Goal: Task Accomplishment & Management: Manage account settings

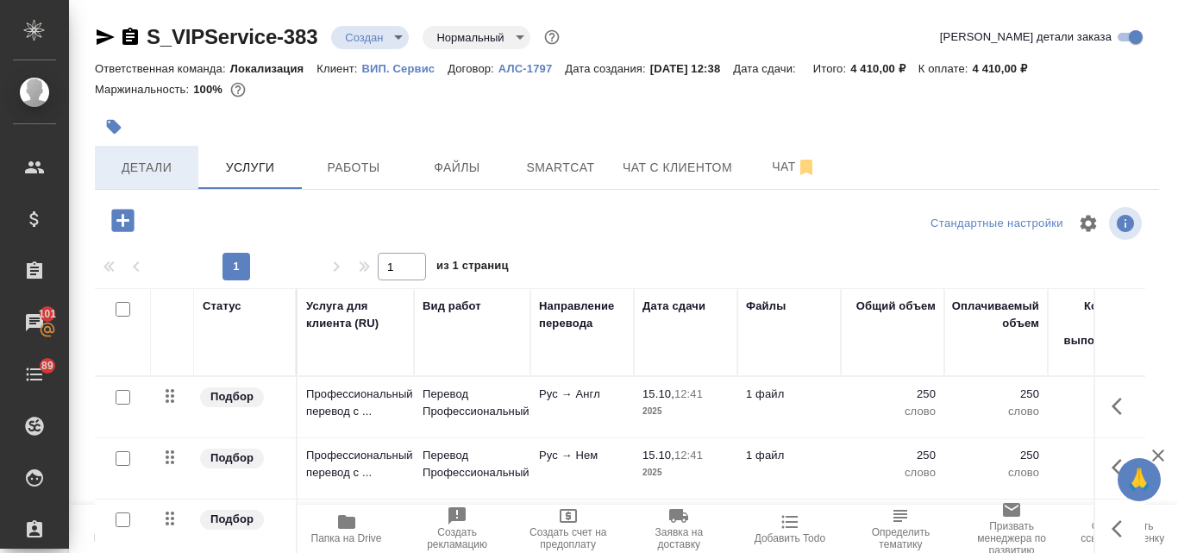
click at [124, 160] on span "Детали" at bounding box center [146, 168] width 83 height 22
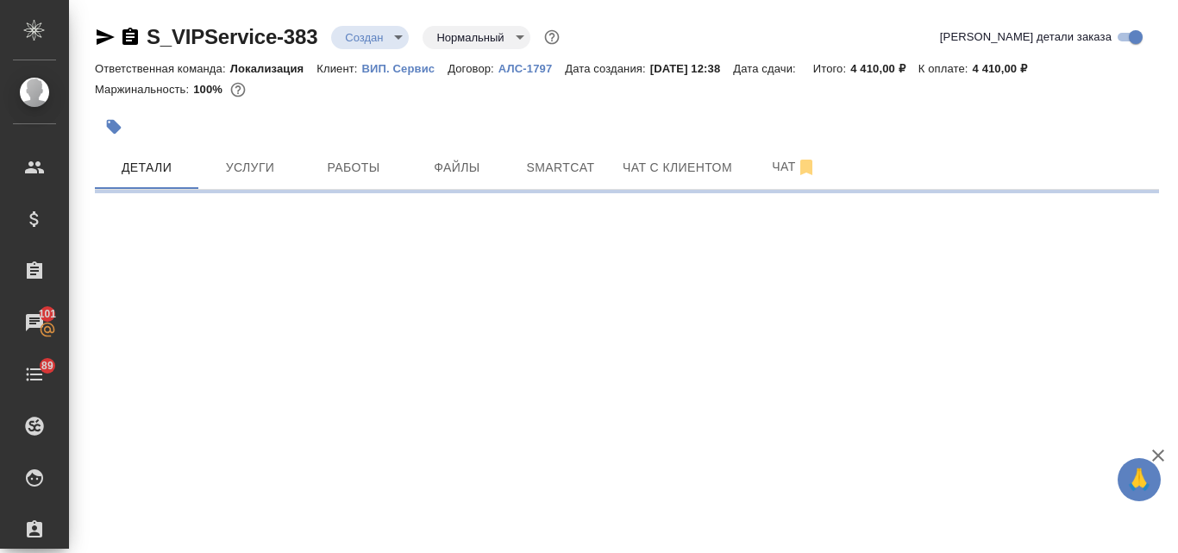
select select "RU"
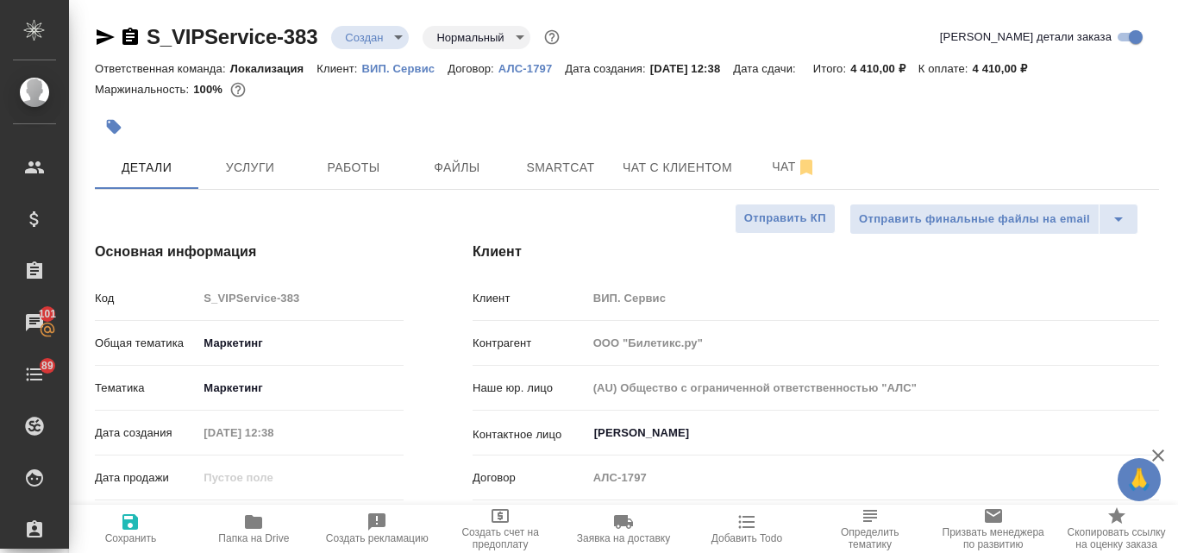
type textarea "x"
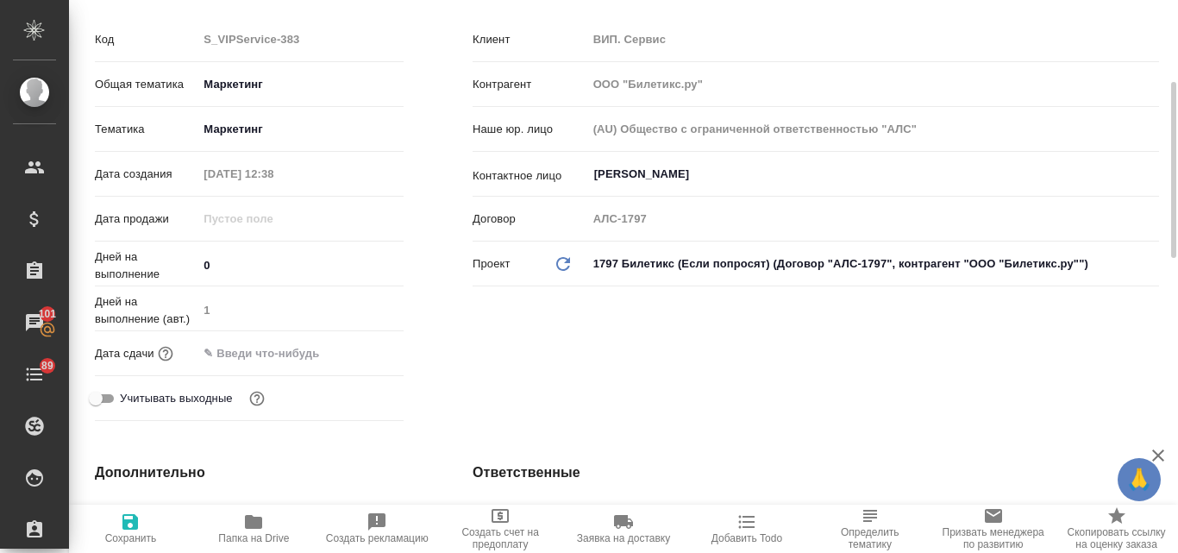
click at [253, 360] on input "text" at bounding box center [273, 353] width 151 height 25
click at [348, 351] on icon "button" at bounding box center [353, 352] width 21 height 21
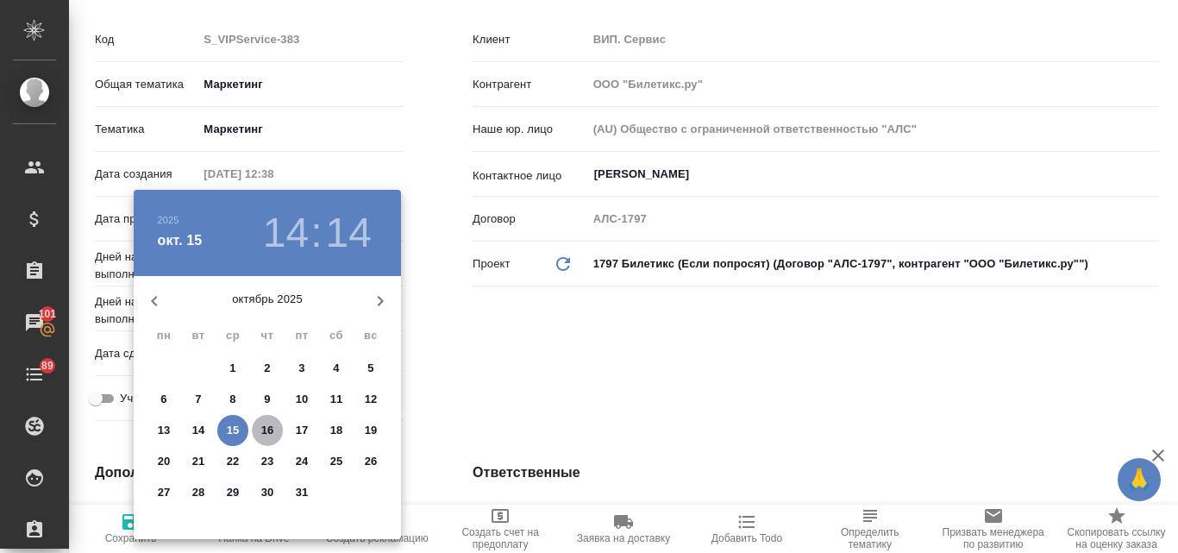
click at [268, 427] on p "16" at bounding box center [267, 430] width 13 height 17
type input "16.10.2025 14:14"
type textarea "x"
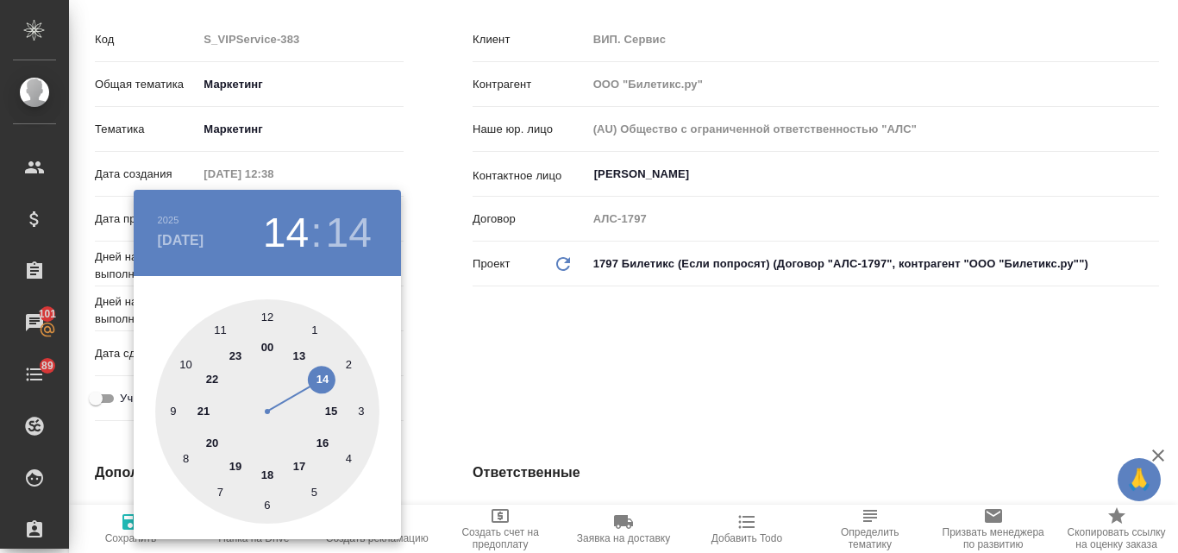
click at [267, 477] on div at bounding box center [267, 411] width 224 height 224
type input "16.10.2025 18:14"
type textarea "x"
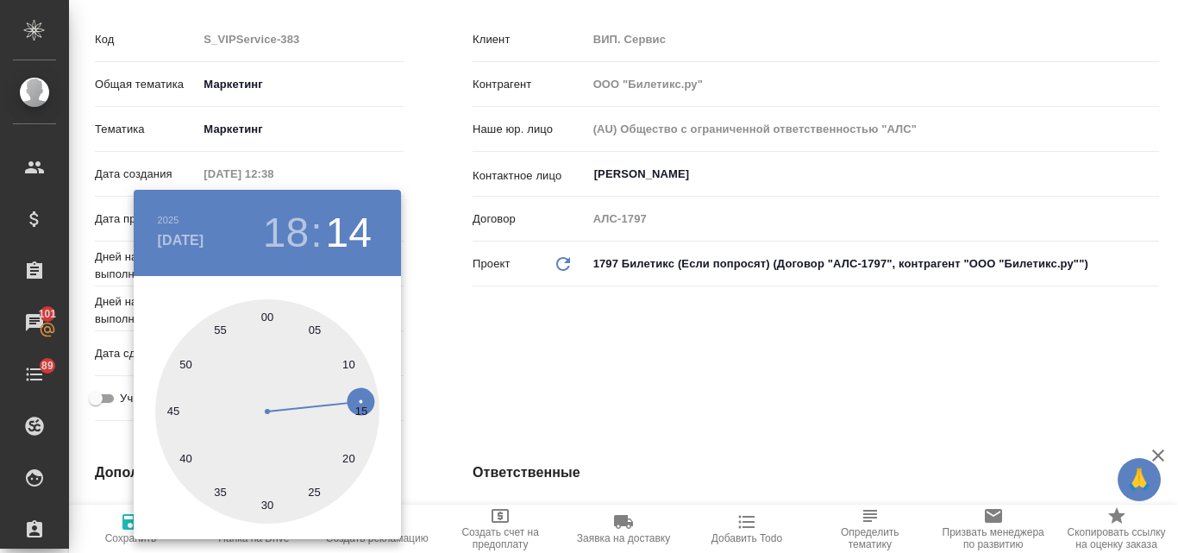
click at [267, 317] on div at bounding box center [267, 411] width 224 height 224
type input "16.10.2025 18:00"
type textarea "x"
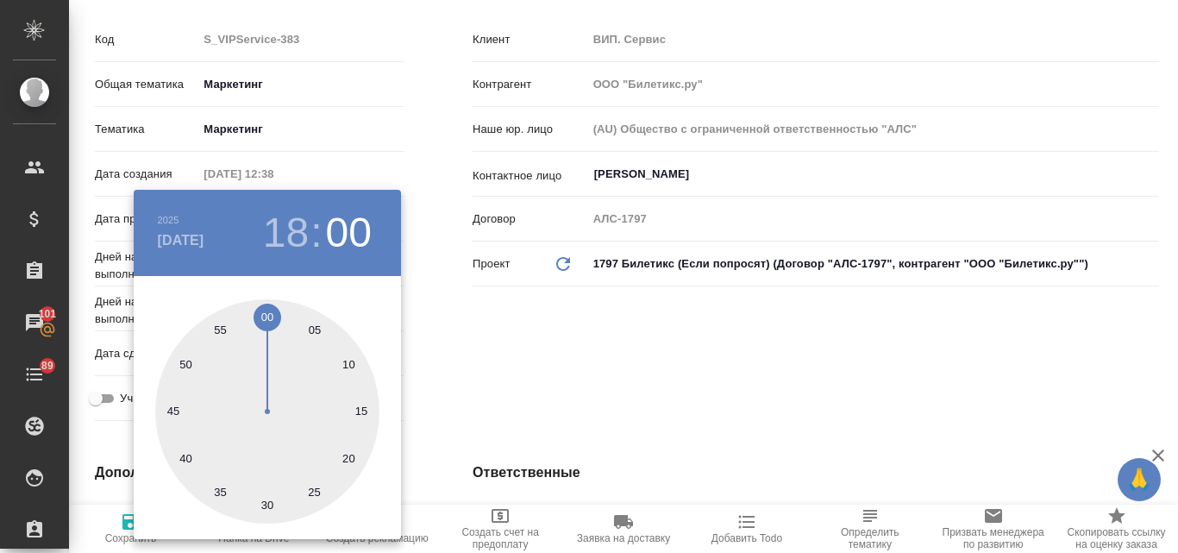
click at [578, 318] on div at bounding box center [589, 276] width 1178 height 553
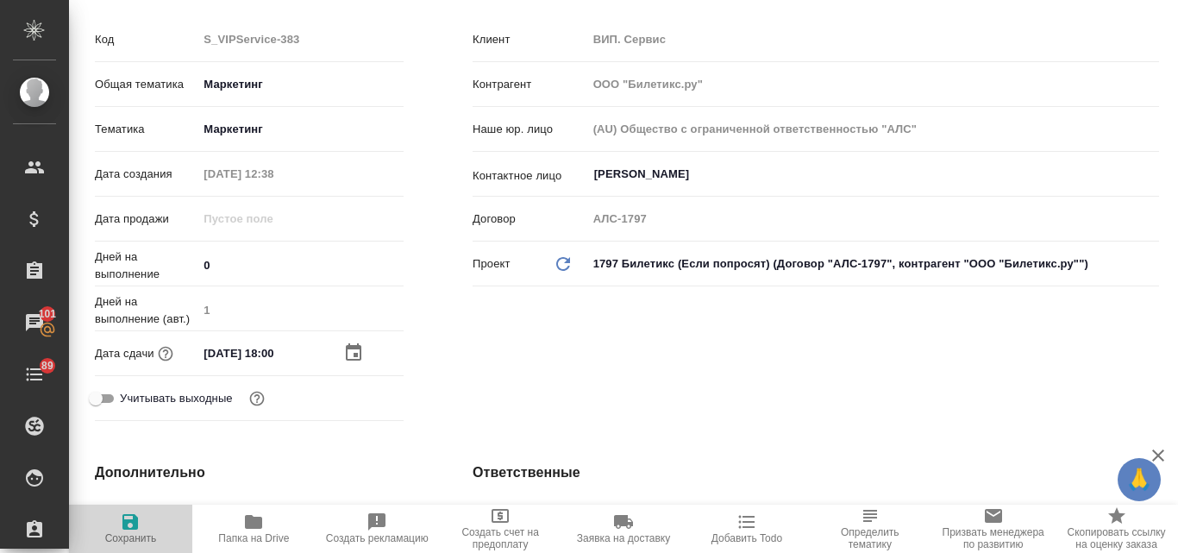
click at [137, 533] on span "Сохранить" at bounding box center [131, 538] width 52 height 12
type textarea "x"
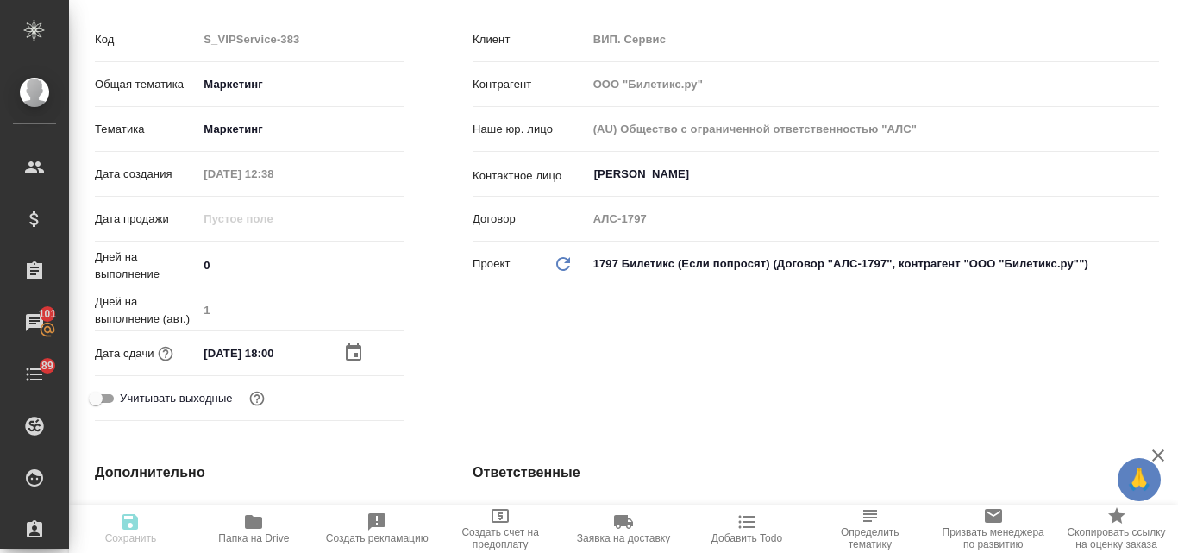
type textarea "x"
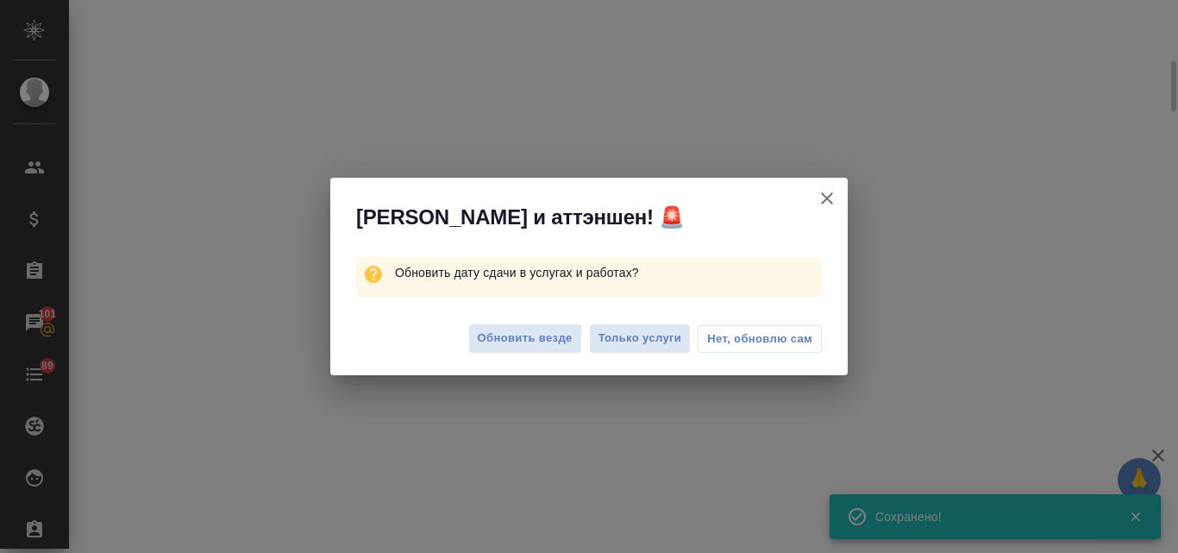
select select "RU"
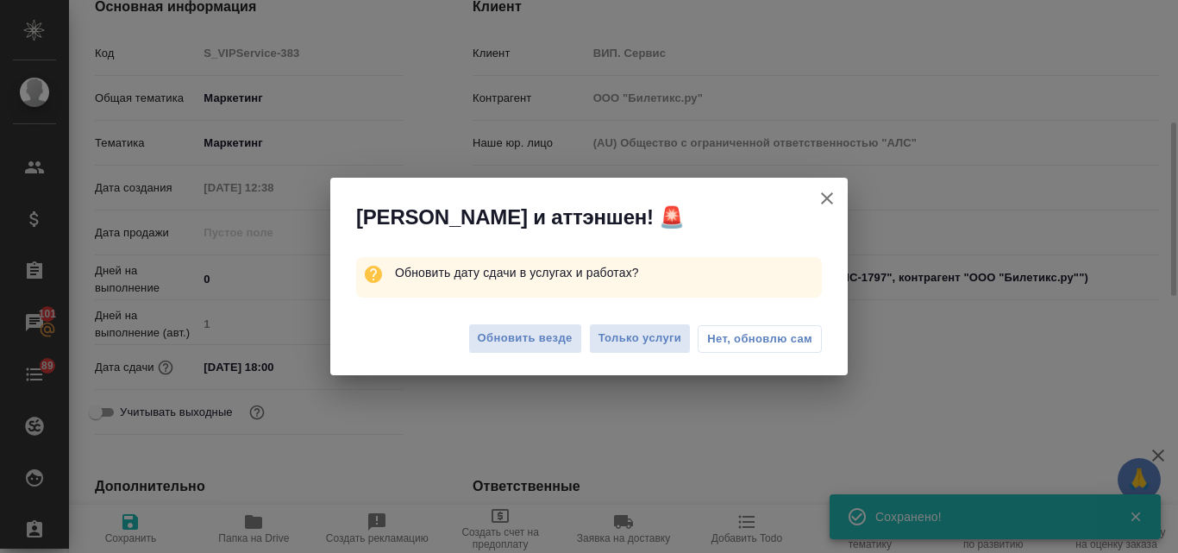
scroll to position [279, 0]
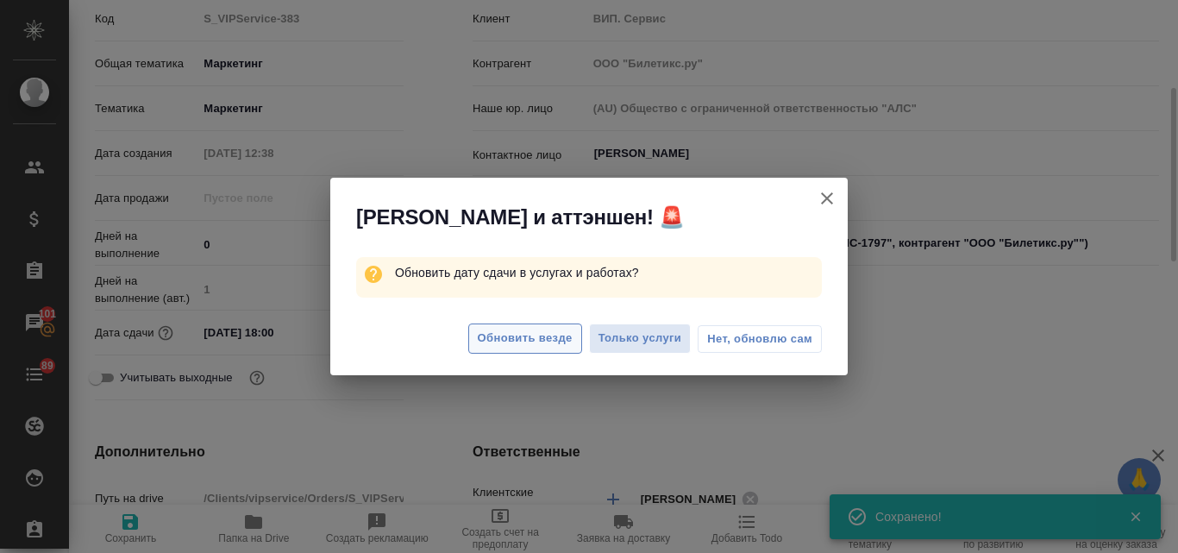
type textarea "x"
click at [538, 335] on span "Обновить везде" at bounding box center [525, 339] width 95 height 20
type textarea "x"
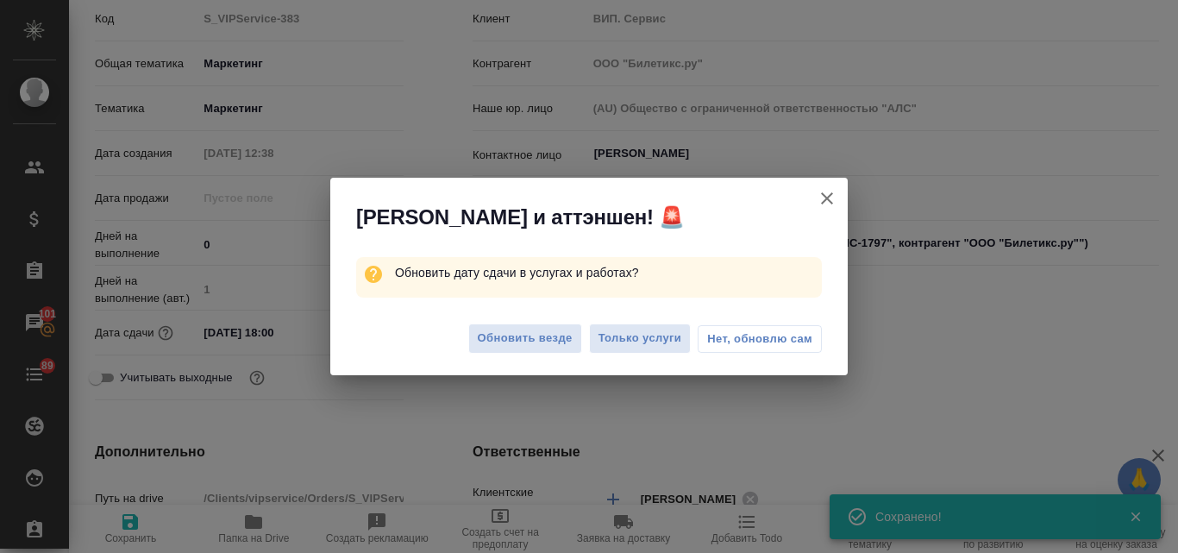
type textarea "x"
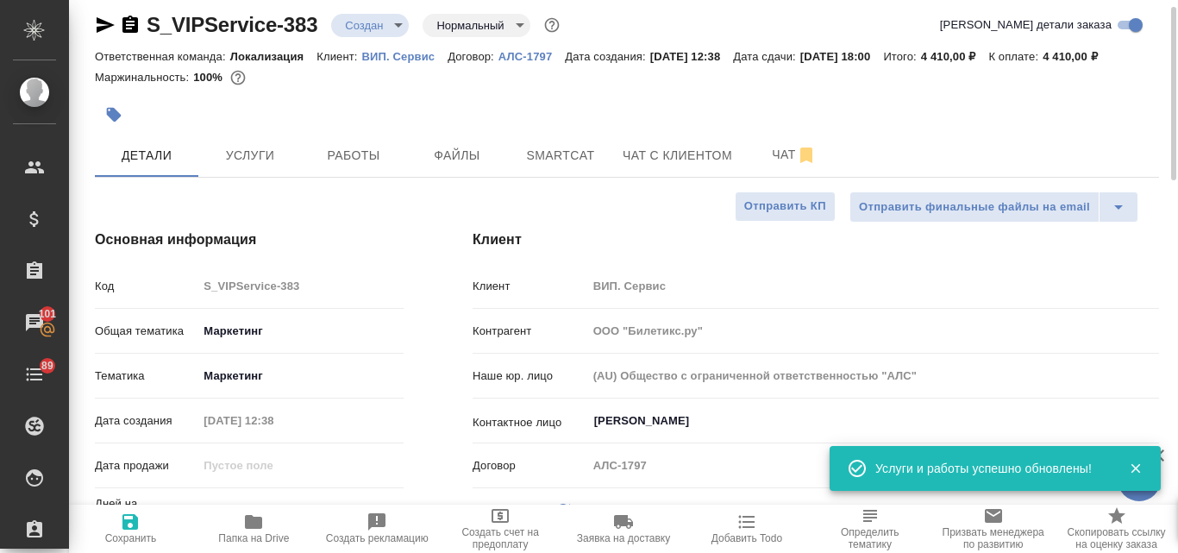
scroll to position [0, 0]
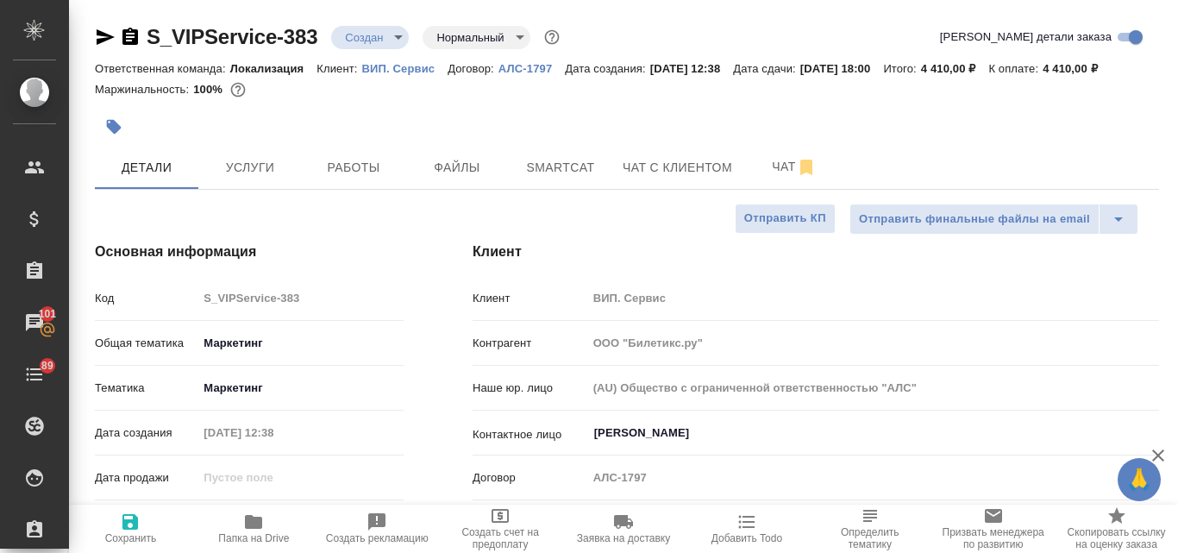
click at [401, 41] on body "🙏 .cls-1 fill:#fff; AWATERA Valyaeva Anna Клиенты Спецификации Заказы 101 Чаты …" at bounding box center [589, 276] width 1178 height 553
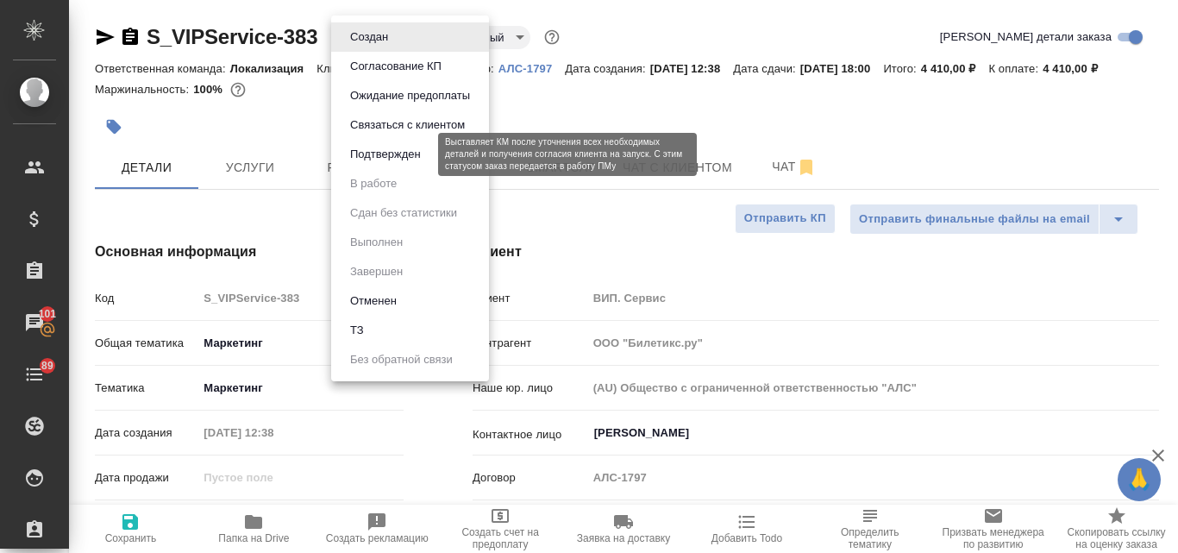
click at [415, 154] on button "Подтвержден" at bounding box center [385, 154] width 81 height 19
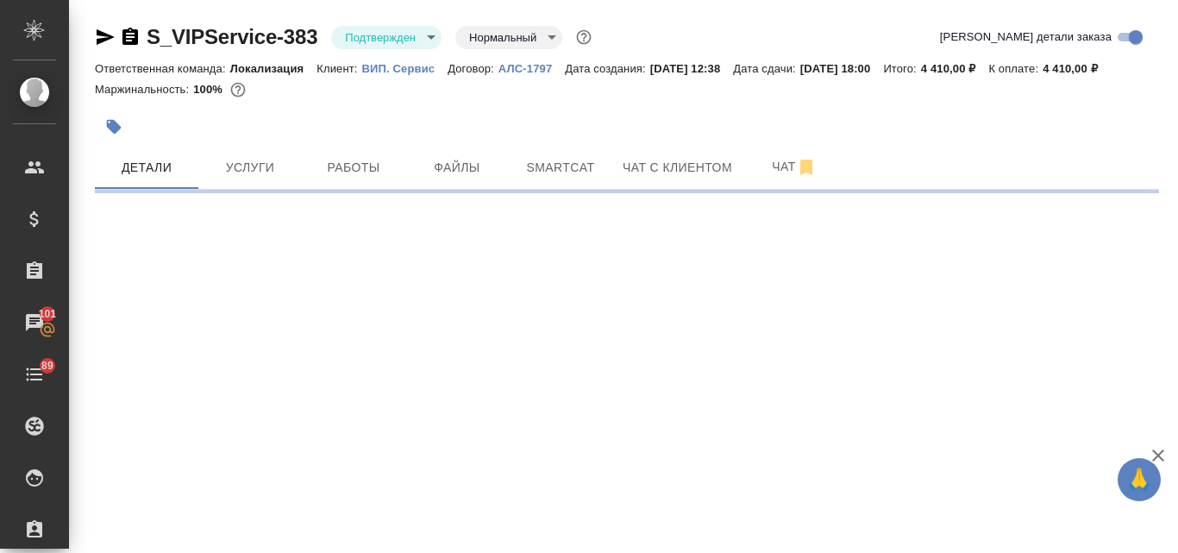
select select "RU"
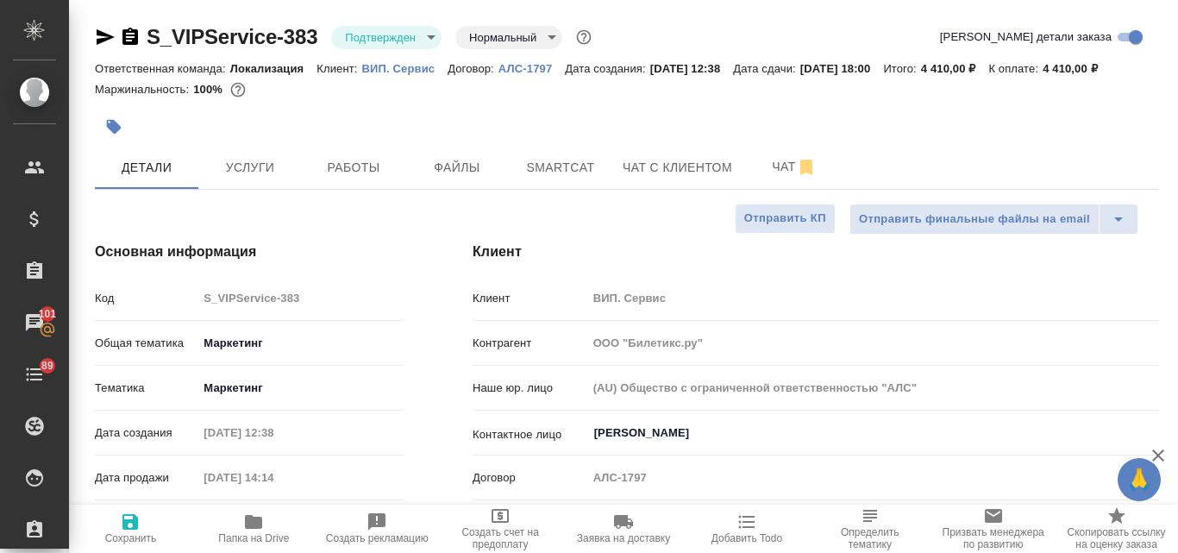
type textarea "x"
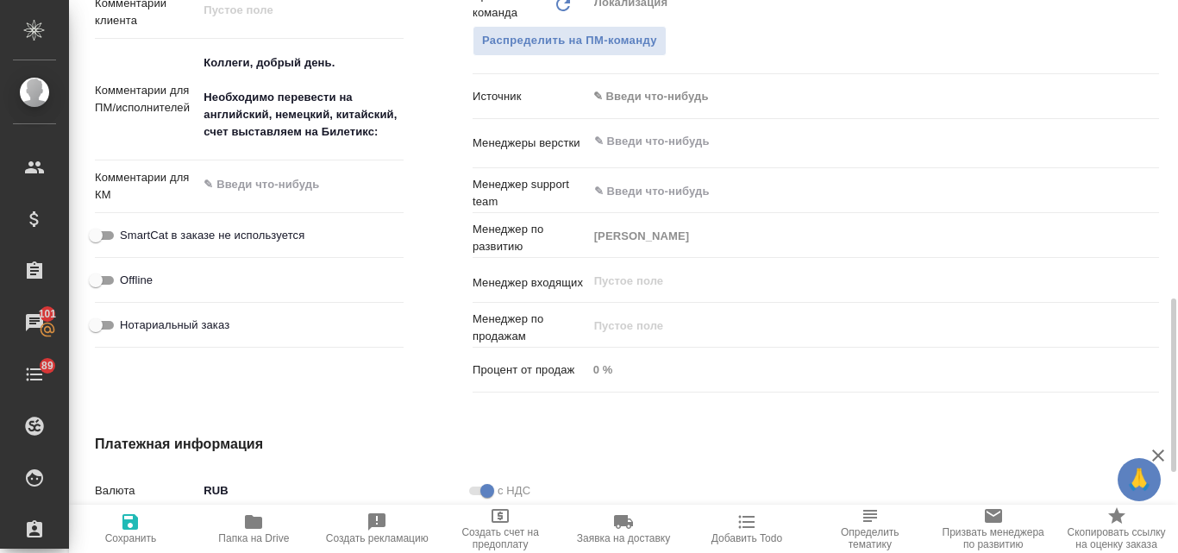
scroll to position [776, 0]
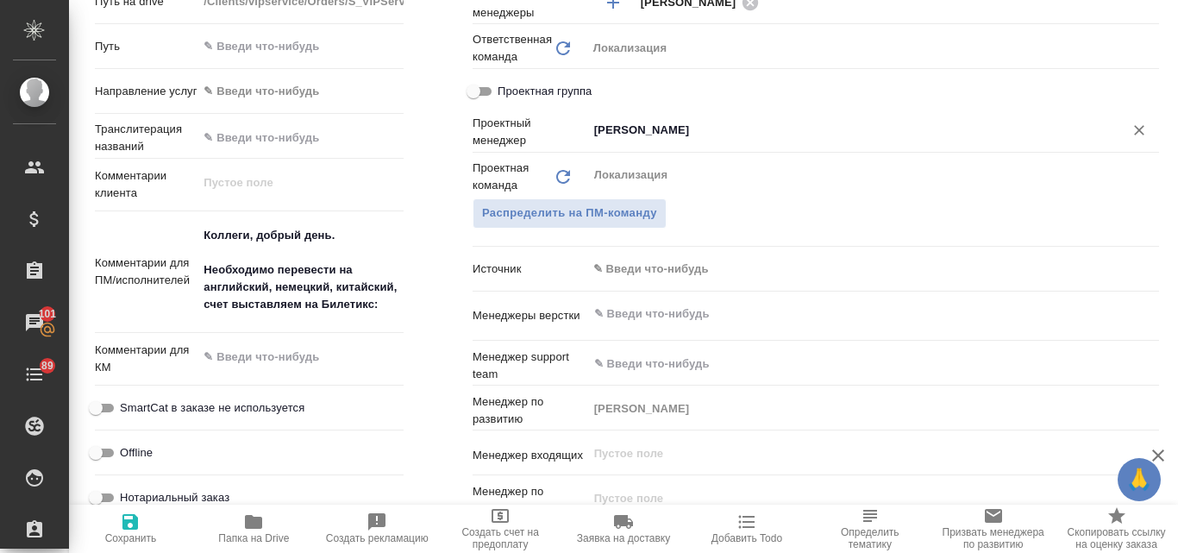
click at [1131, 139] on icon "Очистить" at bounding box center [1139, 130] width 17 height 17
type textarea "x"
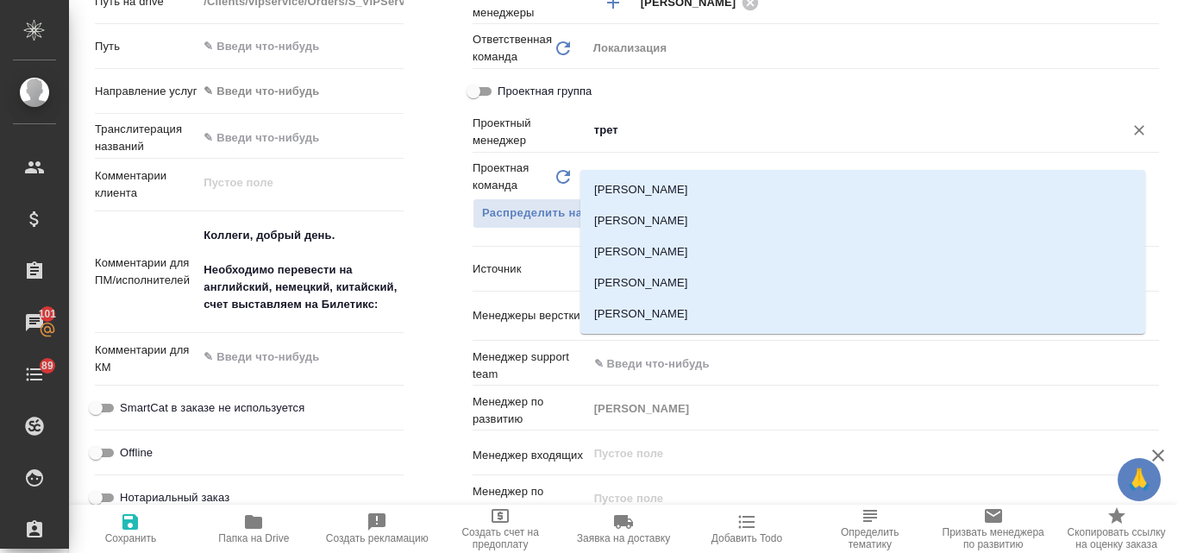
type input "треть"
click at [701, 306] on li "[PERSON_NAME]" at bounding box center [862, 313] width 565 height 31
type textarea "x"
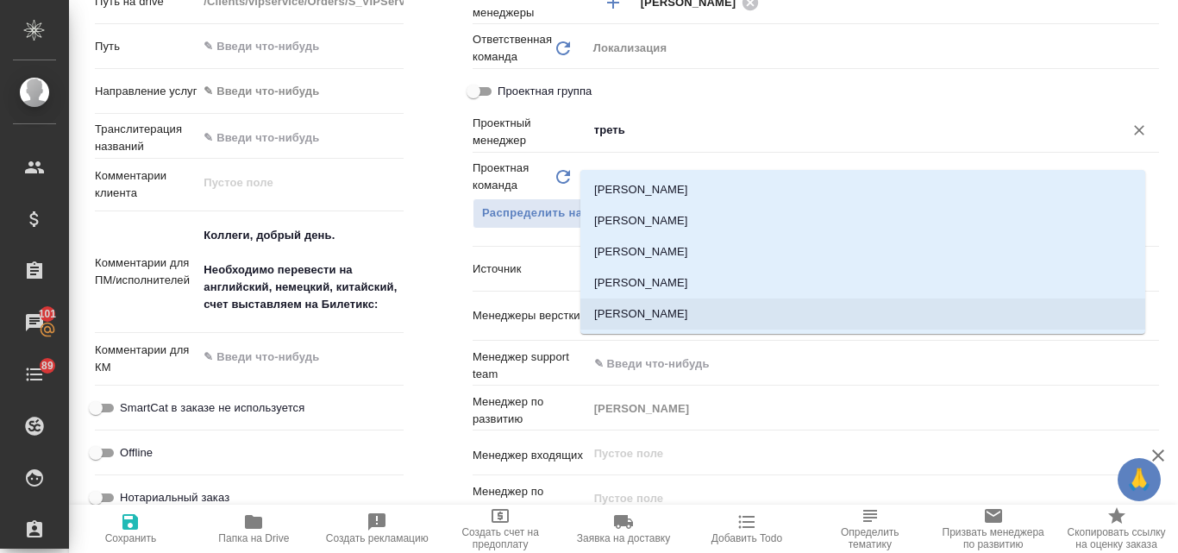
type input "[PERSON_NAME]"
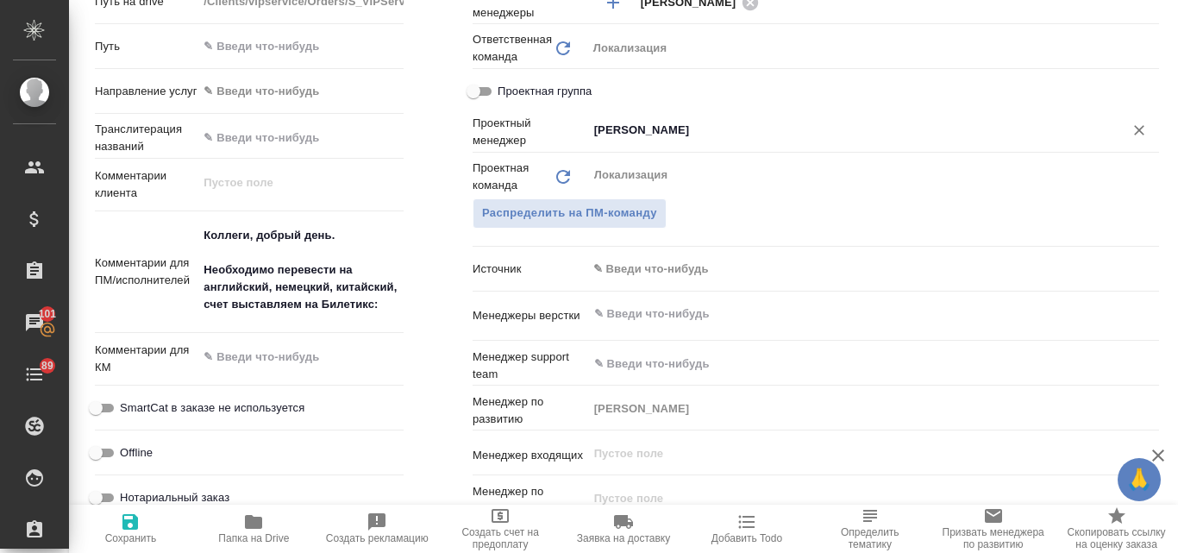
type textarea "x"
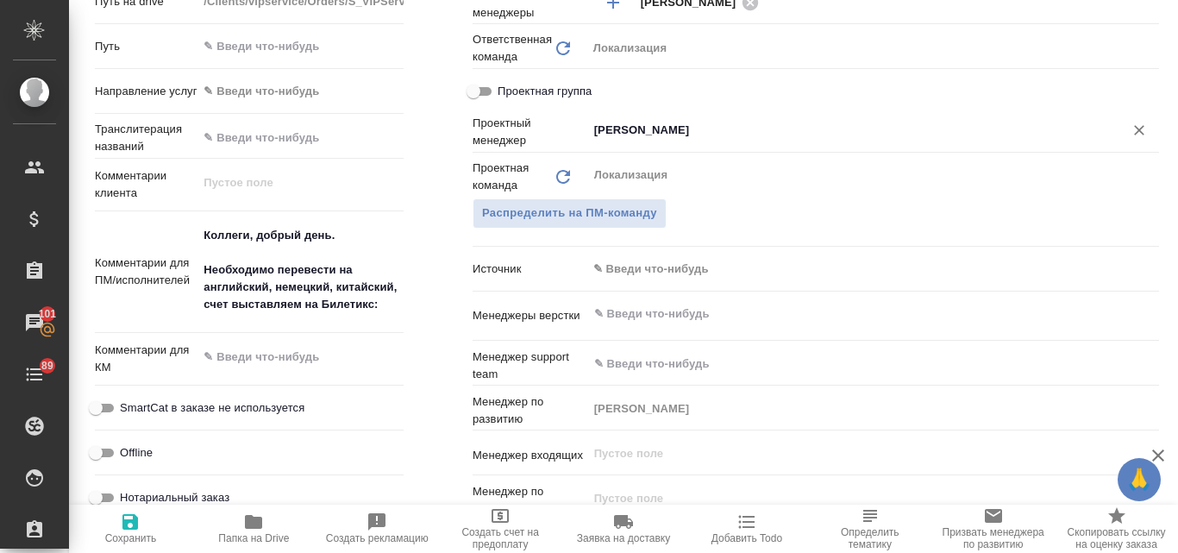
type textarea "x"
type input "[PERSON_NAME]"
click at [129, 530] on icon "button" at bounding box center [130, 521] width 21 height 21
type textarea "x"
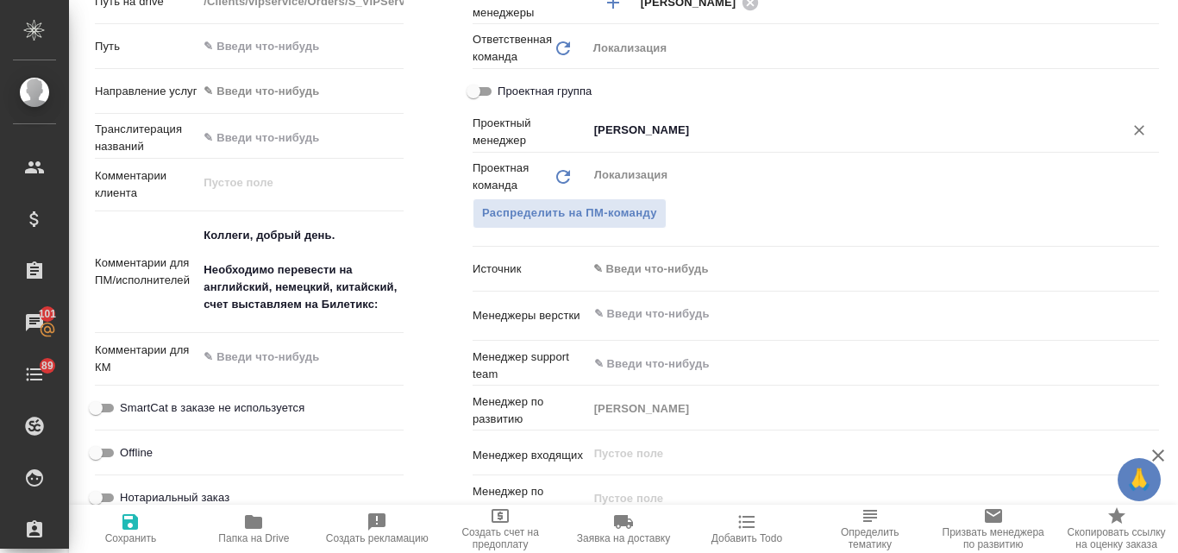
type textarea "x"
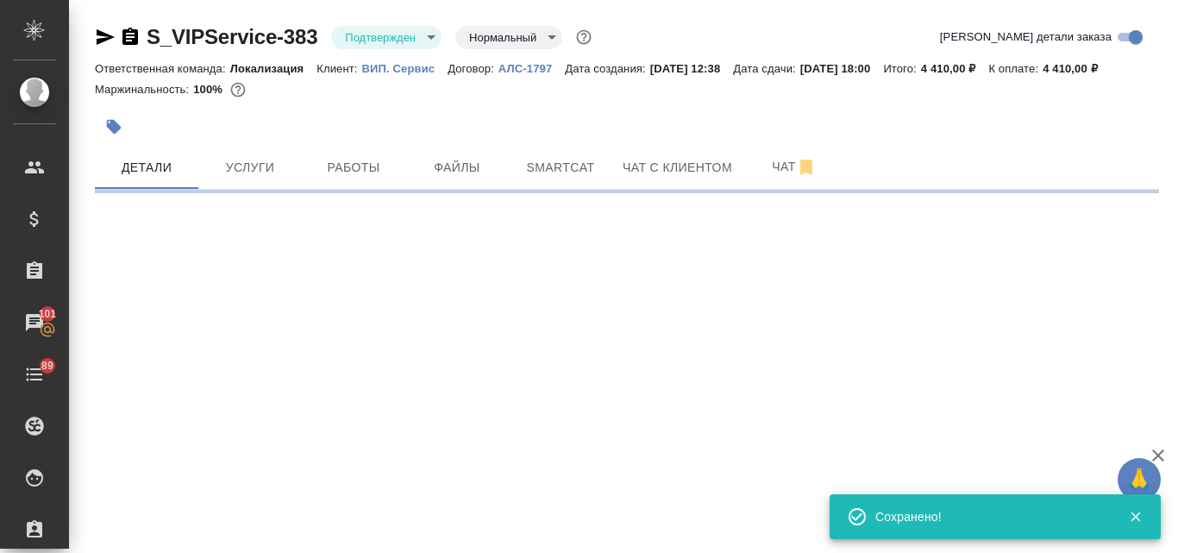
scroll to position [0, 0]
select select "RU"
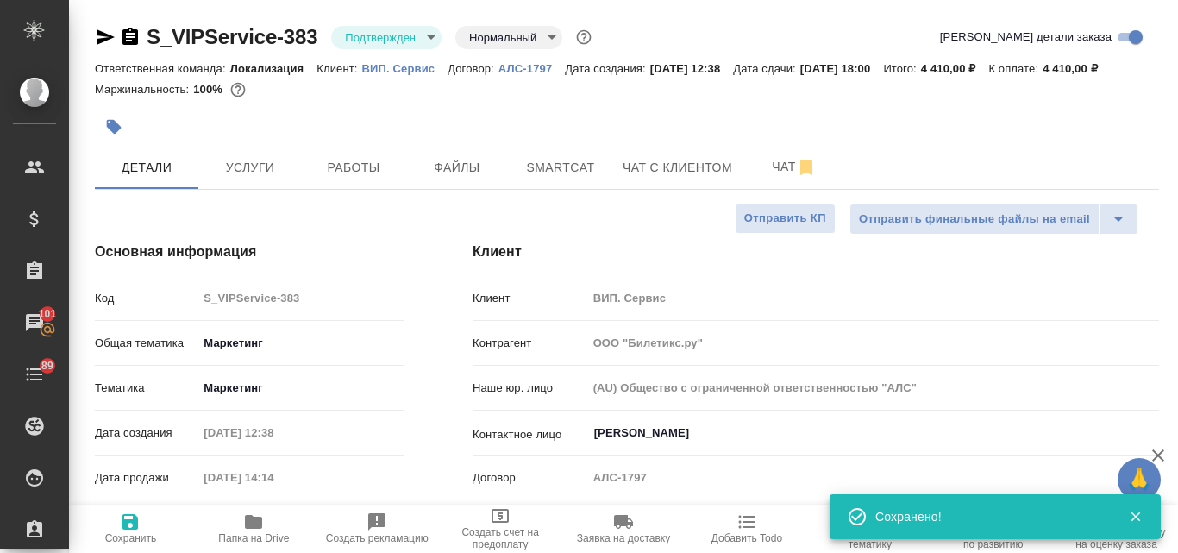
type textarea "x"
click at [99, 40] on icon "button" at bounding box center [106, 37] width 18 height 16
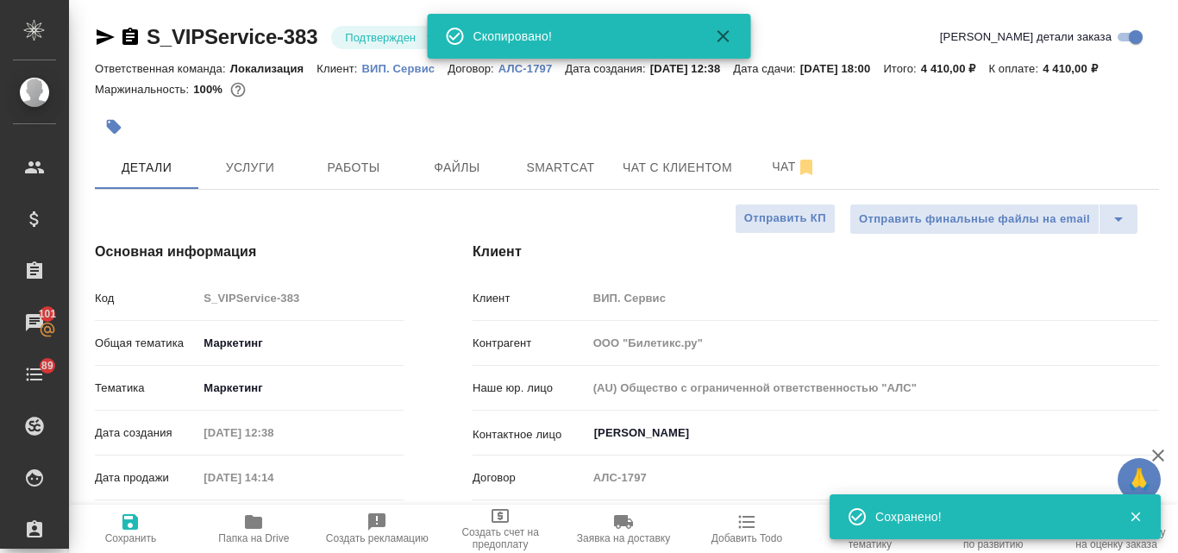
type textarea "x"
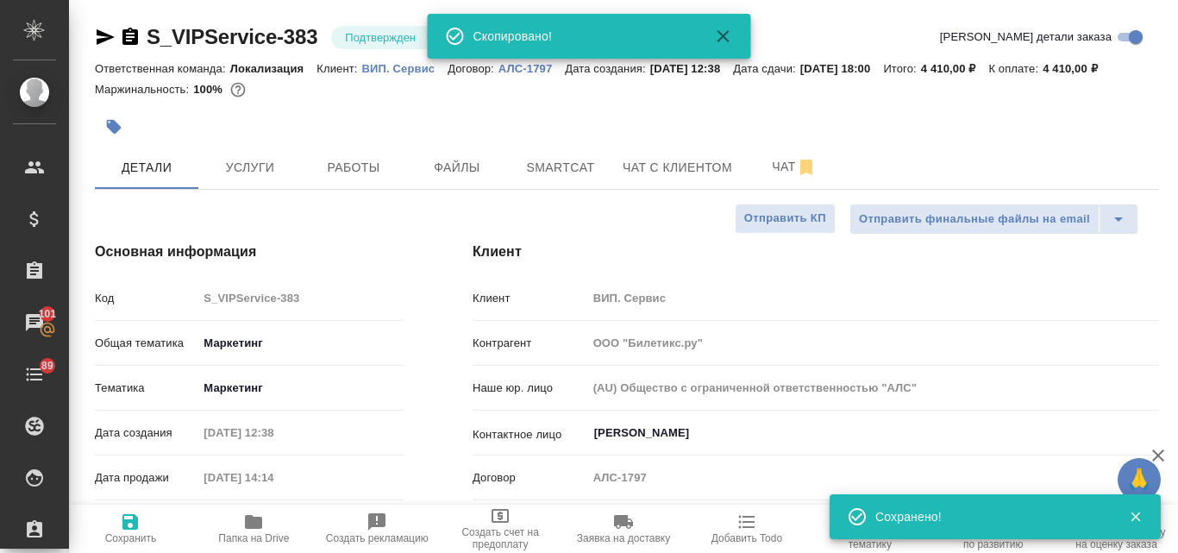
type textarea "x"
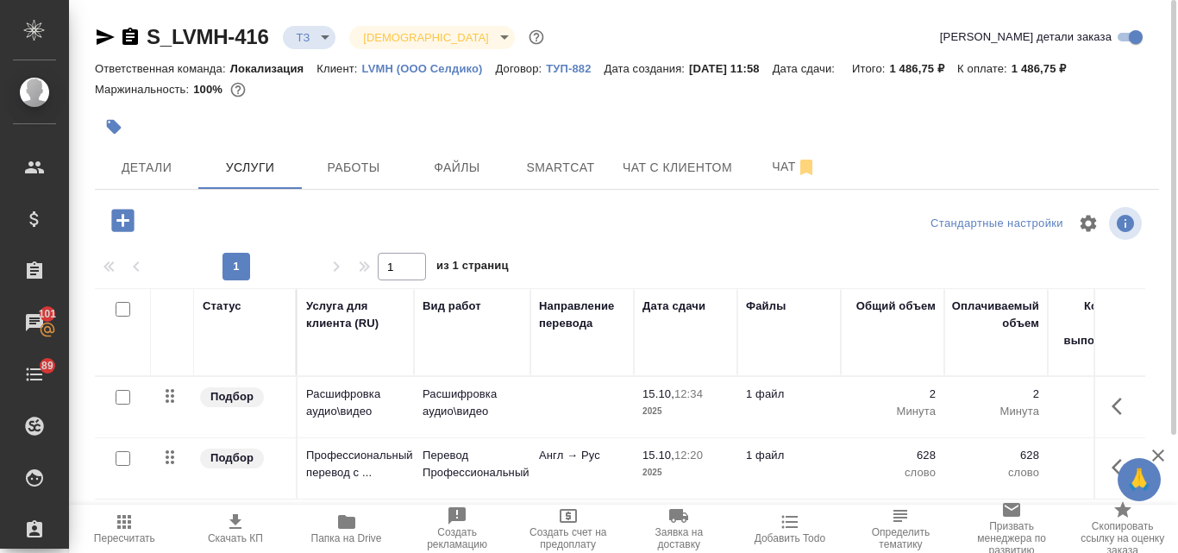
click at [129, 216] on icon "button" at bounding box center [122, 220] width 22 height 22
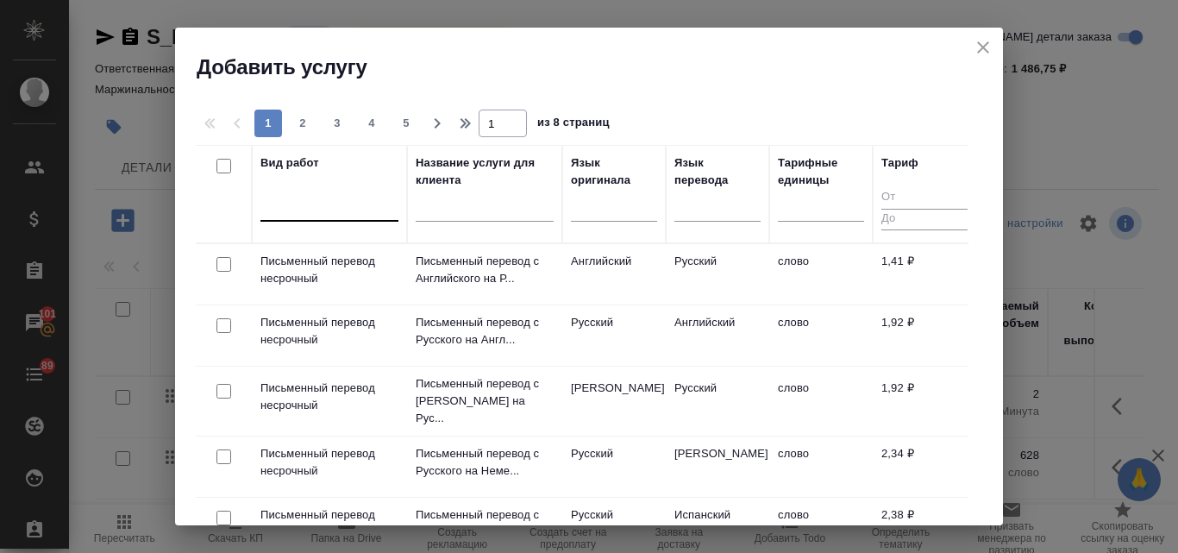
click at [293, 206] on div at bounding box center [329, 203] width 138 height 25
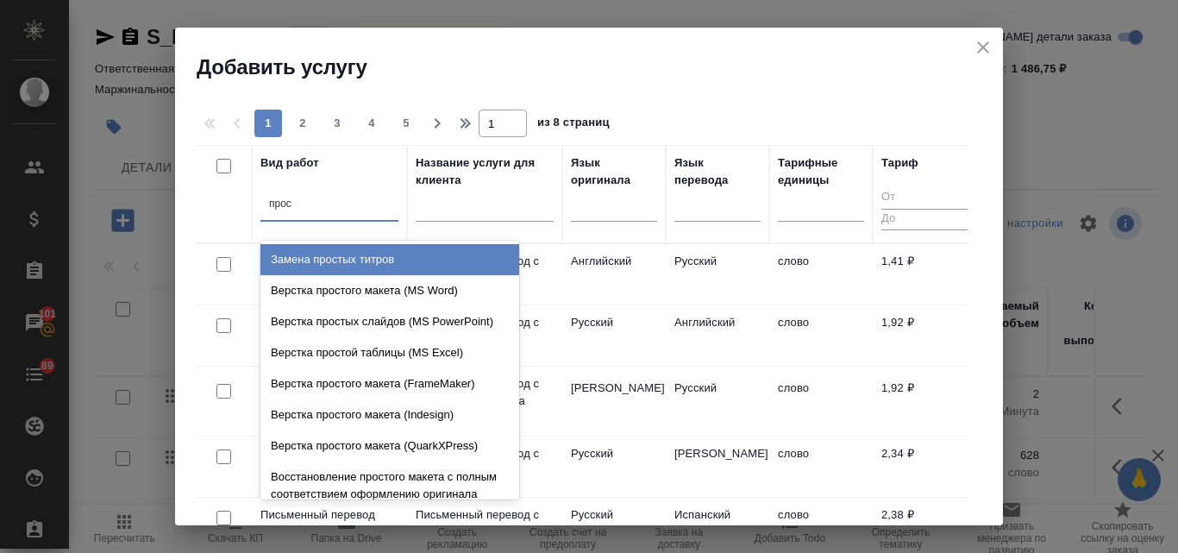
type input "прост"
click at [337, 260] on div "Замена простых титров" at bounding box center [389, 259] width 259 height 31
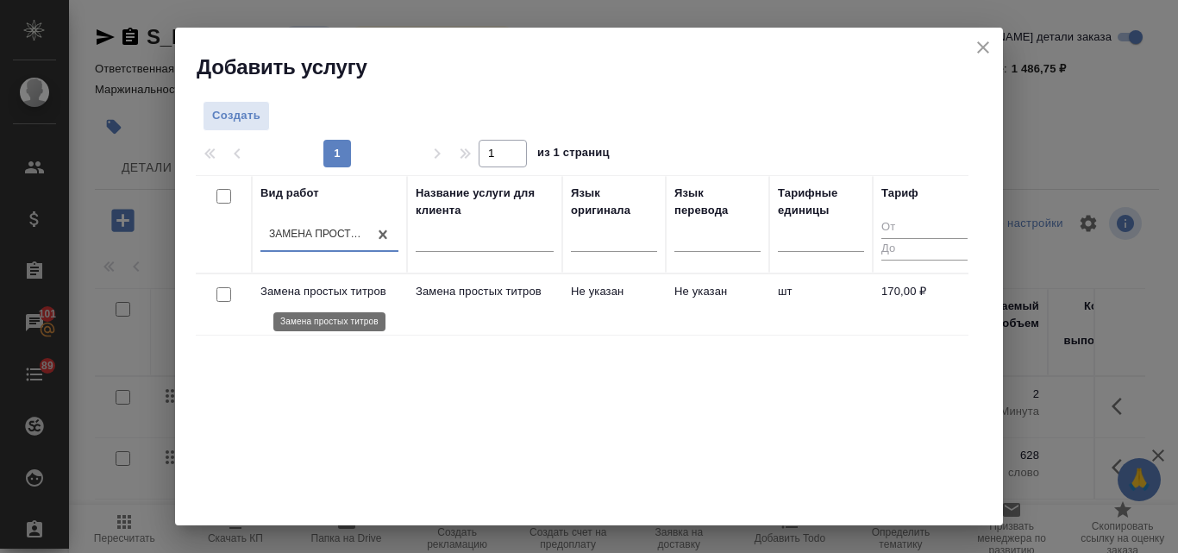
click at [310, 297] on p "Замена простых титров" at bounding box center [329, 291] width 138 height 17
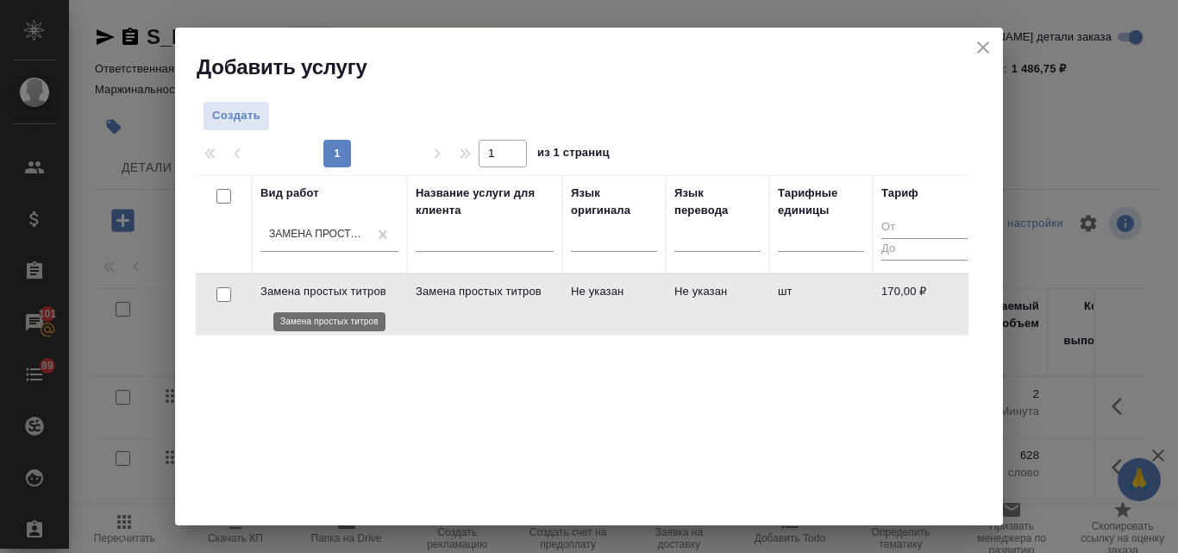
click at [310, 297] on p "Замена простых титров" at bounding box center [329, 291] width 138 height 17
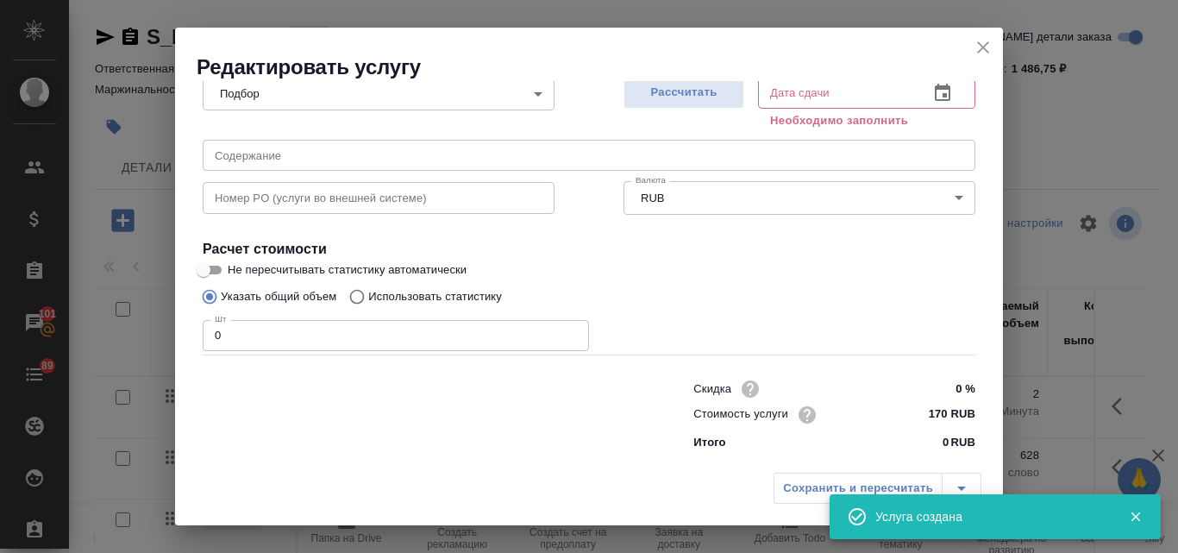
scroll to position [195, 0]
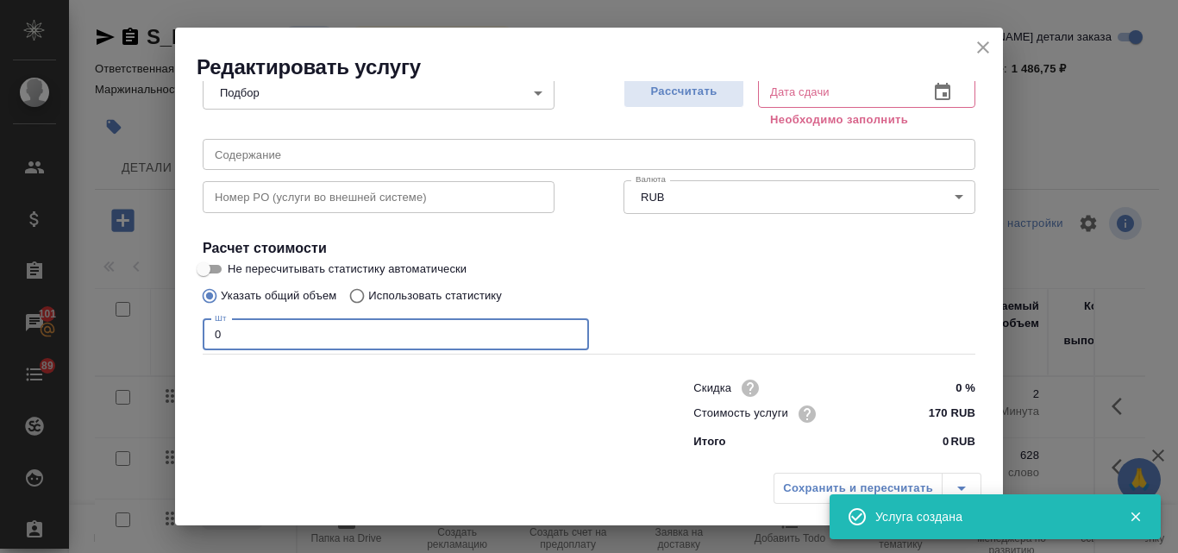
drag, startPoint x: 221, startPoint y: 336, endPoint x: 208, endPoint y: 327, distance: 16.0
click at [208, 327] on input "0" at bounding box center [396, 334] width 386 height 31
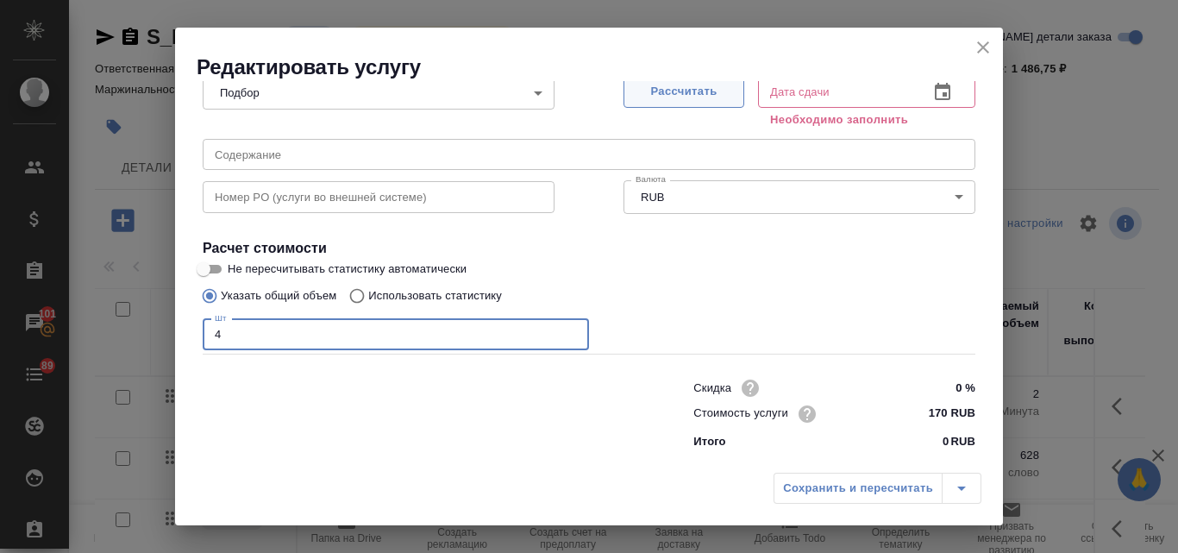
type input "4"
click at [687, 98] on span "Рассчитать" at bounding box center [684, 92] width 102 height 20
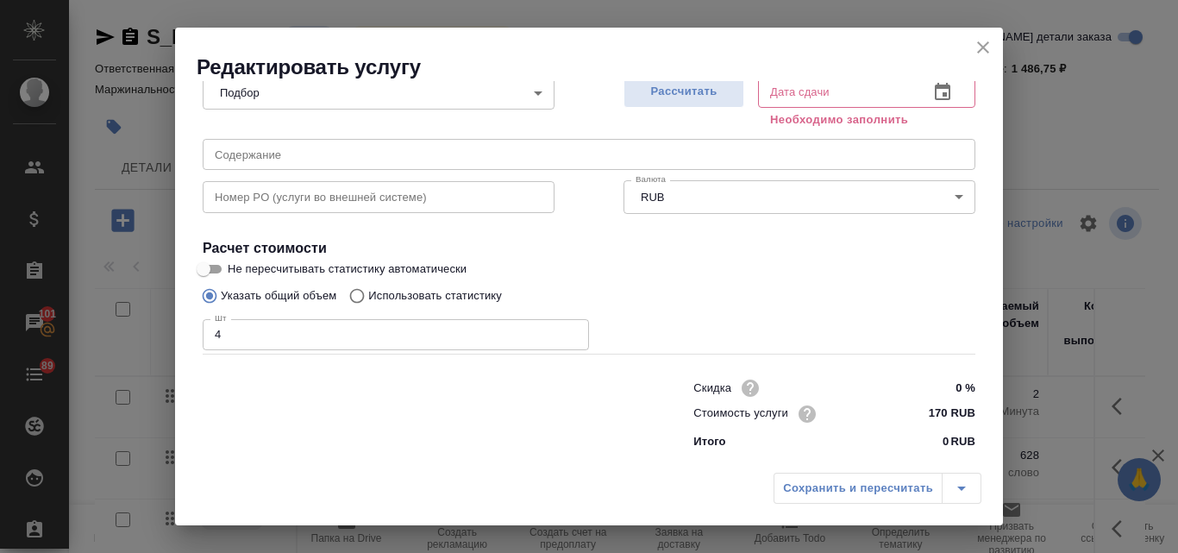
type input "15.10.2025 14:50"
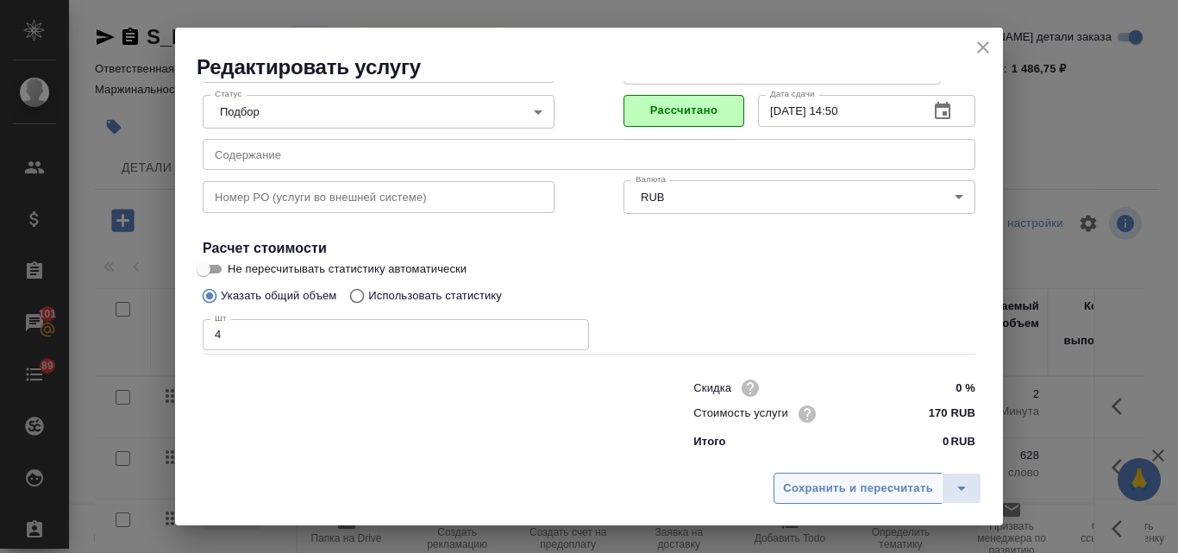
click at [817, 495] on span "Сохранить и пересчитать" at bounding box center [858, 489] width 150 height 20
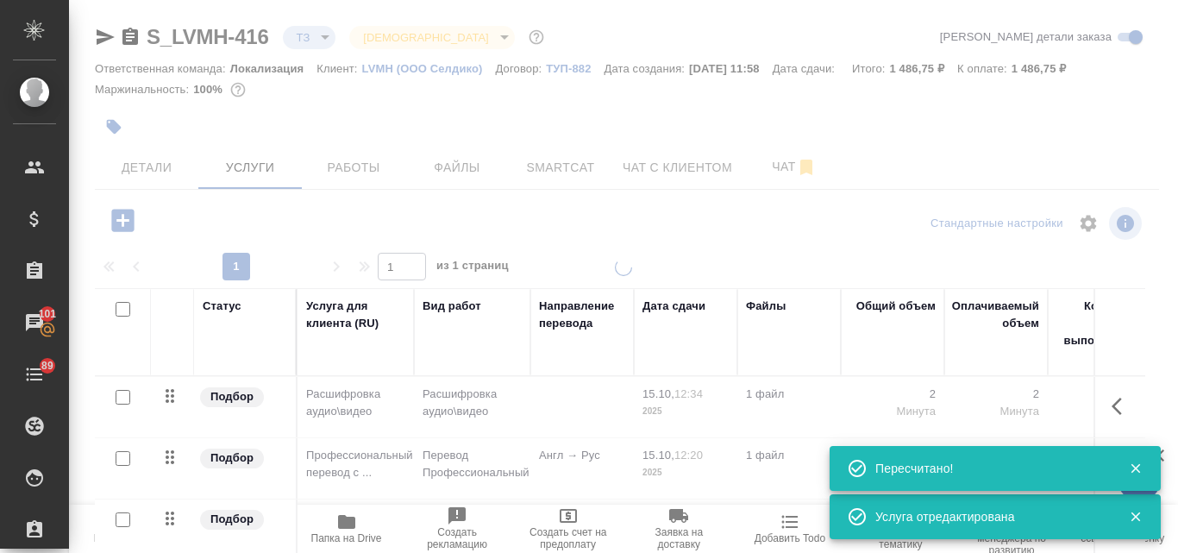
type input "new"
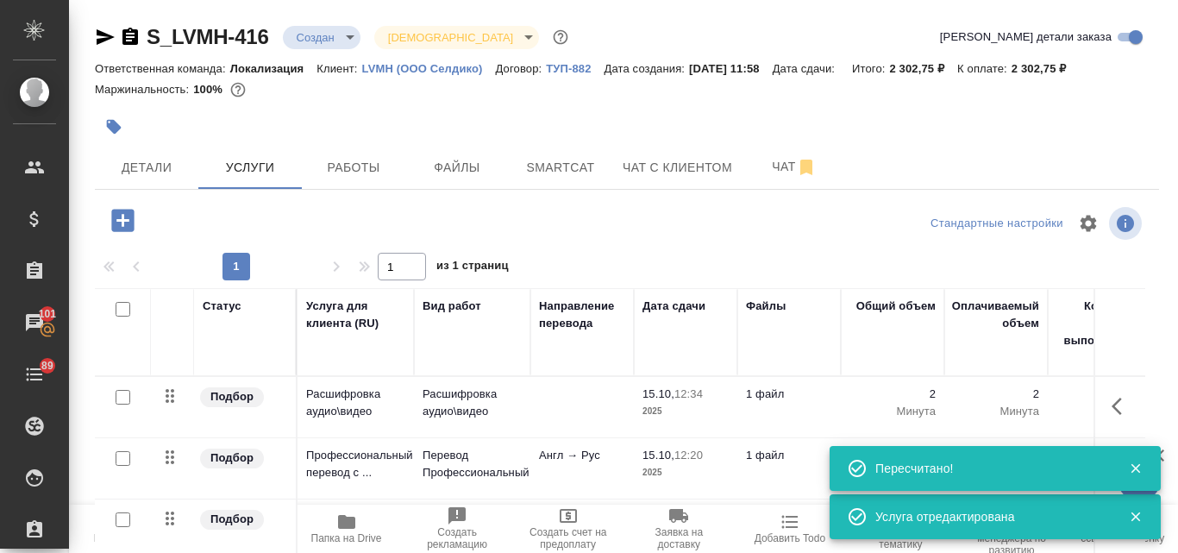
click at [122, 224] on icon "button" at bounding box center [123, 220] width 30 height 30
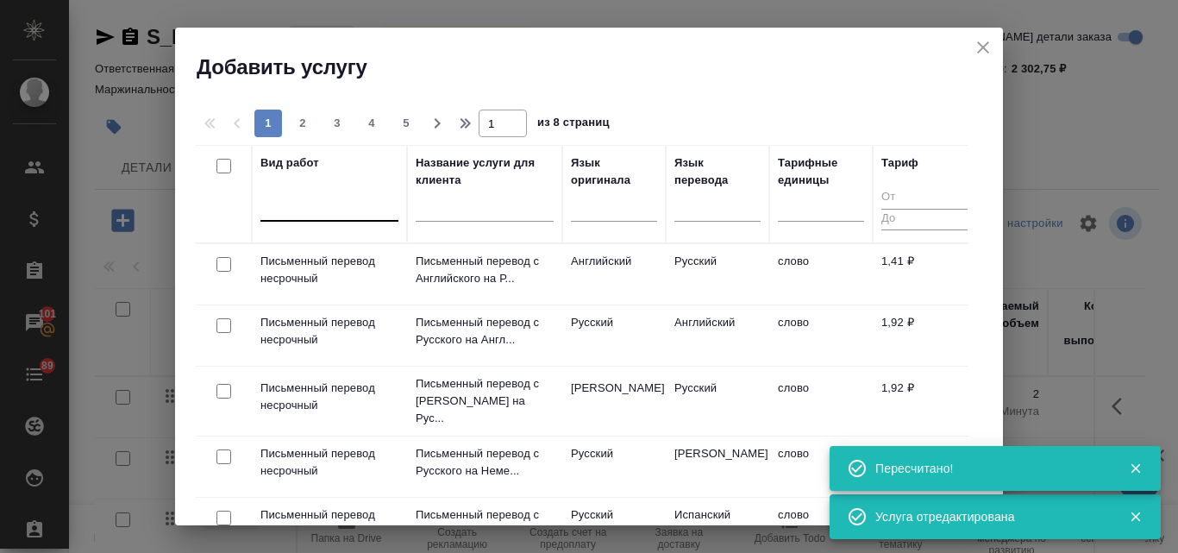
click at [299, 210] on div at bounding box center [329, 203] width 138 height 25
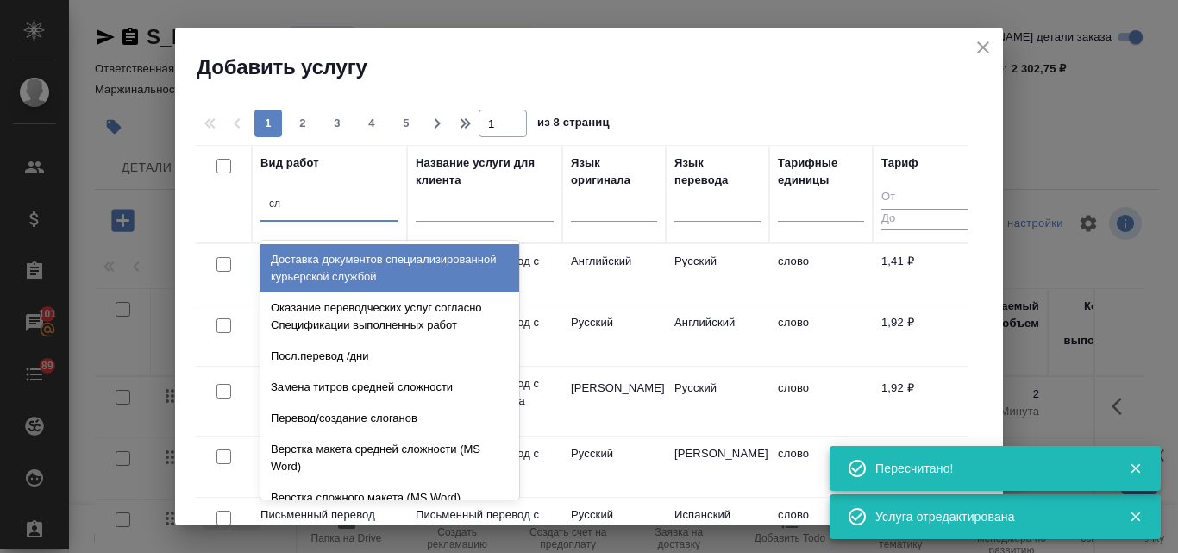
type input "сло"
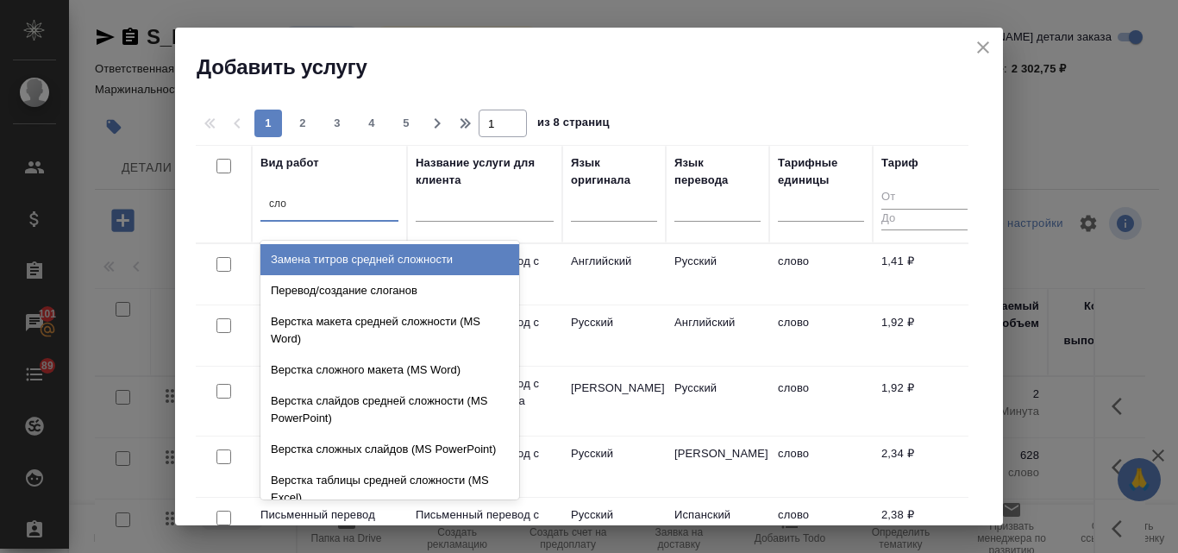
click at [329, 251] on div "Замена титров средней сложности" at bounding box center [389, 259] width 259 height 31
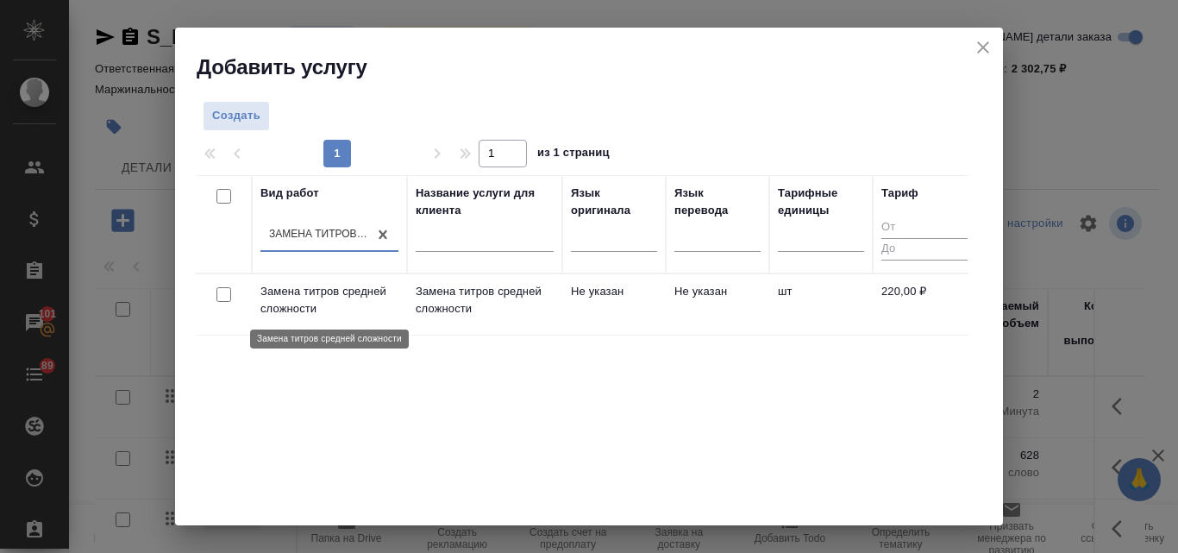
click at [359, 292] on p "Замена титров средней сложности" at bounding box center [329, 300] width 138 height 35
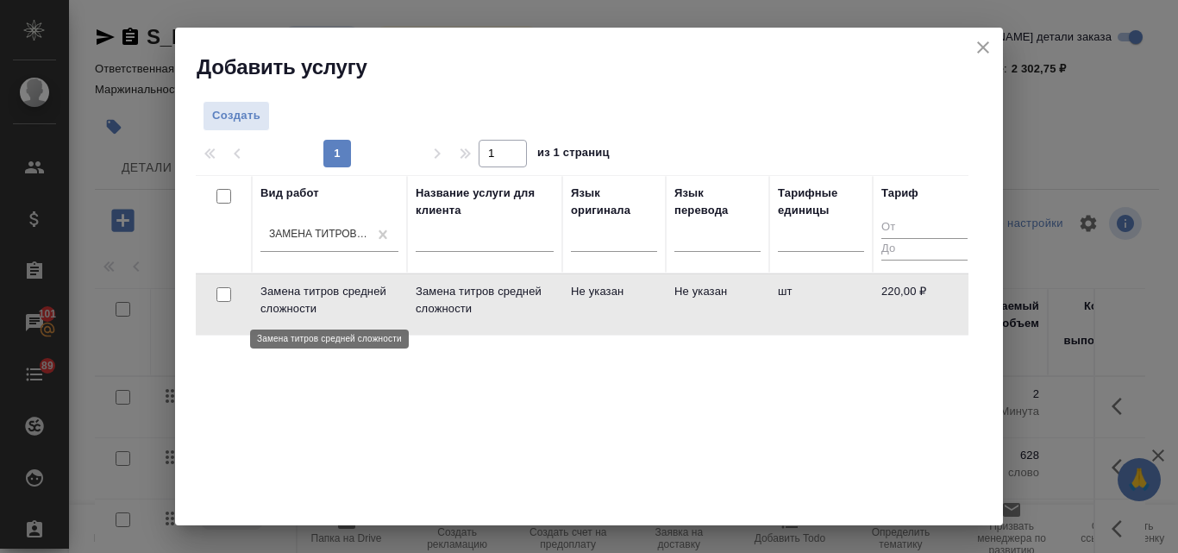
click at [359, 292] on p "Замена титров средней сложности" at bounding box center [329, 300] width 138 height 35
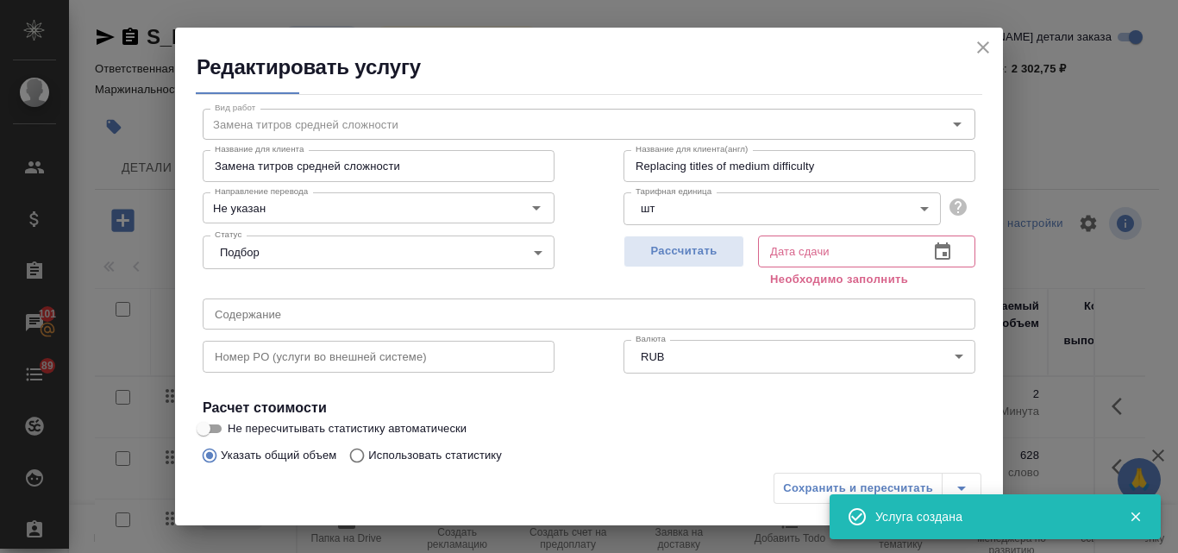
scroll to position [86, 0]
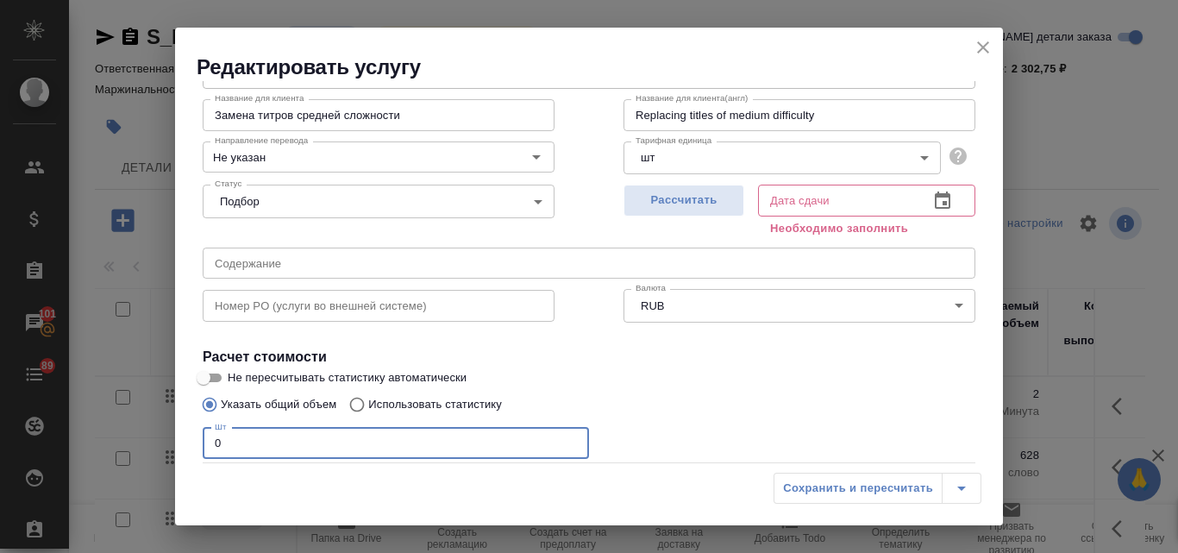
drag, startPoint x: 240, startPoint y: 443, endPoint x: 198, endPoint y: 440, distance: 41.5
click at [198, 440] on div "Вид работ Замена титров средней сложности Вид работ Название для клиента Замена…" at bounding box center [589, 305] width 787 height 522
type input "12"
click at [693, 204] on span "Рассчитать" at bounding box center [684, 201] width 102 height 20
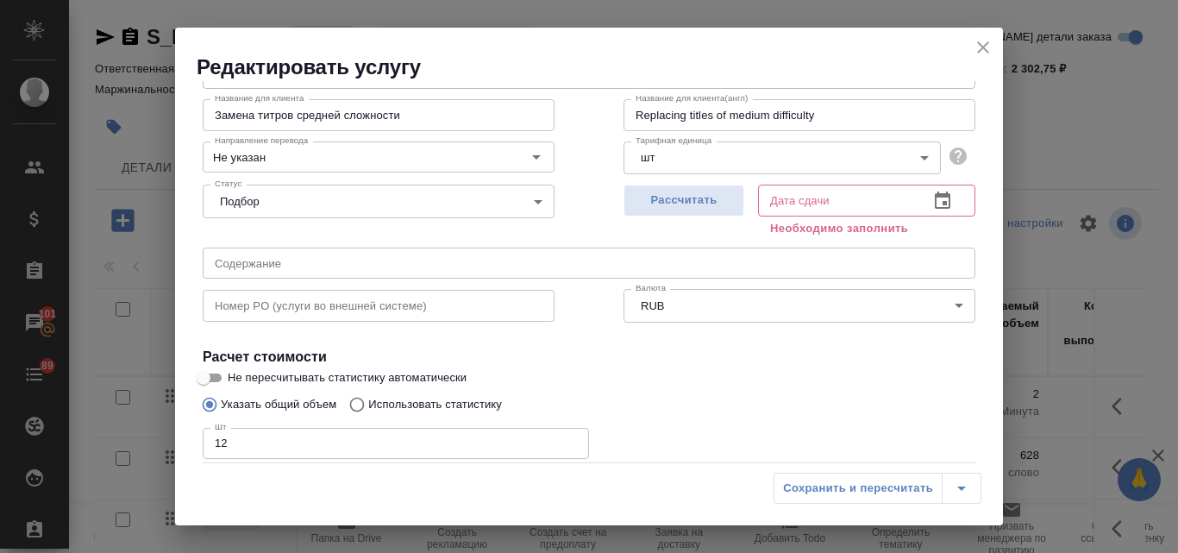
type input "16.10.2025 10:16"
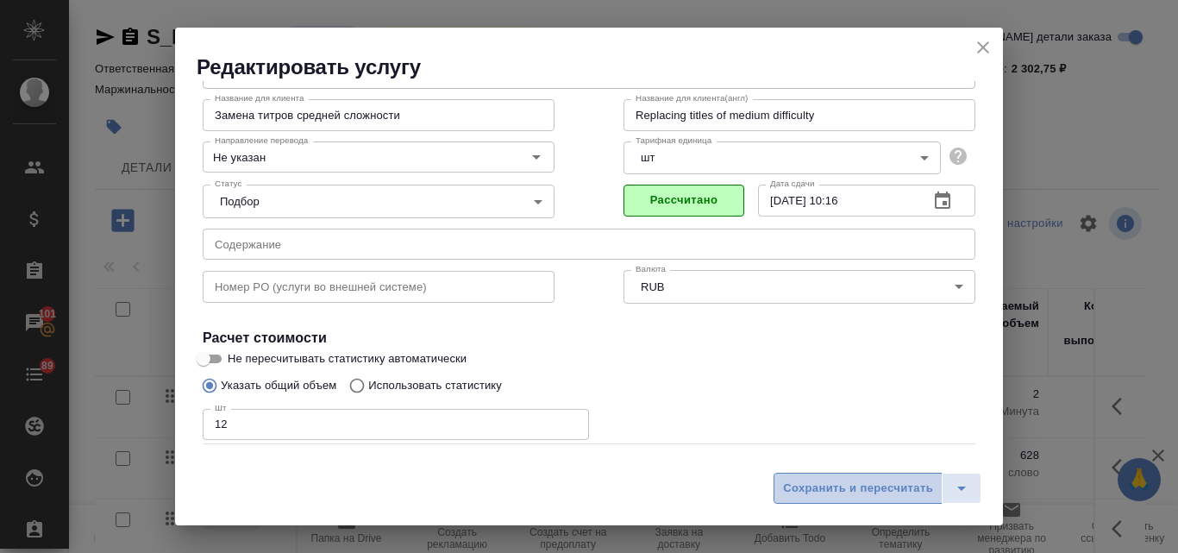
click at [834, 492] on span "Сохранить и пересчитать" at bounding box center [858, 489] width 150 height 20
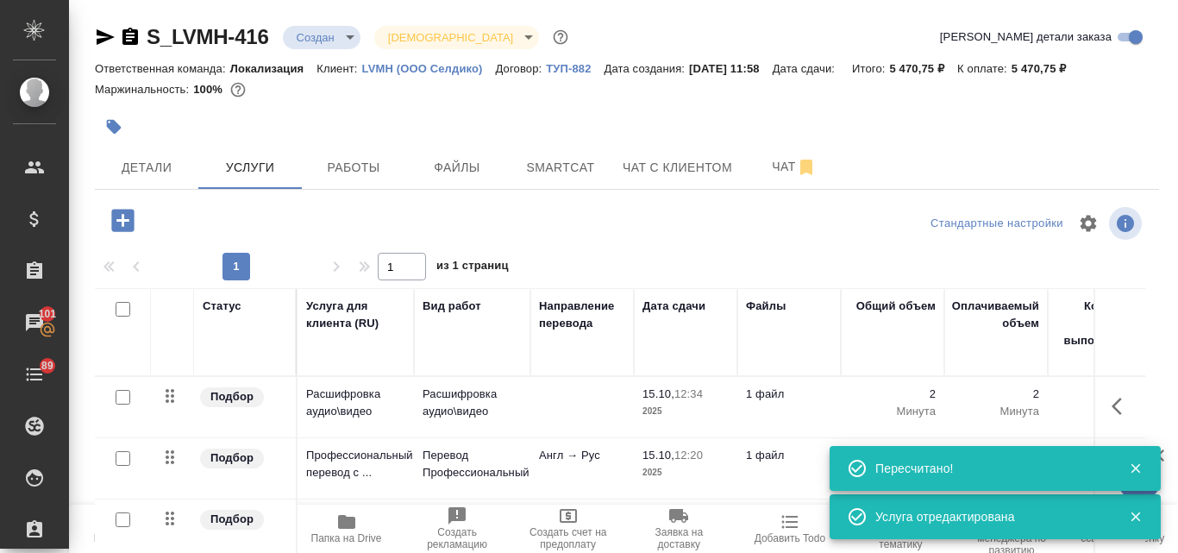
click at [134, 226] on icon "button" at bounding box center [122, 220] width 22 height 22
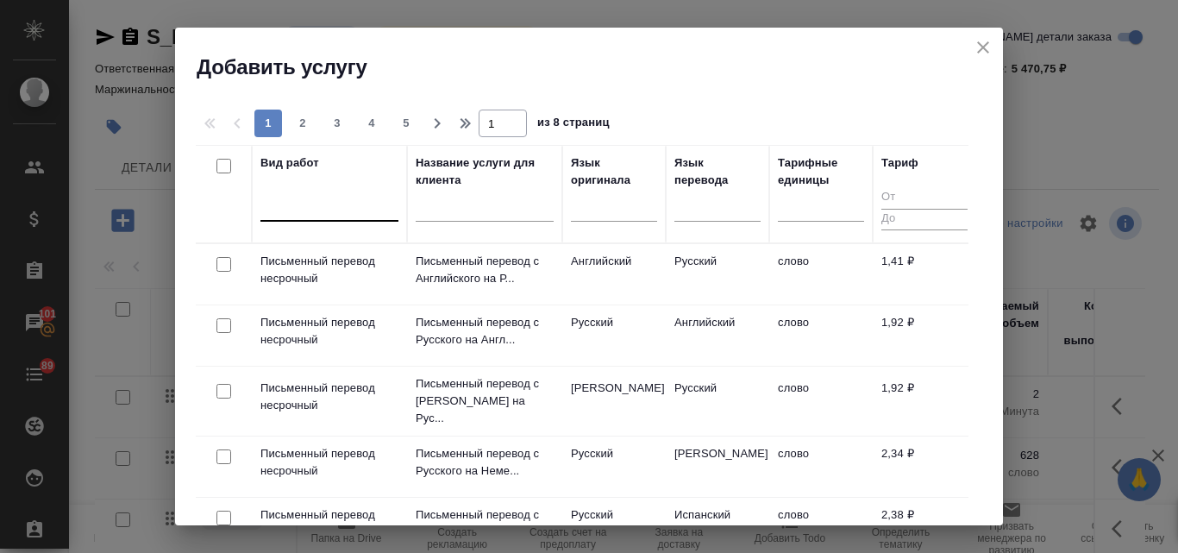
click at [279, 213] on div at bounding box center [329, 203] width 138 height 25
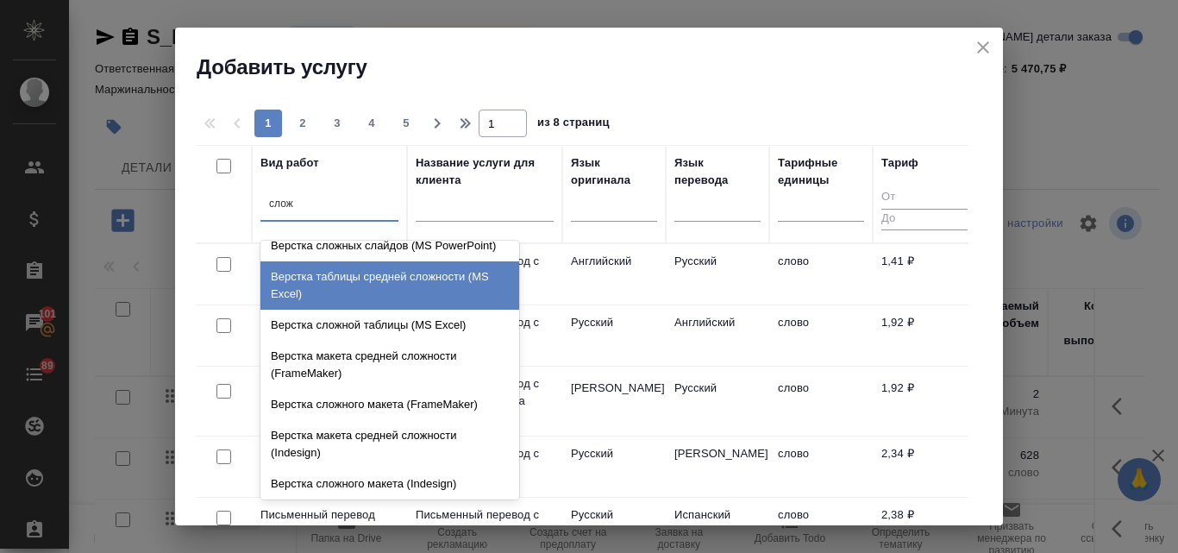
scroll to position [0, 0]
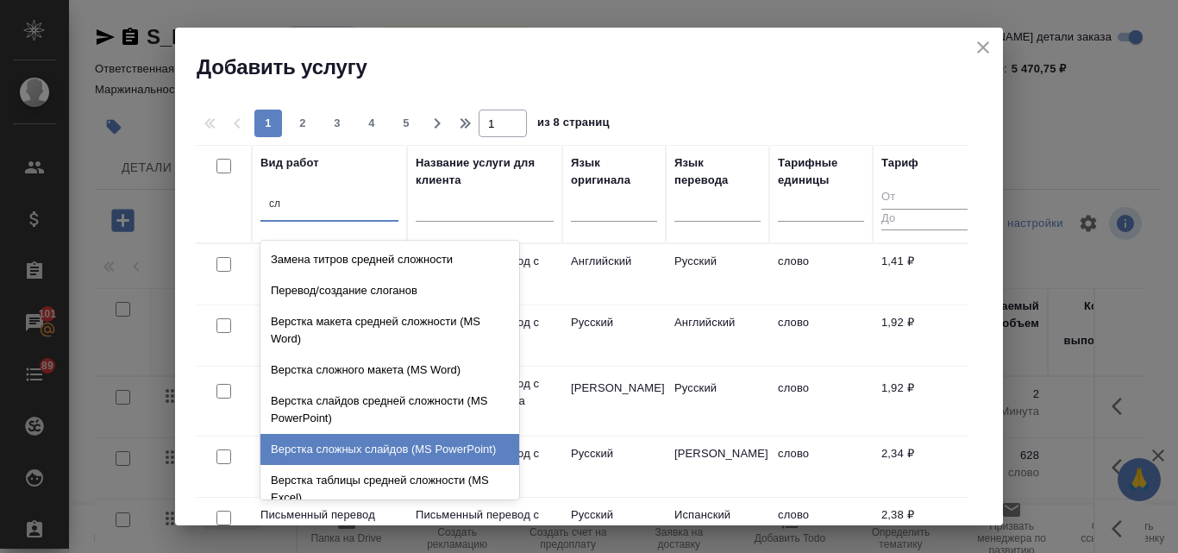
type input "с"
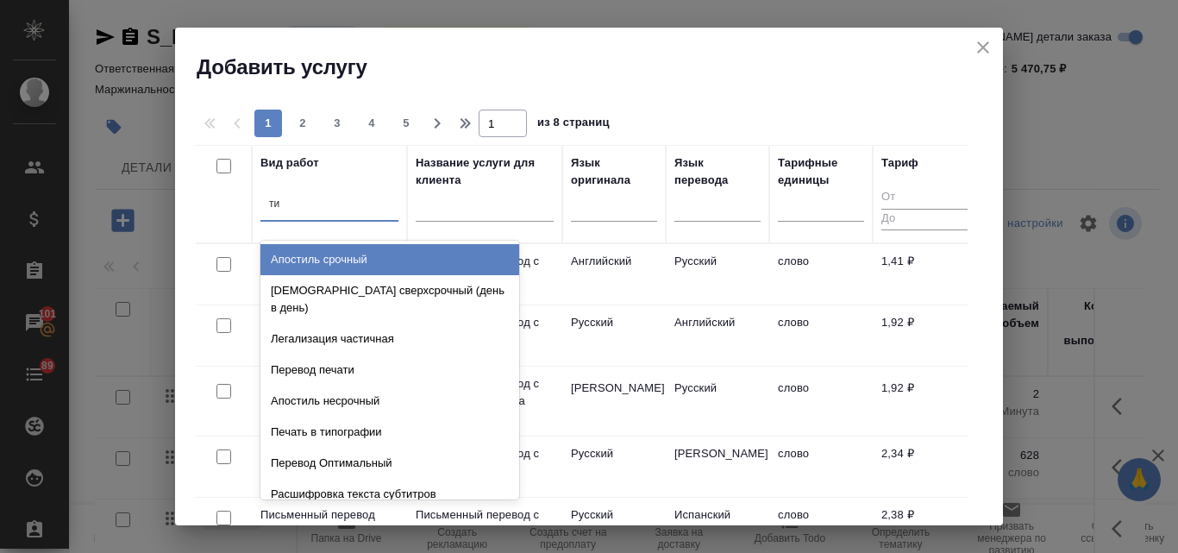
type input "тит"
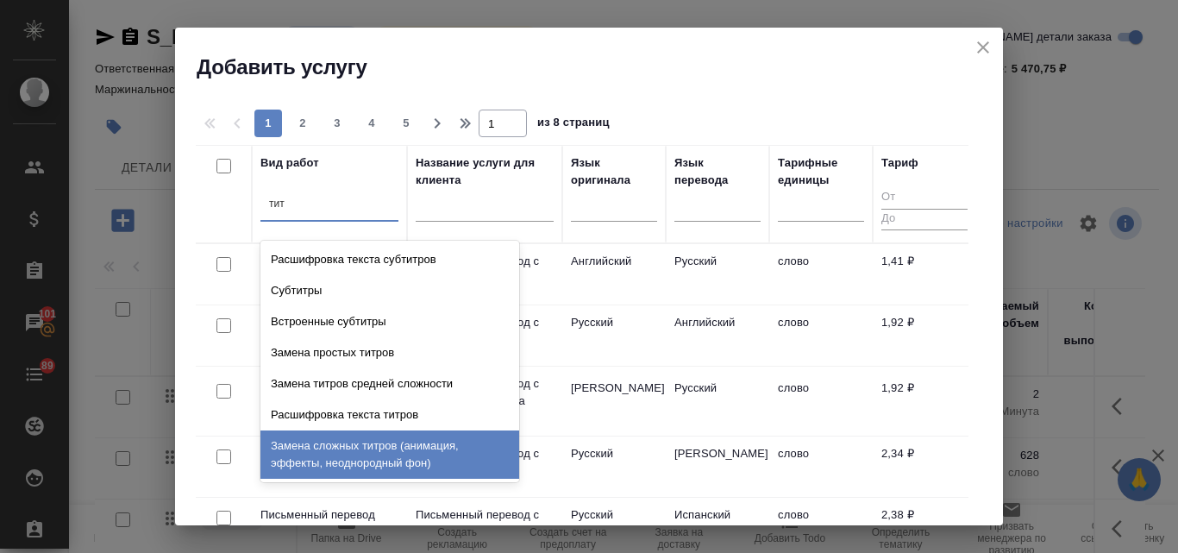
click at [332, 449] on div "Замена сложных титров (анимация, эффекты, неоднородный фон)" at bounding box center [389, 454] width 259 height 48
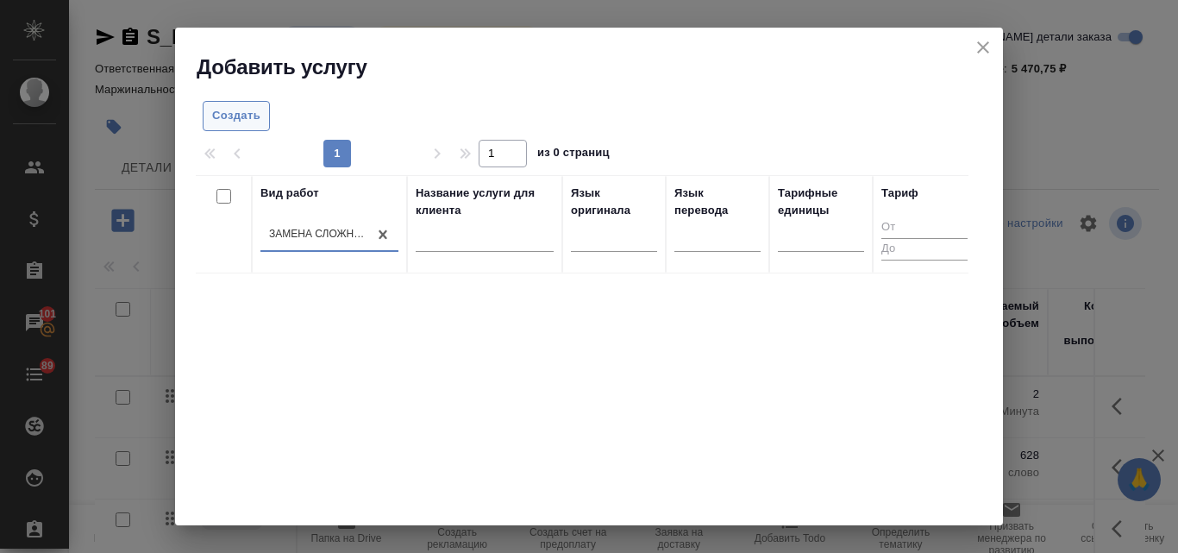
click at [247, 116] on span "Создать" at bounding box center [236, 116] width 48 height 20
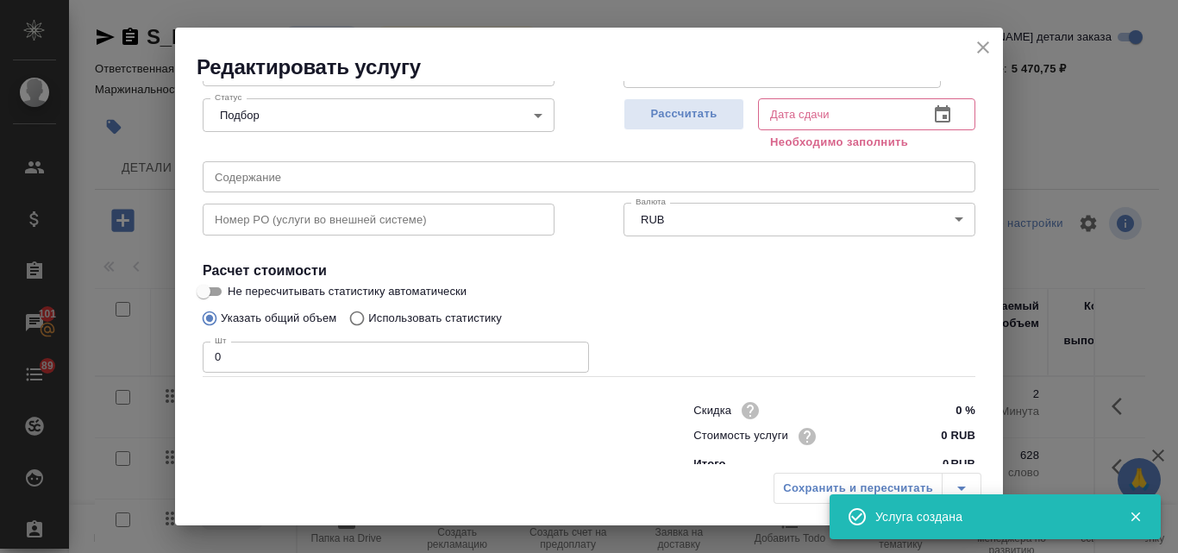
scroll to position [195, 0]
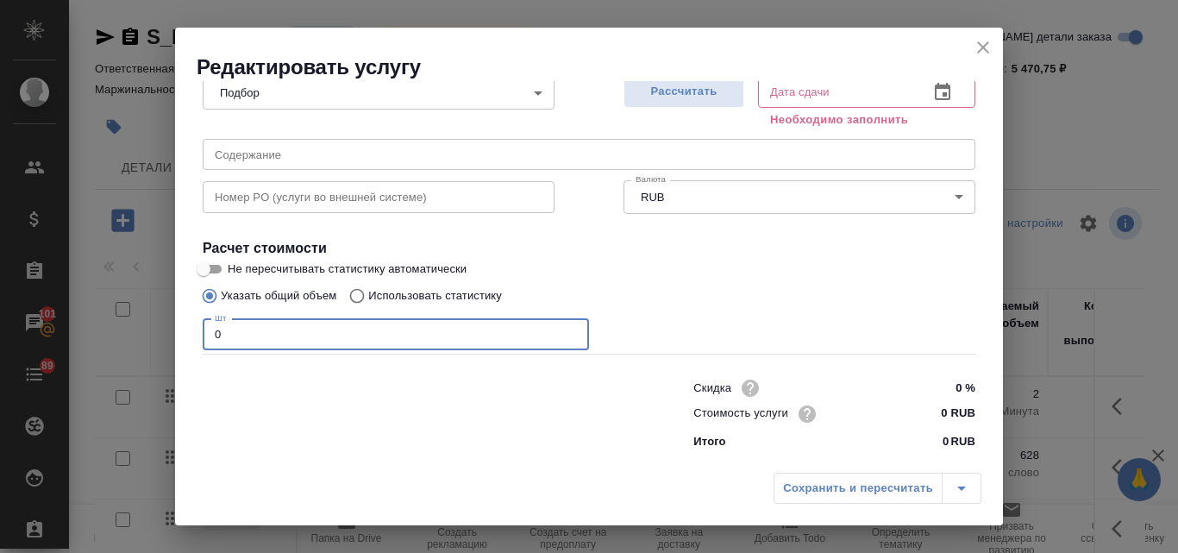
drag, startPoint x: 226, startPoint y: 331, endPoint x: 198, endPoint y: 331, distance: 28.5
click at [198, 331] on div "Вид работ Замена сложных титров (анимация, эффекты, неоднородный фон) Вид работ…" at bounding box center [589, 196] width 787 height 522
type input "6"
click at [693, 94] on span "Рассчитать" at bounding box center [684, 92] width 102 height 20
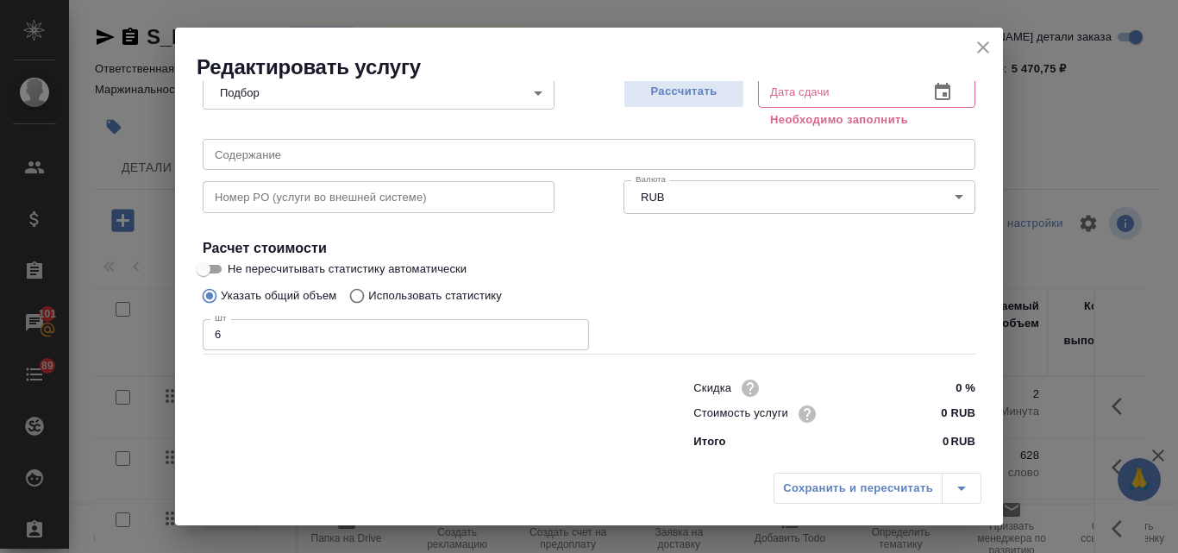
type input "15.10.2025 16:17"
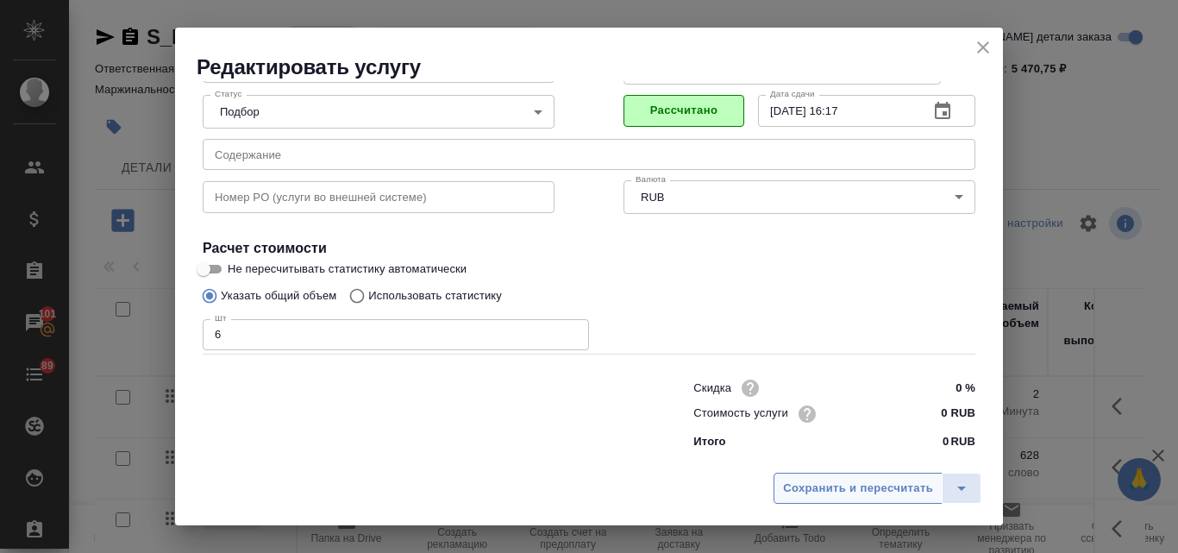
click at [870, 491] on span "Сохранить и пересчитать" at bounding box center [858, 489] width 150 height 20
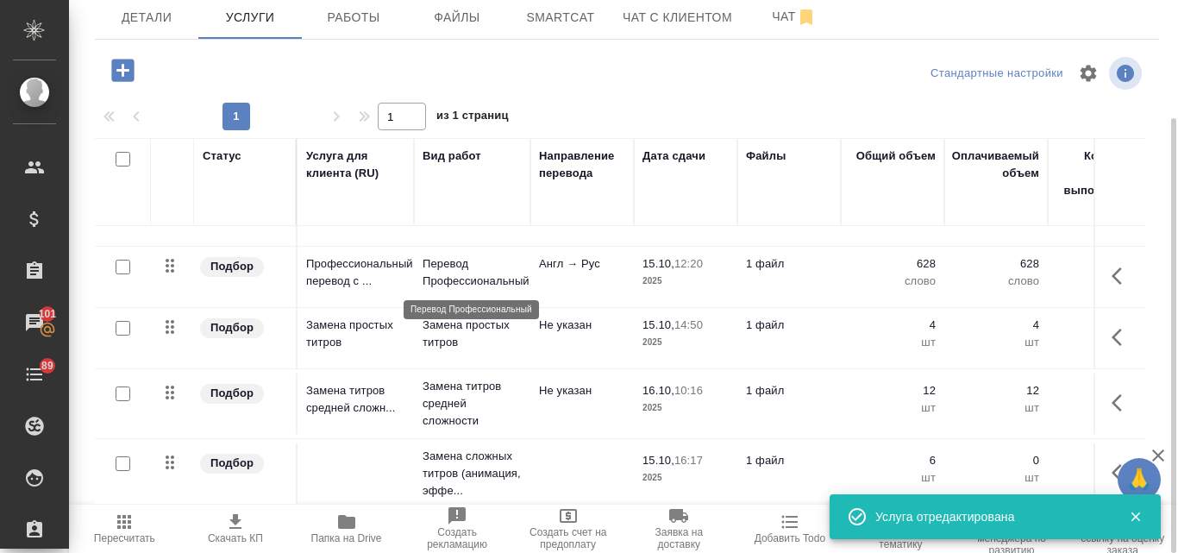
scroll to position [54, 0]
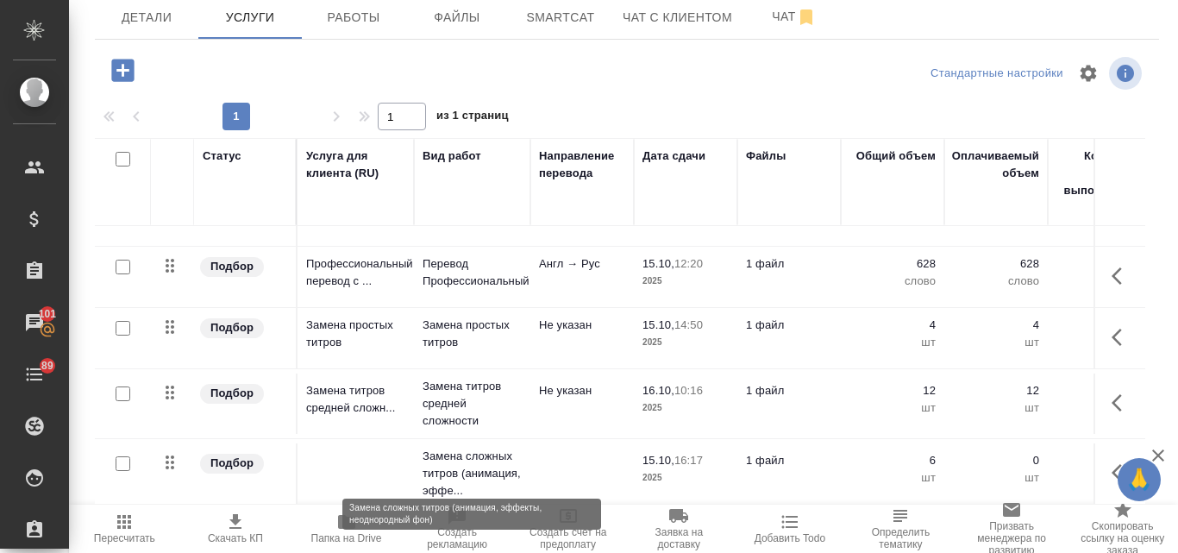
click at [463, 457] on p "Замена сложных титров (анимация, эффе..." at bounding box center [472, 474] width 99 height 52
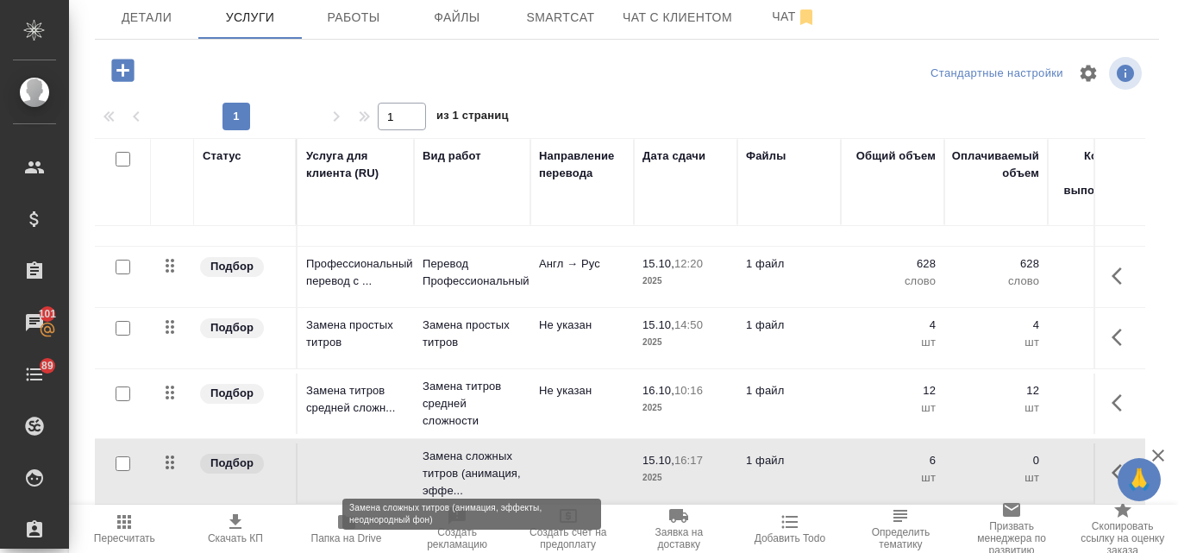
click at [463, 457] on p "Замена сложных титров (анимация, эффе..." at bounding box center [472, 474] width 99 height 52
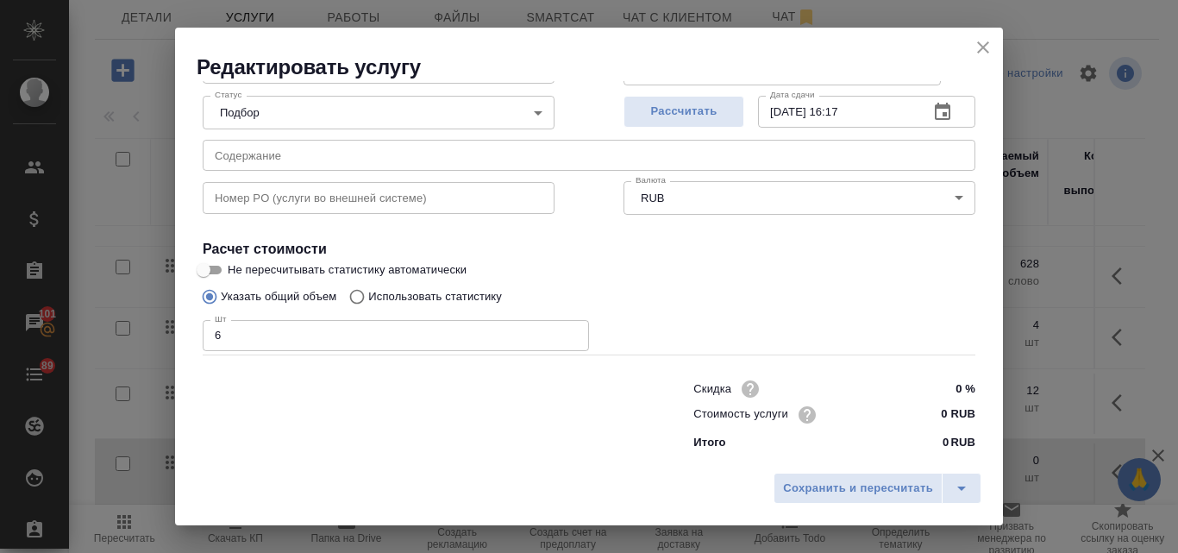
scroll to position [176, 0]
click at [926, 407] on input "0 RUB" at bounding box center [943, 413] width 65 height 25
type input "400 RUB"
click at [640, 112] on span "Рассчитать" at bounding box center [684, 111] width 102 height 20
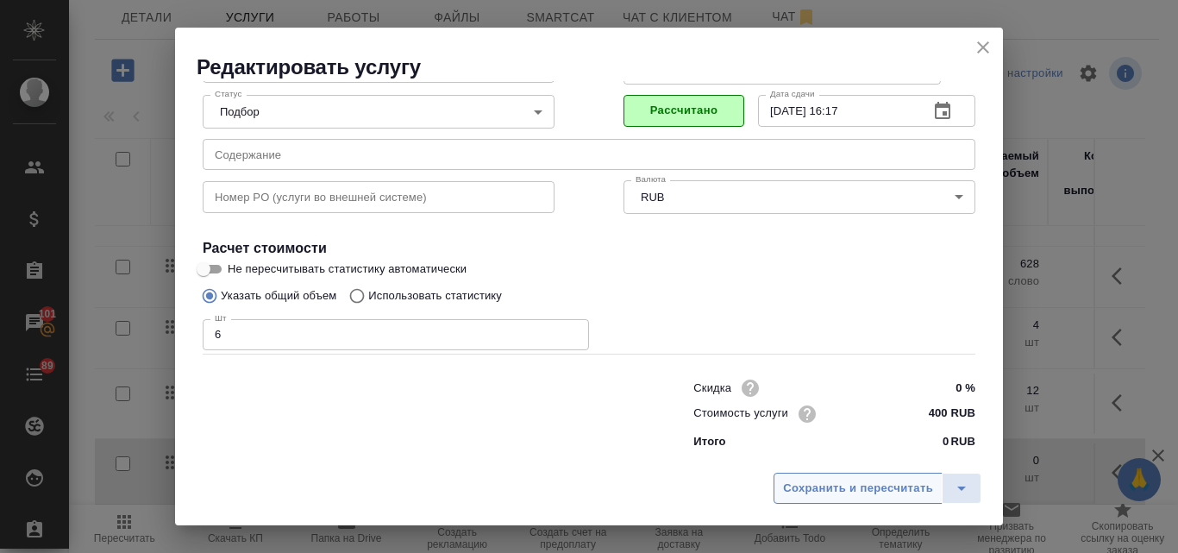
click at [835, 488] on span "Сохранить и пересчитать" at bounding box center [858, 489] width 150 height 20
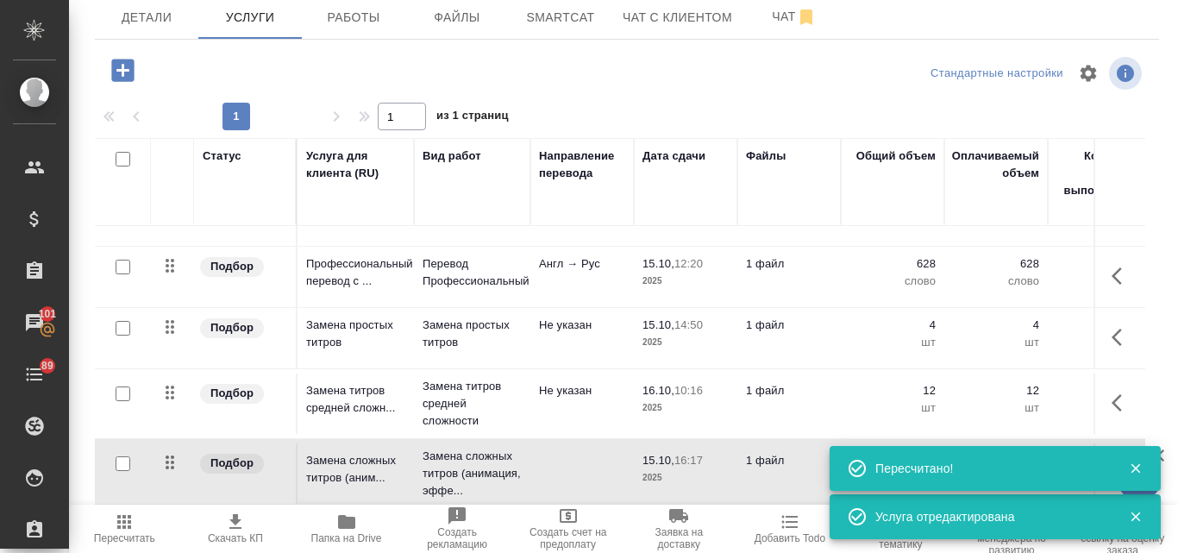
type input "normal"
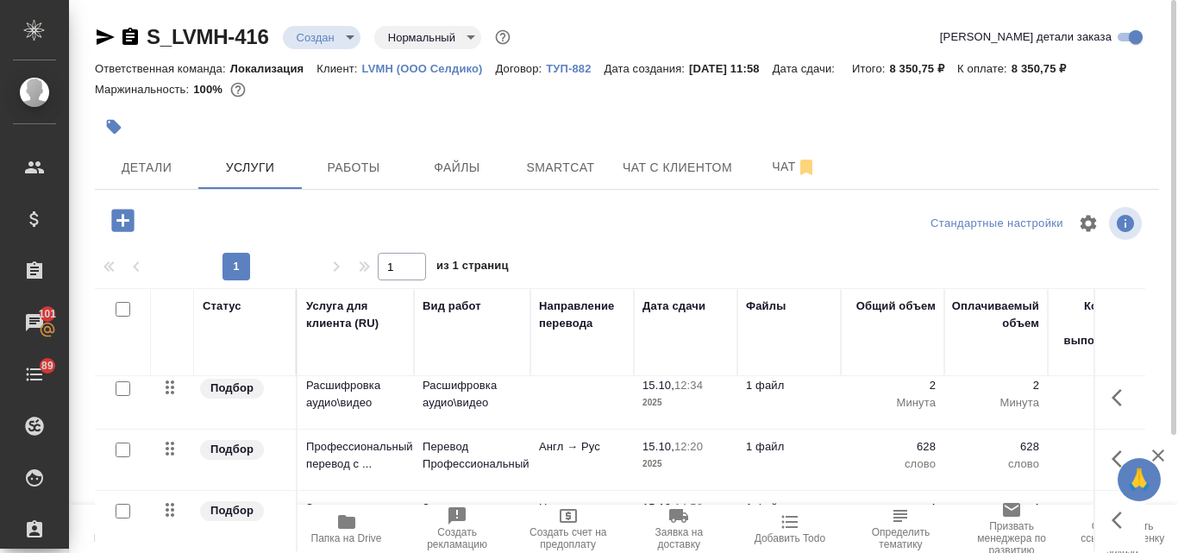
scroll to position [0, 0]
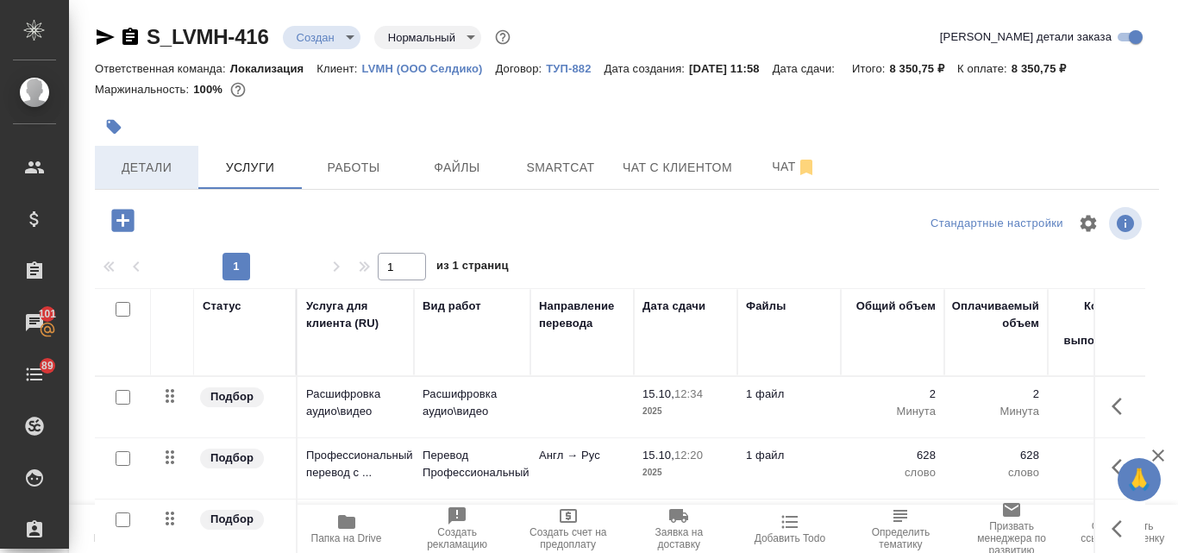
click at [153, 168] on span "Детали" at bounding box center [146, 168] width 83 height 22
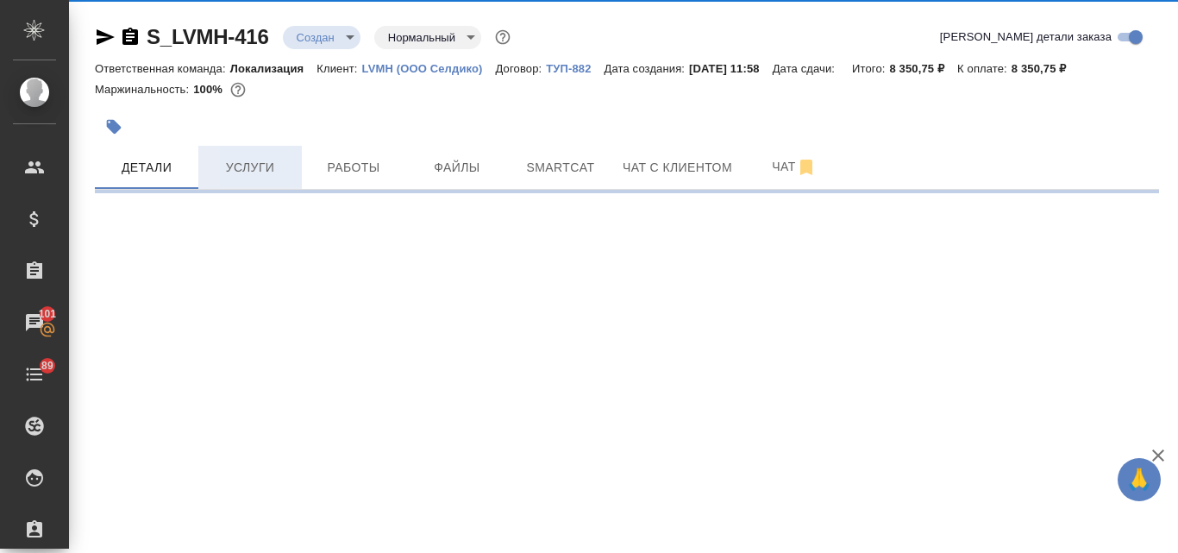
select select "RU"
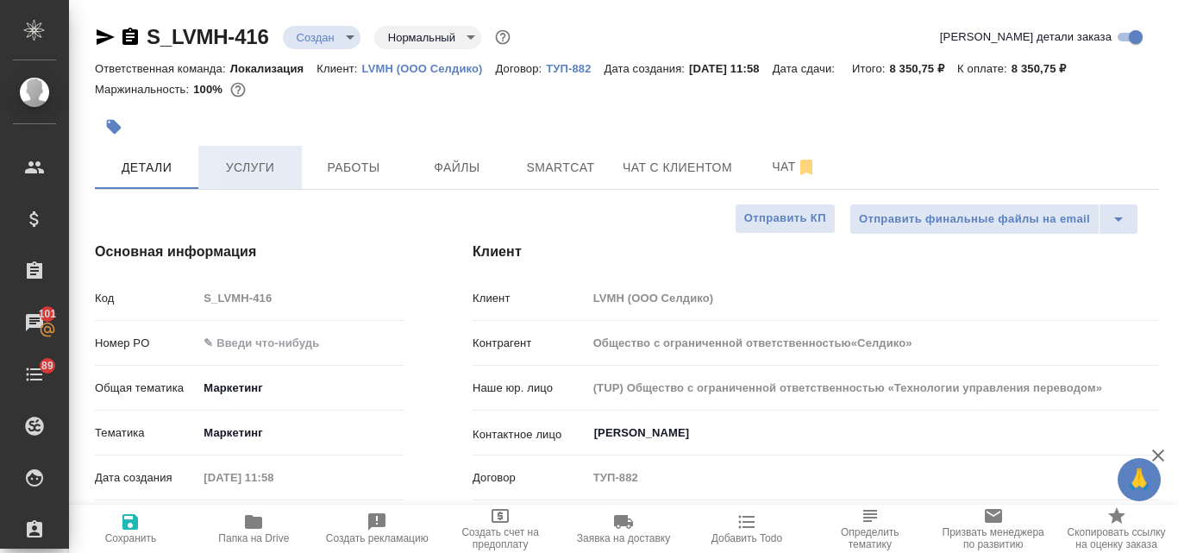
type textarea "x"
type input "[PERSON_NAME]"
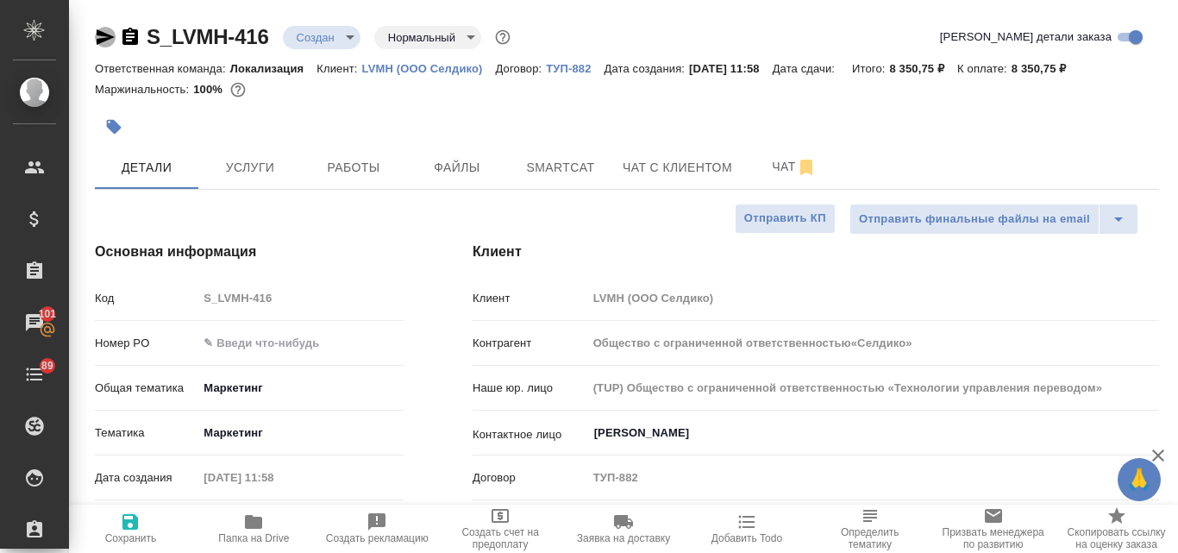
click at [100, 33] on icon "button" at bounding box center [106, 37] width 18 height 16
click at [776, 160] on span "Чат" at bounding box center [794, 167] width 83 height 22
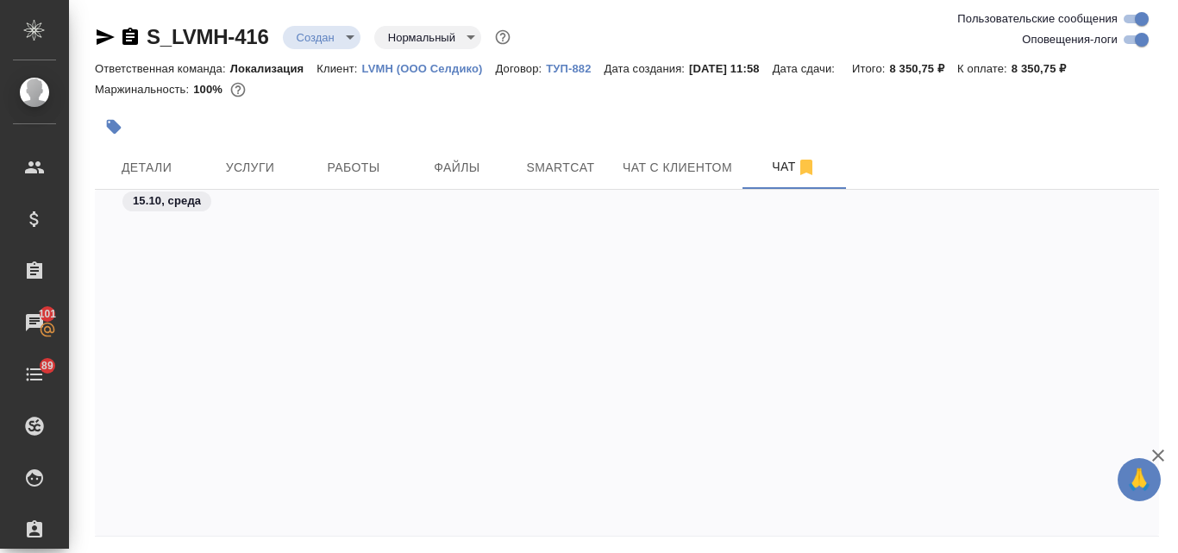
scroll to position [957, 0]
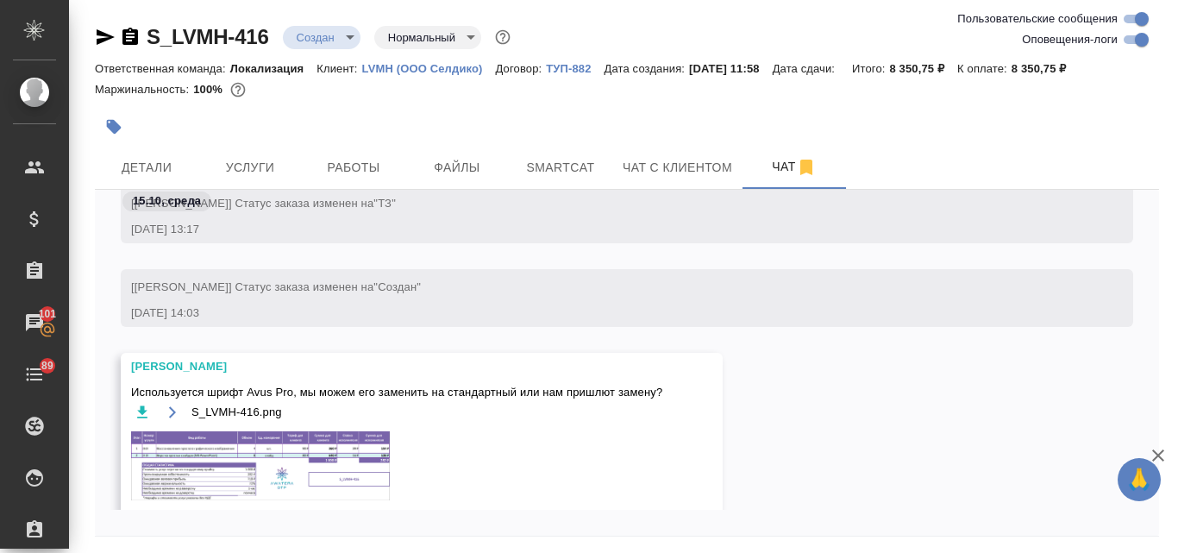
click at [220, 460] on img at bounding box center [260, 465] width 259 height 69
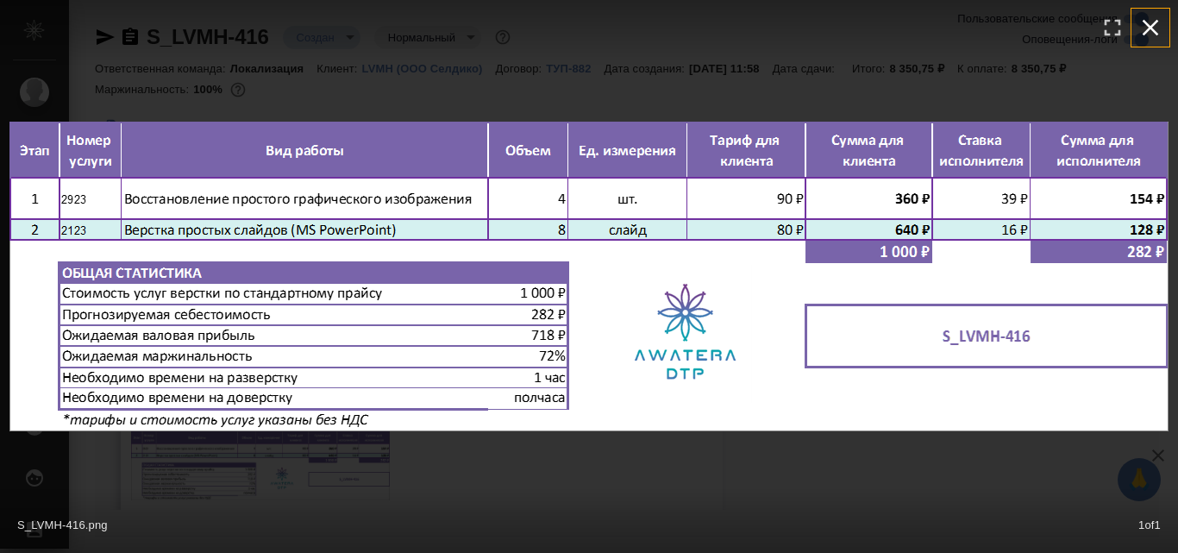
click at [1157, 18] on icon "button" at bounding box center [1151, 28] width 28 height 28
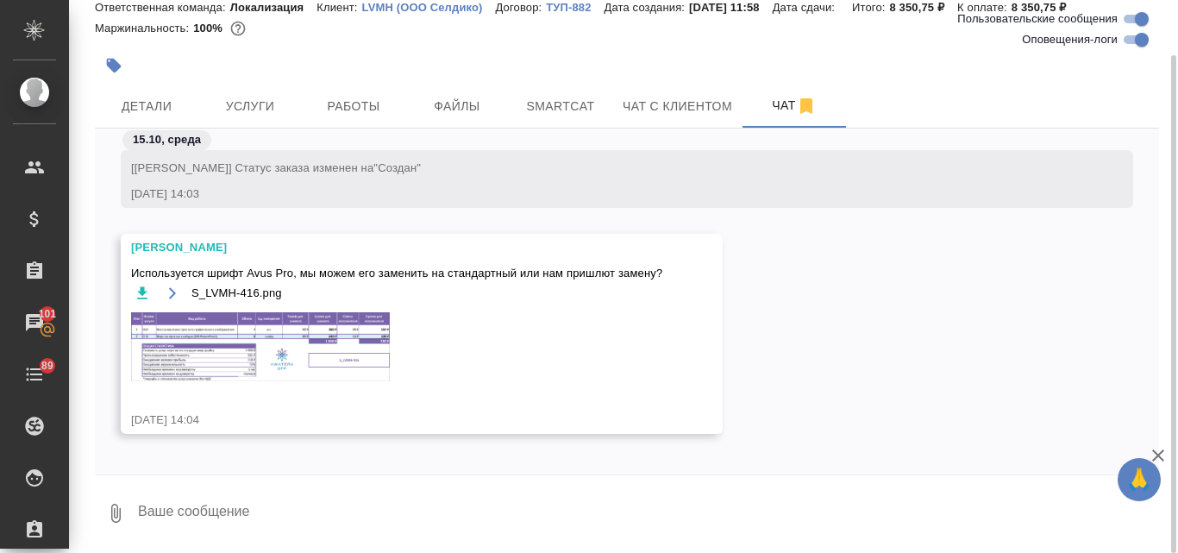
scroll to position [1026, 0]
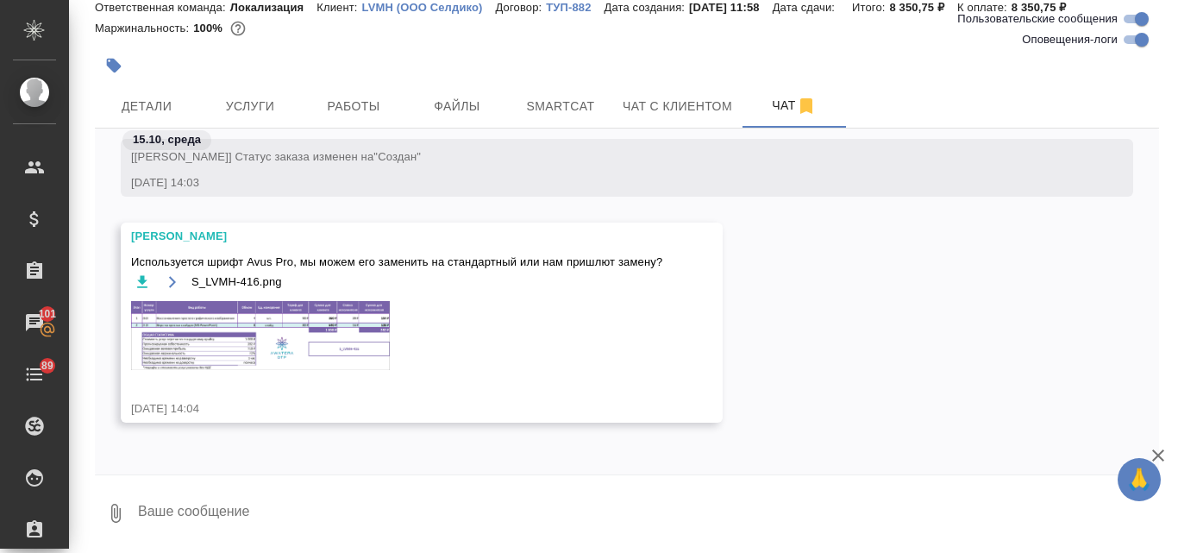
click at [199, 501] on textarea at bounding box center [647, 513] width 1023 height 59
type textarea "Катя, спасибо! Про шрифт точню"
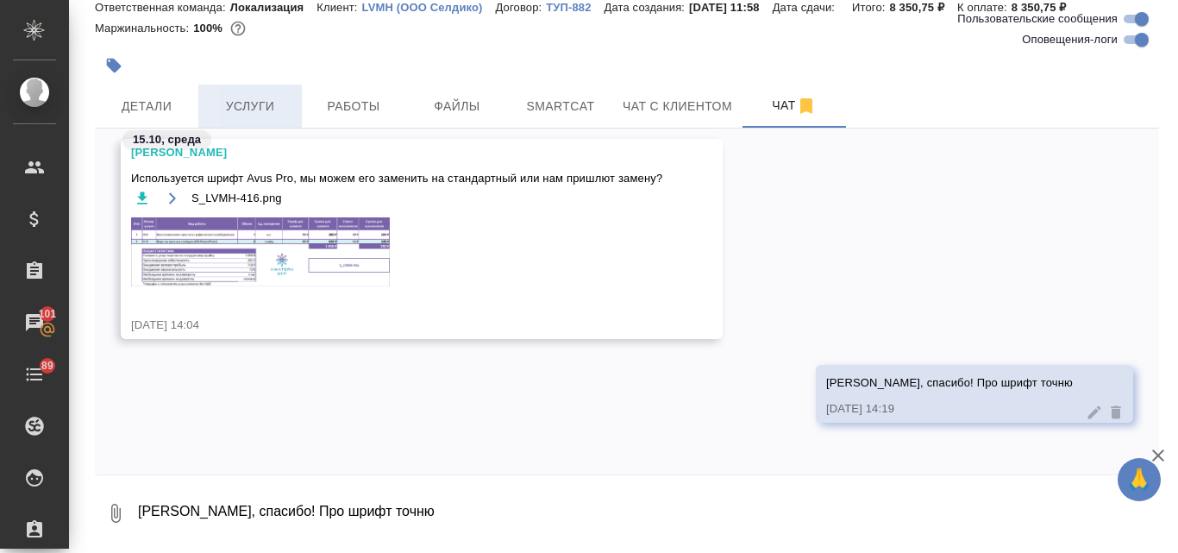
click at [242, 100] on span "Услуги" at bounding box center [250, 107] width 83 height 22
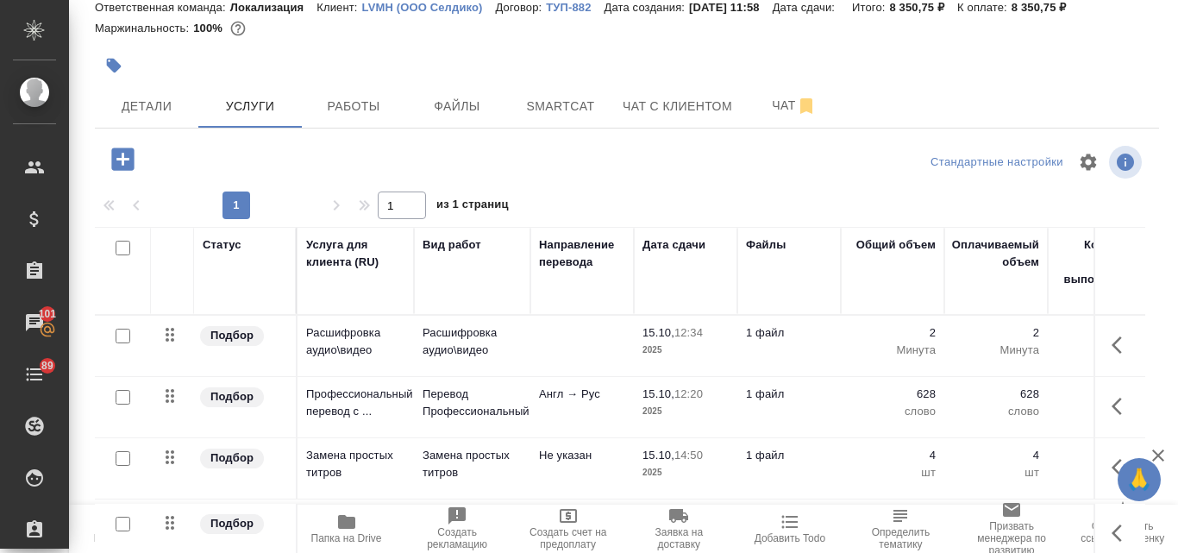
click at [120, 148] on icon "button" at bounding box center [122, 158] width 22 height 22
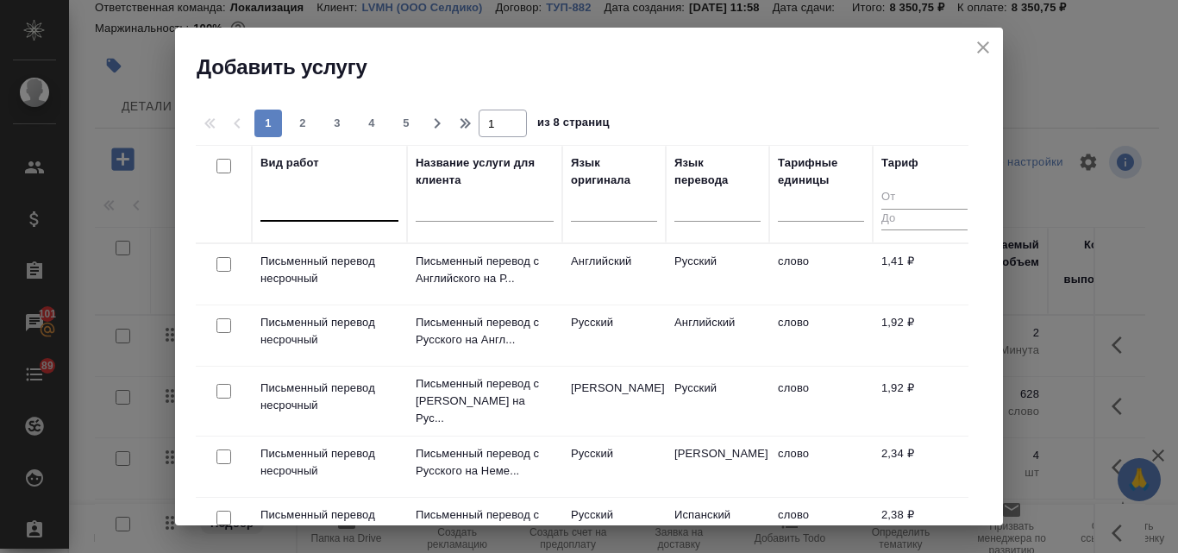
click at [311, 196] on div at bounding box center [329, 203] width 138 height 25
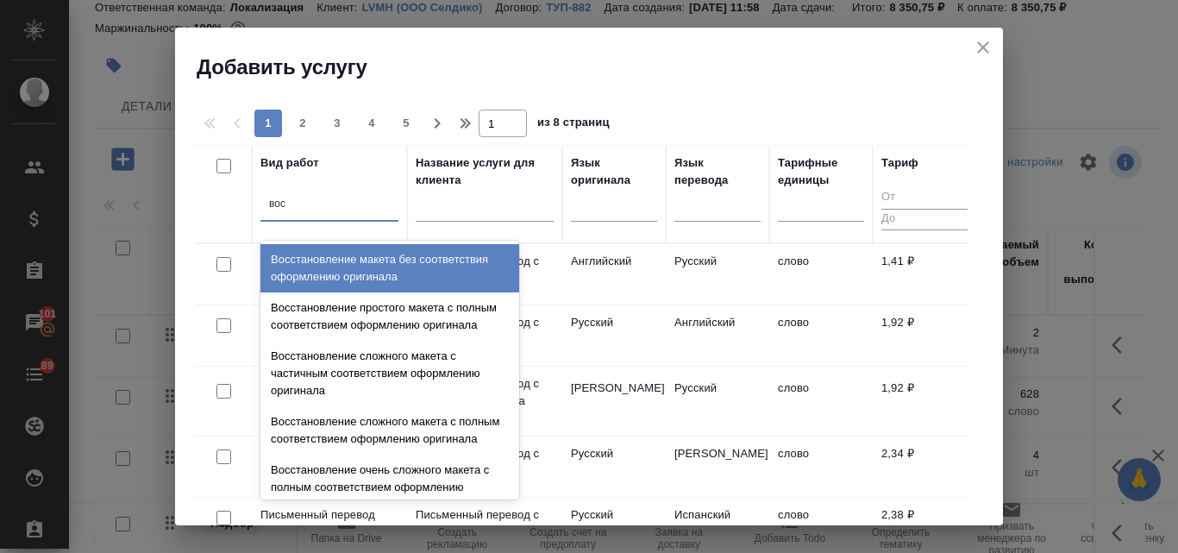
type input "восс"
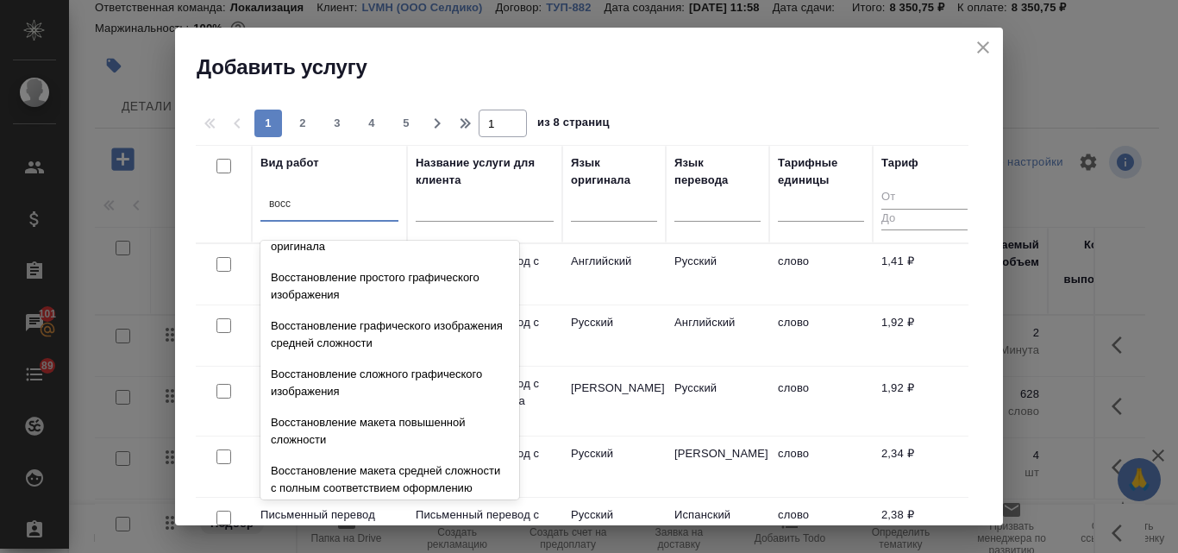
scroll to position [259, 0]
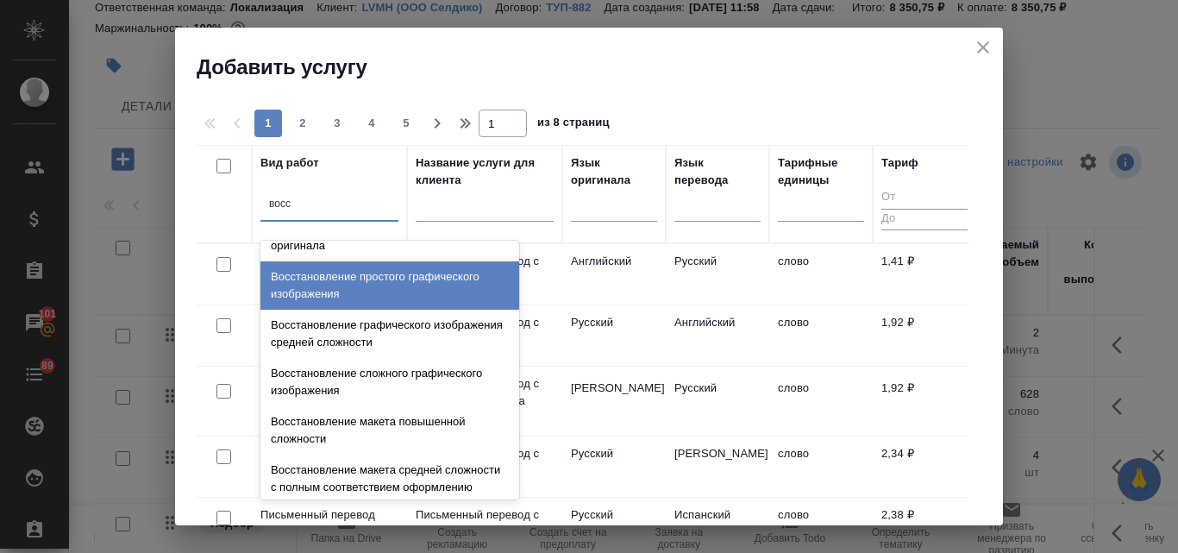
click at [373, 310] on div "Восстановление простого графического изображения" at bounding box center [389, 285] width 259 height 48
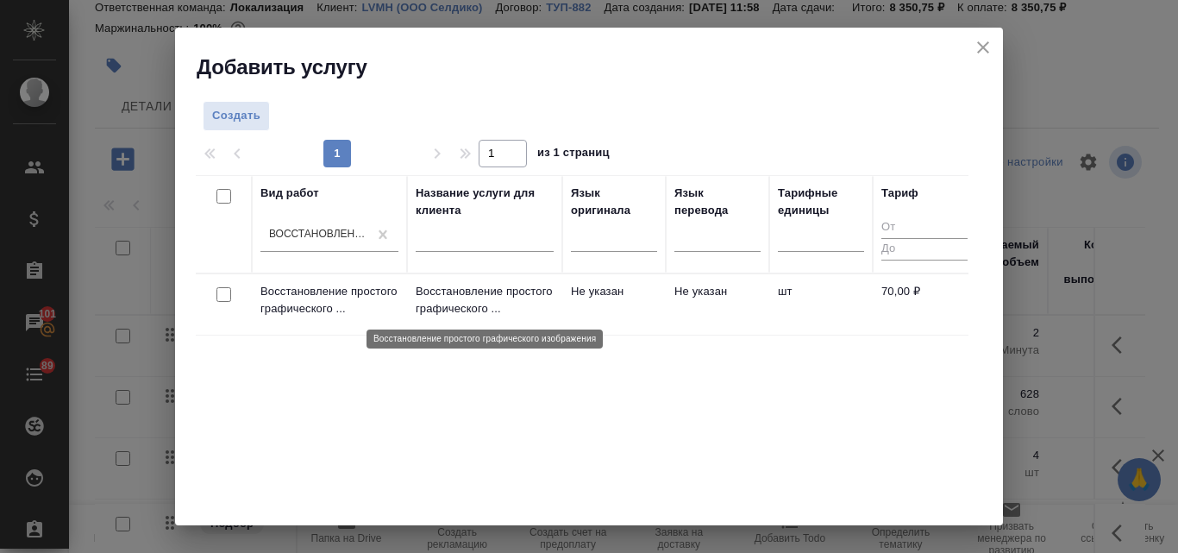
click at [474, 291] on p "Восстановление простого графического ..." at bounding box center [485, 300] width 138 height 35
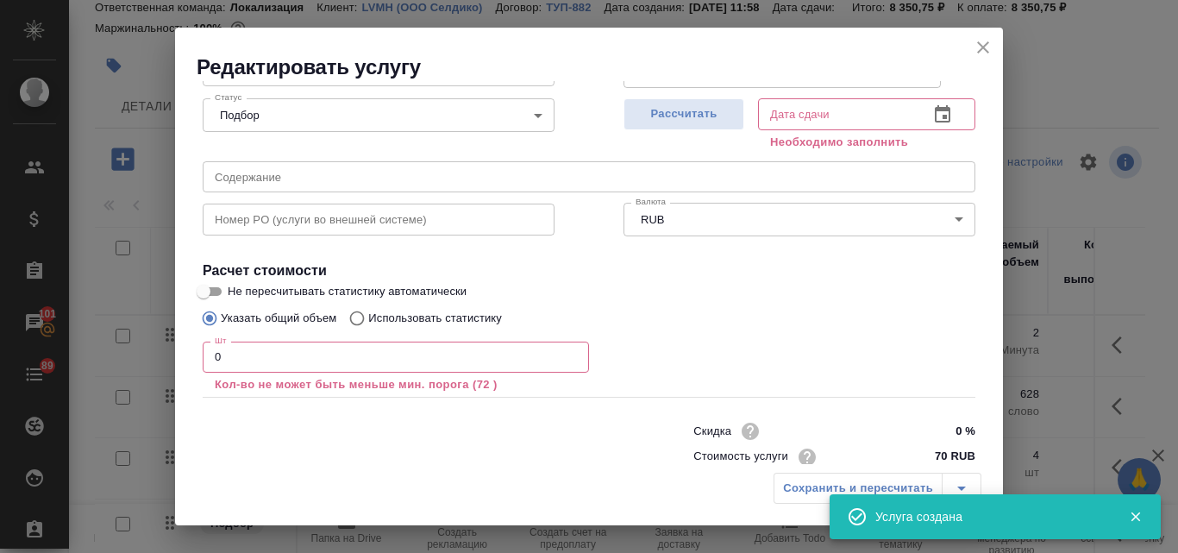
scroll to position [216, 0]
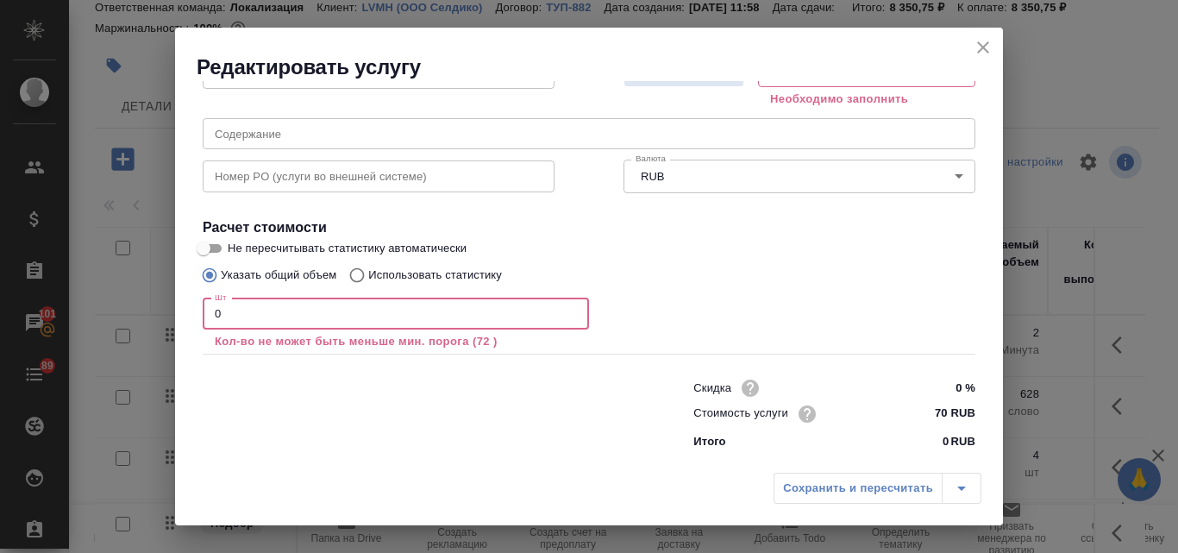
drag, startPoint x: 231, startPoint y: 310, endPoint x: 205, endPoint y: 310, distance: 25.9
click at [205, 310] on input "0" at bounding box center [396, 313] width 386 height 31
type input "4"
click at [822, 490] on div "Сохранить и пересчитать" at bounding box center [878, 488] width 208 height 31
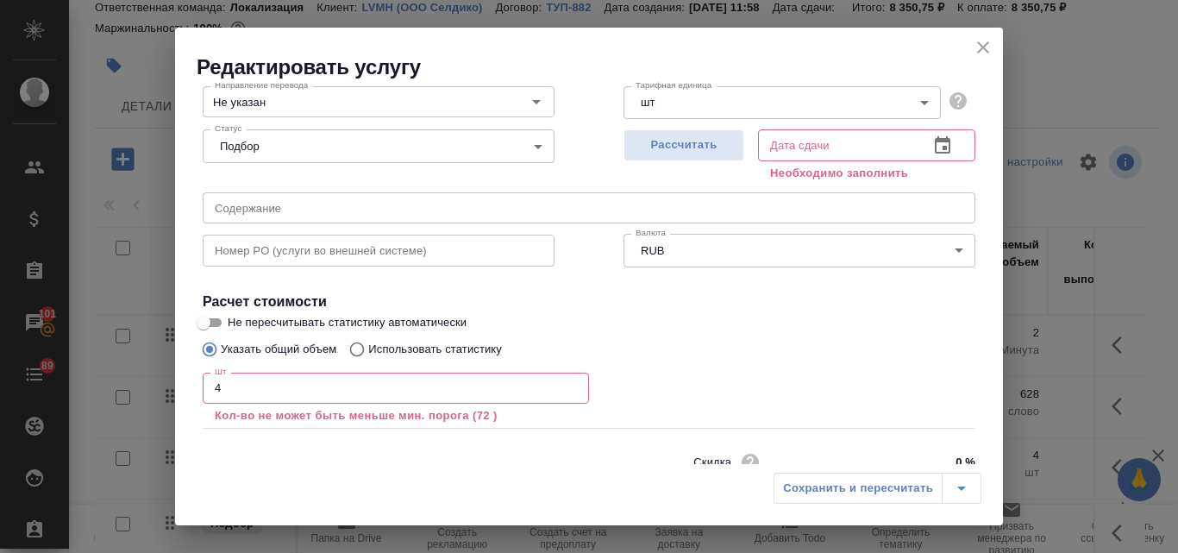
scroll to position [43, 0]
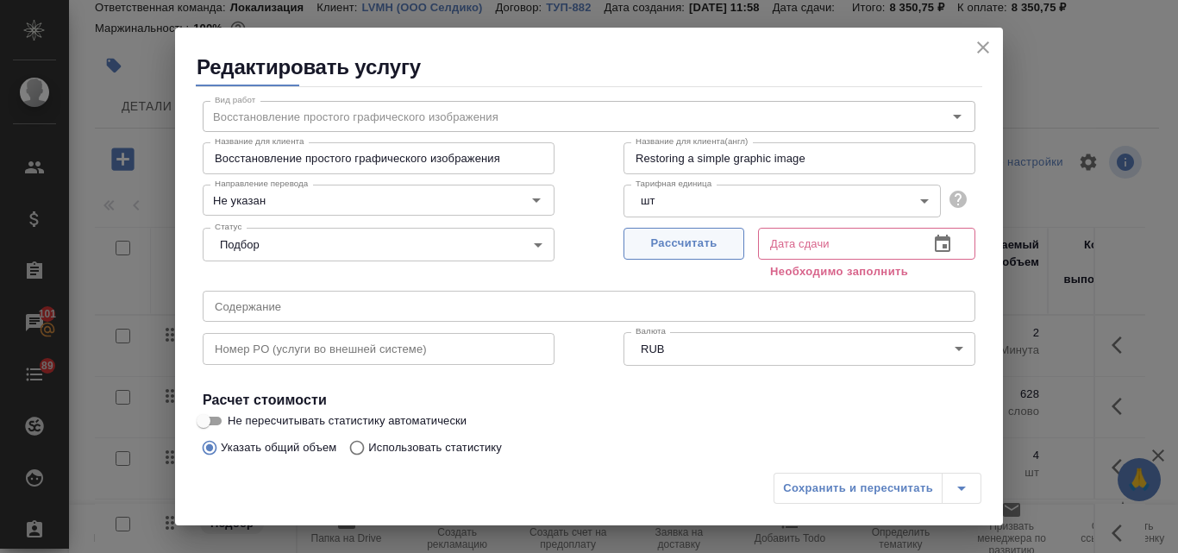
click at [686, 245] on span "Рассчитать" at bounding box center [684, 244] width 102 height 20
type input "15.10.2025 14:44"
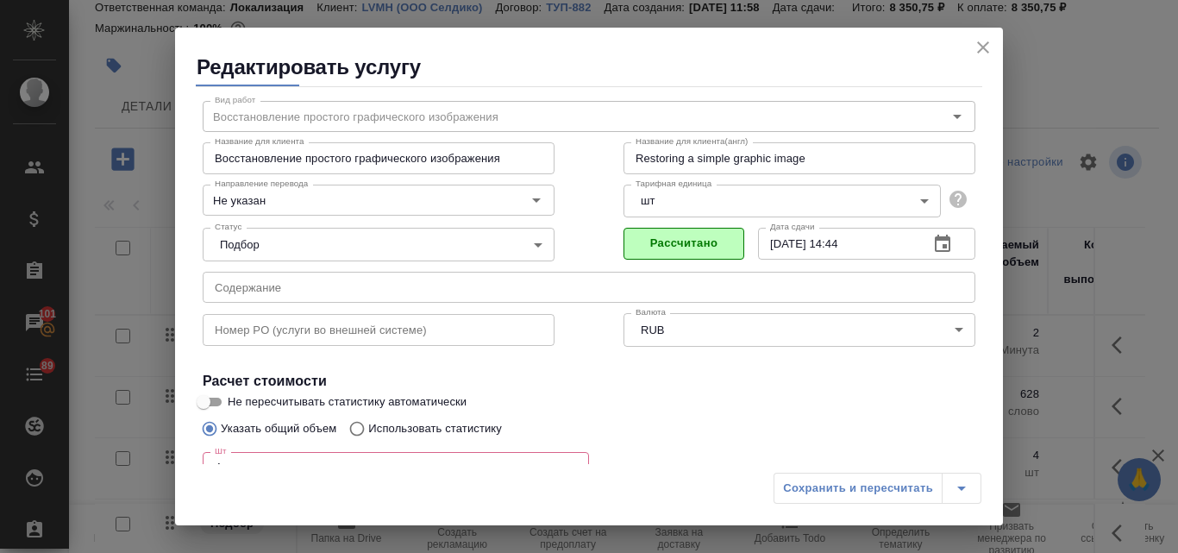
click at [837, 486] on div "Сохранить и пересчитать" at bounding box center [878, 488] width 208 height 31
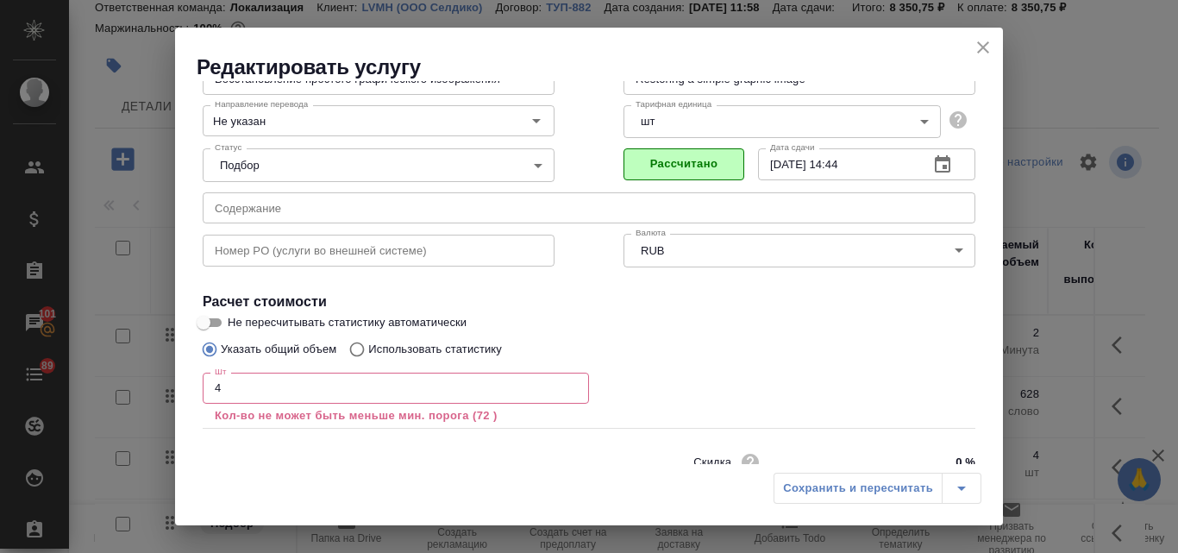
scroll to position [197, 0]
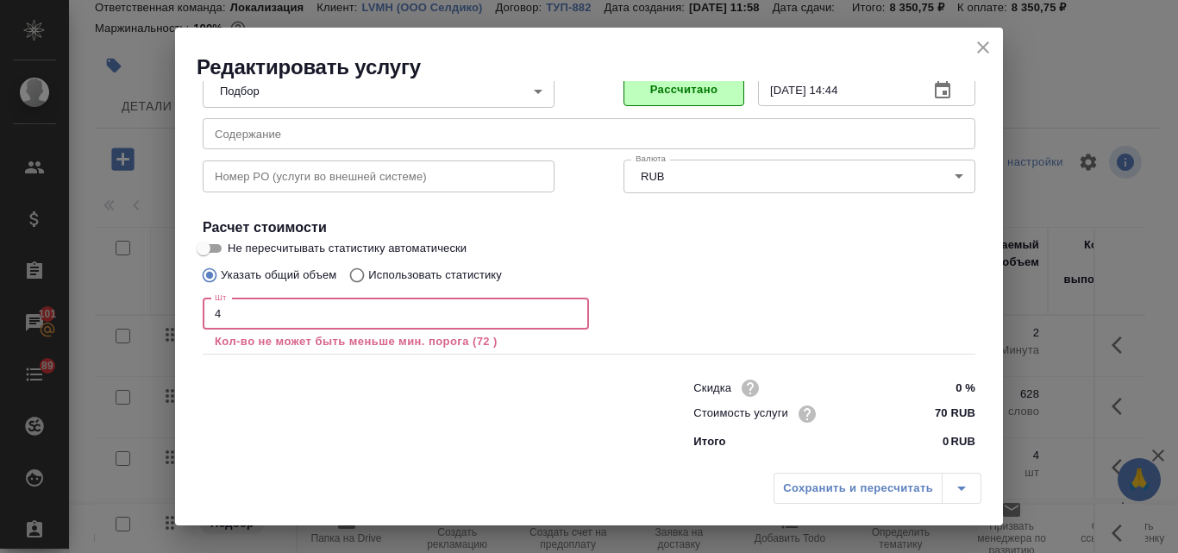
drag, startPoint x: 225, startPoint y: 316, endPoint x: 204, endPoint y: 302, distance: 25.6
click at [204, 302] on input "4" at bounding box center [396, 313] width 386 height 31
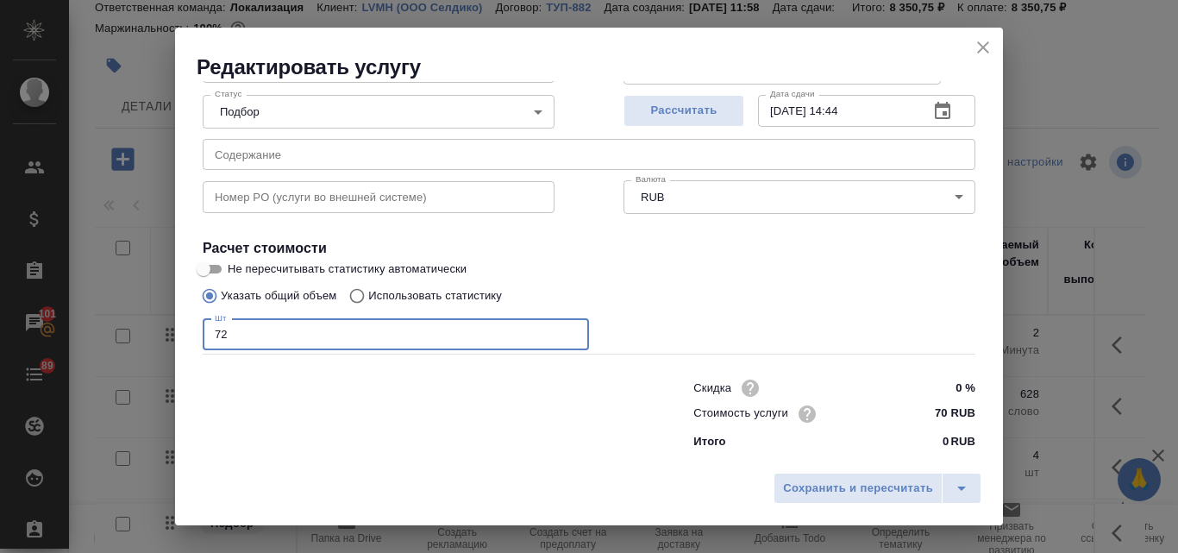
scroll to position [176, 0]
type input "72"
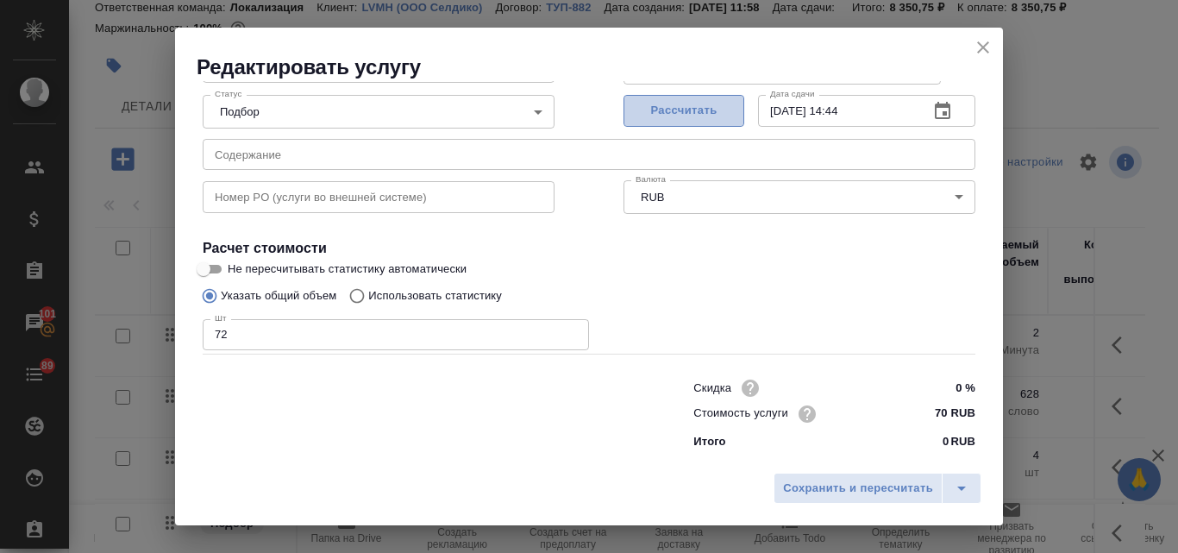
click at [711, 121] on span "Рассчитать" at bounding box center [684, 111] width 102 height 20
type input "16.10.2025 13:32"
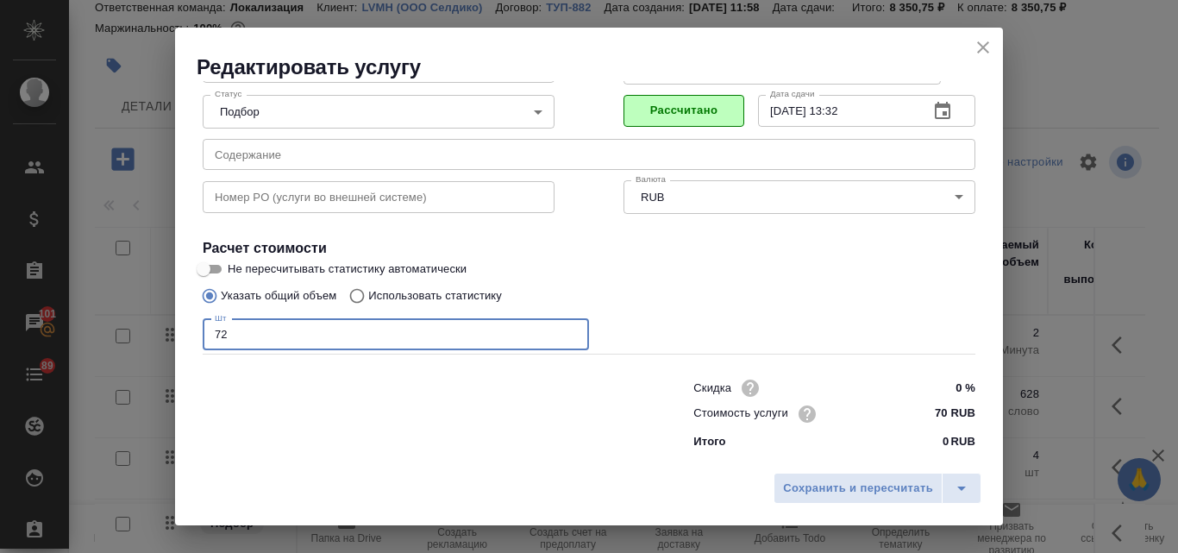
drag, startPoint x: 225, startPoint y: 329, endPoint x: 200, endPoint y: 329, distance: 25.0
click at [200, 329] on div "Вид работ Восстановление простого графического изображения Вид работ Название д…" at bounding box center [589, 205] width 787 height 503
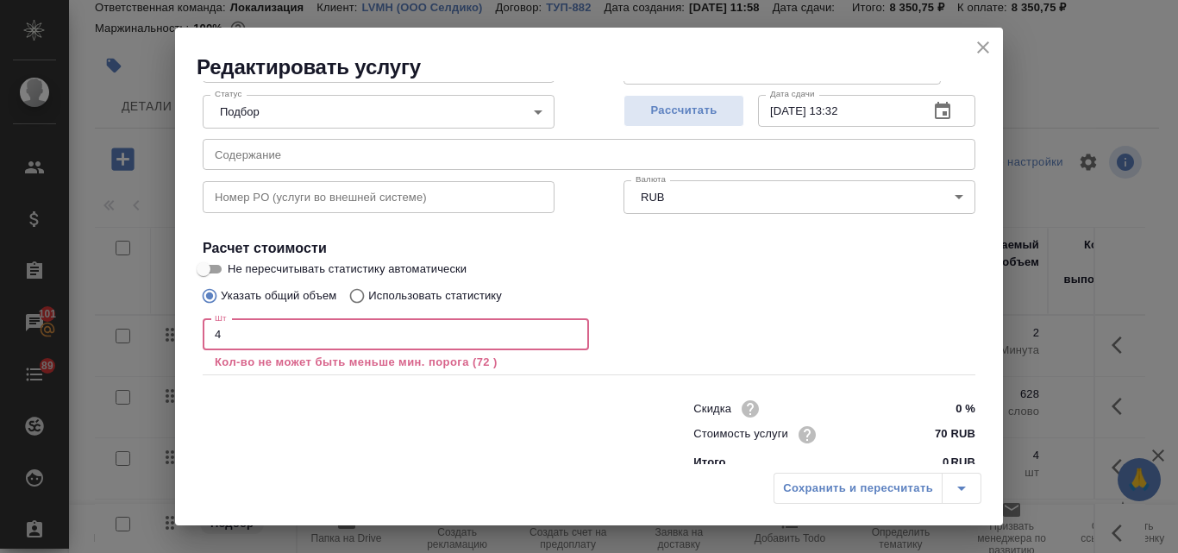
type input "4"
click at [840, 483] on div "Сохранить и пересчитать" at bounding box center [878, 488] width 208 height 31
click at [656, 109] on span "Рассчитать" at bounding box center [684, 111] width 102 height 20
type input "15.10.2025 14:44"
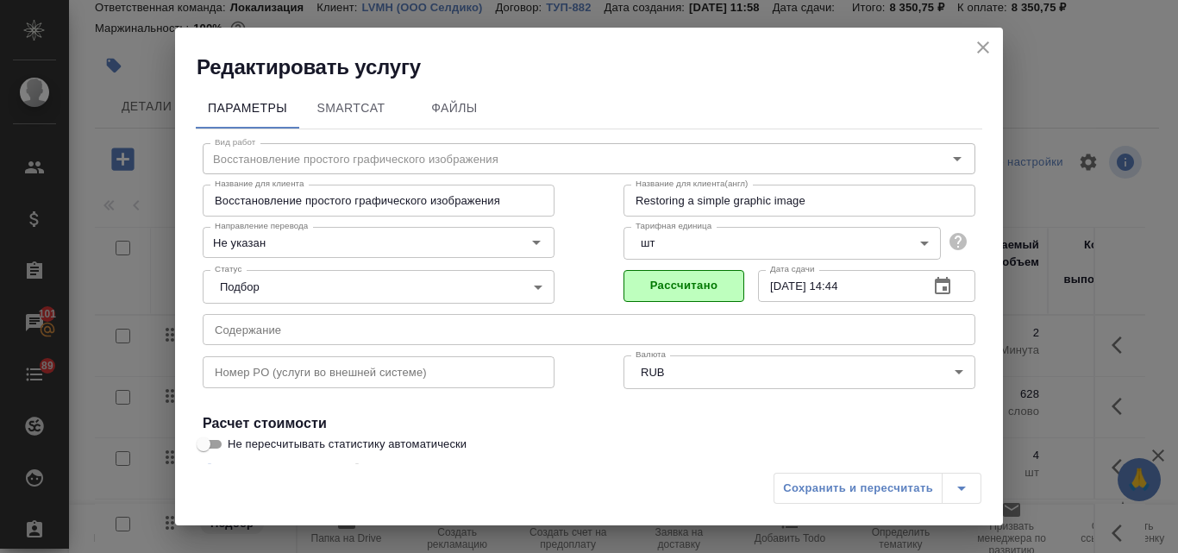
scroll to position [0, 0]
click at [979, 42] on icon "close" at bounding box center [983, 47] width 12 height 12
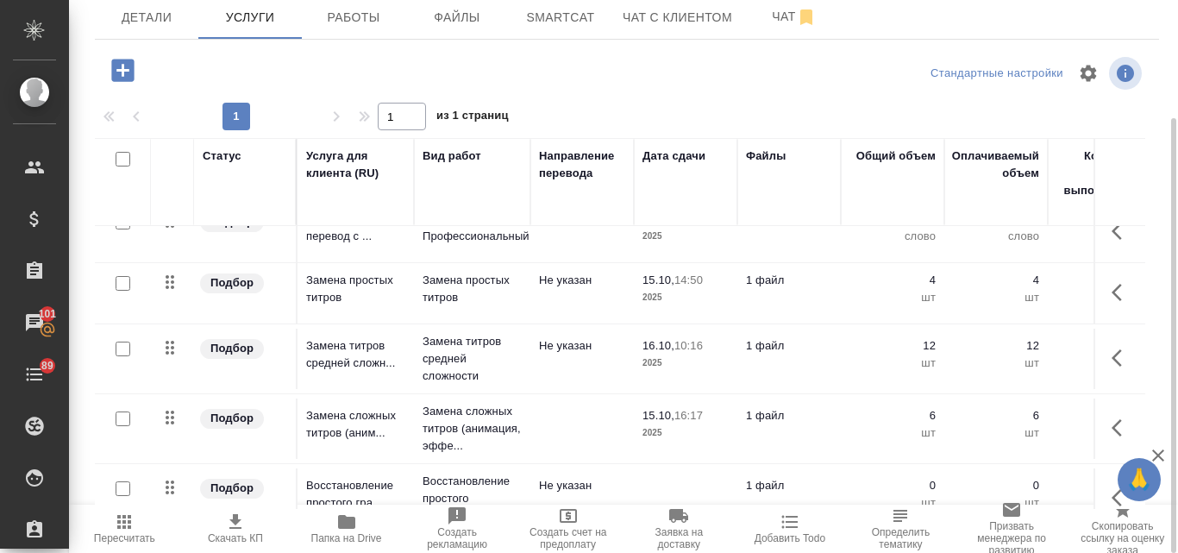
scroll to position [124, 0]
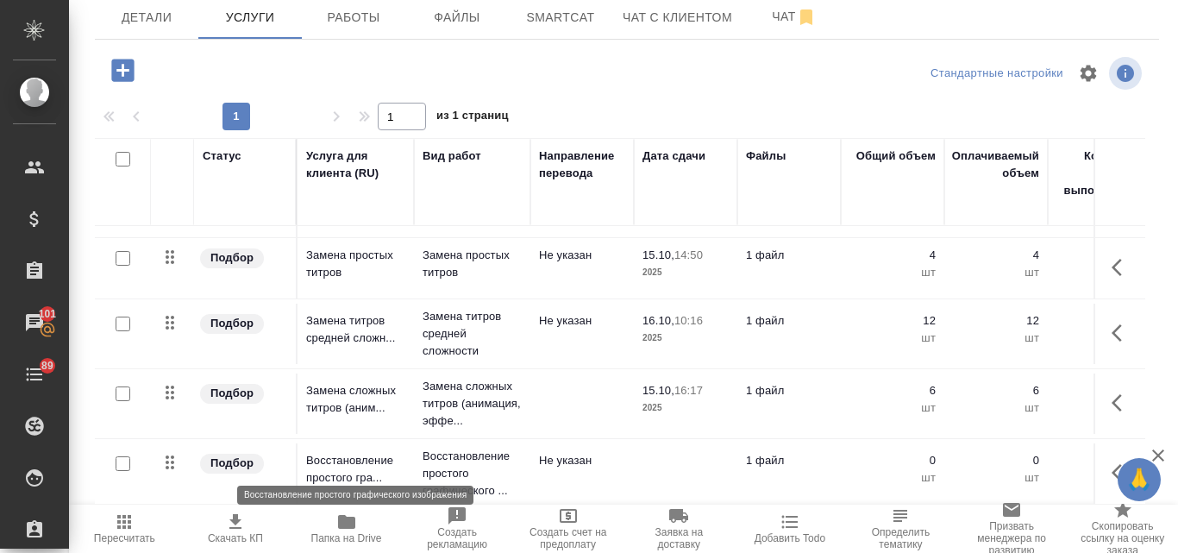
click at [392, 463] on p "Восстановление простого гра..." at bounding box center [355, 469] width 99 height 35
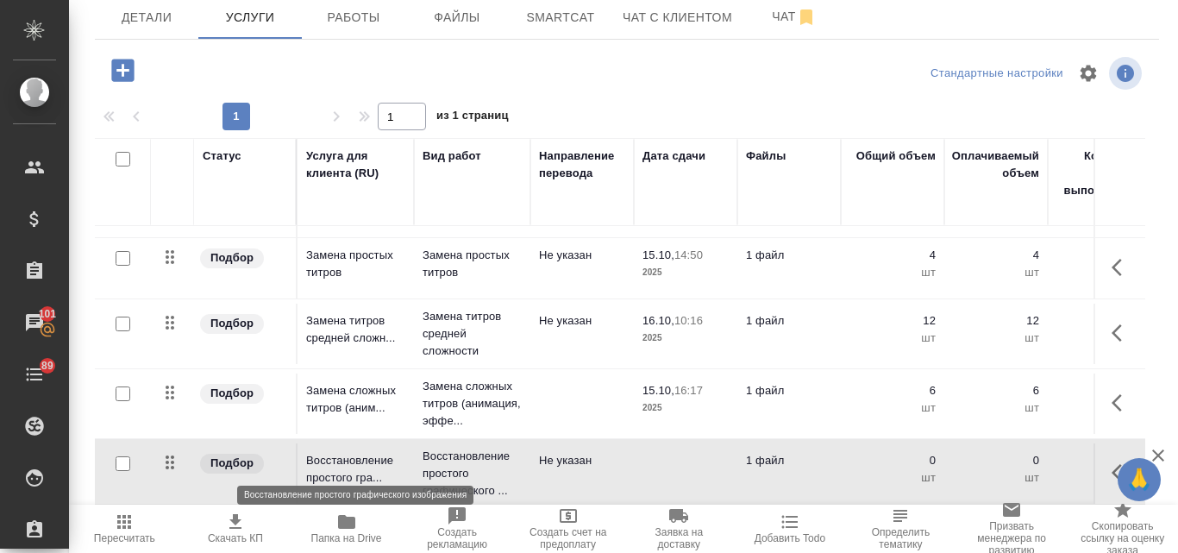
click at [392, 463] on p "Восстановление простого гра..." at bounding box center [355, 469] width 99 height 35
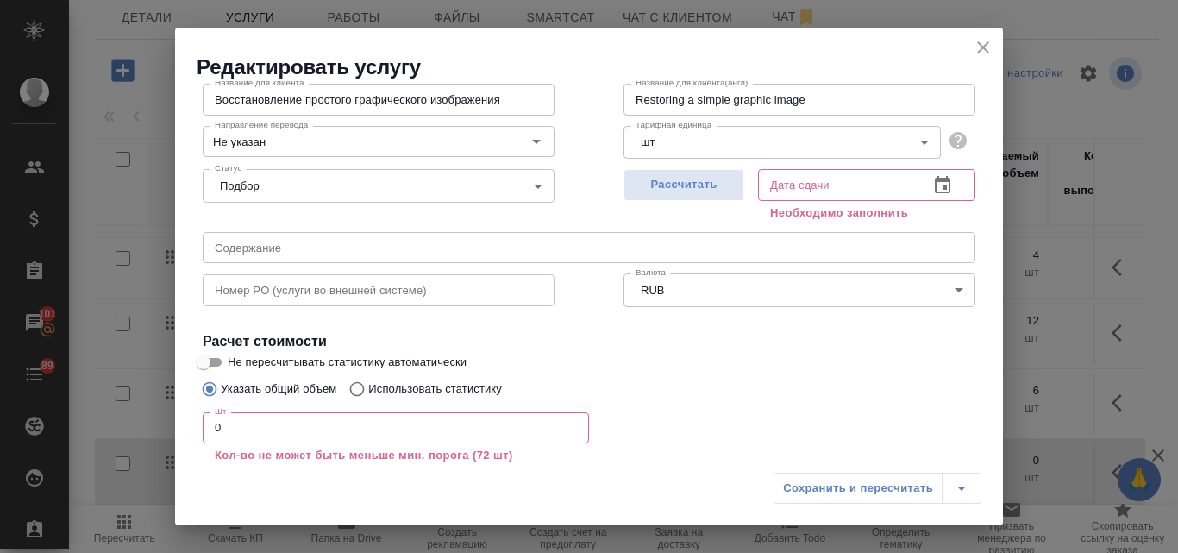
scroll to position [216, 0]
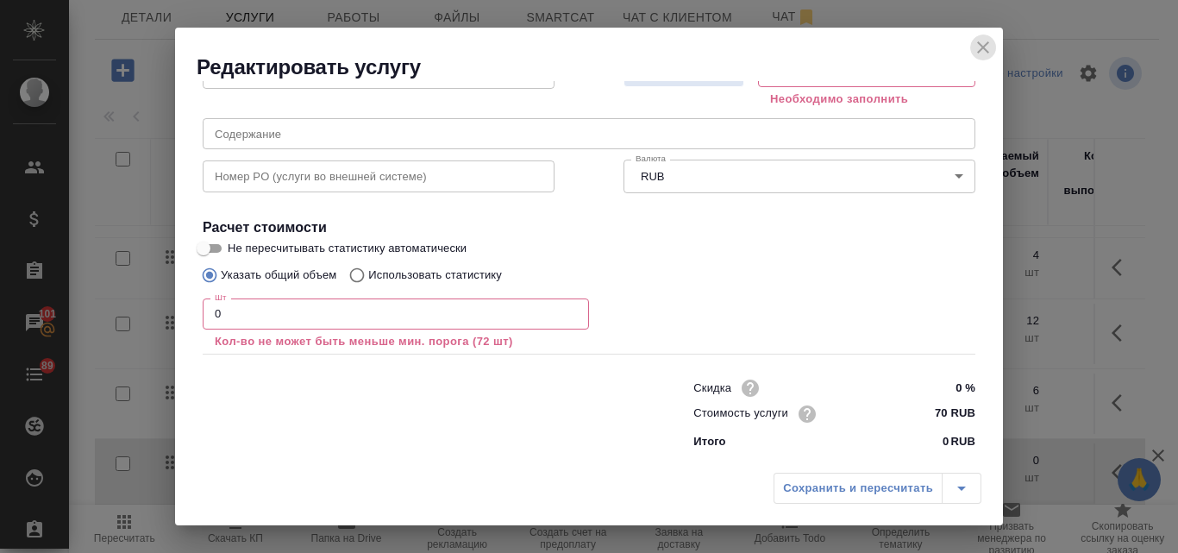
click at [982, 41] on icon "close" at bounding box center [983, 47] width 21 height 21
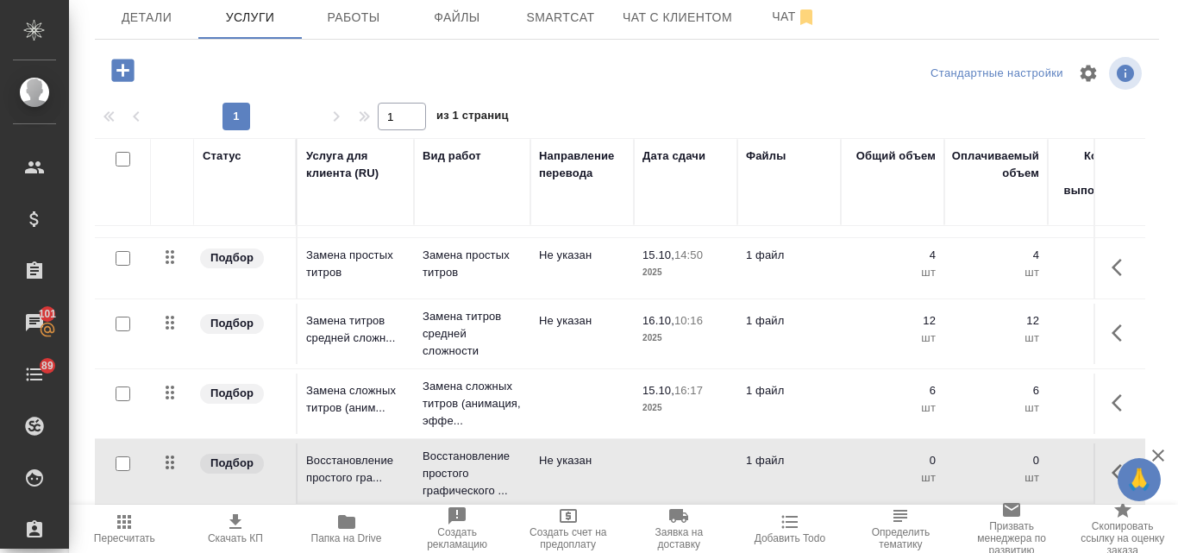
click at [122, 461] on div at bounding box center [123, 464] width 39 height 24
click at [123, 456] on input "checkbox" at bounding box center [123, 463] width 15 height 15
checkbox input "true"
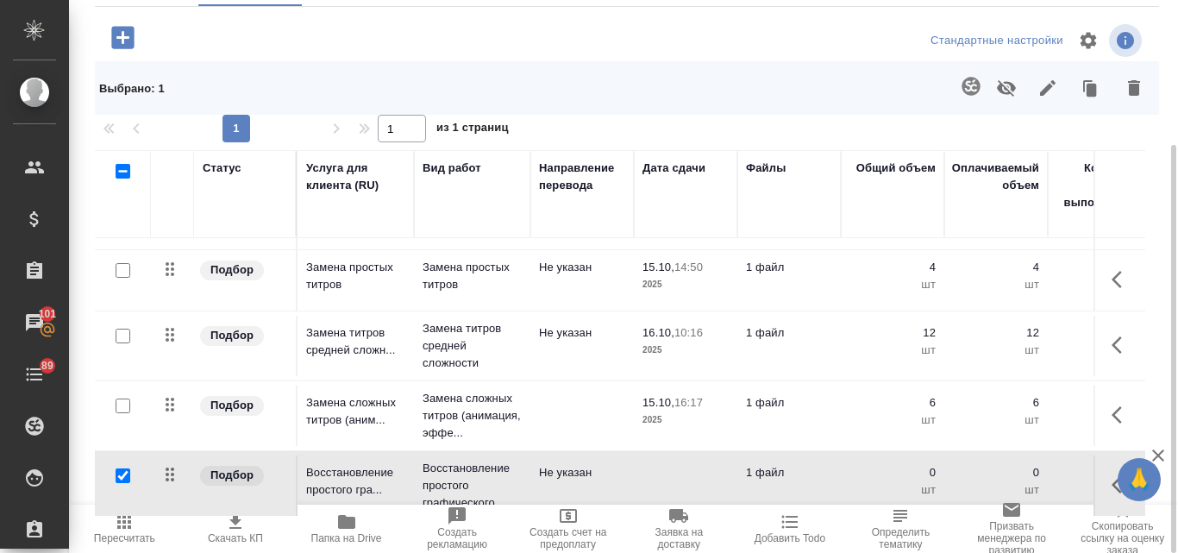
scroll to position [195, 0]
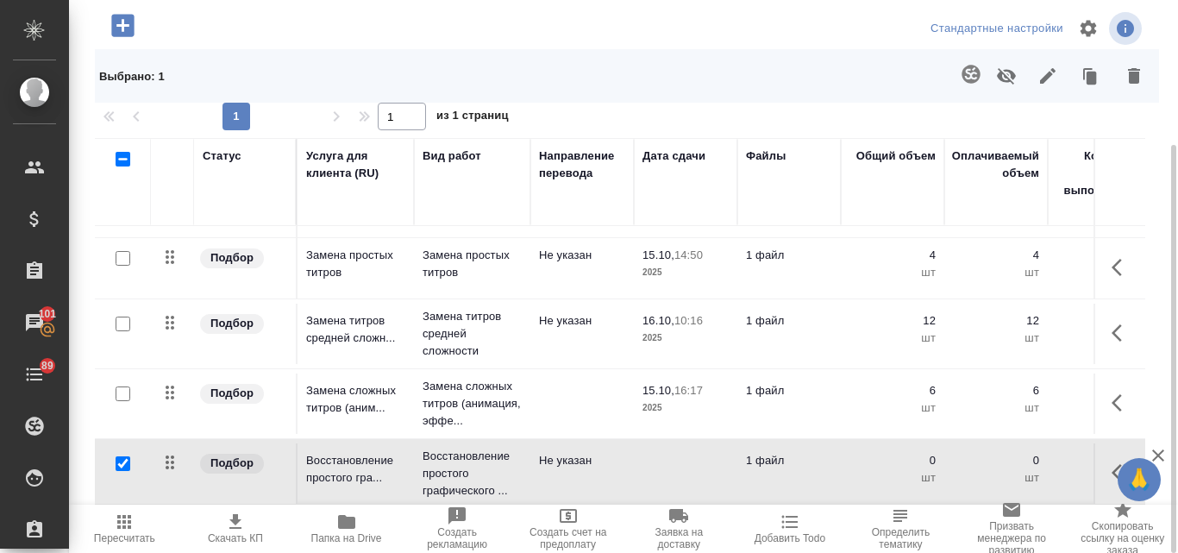
click at [1128, 74] on icon "button" at bounding box center [1134, 76] width 12 height 16
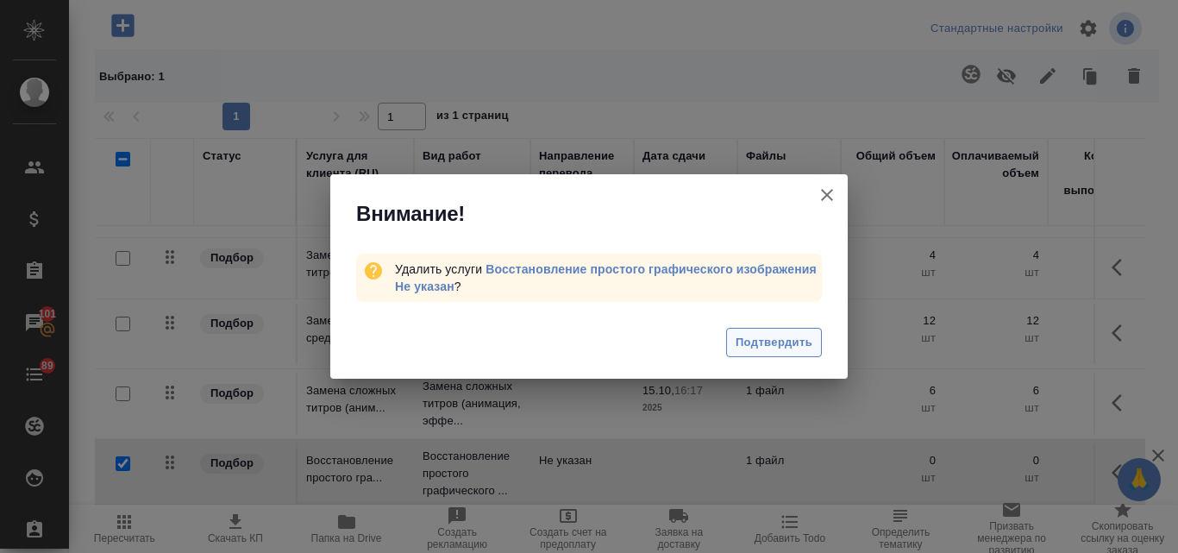
click at [783, 336] on span "Подтвердить" at bounding box center [774, 343] width 77 height 20
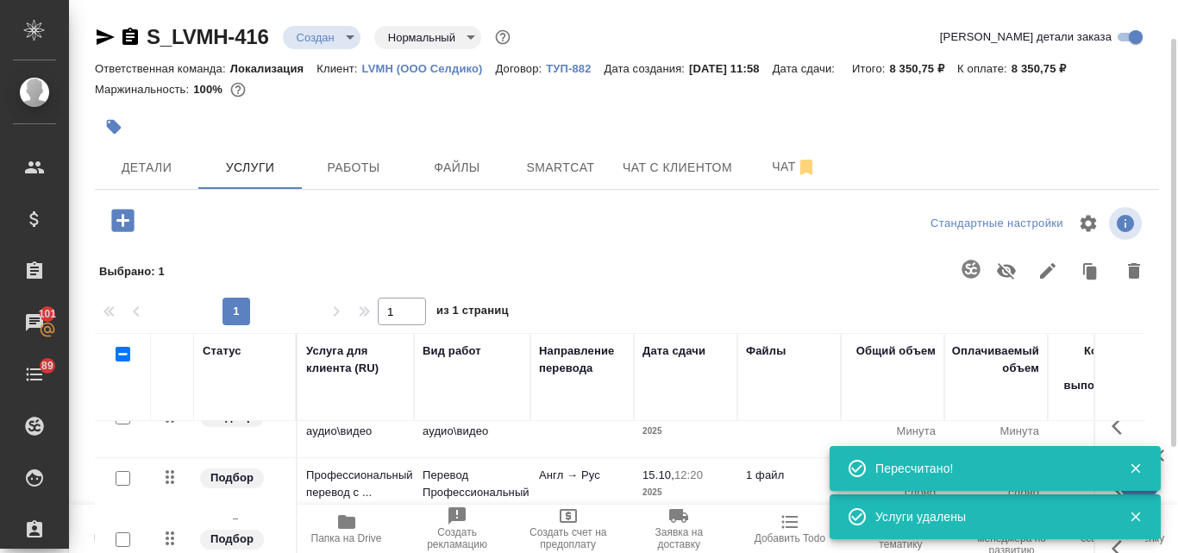
scroll to position [0, 0]
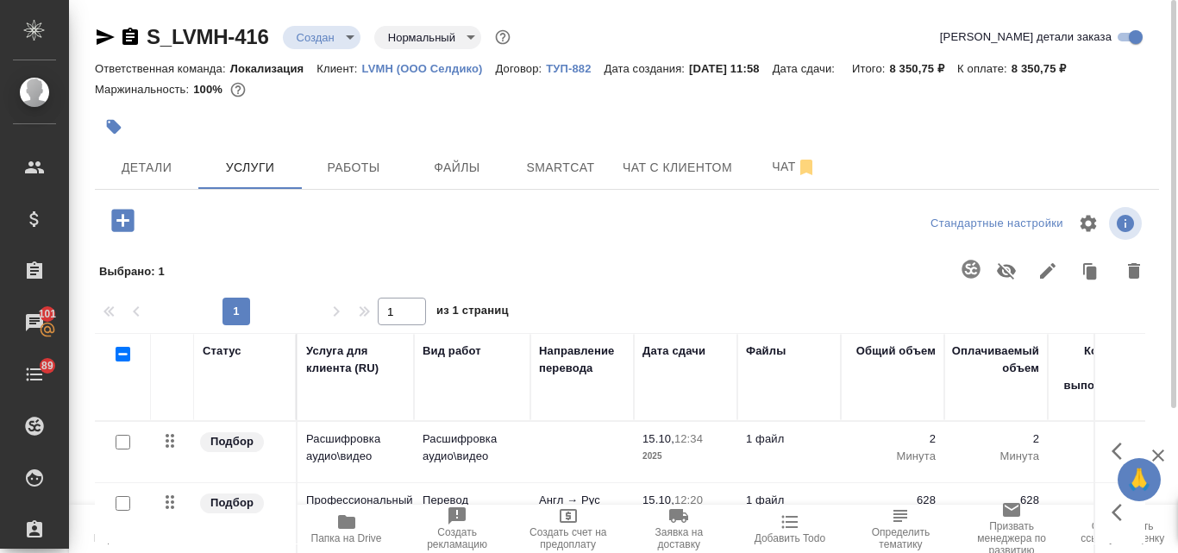
click at [121, 217] on icon "button" at bounding box center [122, 220] width 22 height 22
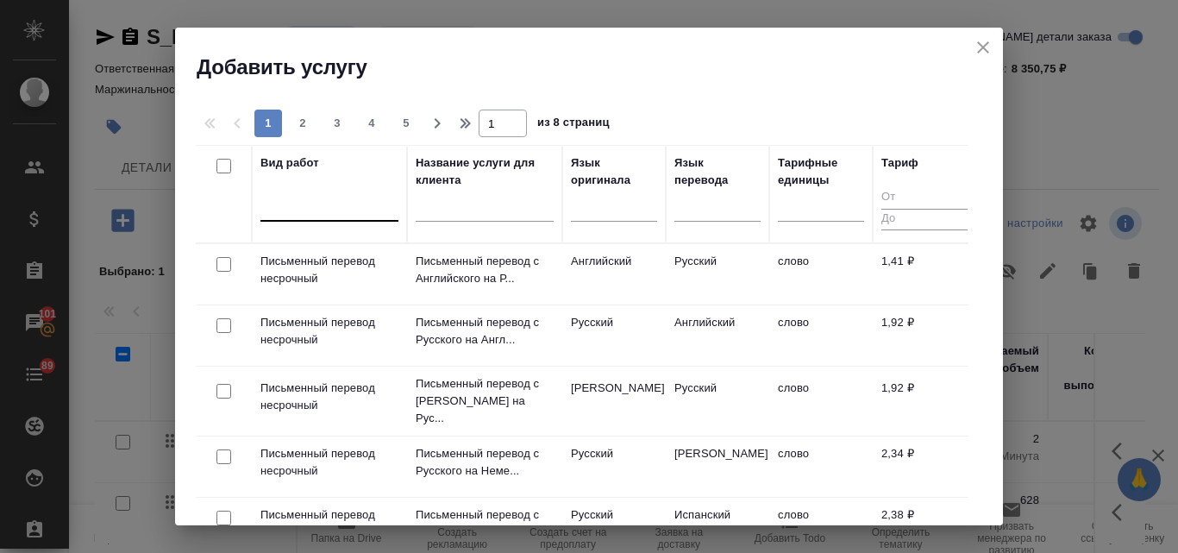
click at [340, 212] on div at bounding box center [329, 203] width 138 height 25
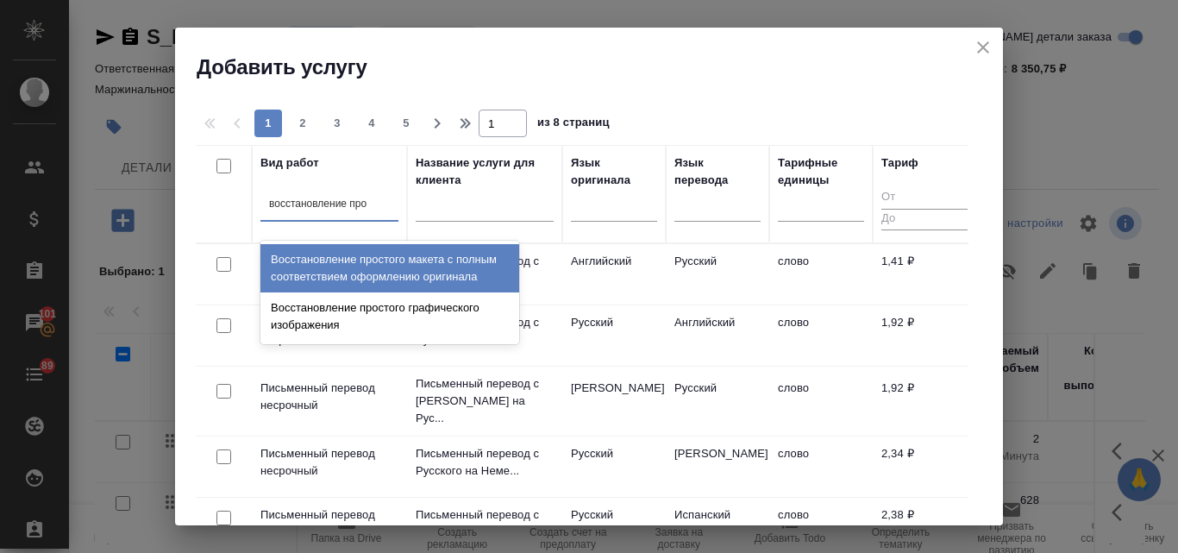
type input "восстановление прос"
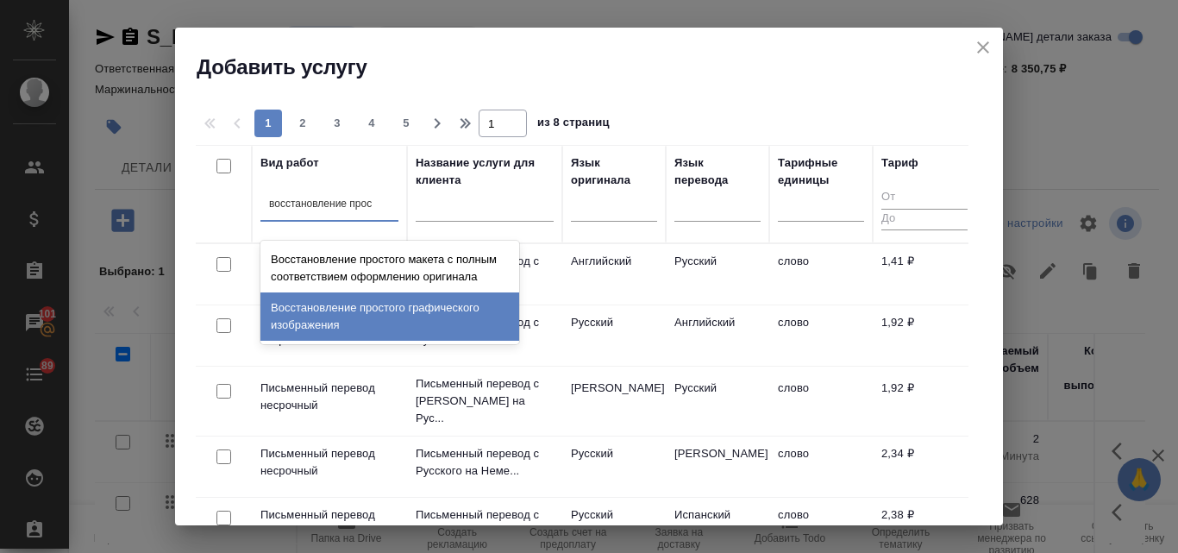
click at [370, 308] on div "Восстановление простого графического изображения" at bounding box center [389, 316] width 259 height 48
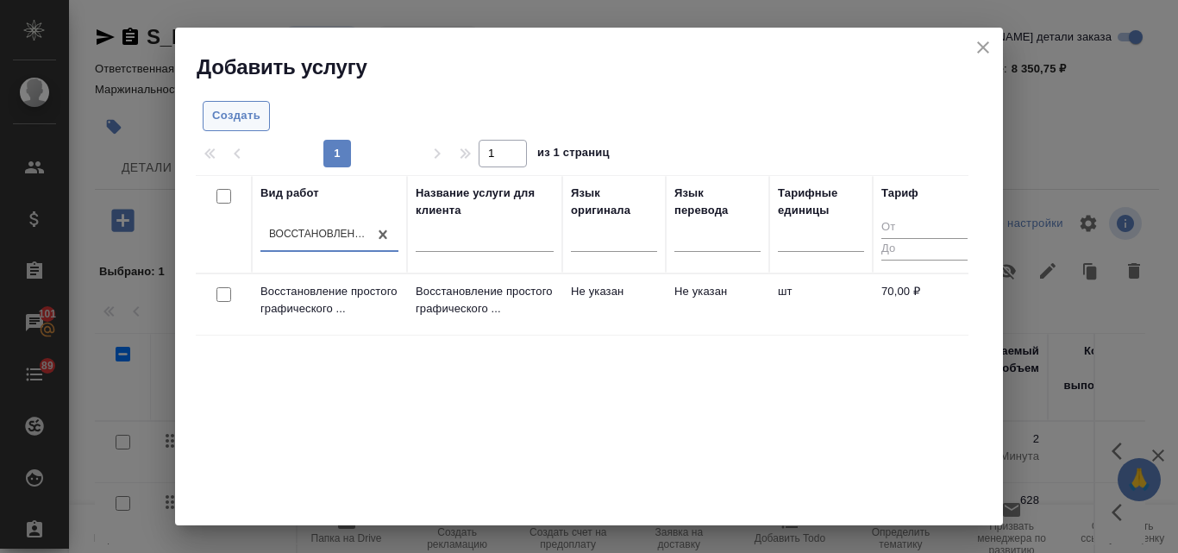
click at [247, 123] on span "Создать" at bounding box center [236, 116] width 48 height 20
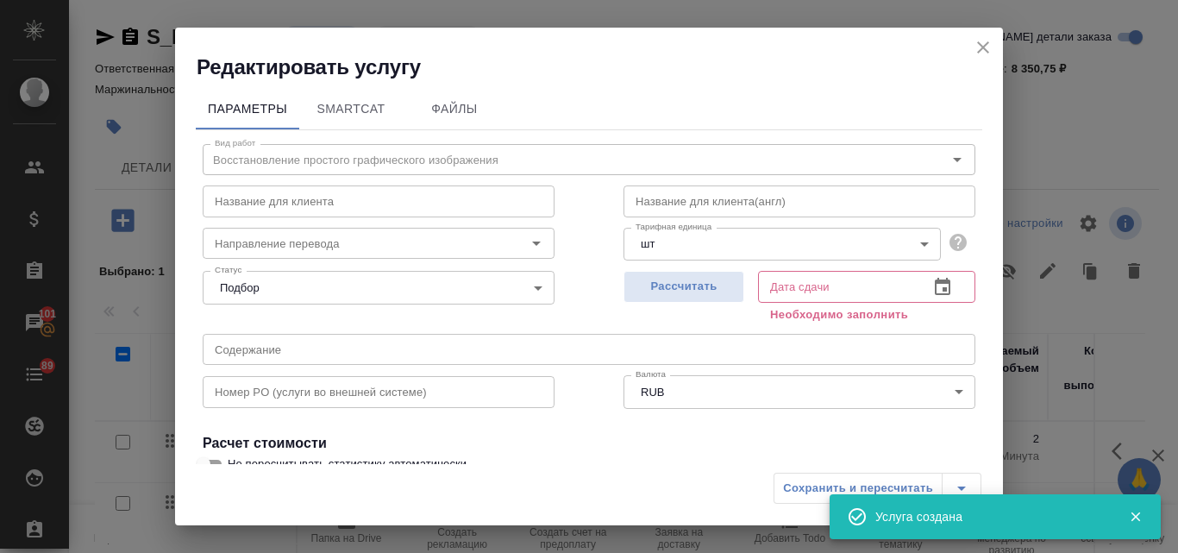
scroll to position [195, 0]
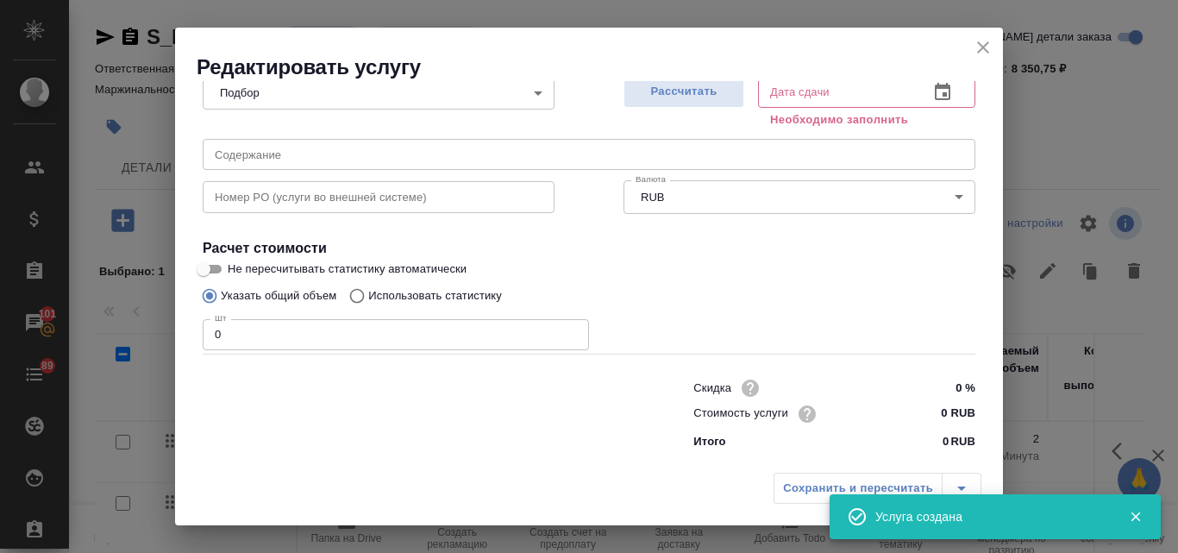
click at [227, 325] on input "0" at bounding box center [396, 334] width 386 height 31
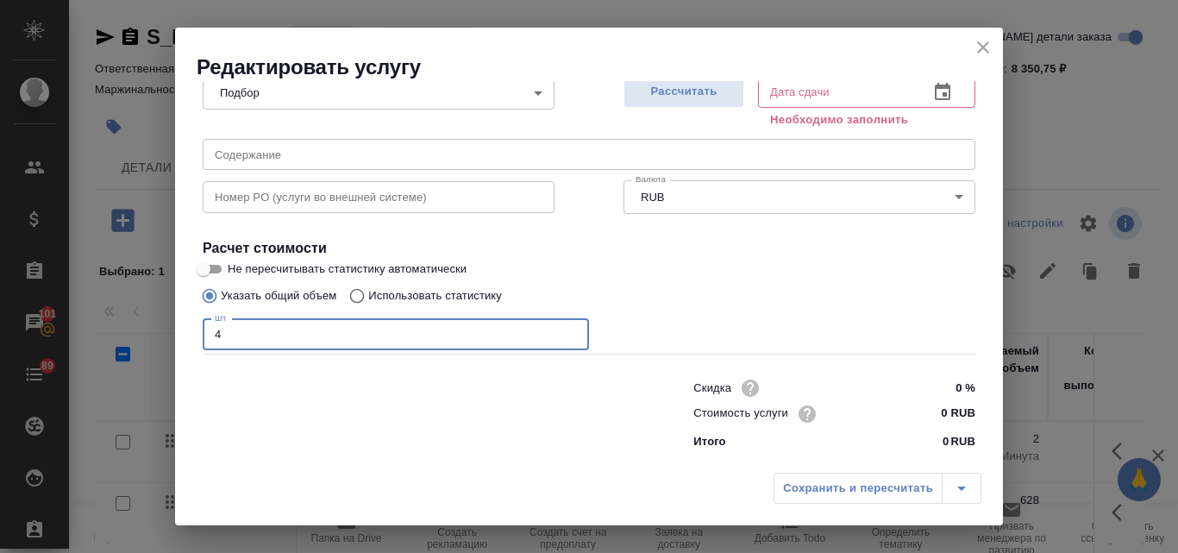
type input "4"
click at [927, 417] on input "0 RUB" at bounding box center [943, 413] width 65 height 25
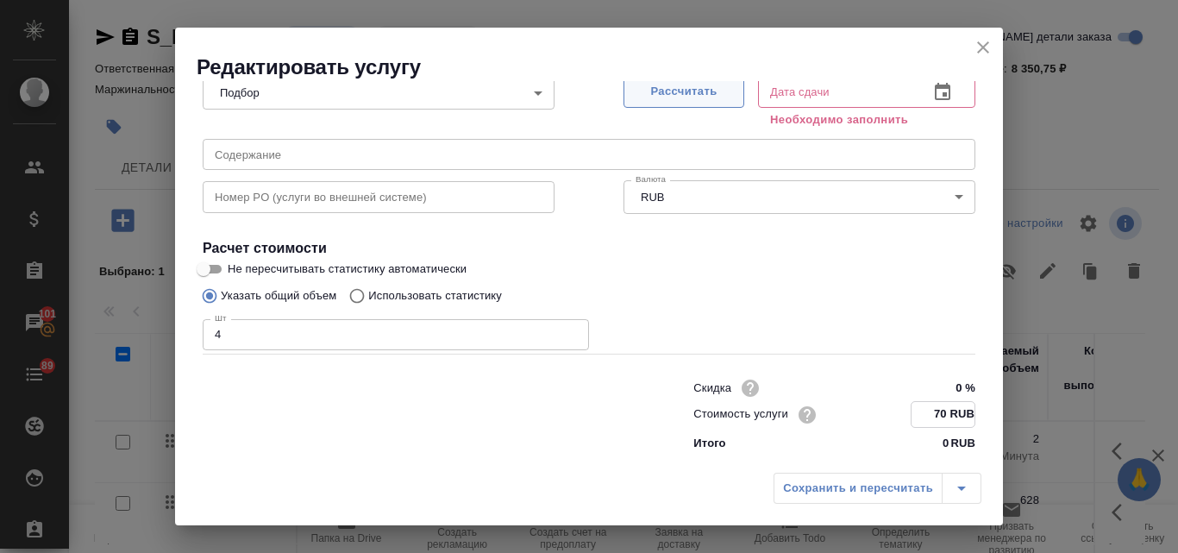
type input "70 RUB"
click at [694, 97] on span "Рассчитать" at bounding box center [684, 92] width 102 height 20
type input "15.10.2025 14:45"
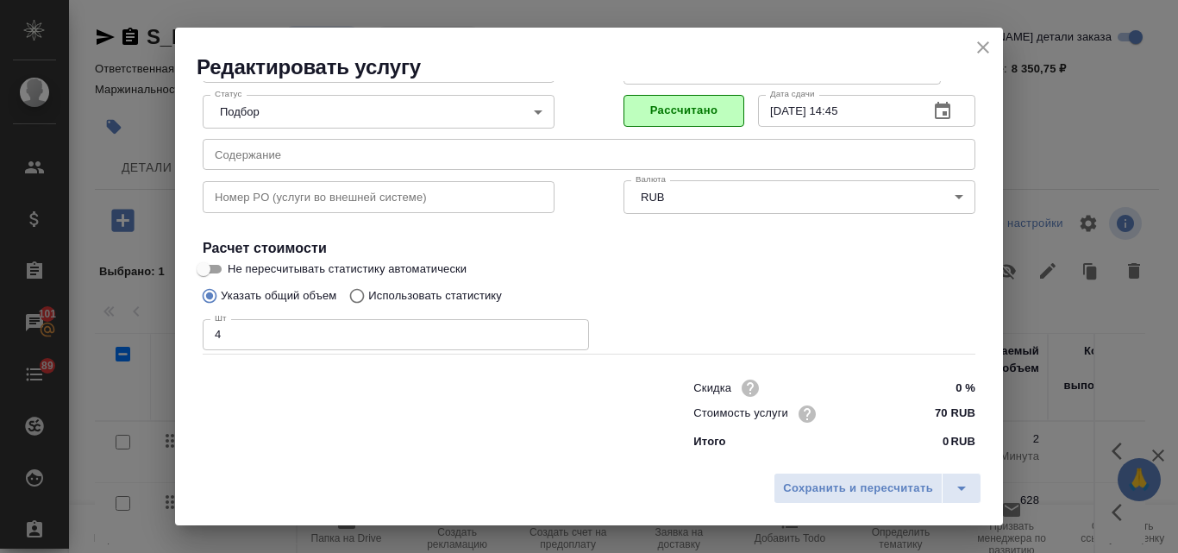
scroll to position [176, 0]
click at [849, 487] on span "Сохранить и пересчитать" at bounding box center [858, 489] width 150 height 20
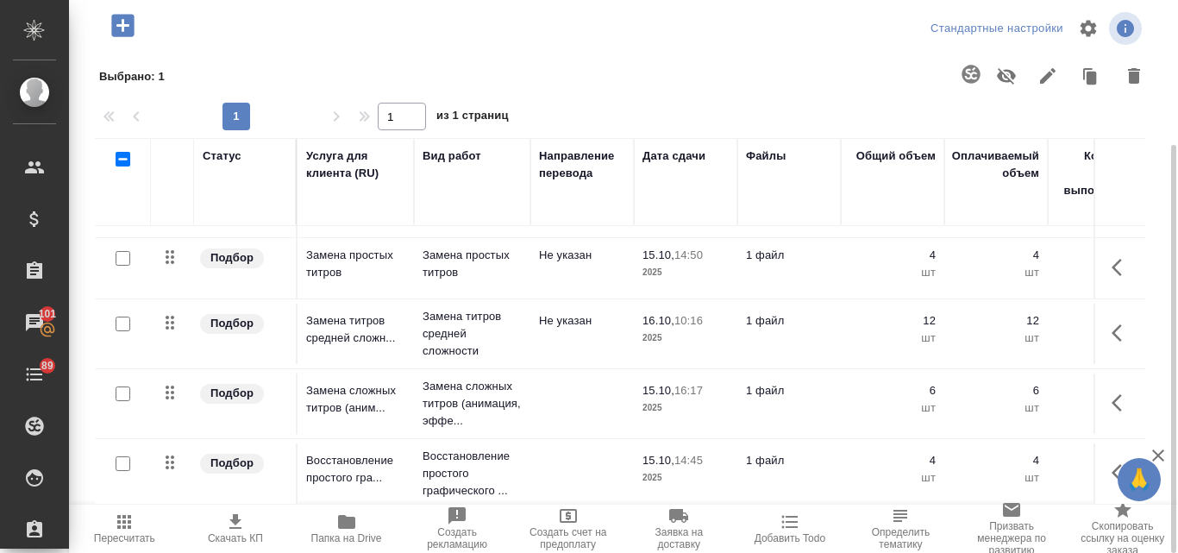
scroll to position [124, 0]
click at [120, 22] on icon "button" at bounding box center [122, 25] width 22 height 22
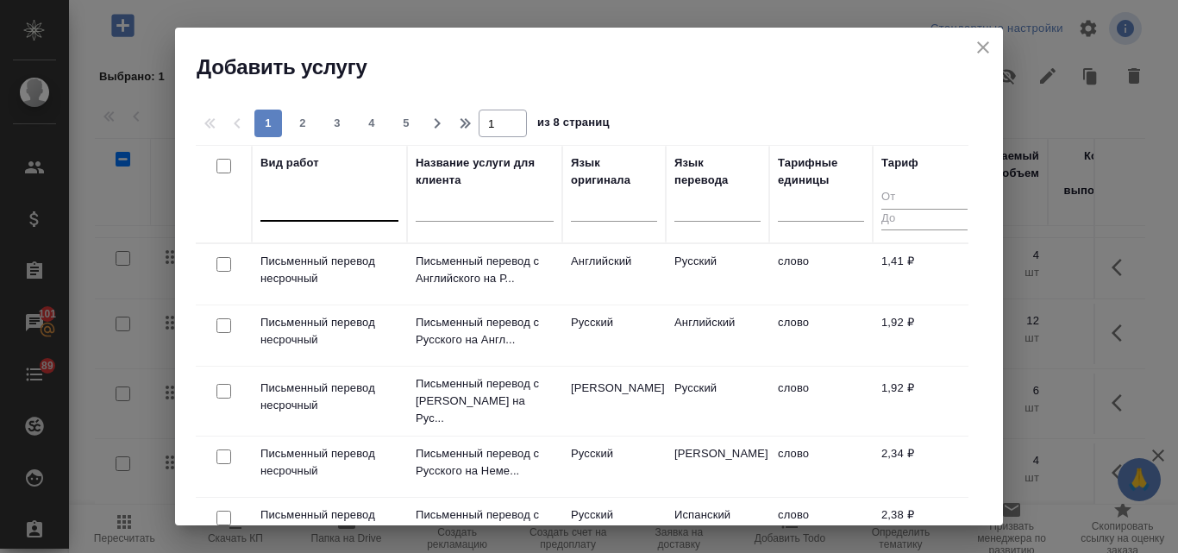
click at [267, 210] on div at bounding box center [329, 203] width 138 height 25
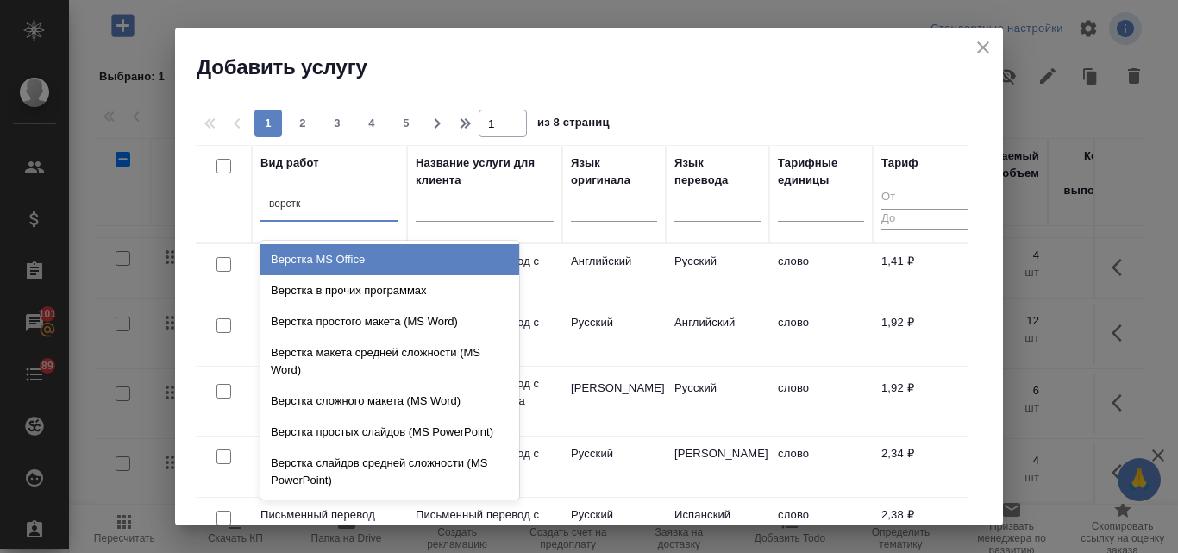
type input "верстка"
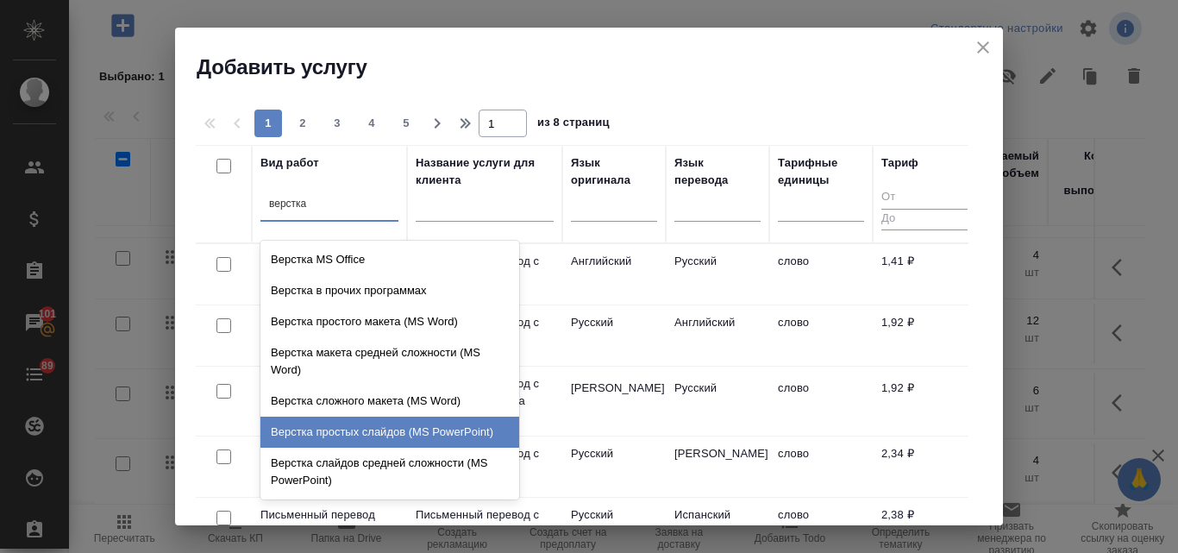
click at [346, 424] on div "Верстка простых слайдов (MS PowerPoint)" at bounding box center [389, 432] width 259 height 31
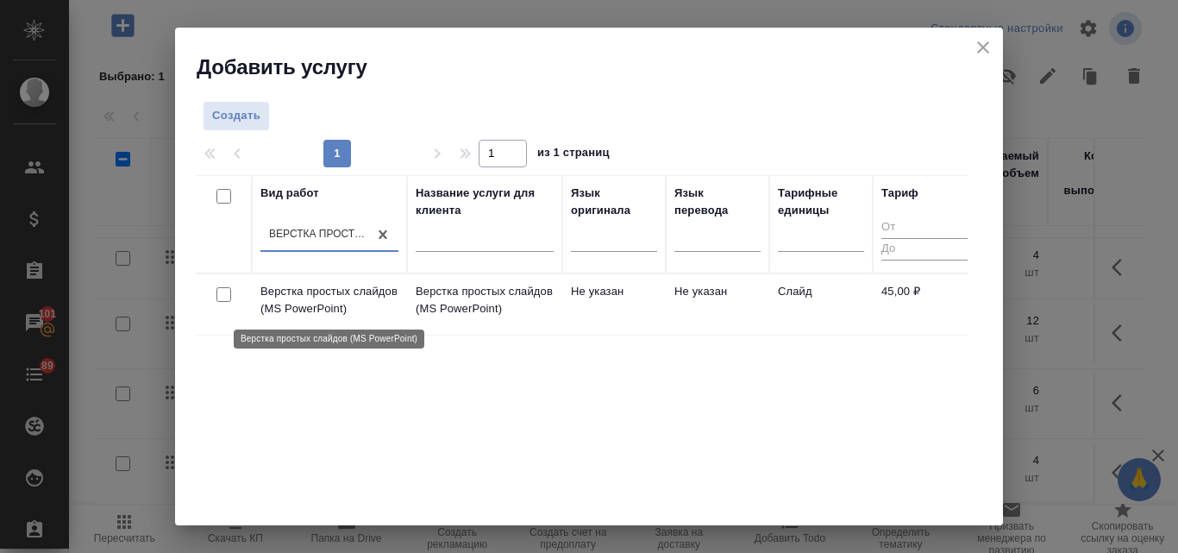
click at [355, 283] on p "Верстка простых слайдов (MS PowerPoint)" at bounding box center [329, 300] width 138 height 35
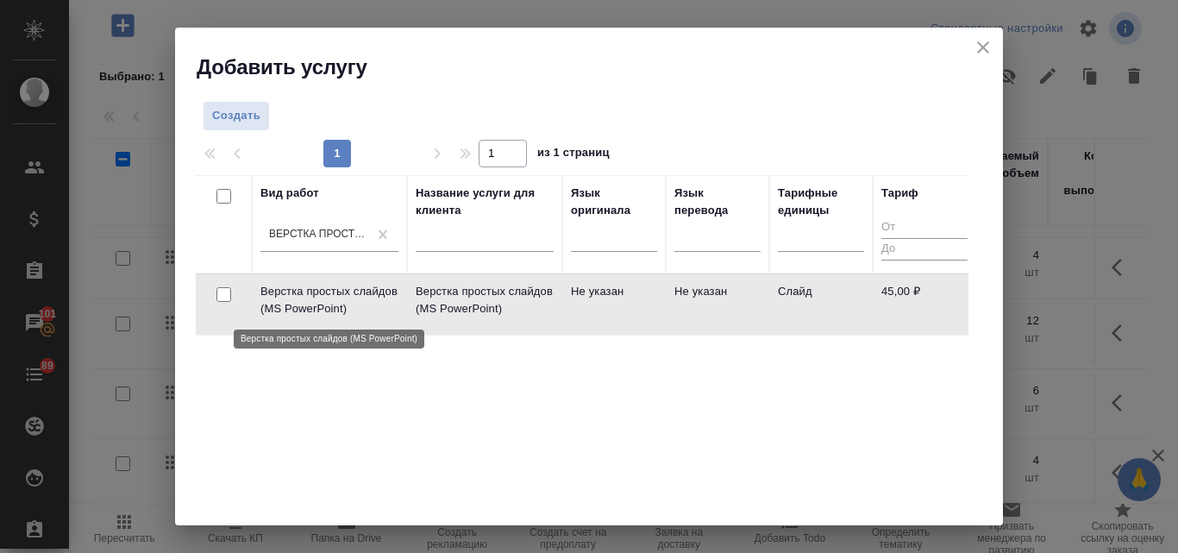
click at [355, 283] on p "Верстка простых слайдов (MS PowerPoint)" at bounding box center [329, 300] width 138 height 35
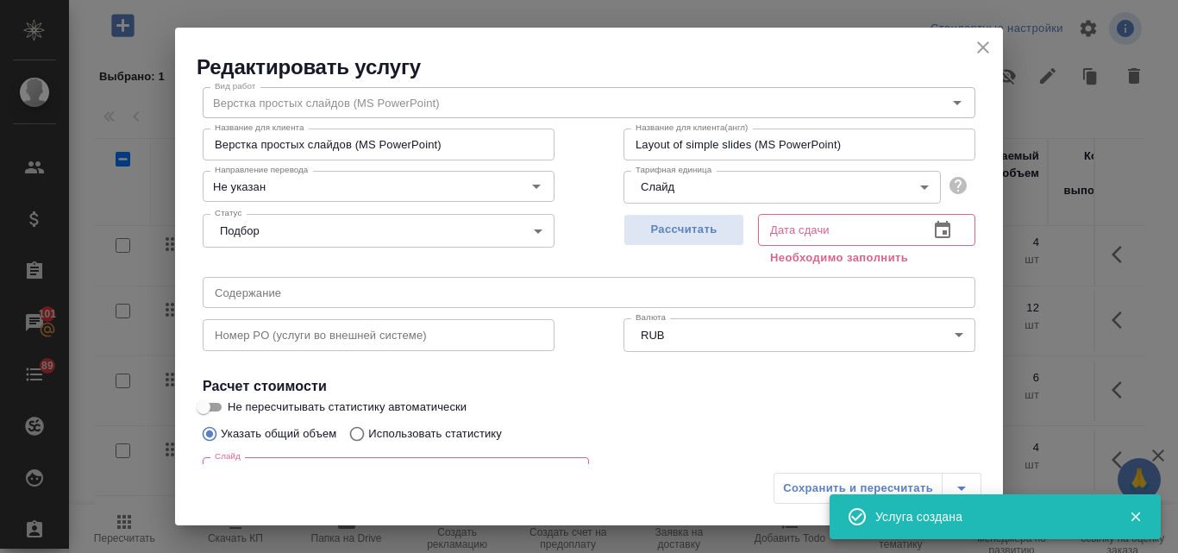
scroll to position [43, 0]
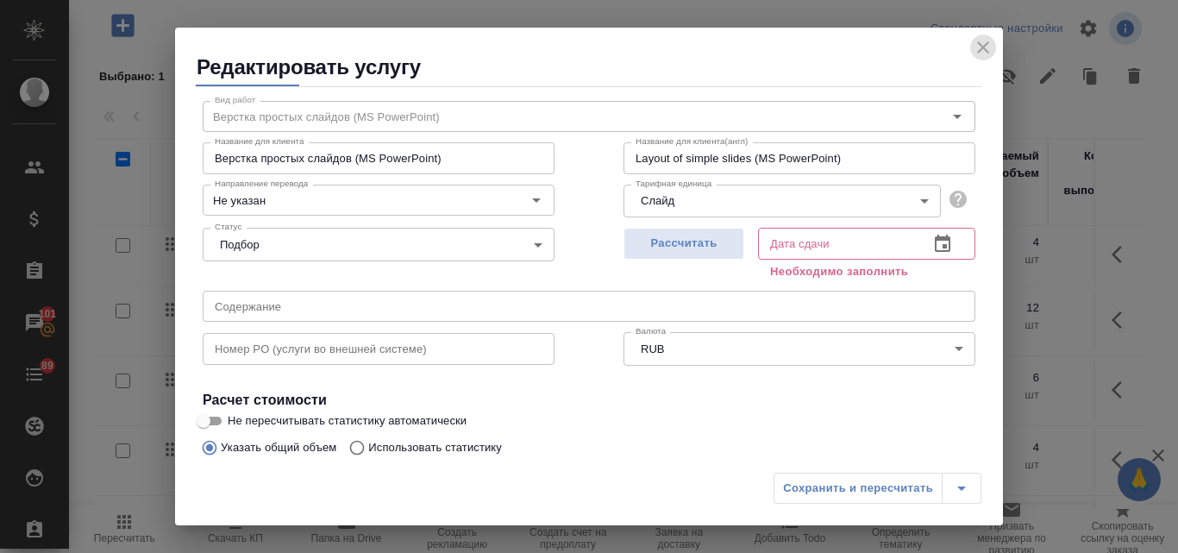
click at [982, 48] on icon "close" at bounding box center [983, 47] width 12 height 12
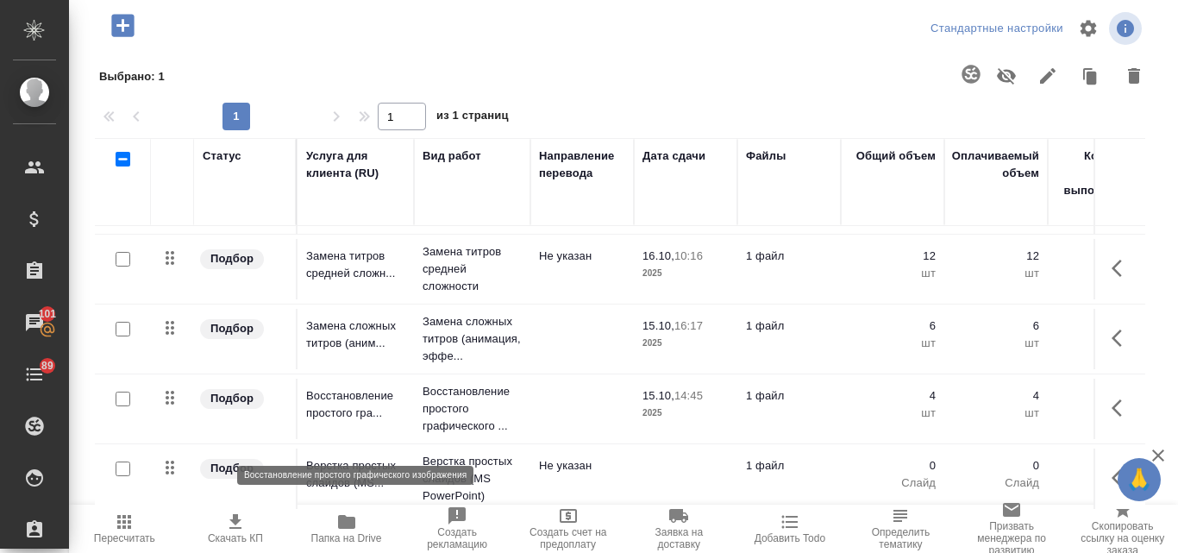
scroll to position [194, 0]
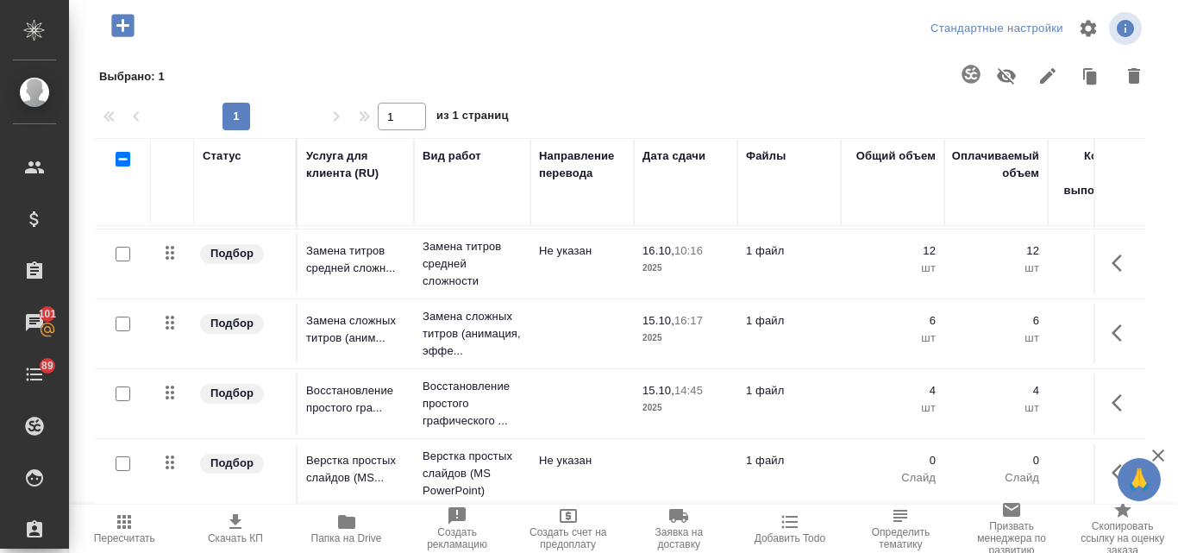
click at [121, 460] on div at bounding box center [123, 464] width 39 height 24
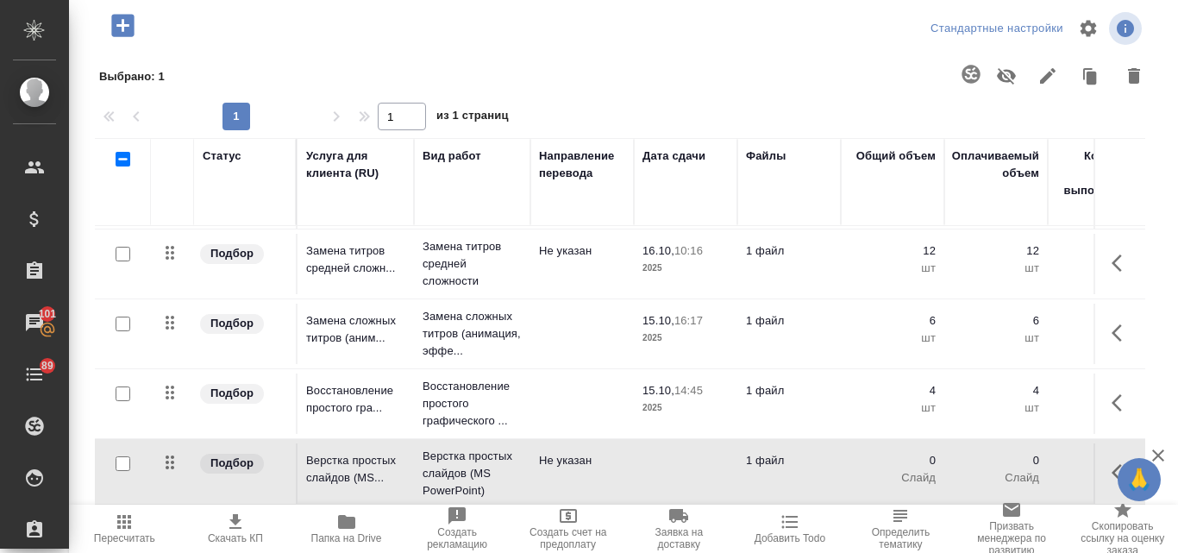
click at [128, 456] on input "checkbox" at bounding box center [123, 463] width 15 height 15
checkbox input "true"
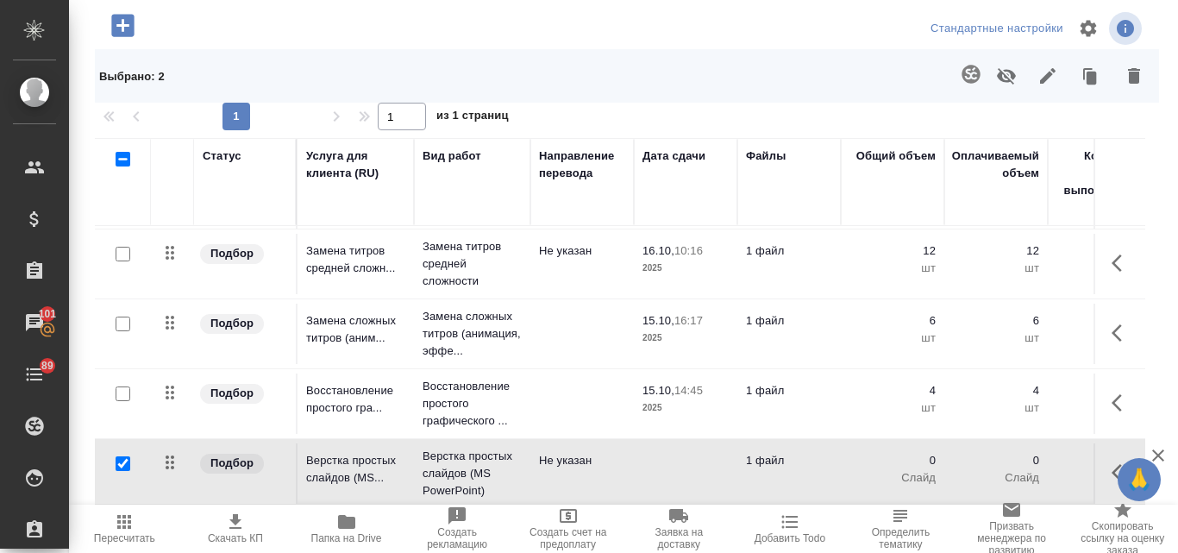
click at [1128, 78] on icon "button" at bounding box center [1134, 76] width 12 height 16
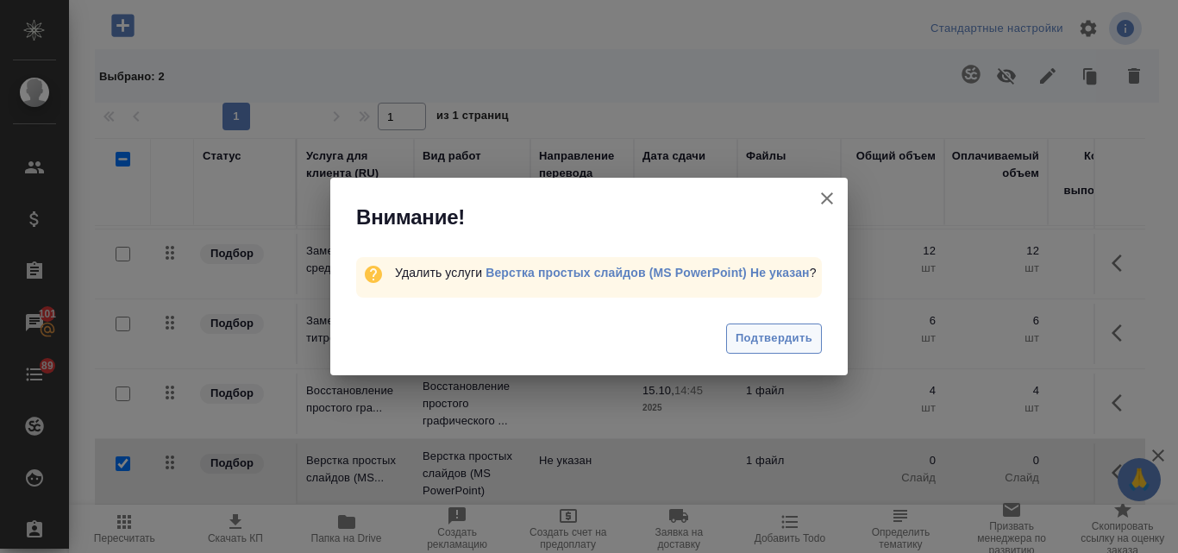
click at [796, 329] on span "Подтвердить" at bounding box center [774, 339] width 77 height 20
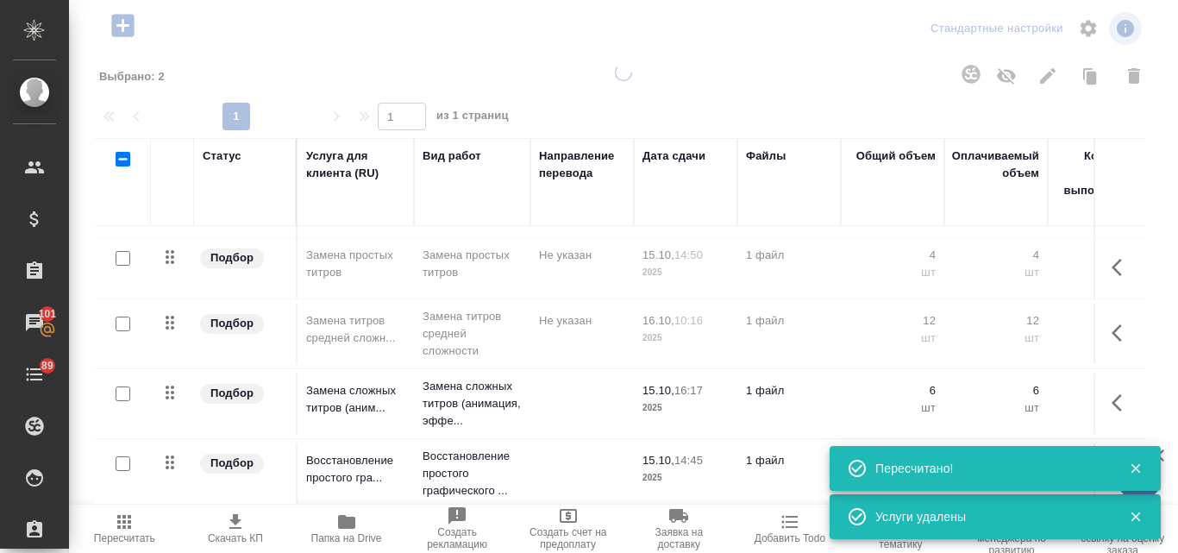
scroll to position [124, 0]
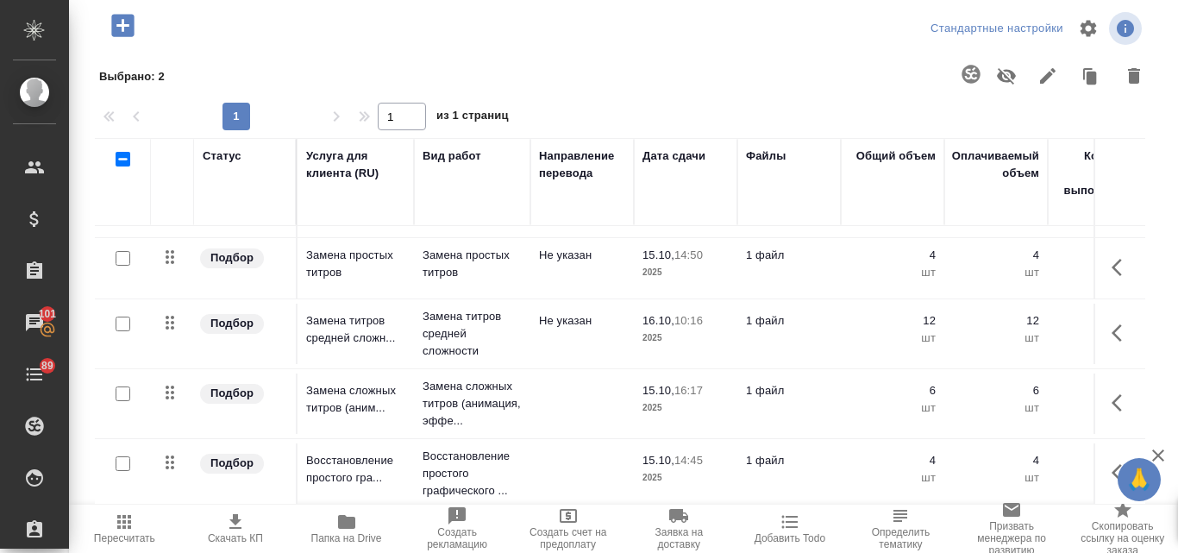
click at [133, 25] on icon "button" at bounding box center [122, 25] width 22 height 22
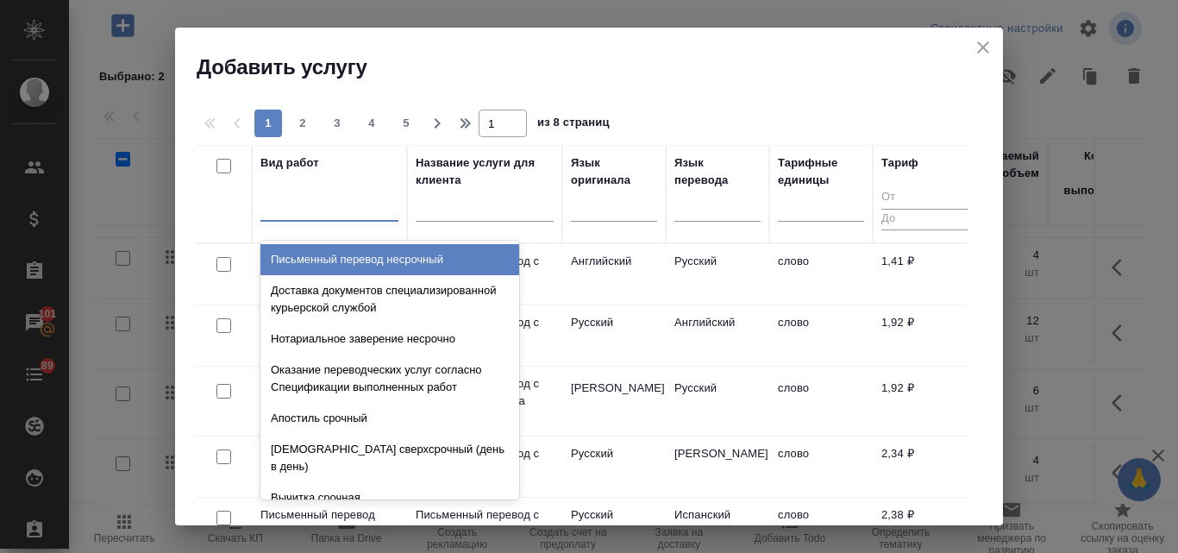
click at [347, 210] on div at bounding box center [329, 203] width 138 height 25
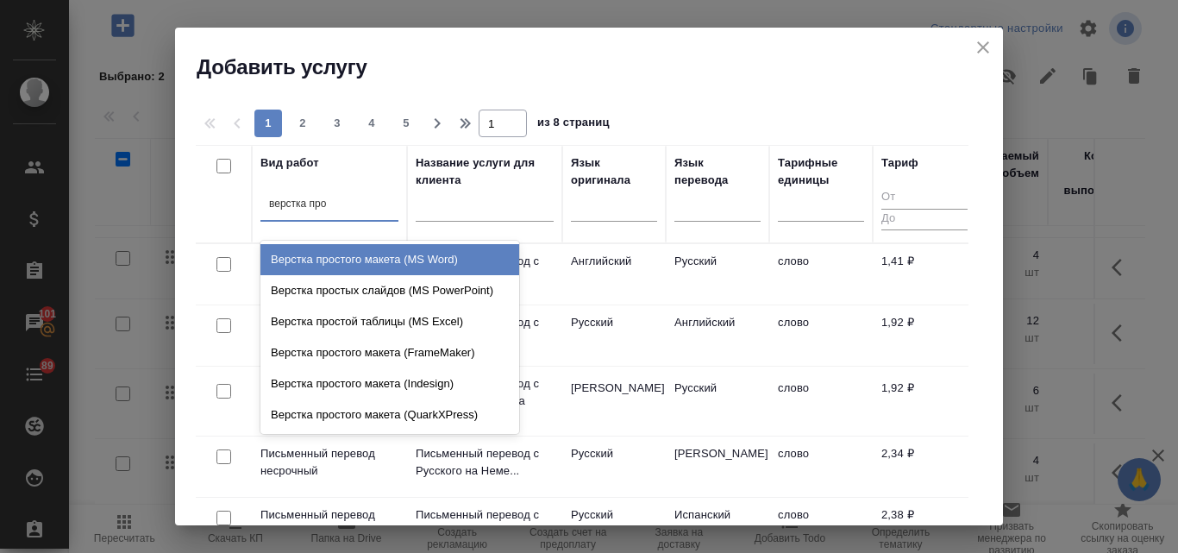
type input "верстка прос"
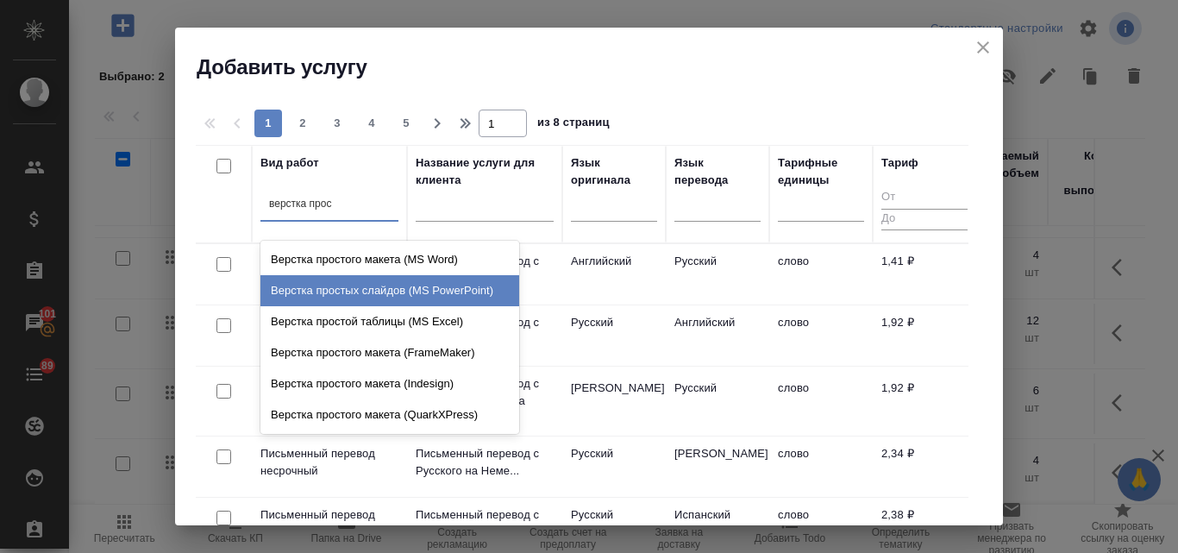
click at [342, 293] on div "Верстка простых слайдов (MS PowerPoint)" at bounding box center [389, 290] width 259 height 31
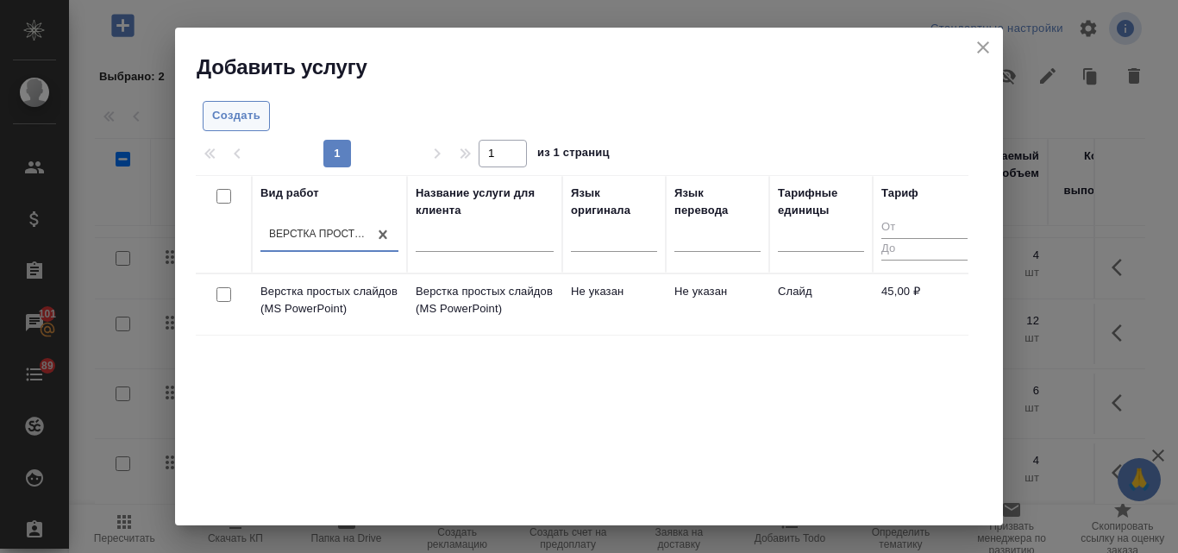
click at [242, 112] on span "Создать" at bounding box center [236, 116] width 48 height 20
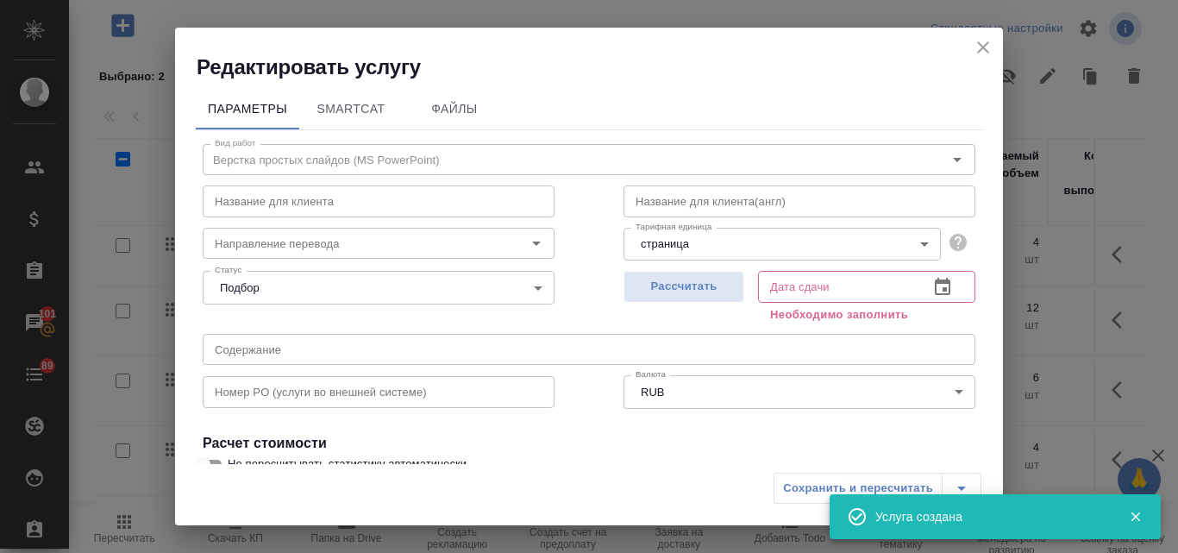
scroll to position [195, 0]
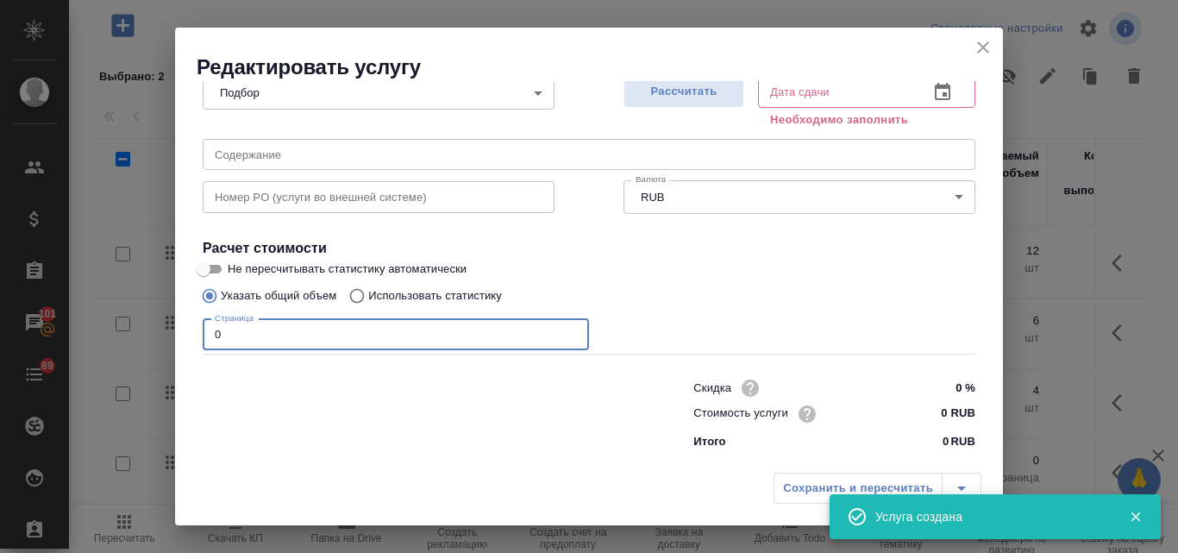
drag, startPoint x: 223, startPoint y: 328, endPoint x: 200, endPoint y: 329, distance: 23.4
click at [200, 329] on div "Вид работ Верстка простых слайдов (MS PowerPoint) Вид работ Название для клиент…" at bounding box center [589, 196] width 787 height 522
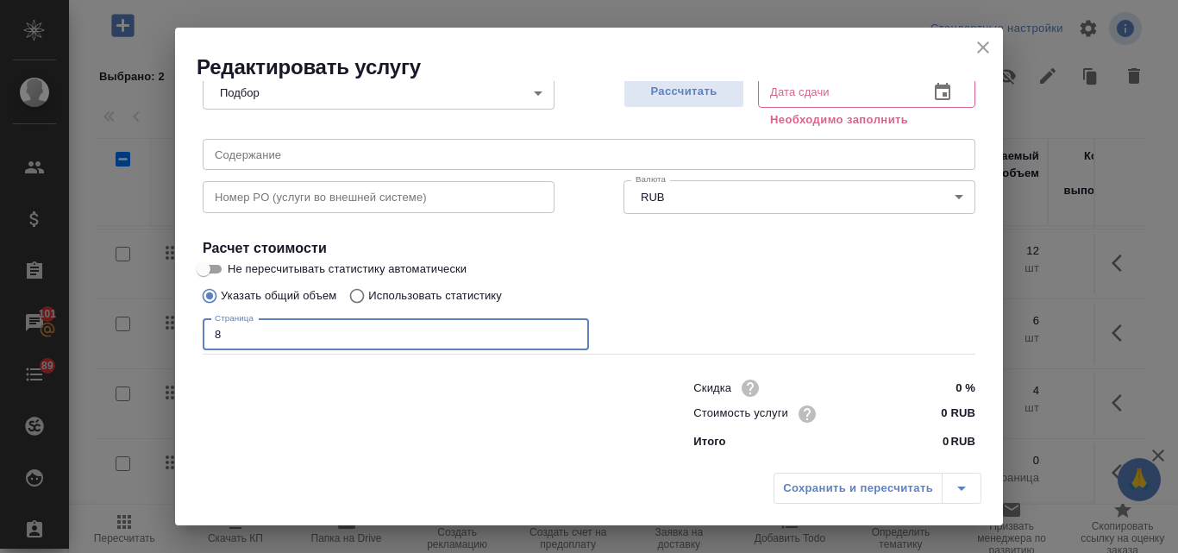
type input "8"
click at [926, 415] on input "0 RUB" at bounding box center [943, 413] width 65 height 25
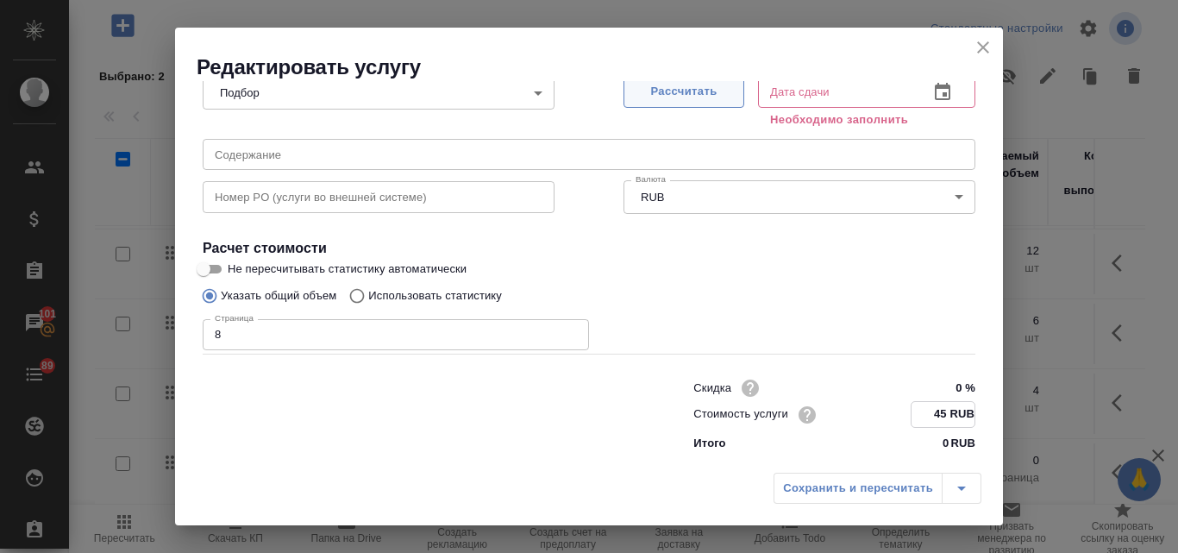
type input "45 RUB"
click at [701, 94] on span "Рассчитать" at bounding box center [684, 92] width 102 height 20
type input "15.10.2025 14:46"
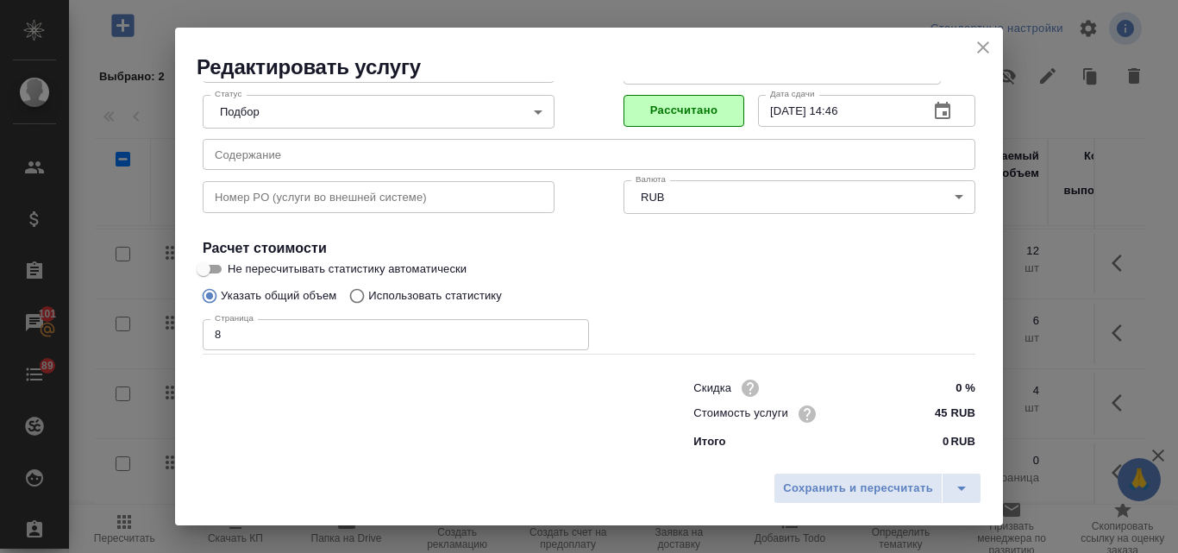
scroll to position [176, 0]
click at [882, 493] on span "Сохранить и пересчитать" at bounding box center [858, 489] width 150 height 20
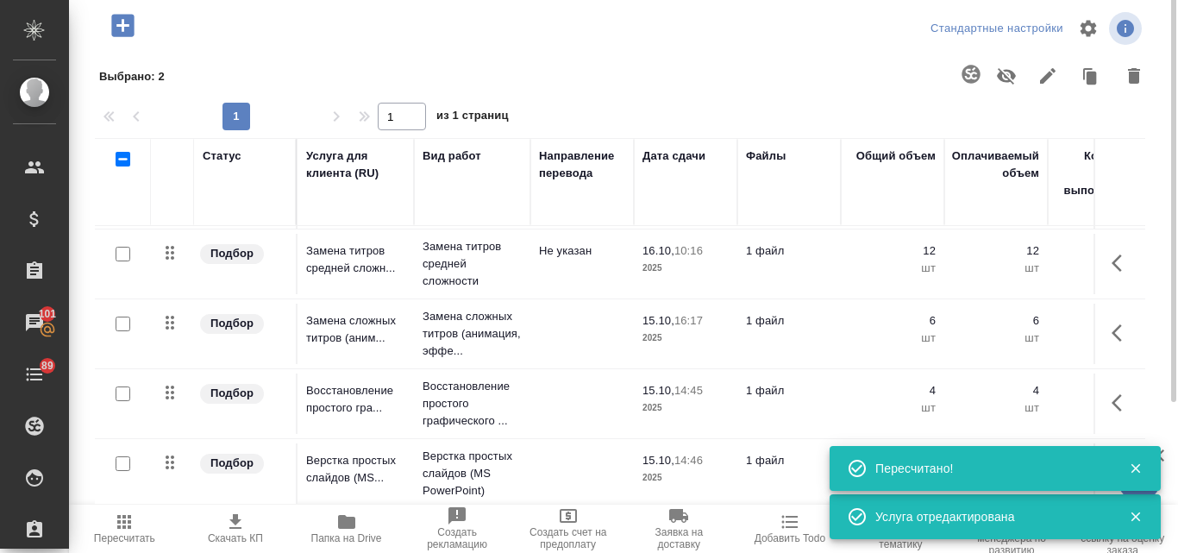
scroll to position [0, 0]
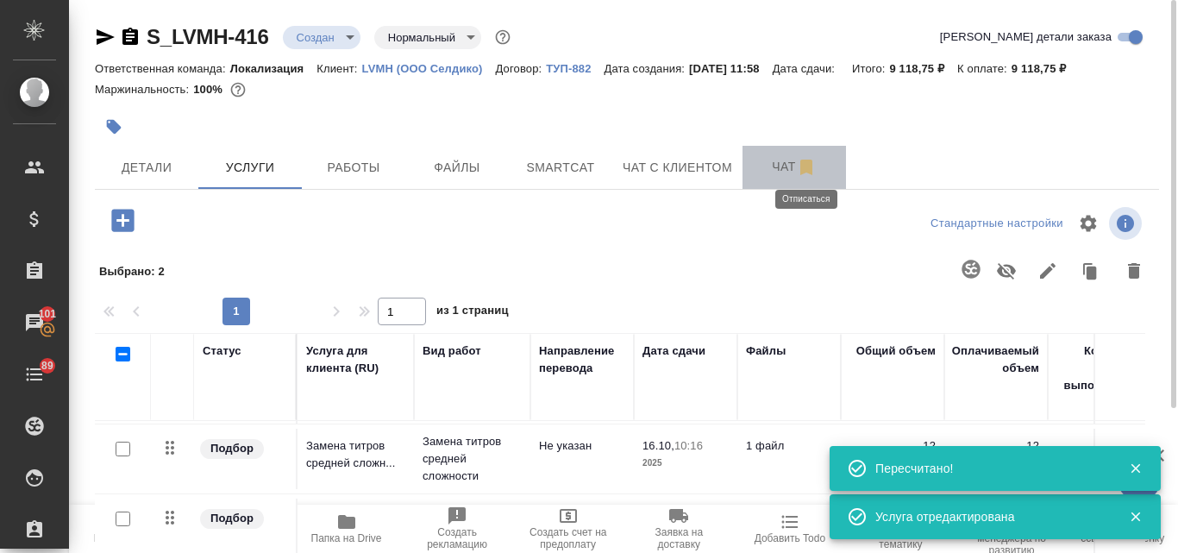
click at [796, 163] on icon "button" at bounding box center [806, 167] width 21 height 21
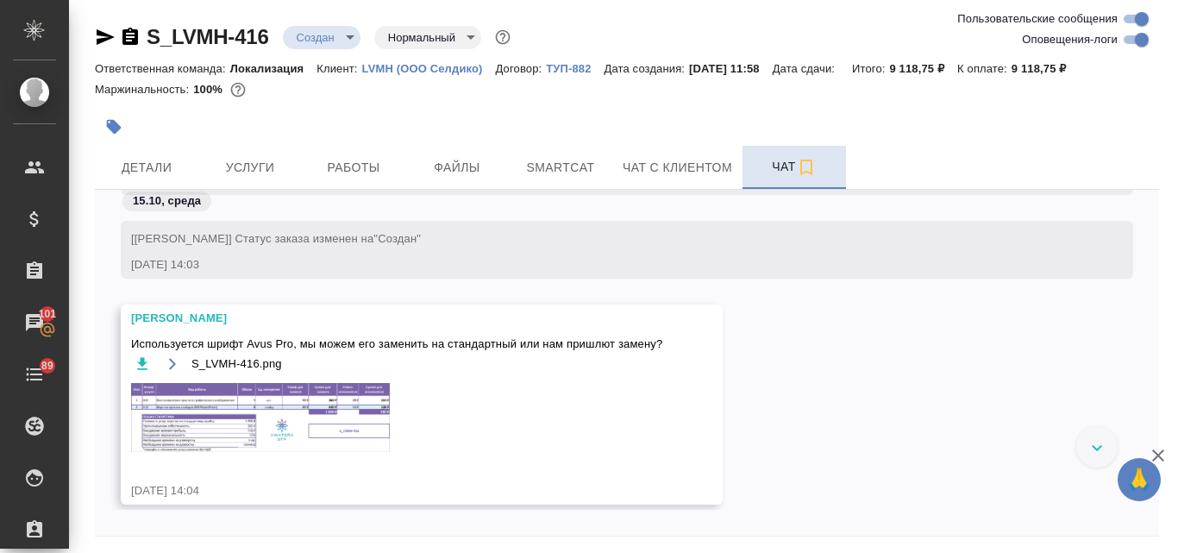
scroll to position [1030, 0]
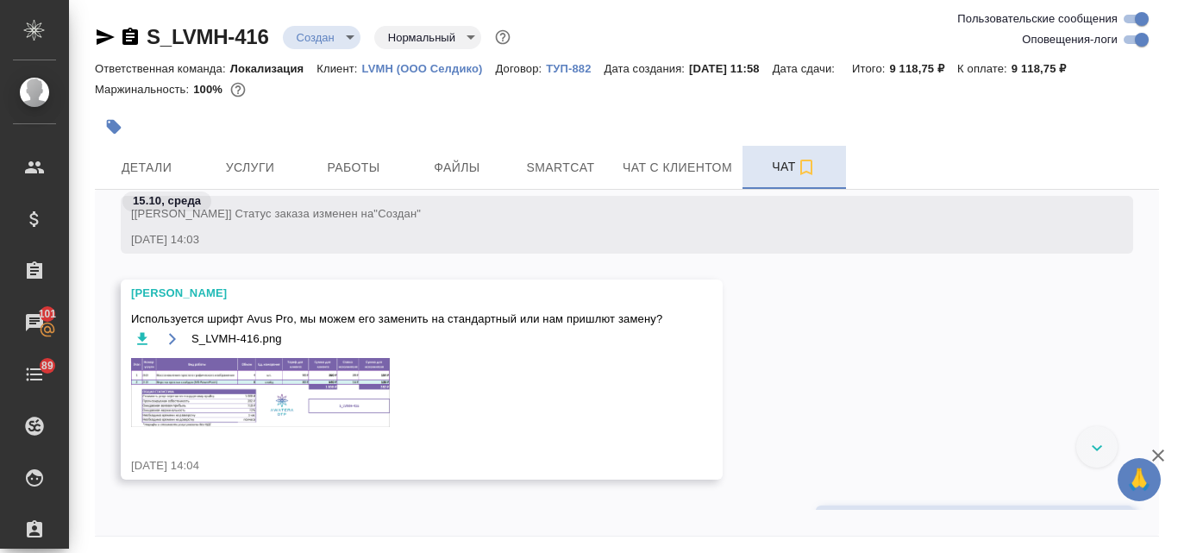
click at [202, 355] on div "S_LVMH-416.png" at bounding box center [396, 388] width 531 height 121
click at [235, 368] on img at bounding box center [260, 392] width 259 height 69
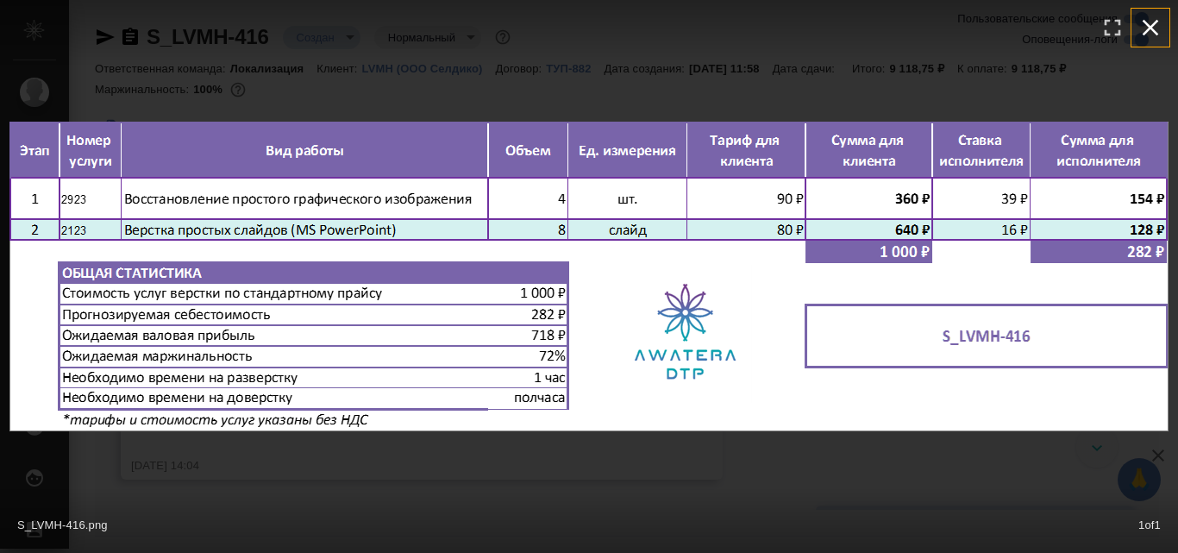
click at [1150, 28] on icon "button" at bounding box center [1151, 28] width 16 height 16
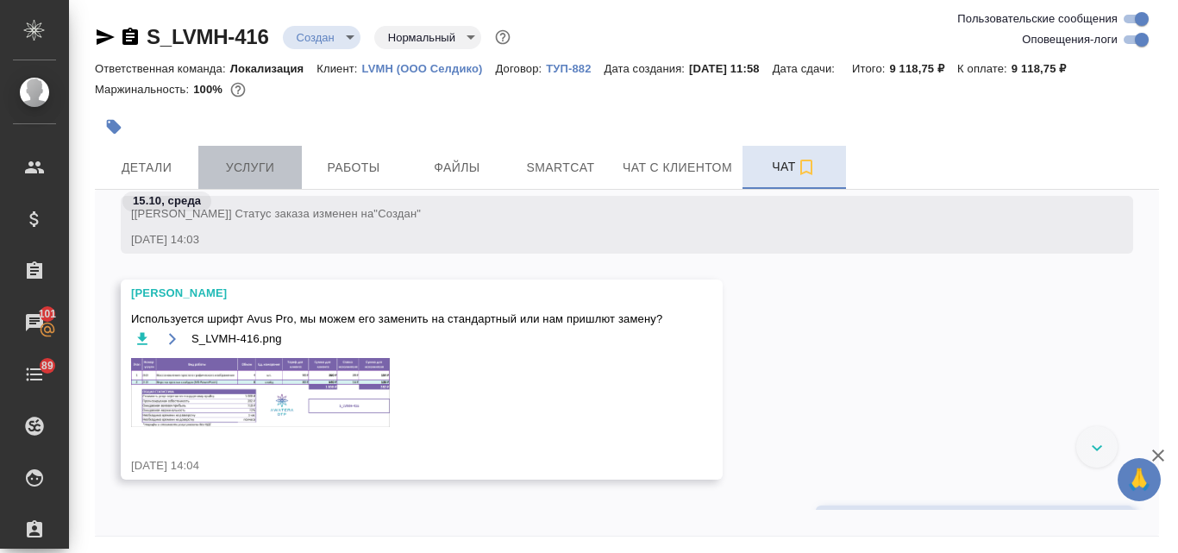
click at [226, 180] on button "Услуги" at bounding box center [250, 167] width 104 height 43
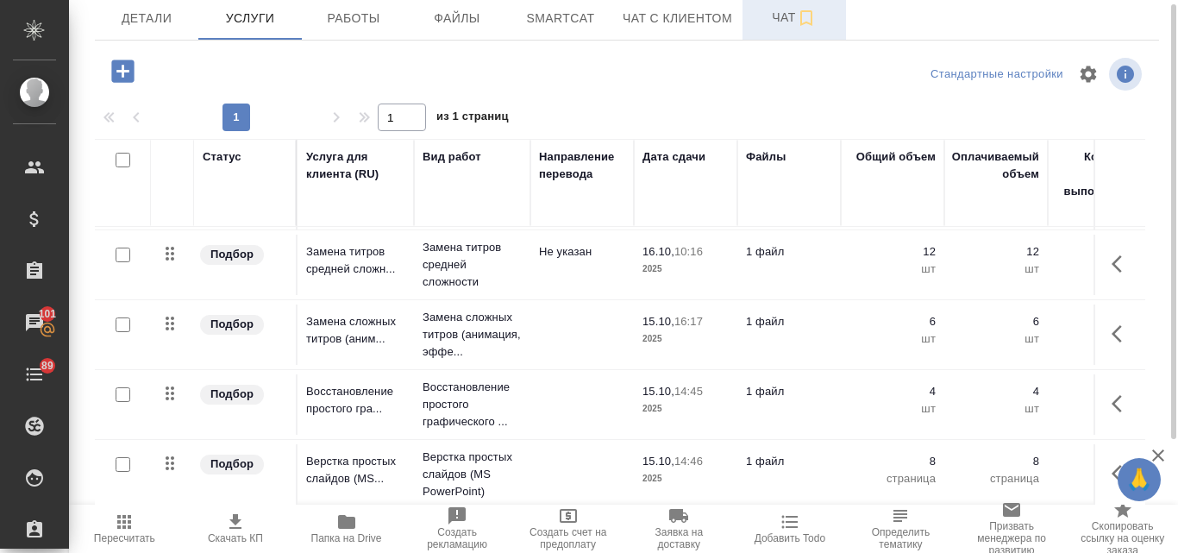
scroll to position [150, 0]
click at [122, 525] on icon "button" at bounding box center [124, 521] width 21 height 21
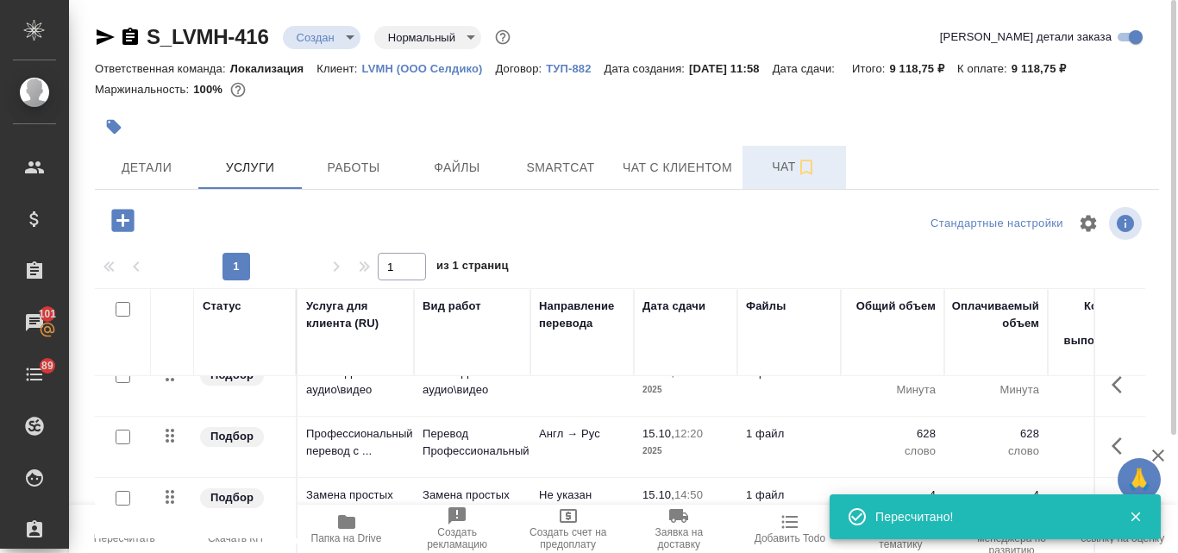
scroll to position [0, 0]
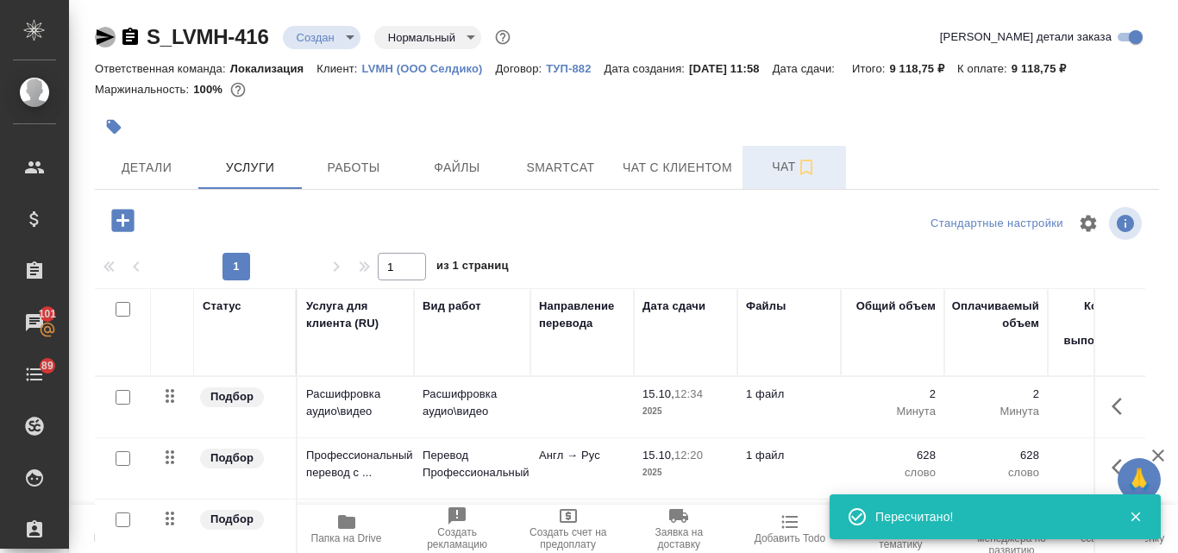
click at [97, 32] on icon "button" at bounding box center [106, 37] width 18 height 16
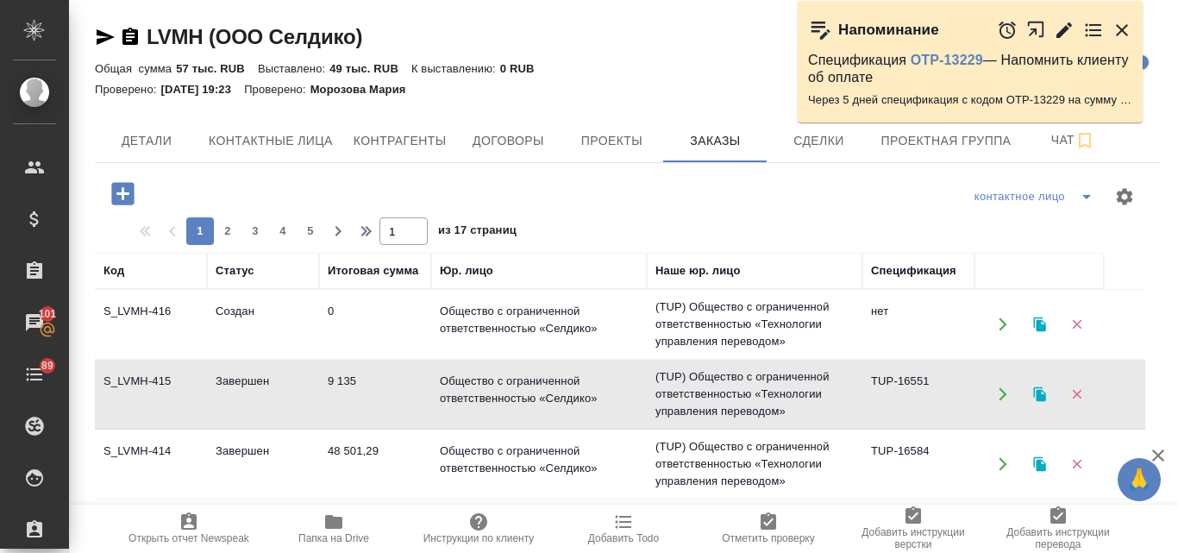
click at [306, 386] on td "Завершен" at bounding box center [263, 394] width 112 height 60
click at [307, 386] on td "Завершен" at bounding box center [263, 394] width 112 height 60
click at [271, 446] on td "Завершен" at bounding box center [263, 464] width 112 height 60
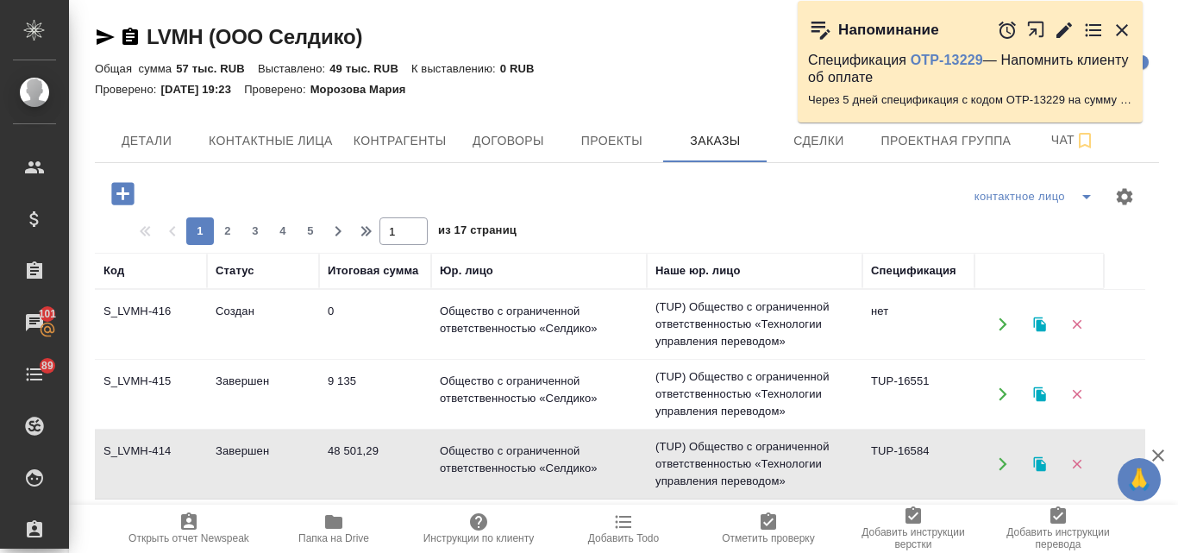
click at [271, 446] on td "Завершен" at bounding box center [263, 464] width 112 height 60
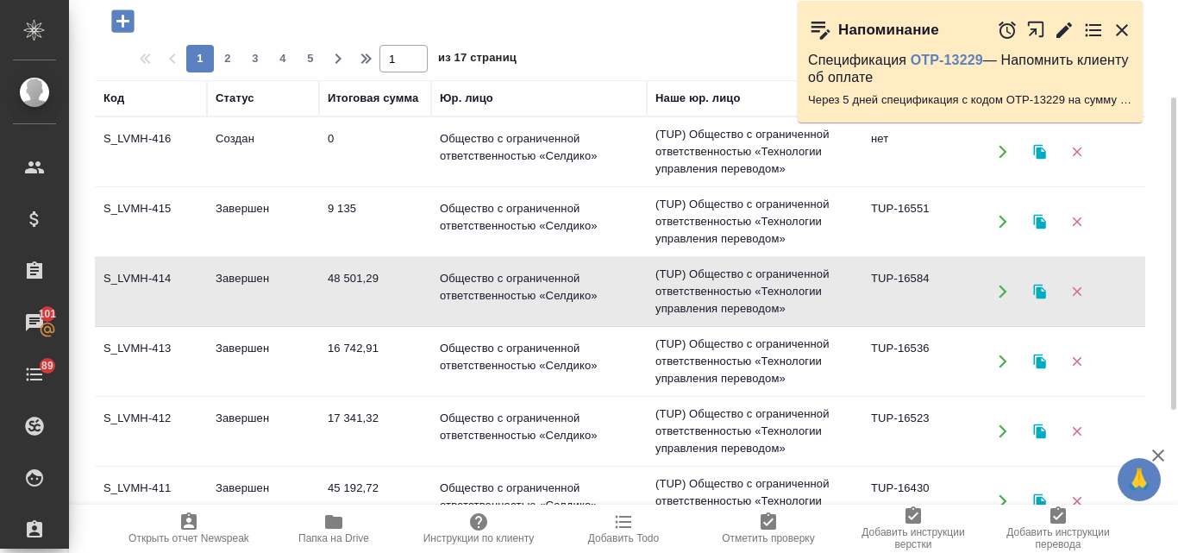
click at [380, 352] on td "16 742,91" at bounding box center [375, 361] width 112 height 60
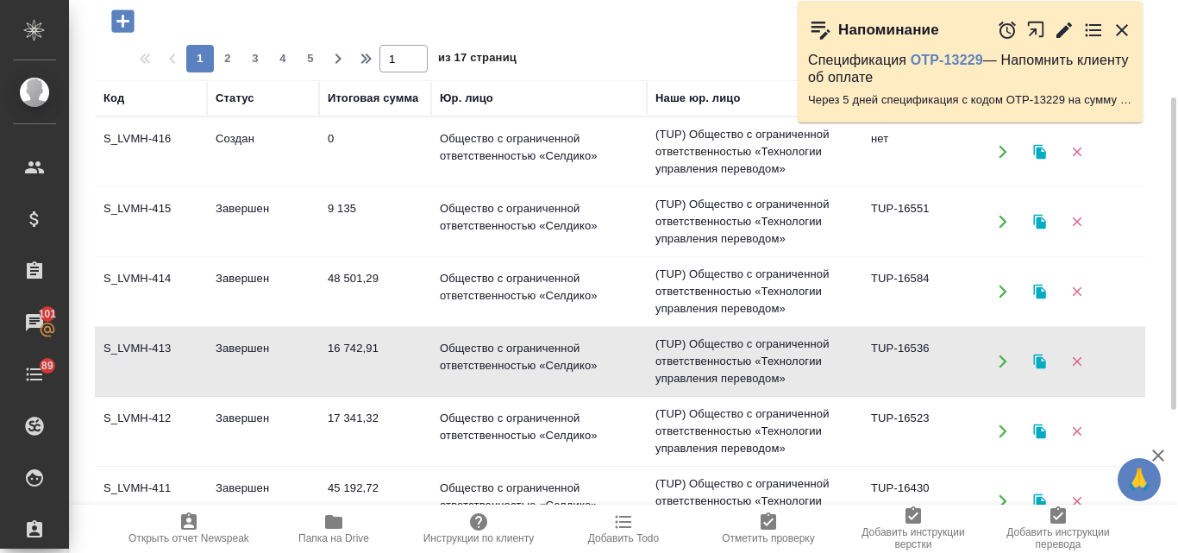
click at [380, 352] on td "16 742,91" at bounding box center [375, 361] width 112 height 60
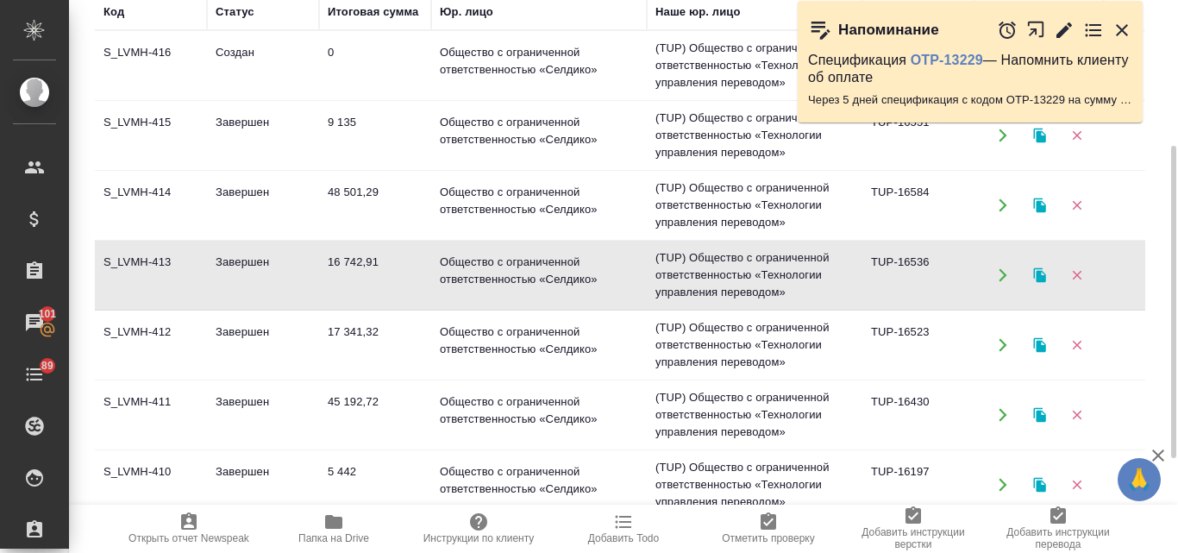
click at [295, 394] on td "Завершен" at bounding box center [263, 415] width 112 height 60
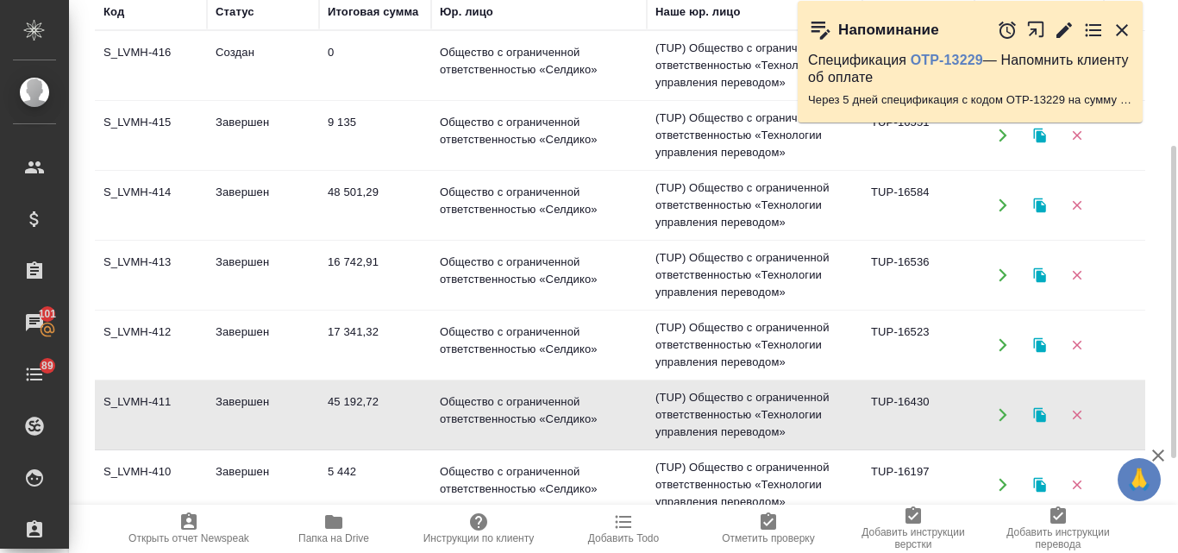
click at [295, 394] on td "Завершен" at bounding box center [263, 415] width 112 height 60
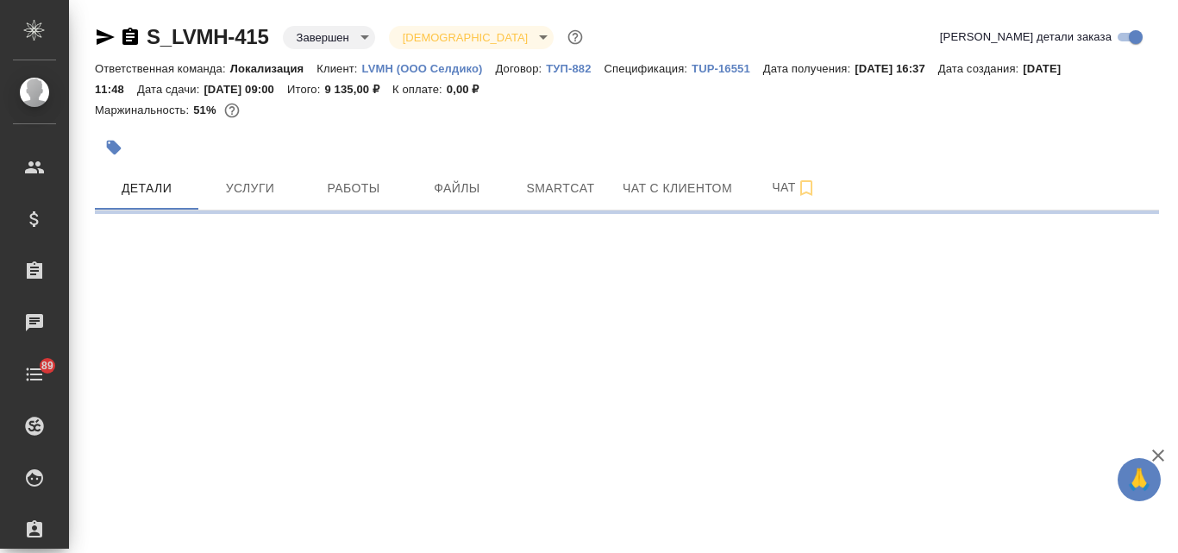
select select "RU"
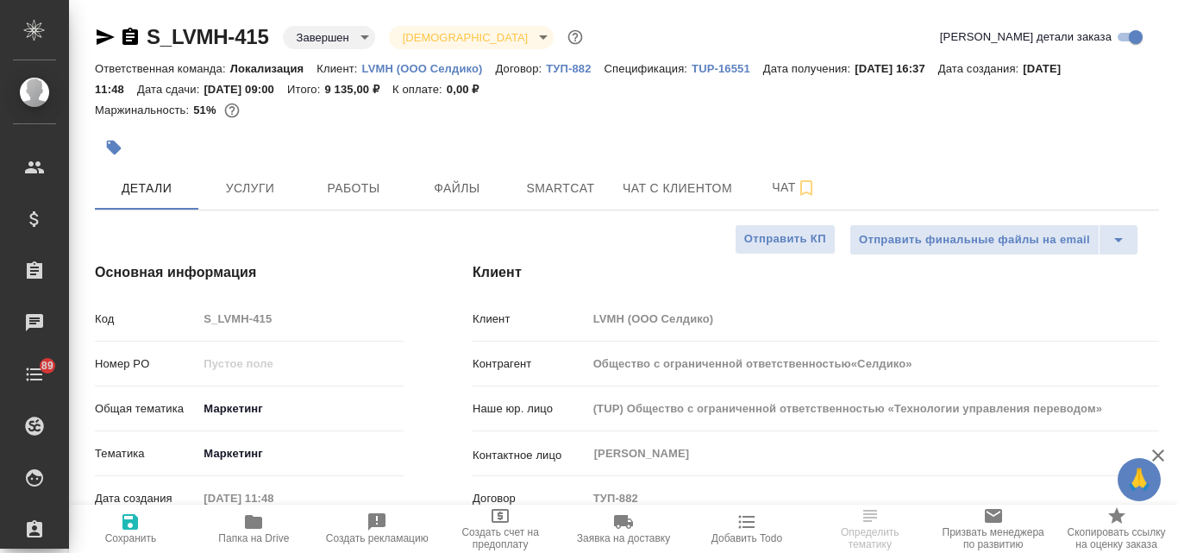
type input "Общество с ограниченной ответственностью«Селдико»"
type textarea "x"
type input "Общество с ограниченной ответственностью«Селдико»"
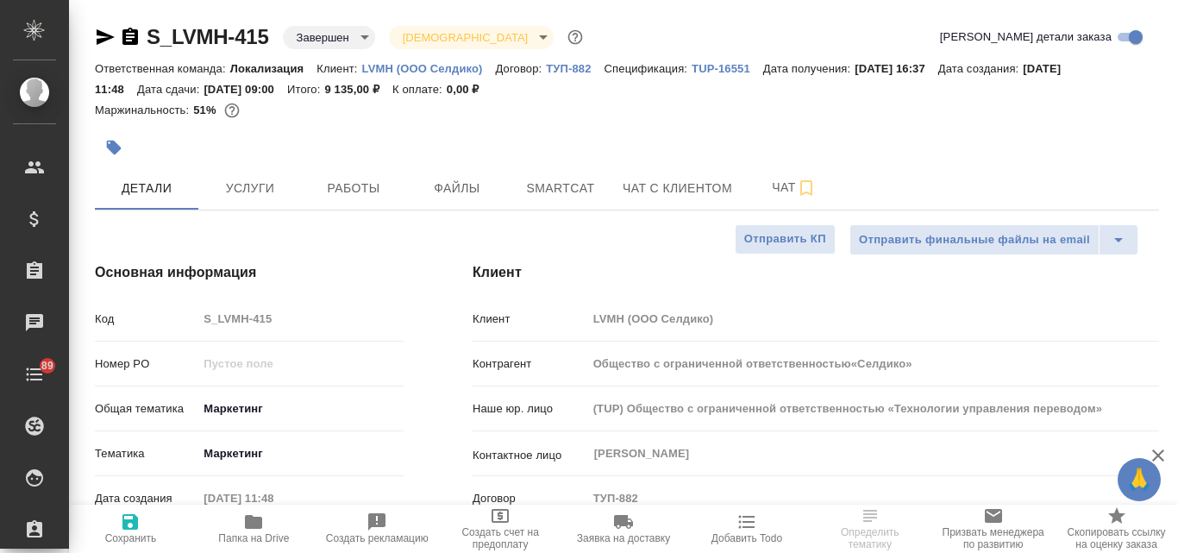
type textarea "x"
click at [277, 184] on span "Услуги" at bounding box center [250, 189] width 83 height 22
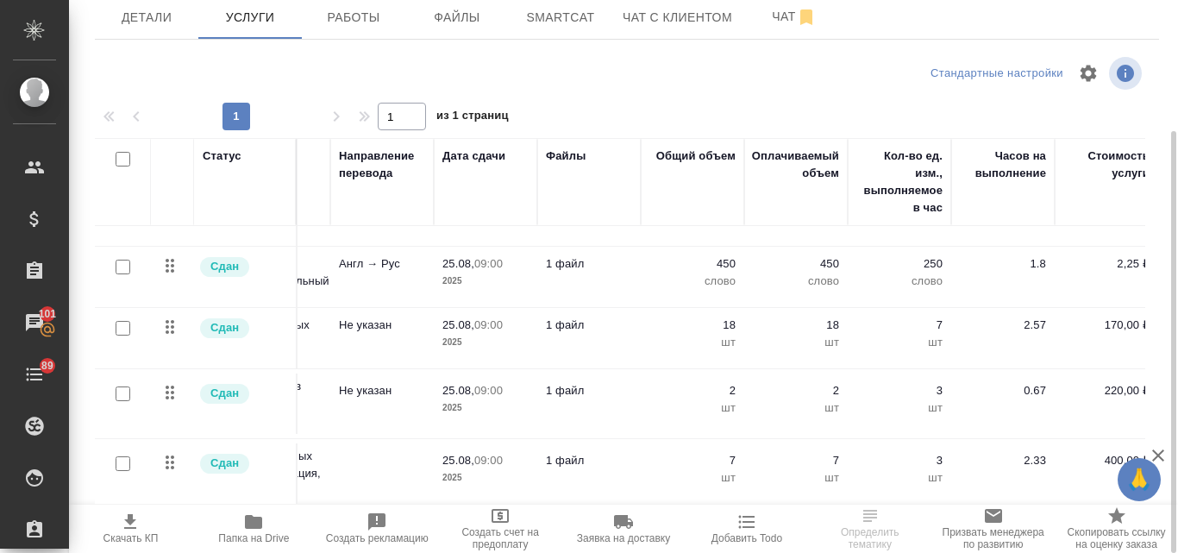
scroll to position [54, 158]
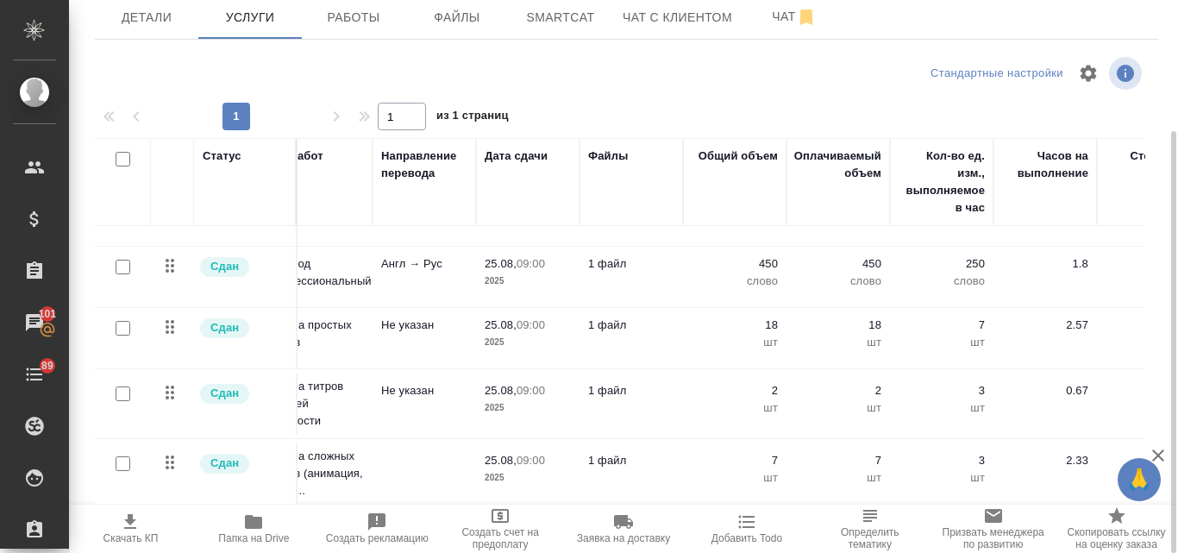
click at [521, 455] on span "25.08, 09:00" at bounding box center [528, 460] width 86 height 17
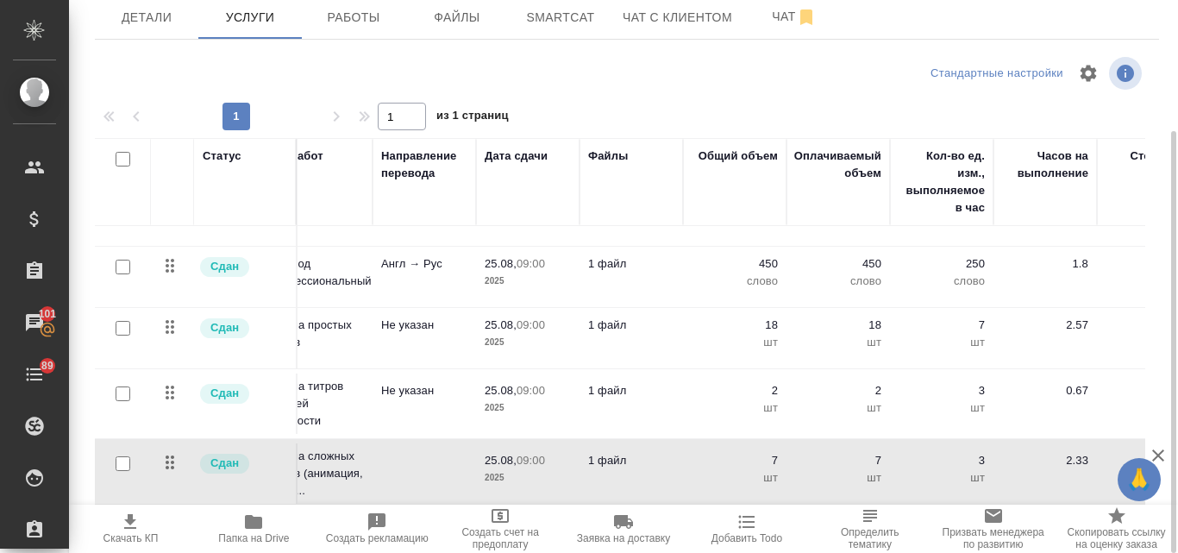
click at [521, 455] on span "25.08, 09:00" at bounding box center [528, 460] width 86 height 17
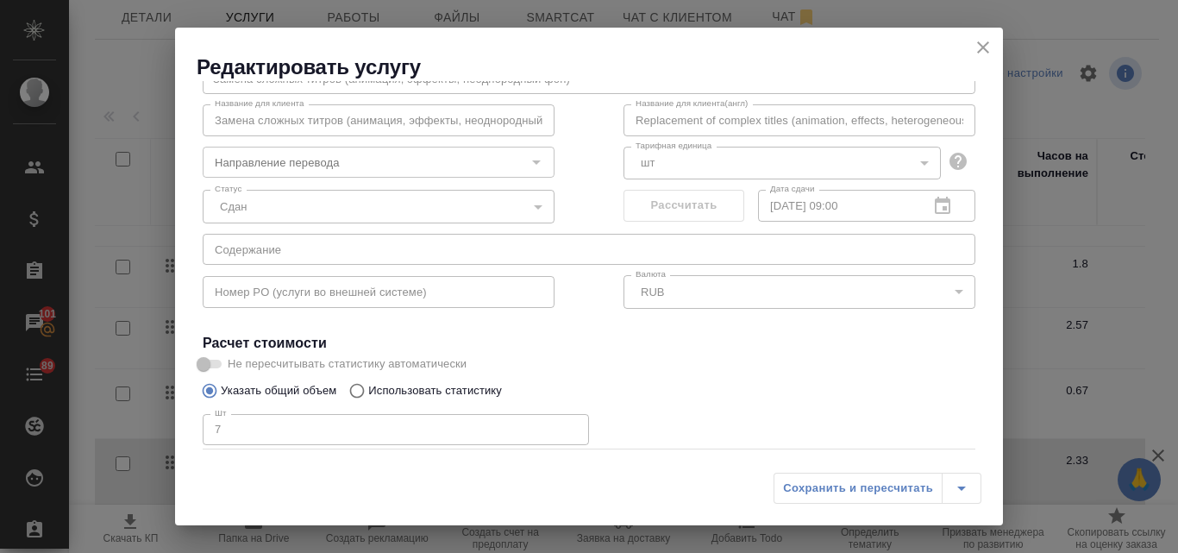
scroll to position [0, 0]
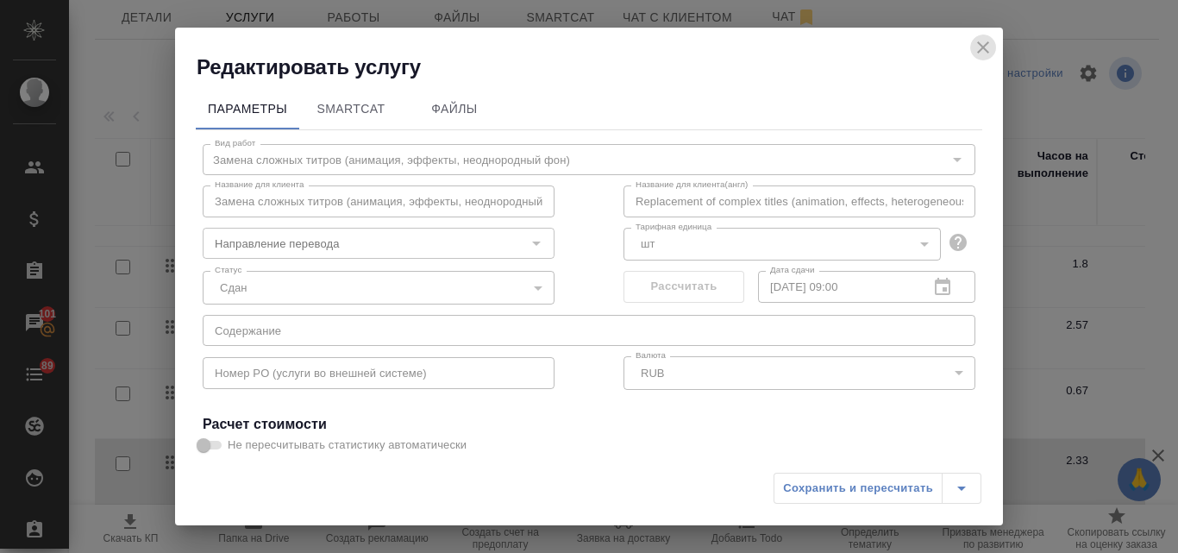
click at [984, 40] on icon "close" at bounding box center [983, 47] width 21 height 21
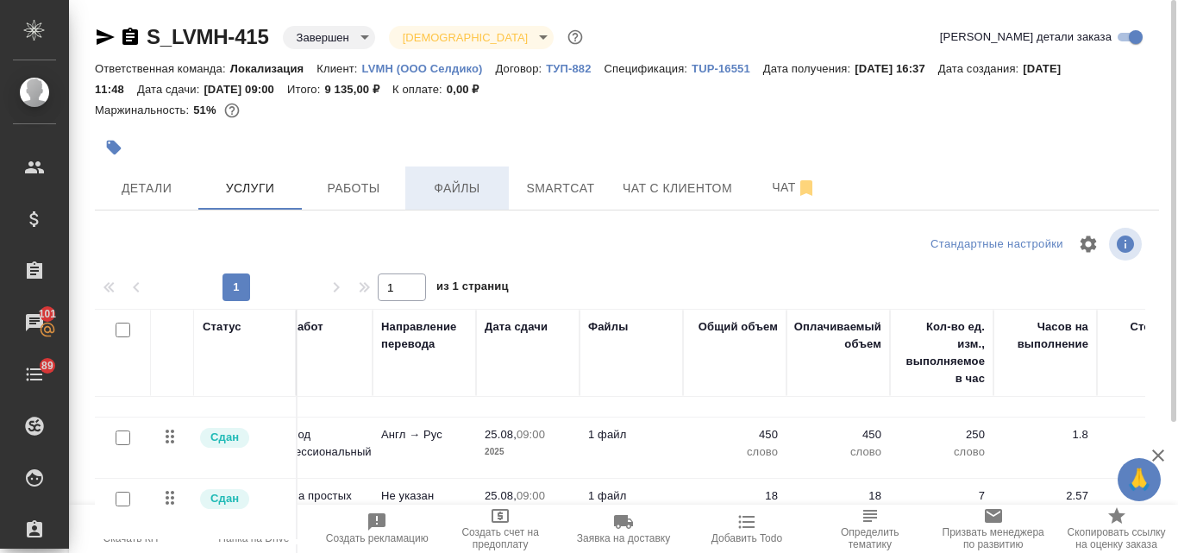
click at [449, 193] on span "Файлы" at bounding box center [457, 189] width 83 height 22
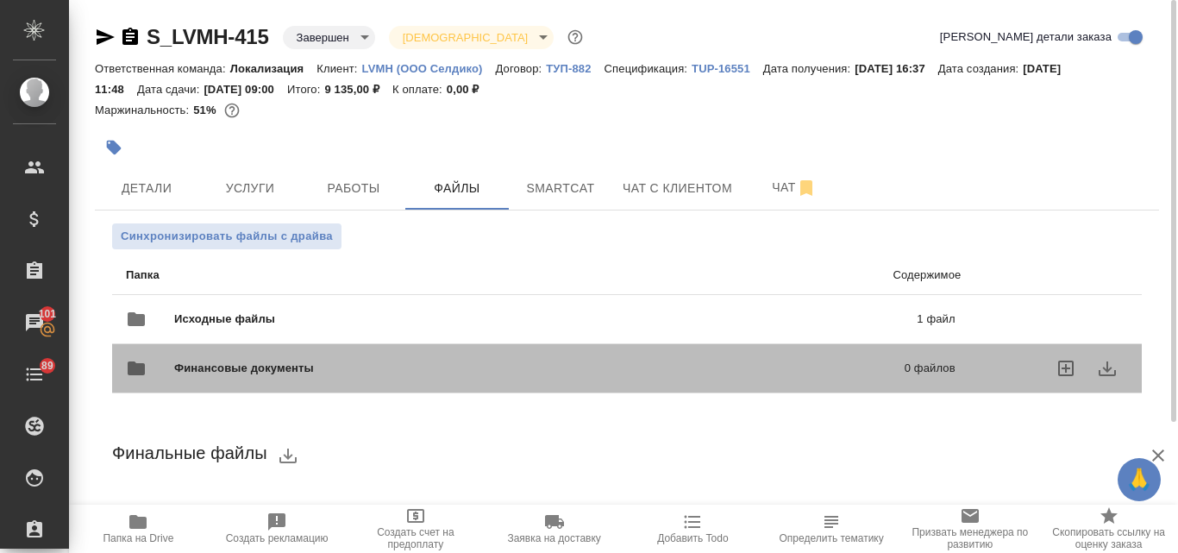
click at [497, 332] on div "Финансовые документы 0 файлов" at bounding box center [541, 368] width 864 height 76
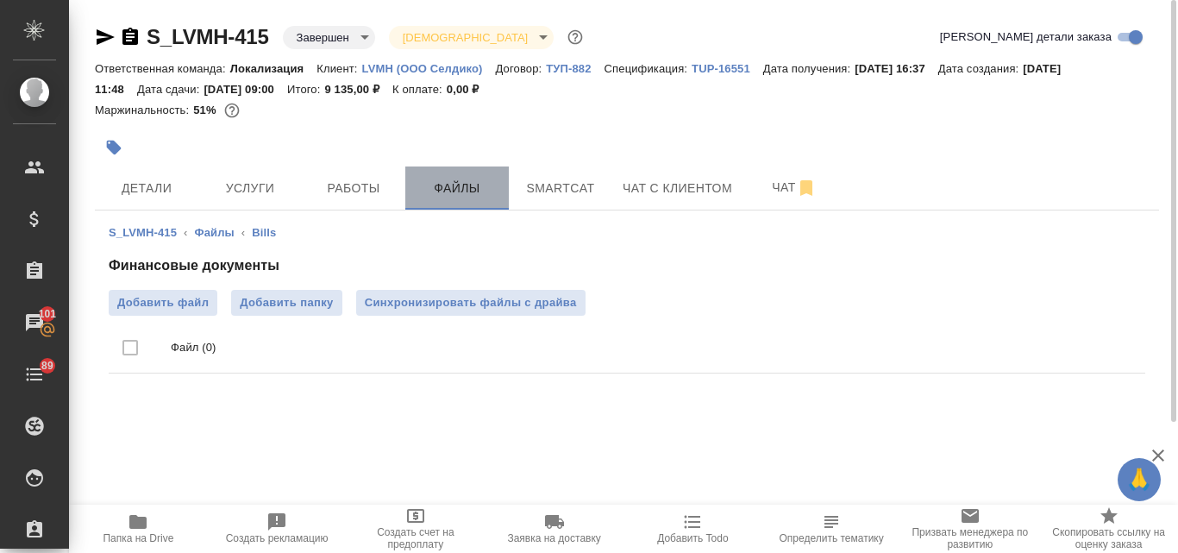
click at [480, 179] on span "Файлы" at bounding box center [457, 189] width 83 height 22
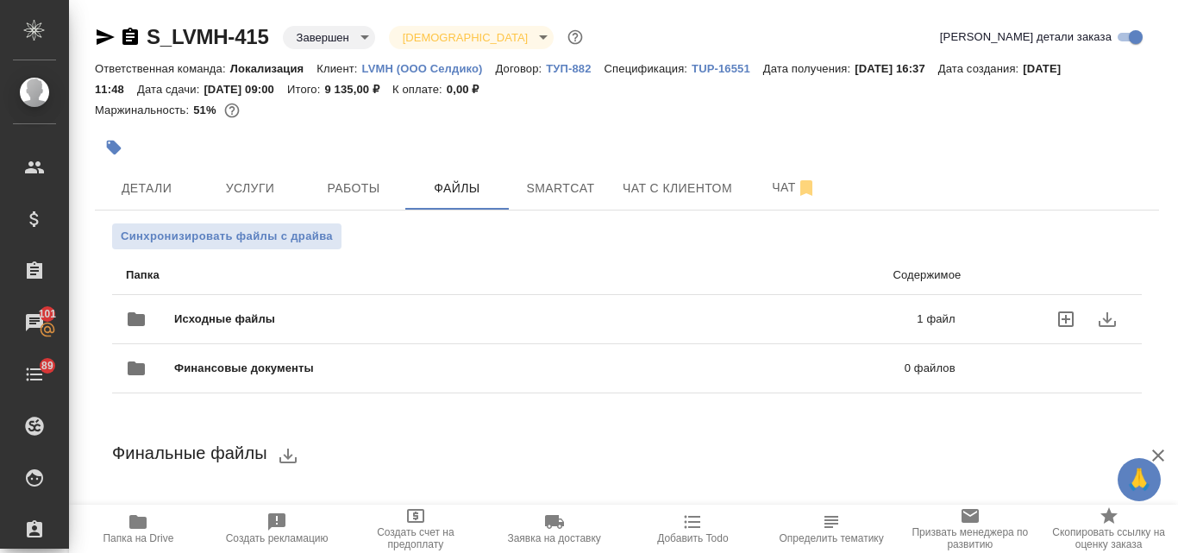
click at [387, 329] on div "Исходные файлы 1 файл" at bounding box center [541, 318] width 830 height 41
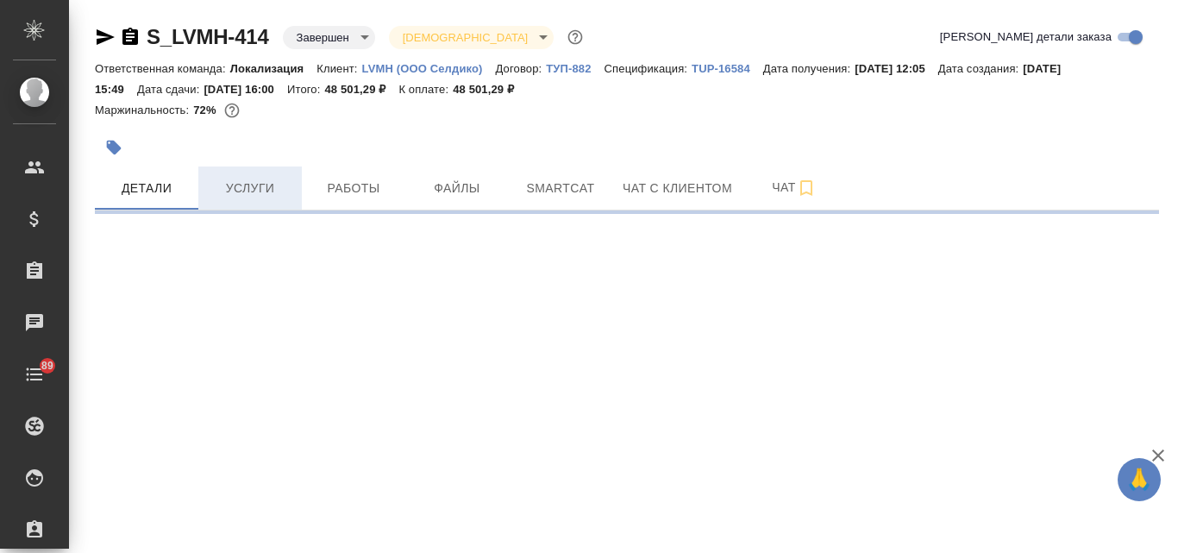
select select "RU"
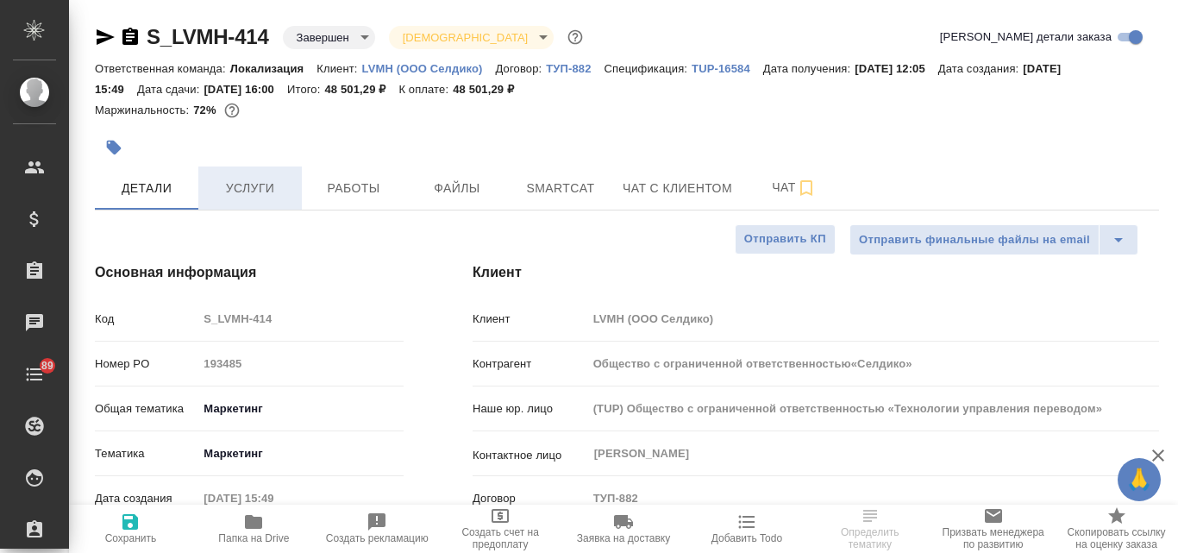
type input "Общество с ограниченной ответственностью«Селдико»"
type textarea "x"
type input "Общество с ограниченной ответственностью«Селдико»"
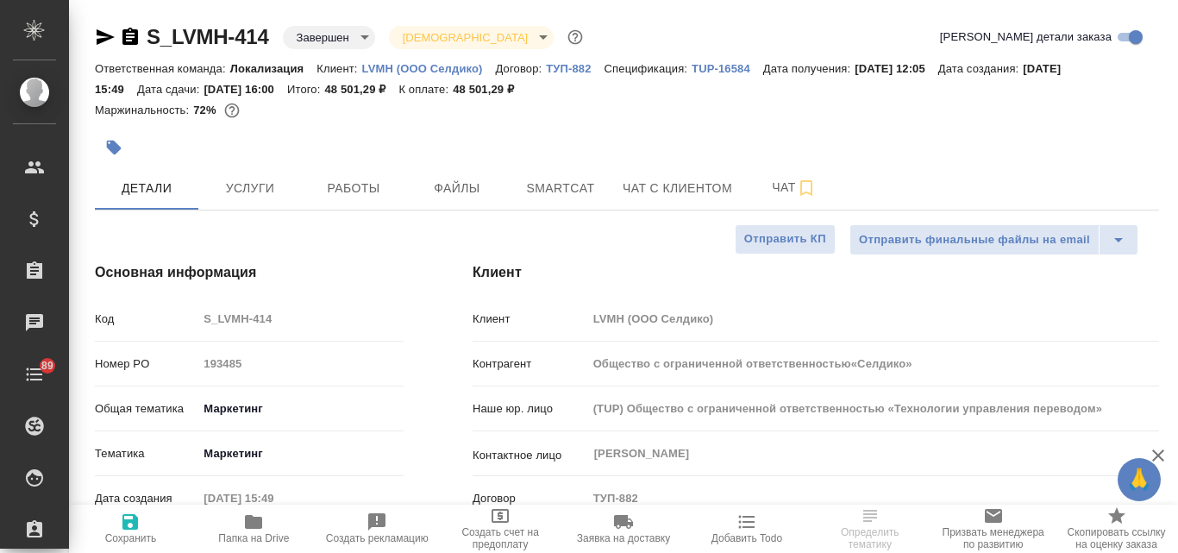
type textarea "x"
click at [247, 187] on span "Услуги" at bounding box center [250, 189] width 83 height 22
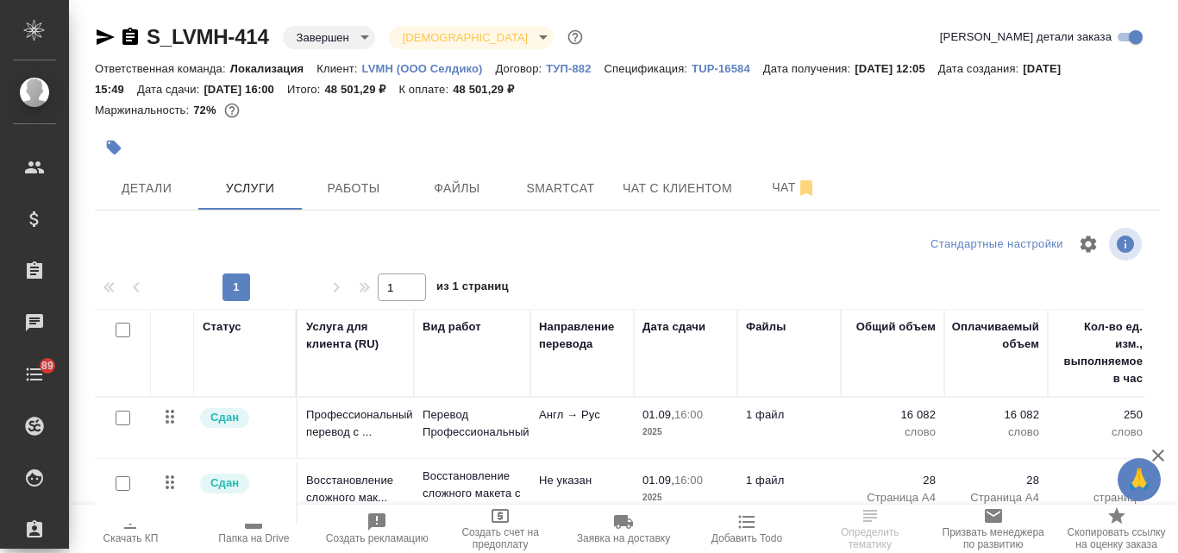
scroll to position [171, 0]
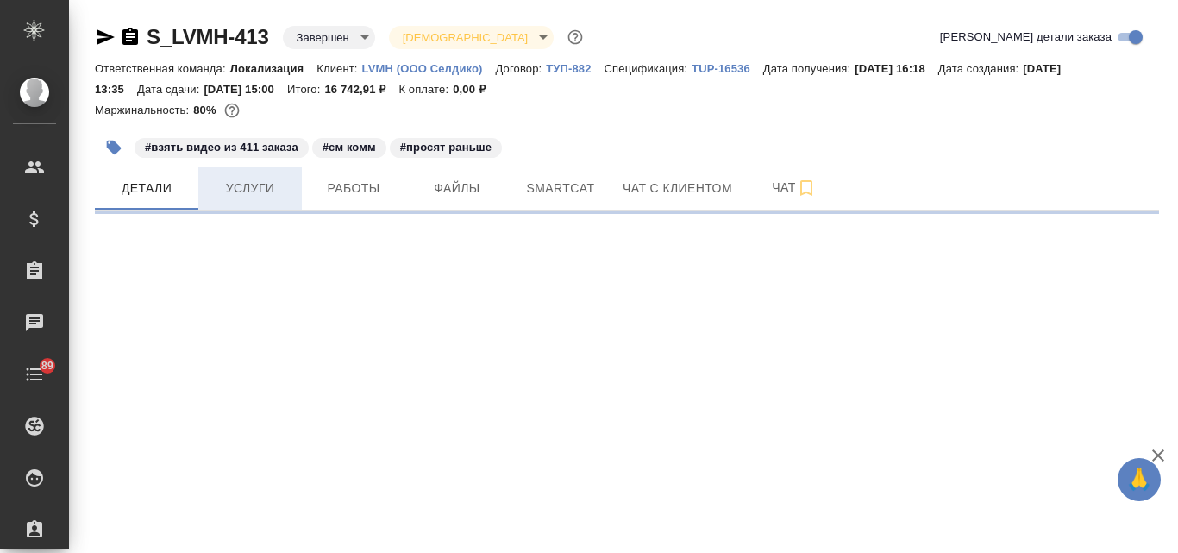
select select "RU"
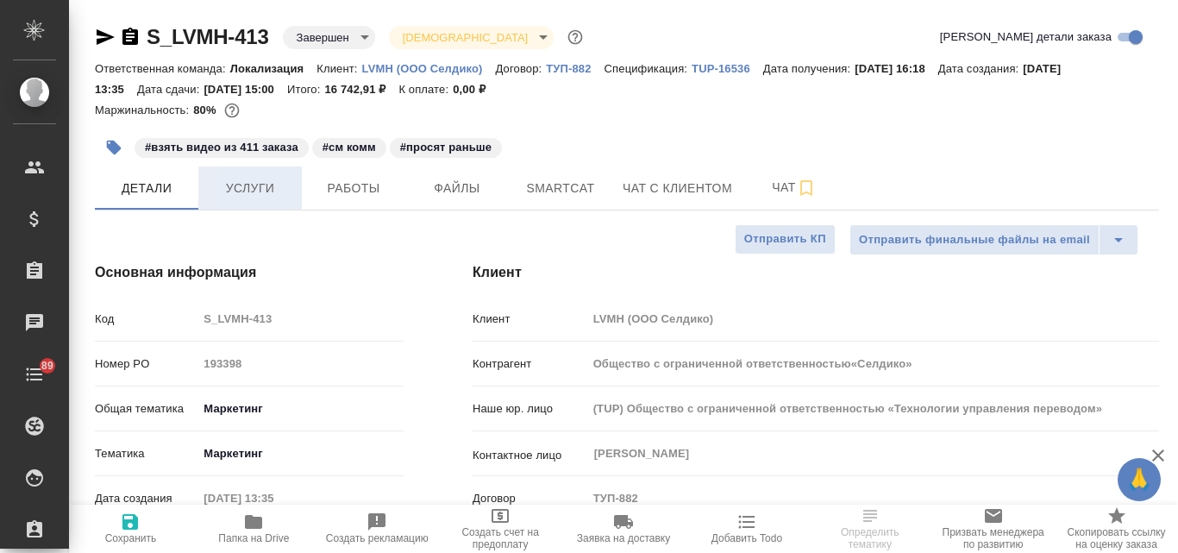
type textarea "x"
click at [259, 179] on span "Услуги" at bounding box center [250, 189] width 83 height 22
type input "Общество с ограниченной ответственностью«Селдико»"
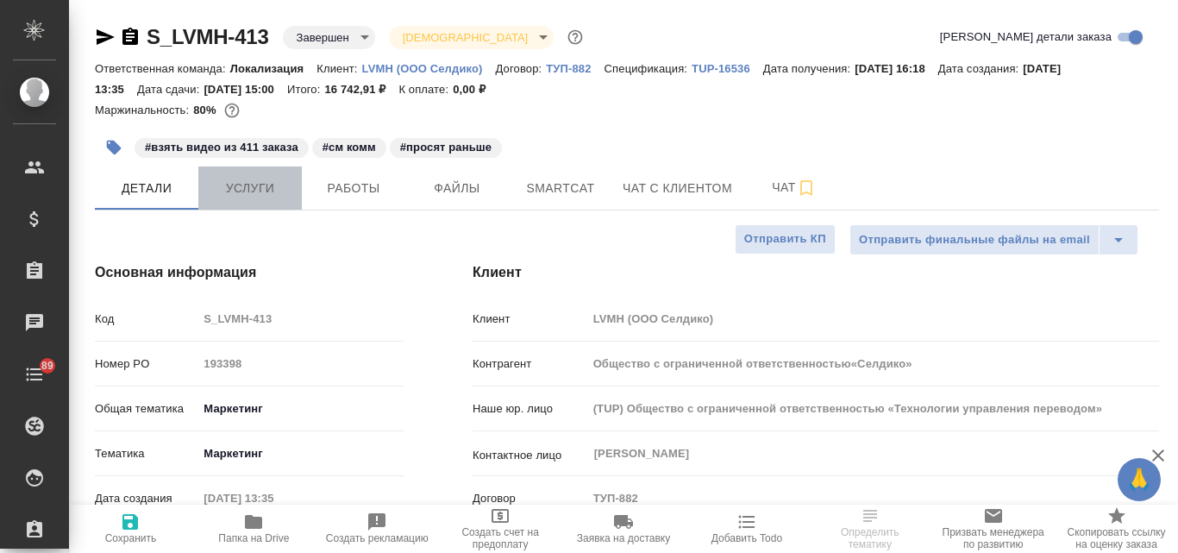
type textarea "x"
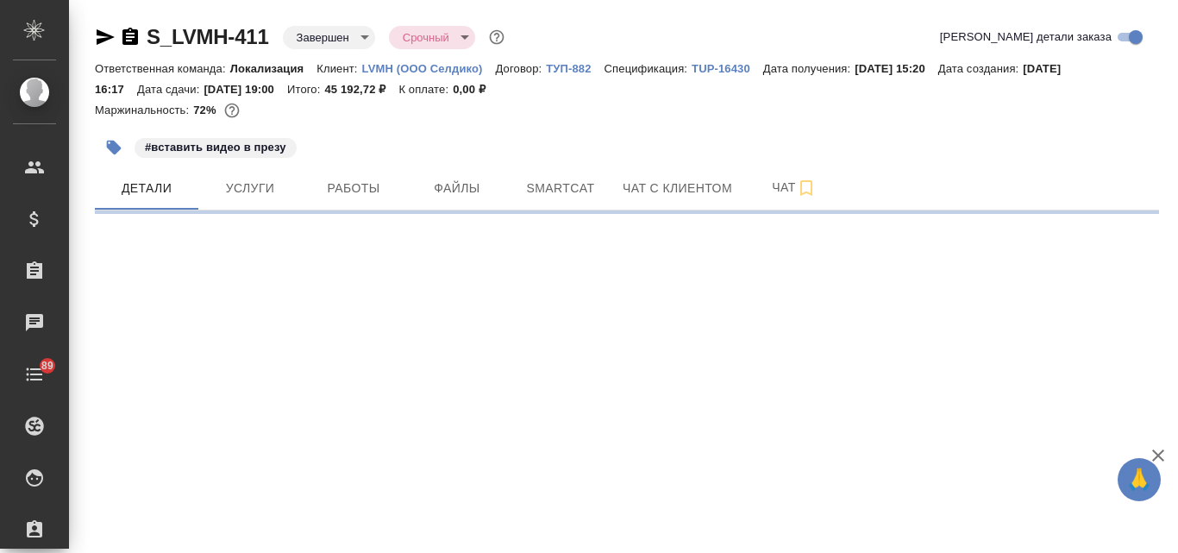
select select "RU"
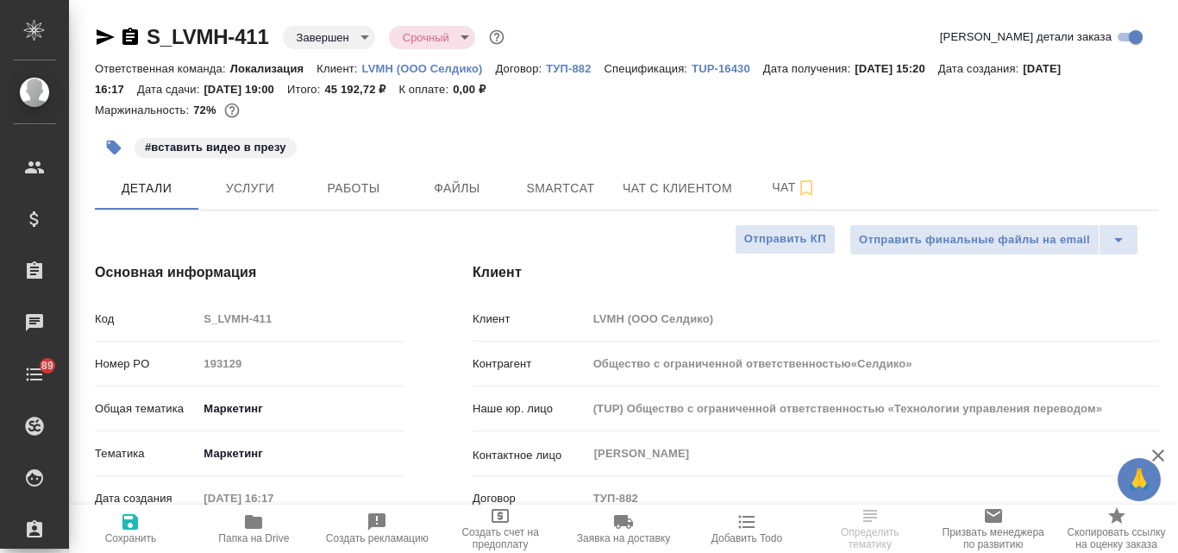
type input "Общество с ограниченной ответственностью«Селдико»"
type textarea "x"
type input "Общество с ограниченной ответственностью«Селдико»"
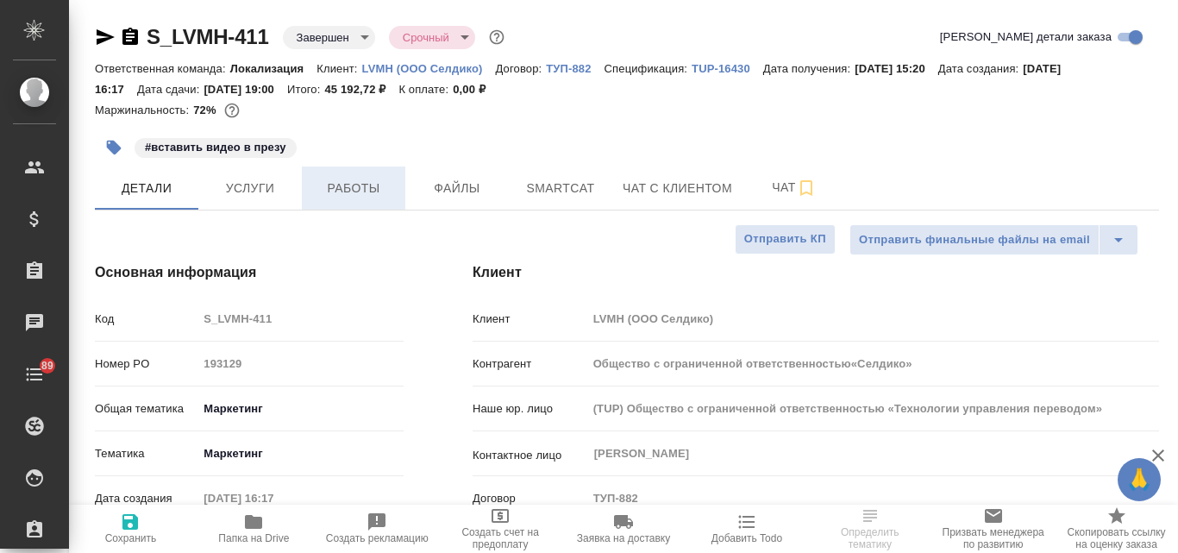
type textarea "x"
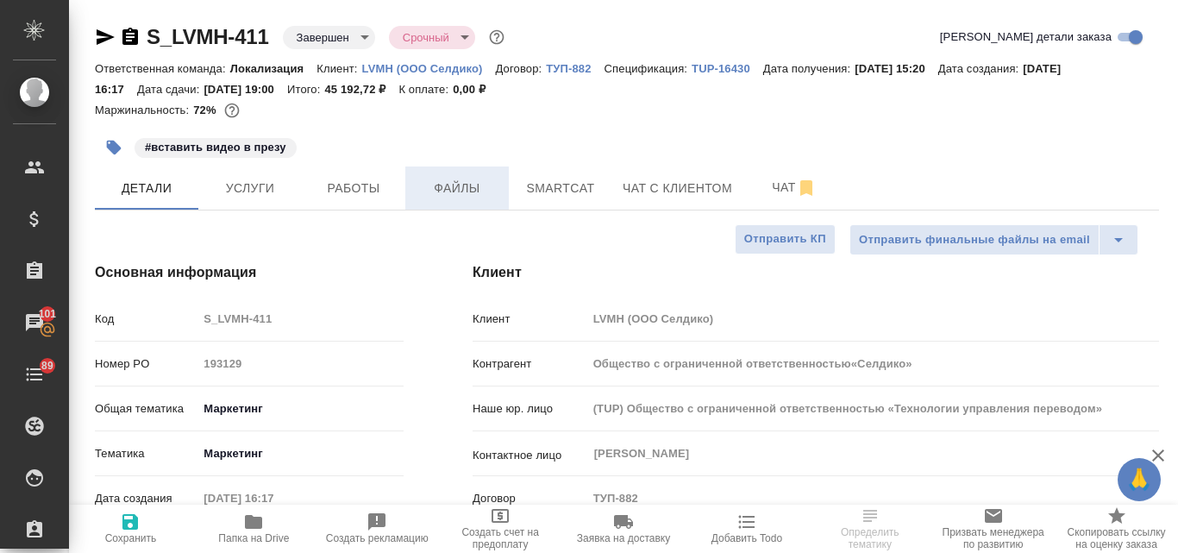
click at [449, 176] on button "Файлы" at bounding box center [457, 187] width 104 height 43
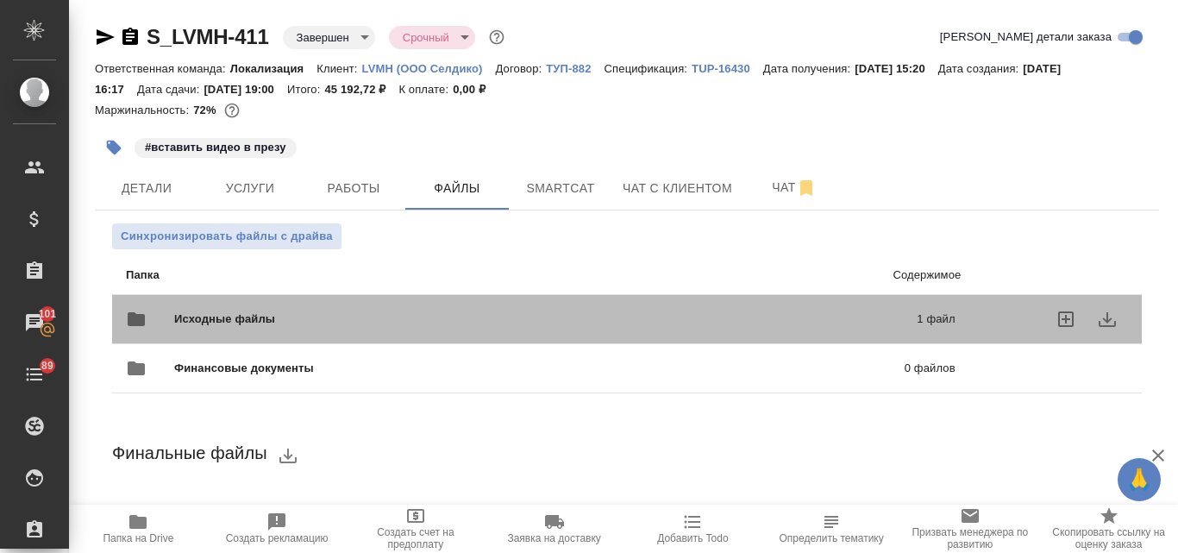
click at [409, 317] on span "Исходные файлы" at bounding box center [385, 319] width 422 height 17
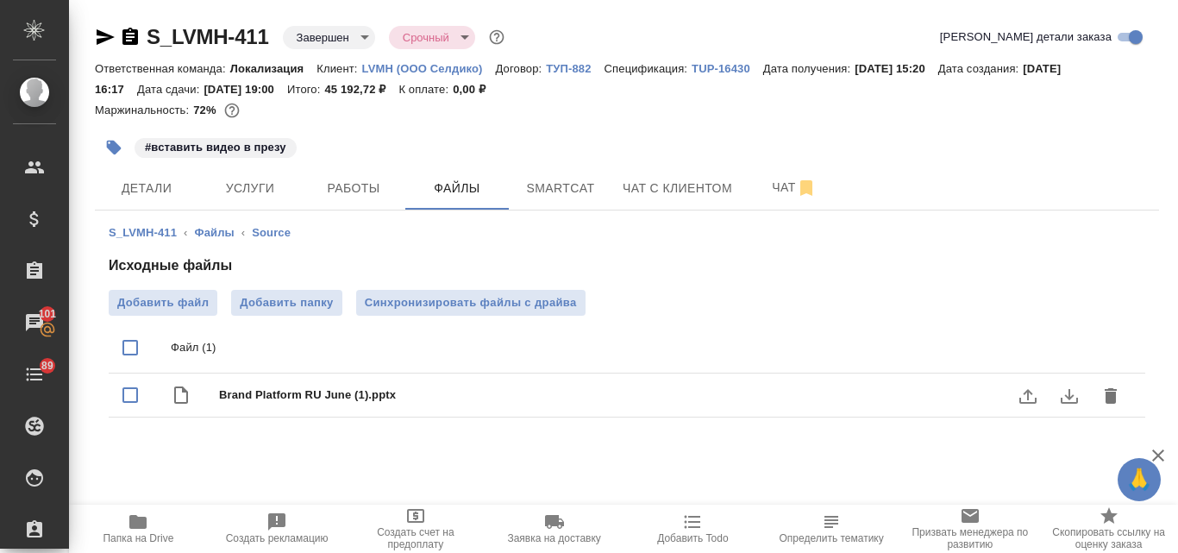
click at [425, 394] on span "Brand Platform RU June (1).pptx" at bounding box center [661, 394] width 885 height 17
checkbox input "false"
click at [712, 397] on span "Brand Platform RU June (1).pptx" at bounding box center [661, 394] width 885 height 17
checkbox input "true"
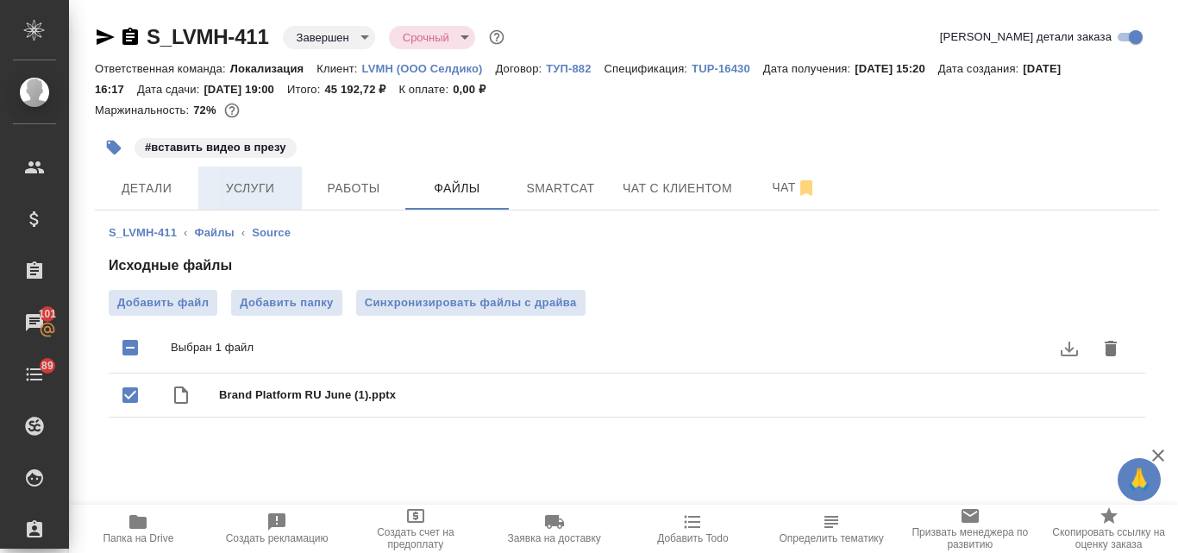
click at [237, 179] on span "Услуги" at bounding box center [250, 189] width 83 height 22
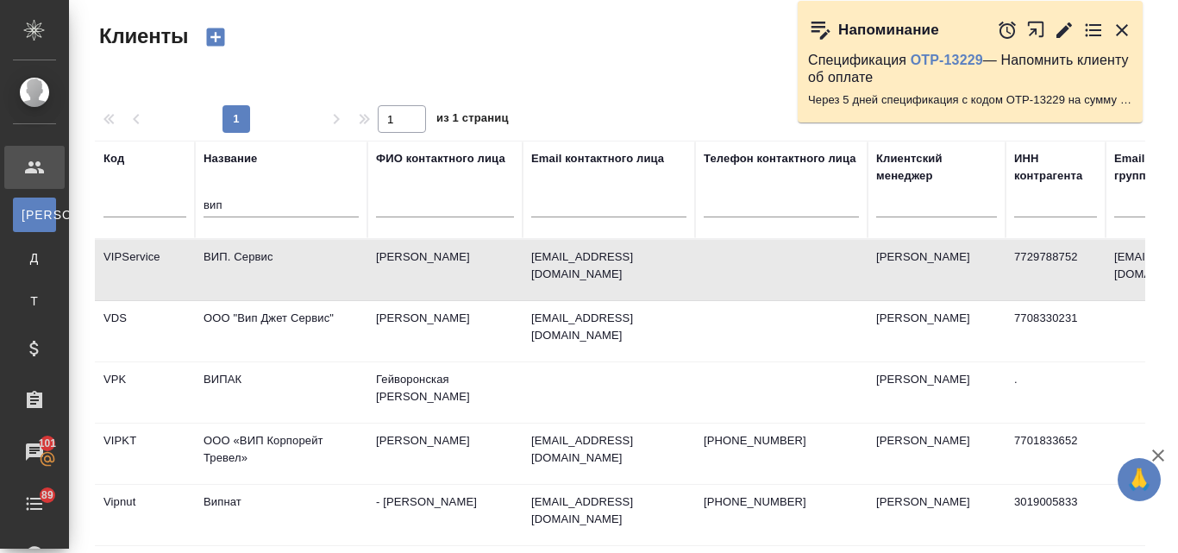
select select "RU"
drag, startPoint x: 242, startPoint y: 202, endPoint x: 204, endPoint y: 199, distance: 38.0
click at [204, 199] on input "вип" at bounding box center [281, 207] width 155 height 22
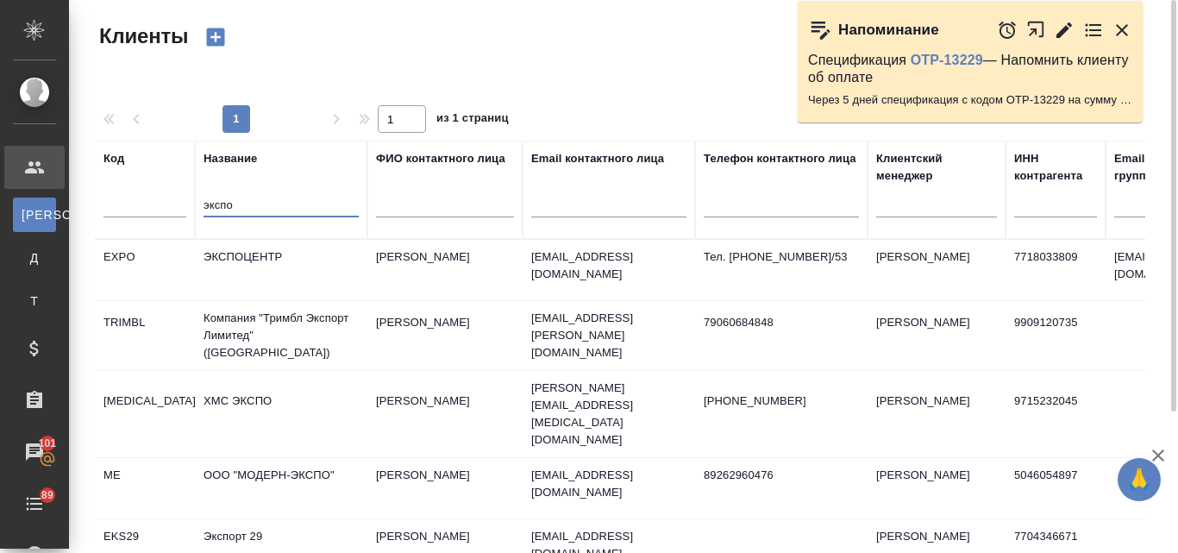
type input "экспо"
click at [284, 273] on td "ЭКСПОЦЕНТР" at bounding box center [281, 270] width 173 height 60
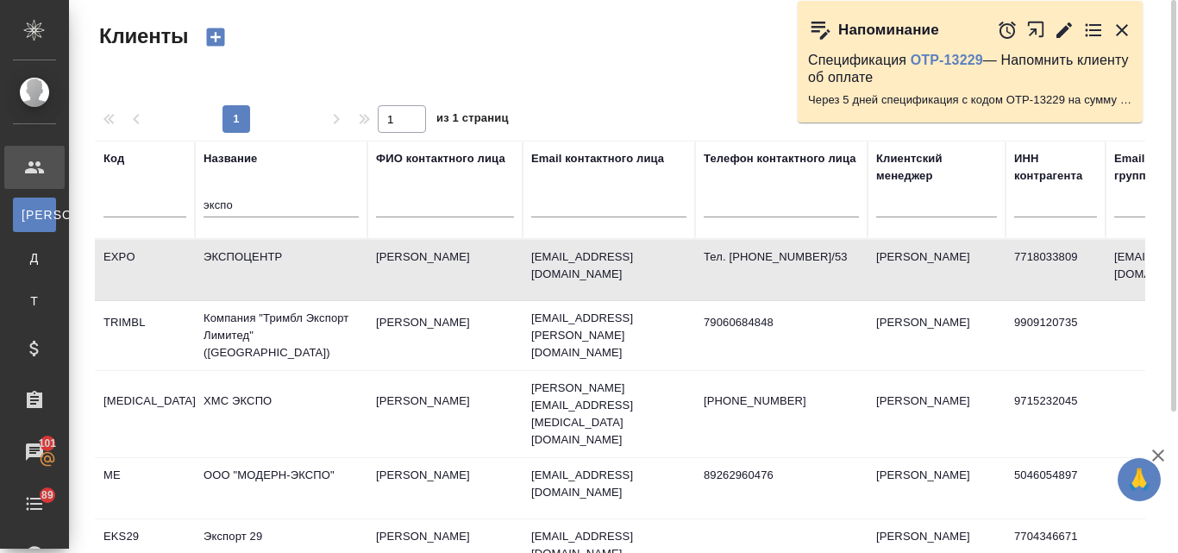
click at [284, 273] on td "ЭКСПОЦЕНТР" at bounding box center [281, 270] width 173 height 60
drag, startPoint x: 251, startPoint y: 201, endPoint x: 173, endPoint y: 206, distance: 77.8
click at [172, 208] on tr "Код Название экспо ФИО контактного лица Email контактного лица Телефон контактн…" at bounding box center [747, 190] width 1304 height 98
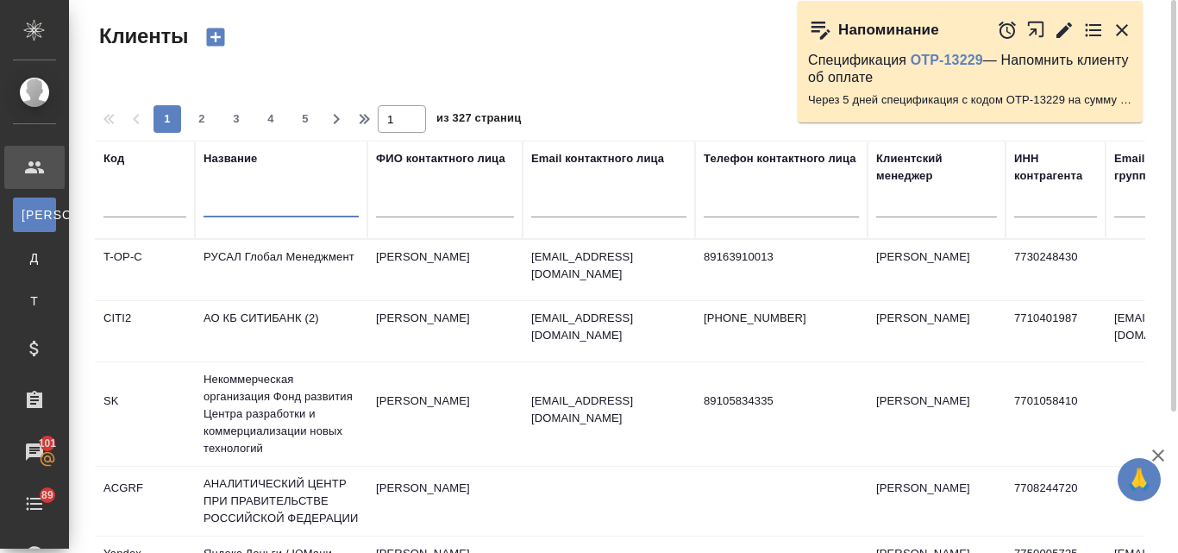
type input "д"
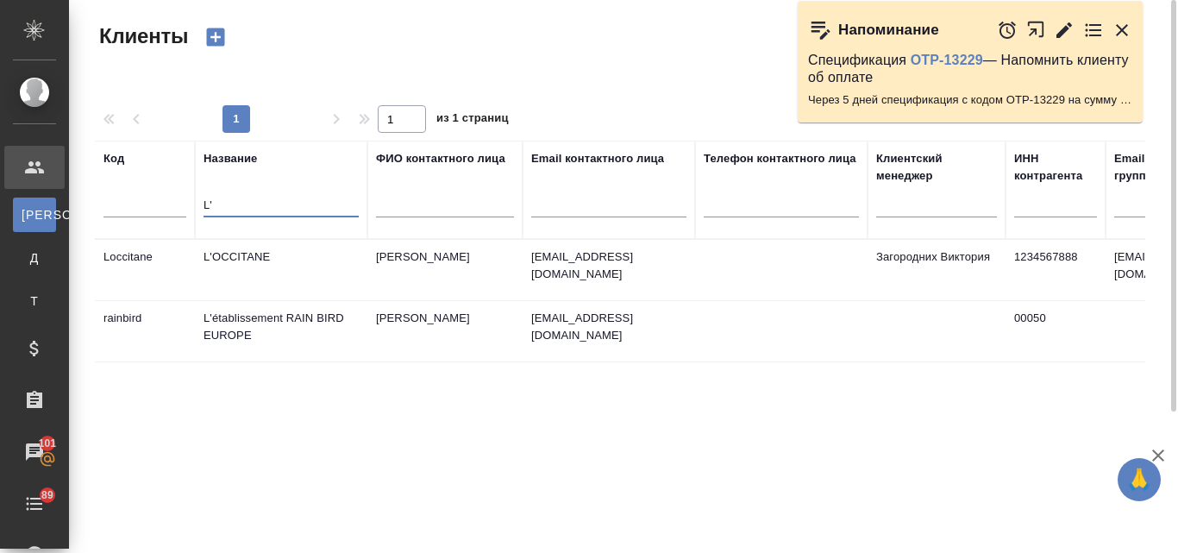
type input "L'"
click at [252, 258] on td "L'OCCITANE" at bounding box center [281, 270] width 173 height 60
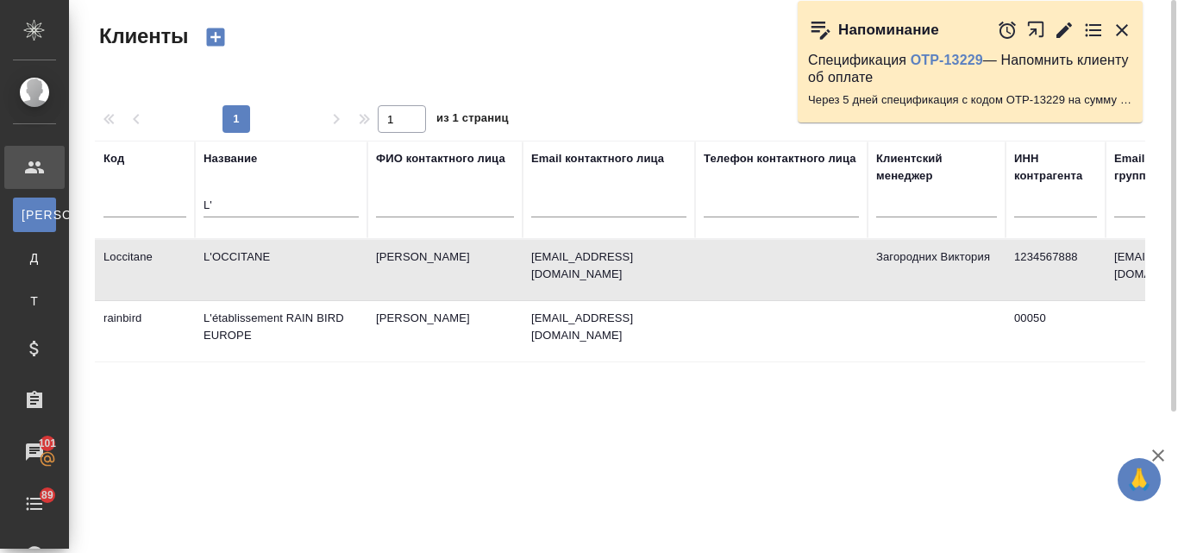
click at [252, 258] on td "L'OCCITANE" at bounding box center [281, 270] width 173 height 60
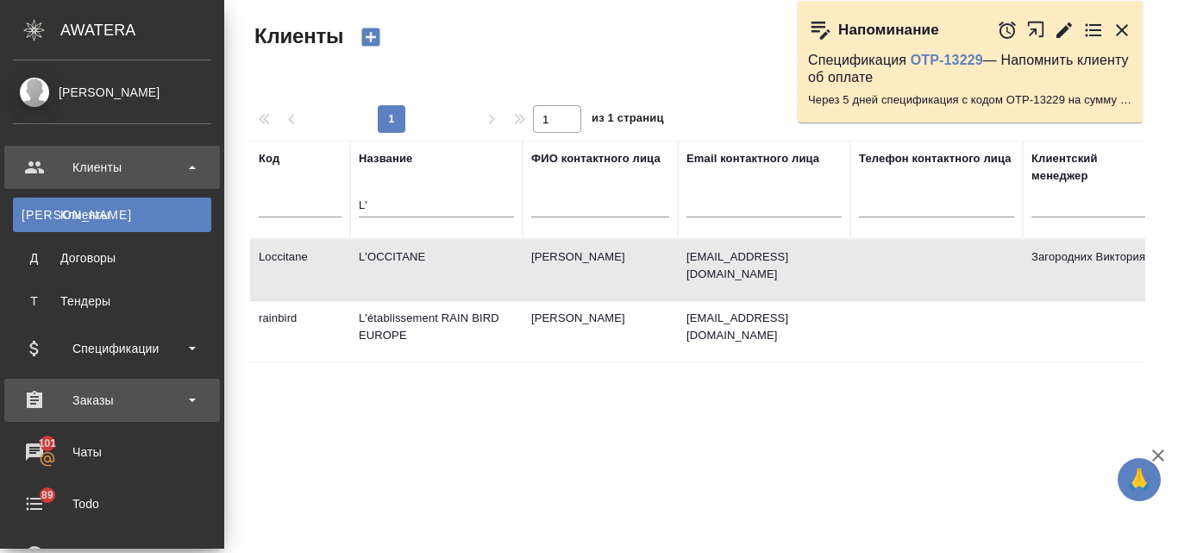
click at [91, 388] on div "Заказы" at bounding box center [112, 400] width 198 height 26
click at [88, 399] on div "Заказы" at bounding box center [112, 400] width 198 height 26
click at [83, 388] on div "Заказы" at bounding box center [112, 400] width 216 height 43
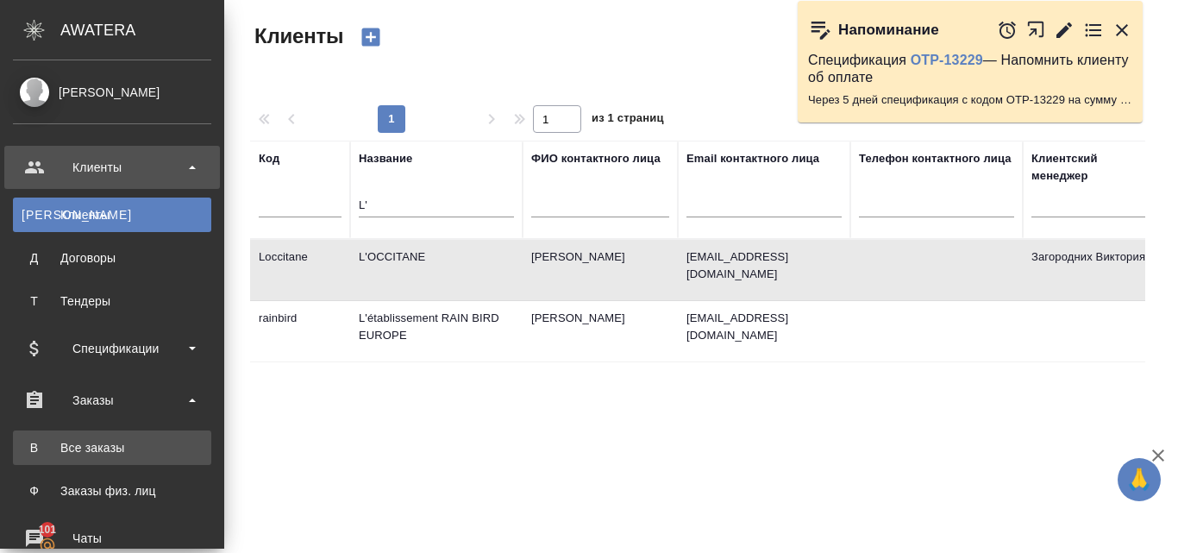
click at [99, 444] on div "Все заказы" at bounding box center [112, 447] width 181 height 17
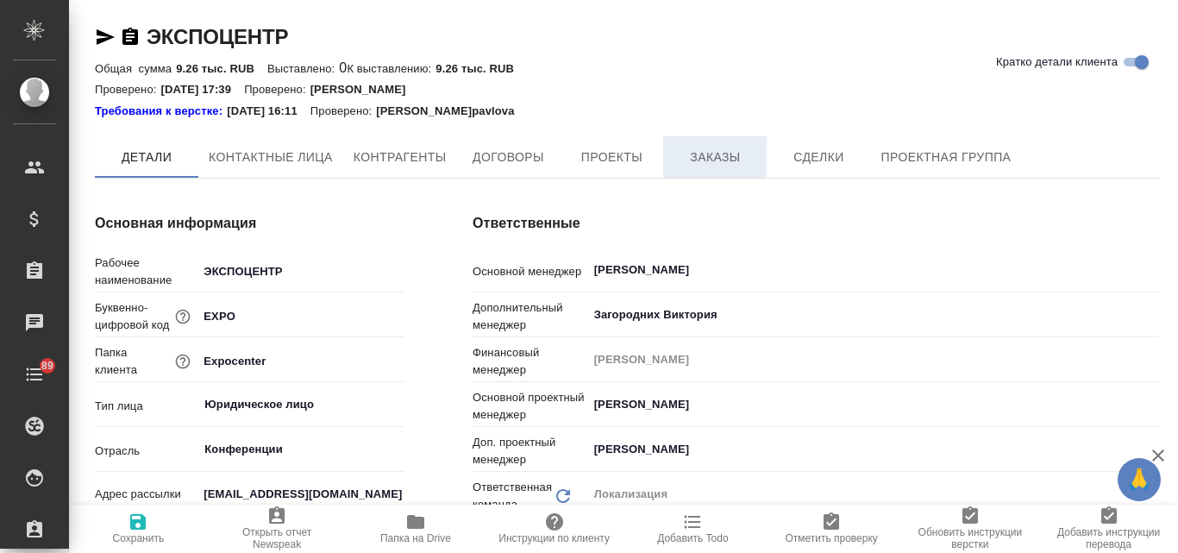
type input "(Т2) ООО "Трактат24""
type textarea "x"
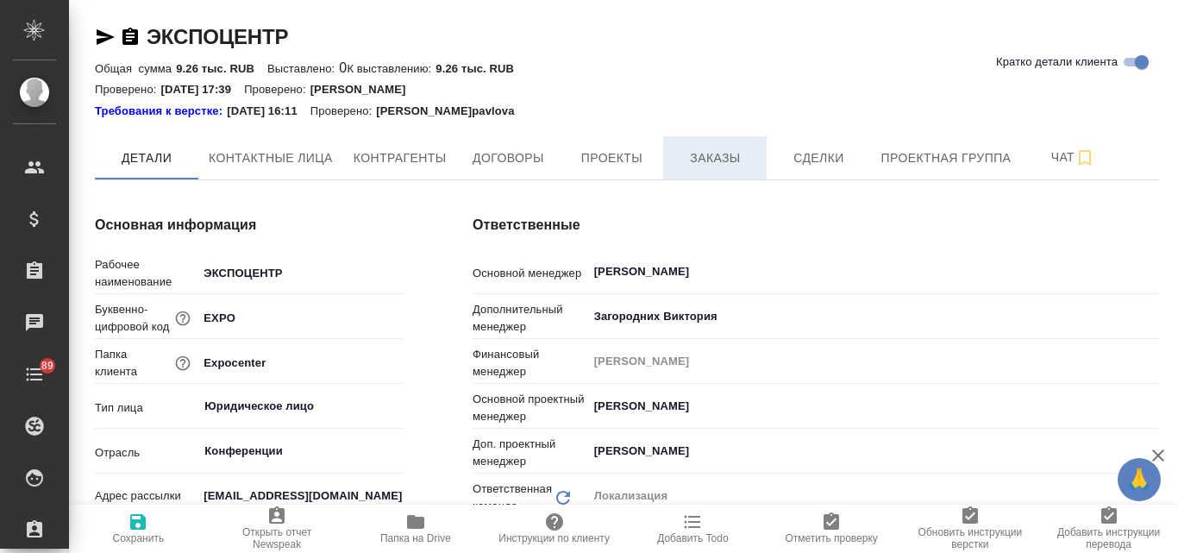
click at [695, 158] on span "Заказы" at bounding box center [715, 158] width 83 height 22
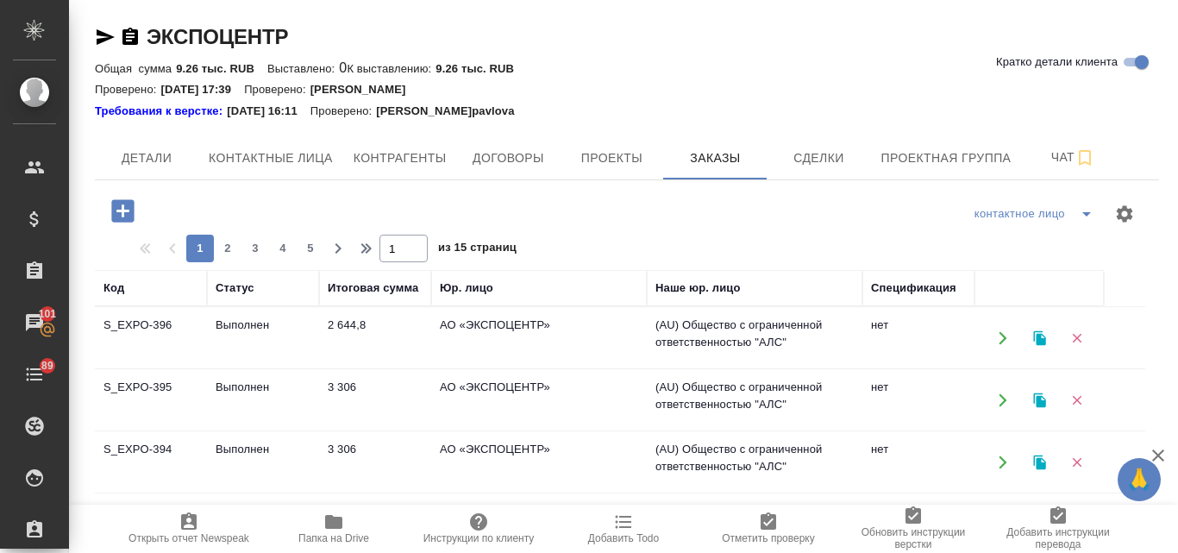
click at [440, 332] on td "АО «ЭКСПОЦЕНТР»" at bounding box center [539, 338] width 216 height 60
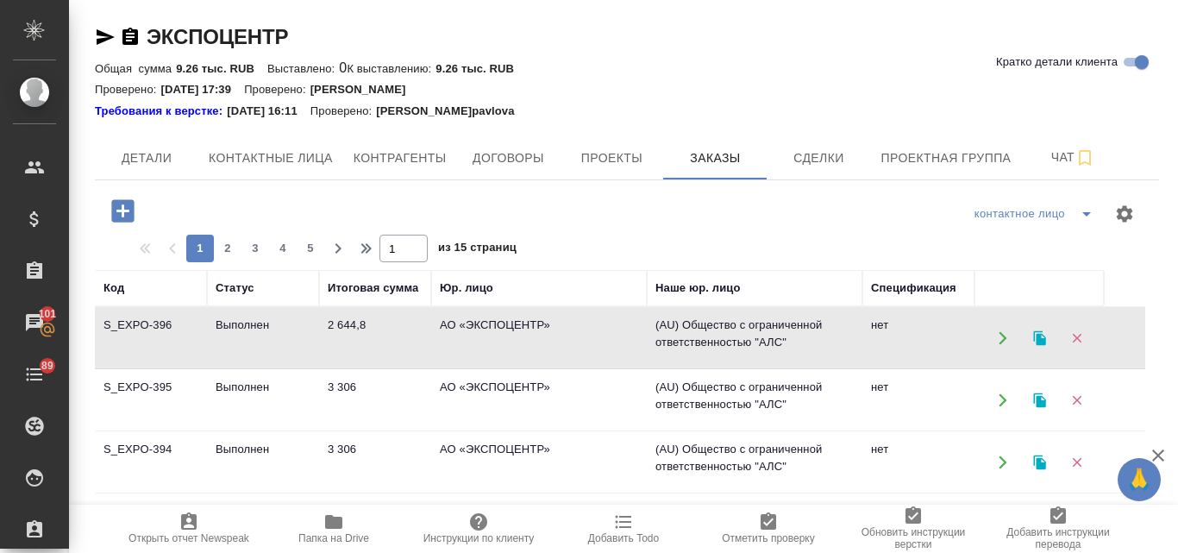
click at [1034, 339] on icon "button" at bounding box center [1039, 337] width 12 height 15
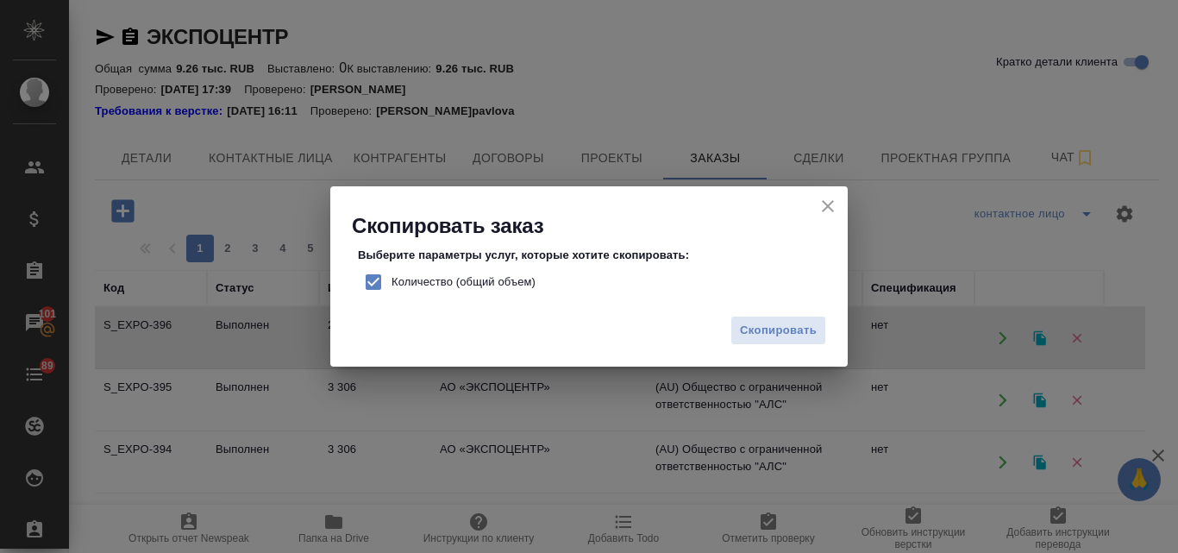
click at [373, 277] on input "Количество (общий объем)" at bounding box center [373, 282] width 36 height 36
checkbox input "false"
click at [788, 333] on span "Скопировать" at bounding box center [778, 331] width 77 height 20
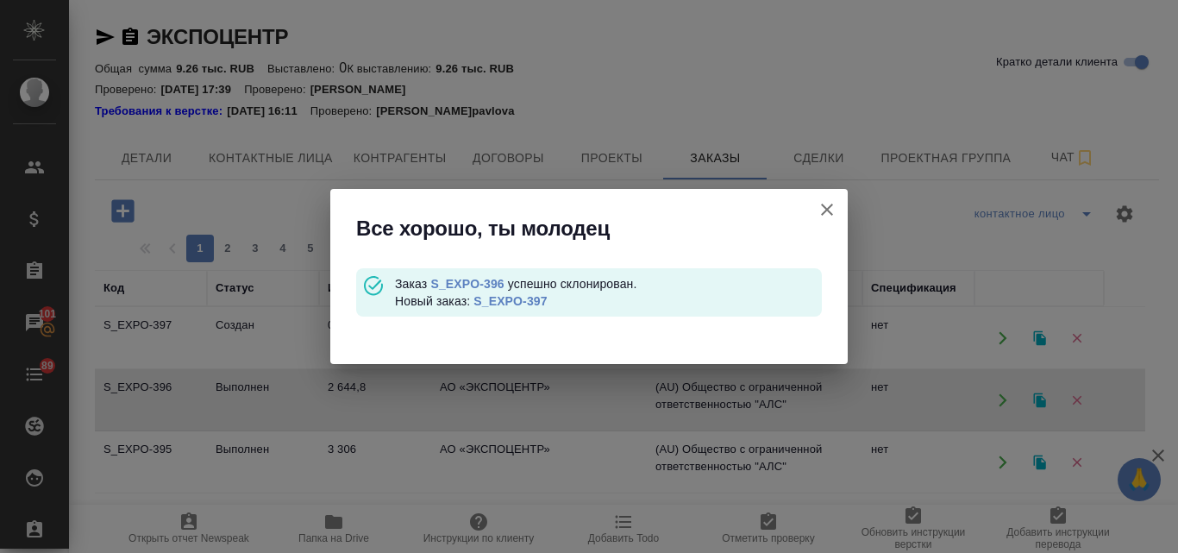
click at [529, 298] on link "S_EXPO-397" at bounding box center [510, 301] width 73 height 14
click at [826, 208] on icon "button" at bounding box center [827, 210] width 12 height 12
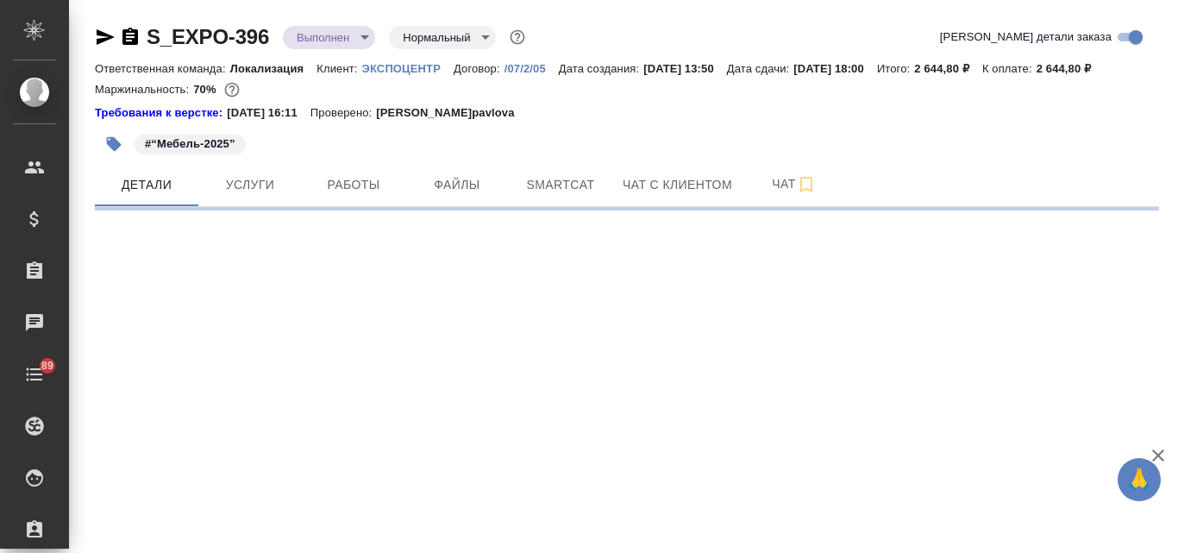
select select "RU"
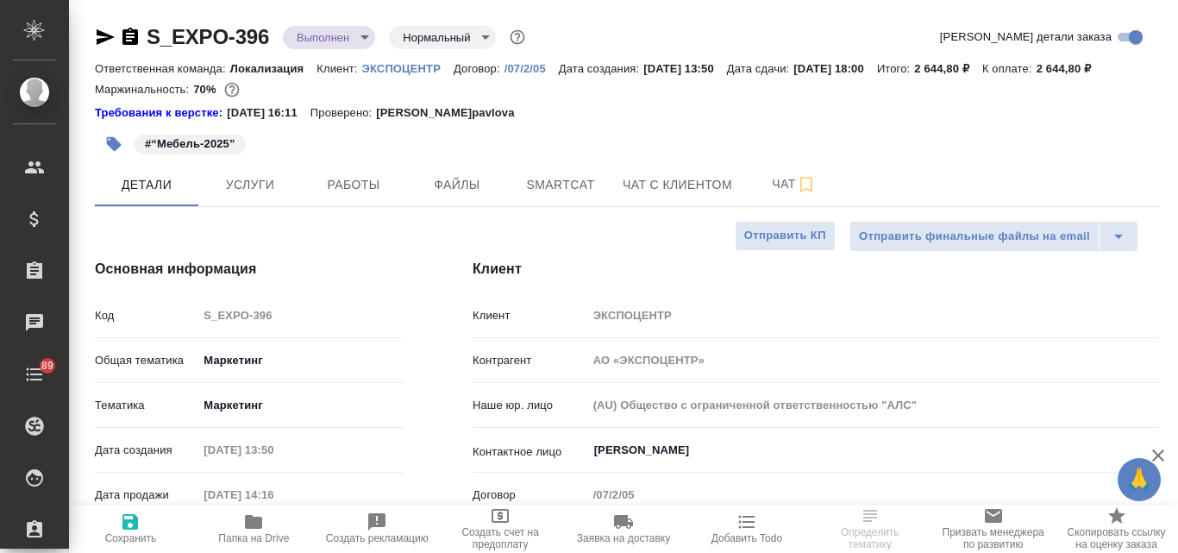
type textarea "x"
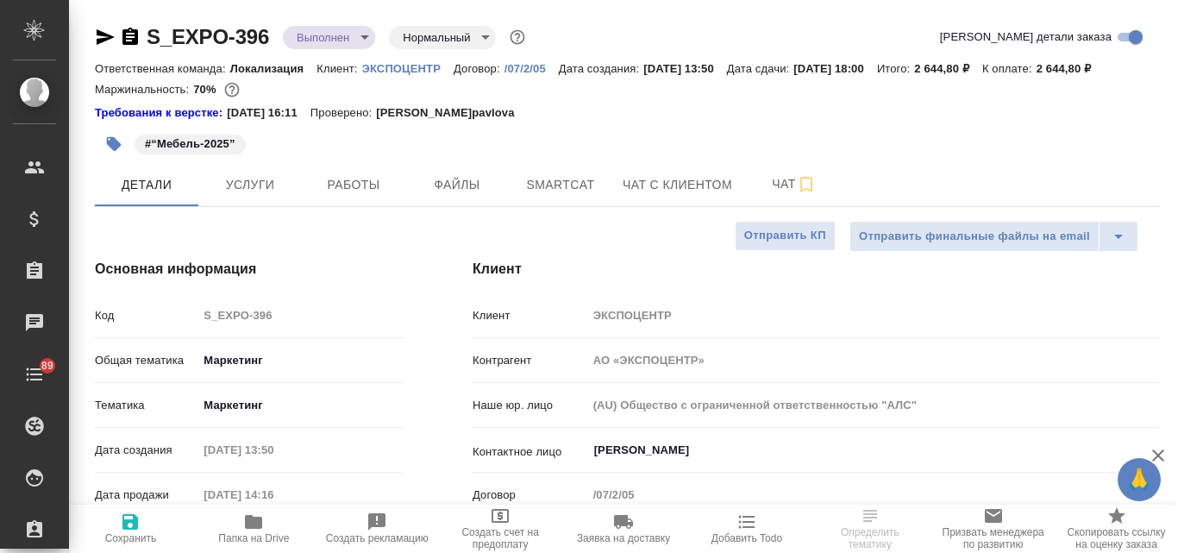
type textarea "x"
click at [260, 179] on span "Услуги" at bounding box center [250, 185] width 83 height 22
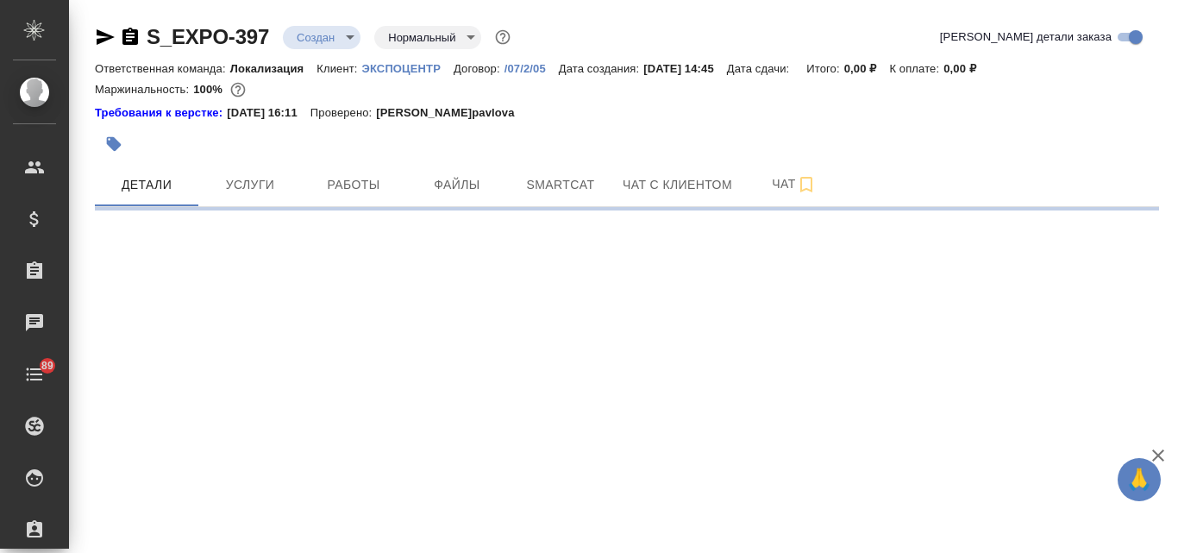
select select "RU"
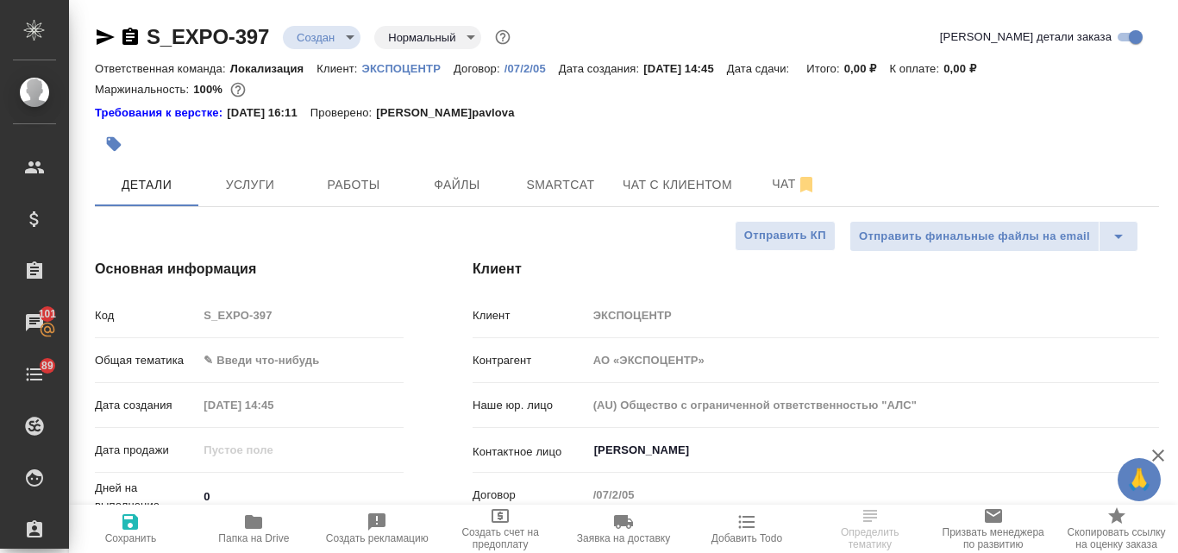
select select "RU"
type textarea "x"
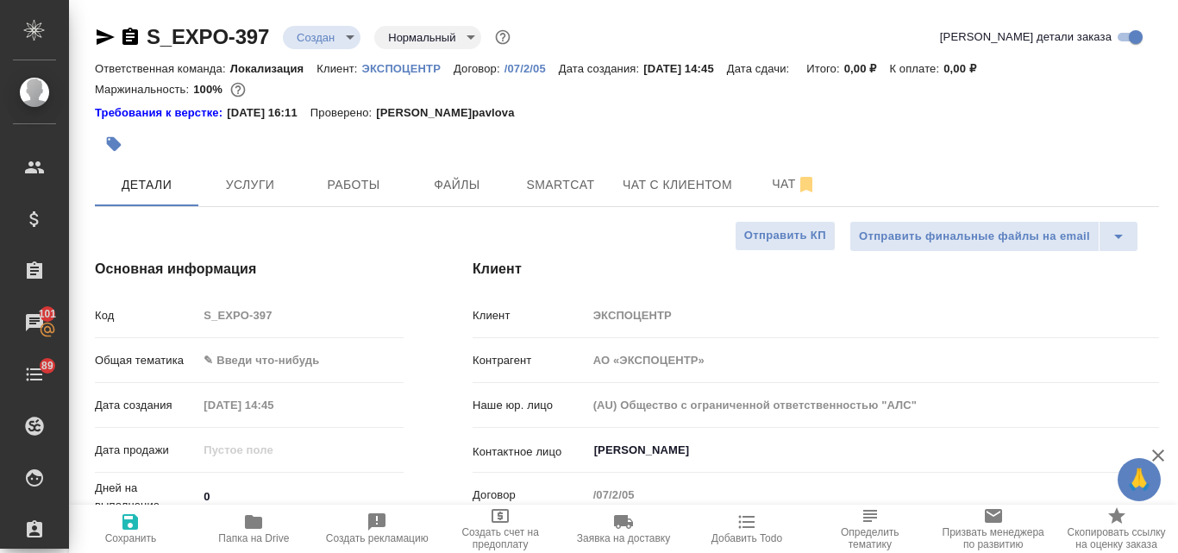
type textarea "x"
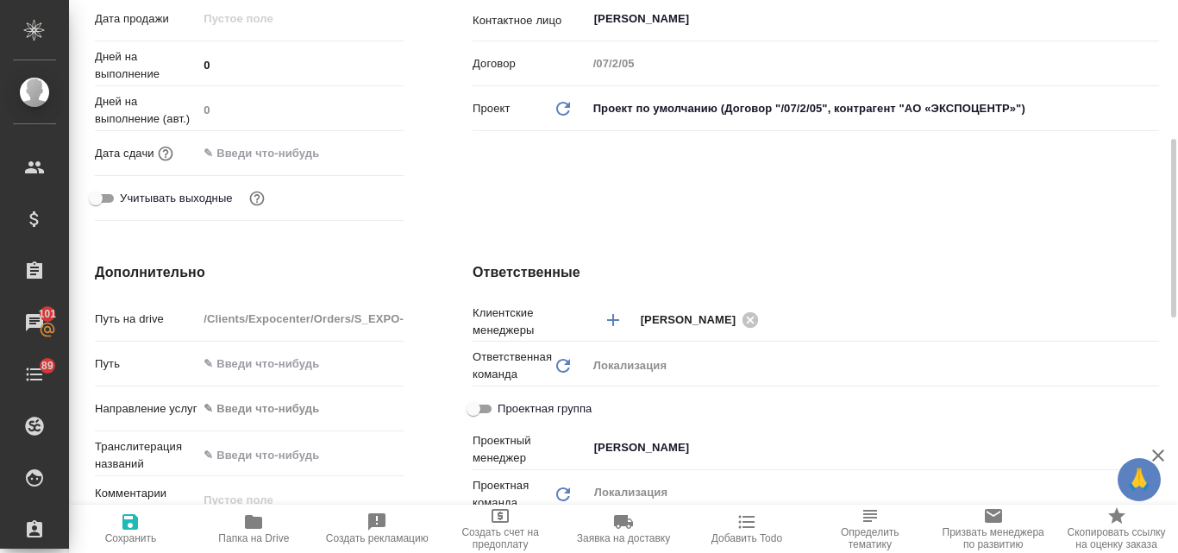
scroll to position [604, 0]
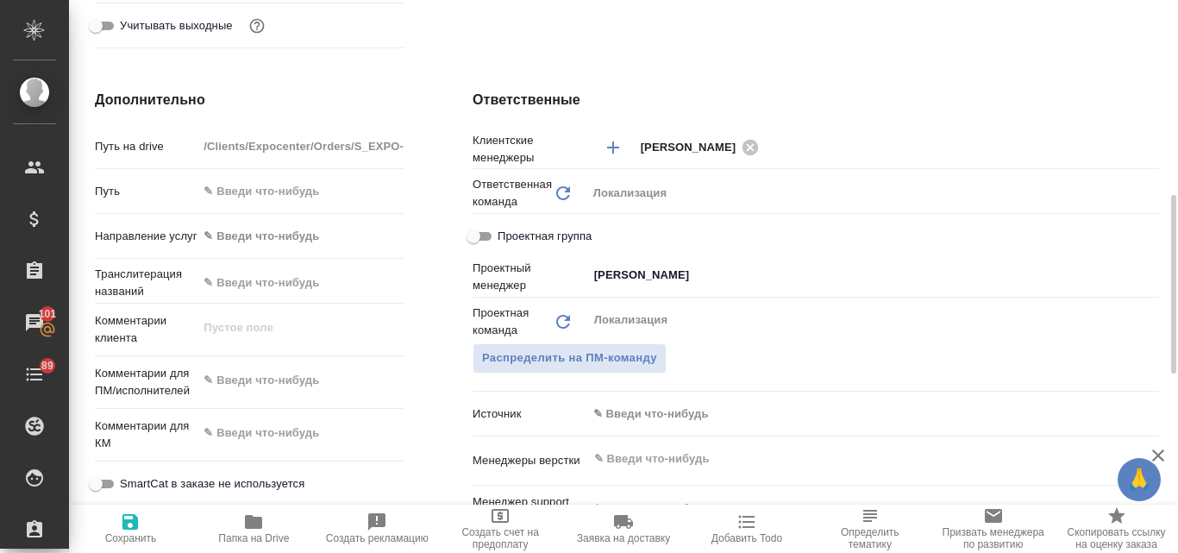
type textarea "x"
click at [235, 376] on textarea at bounding box center [300, 381] width 204 height 29
paste textarea "Направляю тексты для каталога ПРОДЭКСПО-2026 на несрочный перевод."
type textarea "Направляю тексты для каталога ПРОДЭКСПО-2026 на несрочный перевод."
type textarea "x"
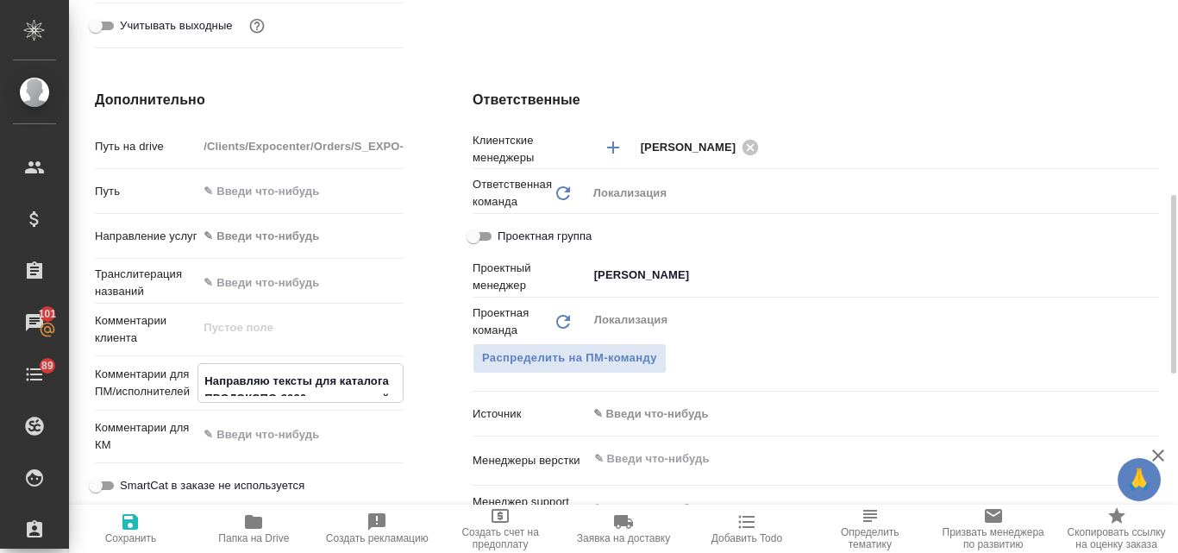
type textarea "x"
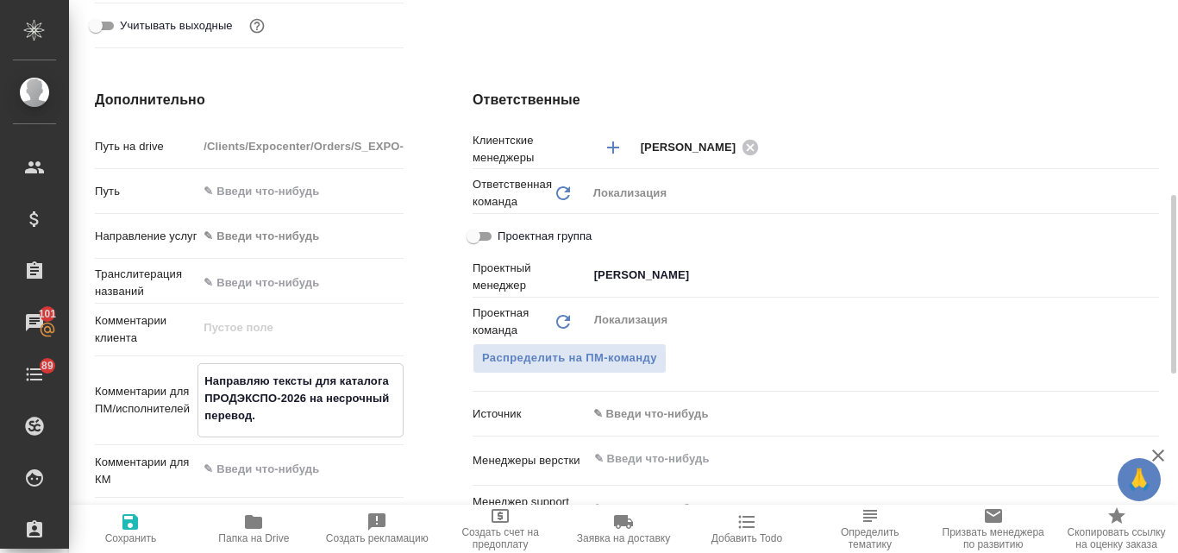
type textarea "Направляю тексты для каталога ПРОДЭКСПО-2026 на несрочный перевод."
type textarea "x"
click at [125, 526] on icon "button" at bounding box center [130, 522] width 16 height 16
type textarea "x"
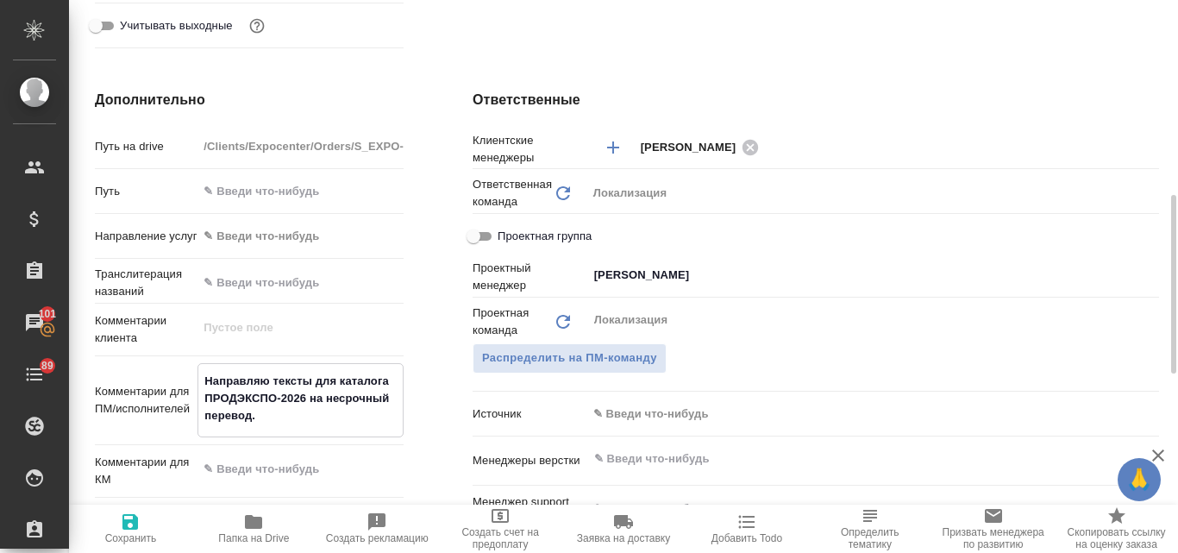
type textarea "x"
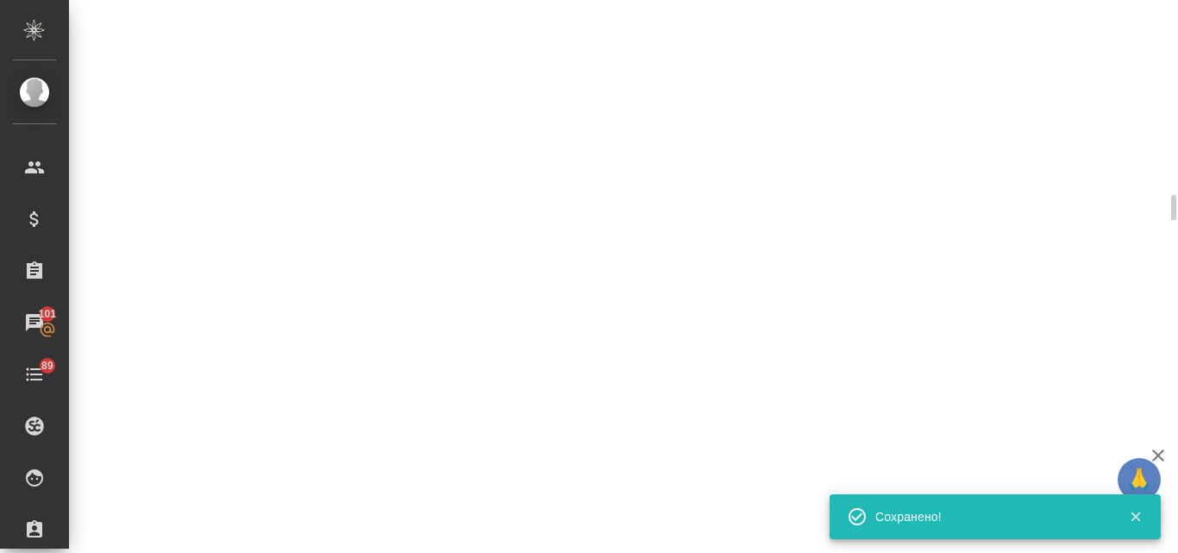
select select "RU"
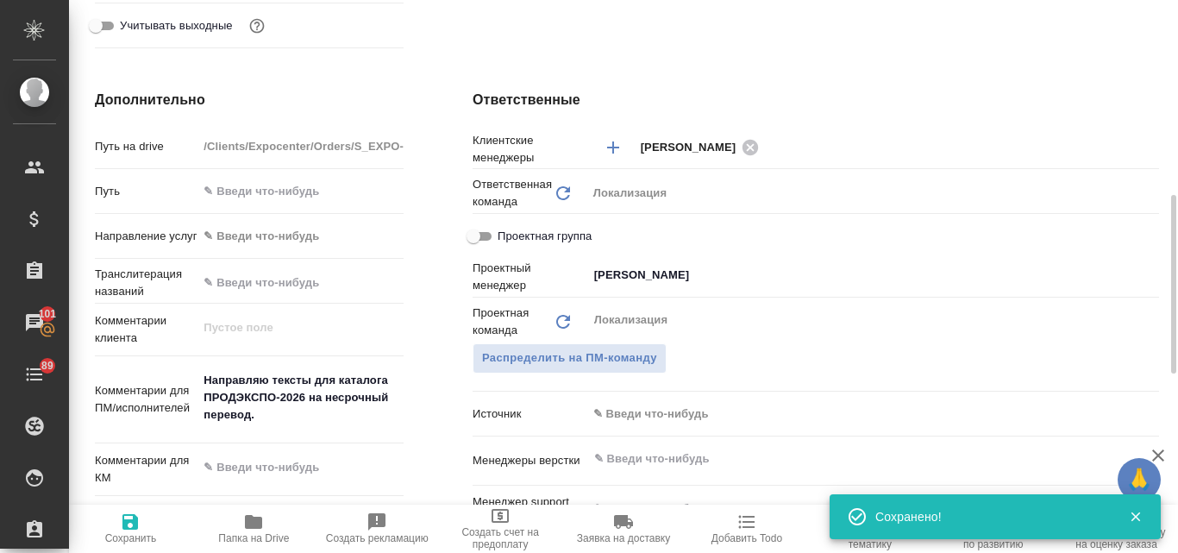
type textarea "x"
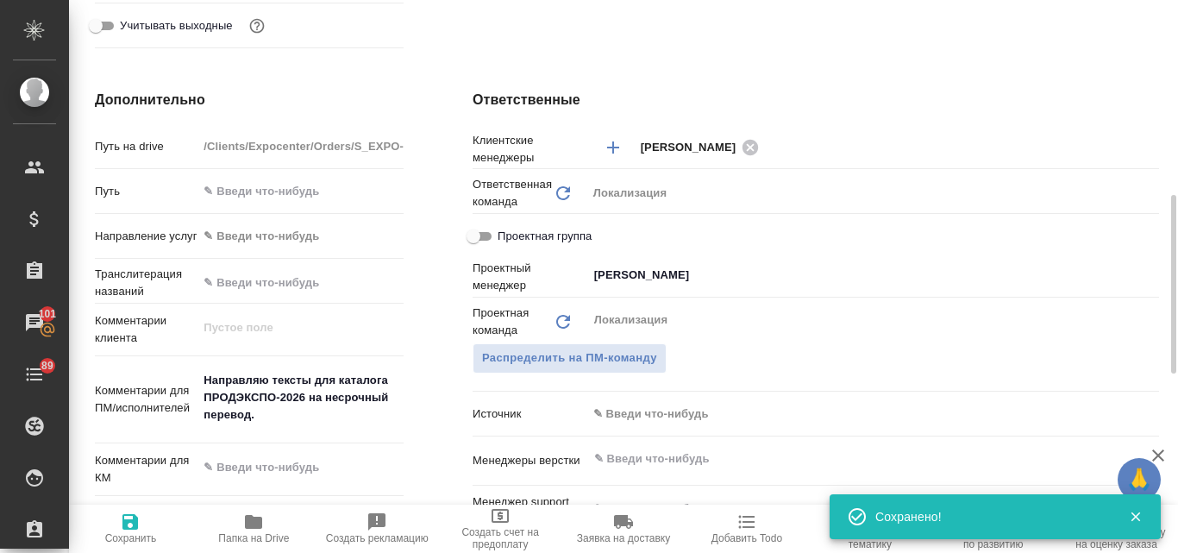
type textarea "x"
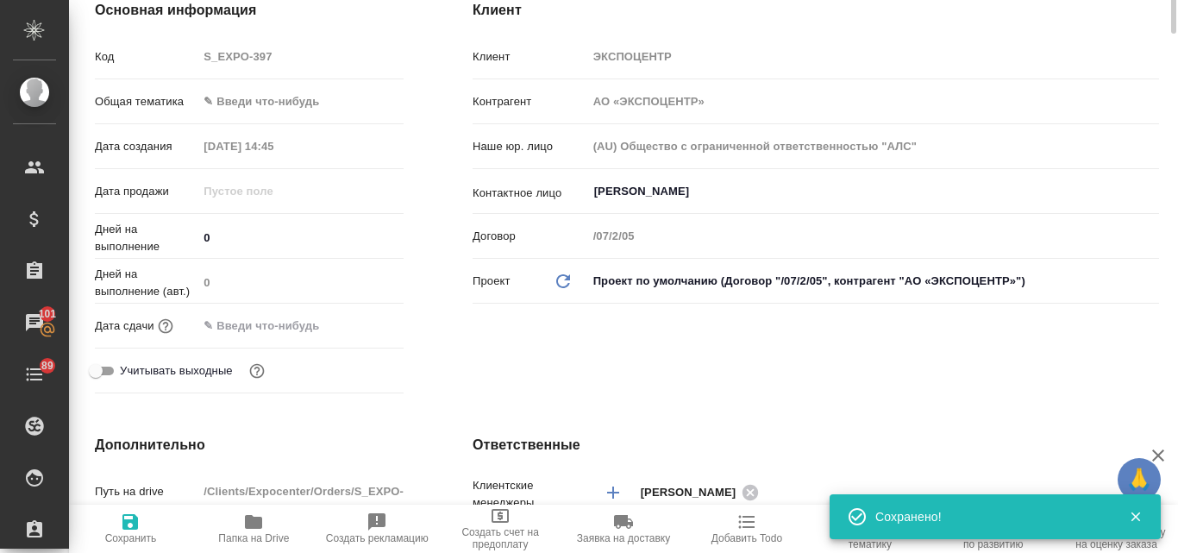
scroll to position [0, 0]
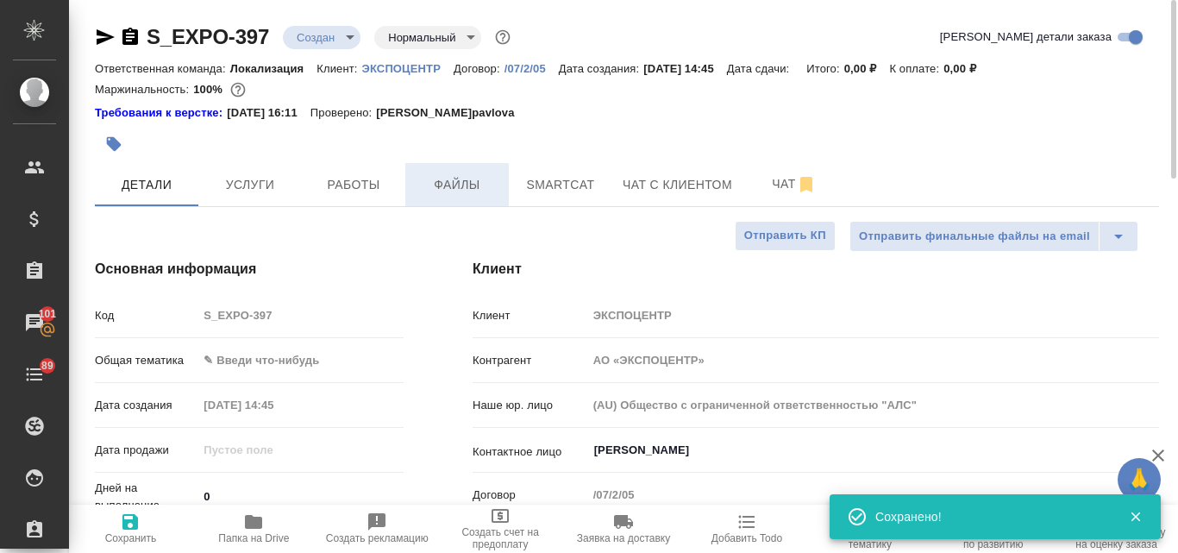
click at [485, 184] on span "Файлы" at bounding box center [457, 185] width 83 height 22
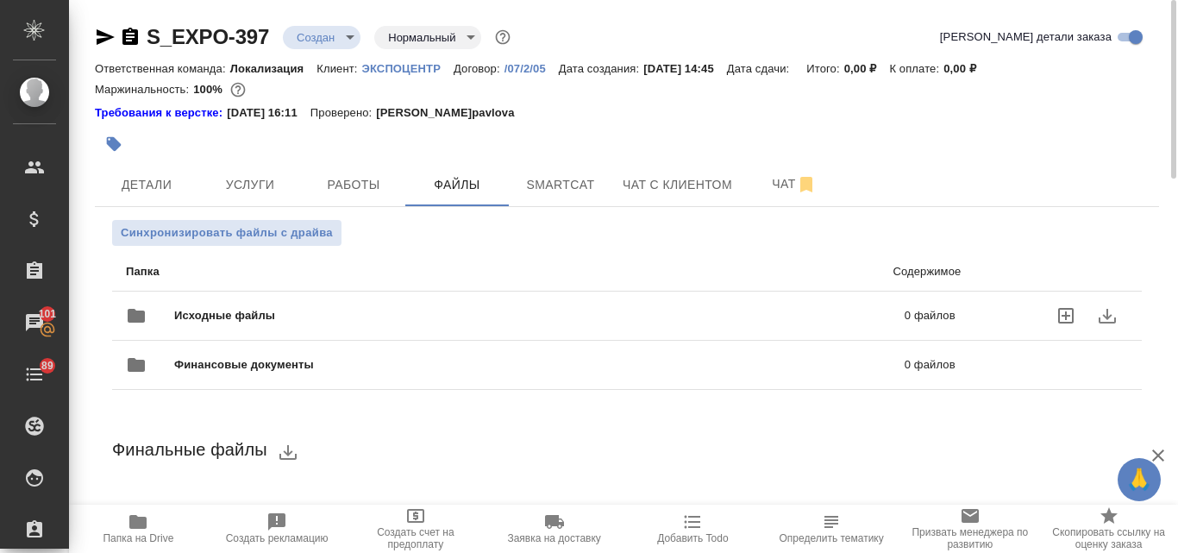
click at [296, 317] on span "Исходные файлы" at bounding box center [382, 315] width 416 height 17
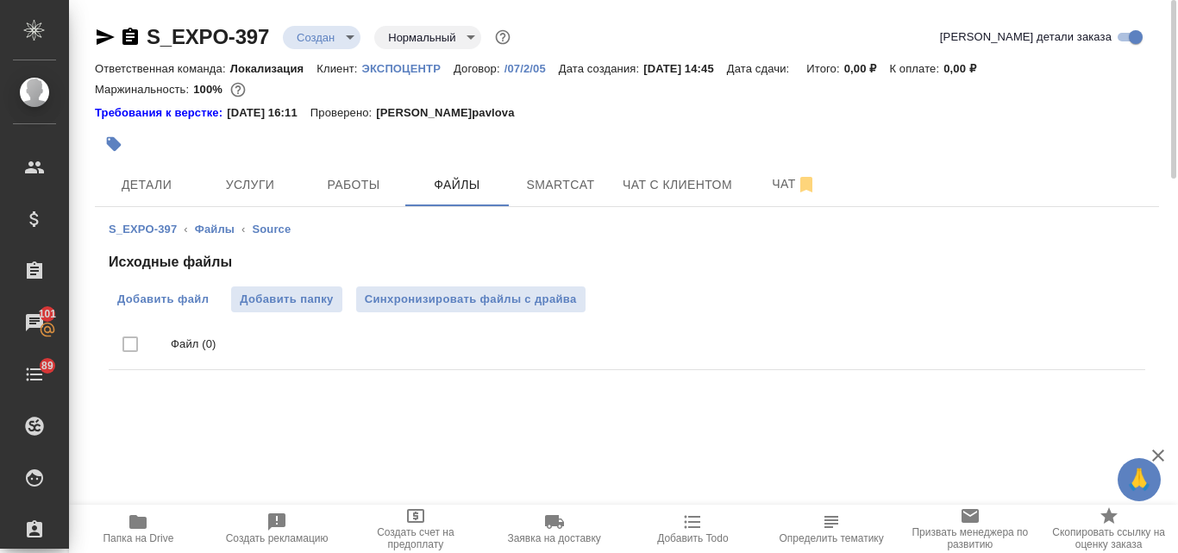
click at [202, 299] on span "Добавить файл" at bounding box center [162, 299] width 91 height 17
click at [0, 0] on input "Добавить файл" at bounding box center [0, 0] width 0 height 0
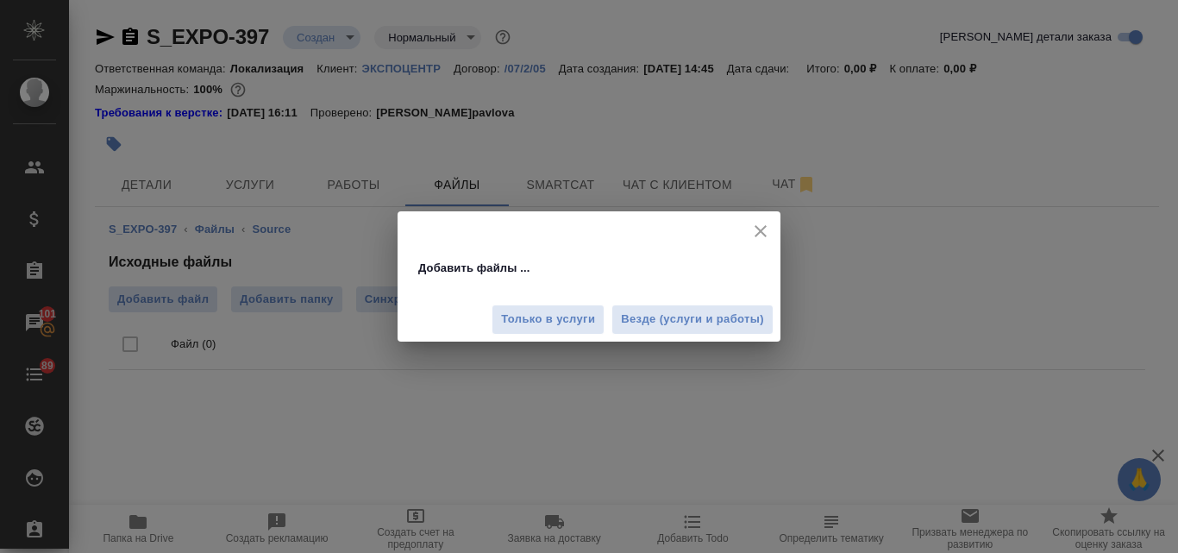
click at [655, 318] on span "Везде (услуги и работы)" at bounding box center [692, 320] width 143 height 20
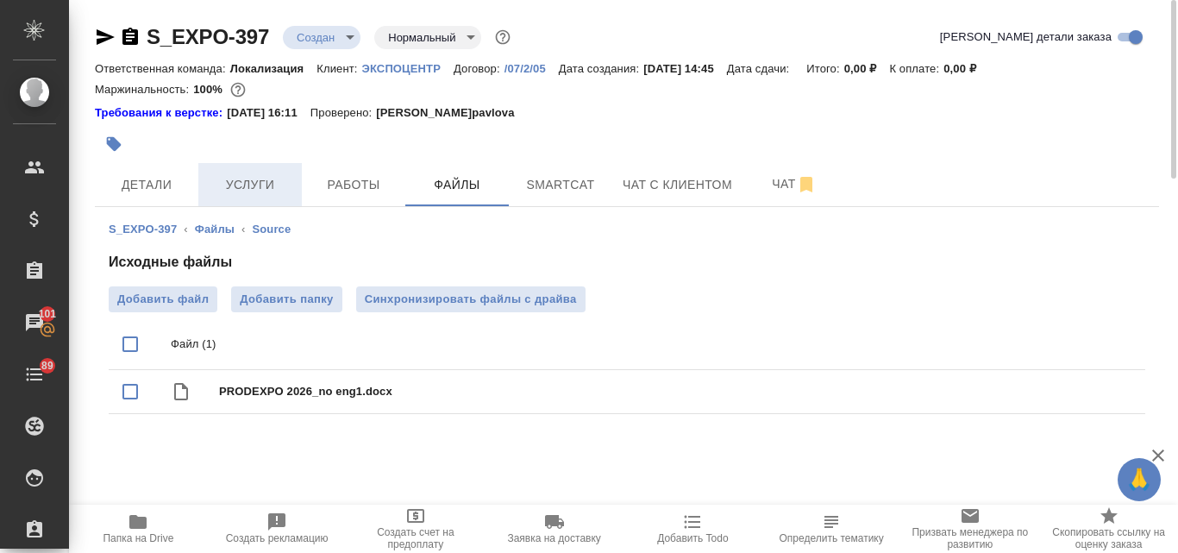
click at [260, 199] on button "Услуги" at bounding box center [250, 184] width 104 height 43
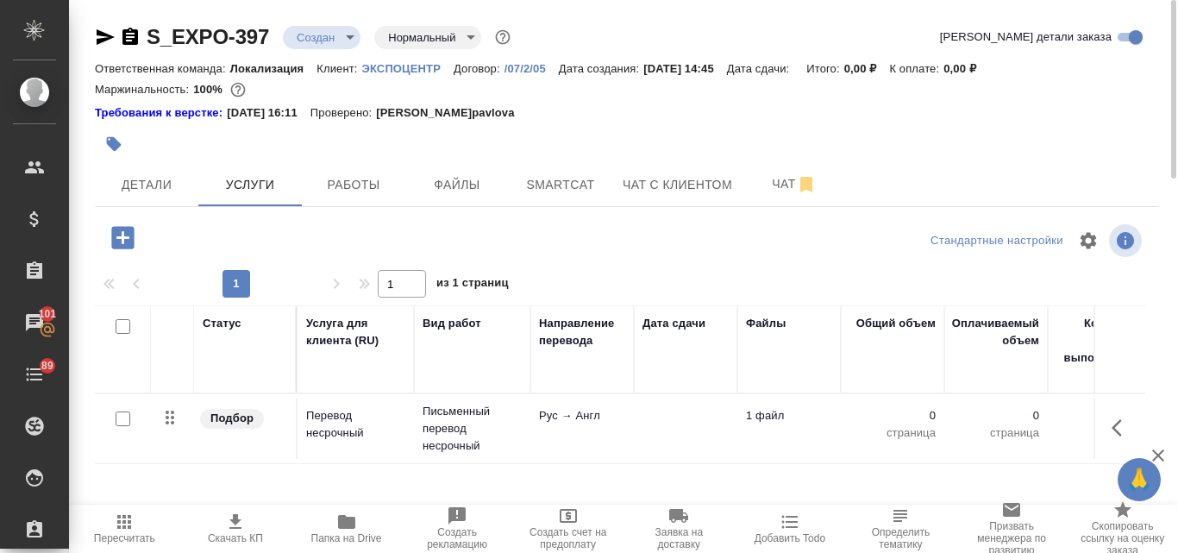
click at [124, 415] on input "checkbox" at bounding box center [123, 418] width 15 height 15
checkbox input "true"
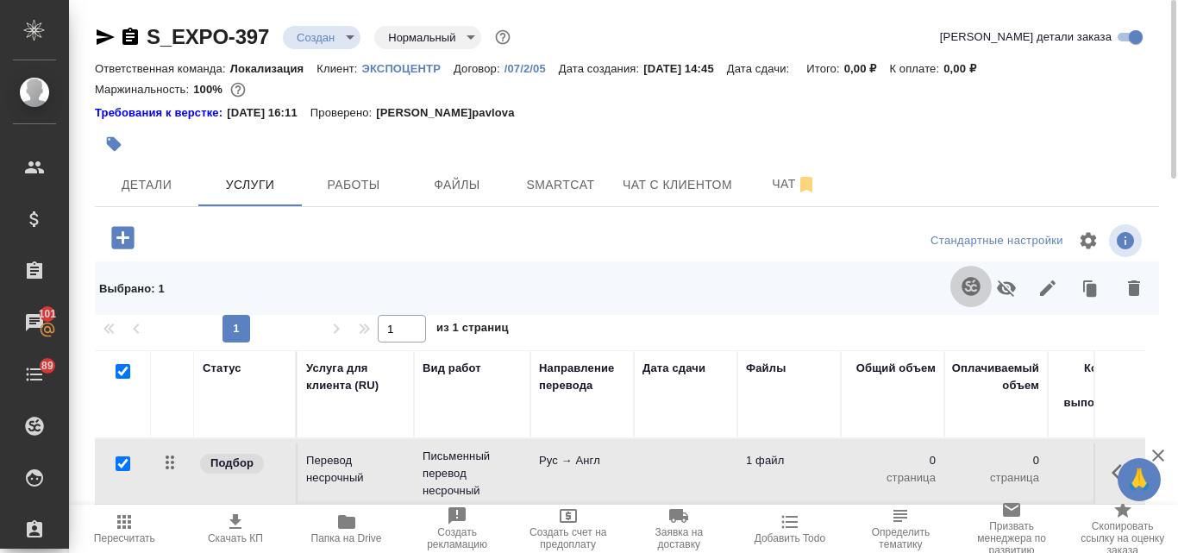
click at [972, 284] on icon "button" at bounding box center [971, 286] width 18 height 18
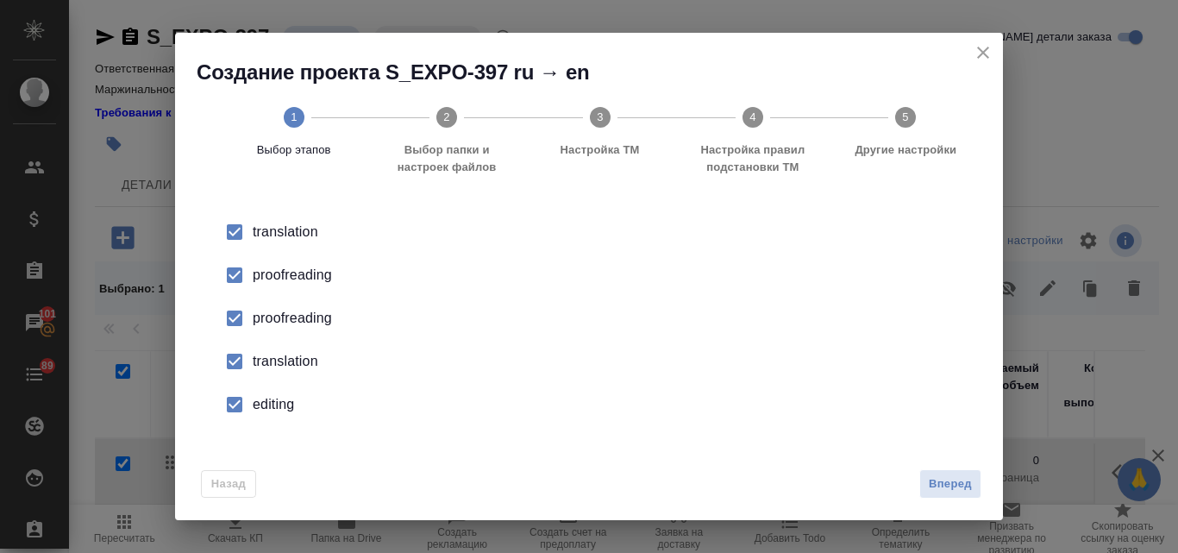
click at [291, 273] on div "proofreading" at bounding box center [607, 275] width 709 height 21
click at [292, 329] on li "proofreading" at bounding box center [589, 318] width 773 height 43
click at [279, 366] on div "translation" at bounding box center [607, 361] width 709 height 21
click at [273, 396] on div "editing" at bounding box center [607, 404] width 709 height 21
click at [964, 486] on span "Вперед" at bounding box center [950, 484] width 43 height 20
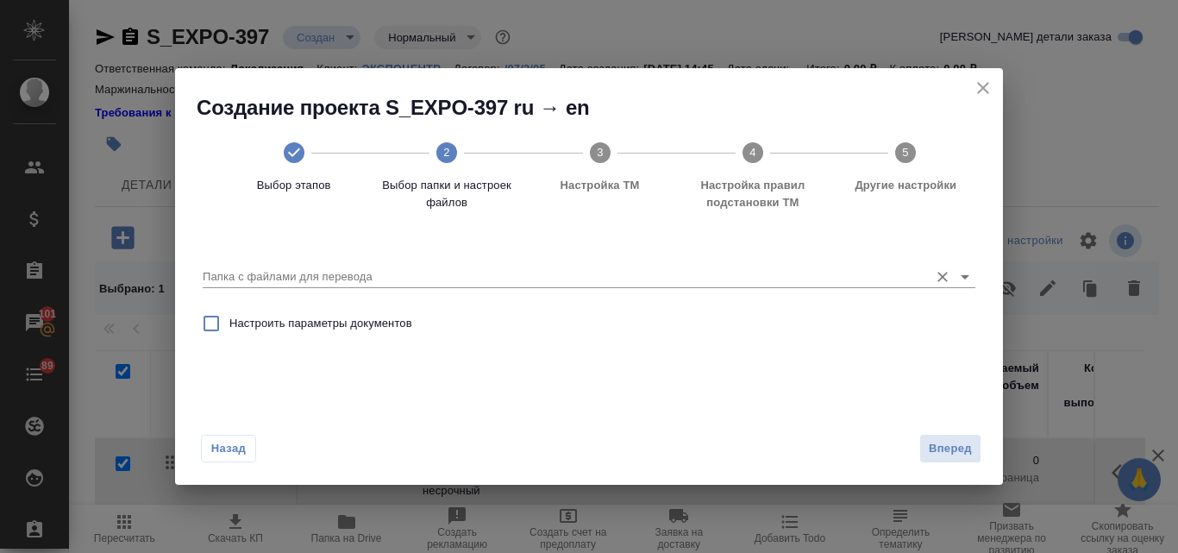
click at [326, 275] on input "Папка с файлами для перевода" at bounding box center [562, 277] width 718 height 21
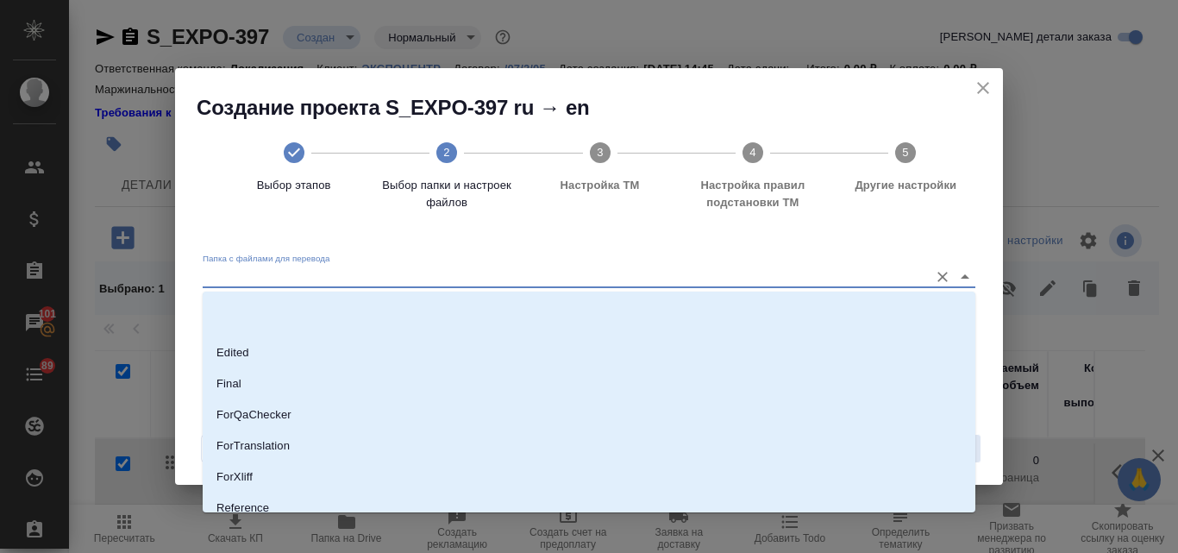
scroll to position [173, 0]
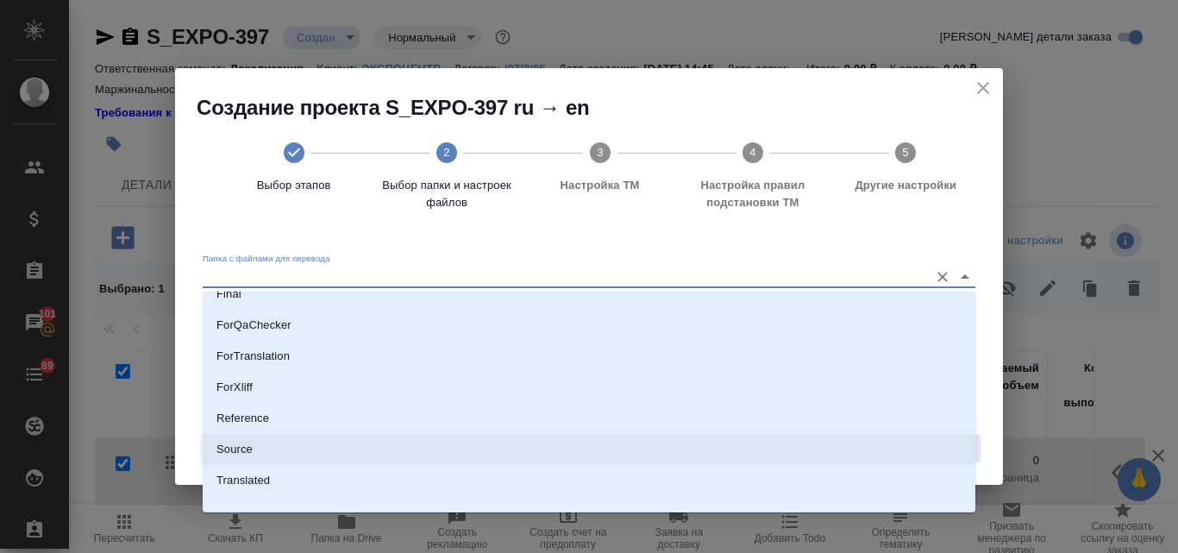
click at [266, 442] on li "Source" at bounding box center [589, 449] width 773 height 31
type input "Source"
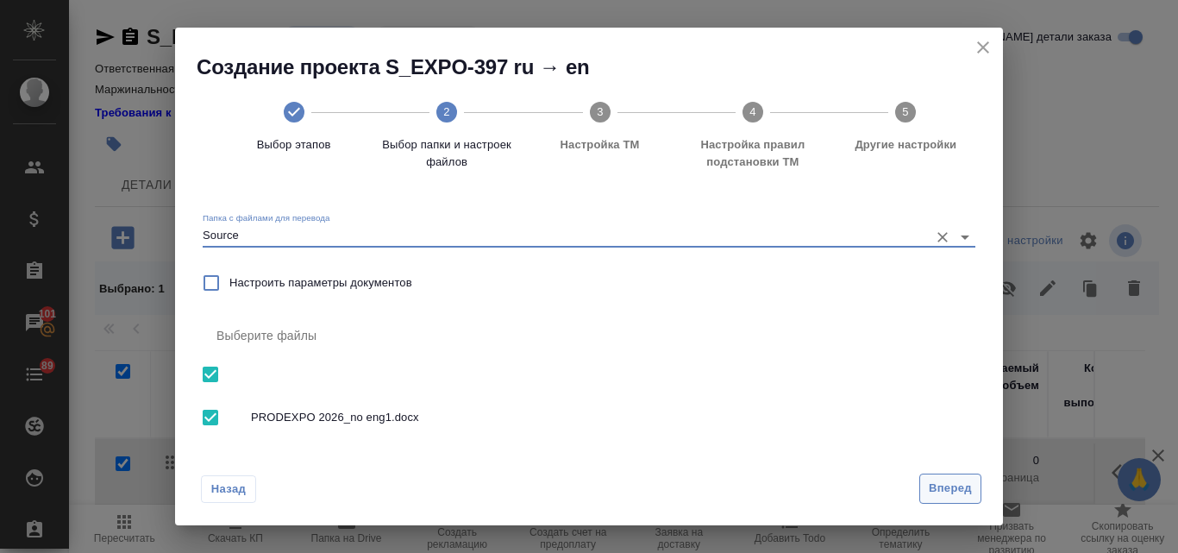
click at [959, 494] on span "Вперед" at bounding box center [950, 489] width 43 height 20
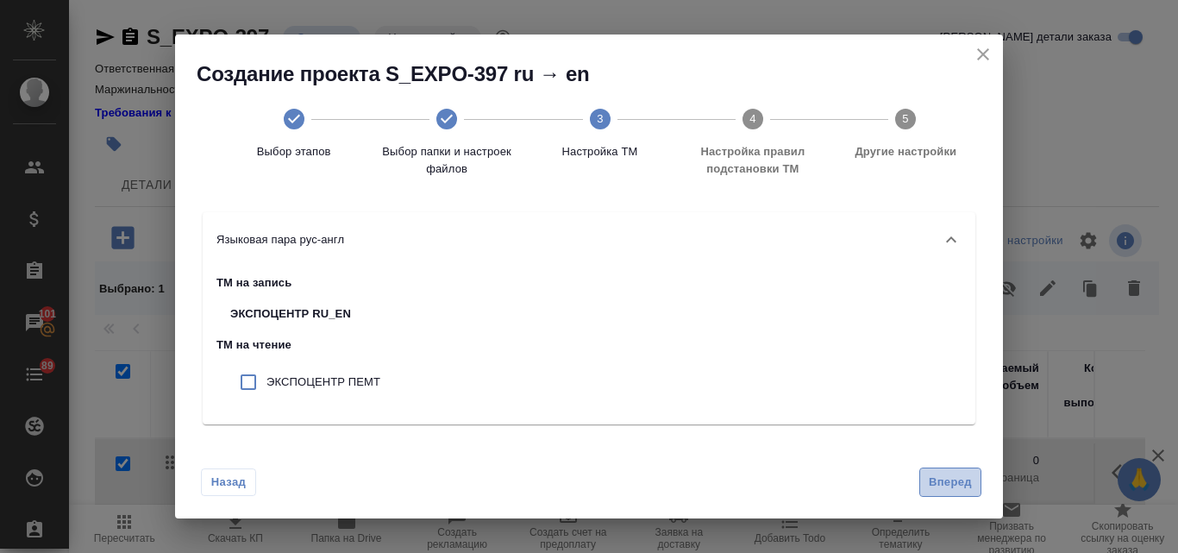
click at [947, 478] on span "Вперед" at bounding box center [950, 483] width 43 height 20
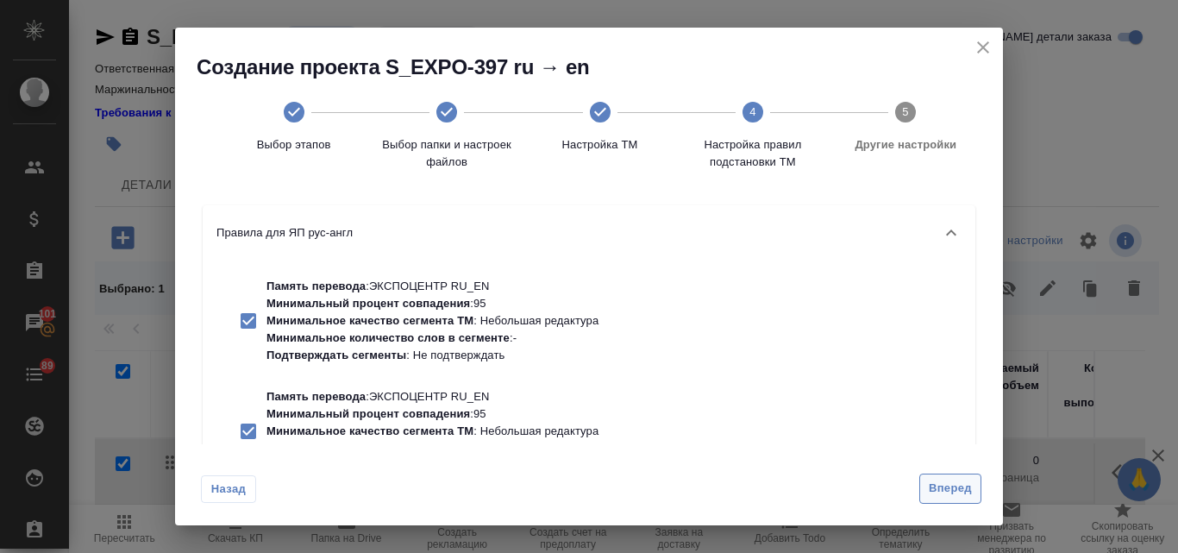
click at [947, 488] on span "Вперед" at bounding box center [950, 489] width 43 height 20
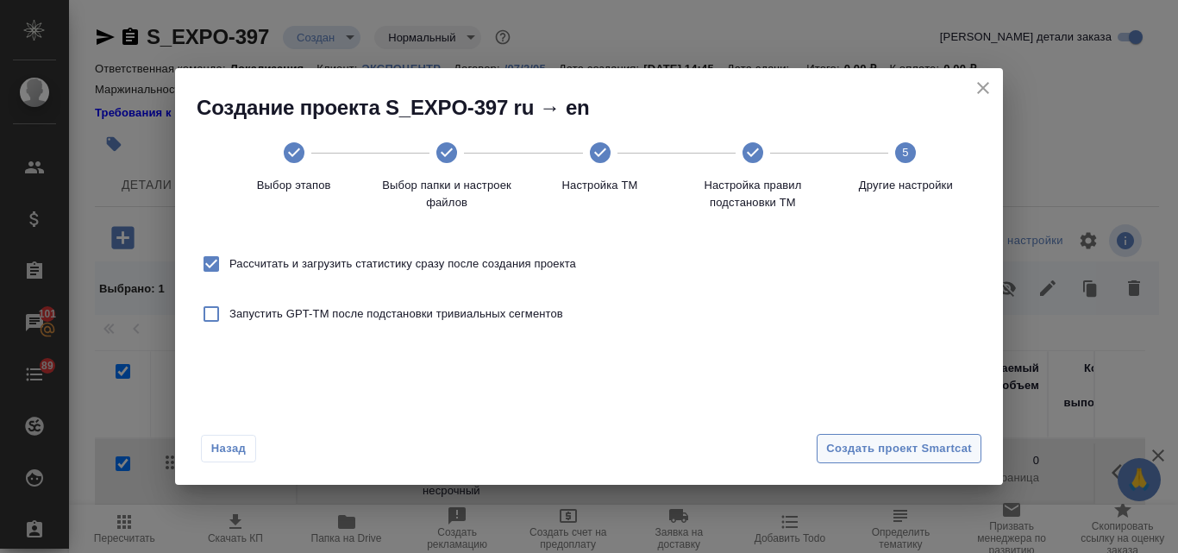
click at [898, 454] on span "Создать проект Smartcat" at bounding box center [899, 449] width 146 height 20
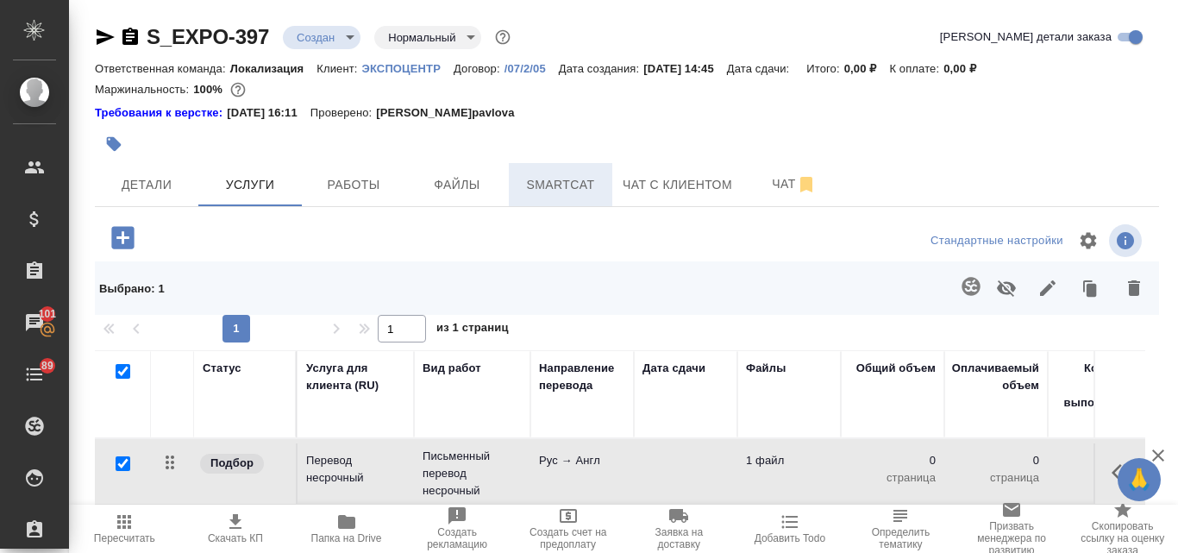
click at [529, 197] on button "Smartcat" at bounding box center [561, 184] width 104 height 43
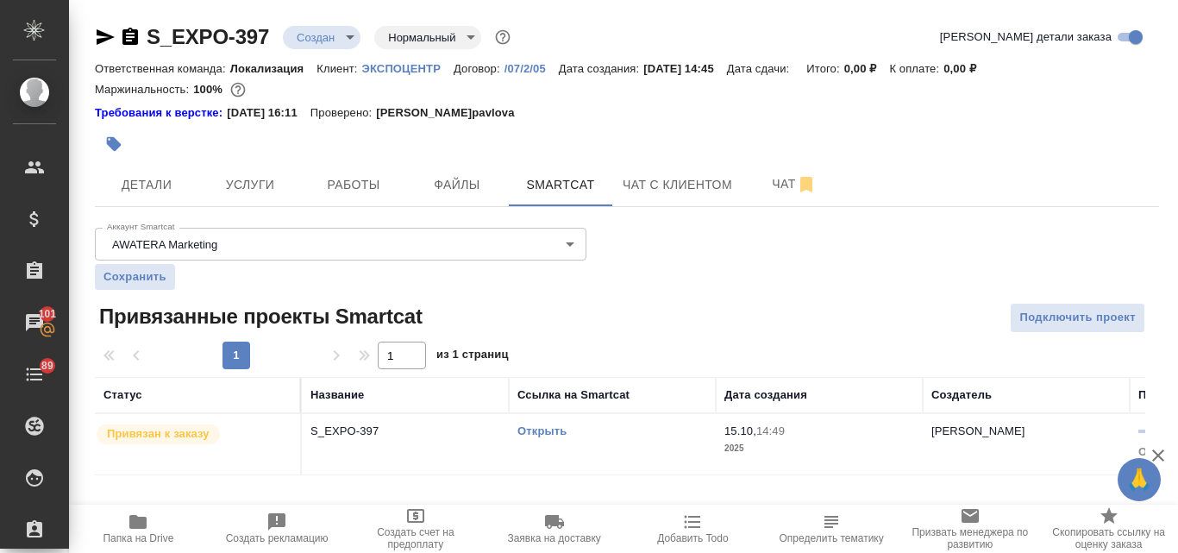
click at [540, 434] on link "Открыть" at bounding box center [542, 430] width 49 height 13
click at [146, 180] on span "Детали" at bounding box center [146, 185] width 83 height 22
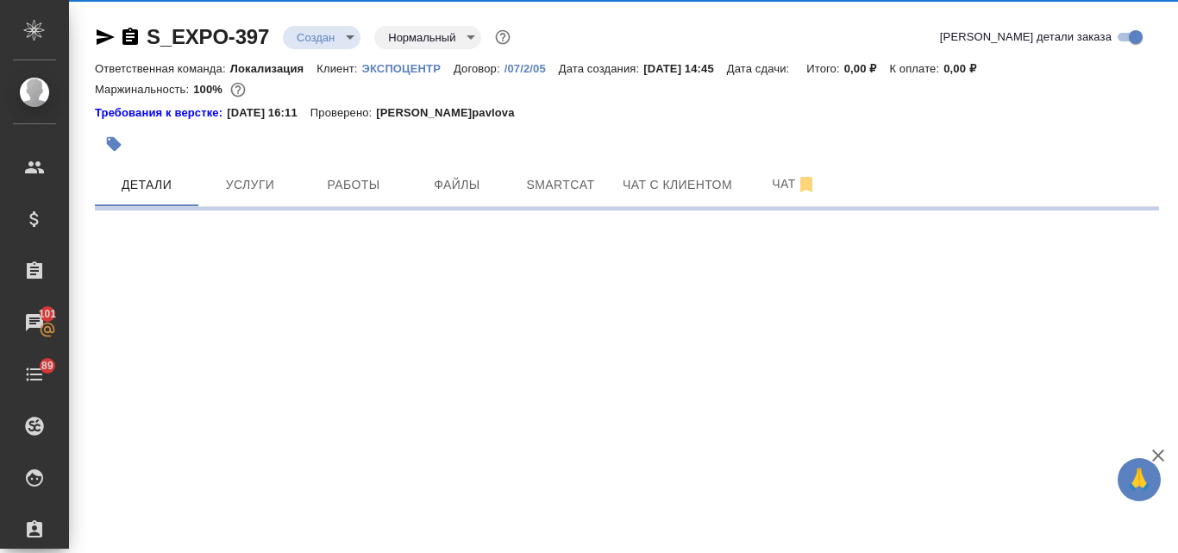
select select "RU"
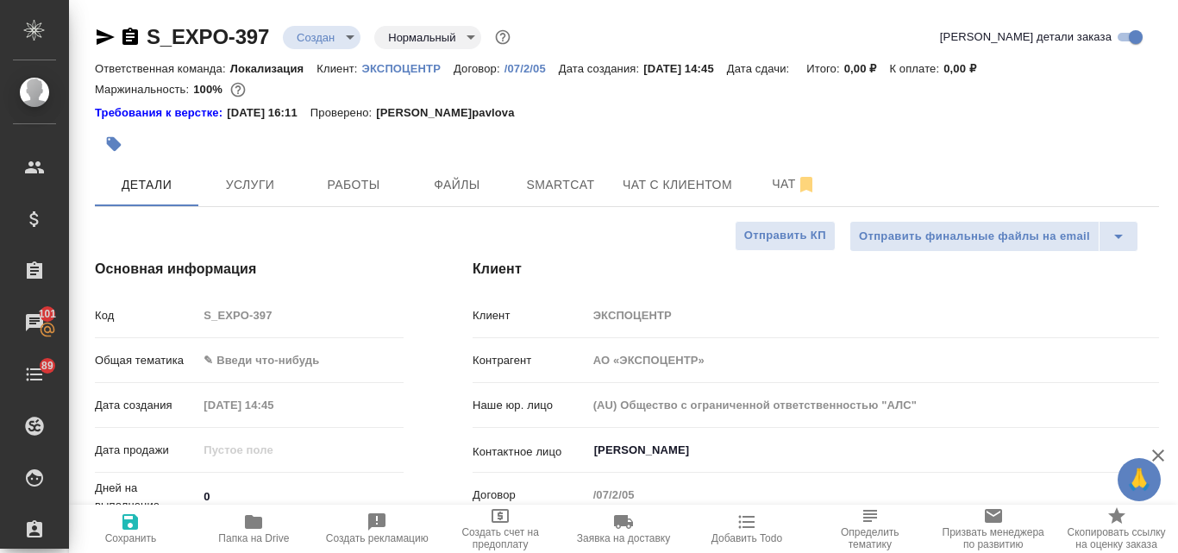
type textarea "x"
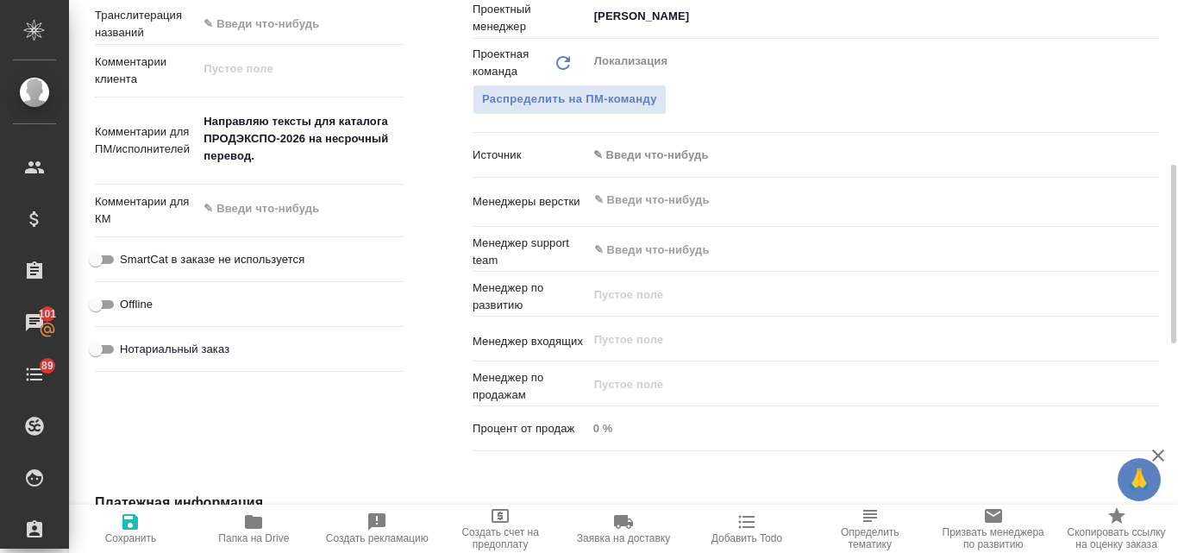
scroll to position [776, 0]
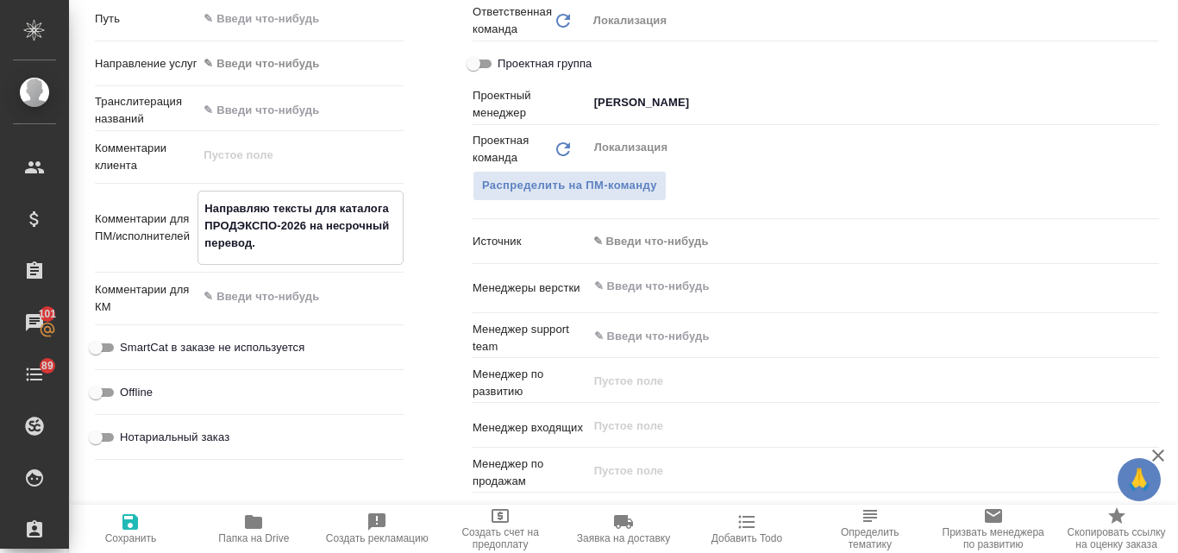
drag, startPoint x: 306, startPoint y: 226, endPoint x: 201, endPoint y: 226, distance: 105.2
click at [201, 226] on textarea "Направляю тексты для каталога ПРОДЭКСПО-2026 на несрочный перевод." at bounding box center [300, 226] width 204 height 64
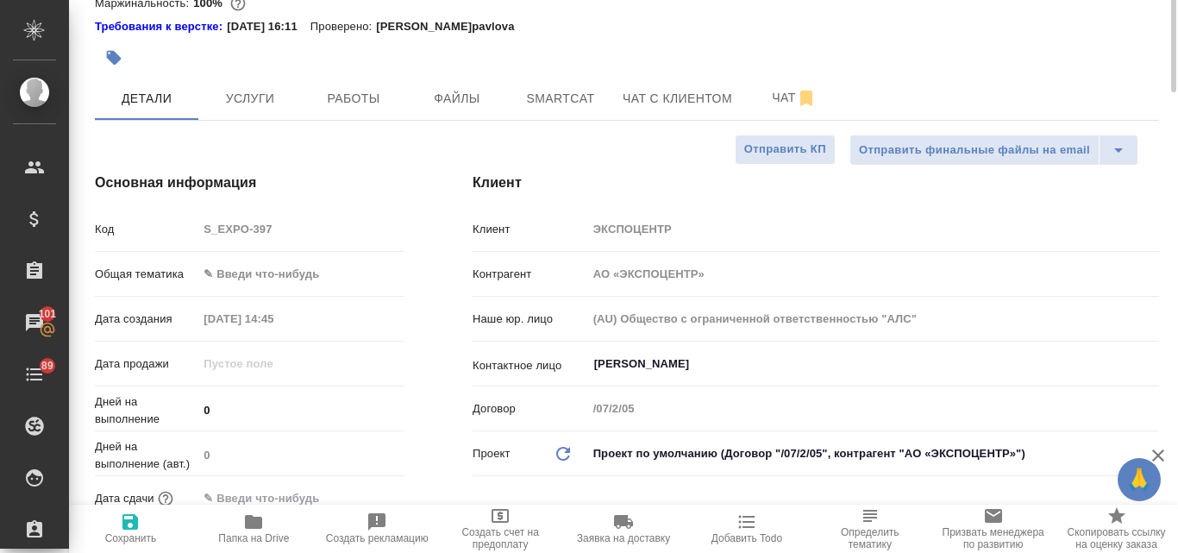
scroll to position [0, 0]
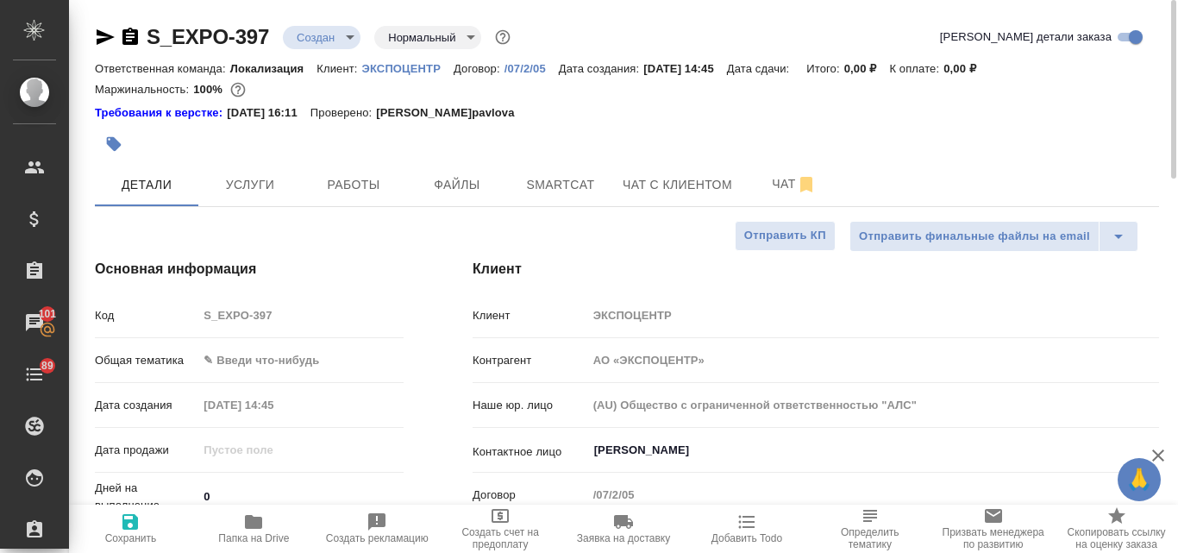
type textarea "x"
click at [118, 138] on icon "button" at bounding box center [113, 143] width 17 height 17
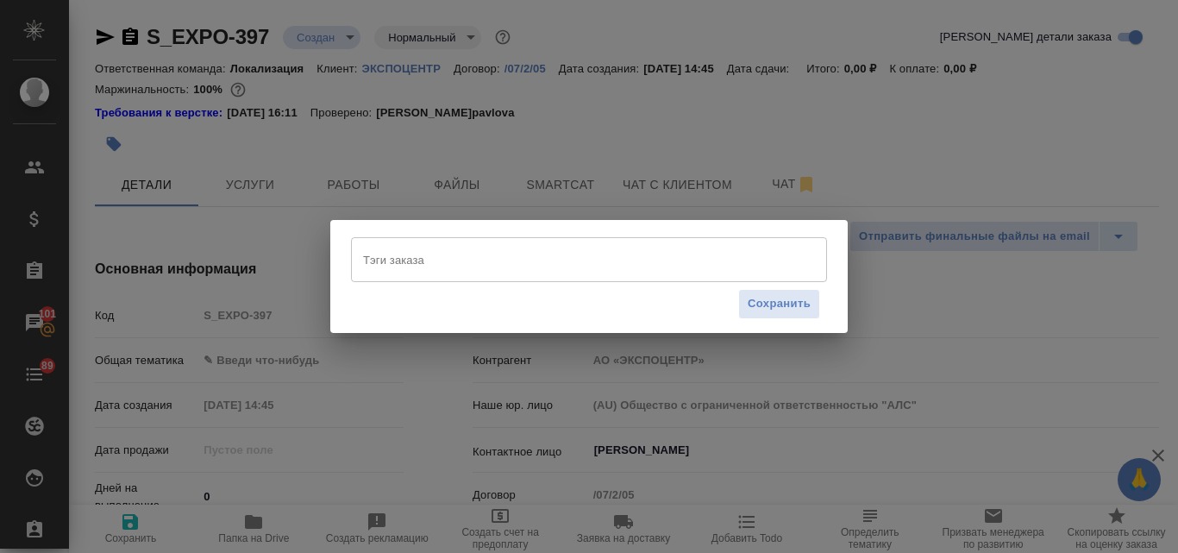
click at [392, 265] on input "Тэги заказа" at bounding box center [573, 259] width 428 height 29
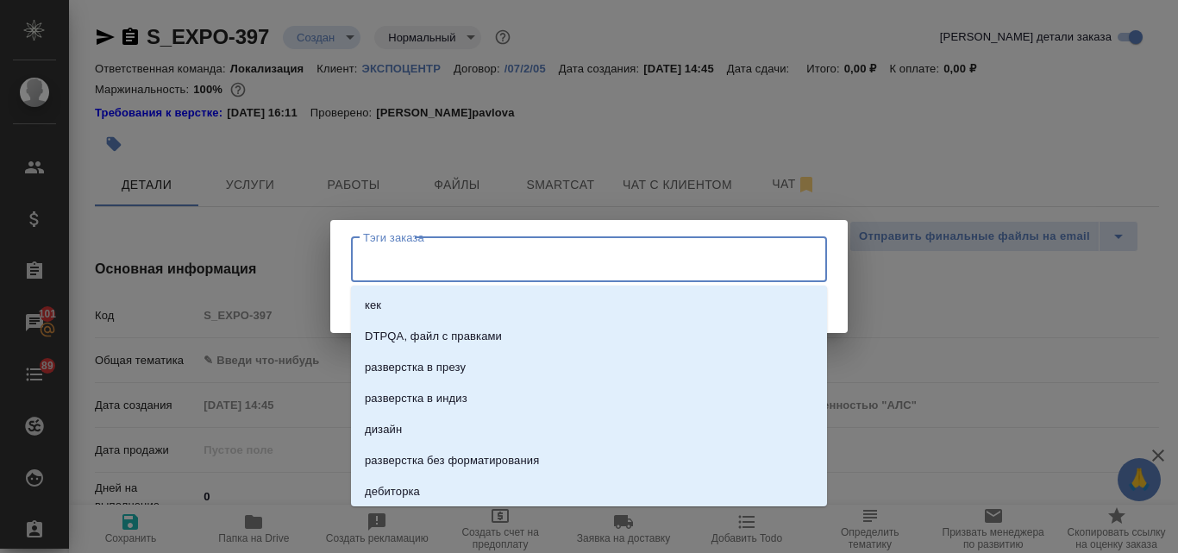
paste input "ПРОДЭКСПО-2026"
type input "ПРОДЭКСПО-2026"
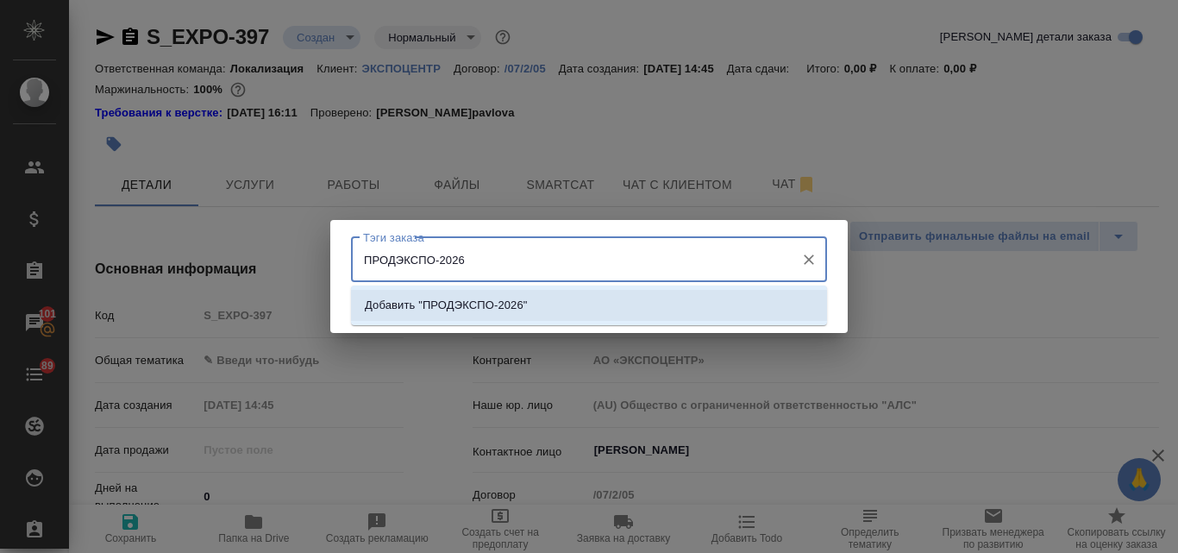
click at [478, 312] on p "Добавить "ПРОДЭКСПО-2026"" at bounding box center [446, 305] width 163 height 17
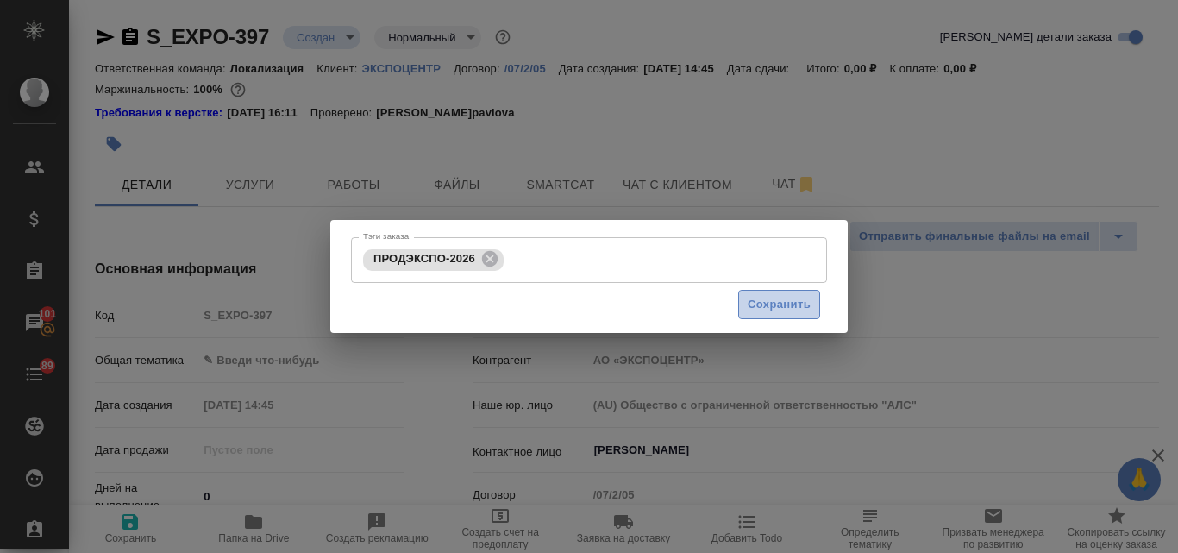
click at [767, 304] on span "Сохранить" at bounding box center [779, 305] width 63 height 20
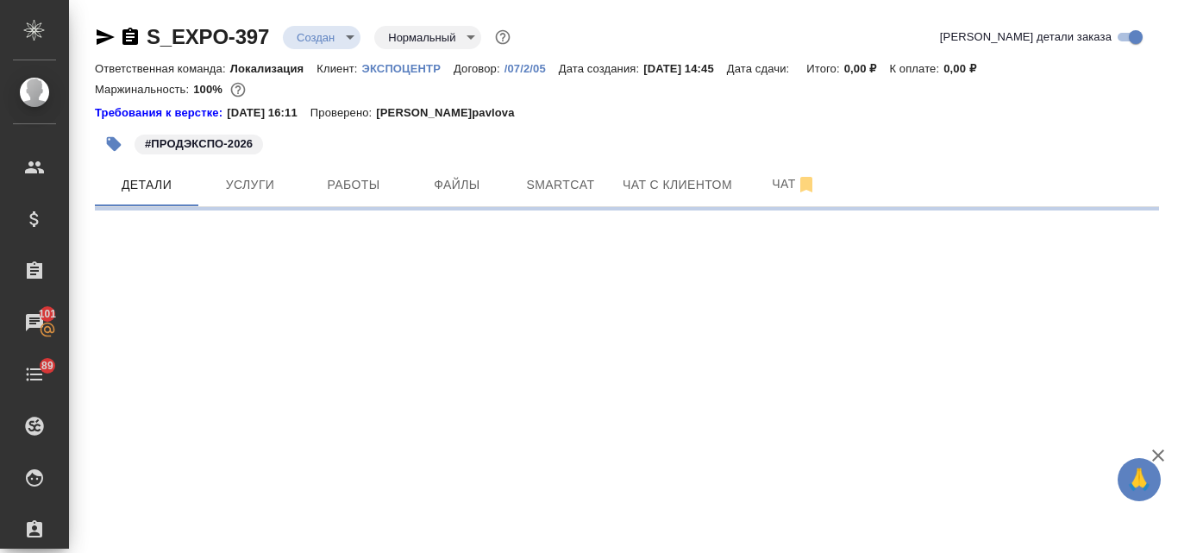
select select "RU"
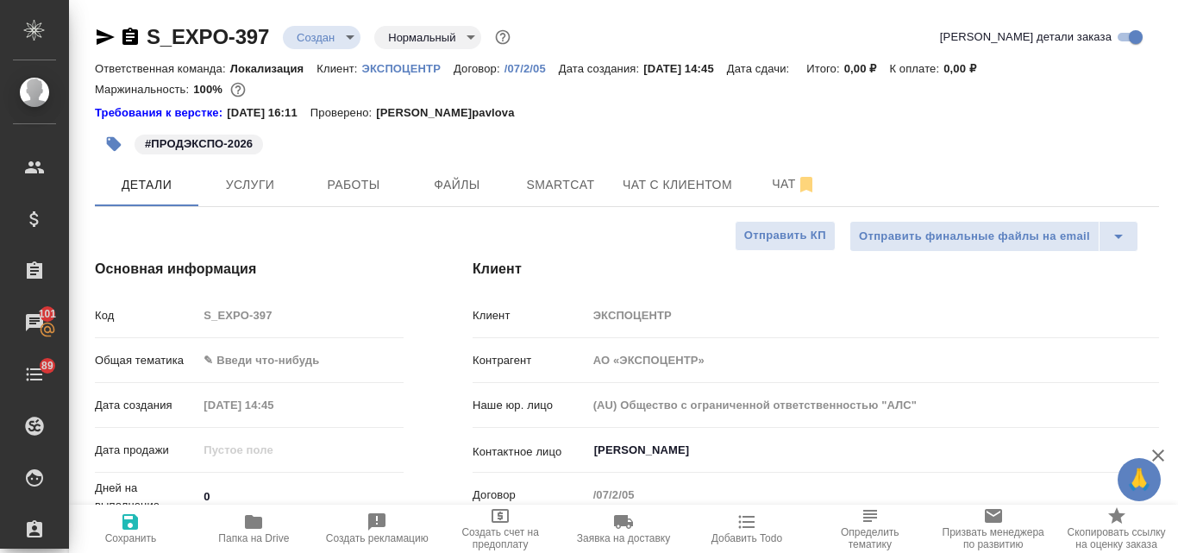
type textarea "x"
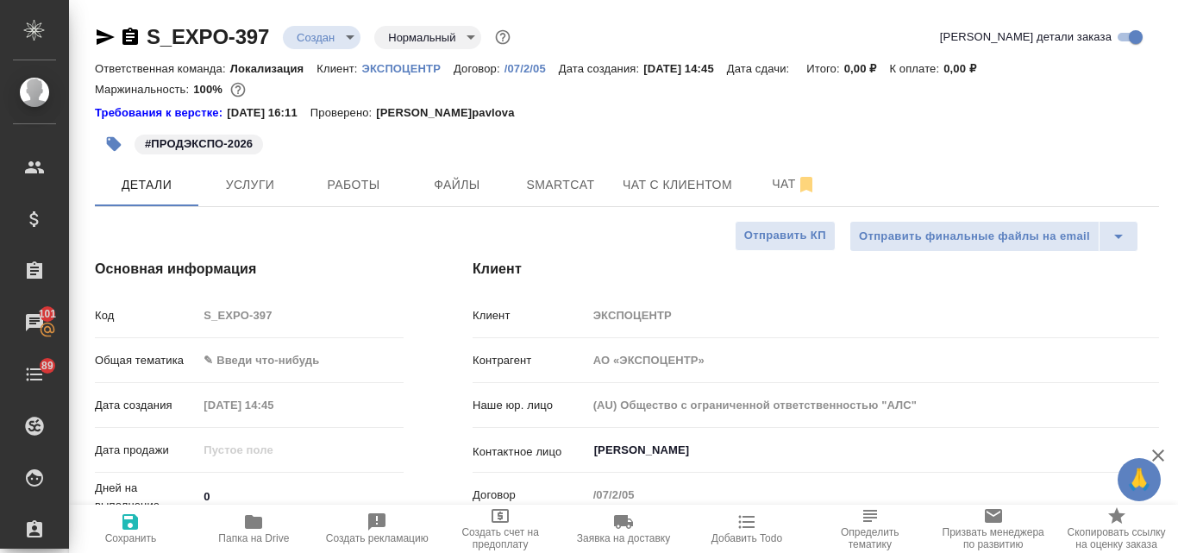
type textarea "x"
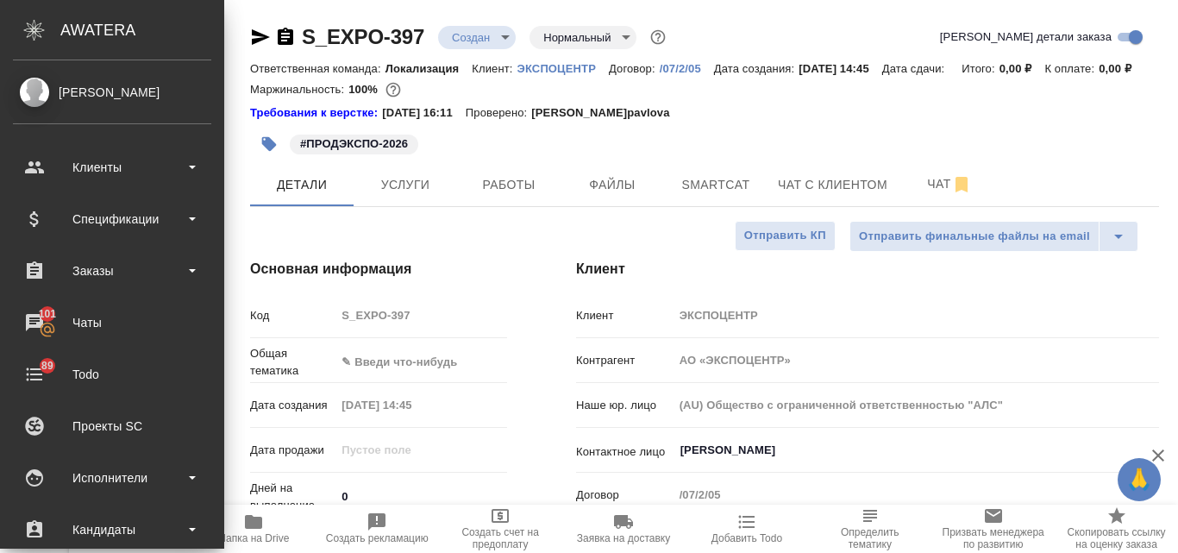
type textarea "x"
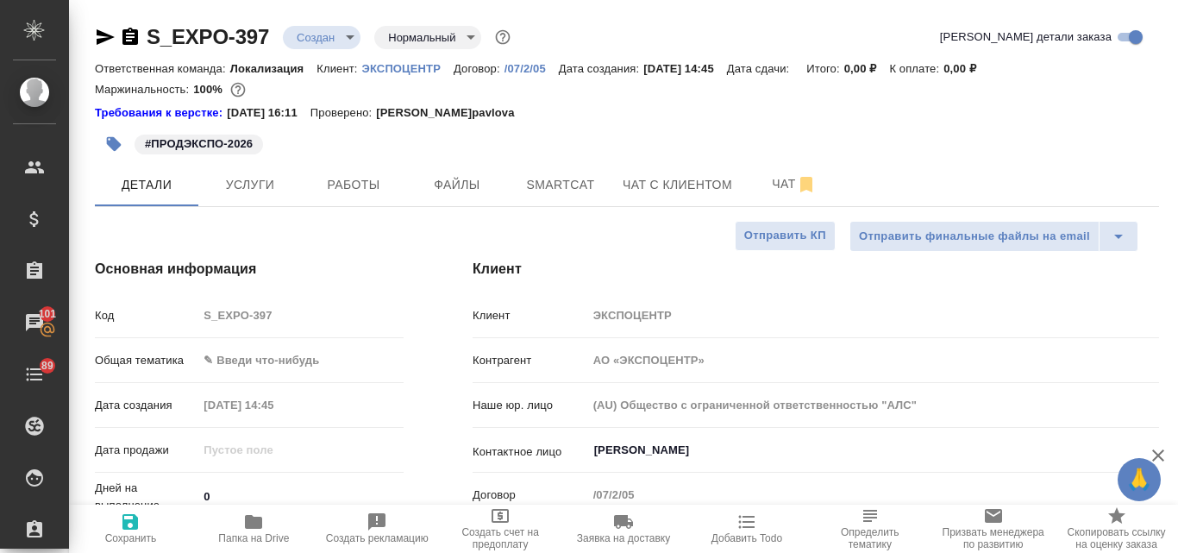
type textarea "x"
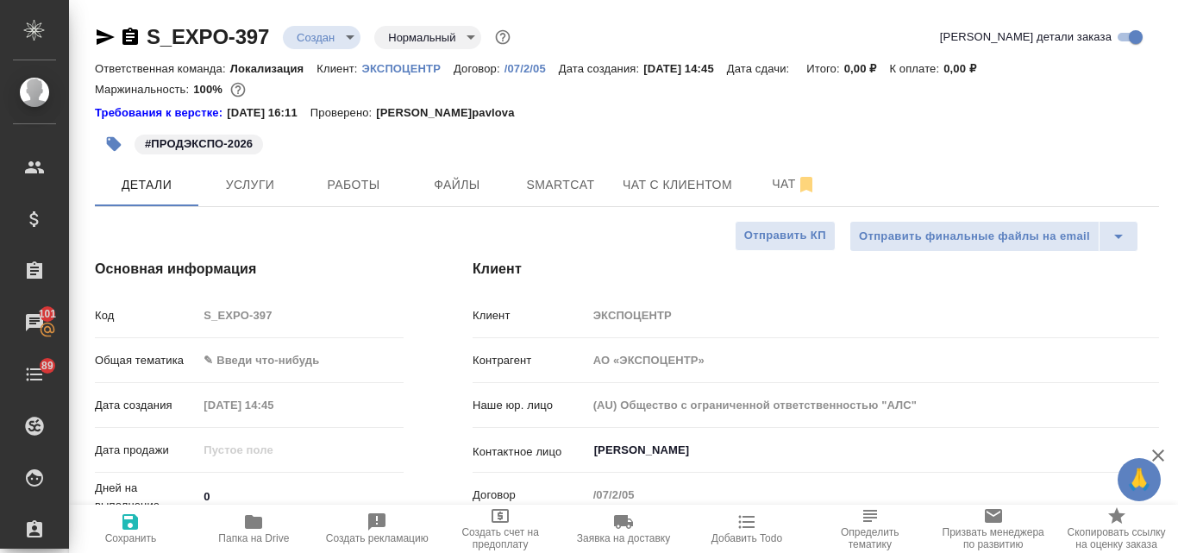
type textarea "x"
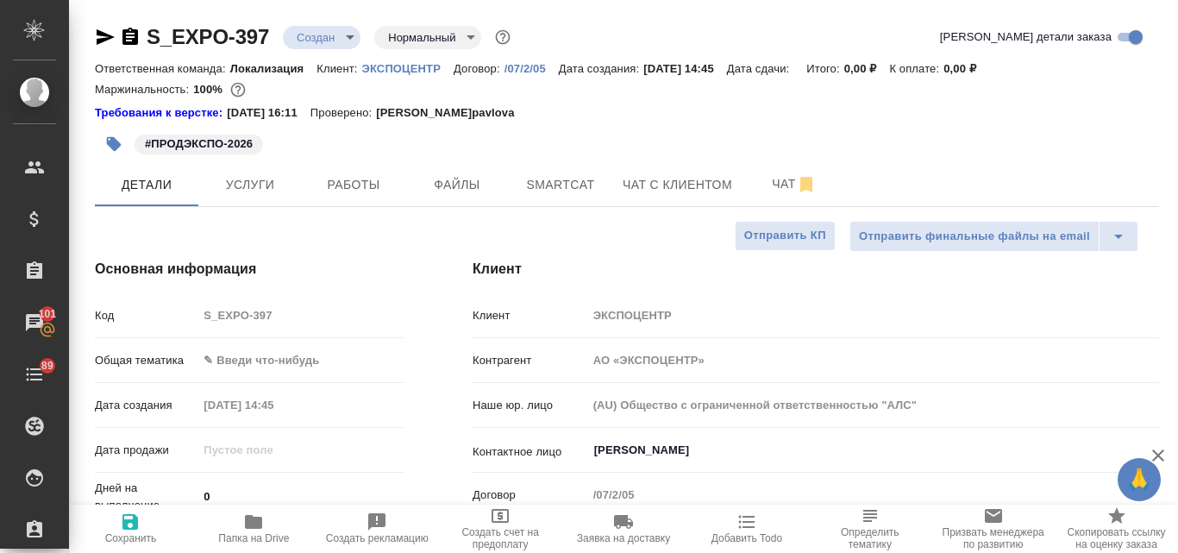
type textarea "x"
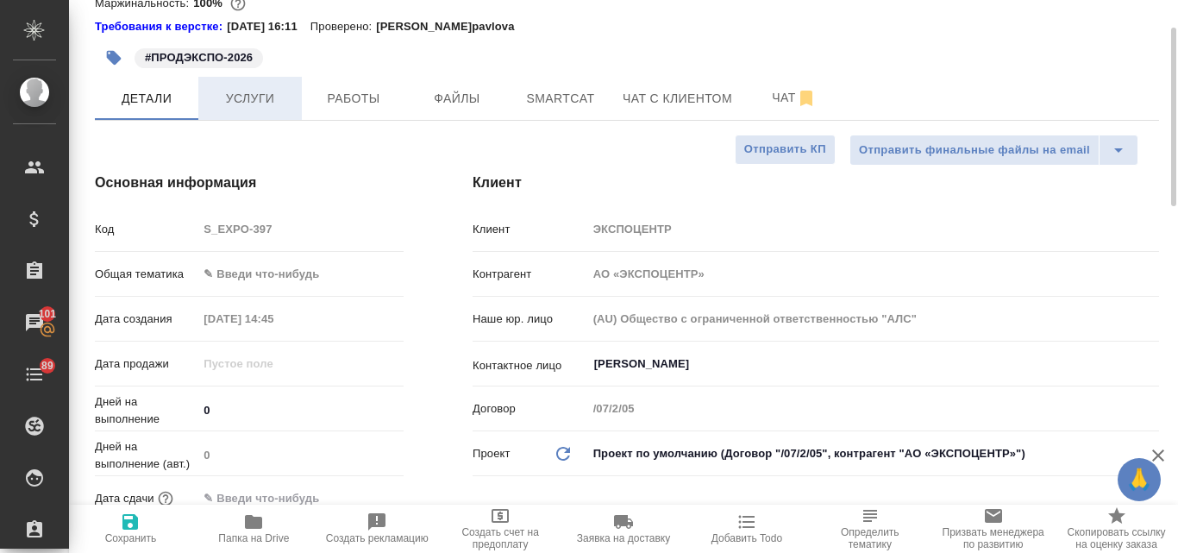
click at [256, 81] on button "Услуги" at bounding box center [250, 98] width 104 height 43
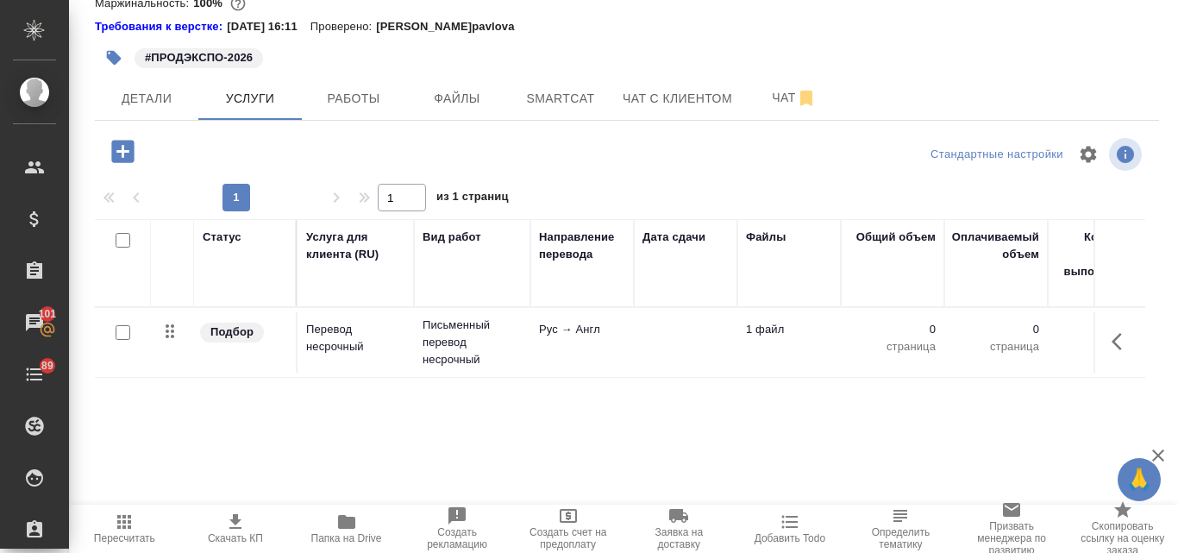
scroll to position [167, 0]
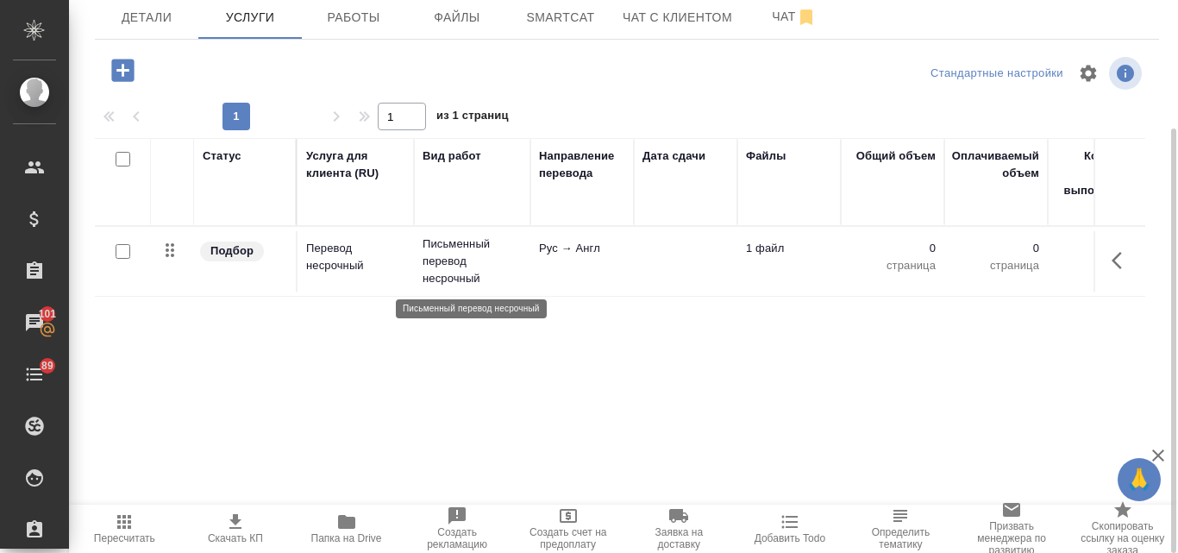
click at [499, 250] on p "Письменный перевод несрочный" at bounding box center [472, 261] width 99 height 52
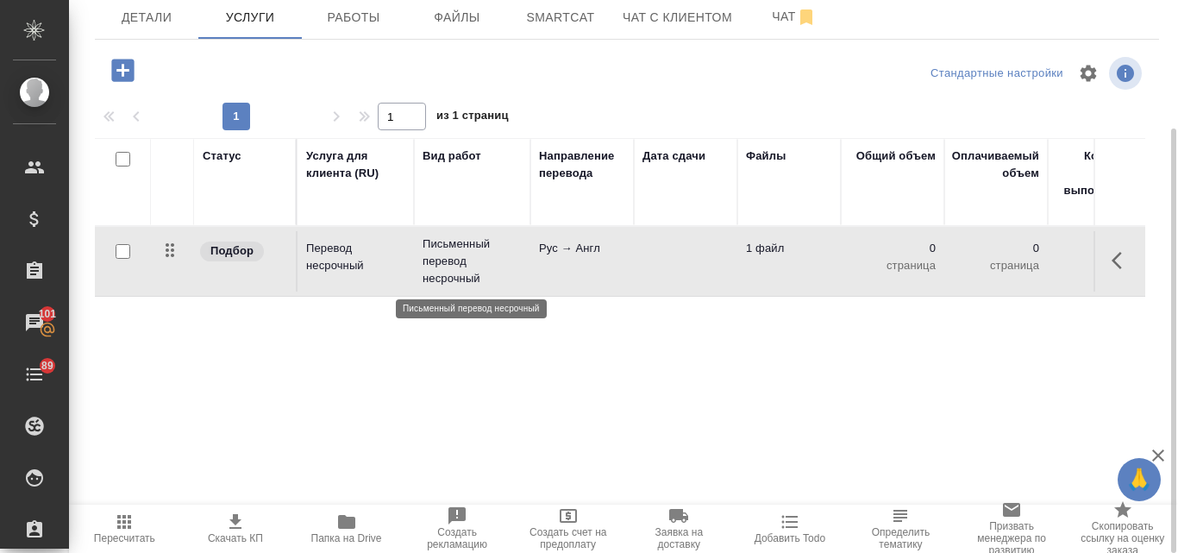
click at [499, 250] on p "Письменный перевод несрочный" at bounding box center [472, 261] width 99 height 52
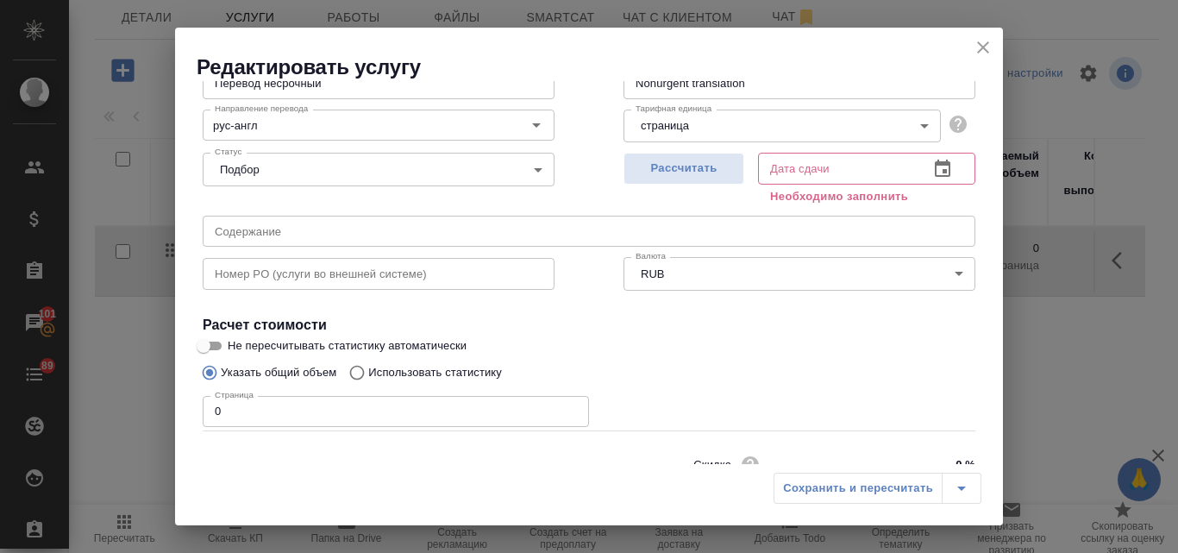
scroll to position [195, 0]
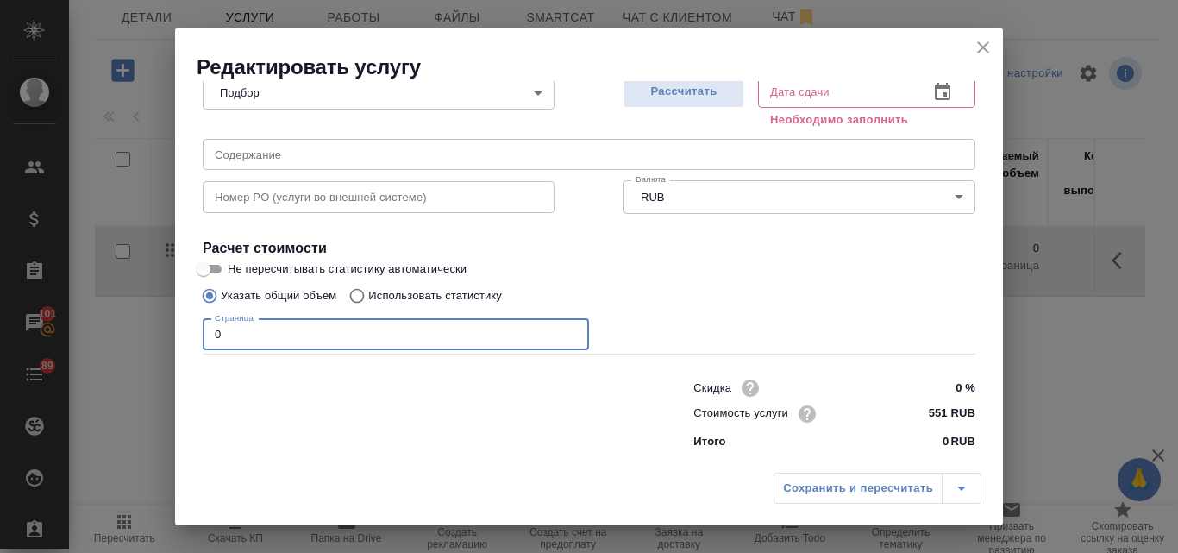
drag, startPoint x: 220, startPoint y: 333, endPoint x: 206, endPoint y: 335, distance: 13.9
click at [206, 335] on input "0" at bounding box center [396, 334] width 386 height 31
type input "7"
click at [657, 89] on span "Рассчитать" at bounding box center [684, 92] width 102 height 20
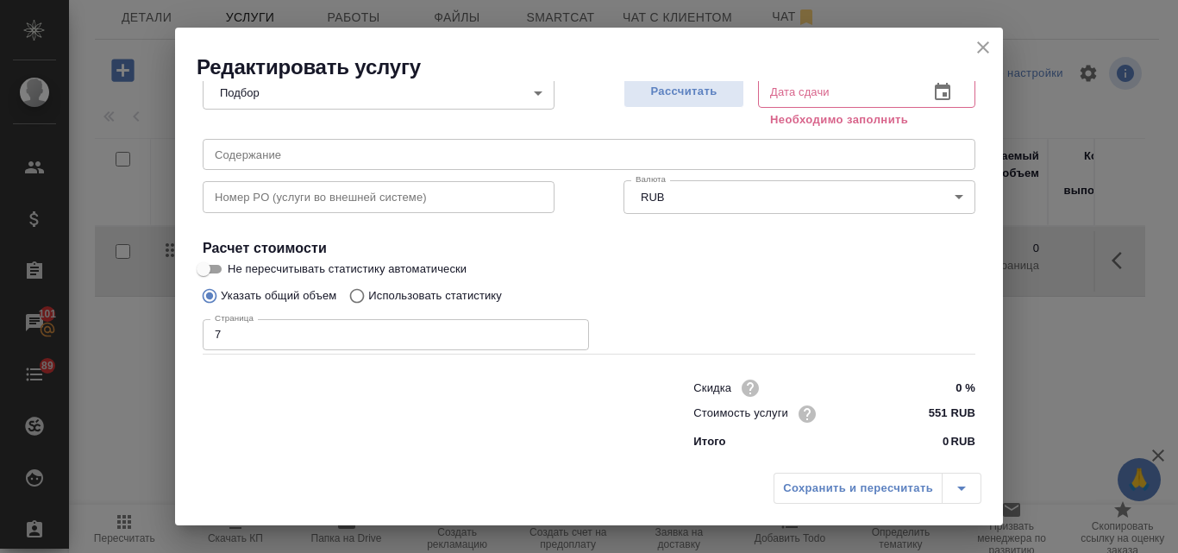
type input "16.10.2025 13:50"
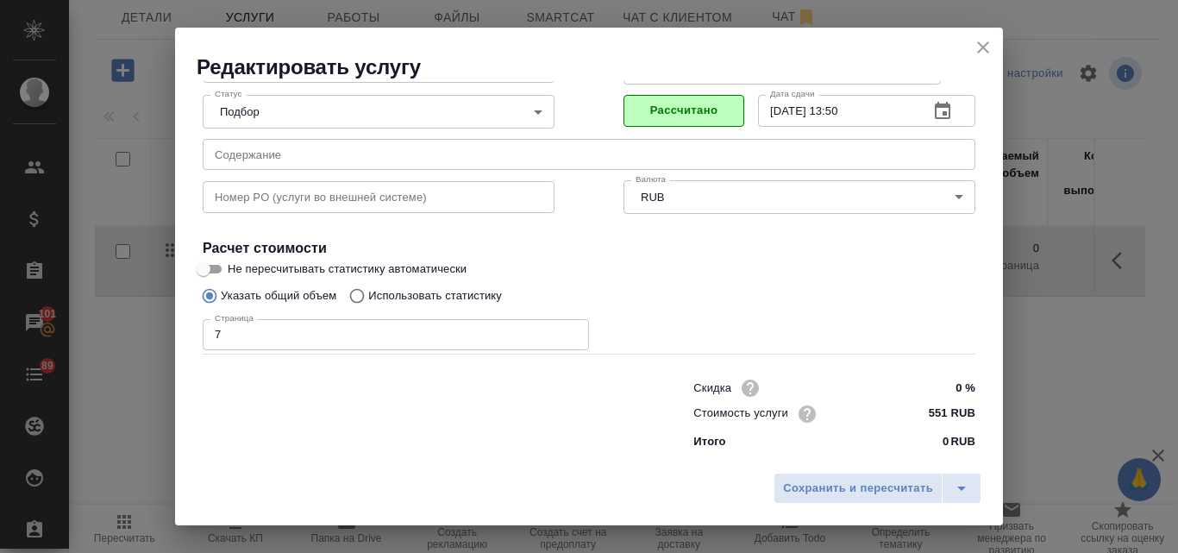
scroll to position [176, 0]
click at [825, 482] on span "Сохранить и пересчитать" at bounding box center [858, 489] width 150 height 20
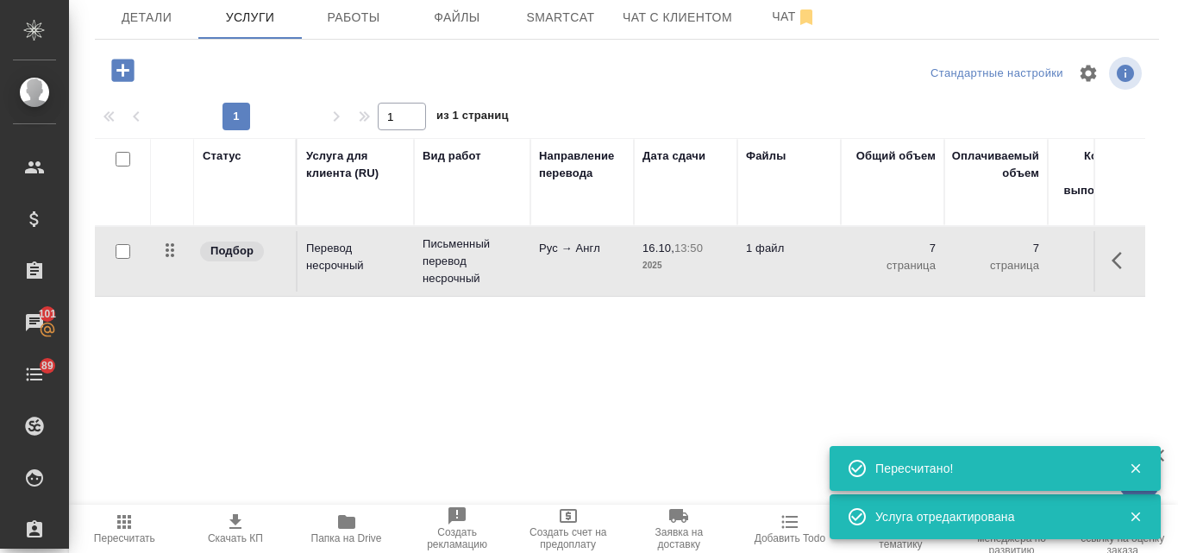
scroll to position [0, 0]
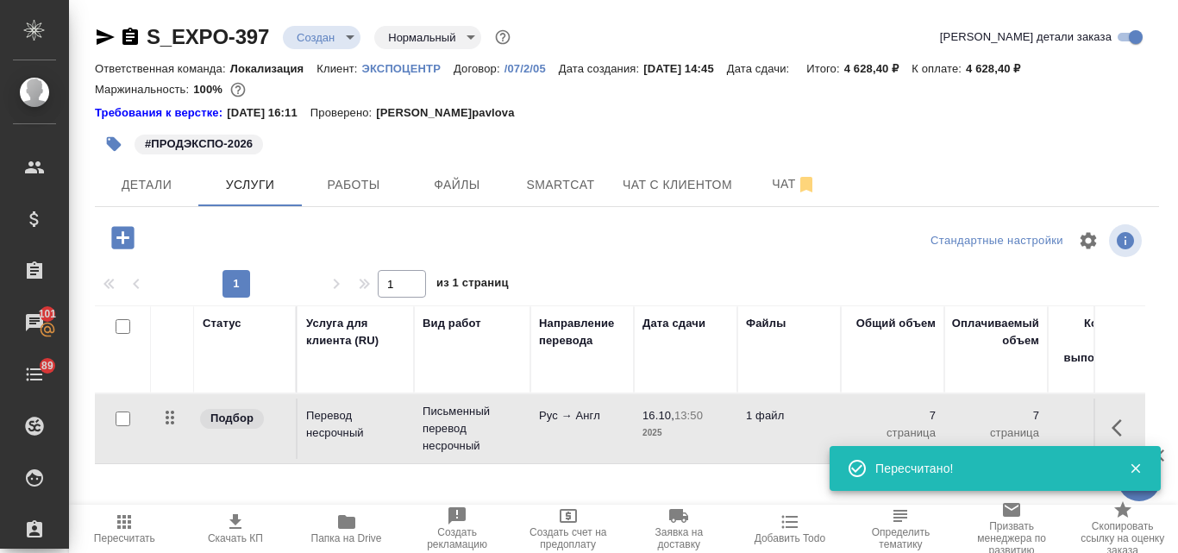
click at [100, 44] on icon "button" at bounding box center [105, 37] width 21 height 21
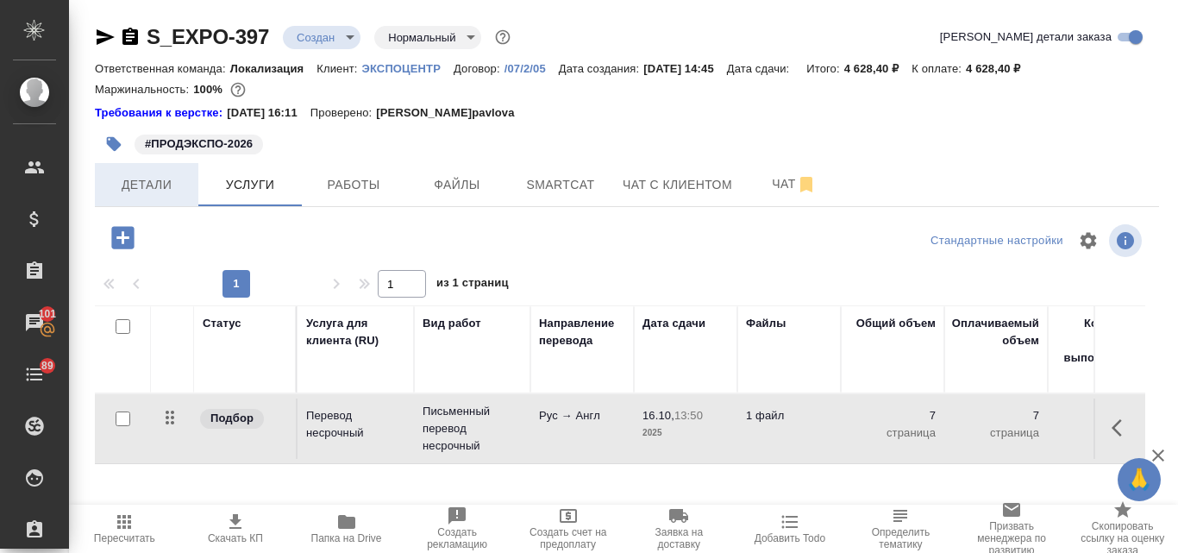
click at [161, 178] on span "Детали" at bounding box center [146, 185] width 83 height 22
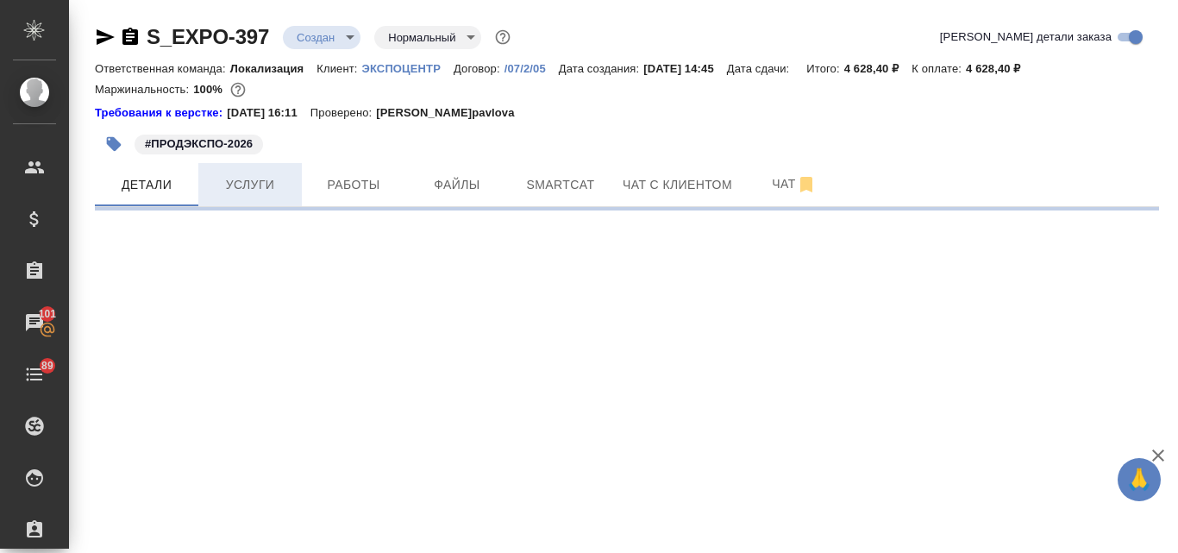
select select "RU"
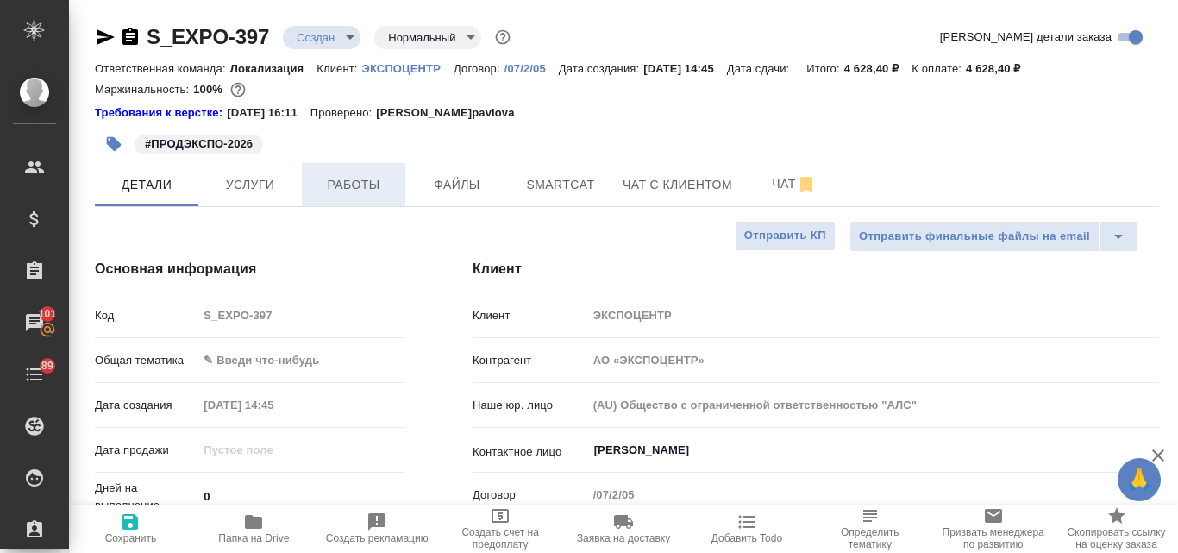
type textarea "x"
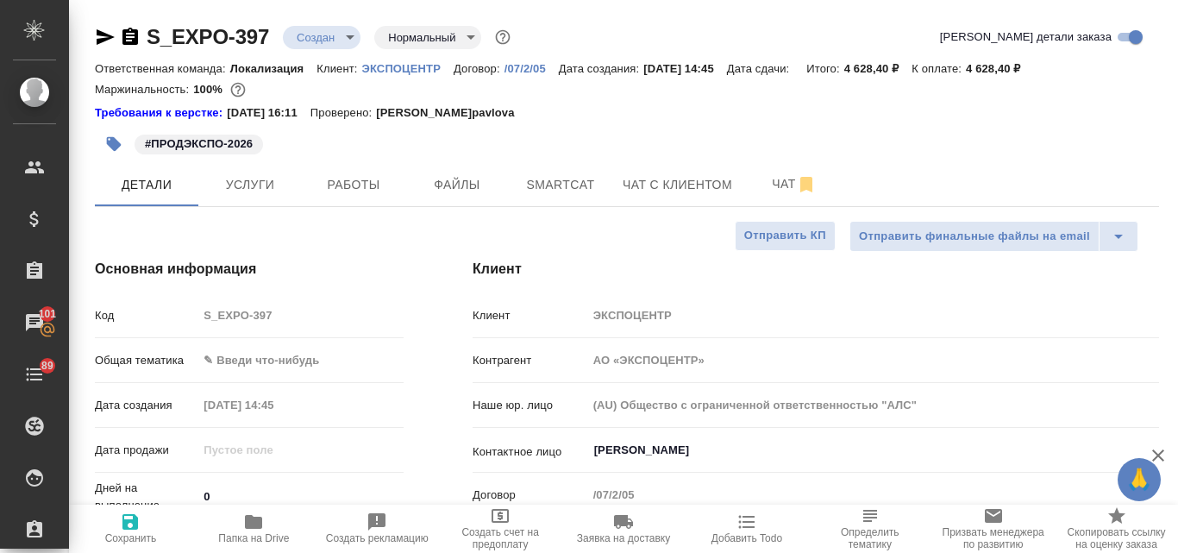
type textarea "x"
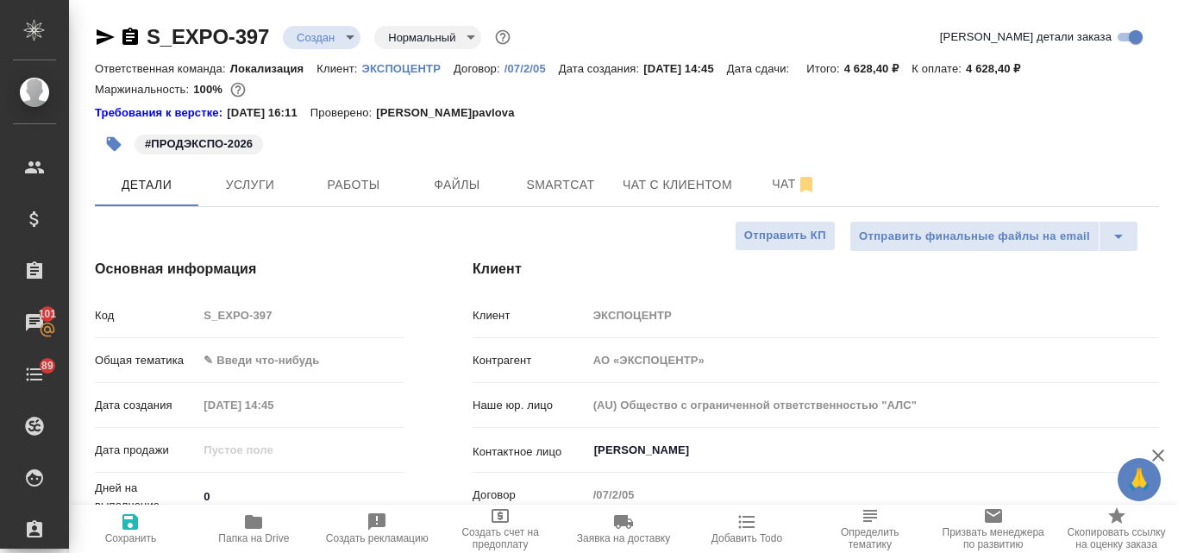
type textarea "x"
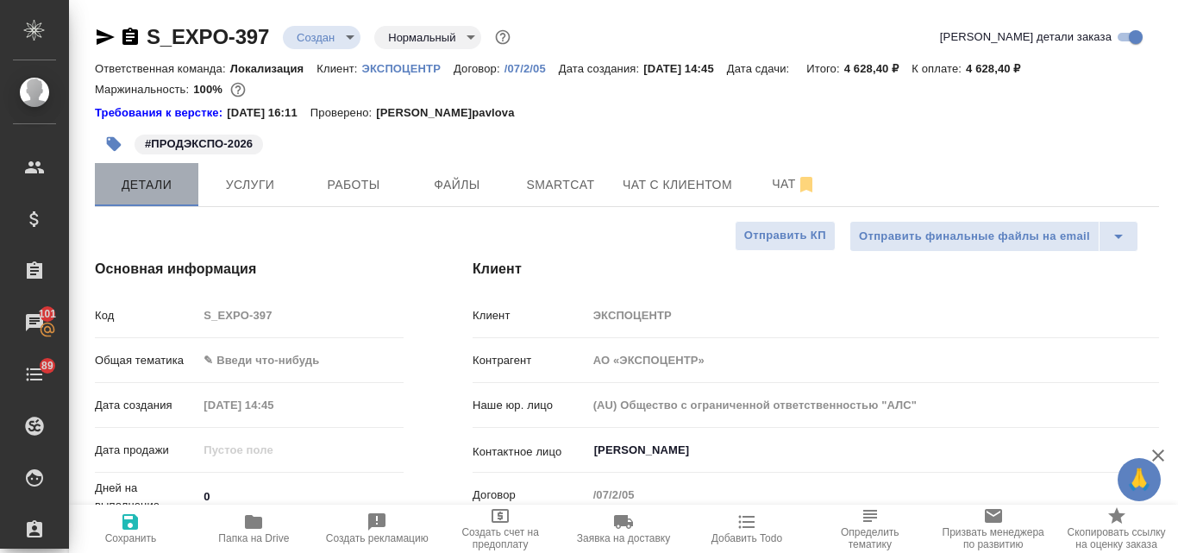
click at [143, 178] on span "Детали" at bounding box center [146, 185] width 83 height 22
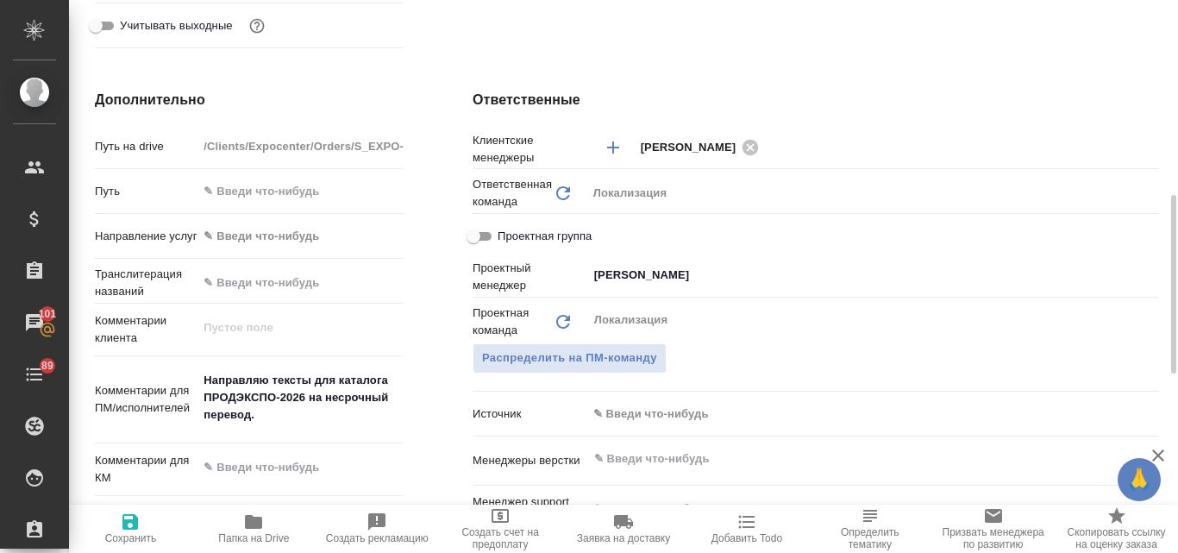
scroll to position [259, 0]
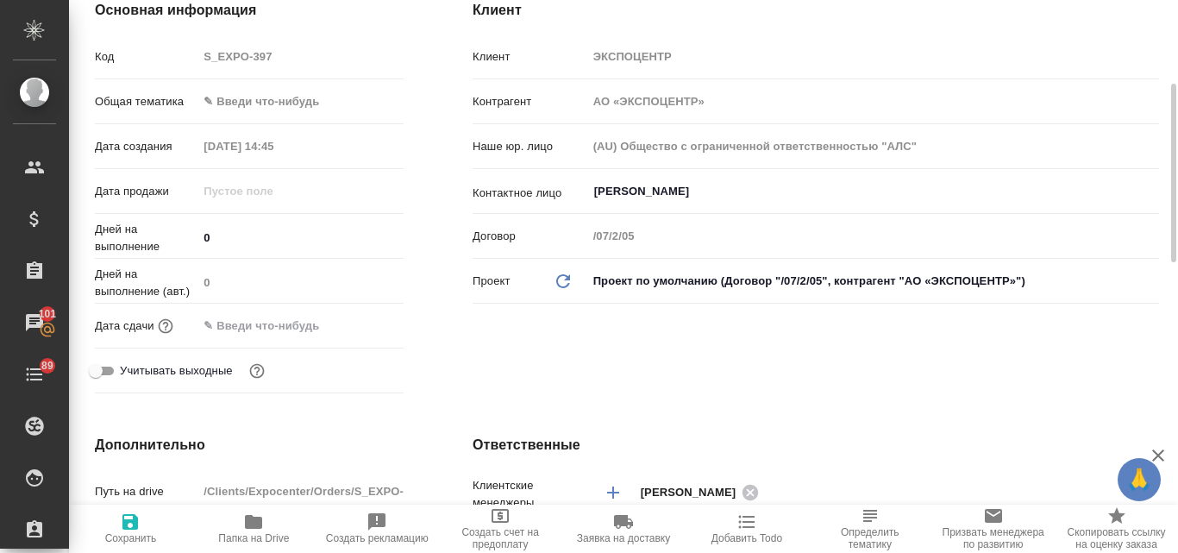
type textarea "x"
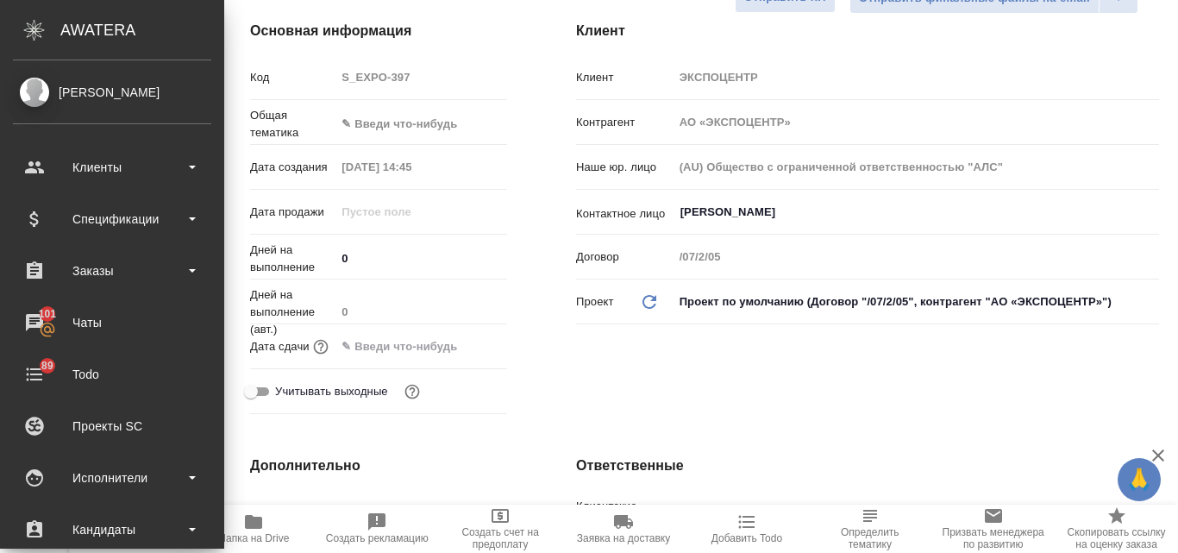
type textarea "x"
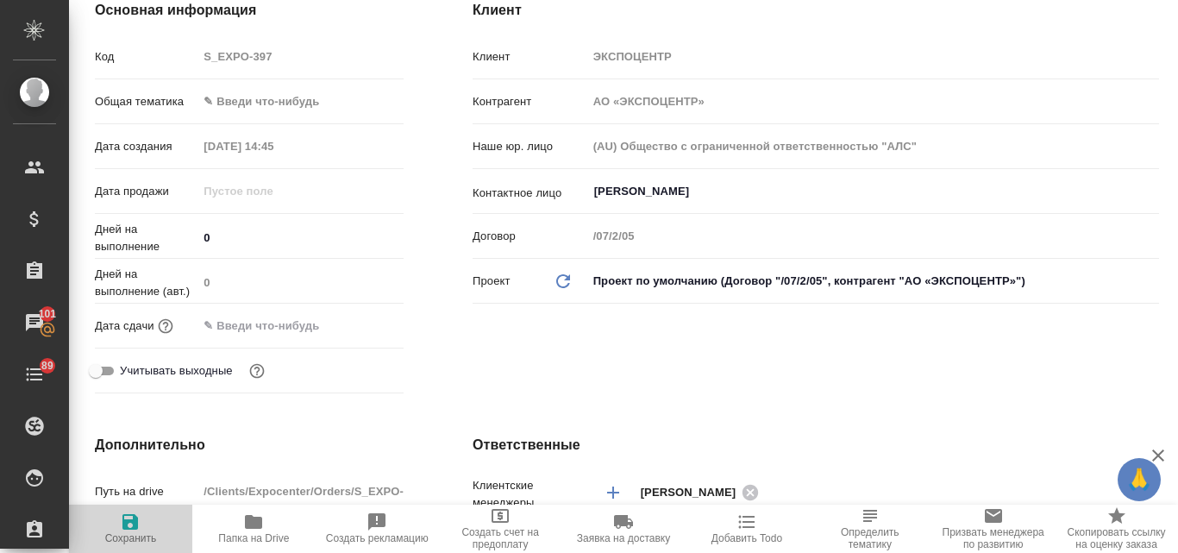
click at [137, 530] on icon "button" at bounding box center [130, 521] width 21 height 21
type textarea "x"
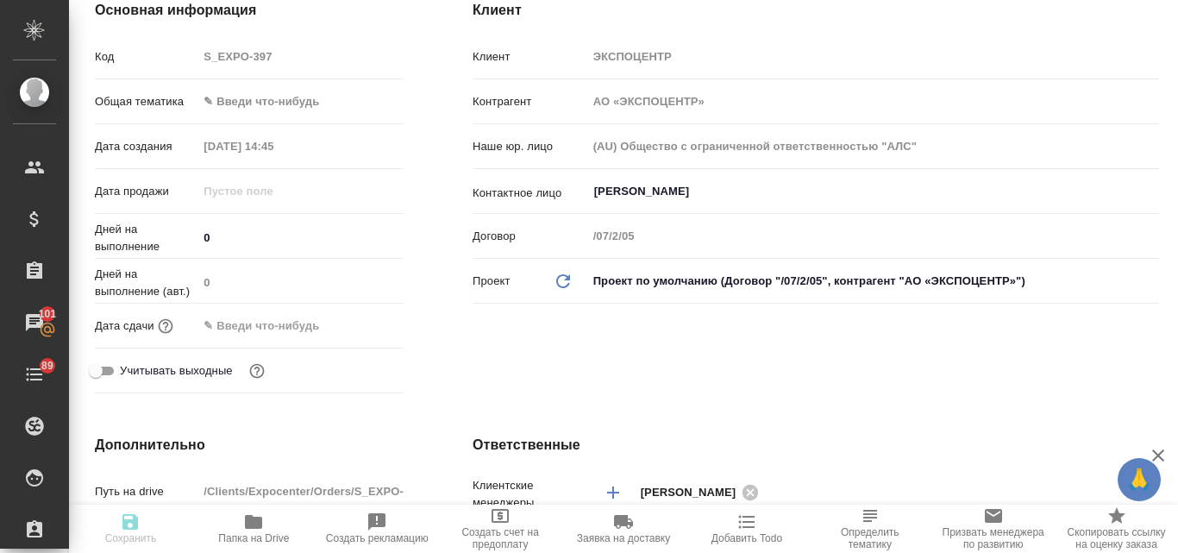
type textarea "x"
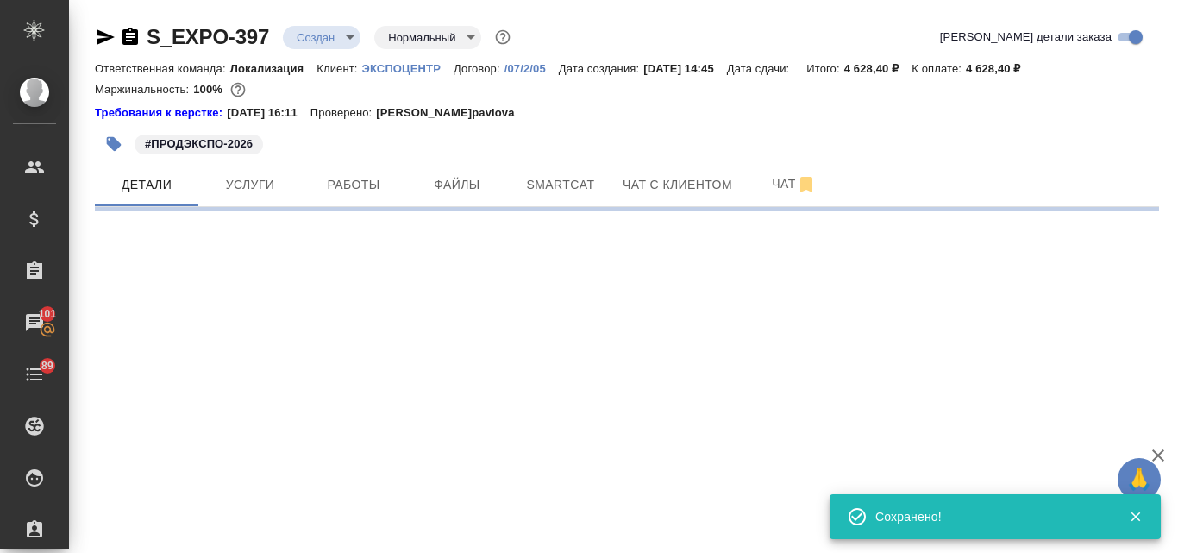
scroll to position [0, 0]
select select "RU"
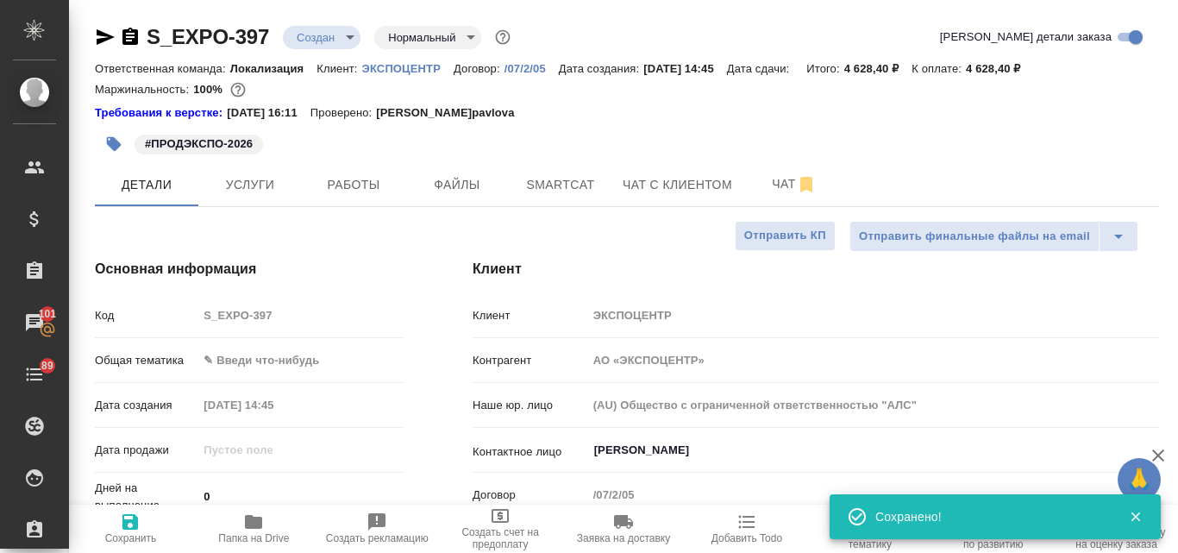
type textarea "x"
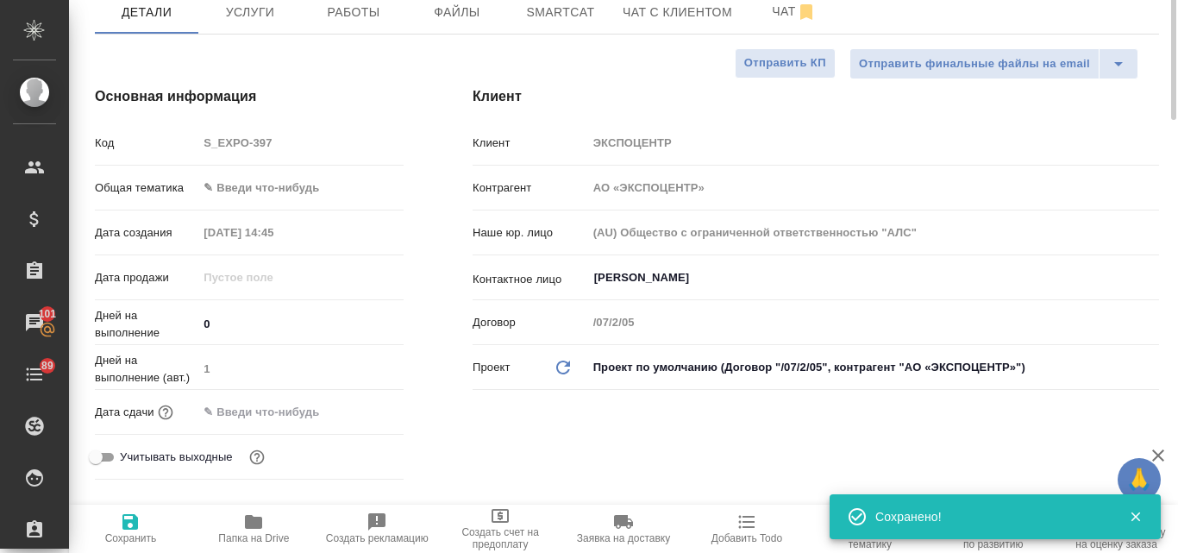
scroll to position [86, 0]
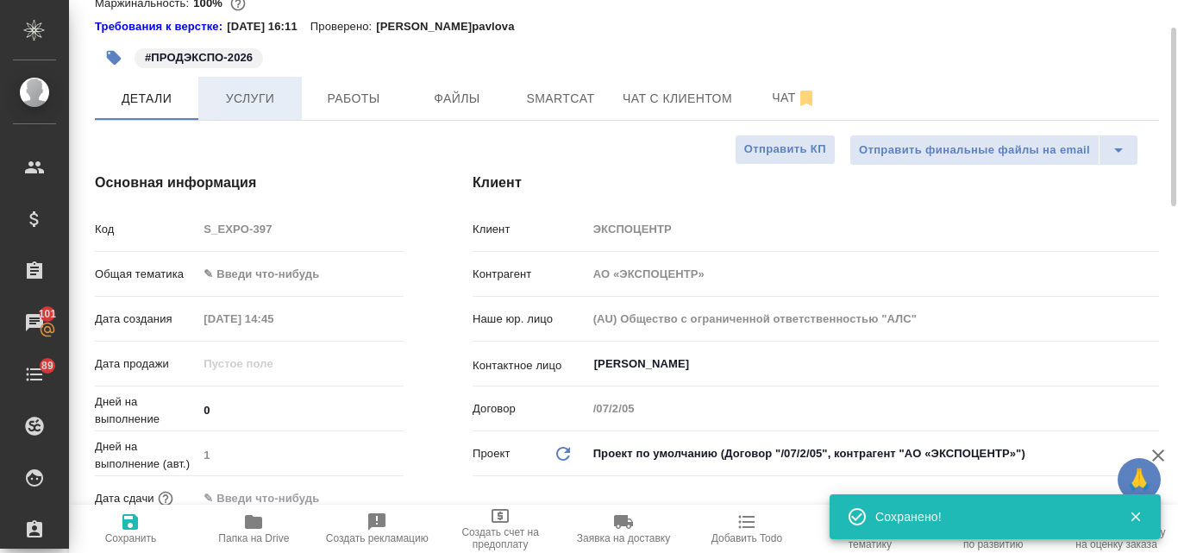
click at [257, 94] on span "Услуги" at bounding box center [250, 99] width 83 height 22
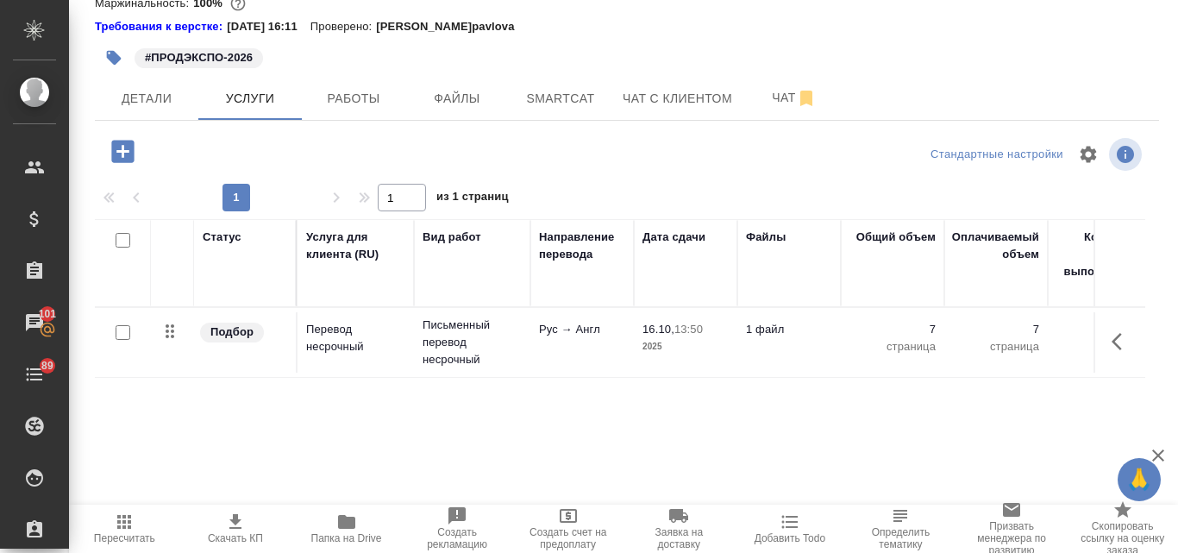
click at [236, 524] on icon "button" at bounding box center [235, 521] width 21 height 21
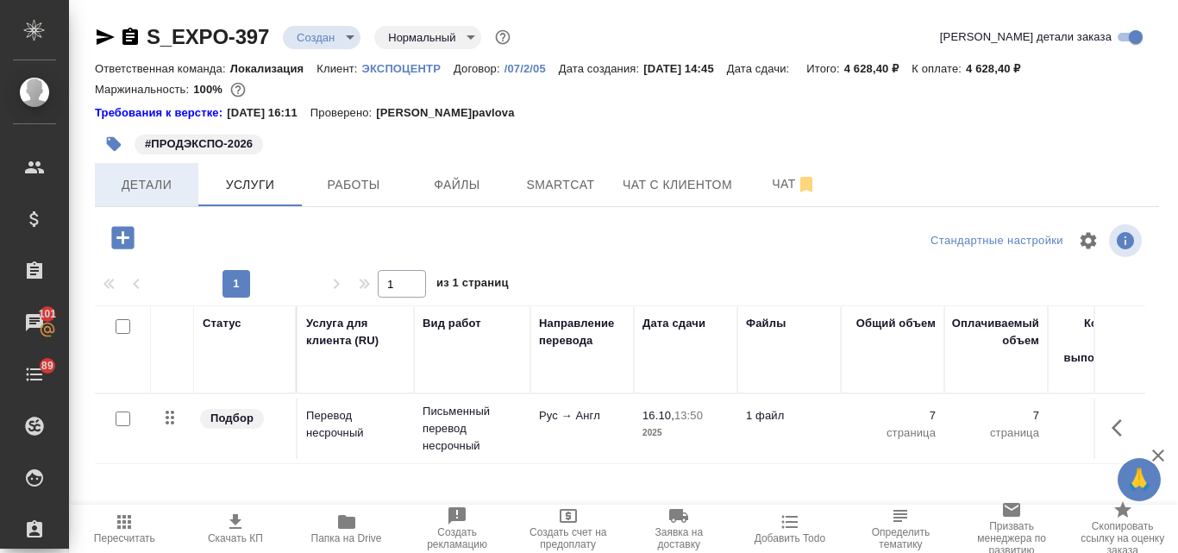
click at [135, 186] on span "Детали" at bounding box center [146, 185] width 83 height 22
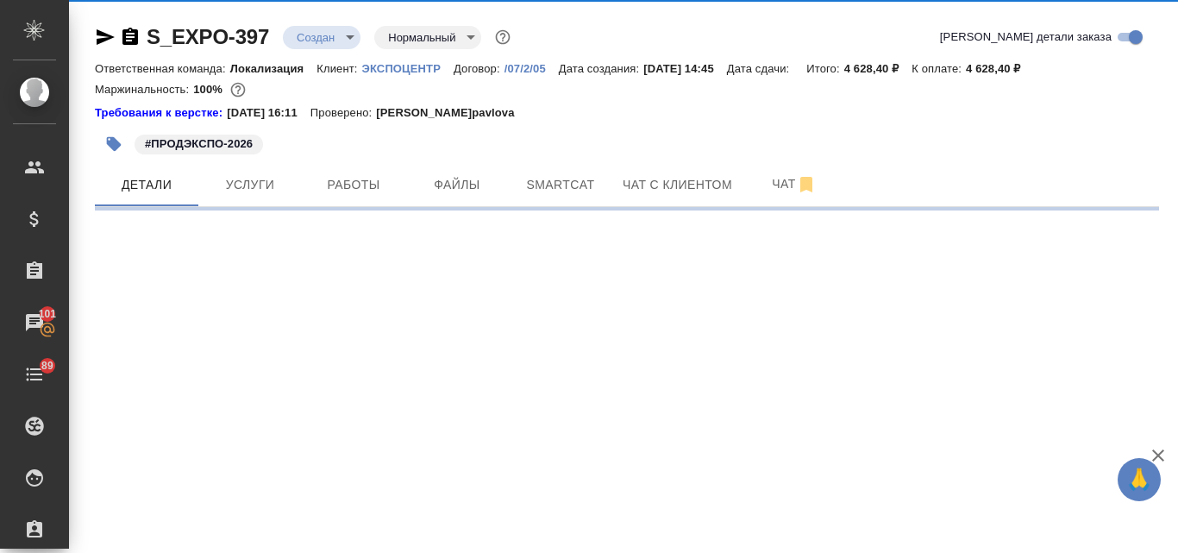
select select "RU"
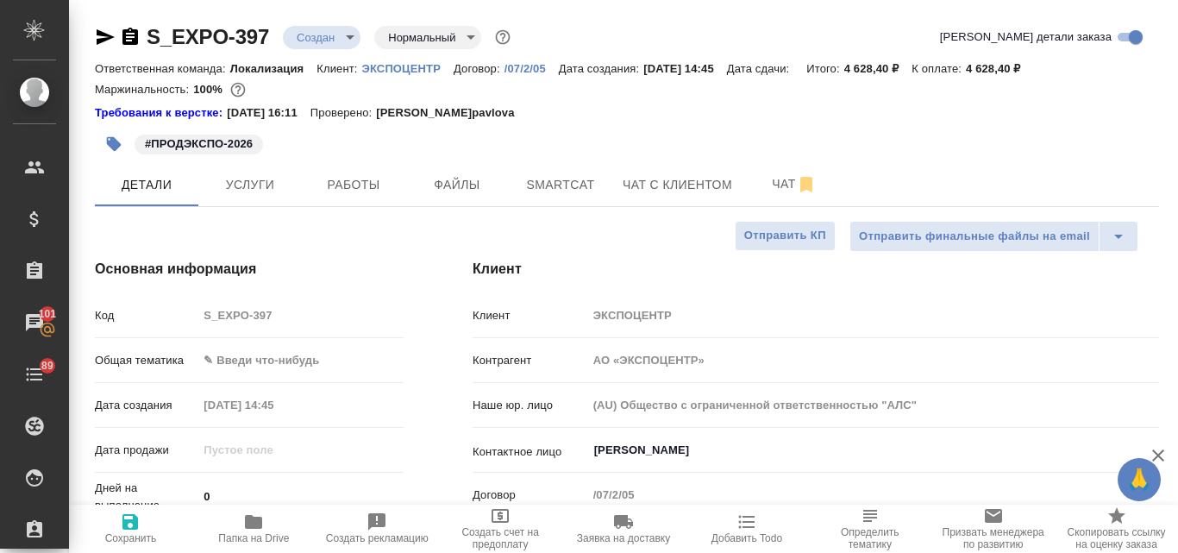
type textarea "x"
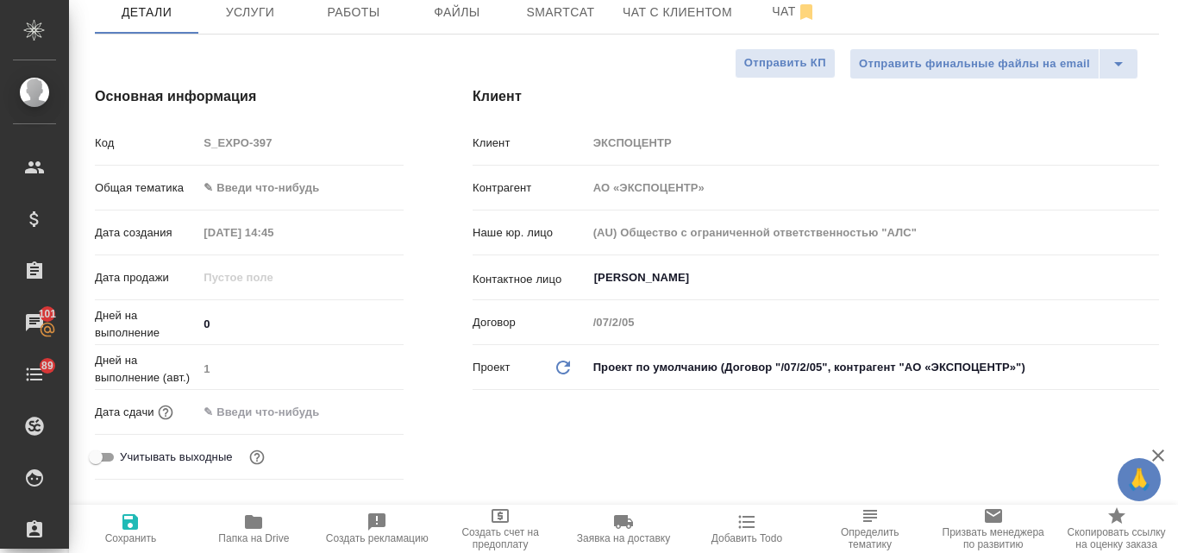
click at [302, 185] on body "🙏 .cls-1 fill:#fff; AWATERA Valyaeva Anna Клиенты Спецификации Заказы 101 Чаты …" at bounding box center [589, 276] width 1178 height 553
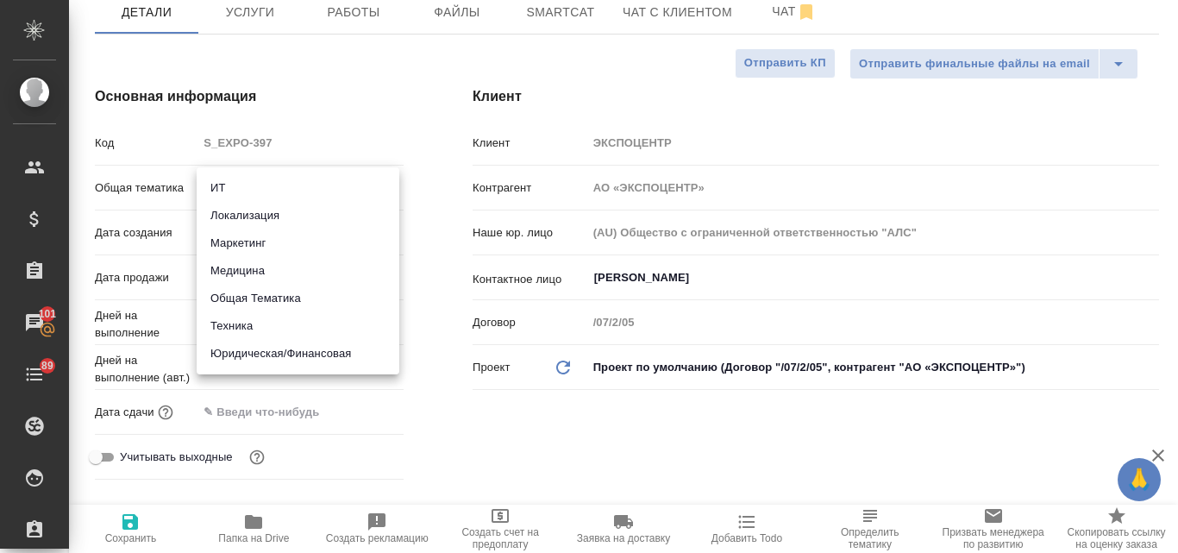
click at [218, 327] on li "Техника" at bounding box center [298, 326] width 203 height 28
type input "tech"
type textarea "x"
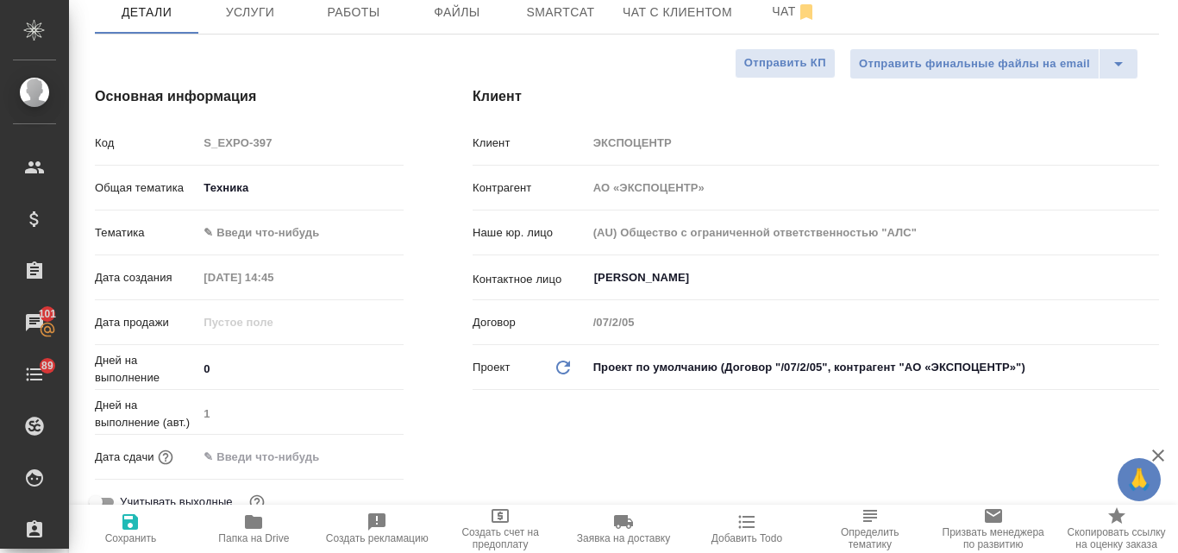
click at [130, 530] on icon "button" at bounding box center [130, 522] width 16 height 16
type textarea "x"
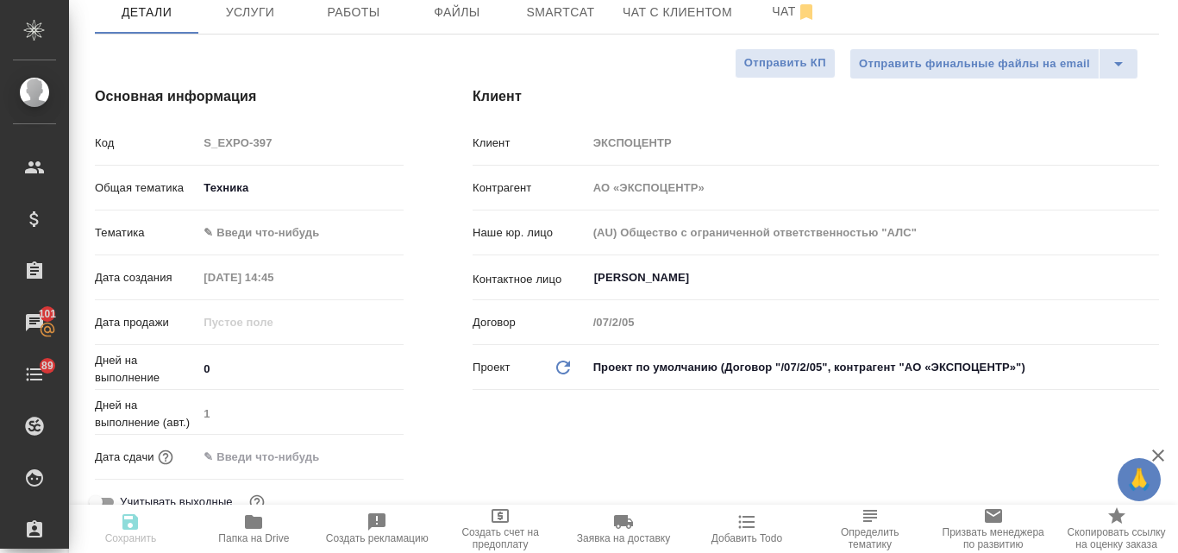
type textarea "x"
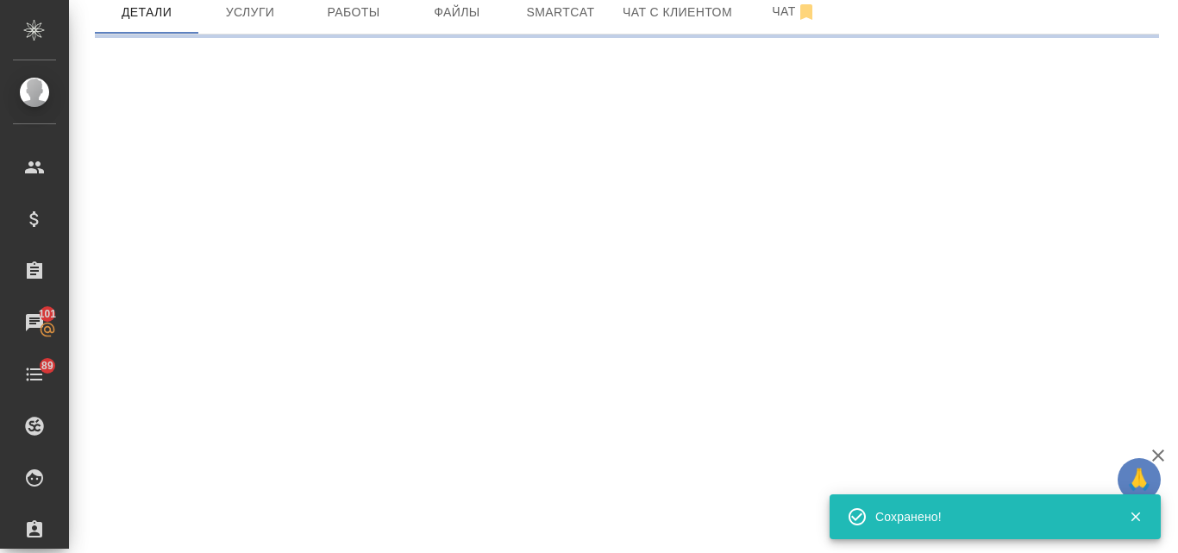
select select "RU"
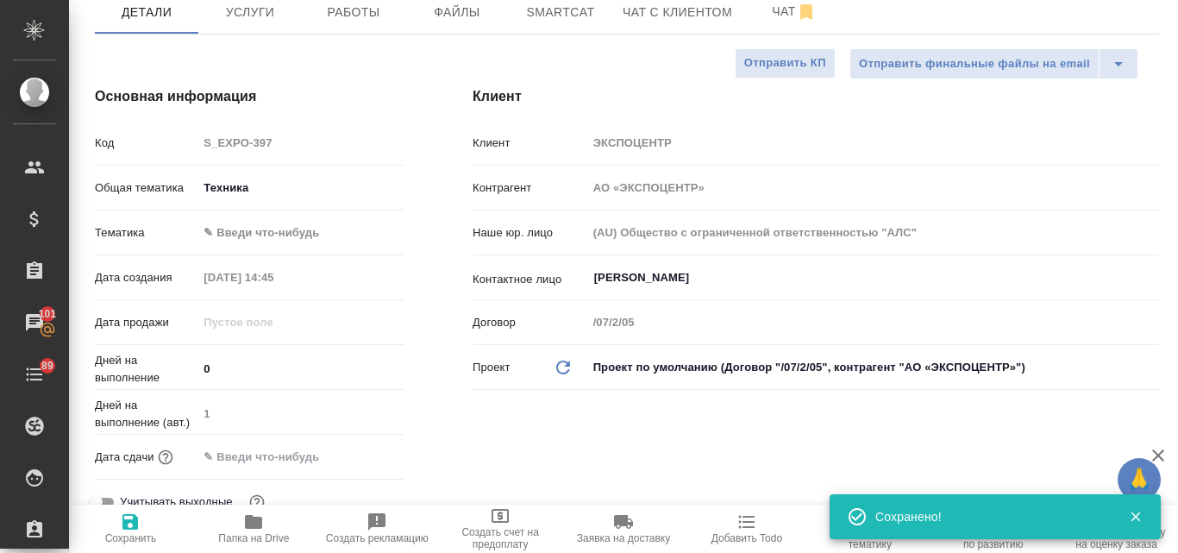
type textarea "x"
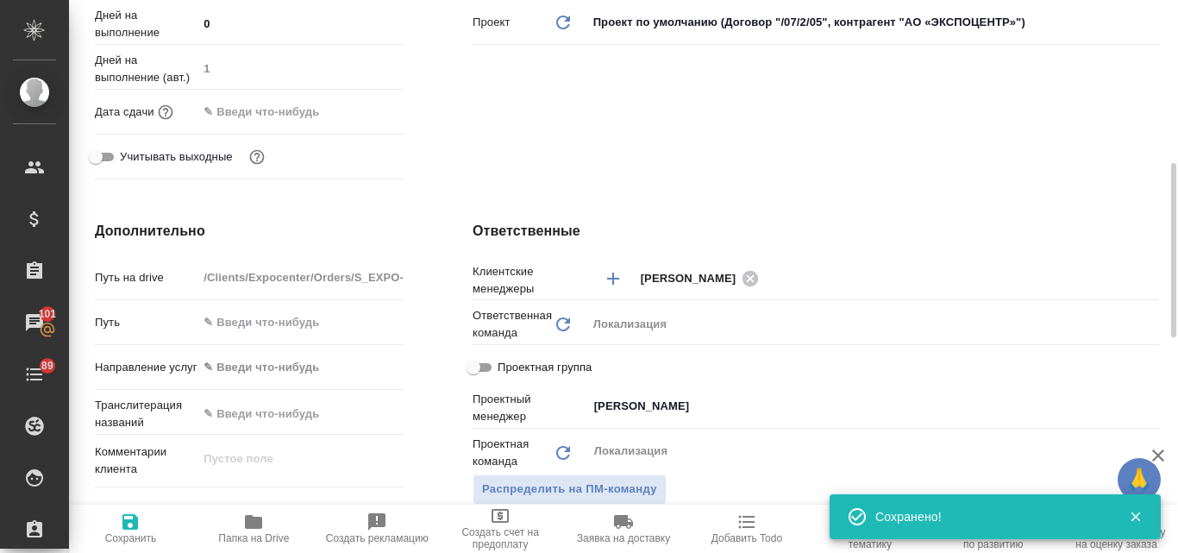
scroll to position [776, 0]
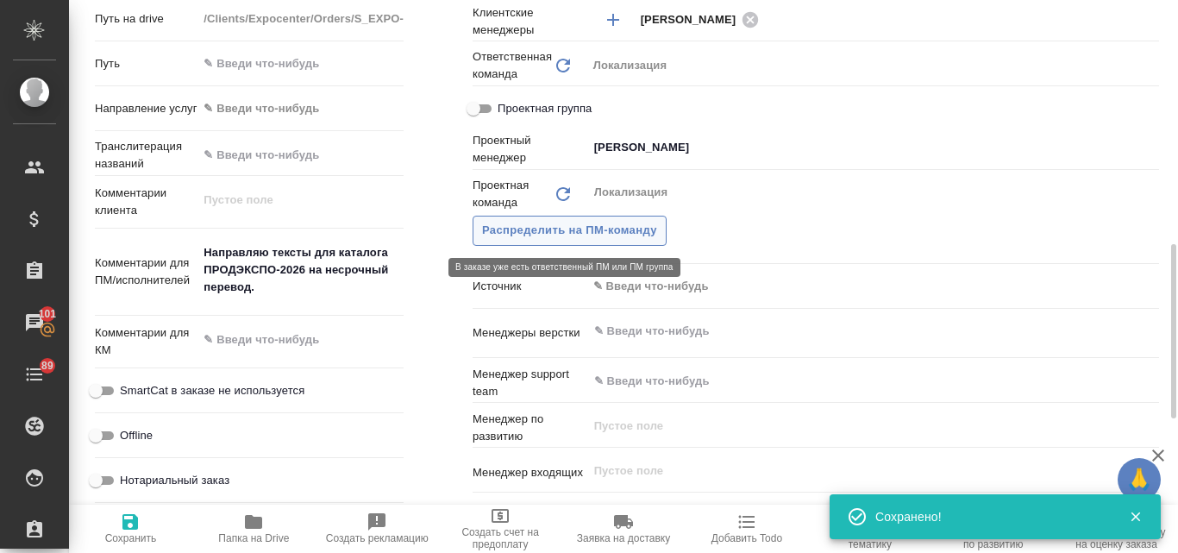
click at [540, 232] on span "Распределить на ПМ-команду" at bounding box center [569, 231] width 175 height 20
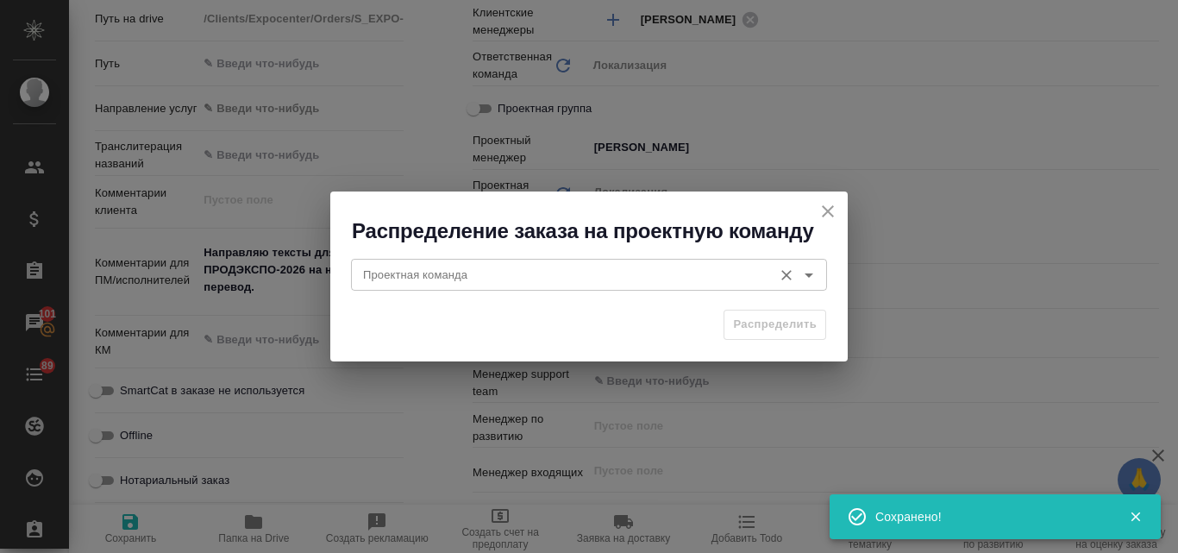
click at [407, 280] on input "Проектная команда" at bounding box center [560, 274] width 408 height 21
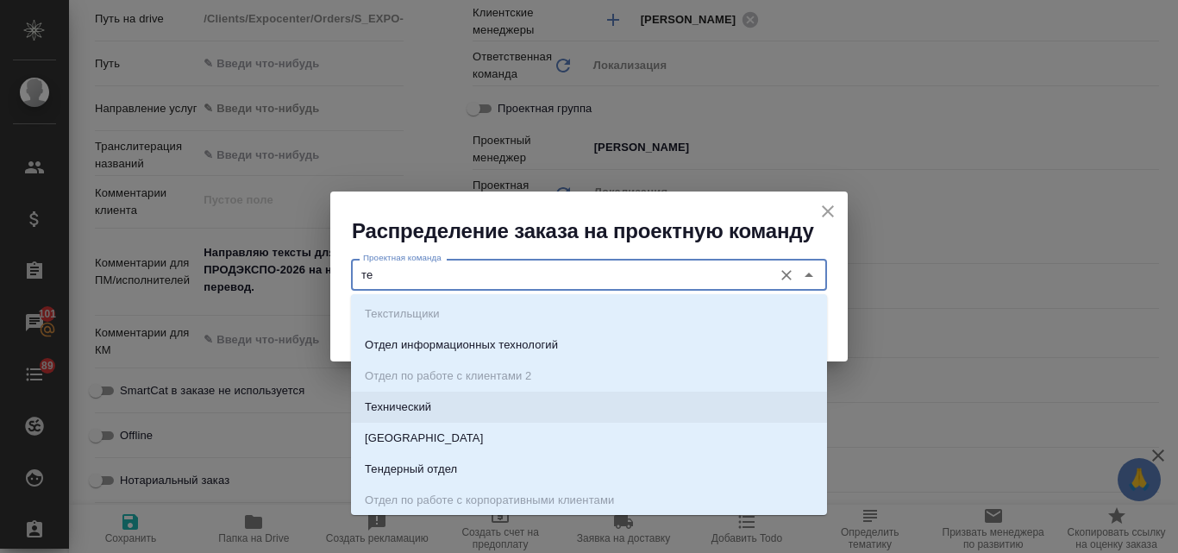
click at [407, 399] on p "Технический" at bounding box center [398, 406] width 66 height 17
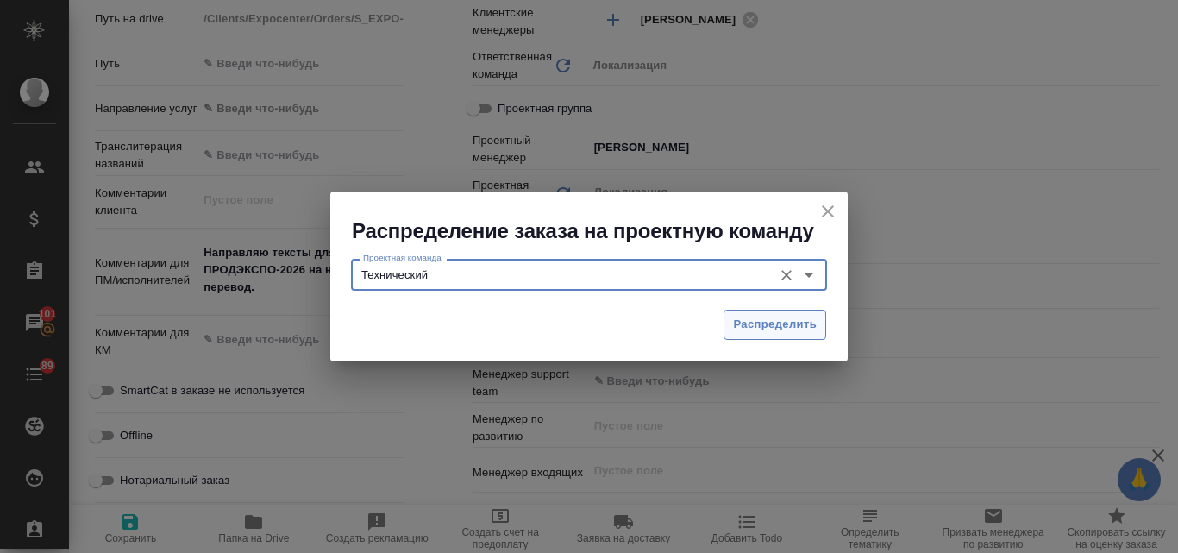
type input "Технический"
click at [760, 325] on span "Распределить" at bounding box center [775, 325] width 84 height 20
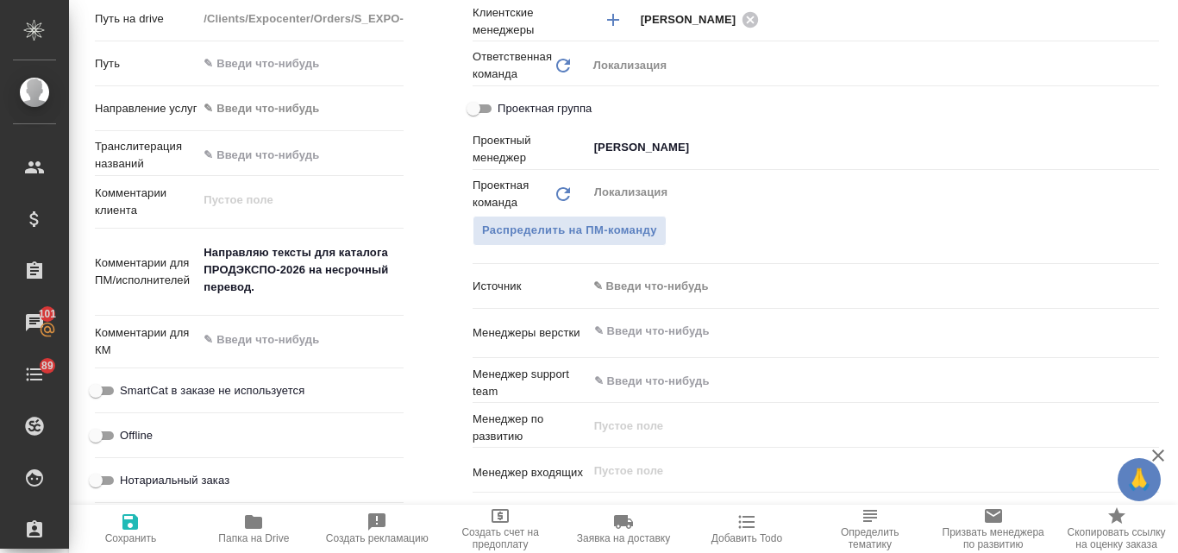
type textarea "x"
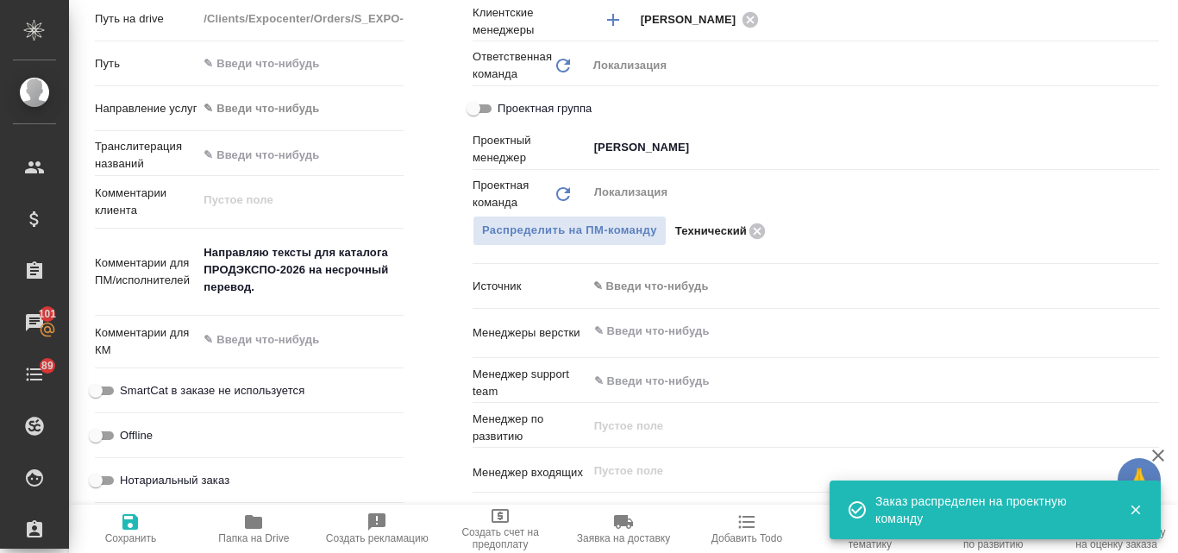
click at [1131, 142] on icon "Очистить" at bounding box center [1139, 147] width 17 height 17
type textarea "x"
click at [134, 518] on icon "button" at bounding box center [130, 522] width 16 height 16
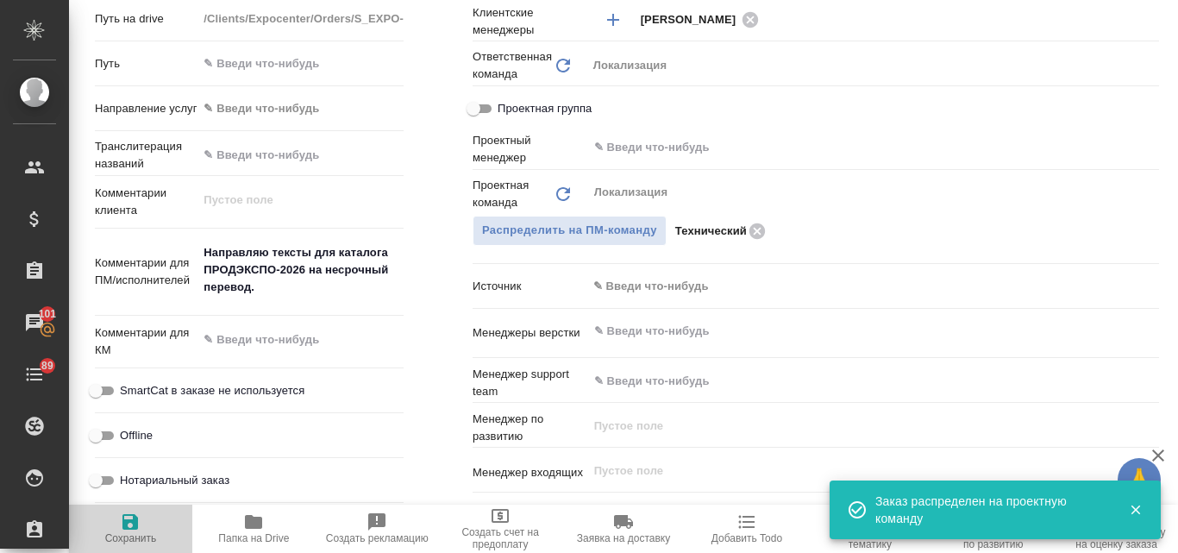
type textarea "x"
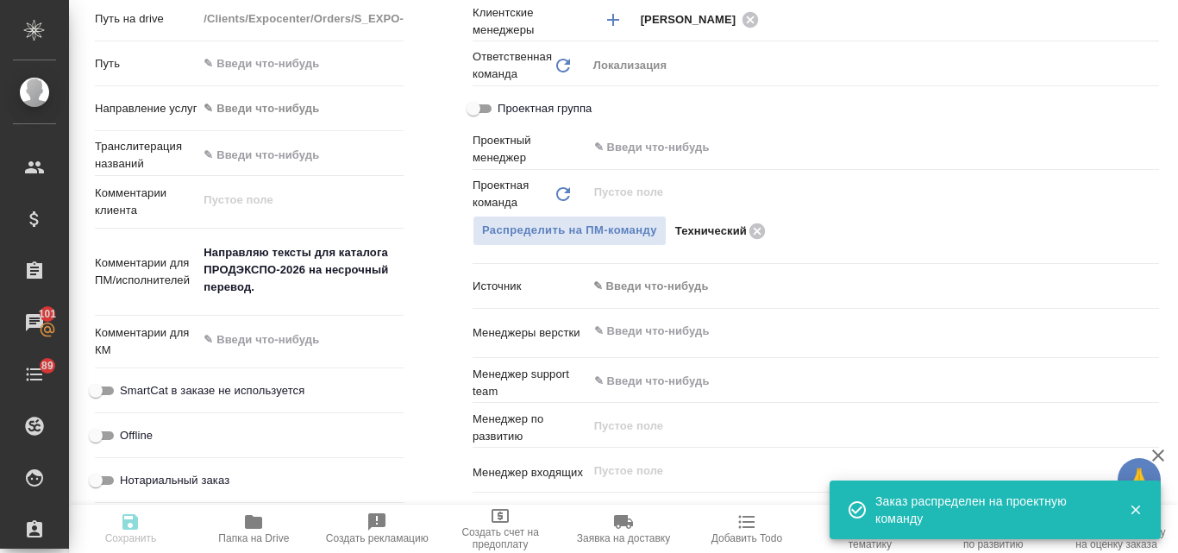
type textarea "x"
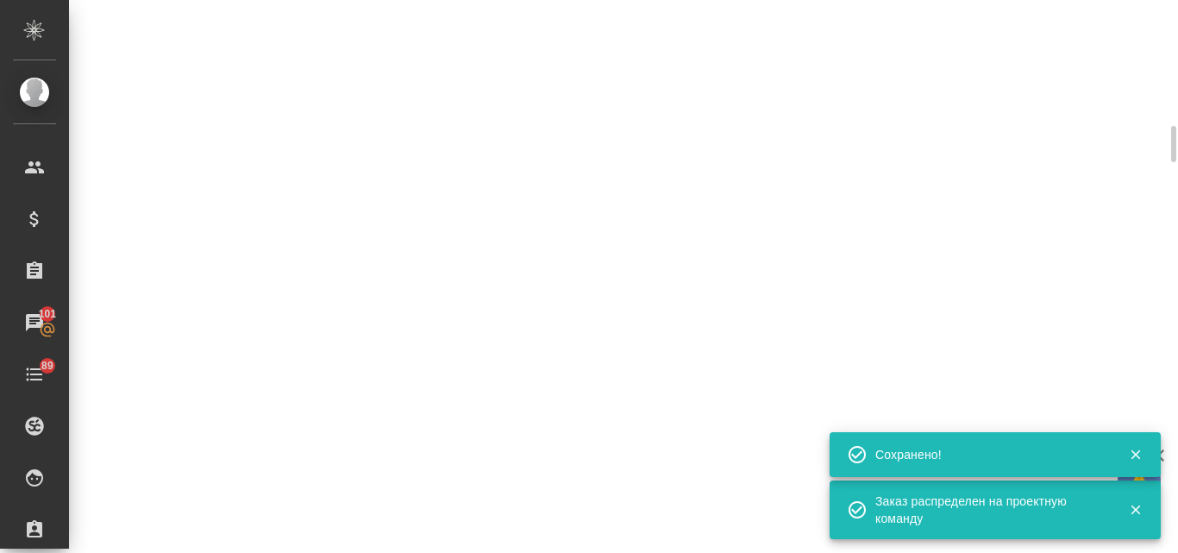
select select "RU"
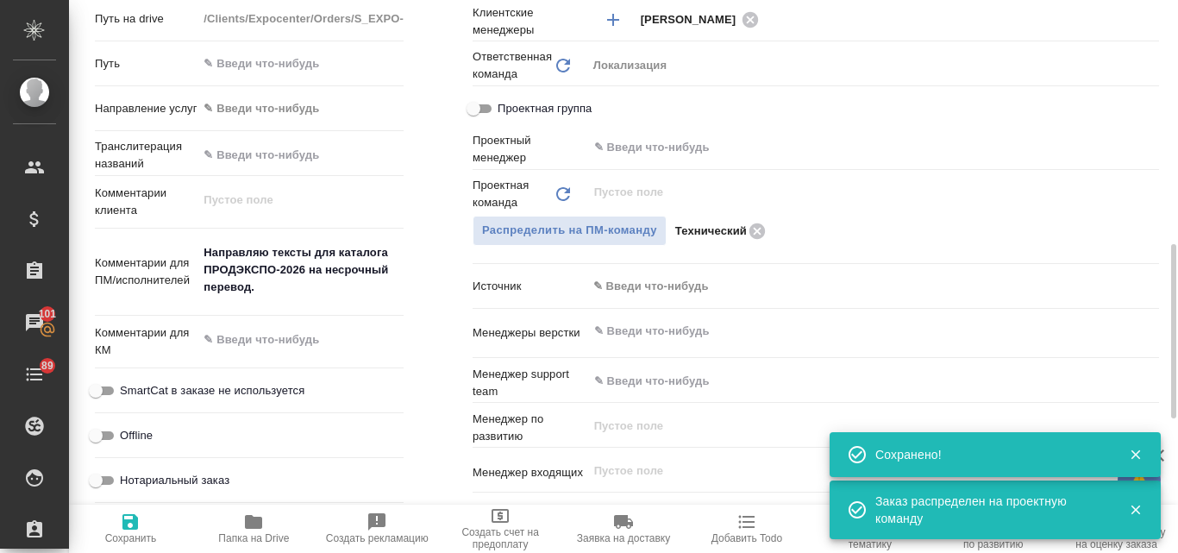
type textarea "x"
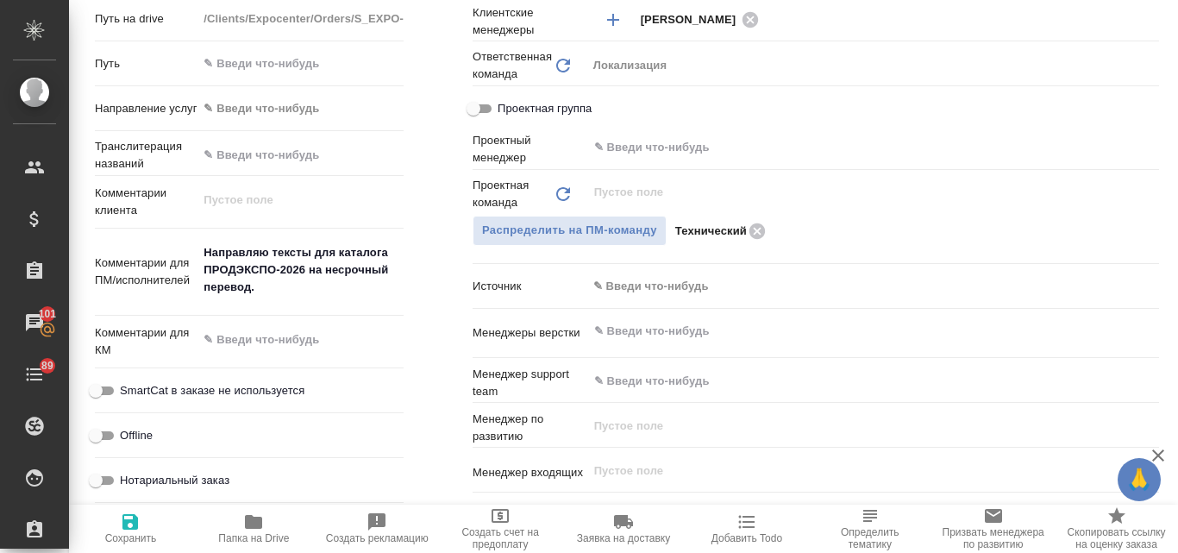
type textarea "x"
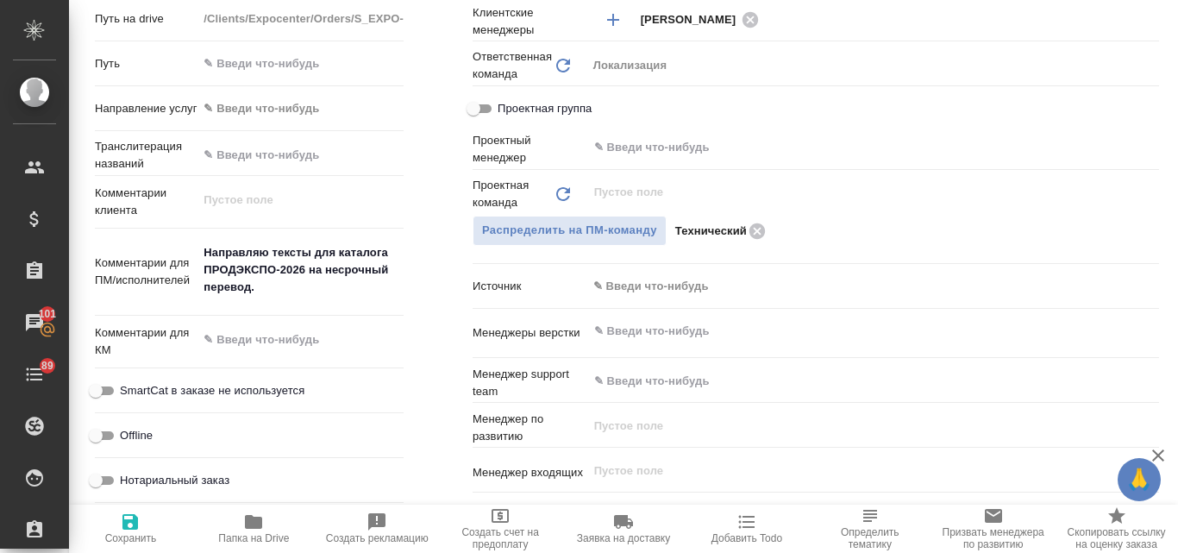
type textarea "x"
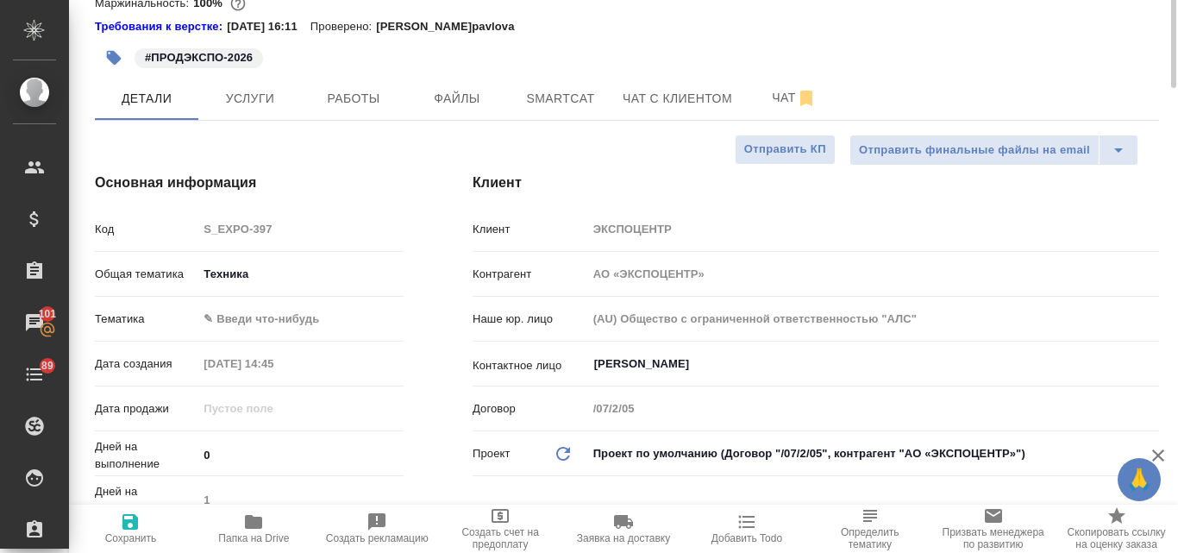
scroll to position [0, 0]
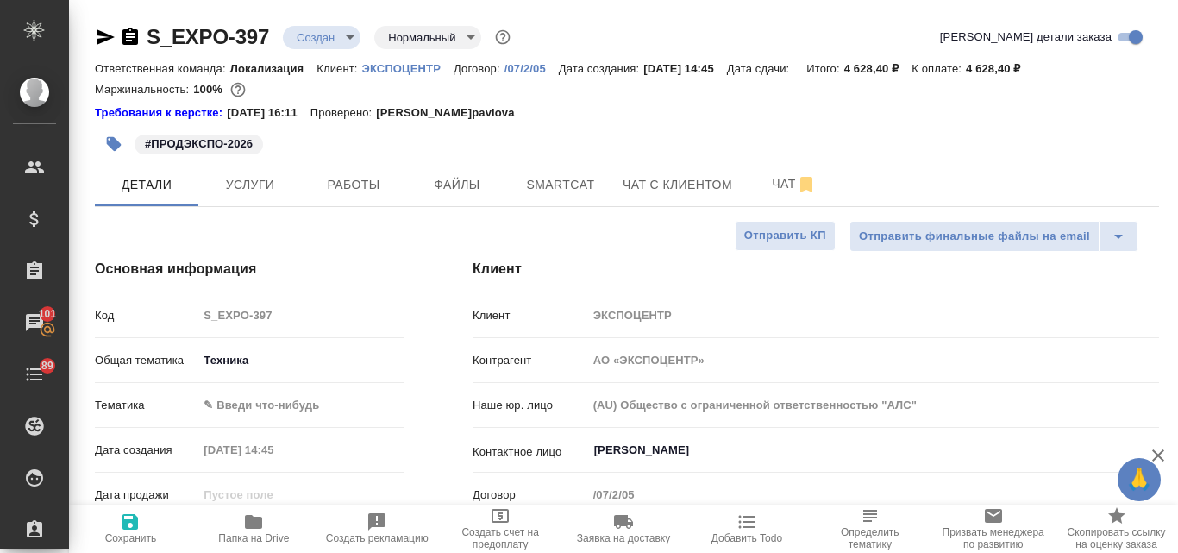
type textarea "x"
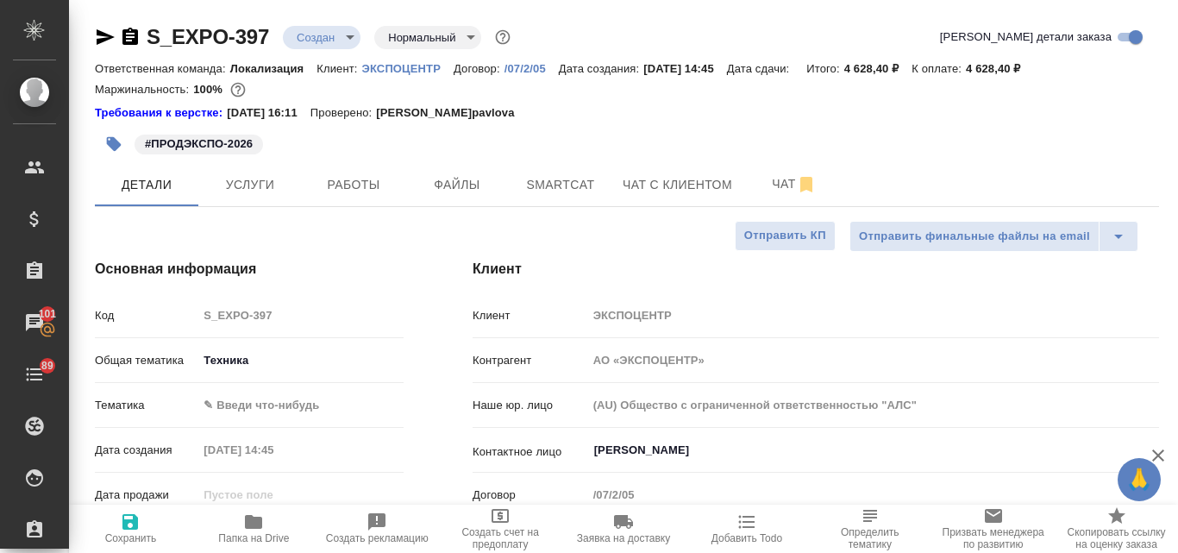
type textarea "x"
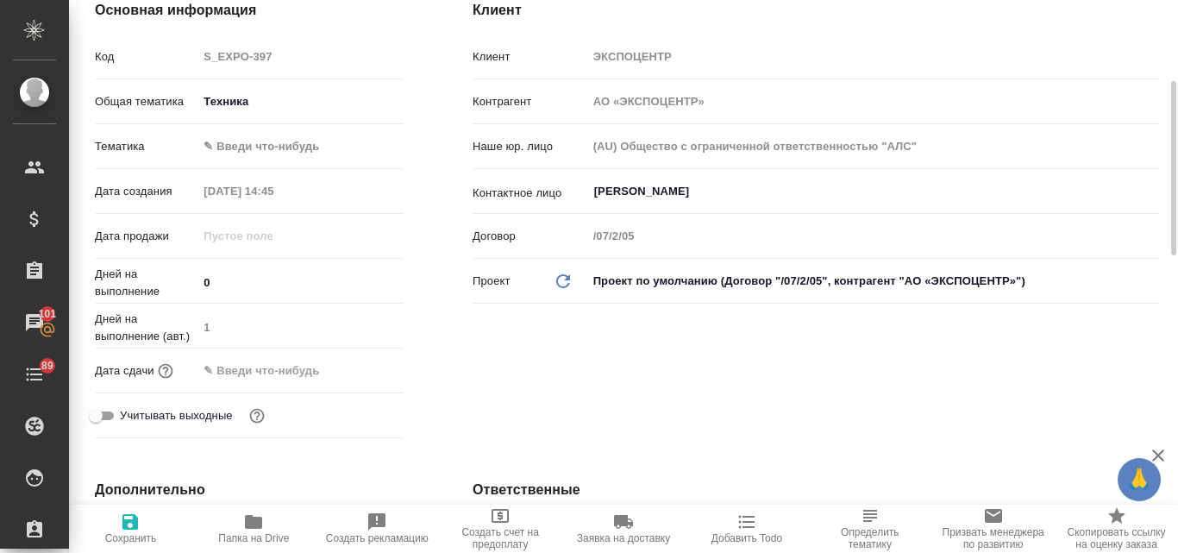
scroll to position [345, 0]
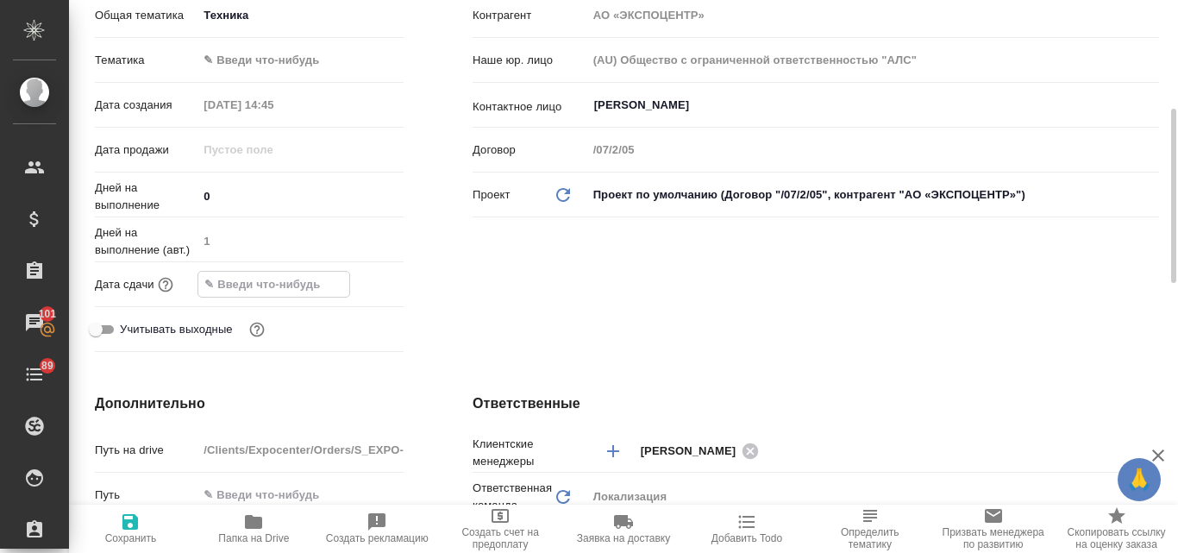
click at [273, 286] on input "text" at bounding box center [273, 284] width 151 height 25
click at [348, 273] on icon "button" at bounding box center [353, 283] width 21 height 21
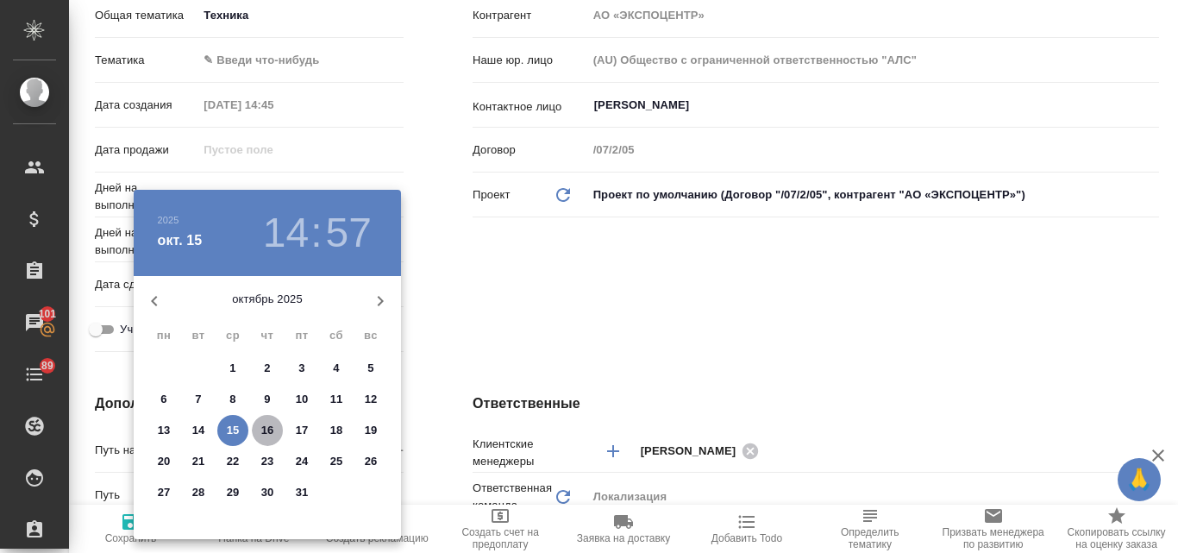
click at [271, 426] on p "16" at bounding box center [267, 430] width 13 height 17
type input "16.10.2025 14:57"
type textarea "x"
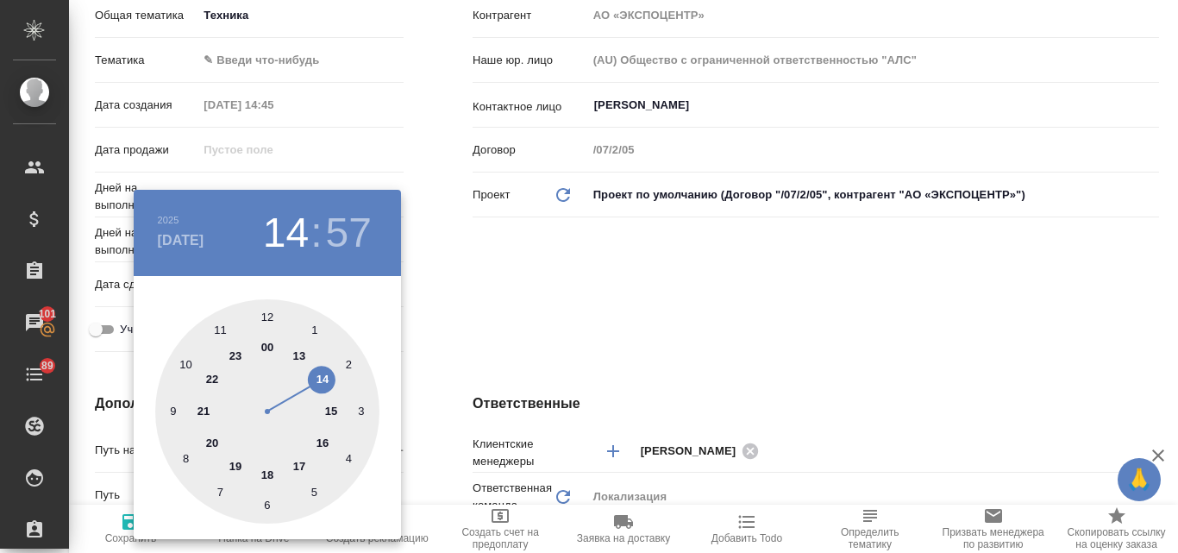
click at [265, 475] on div at bounding box center [267, 411] width 224 height 224
type input "16.10.2025 18:57"
type textarea "x"
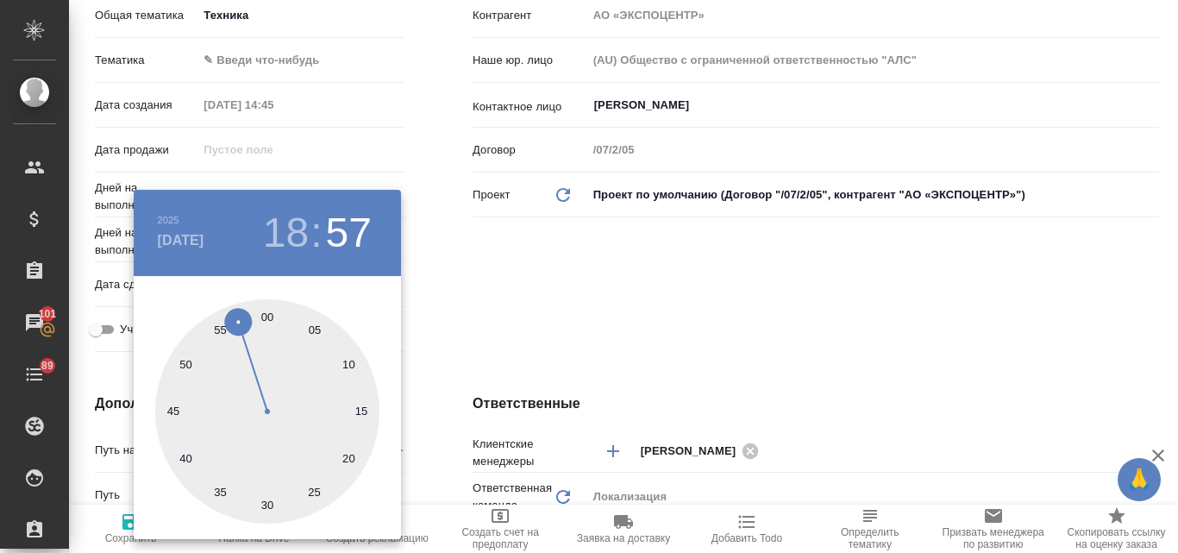
click at [266, 317] on div at bounding box center [267, 411] width 224 height 224
type input "16.10.2025 18:00"
type textarea "x"
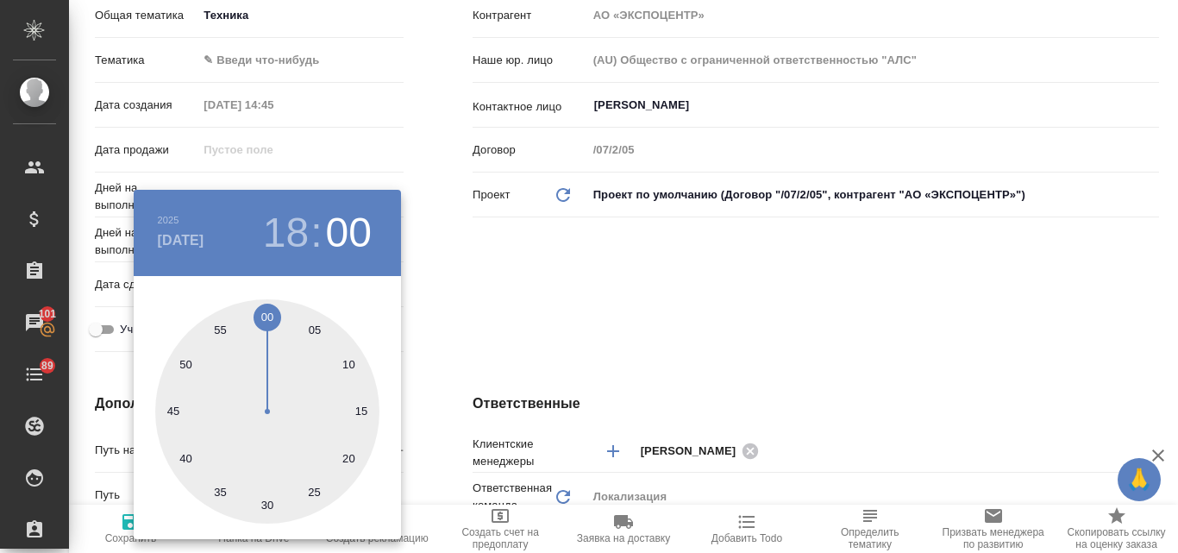
click at [543, 286] on div at bounding box center [589, 276] width 1178 height 553
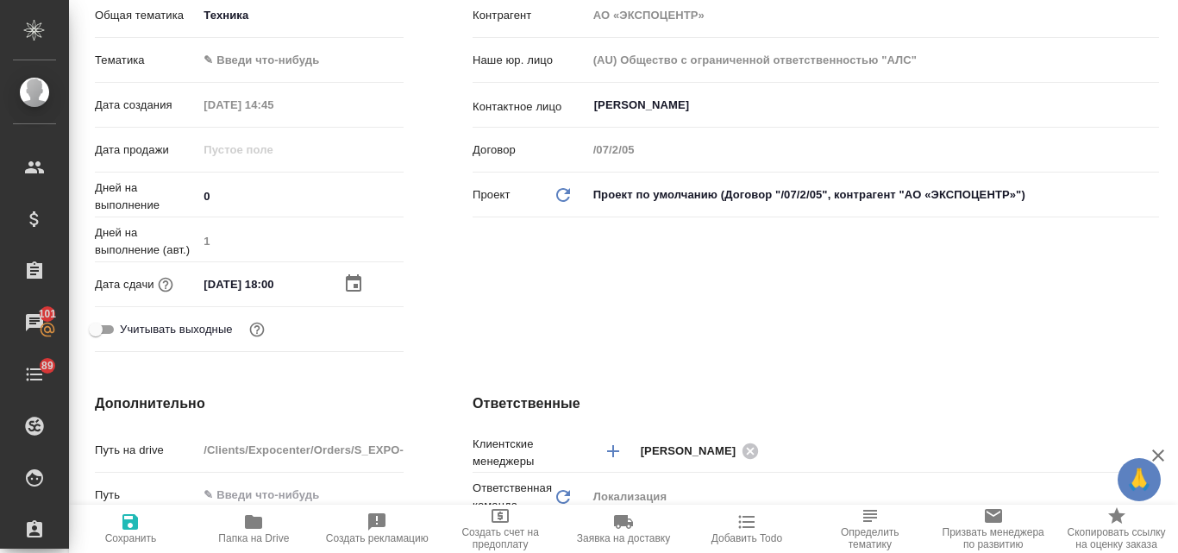
click at [129, 517] on icon "button" at bounding box center [130, 521] width 21 height 21
type textarea "x"
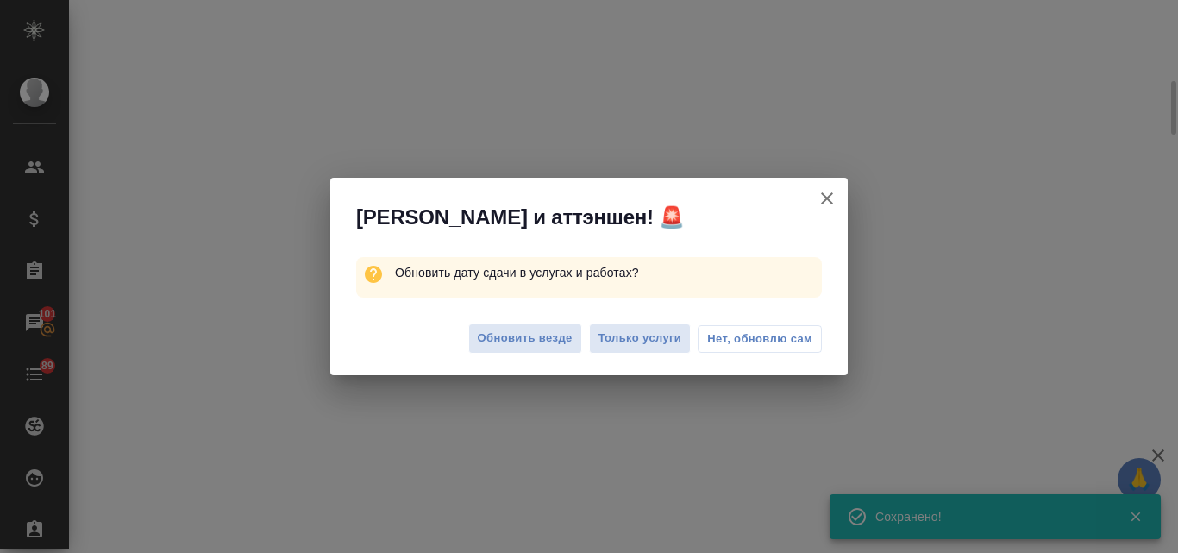
select select "RU"
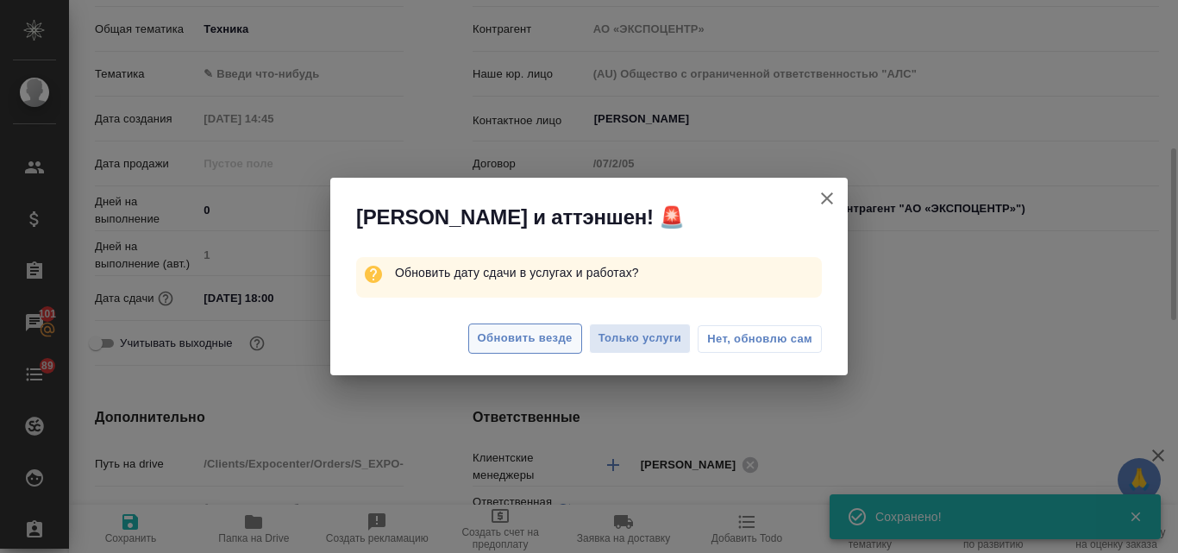
scroll to position [366, 0]
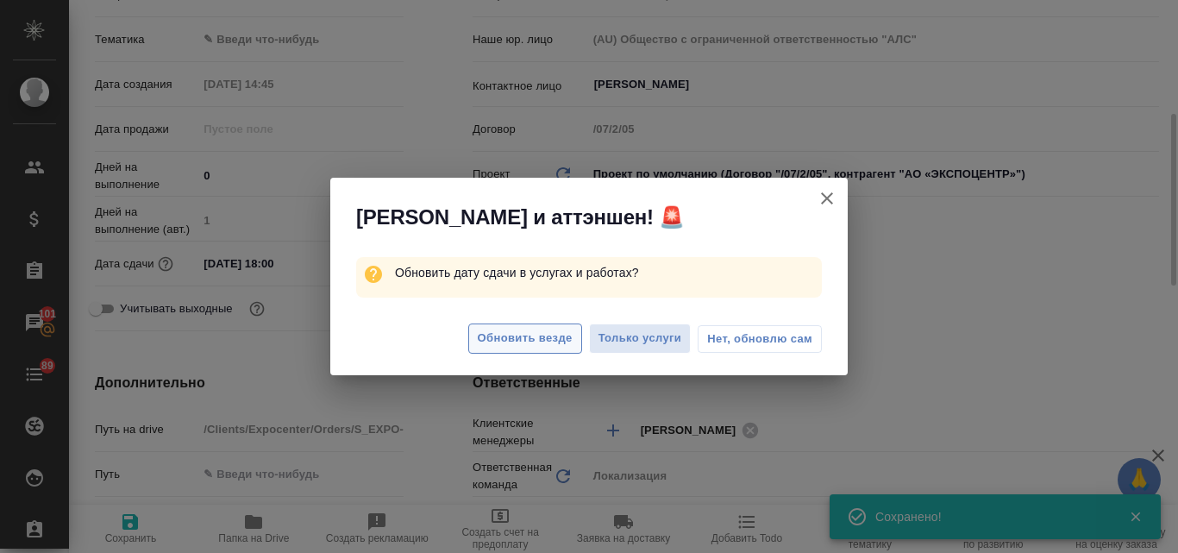
type textarea "x"
click at [498, 340] on span "Обновить везде" at bounding box center [525, 339] width 95 height 20
type textarea "x"
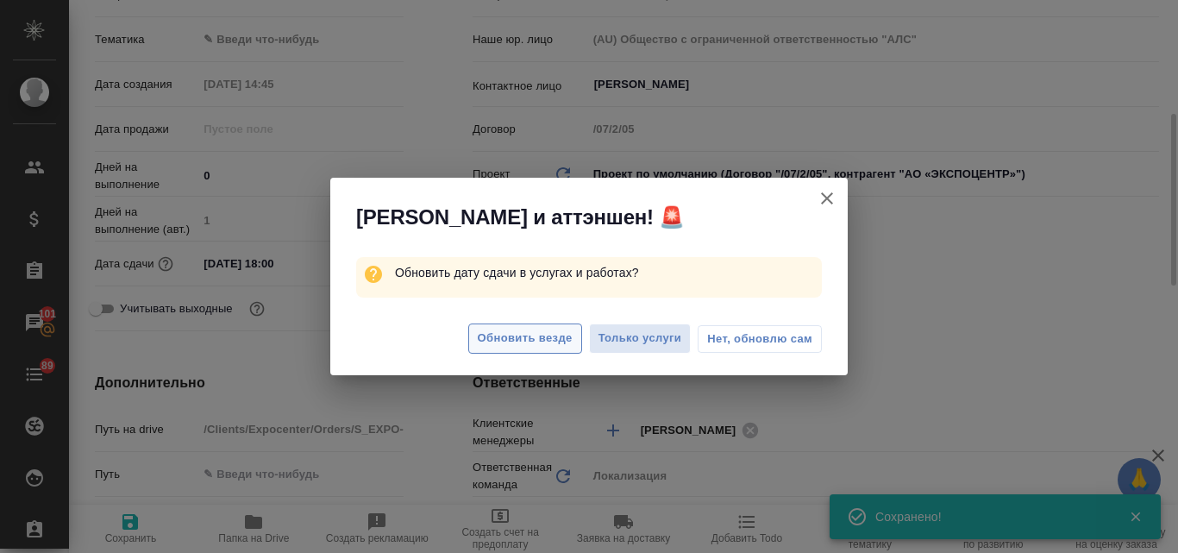
type textarea "x"
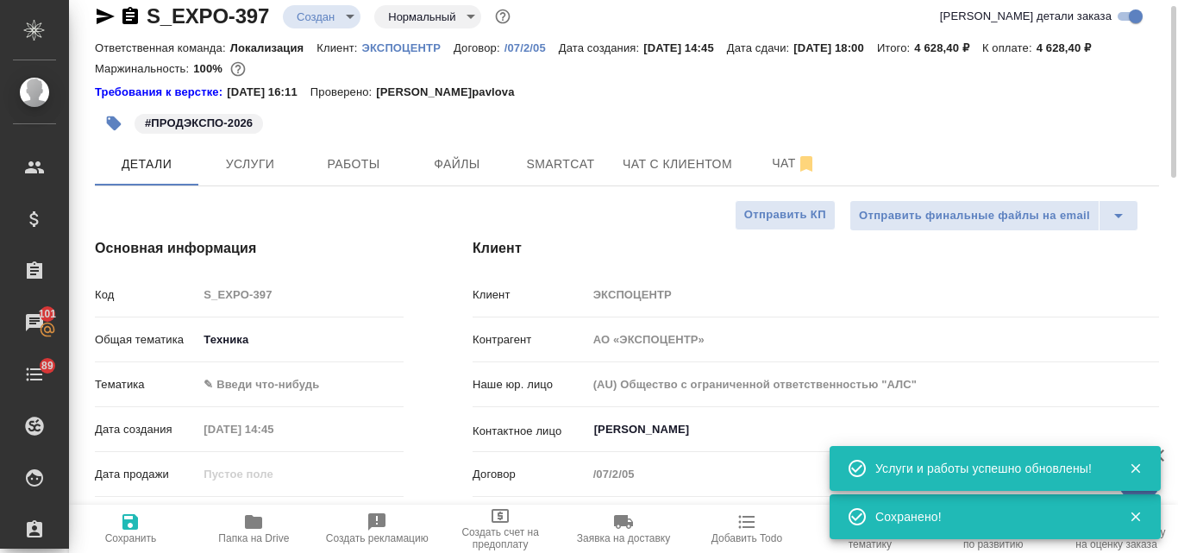
scroll to position [0, 0]
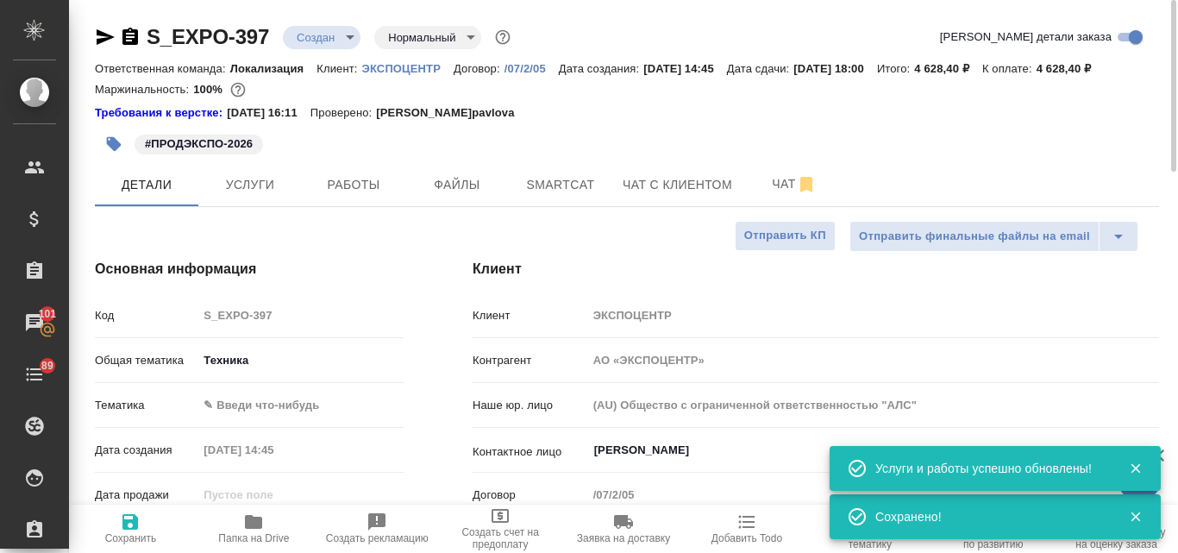
click at [347, 43] on body "🙏 .cls-1 fill:#fff; AWATERA Valyaeva Anna Клиенты Спецификации Заказы 101 Чаты …" at bounding box center [589, 276] width 1178 height 553
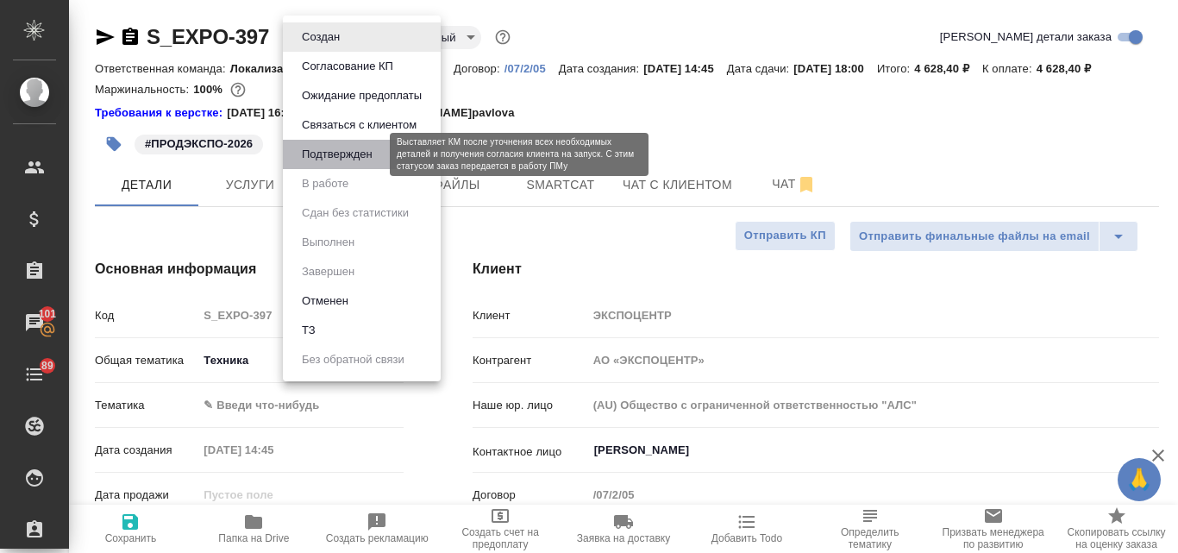
click at [343, 159] on button "Подтвержден" at bounding box center [337, 154] width 81 height 19
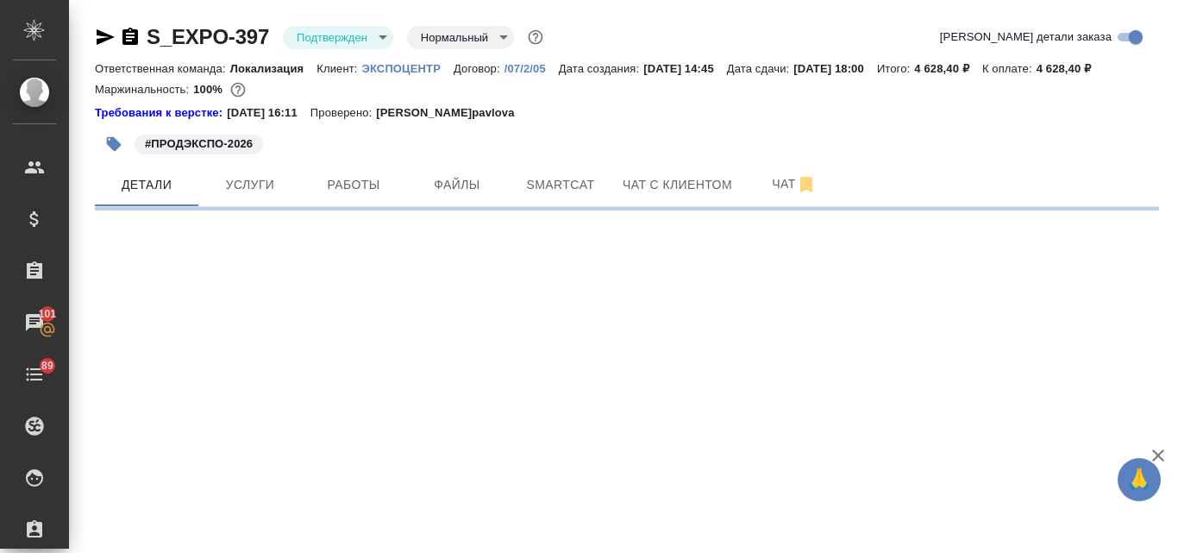
select select "RU"
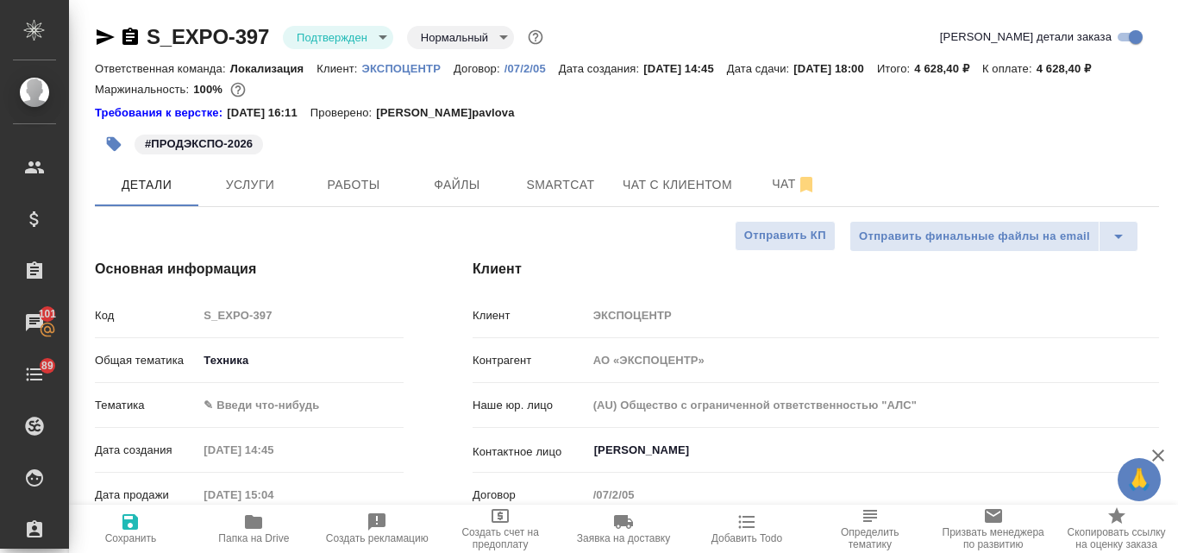
type textarea "x"
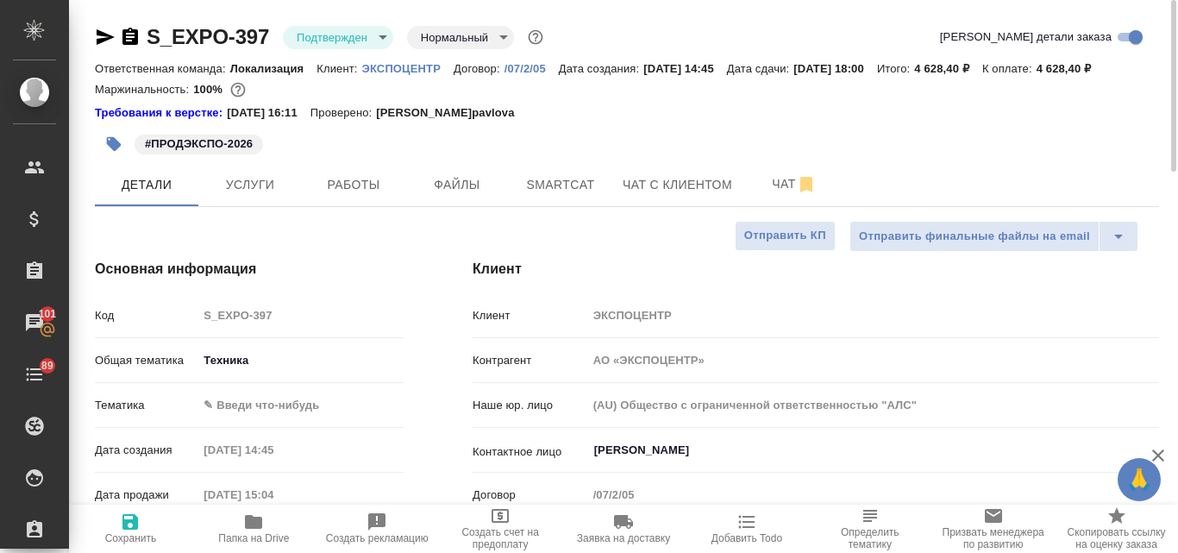
type textarea "x"
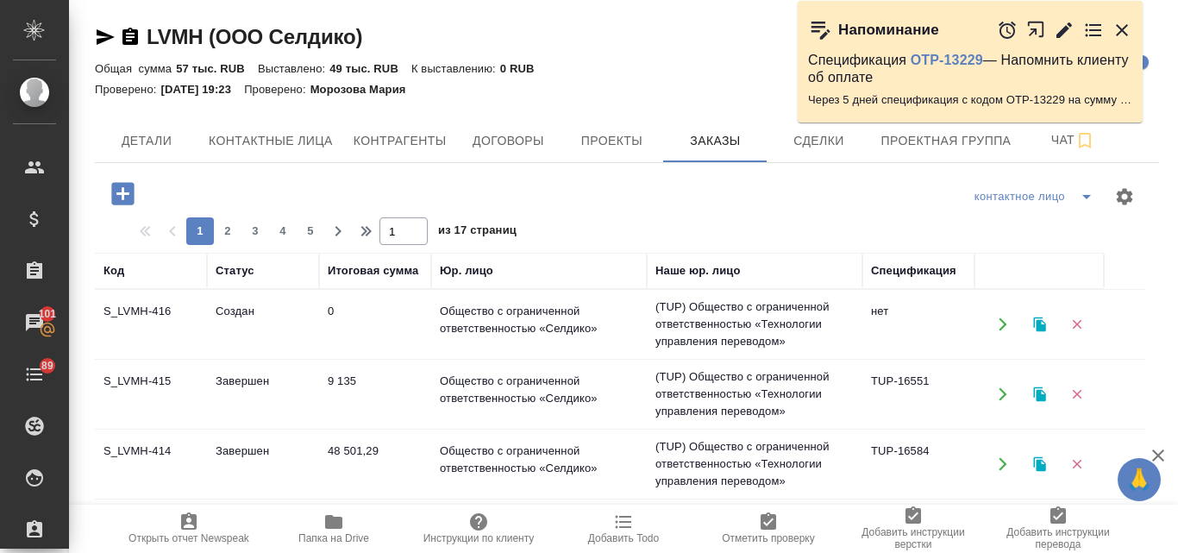
scroll to position [259, 0]
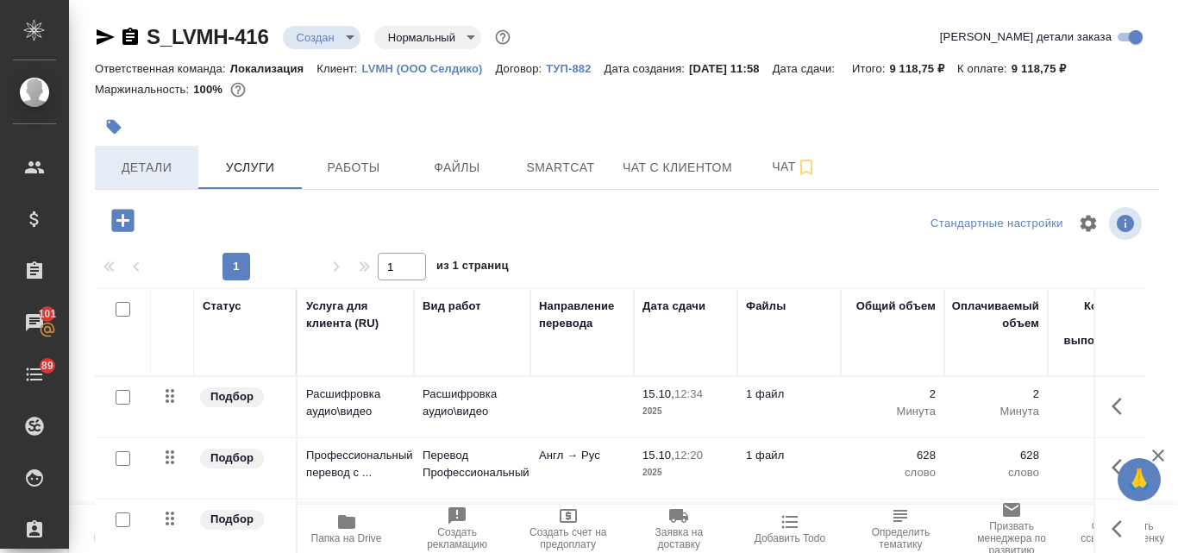
click at [154, 165] on span "Детали" at bounding box center [146, 168] width 83 height 22
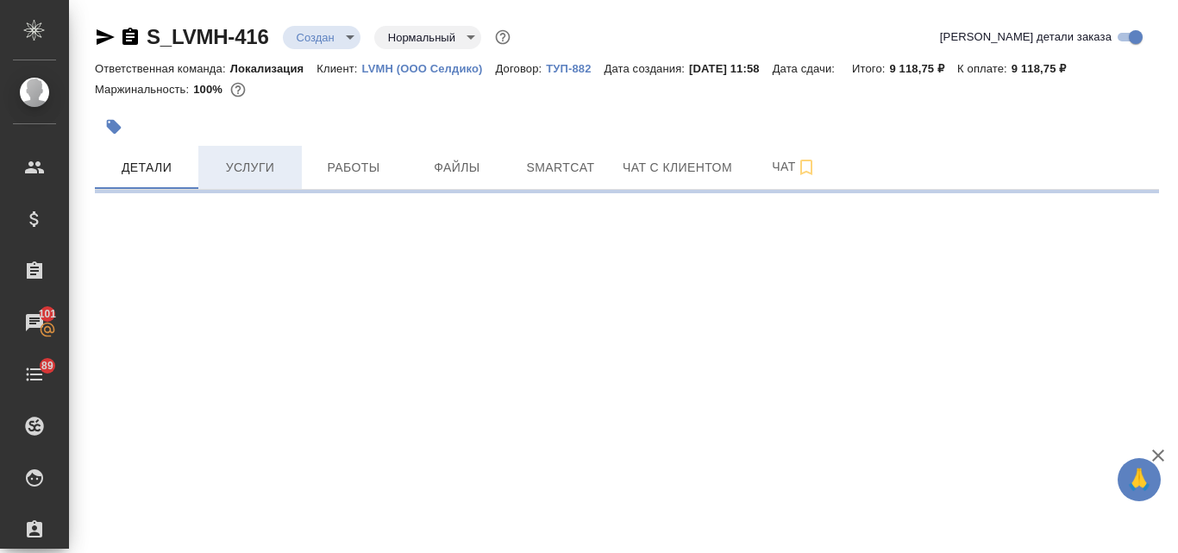
select select "RU"
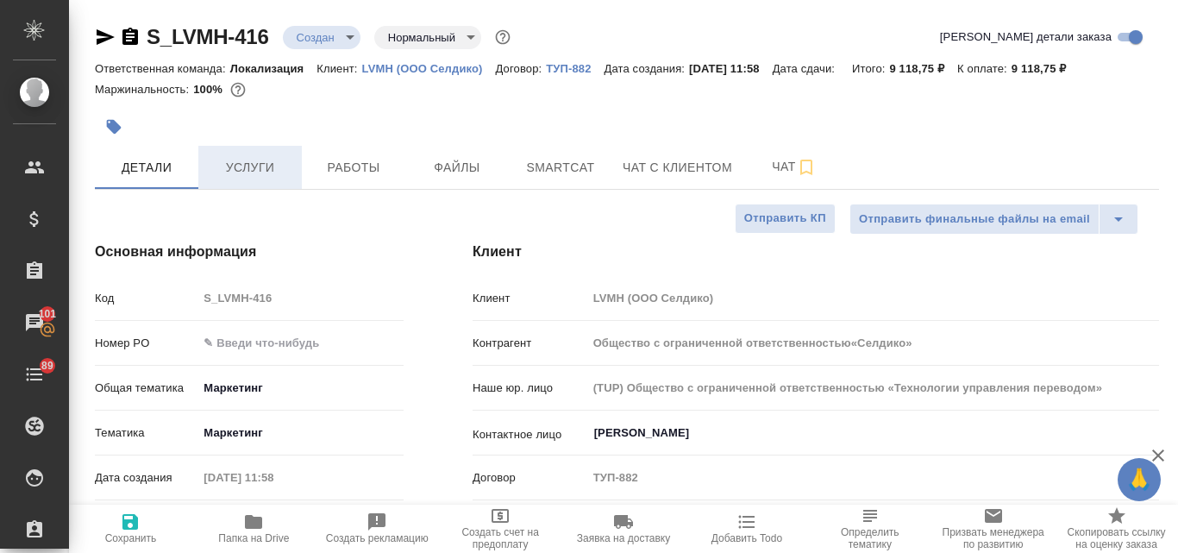
type textarea "x"
click at [263, 163] on span "Услуги" at bounding box center [250, 168] width 83 height 22
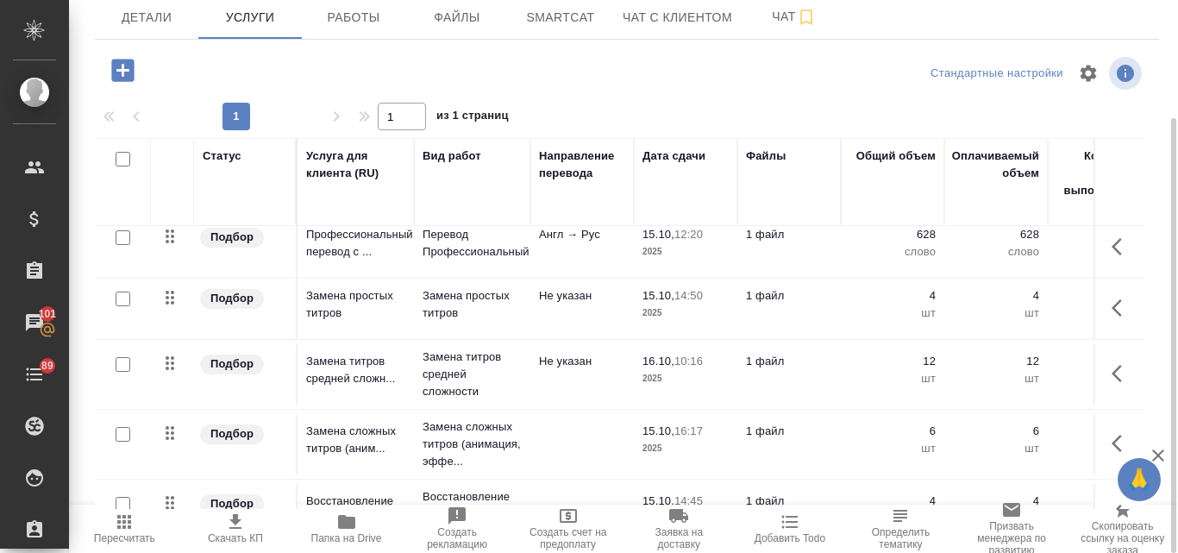
scroll to position [86, 0]
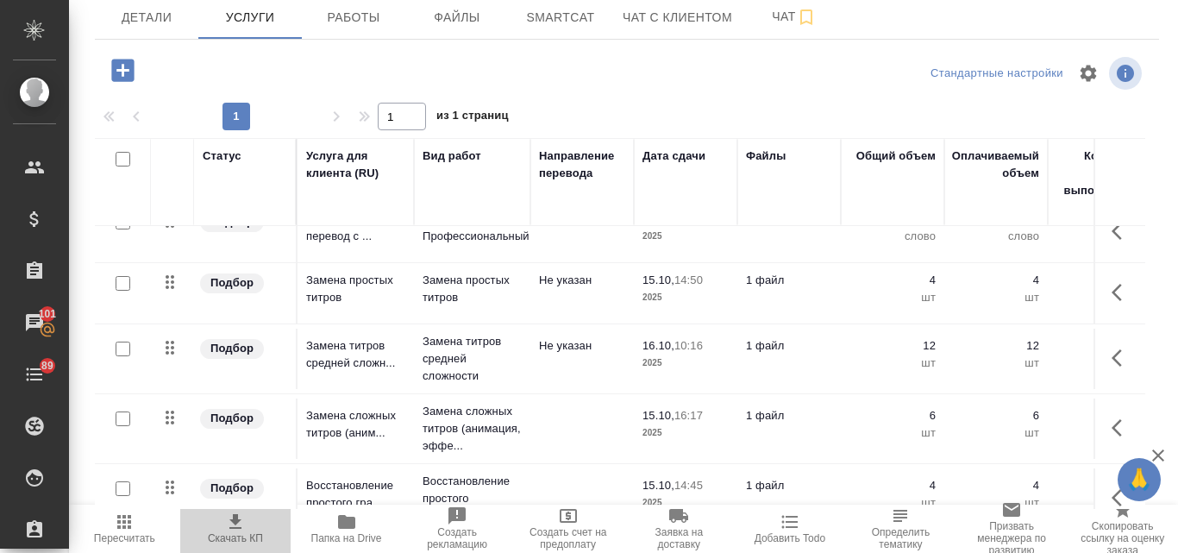
click at [235, 518] on icon "button" at bounding box center [235, 521] width 12 height 15
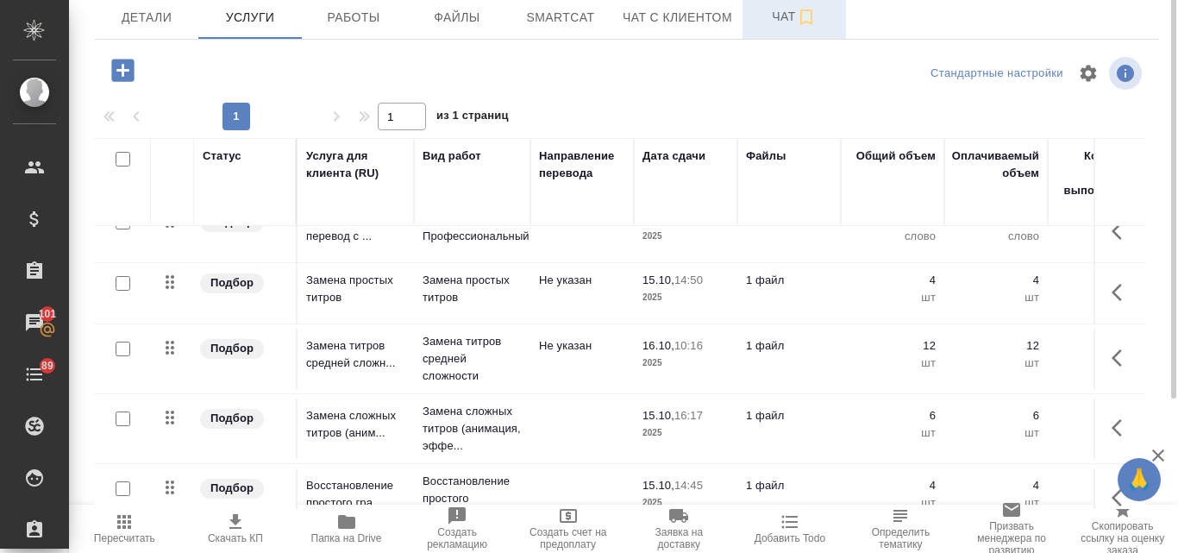
scroll to position [64, 0]
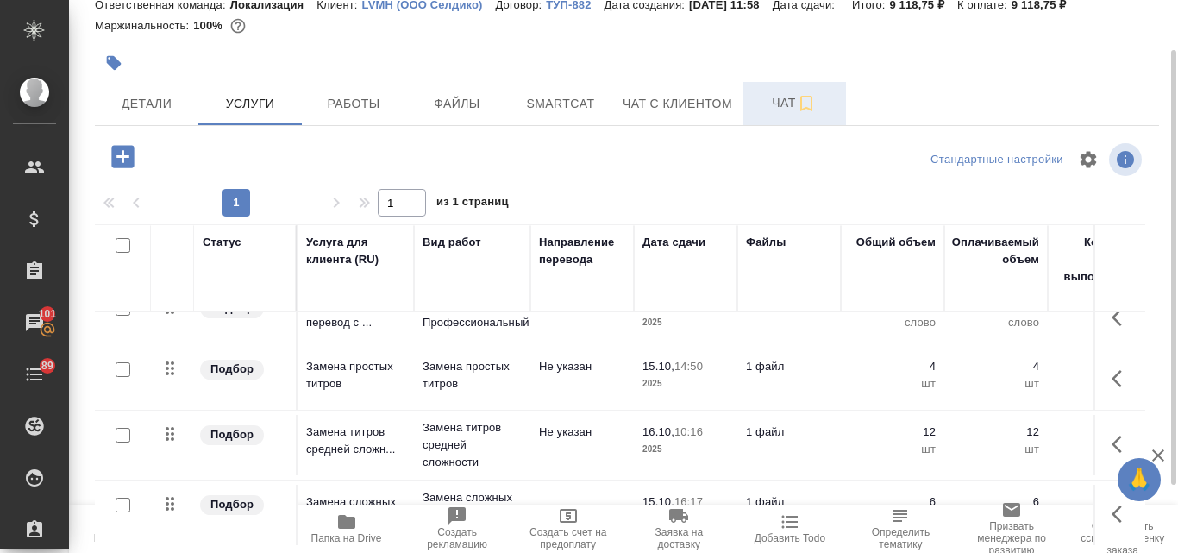
click at [792, 105] on span "Чат" at bounding box center [794, 103] width 83 height 22
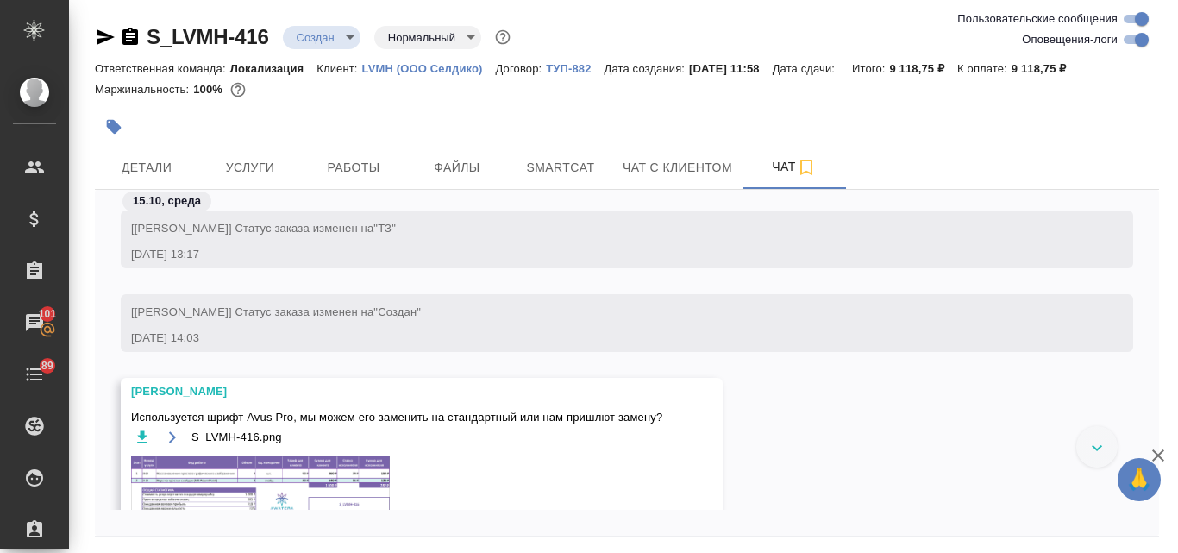
scroll to position [1030, 0]
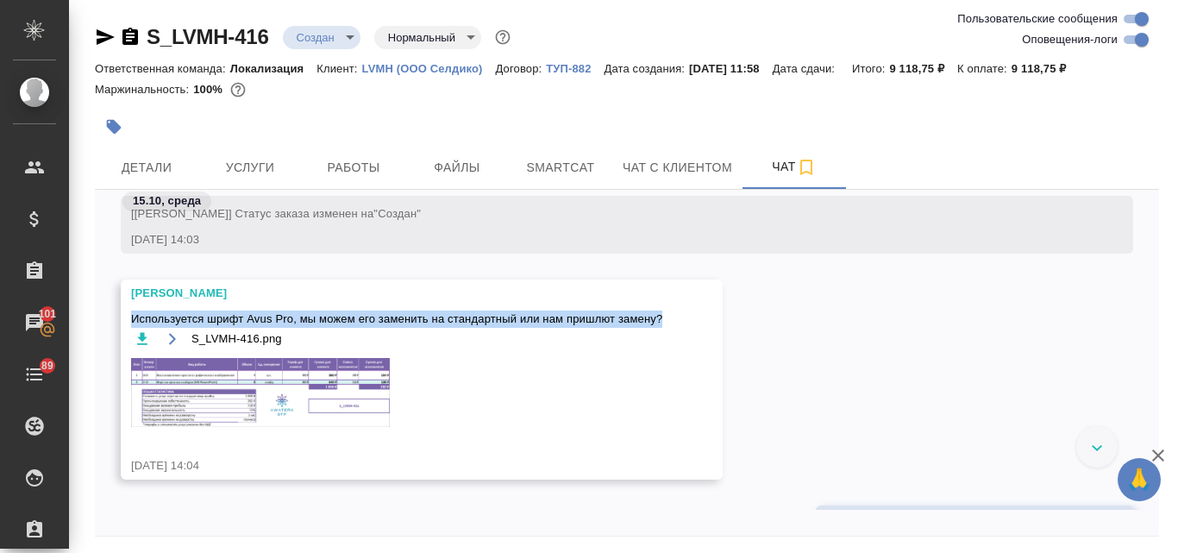
drag, startPoint x: 130, startPoint y: 317, endPoint x: 660, endPoint y: 319, distance: 529.6
click at [660, 319] on div "Малофеева Екатерина Используется шрифт Avus Pro, мы можем его заменить на станд…" at bounding box center [422, 379] width 602 height 200
copy span "Используется шрифт Avus Pro, мы можем его заменить на стандартный или нам пришл…"
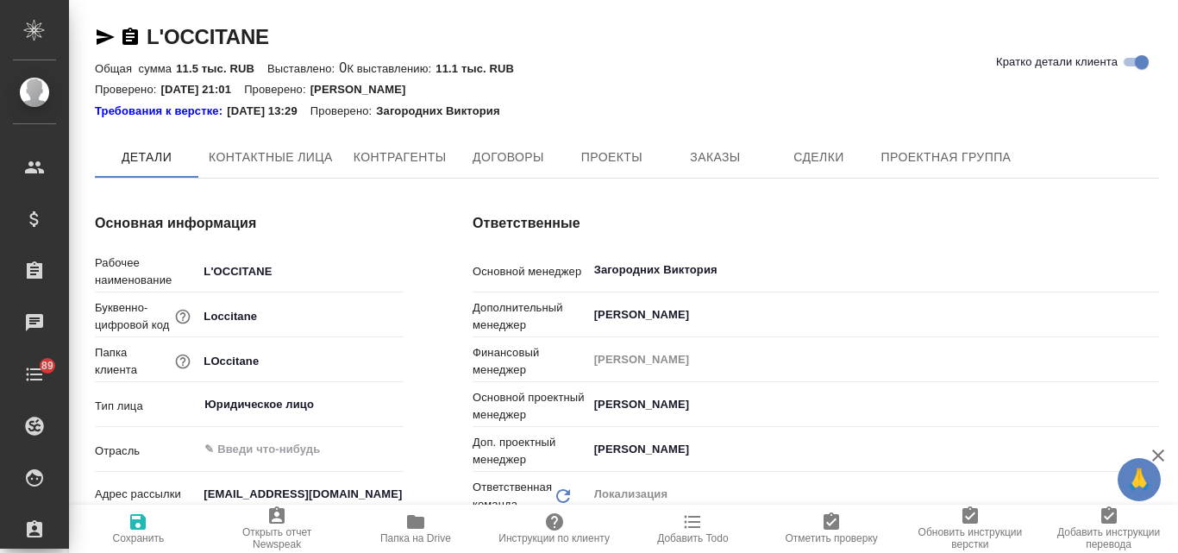
type textarea "x"
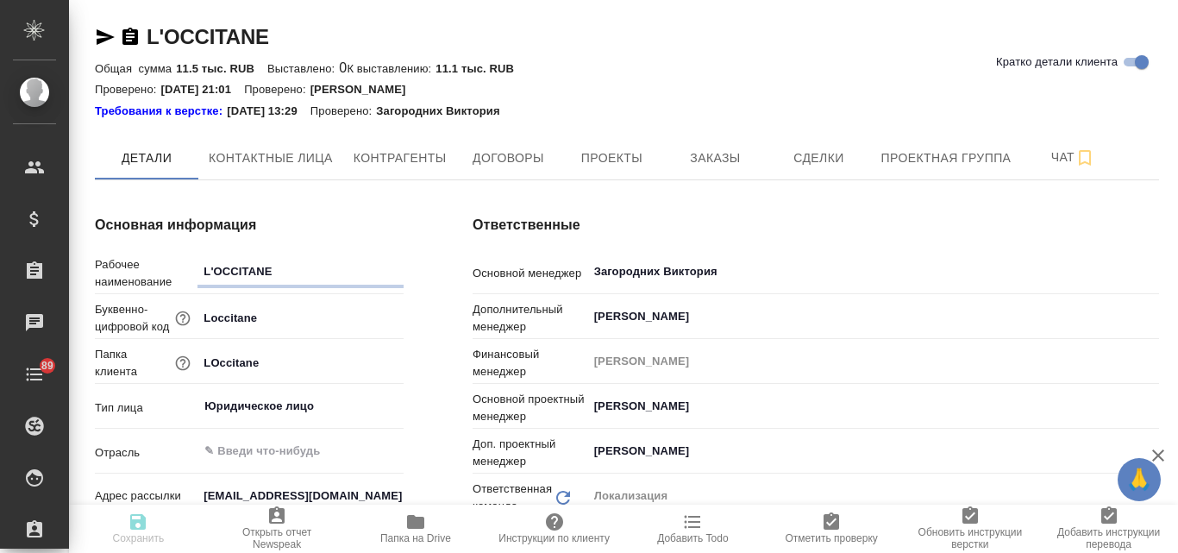
type textarea "x"
click at [700, 159] on span "Заказы" at bounding box center [715, 158] width 83 height 22
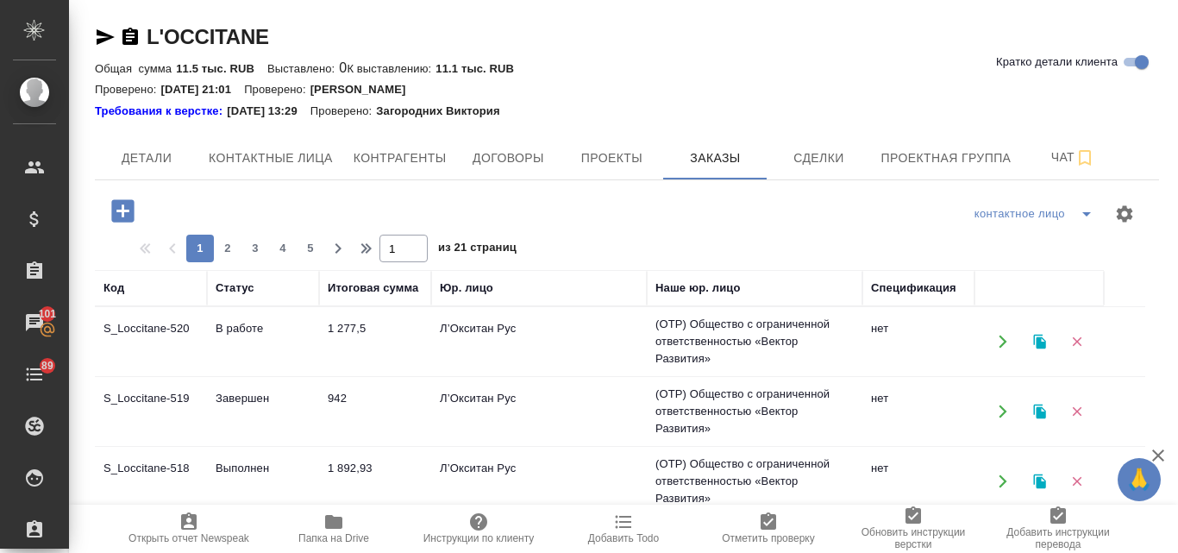
click at [1037, 344] on icon "button" at bounding box center [1039, 342] width 12 height 15
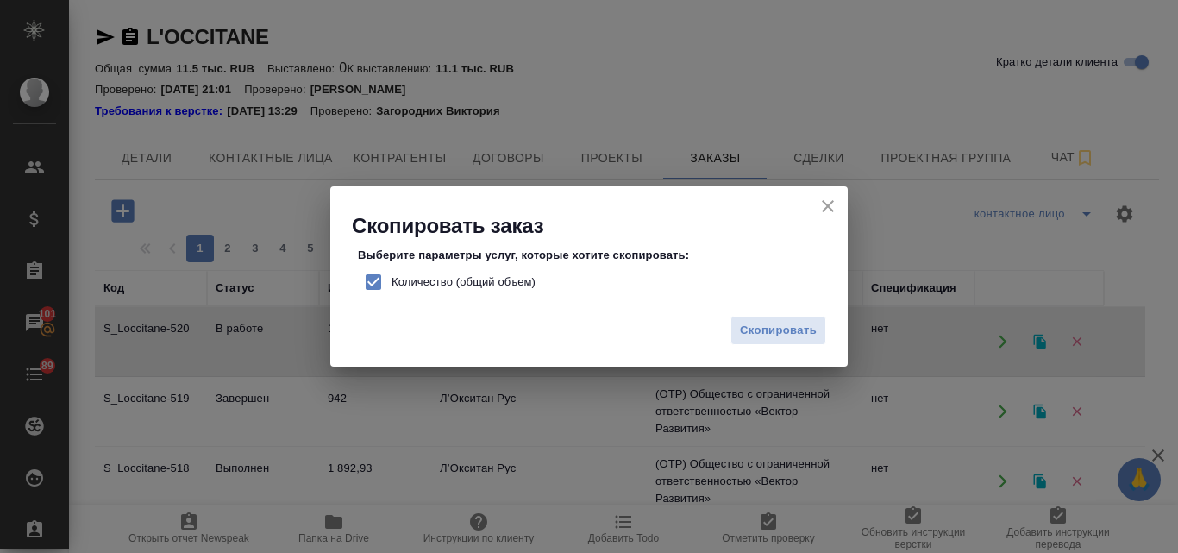
click at [367, 280] on input "Количество (общий объем)" at bounding box center [373, 282] width 36 height 36
checkbox input "false"
click at [792, 334] on span "Скопировать" at bounding box center [778, 331] width 77 height 20
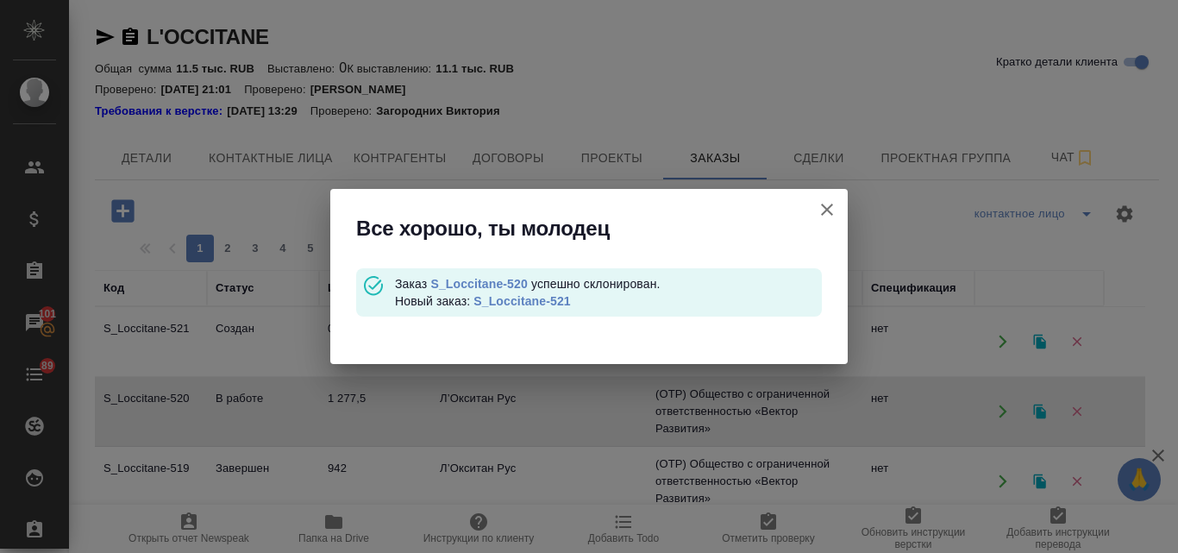
click at [508, 296] on link "S_Loccitane-521" at bounding box center [522, 301] width 97 height 14
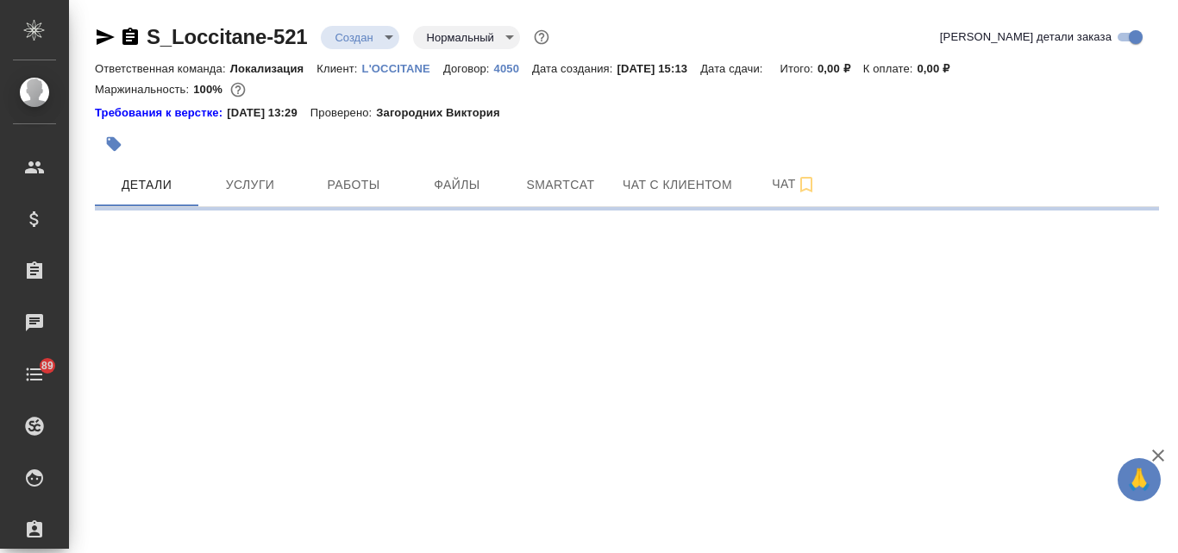
select select "RU"
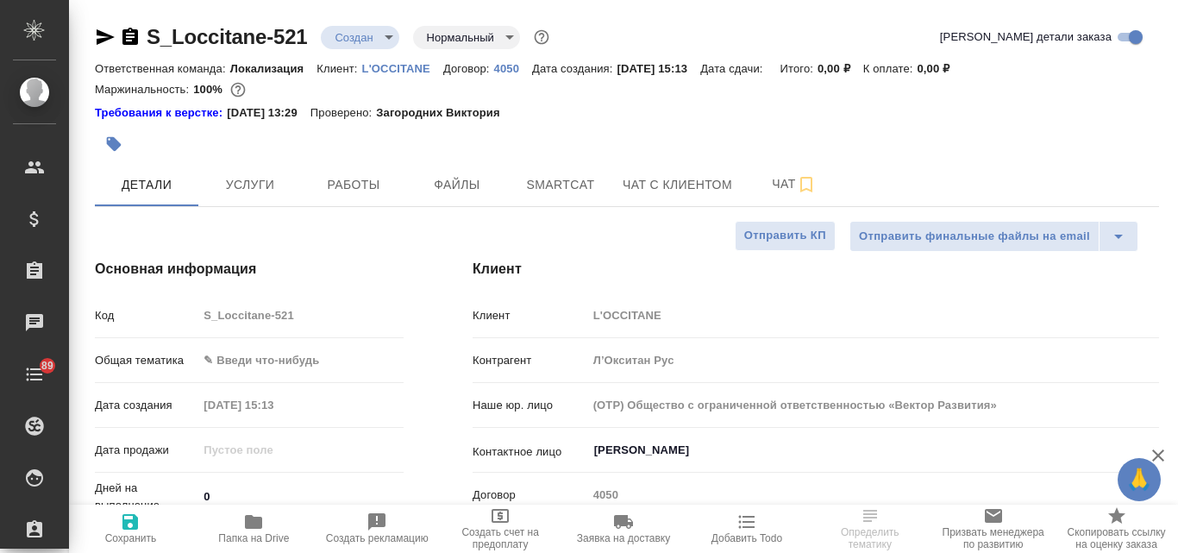
type textarea "x"
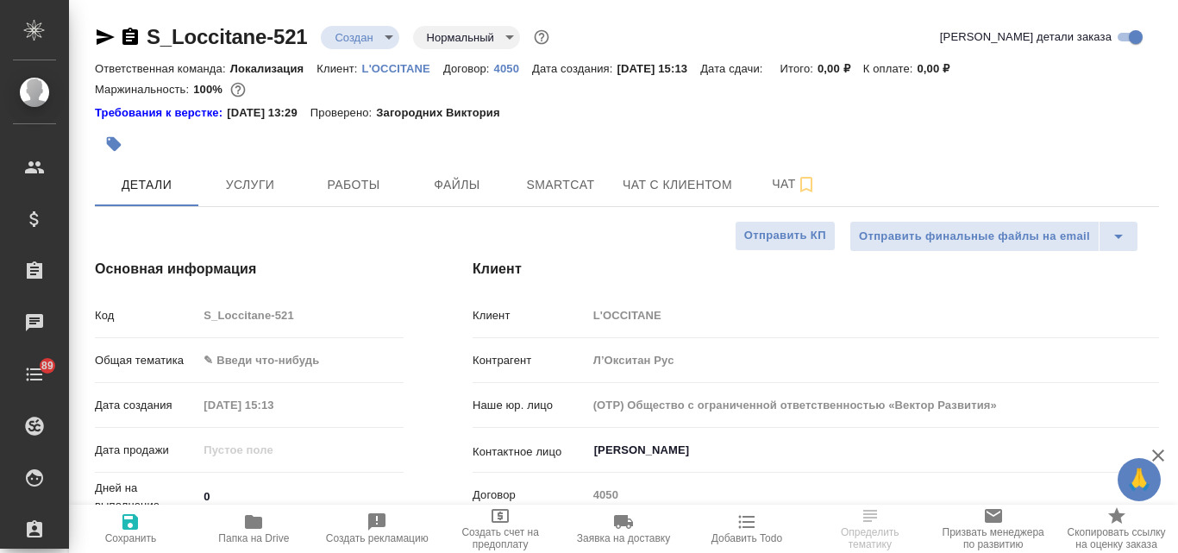
type textarea "x"
click at [474, 185] on span "Файлы" at bounding box center [457, 185] width 83 height 22
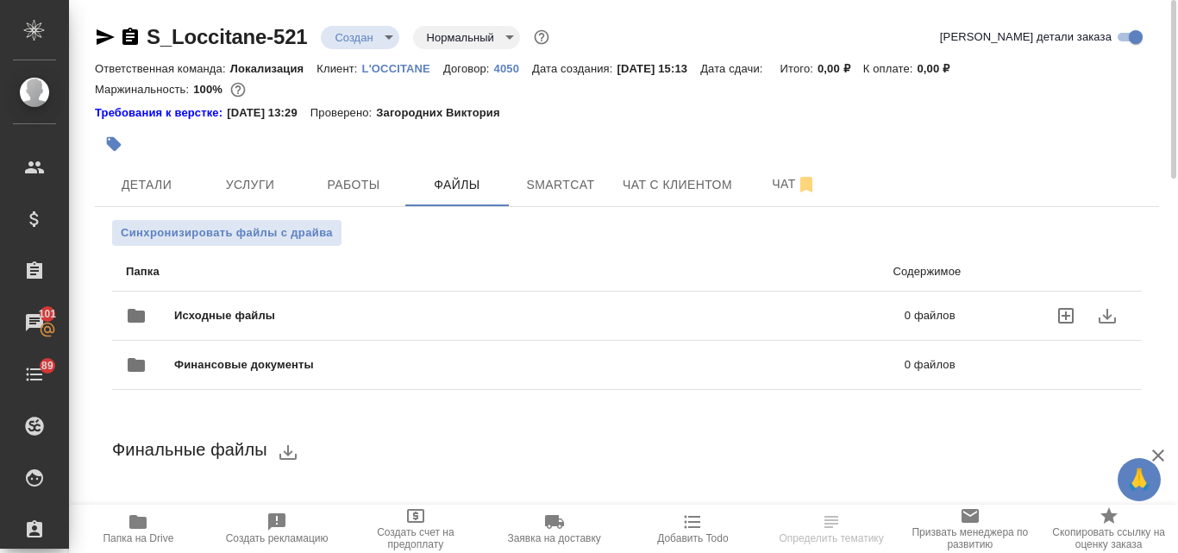
click at [305, 320] on span "Исходные файлы" at bounding box center [382, 315] width 416 height 17
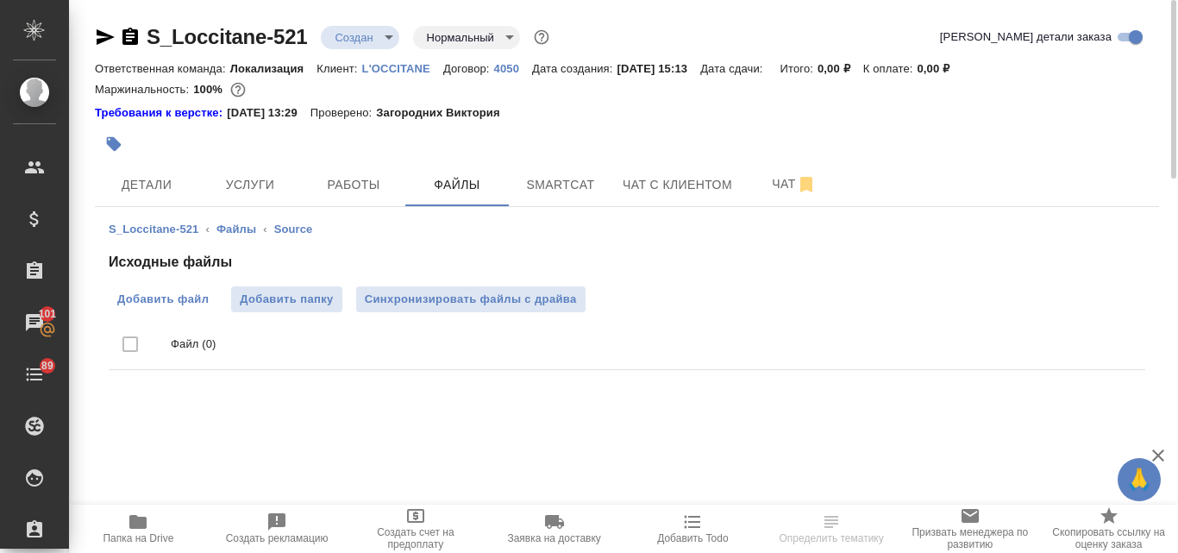
click at [198, 307] on span "Добавить файл" at bounding box center [162, 299] width 91 height 17
click at [0, 0] on input "Добавить файл" at bounding box center [0, 0] width 0 height 0
click at [157, 301] on span "Добавить файл" at bounding box center [162, 299] width 91 height 17
click at [0, 0] on input "Добавить файл" at bounding box center [0, 0] width 0 height 0
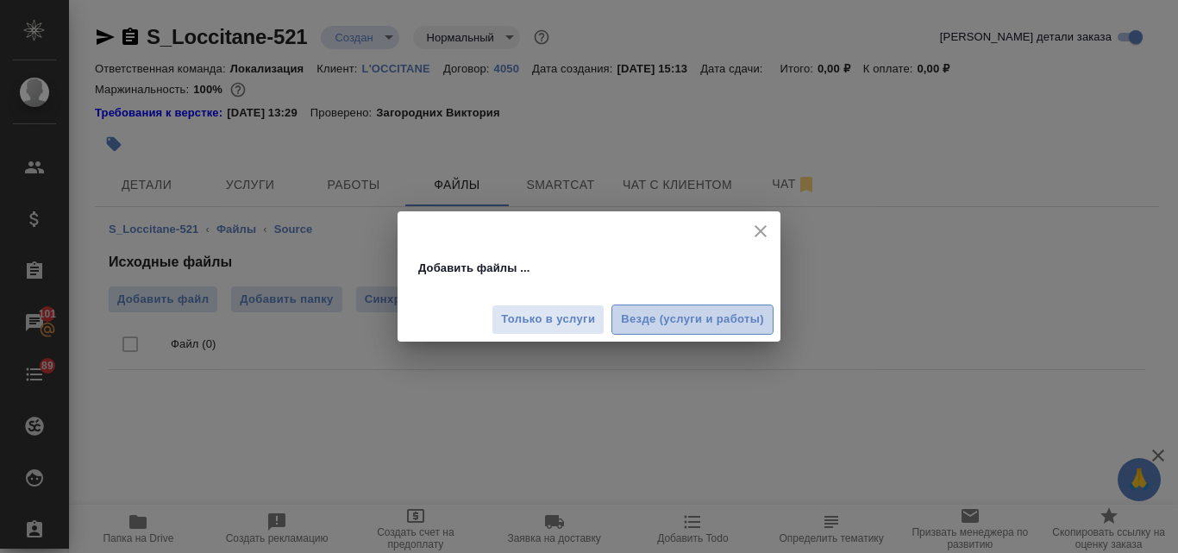
click at [718, 311] on span "Везде (услуги и работы)" at bounding box center [692, 320] width 143 height 20
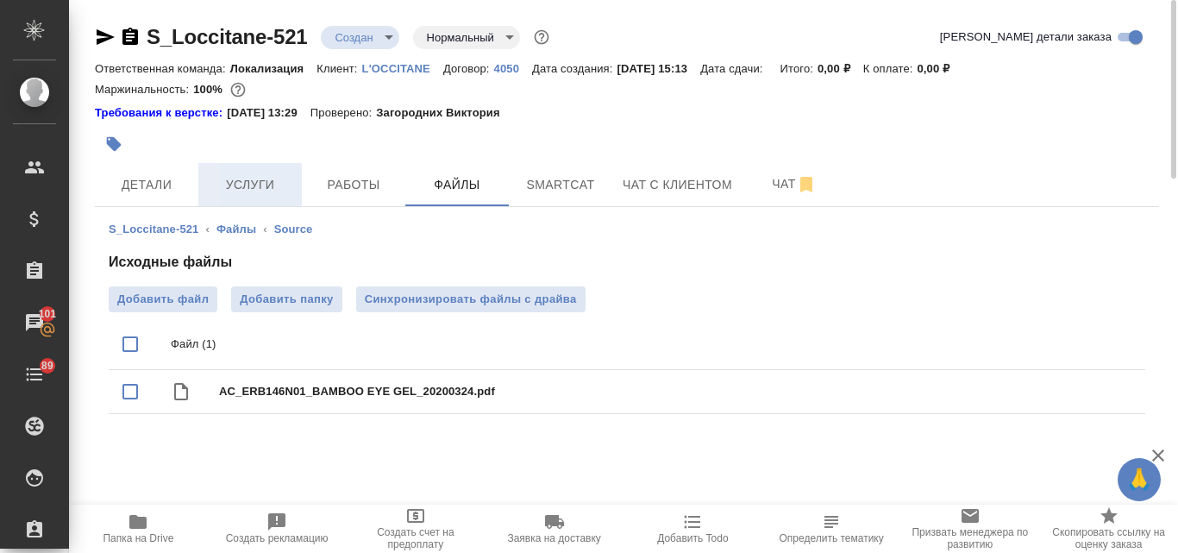
click at [235, 174] on span "Услуги" at bounding box center [250, 185] width 83 height 22
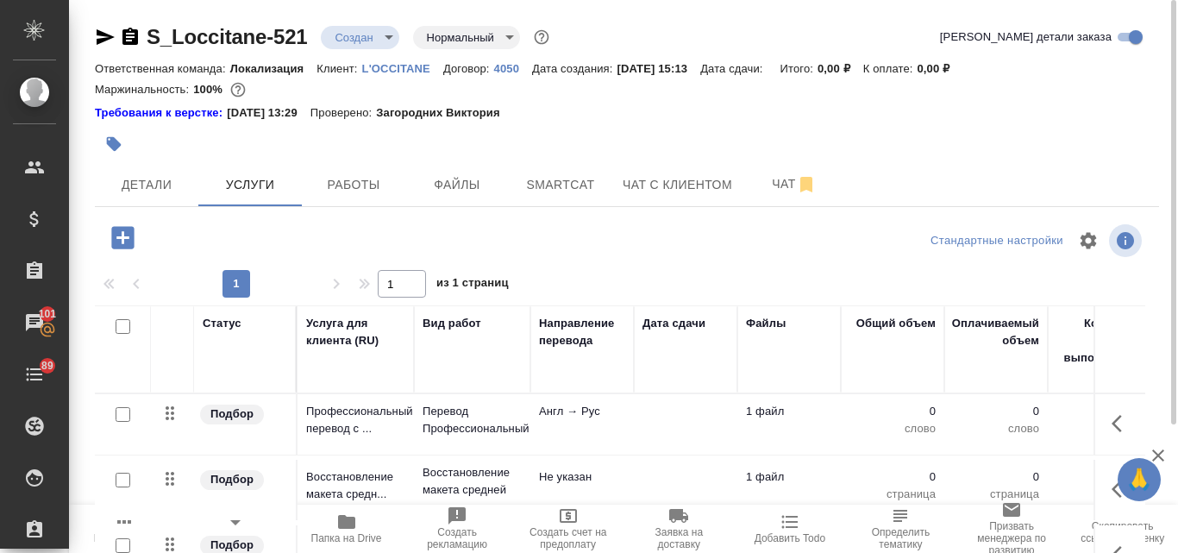
click at [390, 39] on body "🙏 .cls-1 fill:#fff; AWATERA Valyaeva Anna Клиенты Спецификации Заказы 101 Чаты …" at bounding box center [589, 276] width 1178 height 553
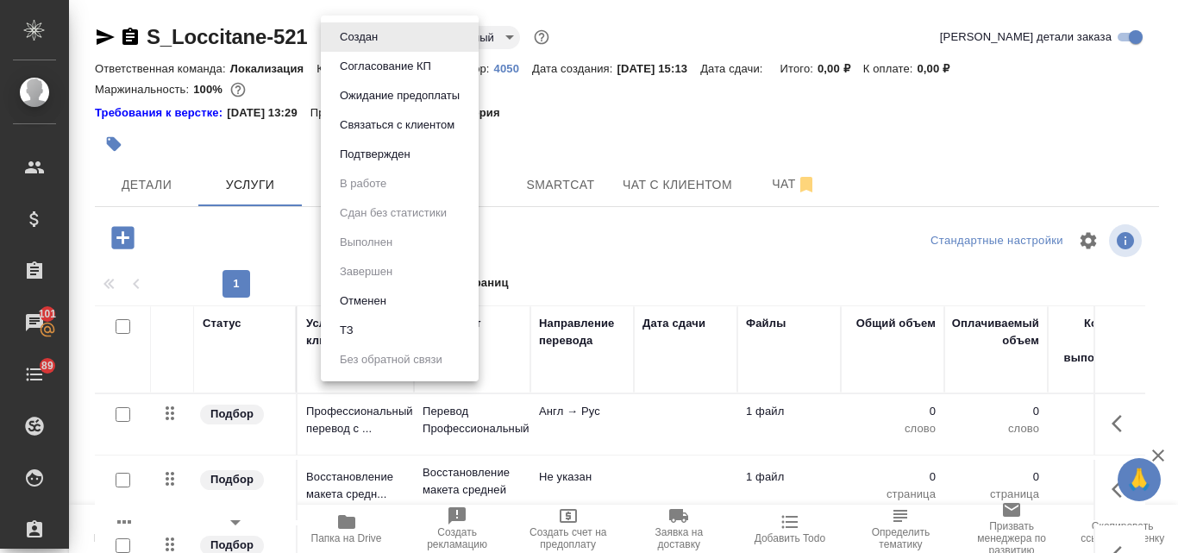
click at [377, 336] on li "ТЗ" at bounding box center [400, 330] width 158 height 29
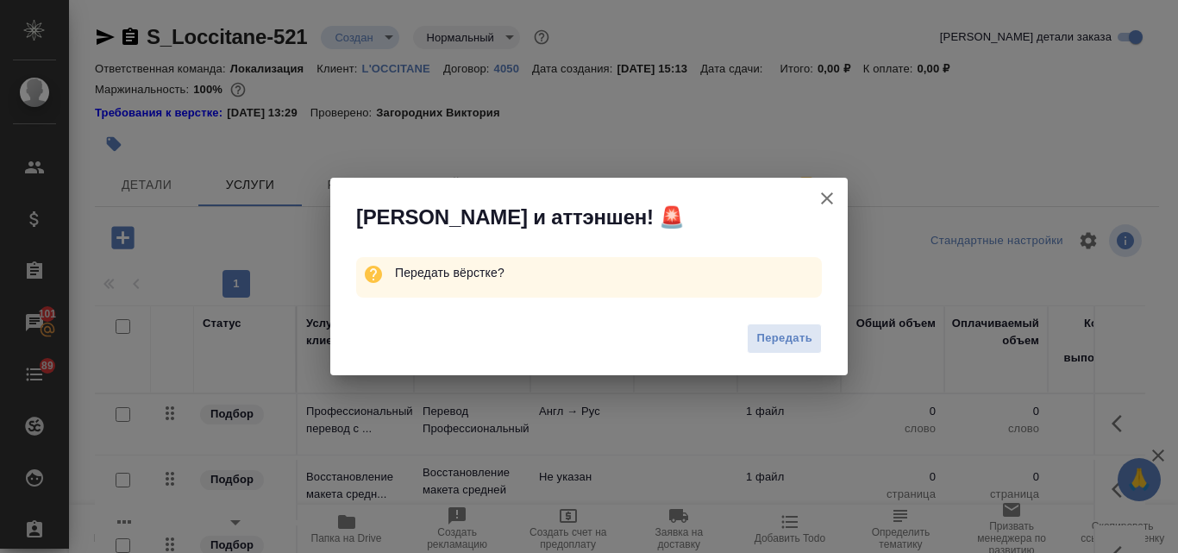
click at [770, 333] on span "Передать" at bounding box center [784, 339] width 56 height 20
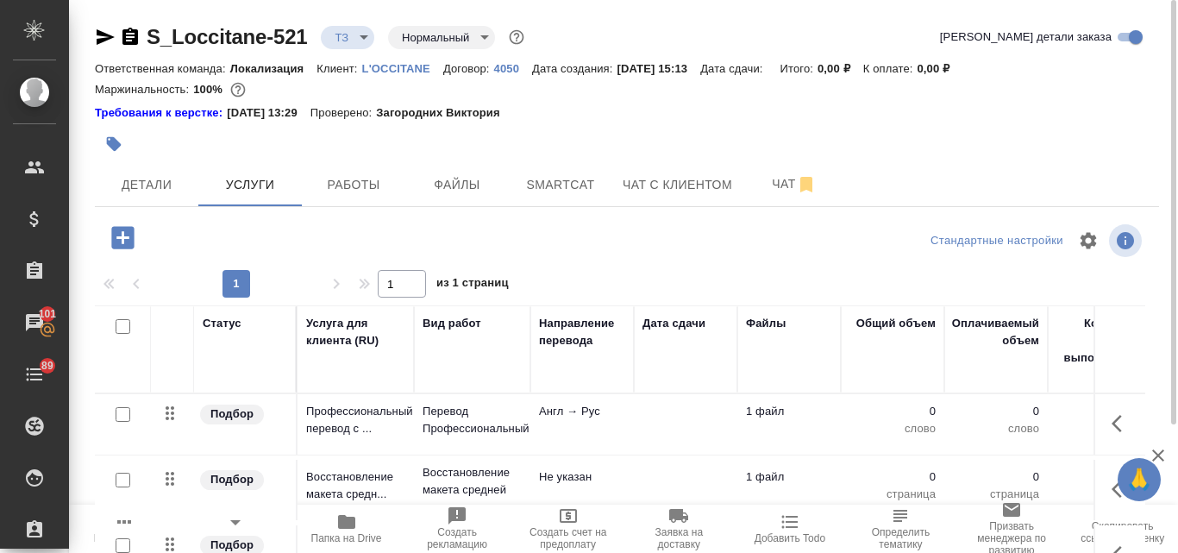
click at [122, 418] on input "checkbox" at bounding box center [123, 414] width 15 height 15
checkbox input "true"
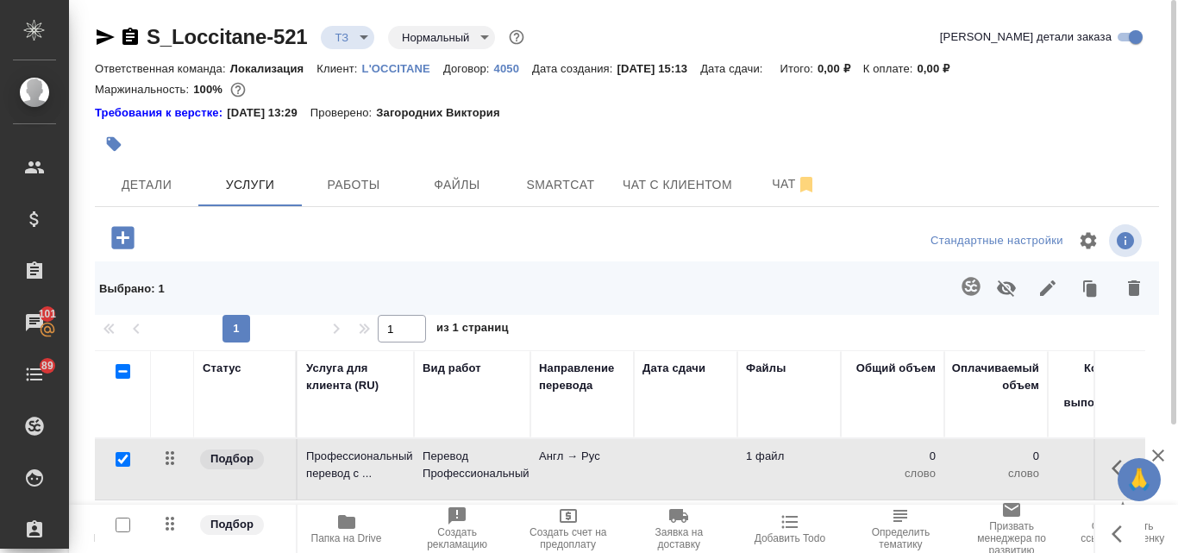
click at [968, 285] on icon "button" at bounding box center [971, 286] width 21 height 21
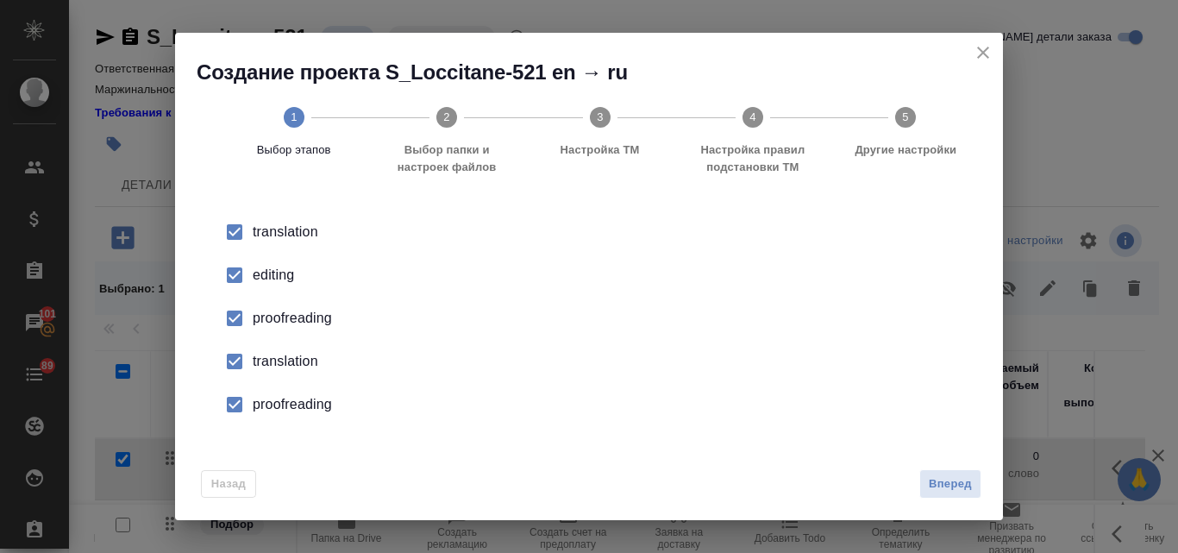
click at [287, 272] on div "editing" at bounding box center [607, 275] width 709 height 21
drag, startPoint x: 287, startPoint y: 272, endPoint x: 298, endPoint y: 317, distance: 46.9
click at [298, 317] on div "proofreading" at bounding box center [607, 318] width 709 height 21
click at [298, 370] on div "translation" at bounding box center [607, 361] width 709 height 21
click at [340, 377] on li "translation" at bounding box center [589, 361] width 773 height 43
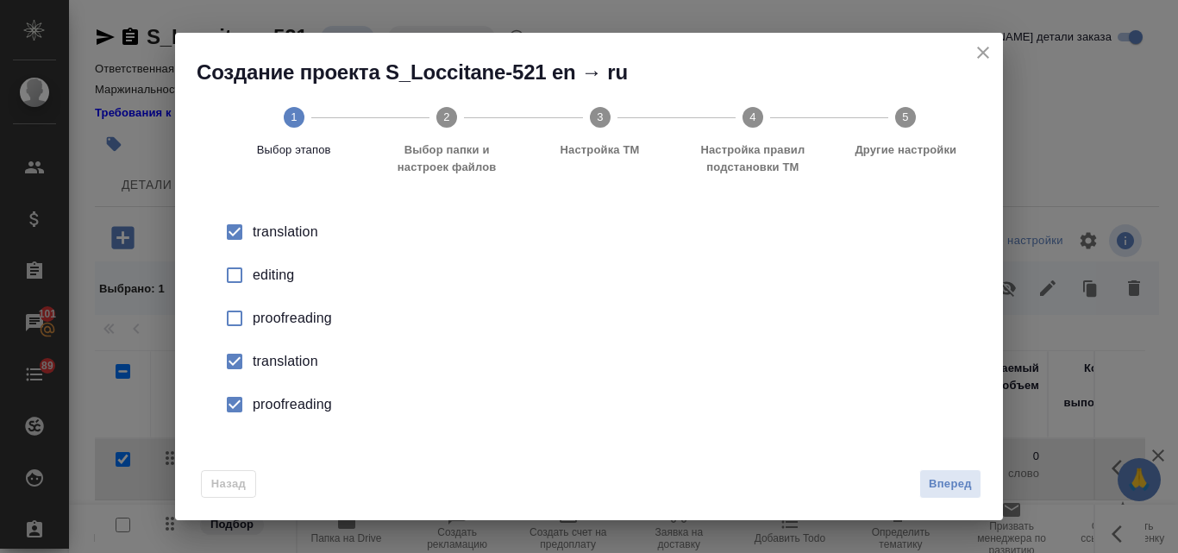
click at [315, 411] on div "proofreading" at bounding box center [607, 404] width 709 height 21
click at [298, 365] on div "translation" at bounding box center [607, 361] width 709 height 21
click at [952, 484] on span "Вперед" at bounding box center [950, 484] width 43 height 20
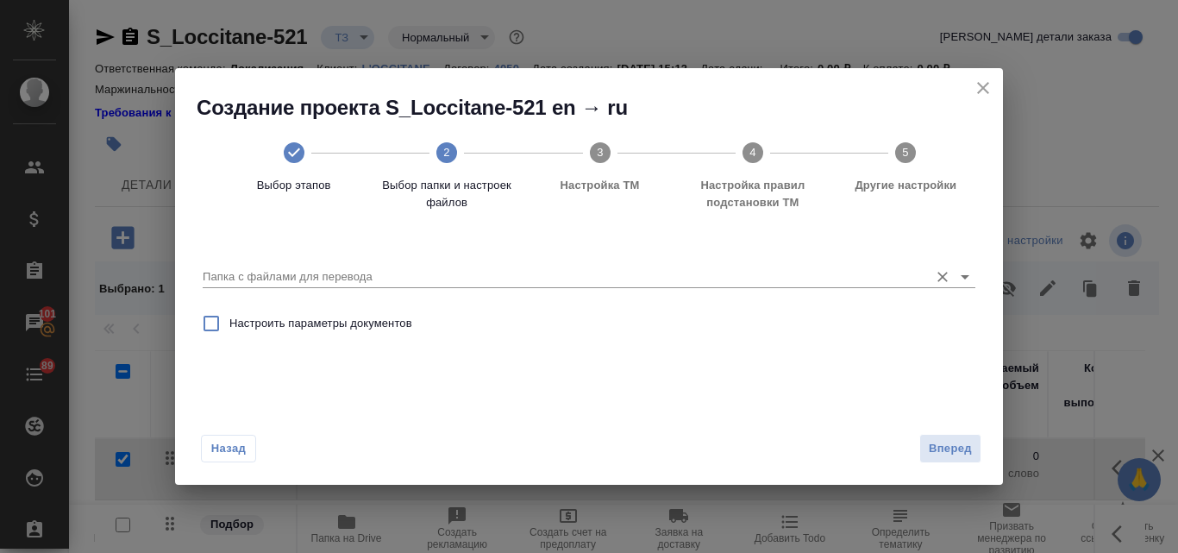
click at [399, 283] on input "Папка с файлами для перевода" at bounding box center [562, 277] width 718 height 21
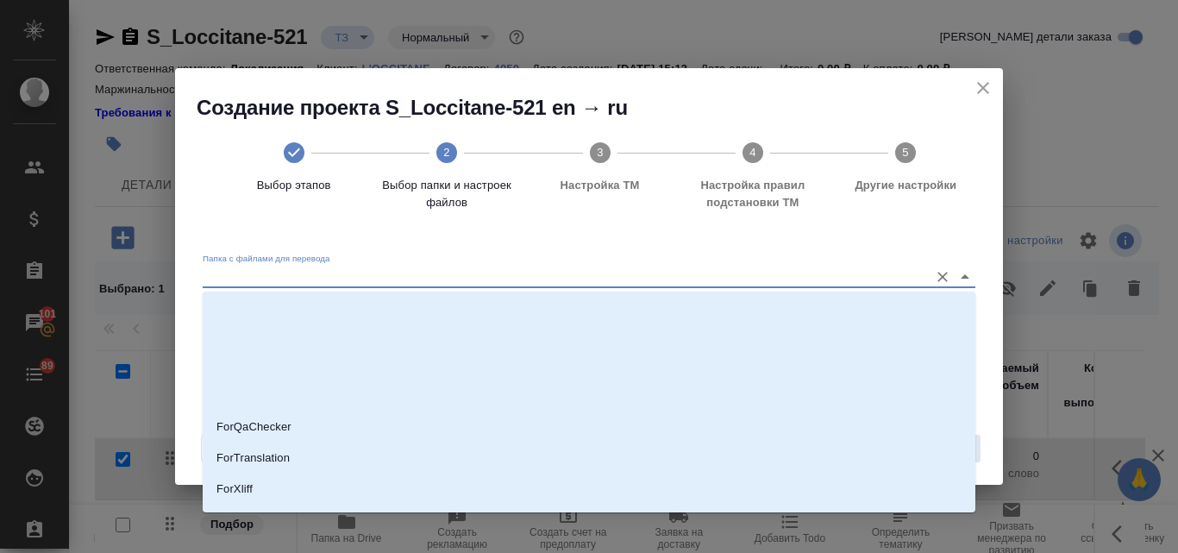
scroll to position [250, 0]
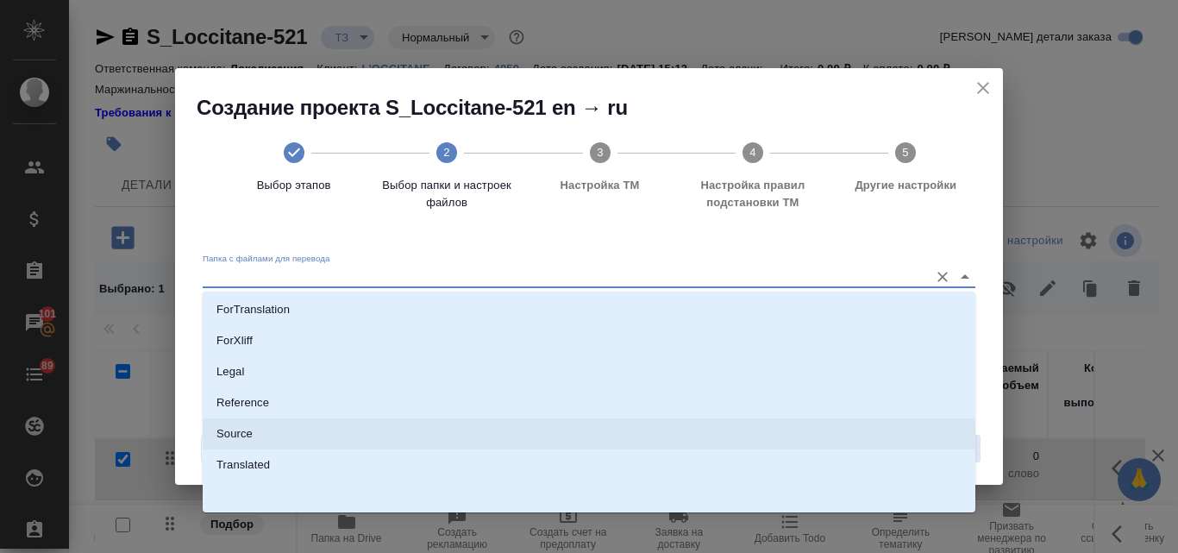
click at [222, 432] on p "Source" at bounding box center [234, 433] width 36 height 17
type input "Source"
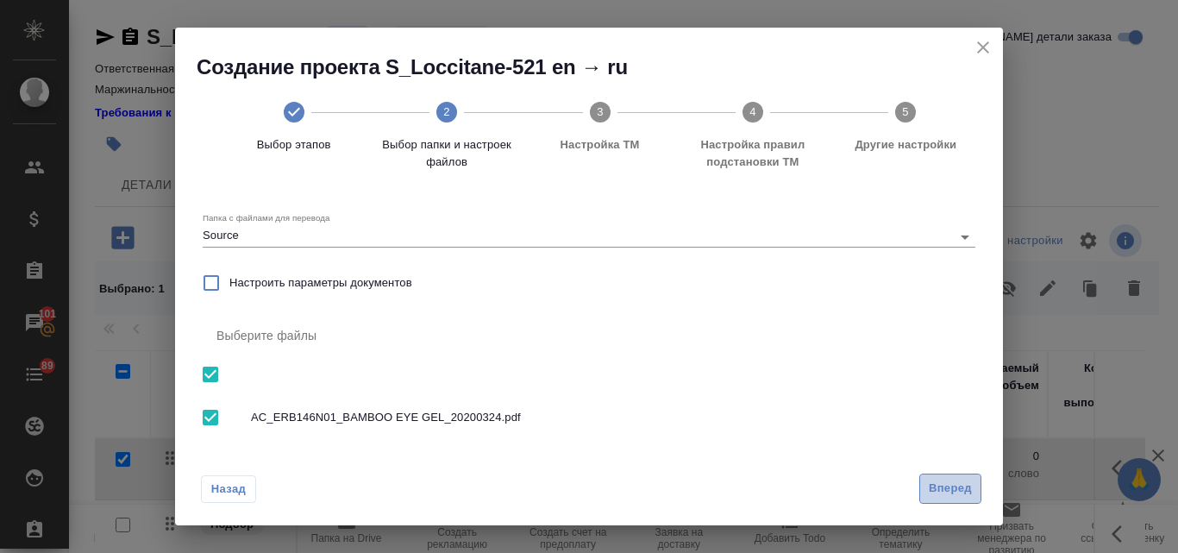
click at [936, 486] on span "Вперед" at bounding box center [950, 489] width 43 height 20
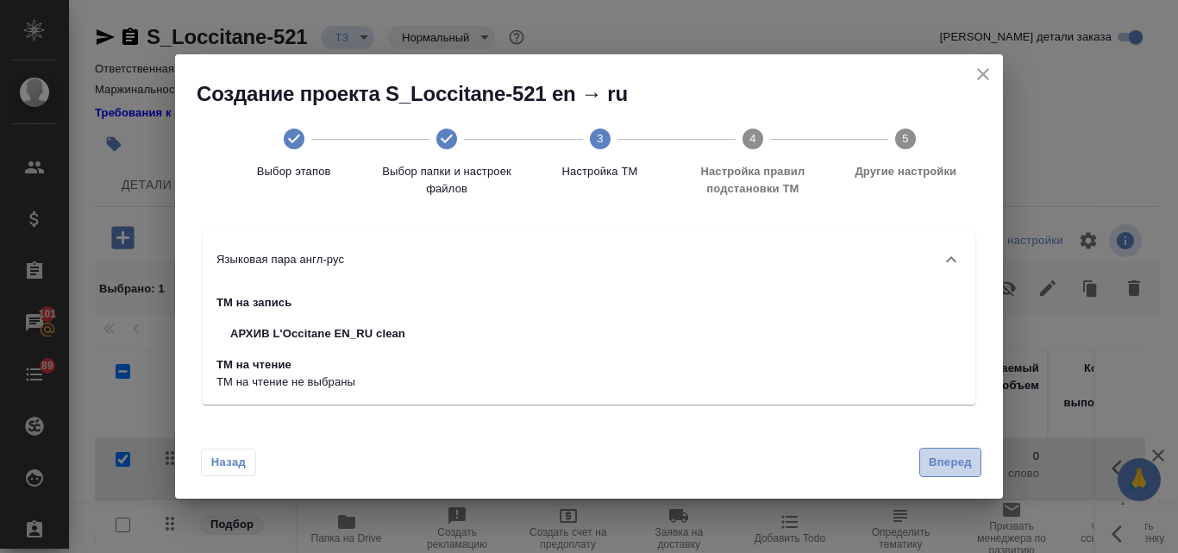
click at [933, 465] on span "Вперед" at bounding box center [950, 463] width 43 height 20
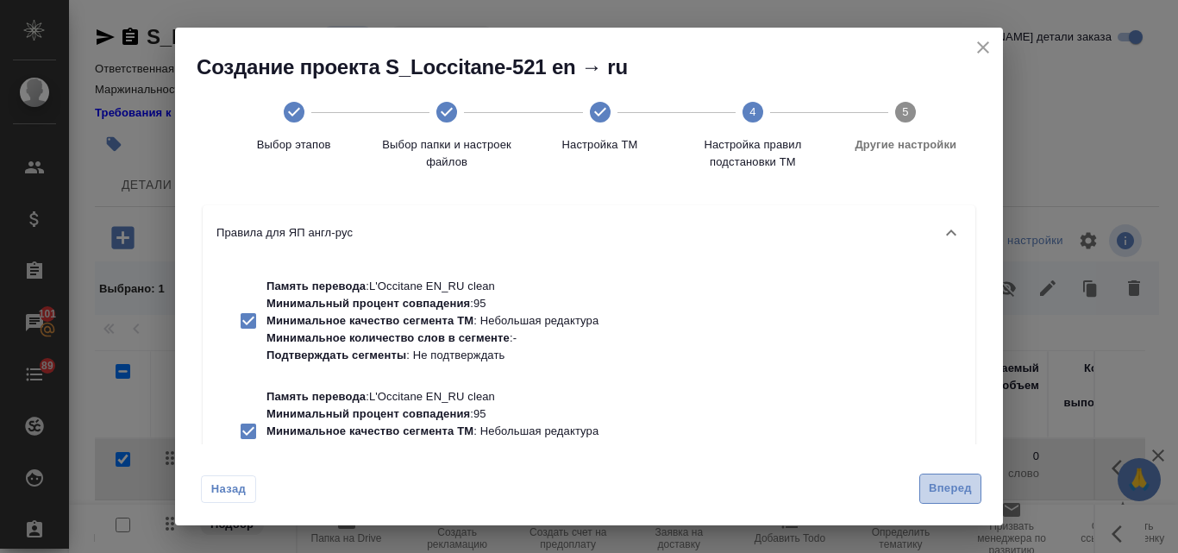
click at [933, 492] on span "Вперед" at bounding box center [950, 489] width 43 height 20
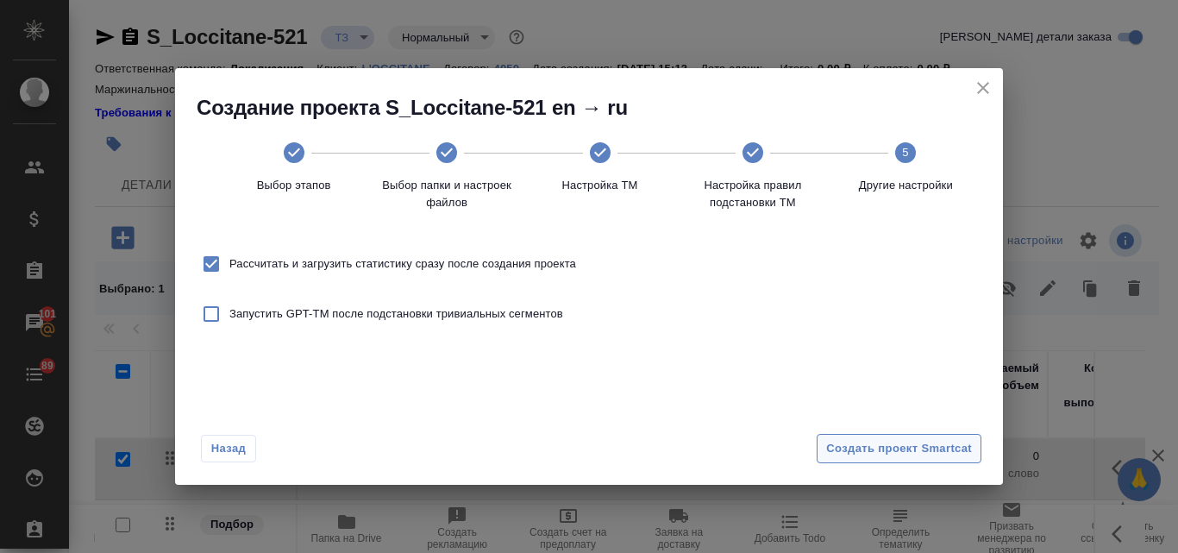
click at [842, 453] on span "Создать проект Smartcat" at bounding box center [899, 449] width 146 height 20
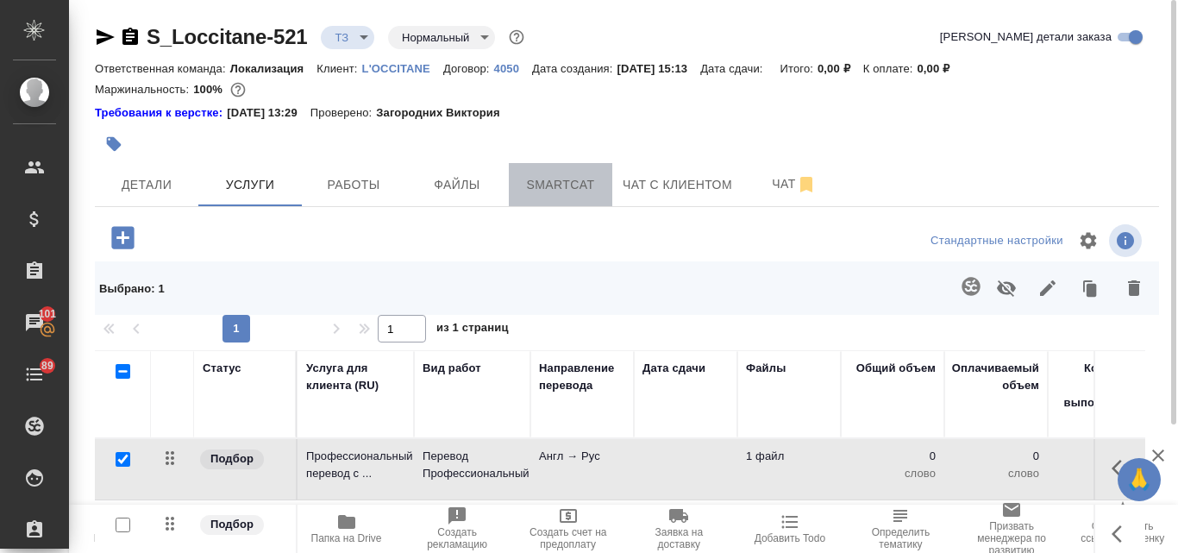
click at [574, 185] on span "Smartcat" at bounding box center [560, 185] width 83 height 22
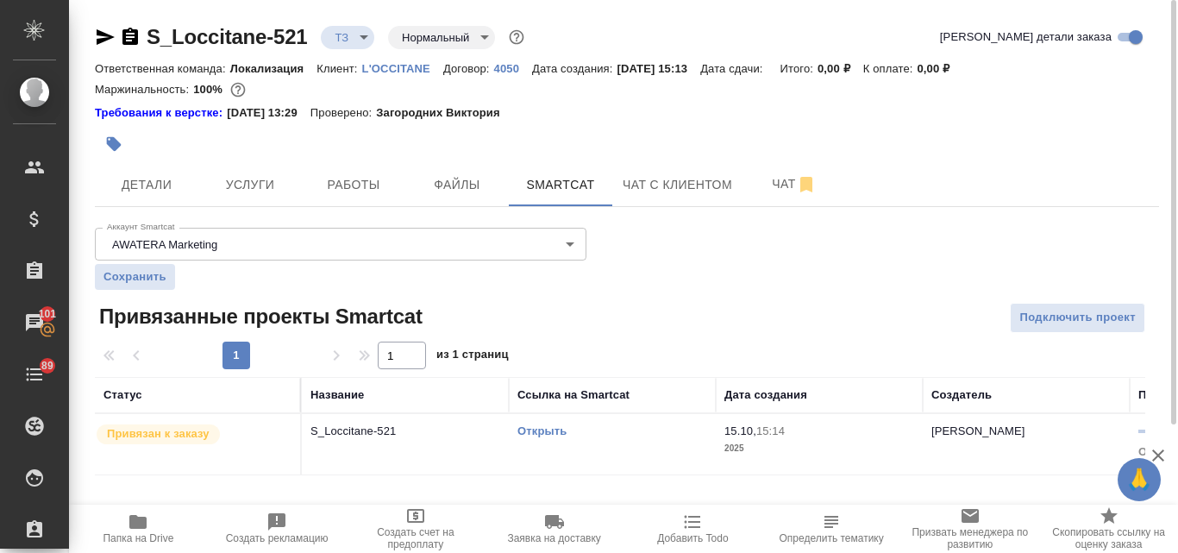
click at [537, 429] on link "Открыть" at bounding box center [542, 430] width 49 height 13
click at [242, 170] on button "Услуги" at bounding box center [250, 184] width 104 height 43
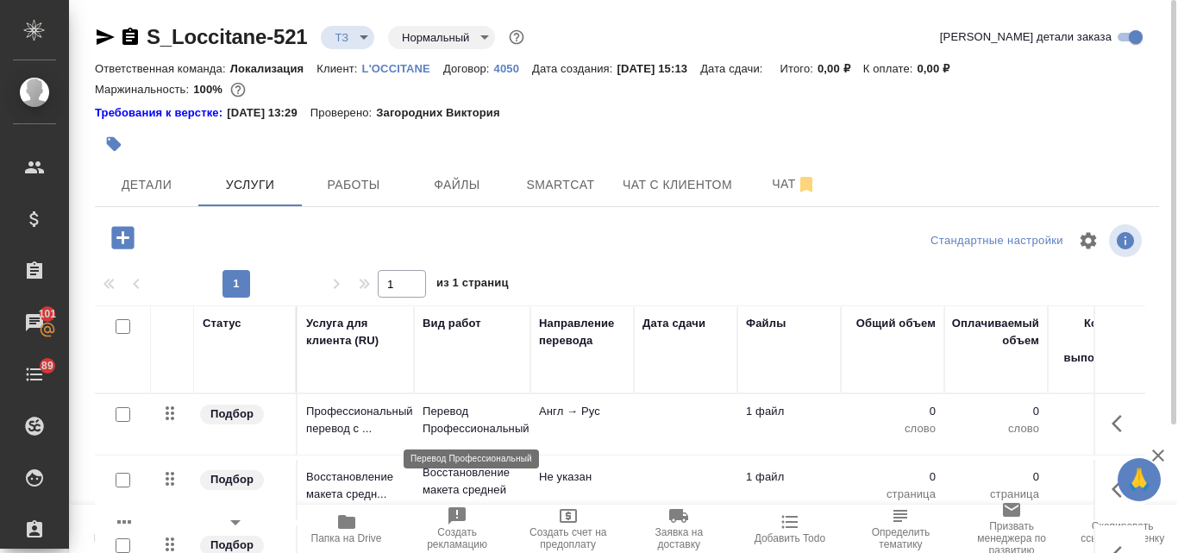
scroll to position [86, 0]
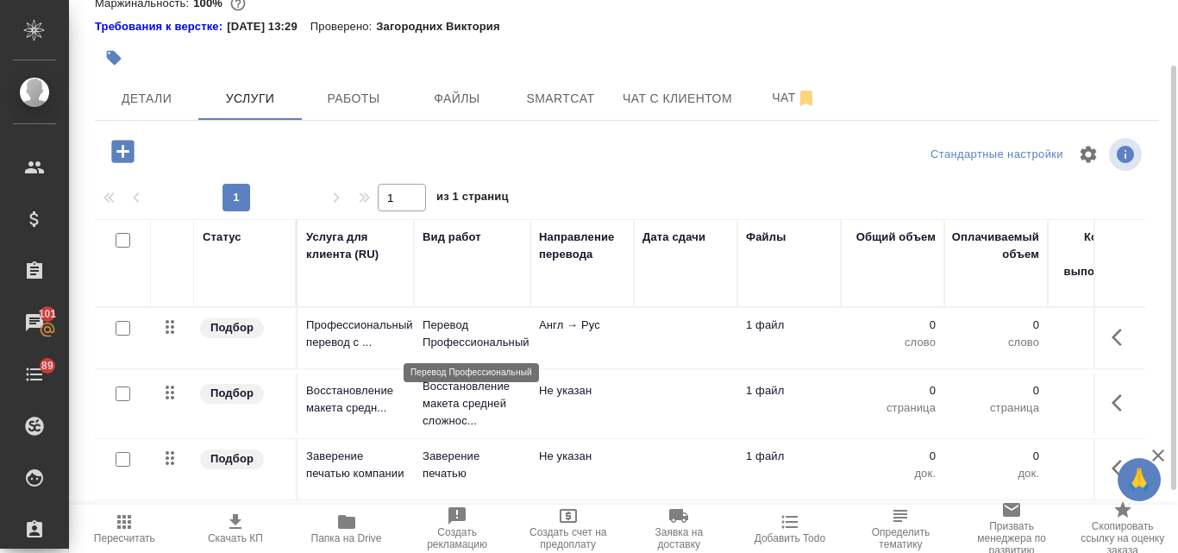
click at [435, 337] on p "Перевод Профессиональный" at bounding box center [472, 334] width 99 height 35
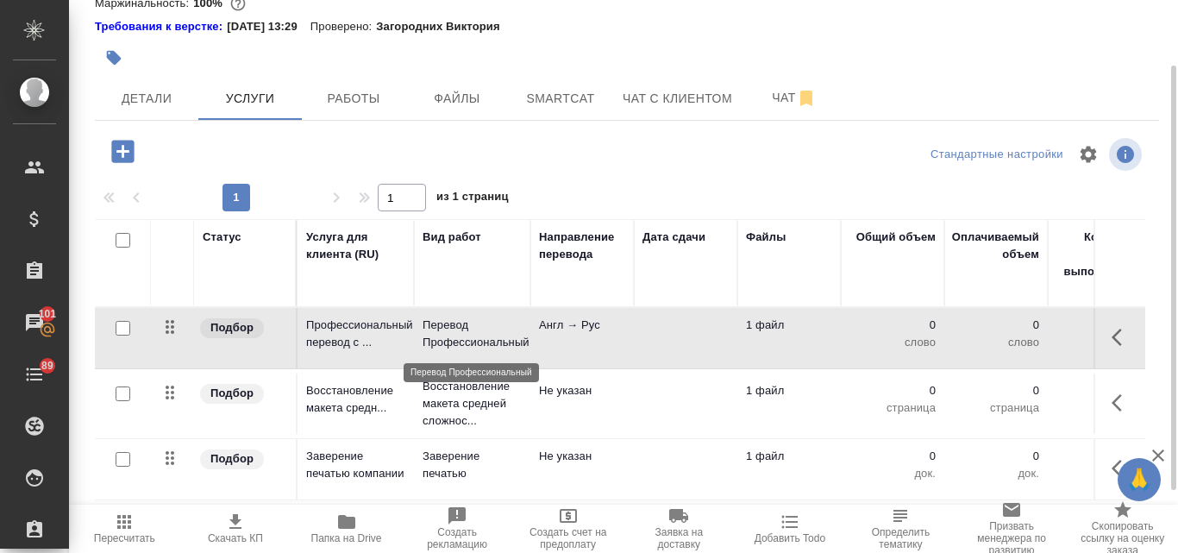
click at [435, 337] on p "Перевод Профессиональный" at bounding box center [472, 334] width 99 height 35
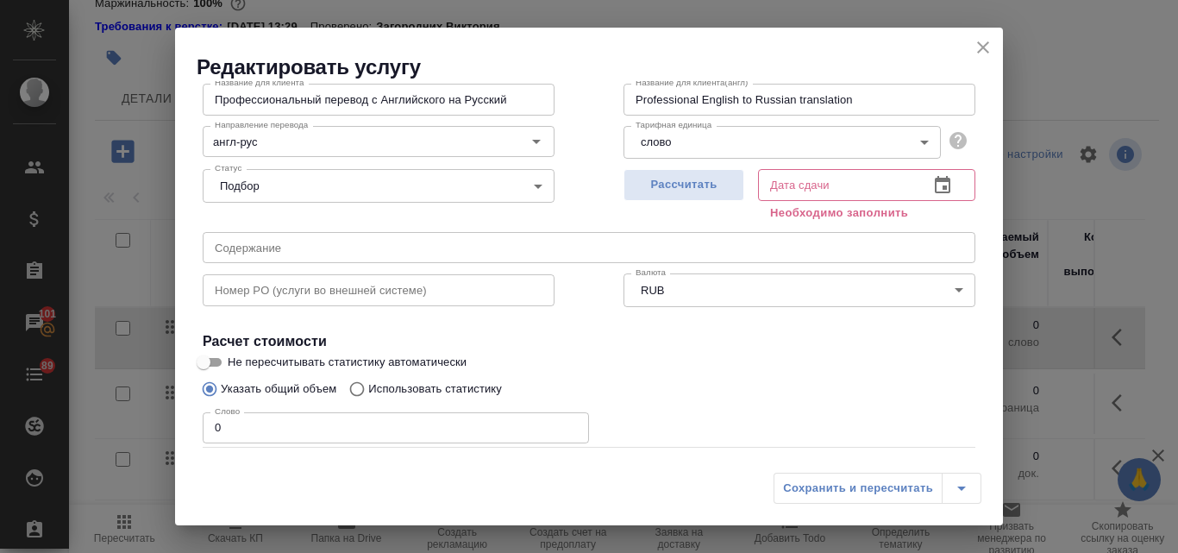
scroll to position [195, 0]
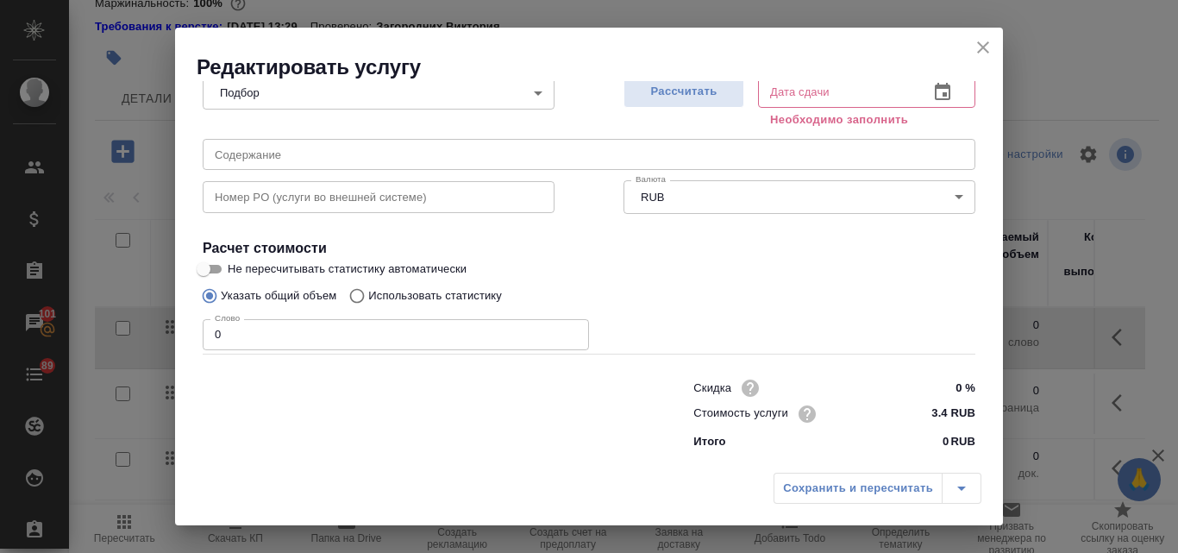
click at [355, 294] on input "Использовать статистику" at bounding box center [355, 295] width 28 height 33
radio input "true"
radio input "false"
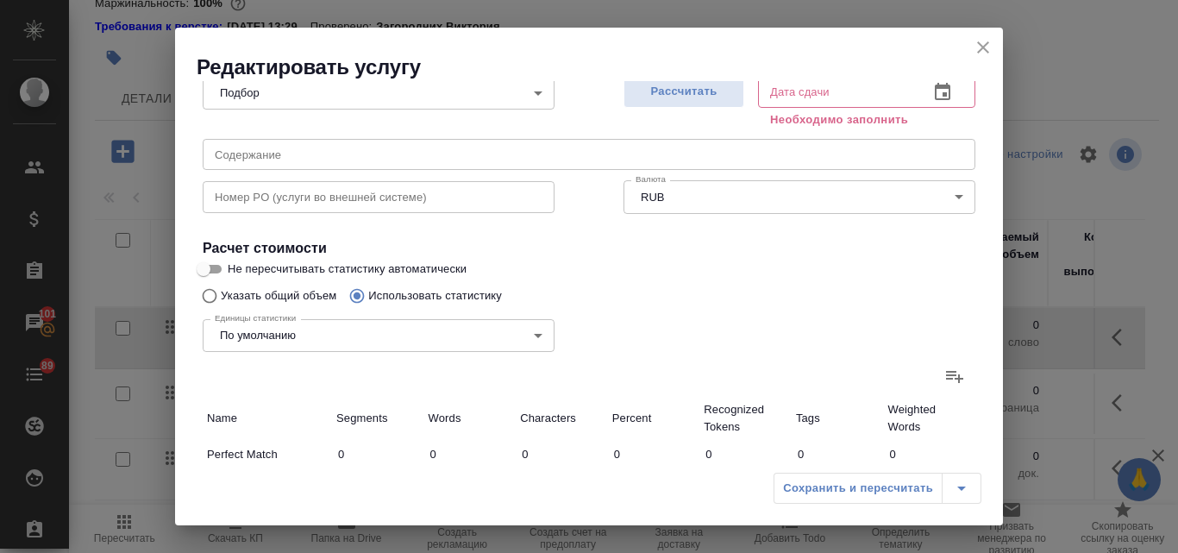
click at [944, 380] on icon at bounding box center [954, 376] width 21 height 21
click at [0, 0] on input "file" at bounding box center [0, 0] width 0 height 0
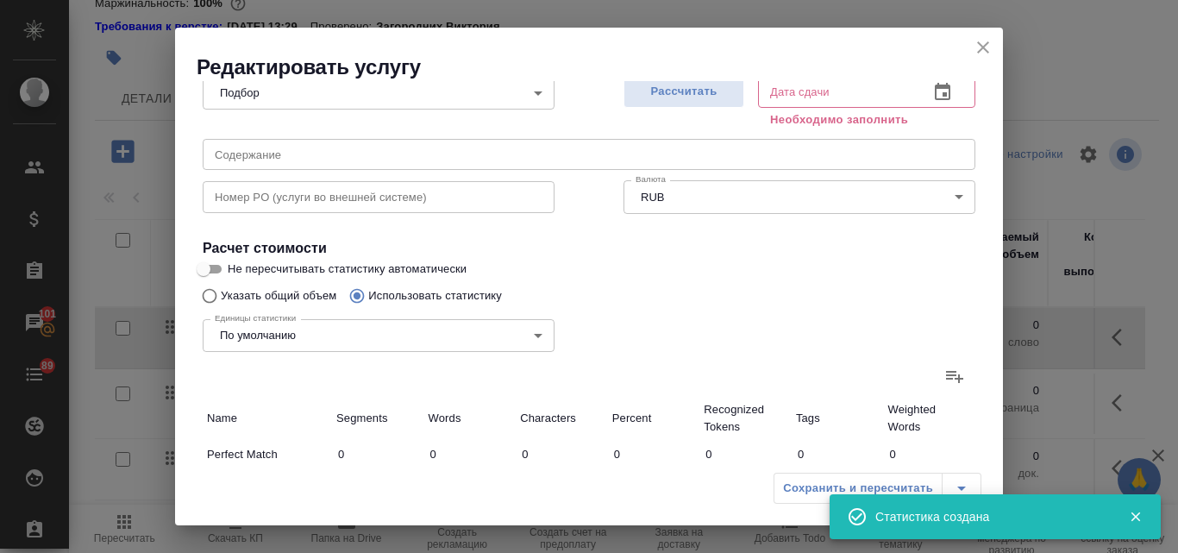
type input "51"
type input "82"
type input "444"
type input "8"
type input "43"
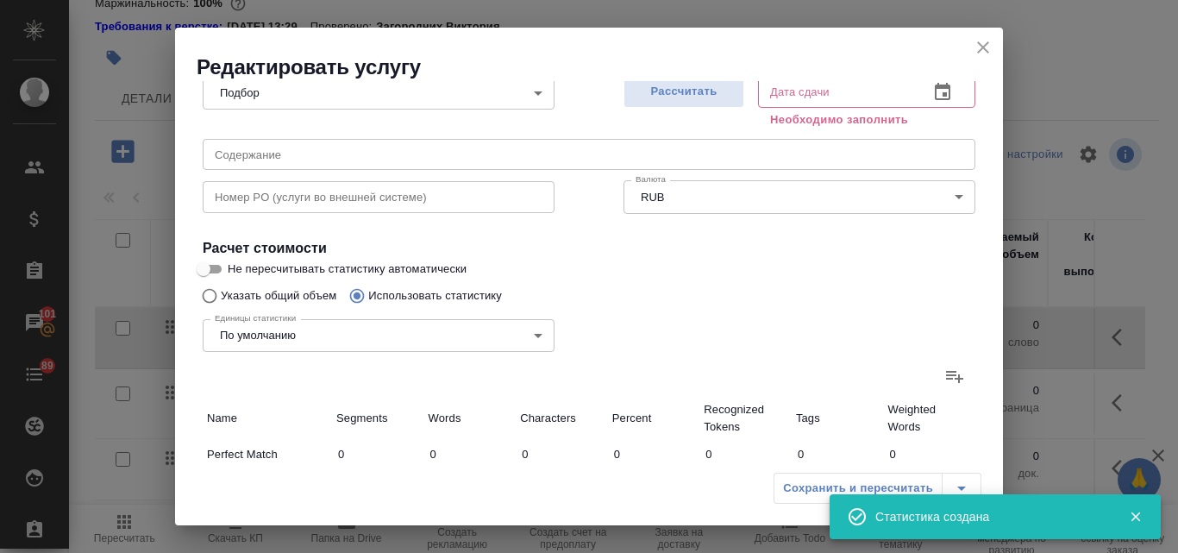
type input "312"
type input "2"
type input "16"
type input "4"
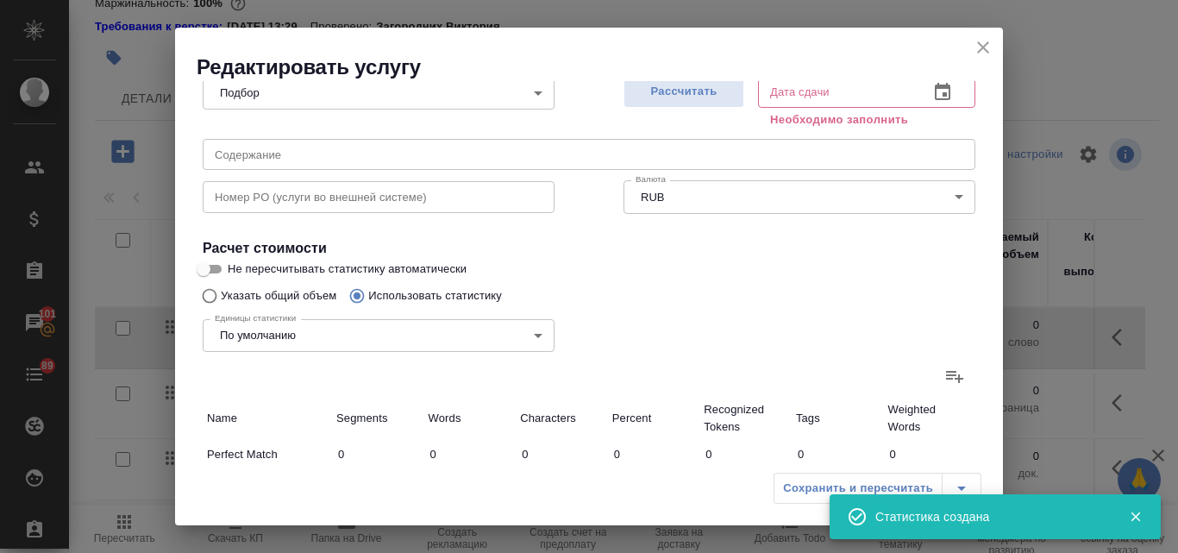
type input "17"
type input "102"
type input "3"
type input "11"
type input "85"
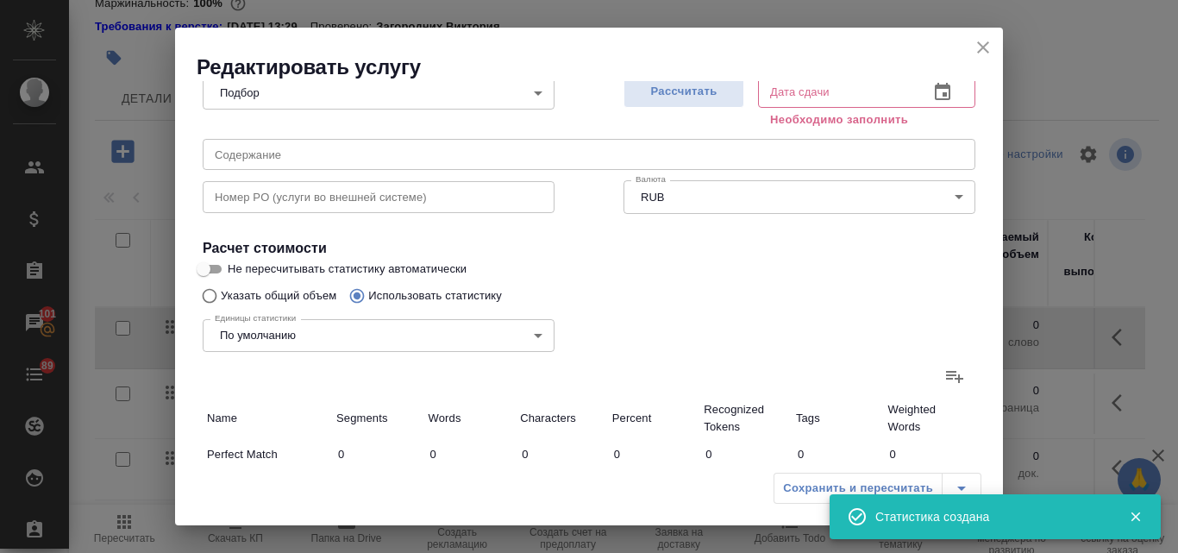
type input "68"
type input "155"
type input "959"
type input "68"
type input "155"
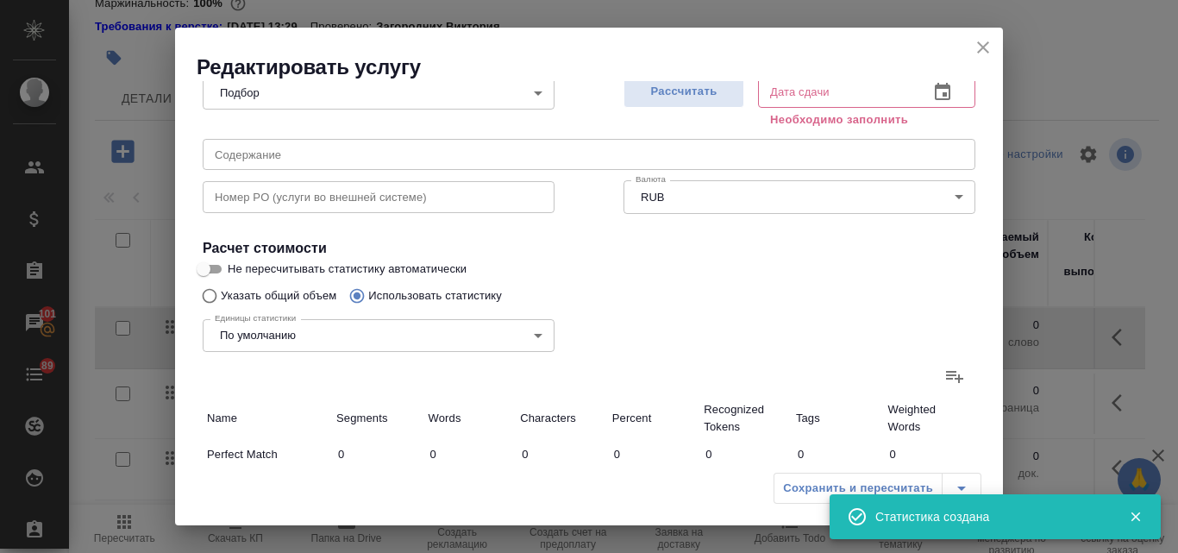
type input "959"
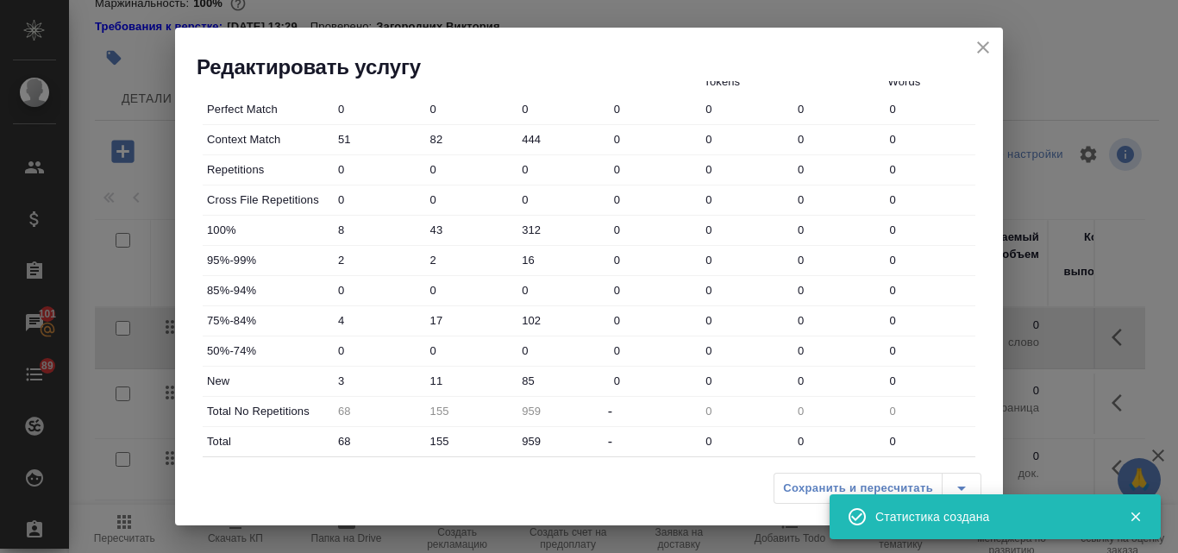
scroll to position [626, 0]
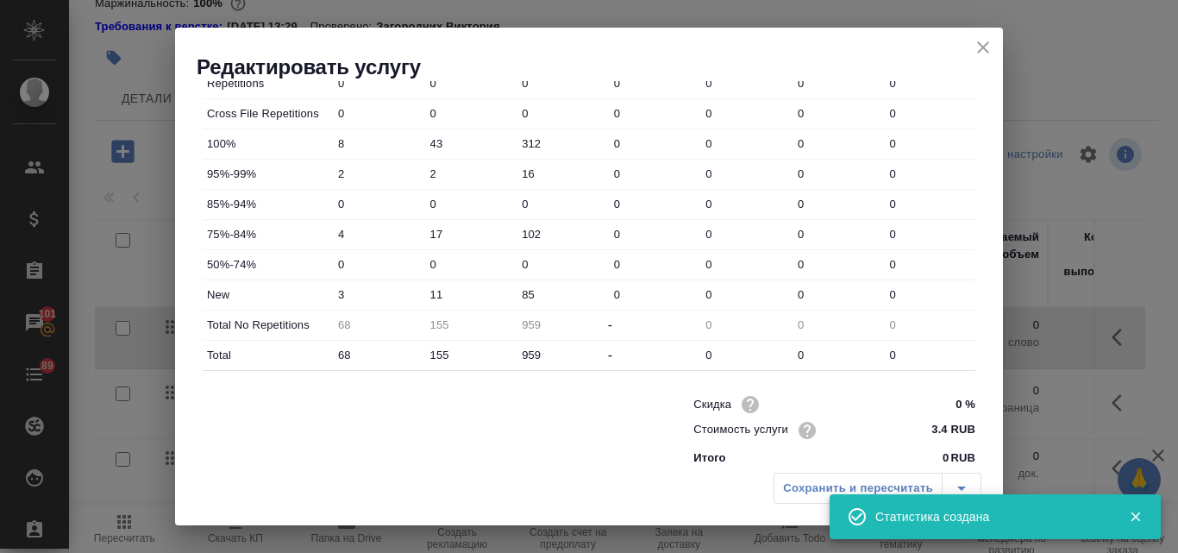
click at [430, 295] on input "11" at bounding box center [470, 294] width 92 height 25
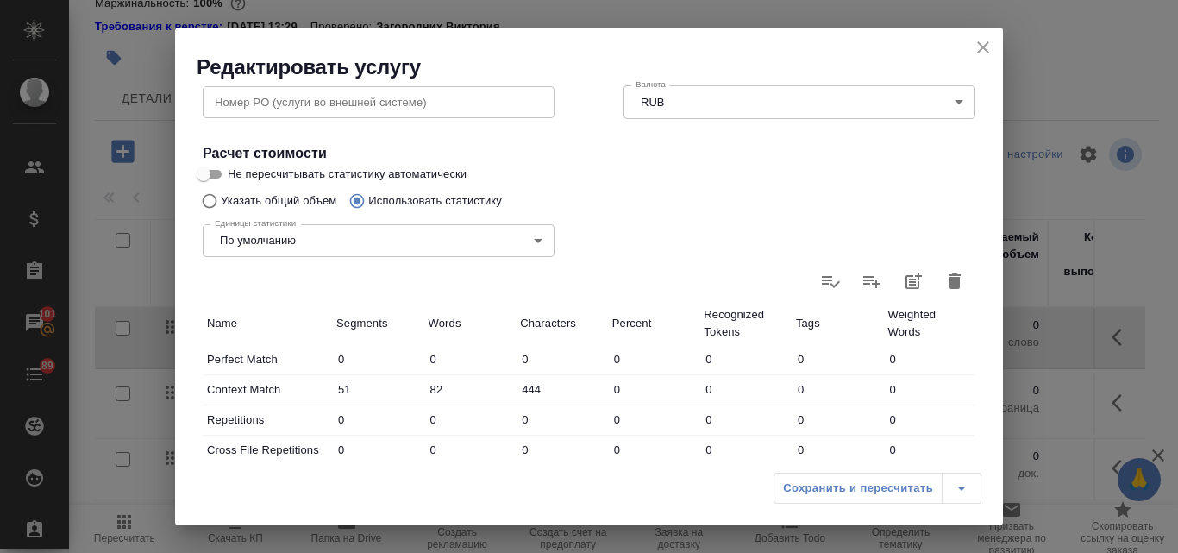
scroll to position [195, 0]
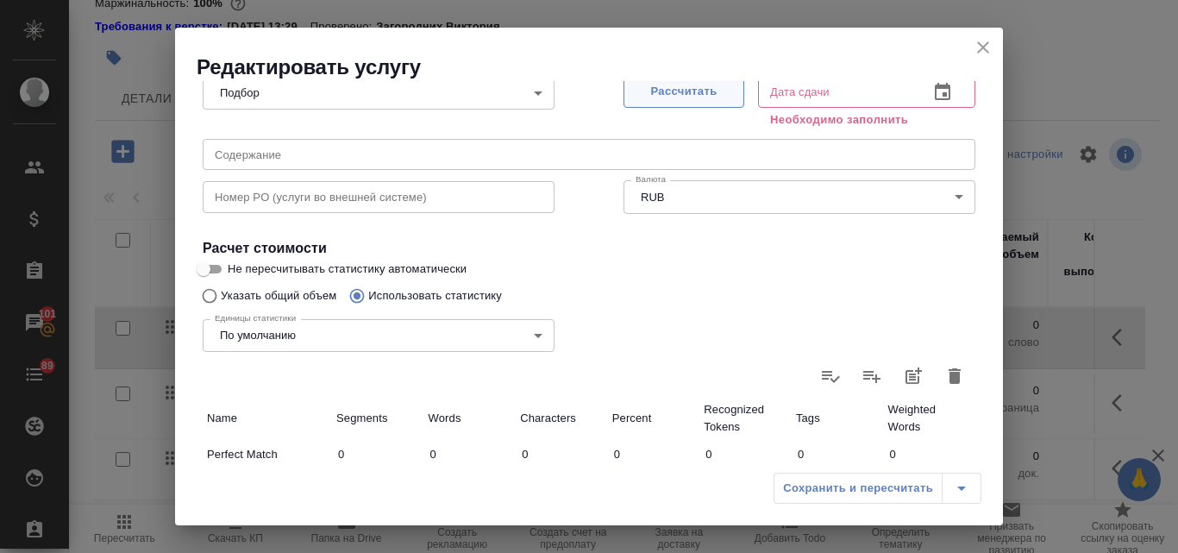
type input "211"
click at [681, 87] on span "Рассчитать" at bounding box center [684, 92] width 102 height 20
type input "15.10.2025 15:15"
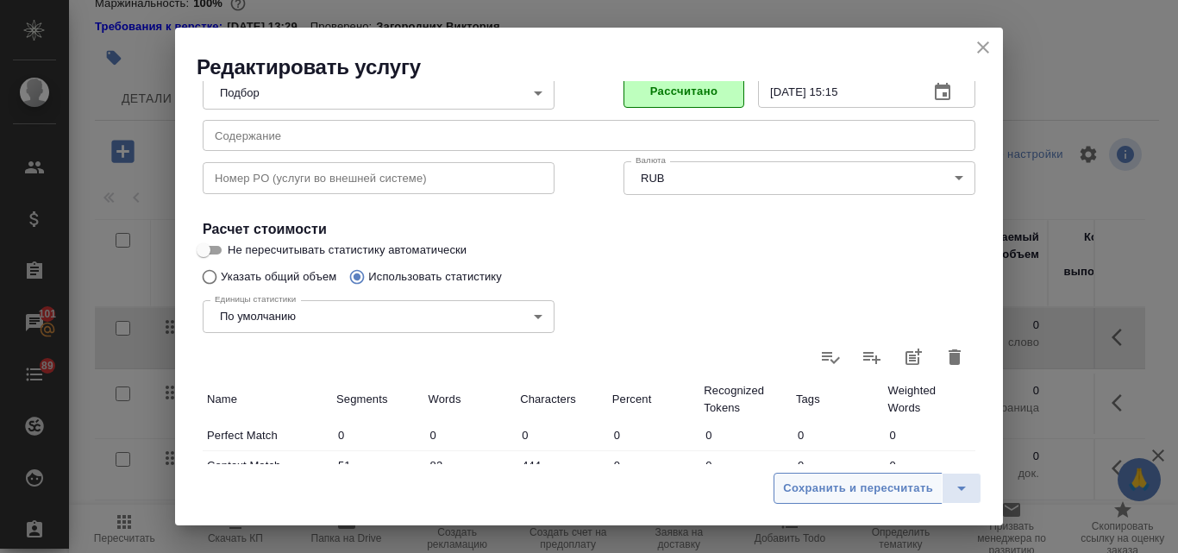
click at [844, 484] on span "Сохранить и пересчитать" at bounding box center [858, 489] width 150 height 20
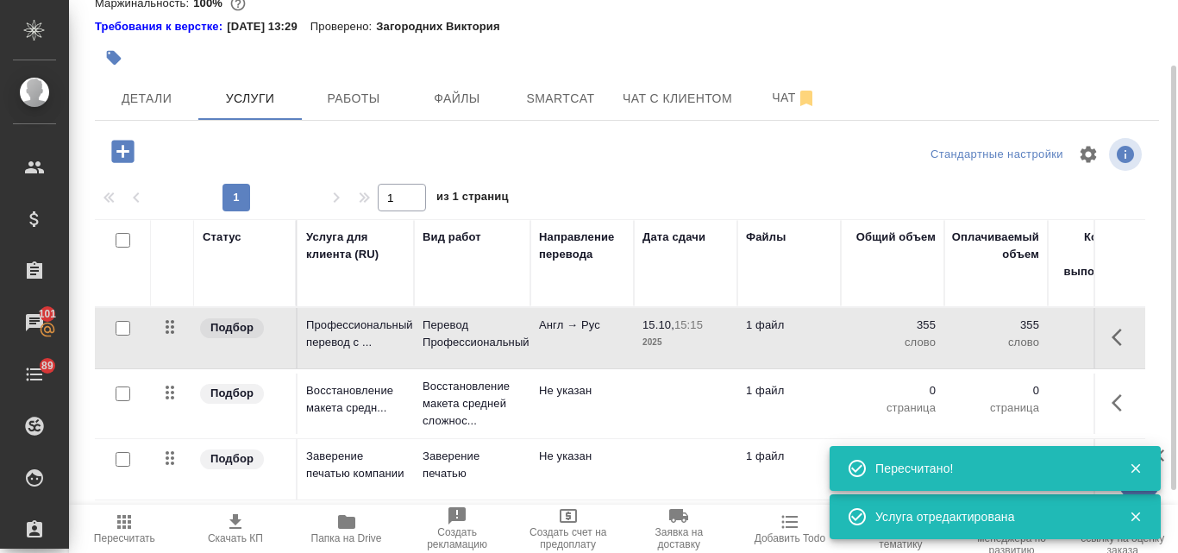
click at [662, 337] on p "2025" at bounding box center [686, 342] width 86 height 17
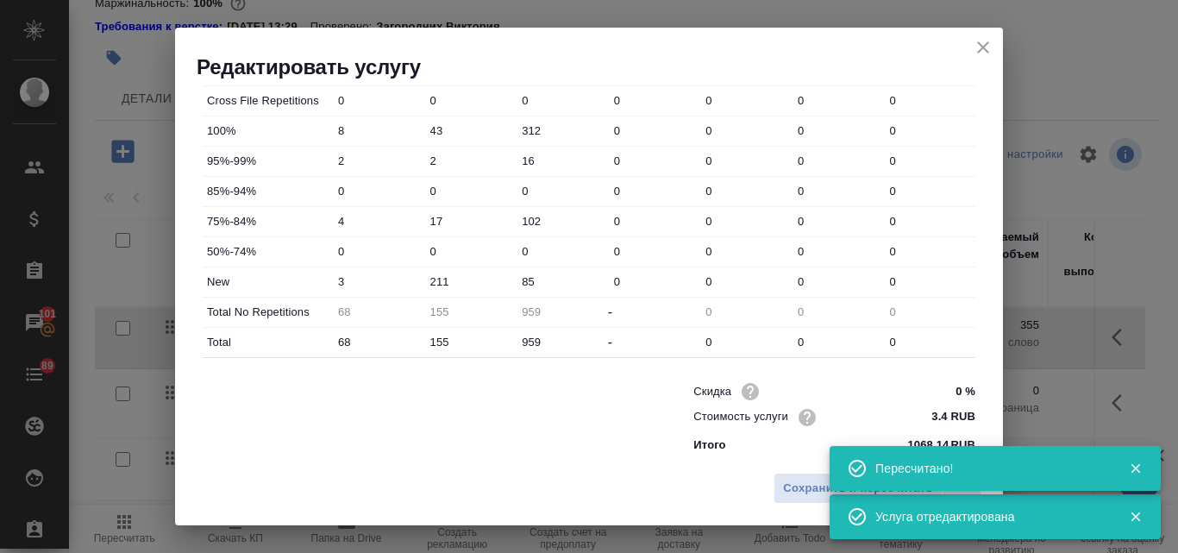
scroll to position [624, 0]
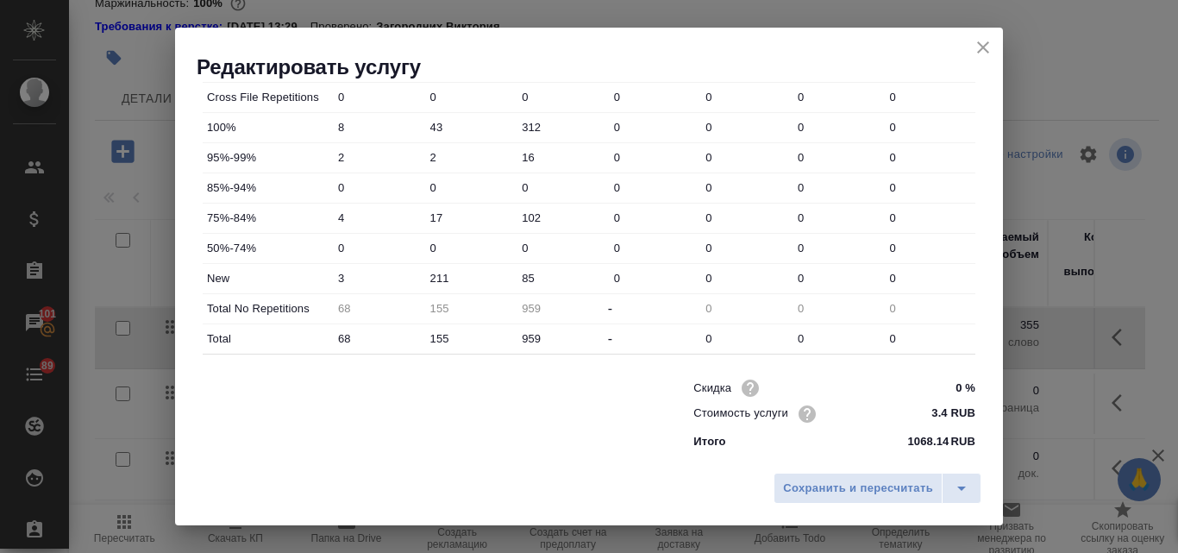
click at [435, 279] on input "211" at bounding box center [470, 278] width 92 height 25
click at [449, 275] on input "111" at bounding box center [470, 278] width 91 height 25
type input "101"
click at [871, 492] on span "Сохранить и пересчитать" at bounding box center [858, 489] width 150 height 20
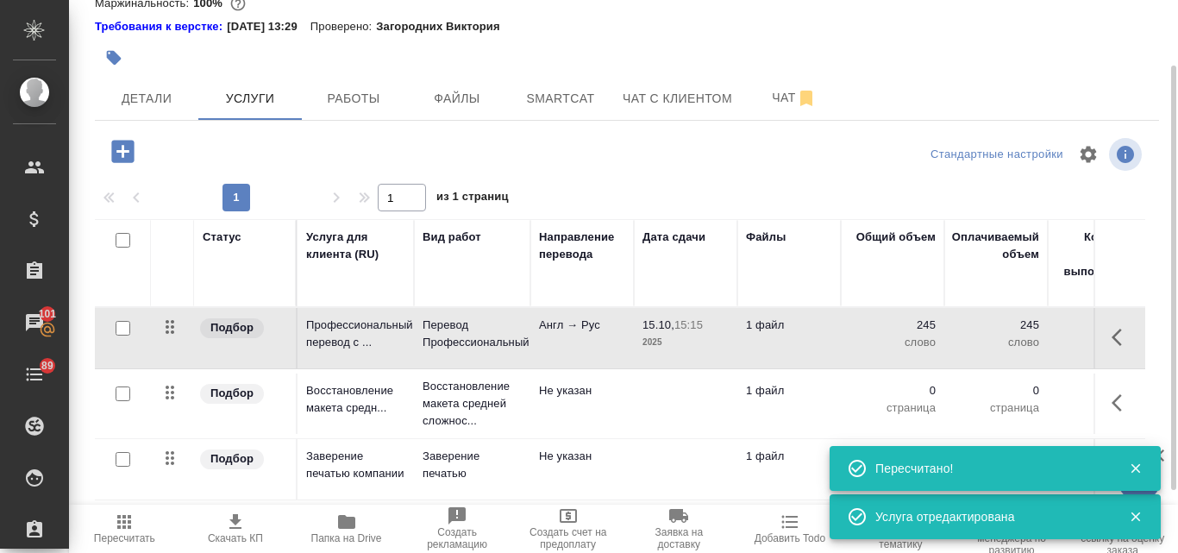
click at [594, 337] on td "Англ → Рус" at bounding box center [582, 338] width 104 height 60
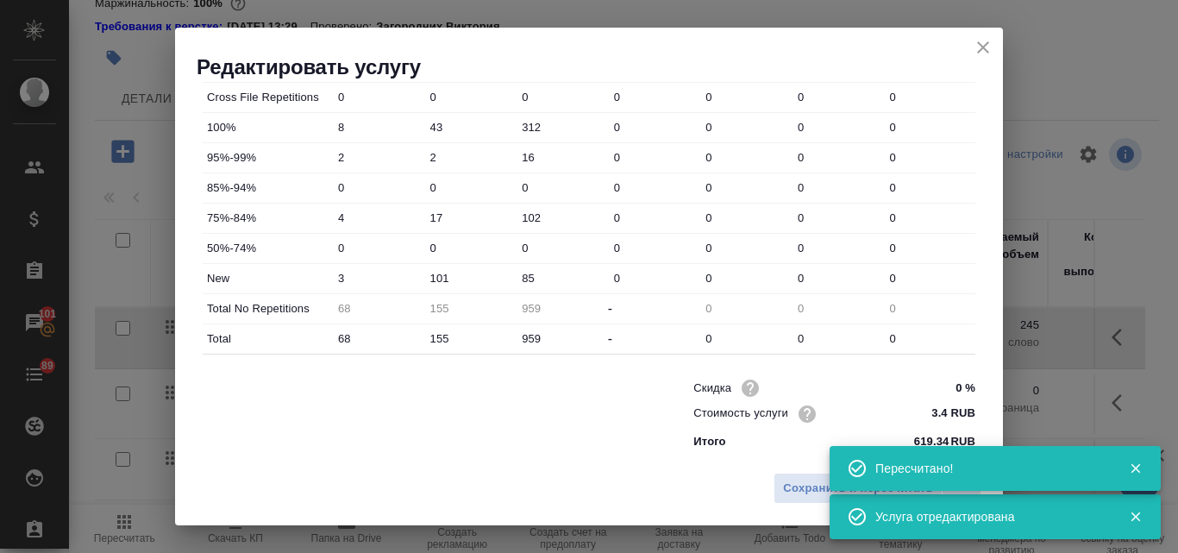
click at [456, 272] on input "101" at bounding box center [470, 278] width 92 height 25
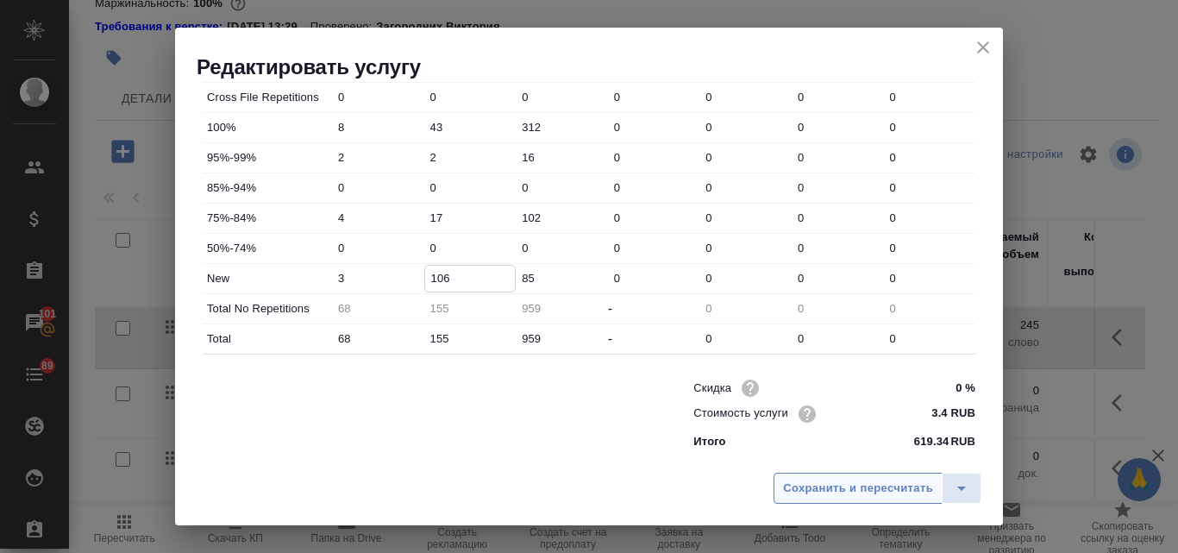
type input "106"
click at [804, 490] on span "Сохранить и пересчитать" at bounding box center [858, 489] width 150 height 20
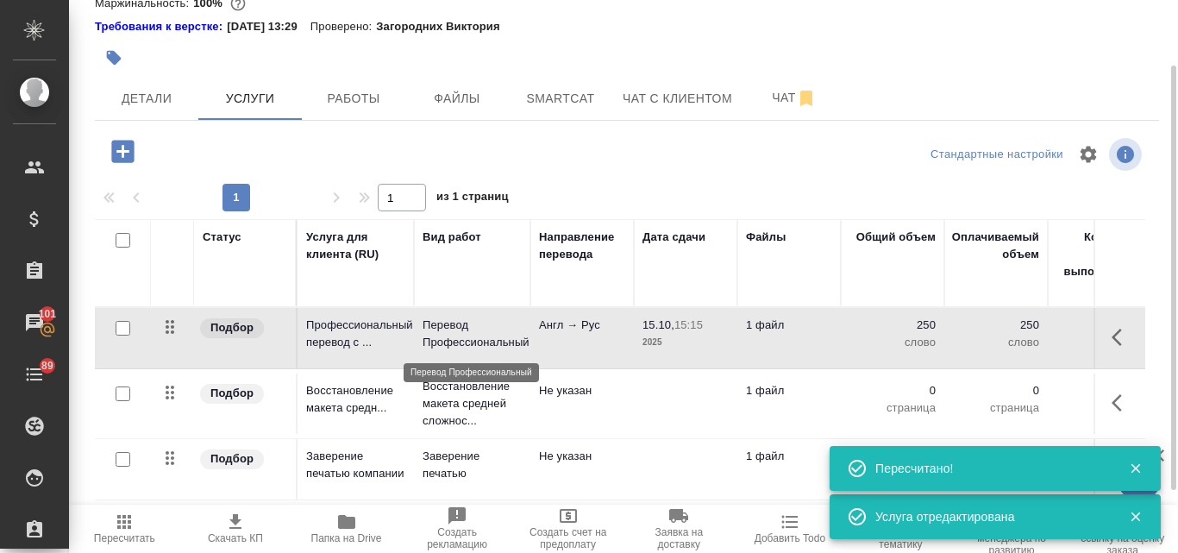
click at [511, 345] on p "Перевод Профессиональный" at bounding box center [472, 334] width 99 height 35
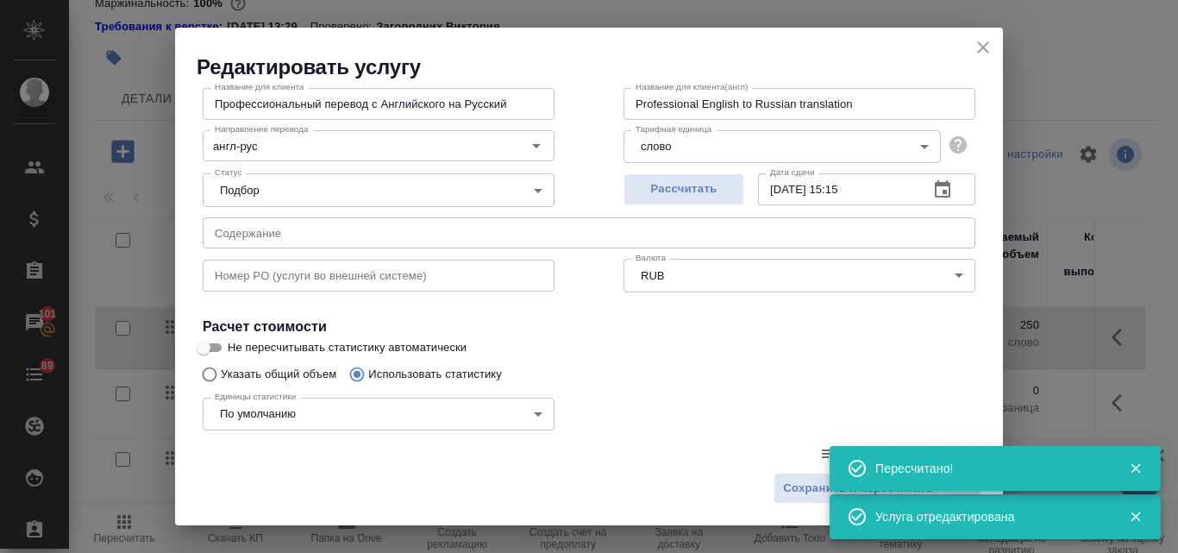
scroll to position [173, 0]
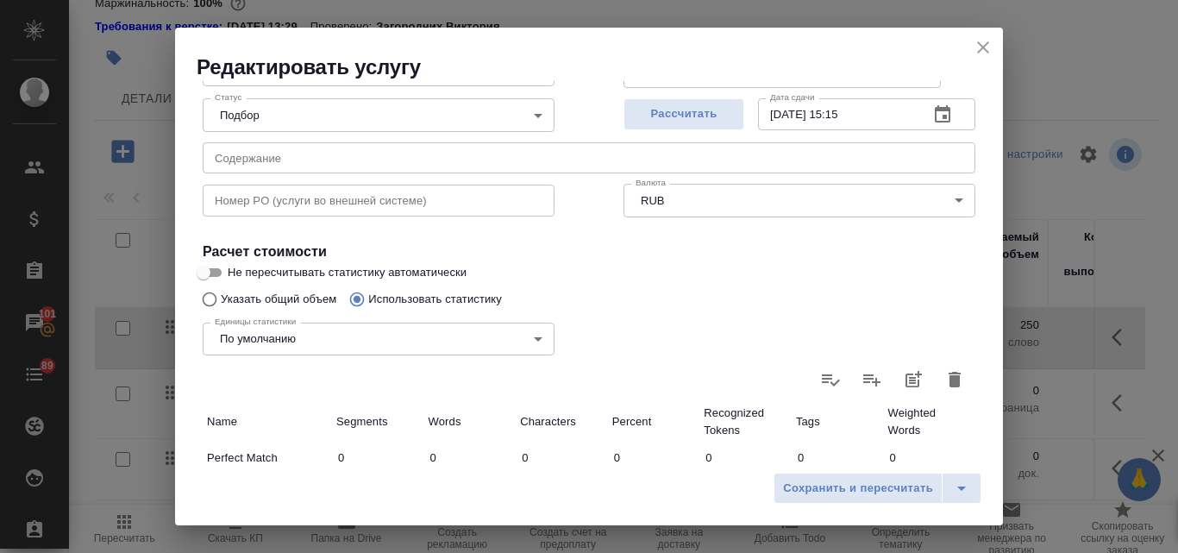
click at [216, 271] on input "Не пересчитывать статистику автоматически" at bounding box center [204, 272] width 62 height 21
checkbox input "true"
click at [844, 484] on span "Сохранить и пересчитать" at bounding box center [858, 489] width 150 height 20
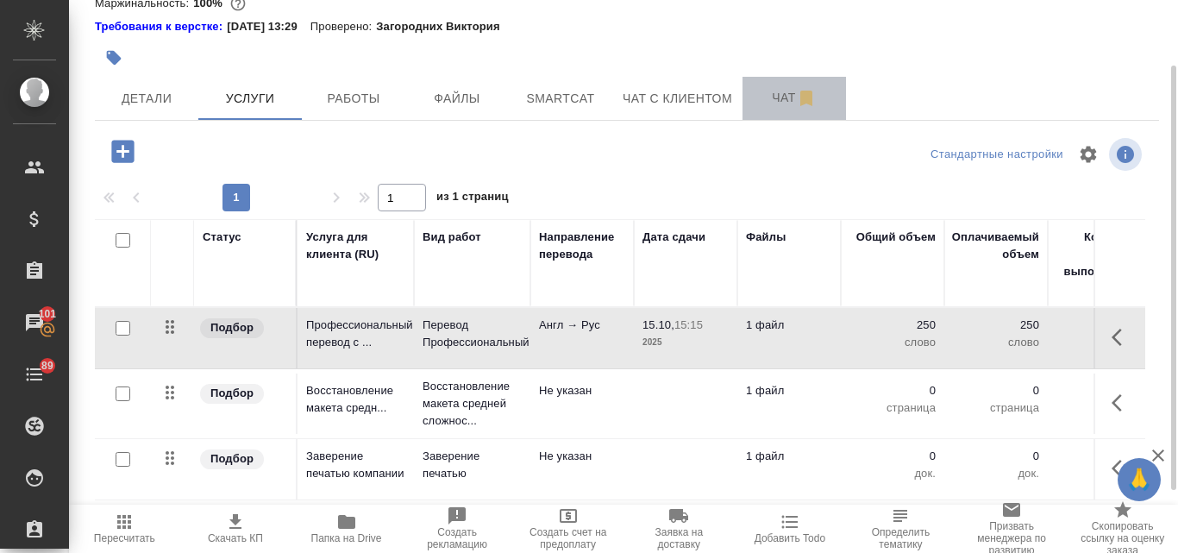
click at [773, 85] on button "Чат" at bounding box center [795, 98] width 104 height 43
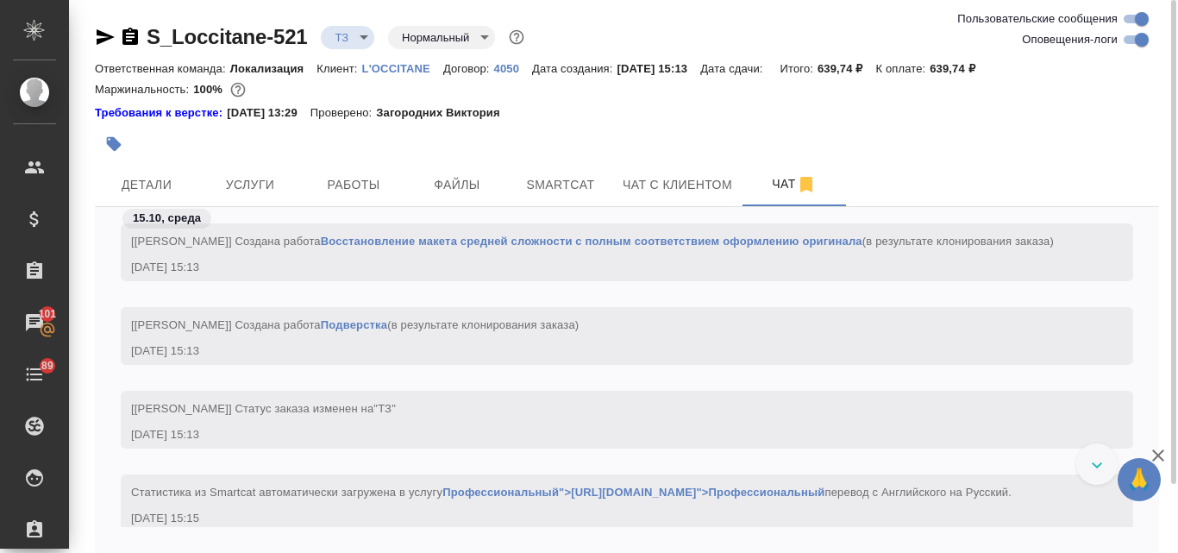
scroll to position [480, 0]
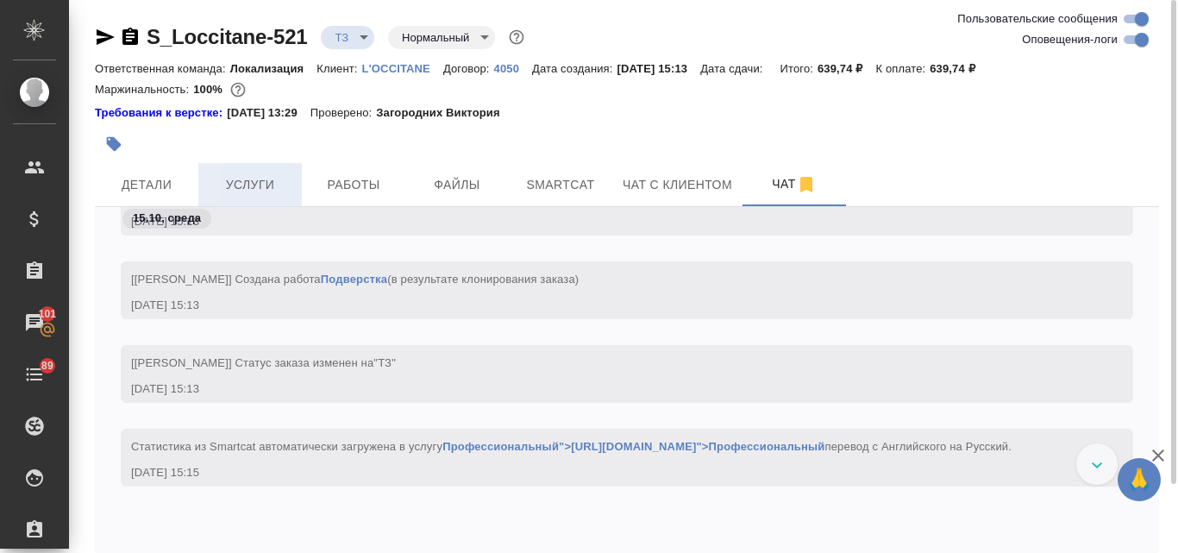
click at [254, 175] on span "Услуги" at bounding box center [250, 185] width 83 height 22
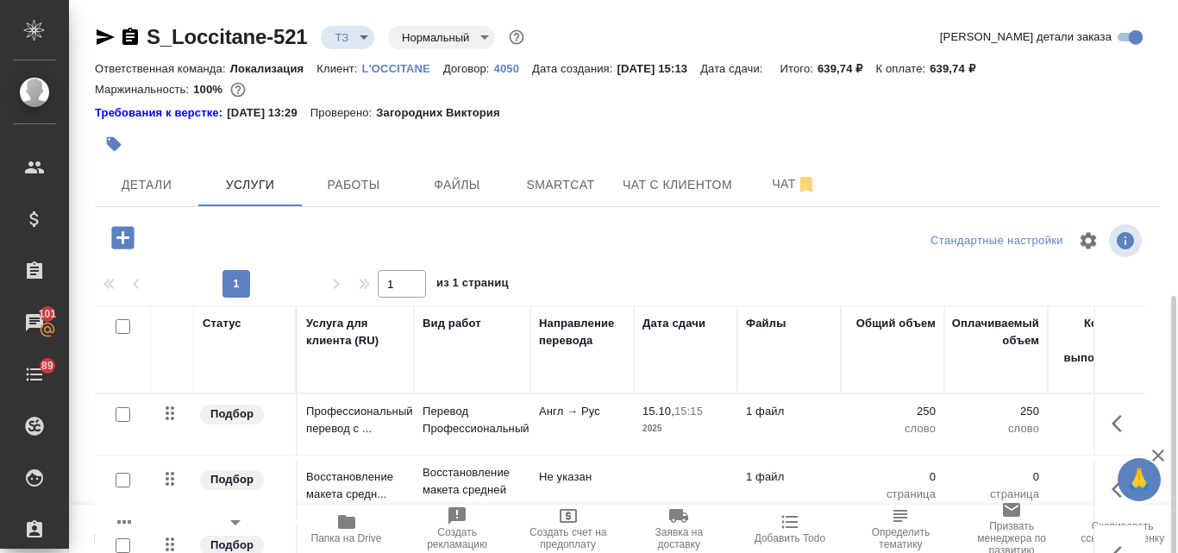
scroll to position [167, 0]
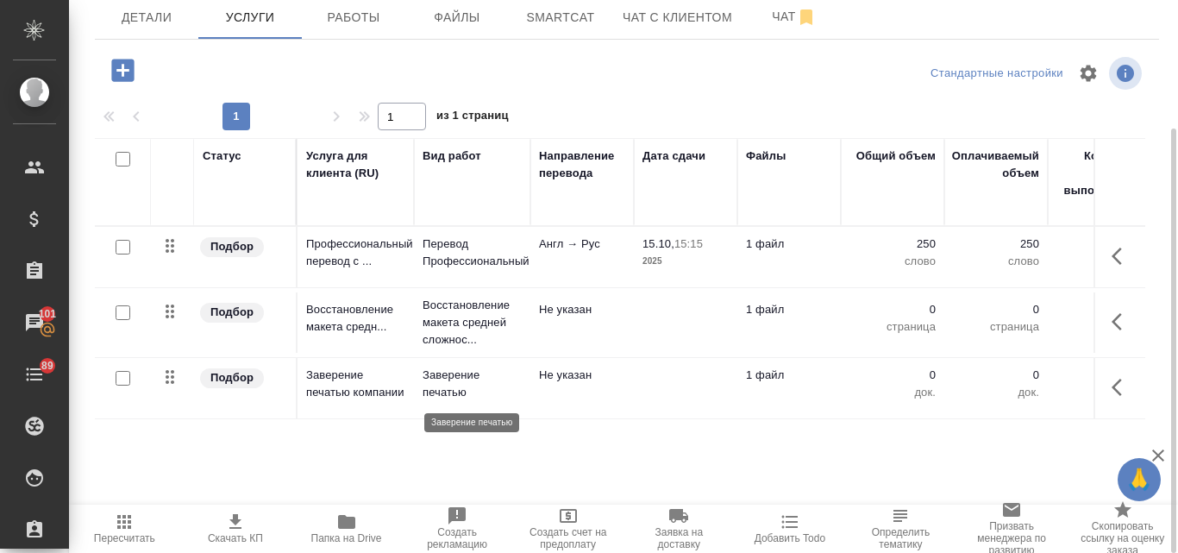
click at [469, 380] on p "Заверение печатью" at bounding box center [472, 384] width 99 height 35
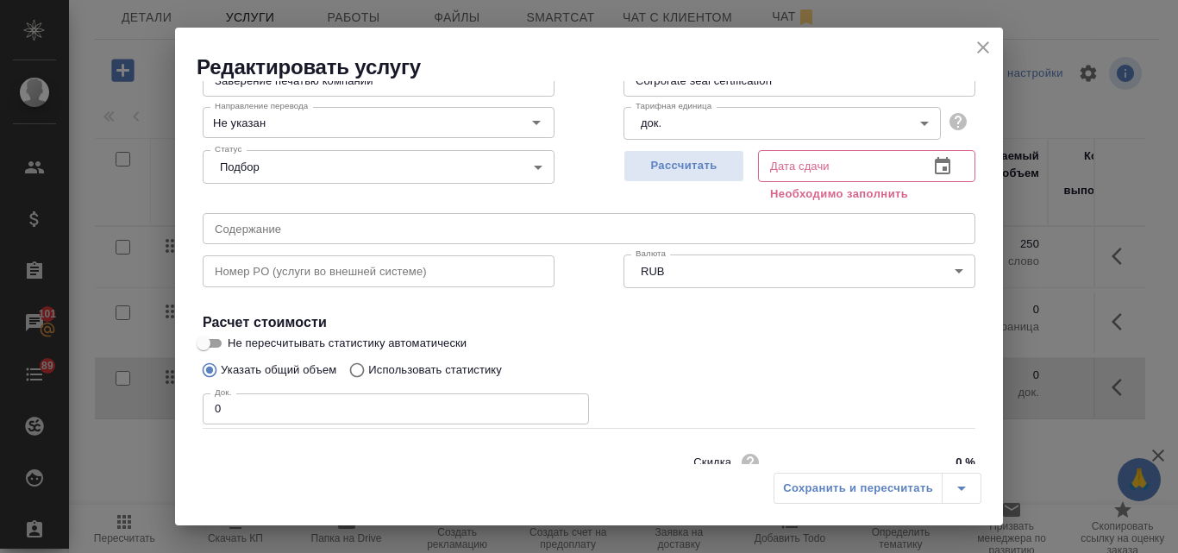
scroll to position [195, 0]
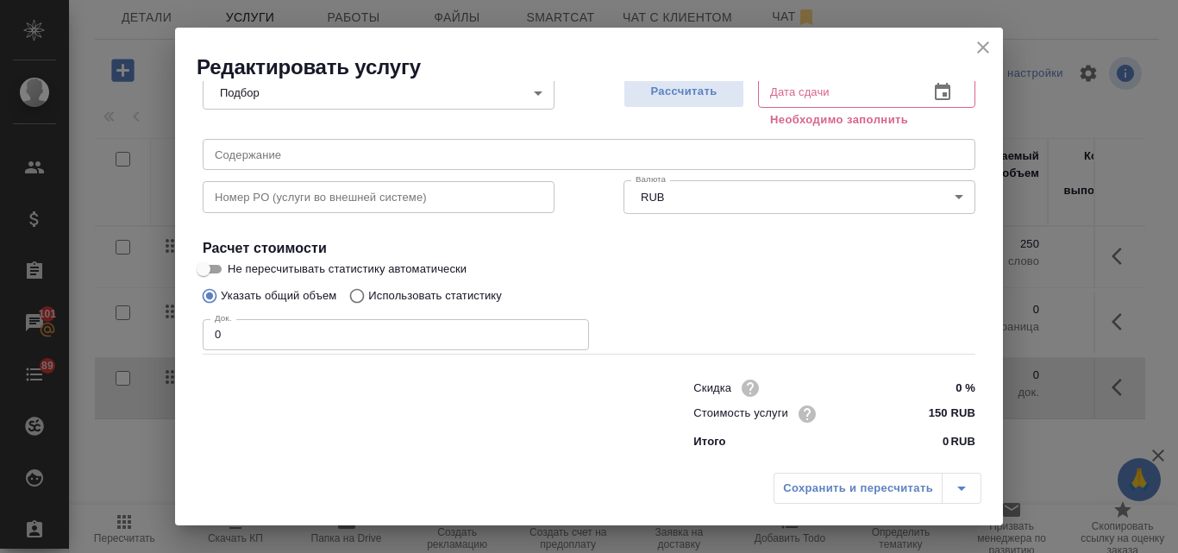
click at [268, 338] on input "0" at bounding box center [396, 334] width 386 height 31
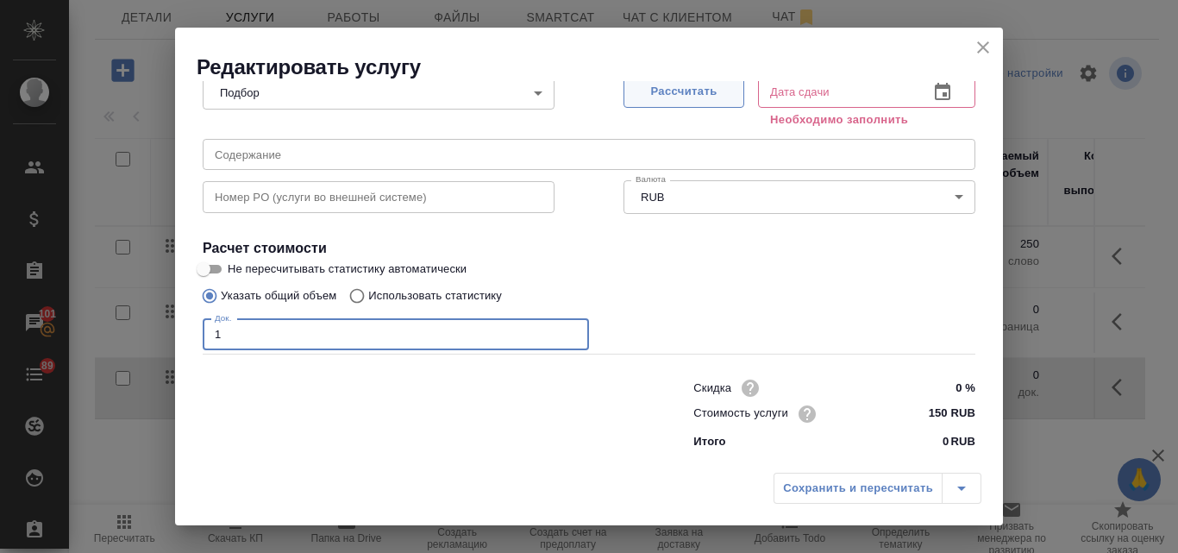
type input "1"
click at [670, 97] on span "Рассчитать" at bounding box center [684, 92] width 102 height 20
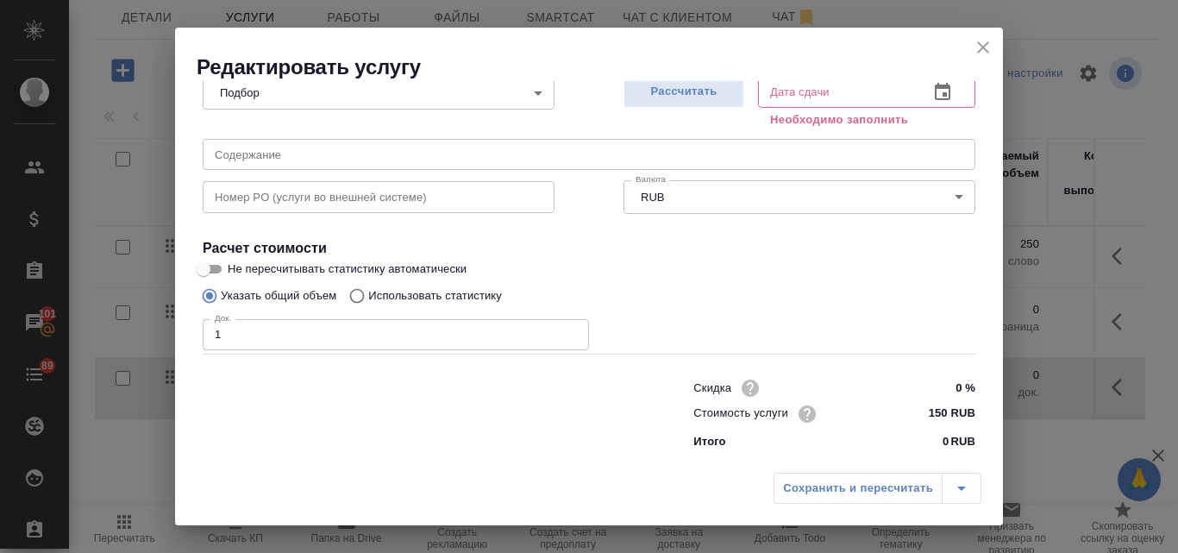
type input "15.10.2025 15:19"
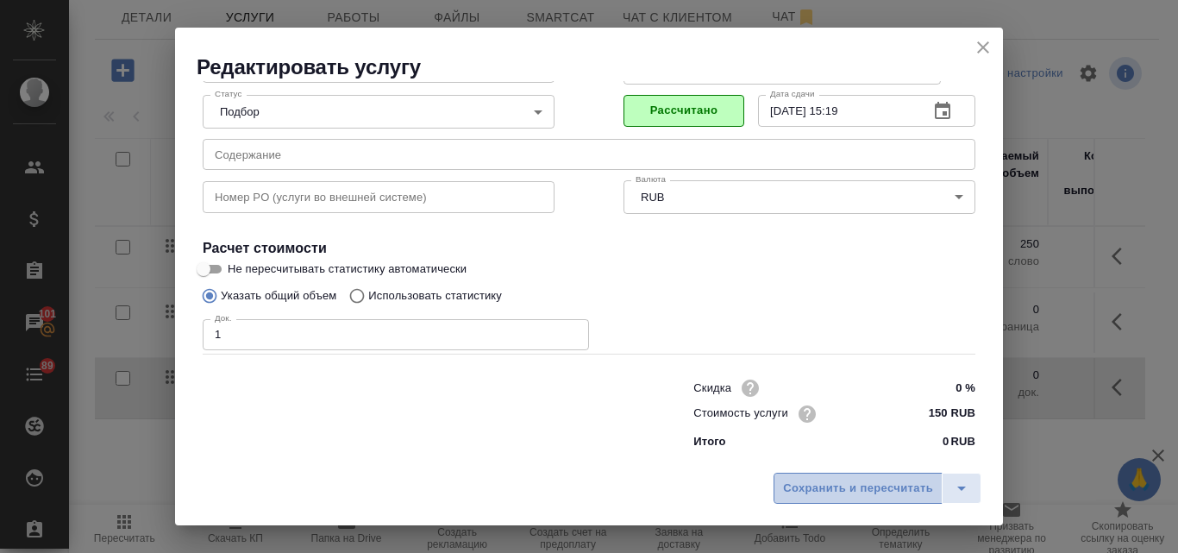
click at [853, 493] on span "Сохранить и пересчитать" at bounding box center [858, 489] width 150 height 20
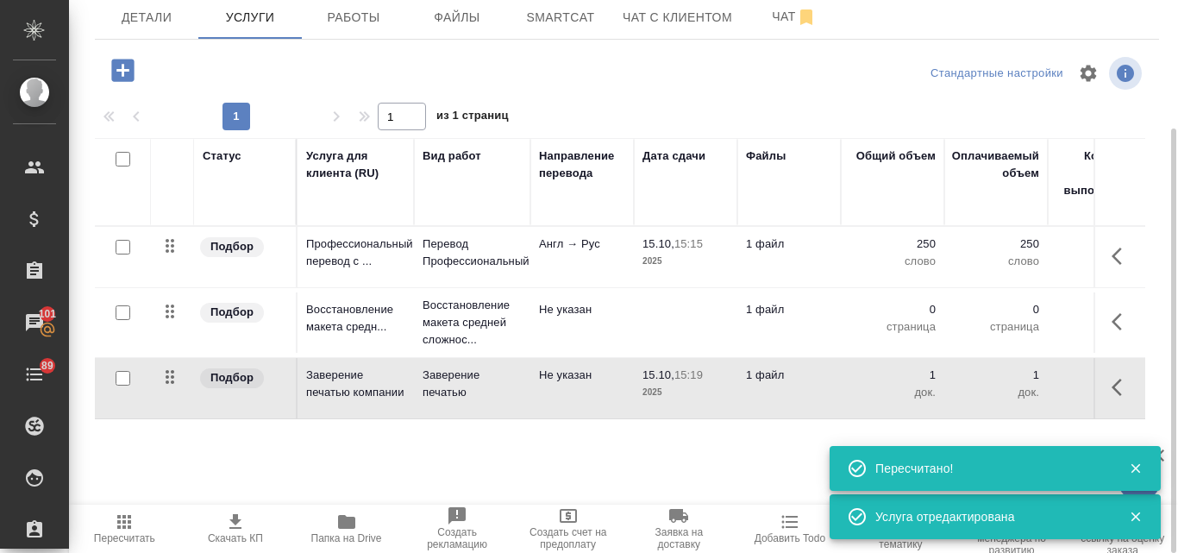
scroll to position [0, 0]
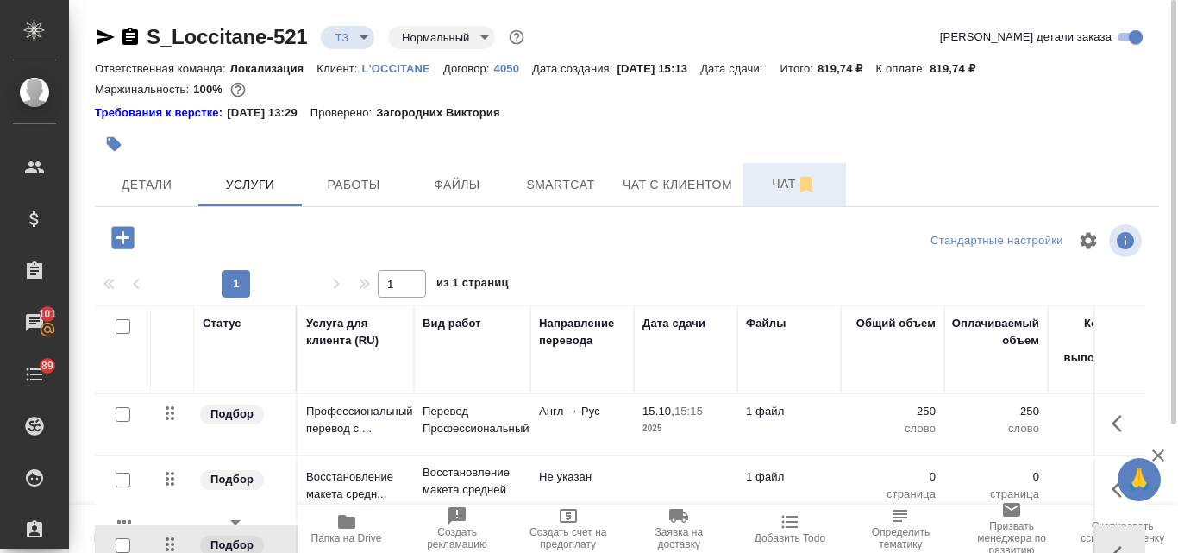
click at [766, 180] on span "Чат" at bounding box center [794, 184] width 83 height 22
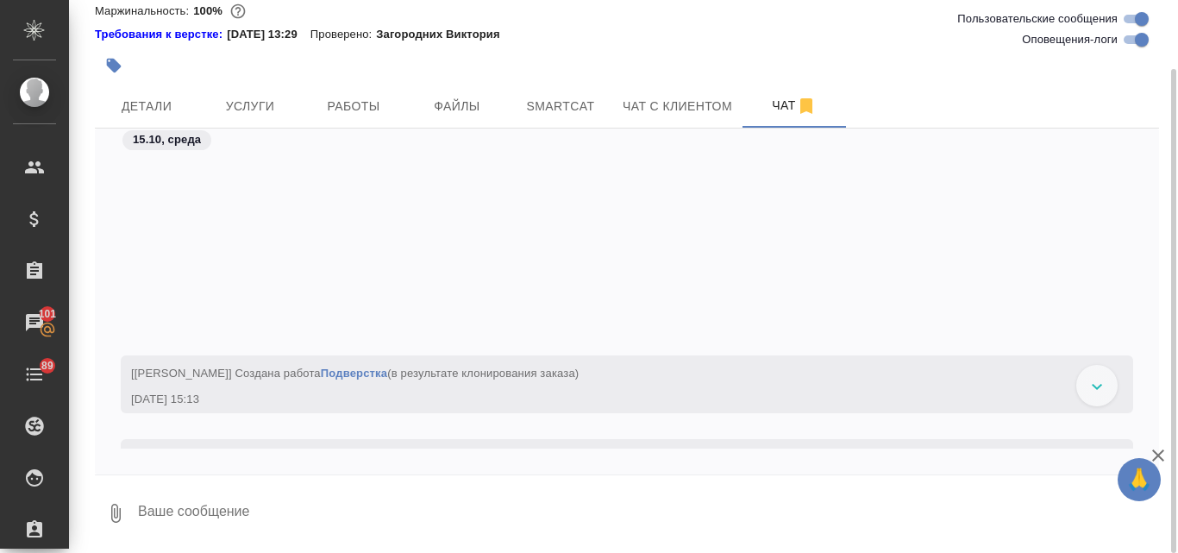
scroll to position [706, 0]
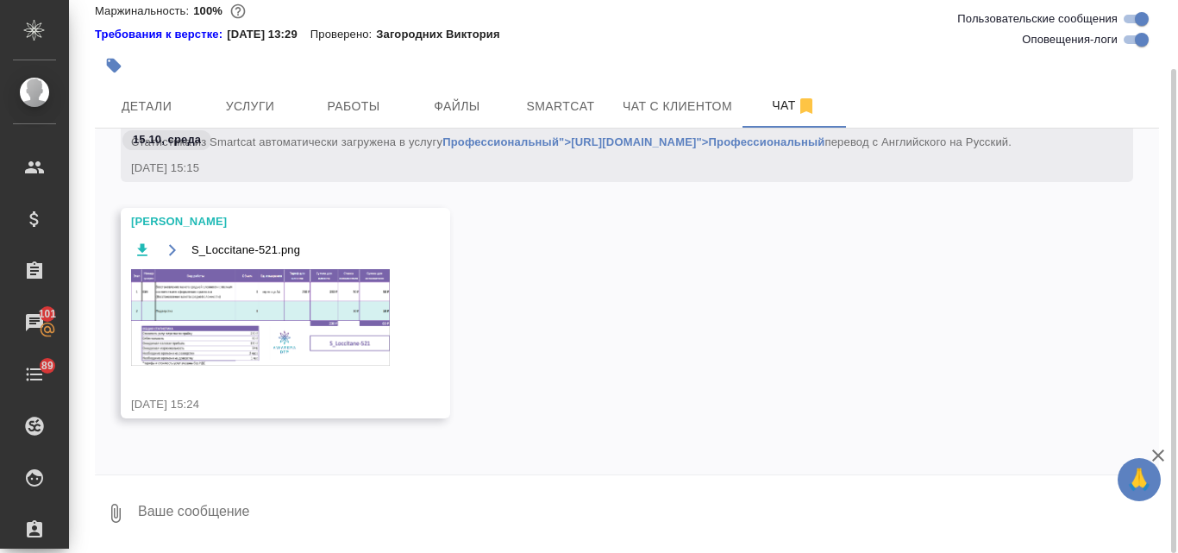
click at [185, 517] on textarea at bounding box center [647, 513] width 1023 height 59
type textarea "спасибо!"
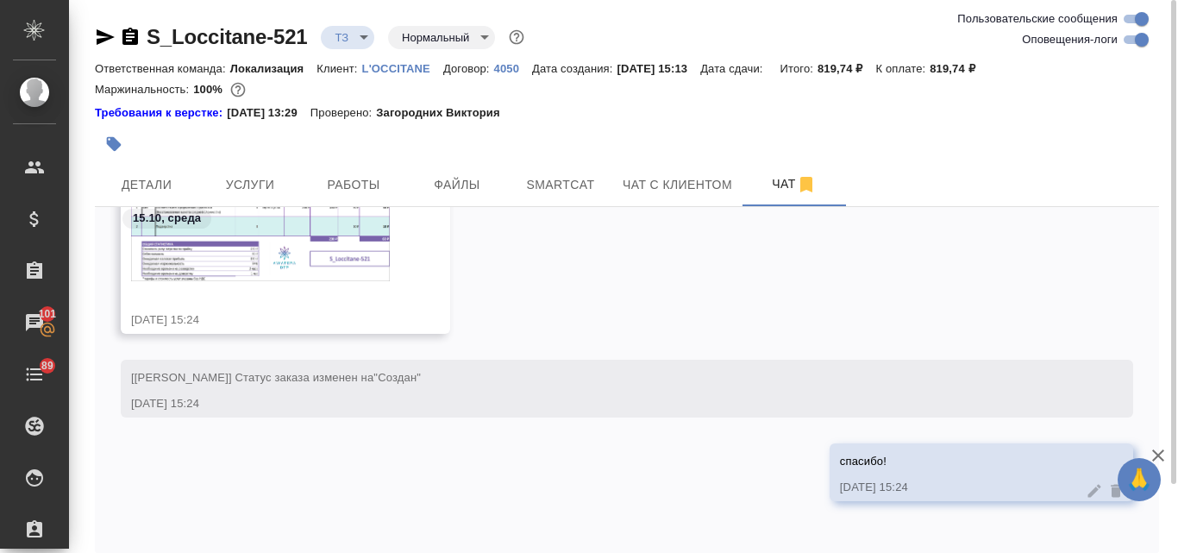
scroll to position [883, 0]
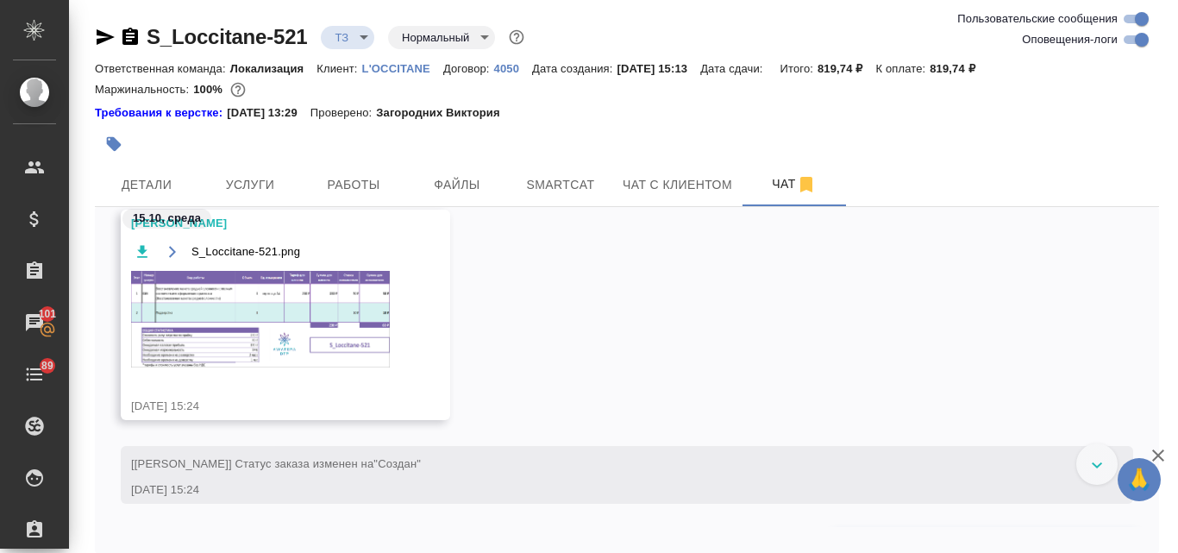
click at [200, 324] on img at bounding box center [260, 319] width 259 height 97
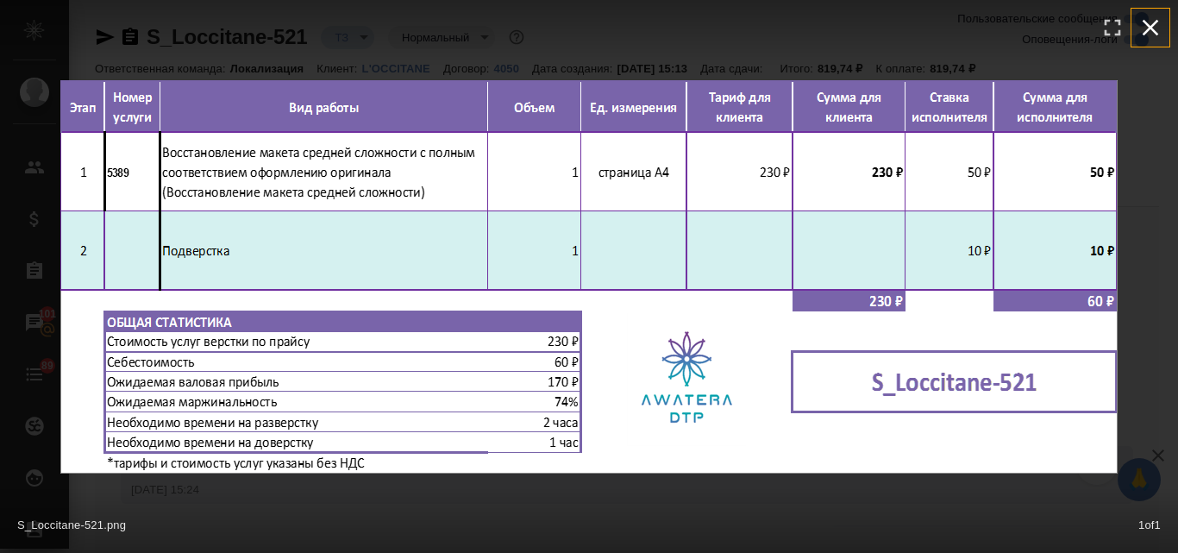
click at [1150, 35] on icon "button" at bounding box center [1151, 28] width 28 height 28
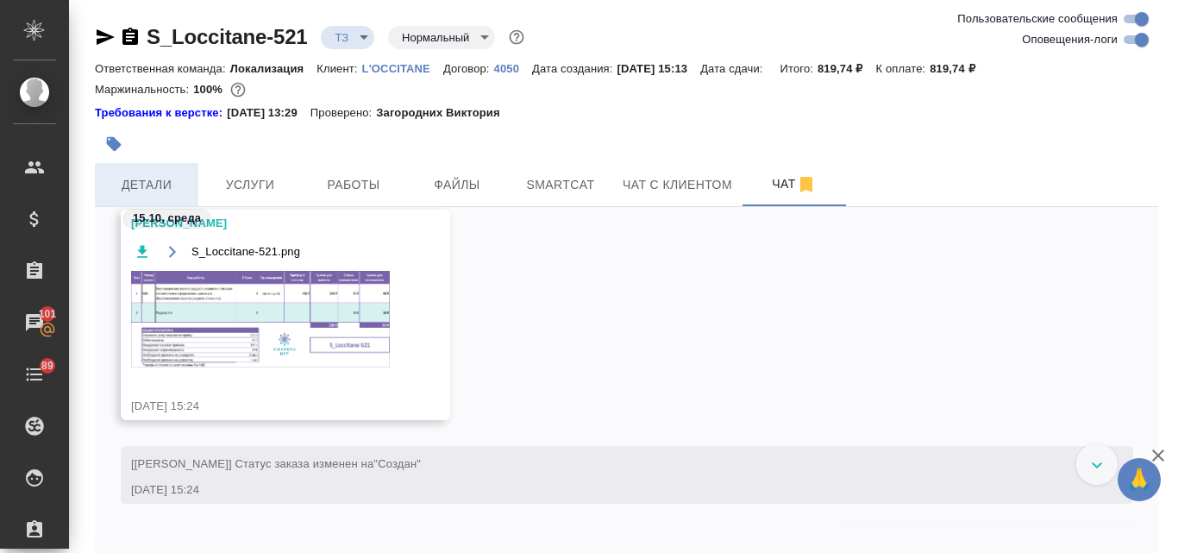
click at [192, 193] on button "Детали" at bounding box center [147, 184] width 104 height 43
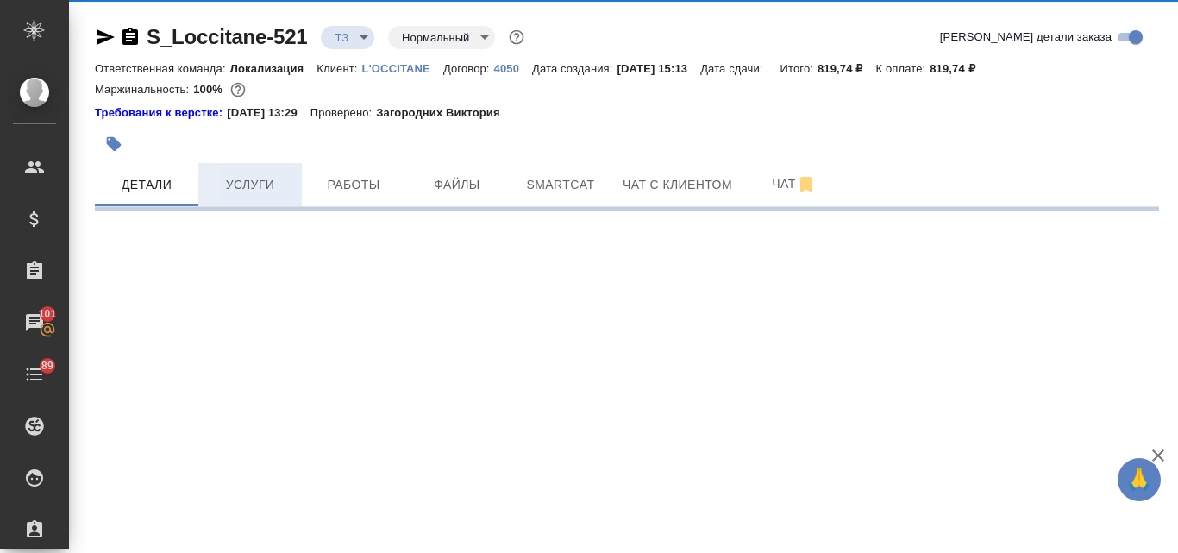
click at [250, 185] on span "Услуги" at bounding box center [250, 185] width 83 height 22
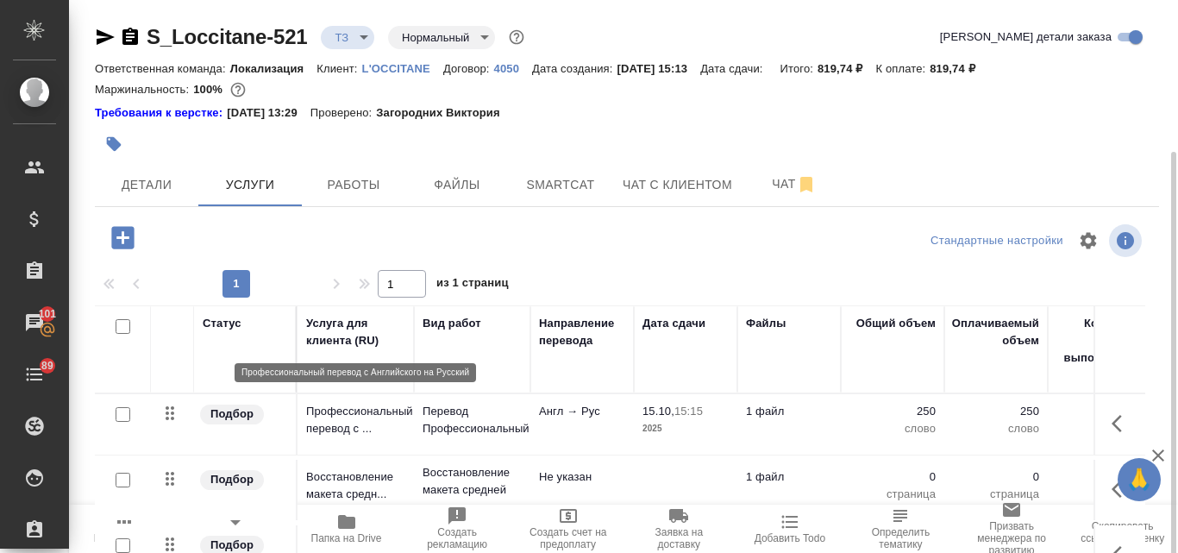
scroll to position [86, 0]
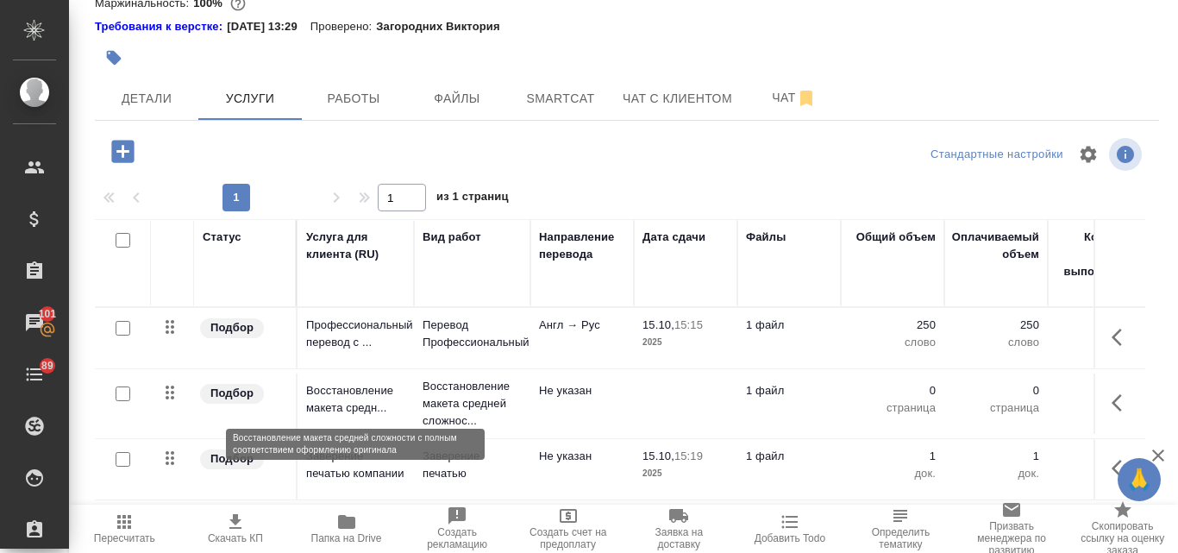
click at [355, 412] on p "Восстановление макета средн..." at bounding box center [355, 399] width 99 height 35
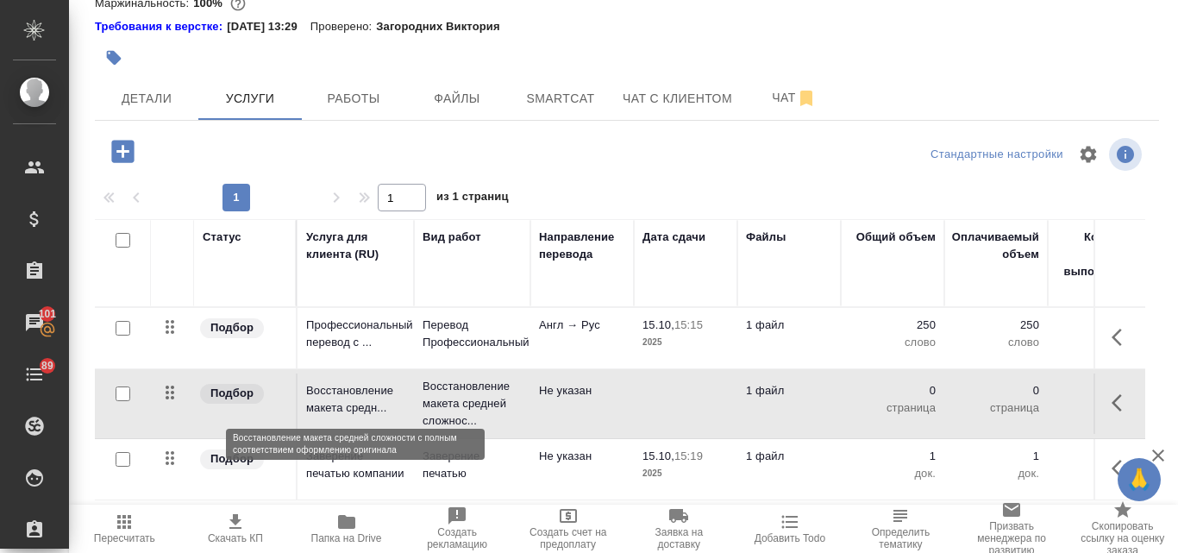
click at [355, 412] on p "Восстановление макета средн..." at bounding box center [355, 399] width 99 height 35
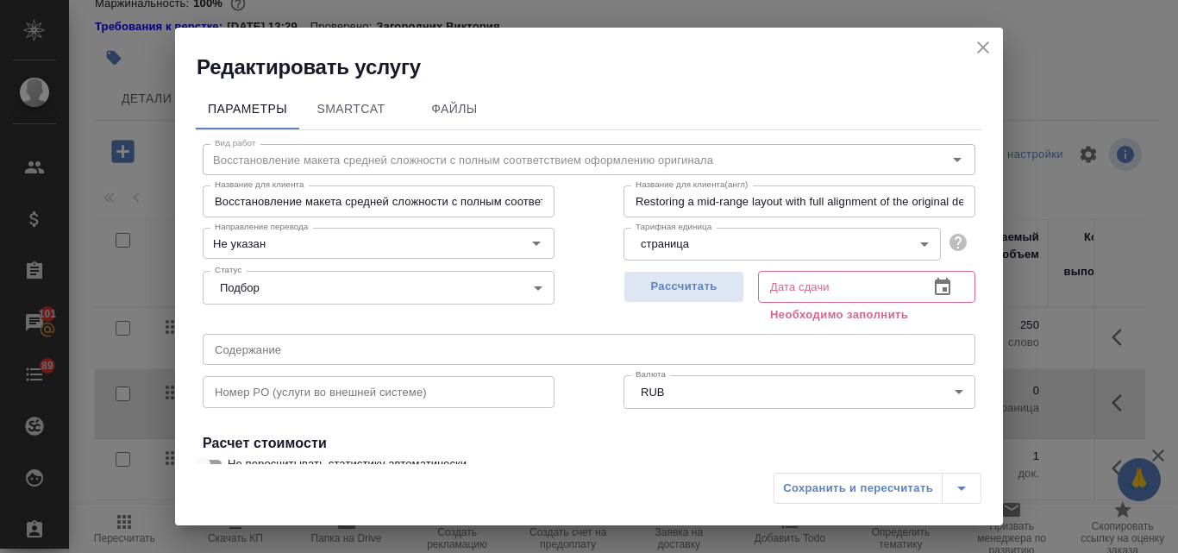
scroll to position [195, 0]
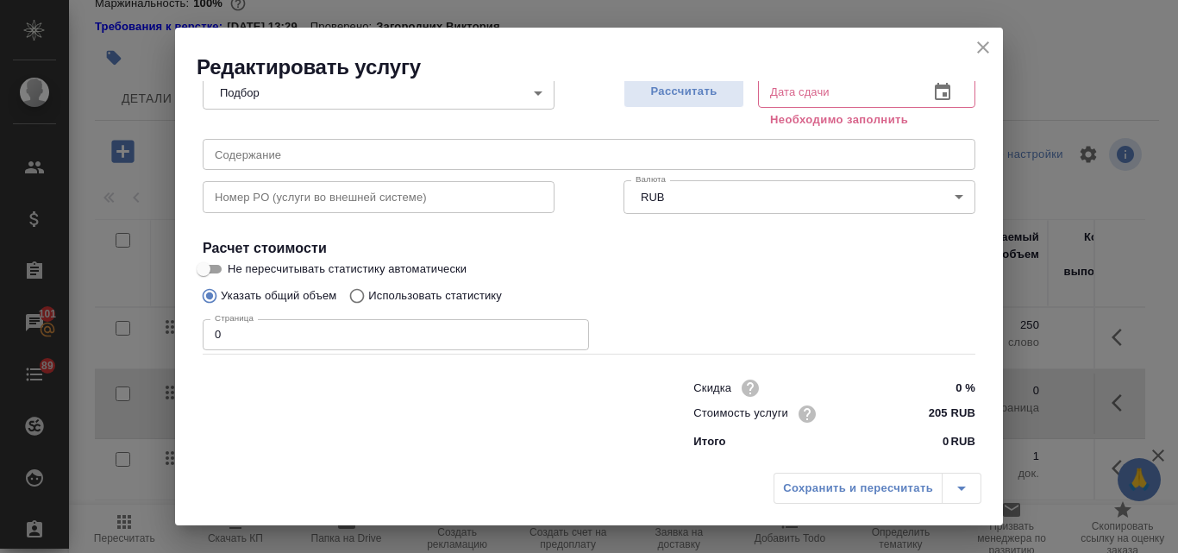
click at [270, 325] on input "0" at bounding box center [396, 334] width 386 height 31
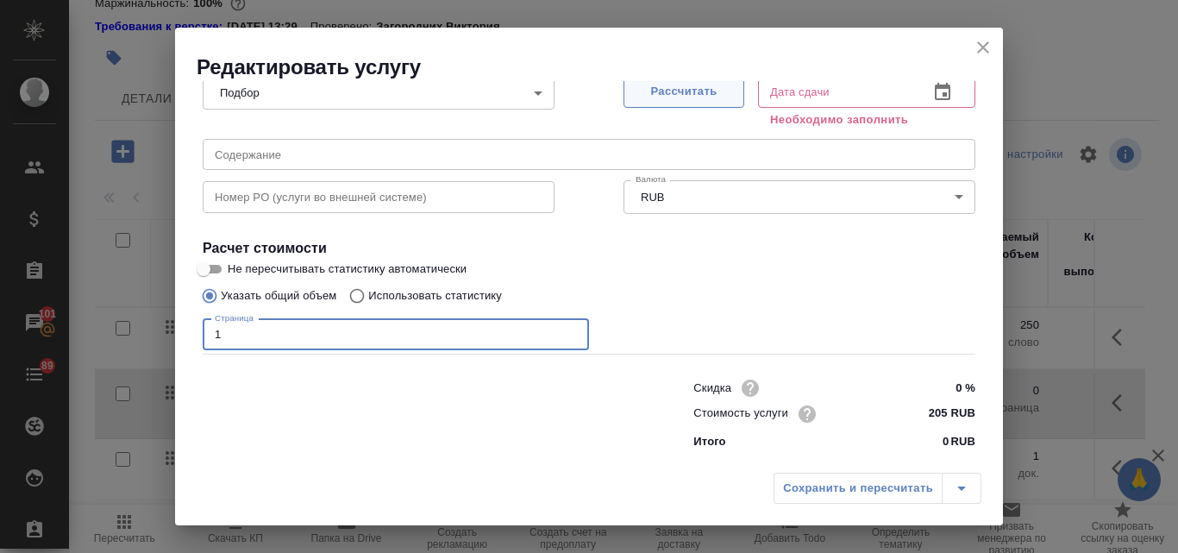
type input "1"
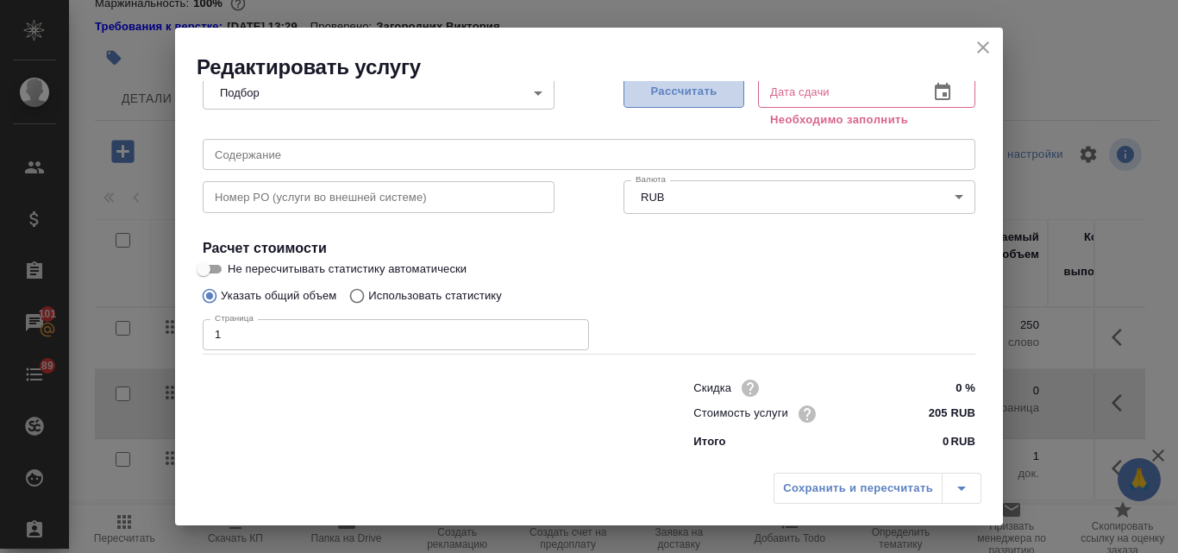
click at [710, 93] on span "Рассчитать" at bounding box center [684, 92] width 102 height 20
type input "15.10.2025 15:31"
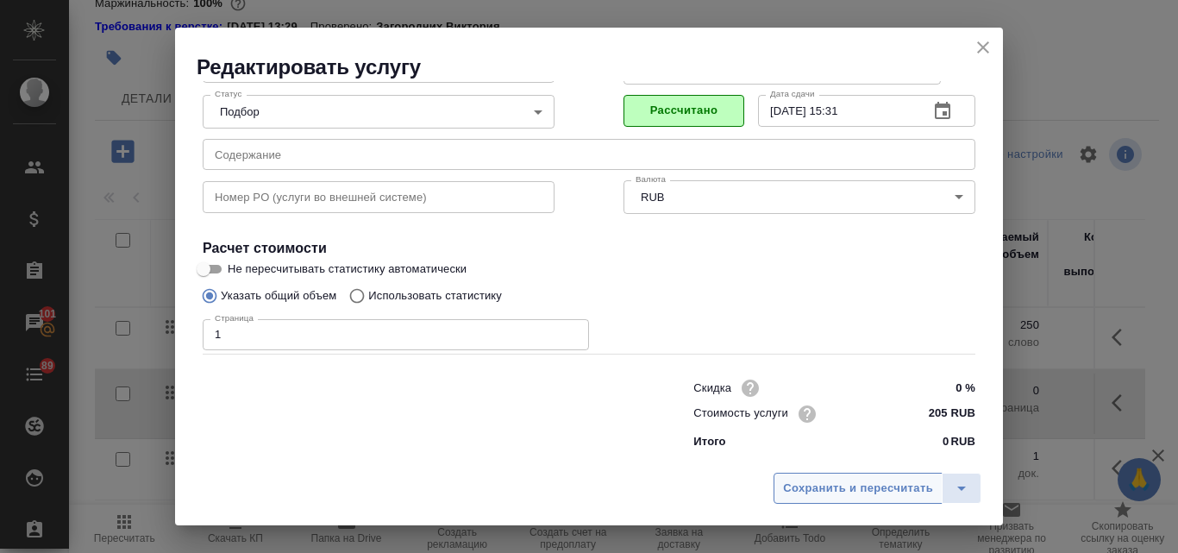
scroll to position [176, 0]
click at [840, 480] on span "Сохранить и пересчитать" at bounding box center [858, 489] width 150 height 20
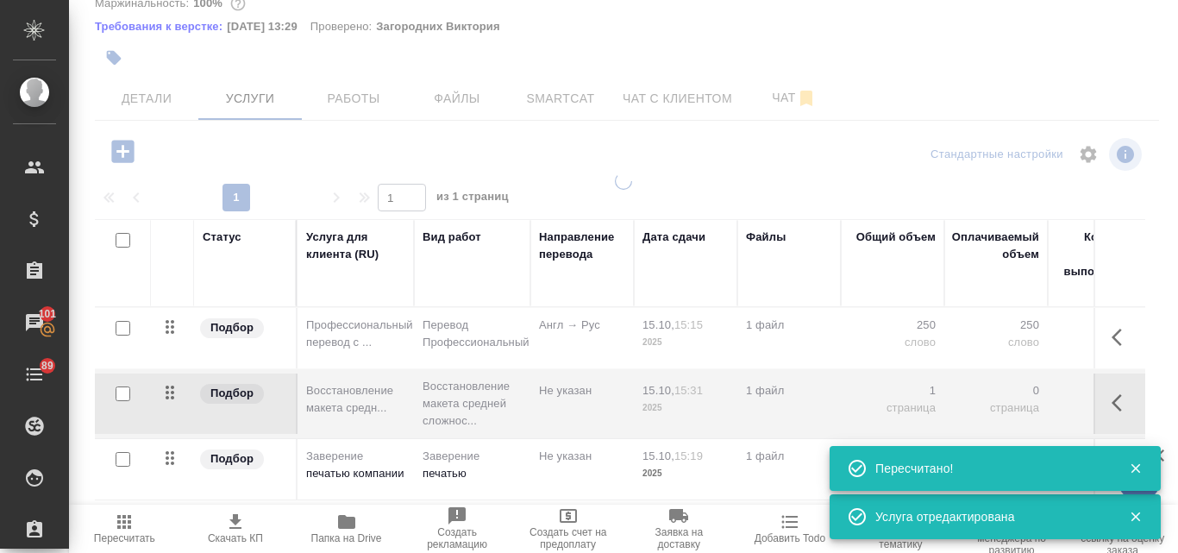
type input "new"
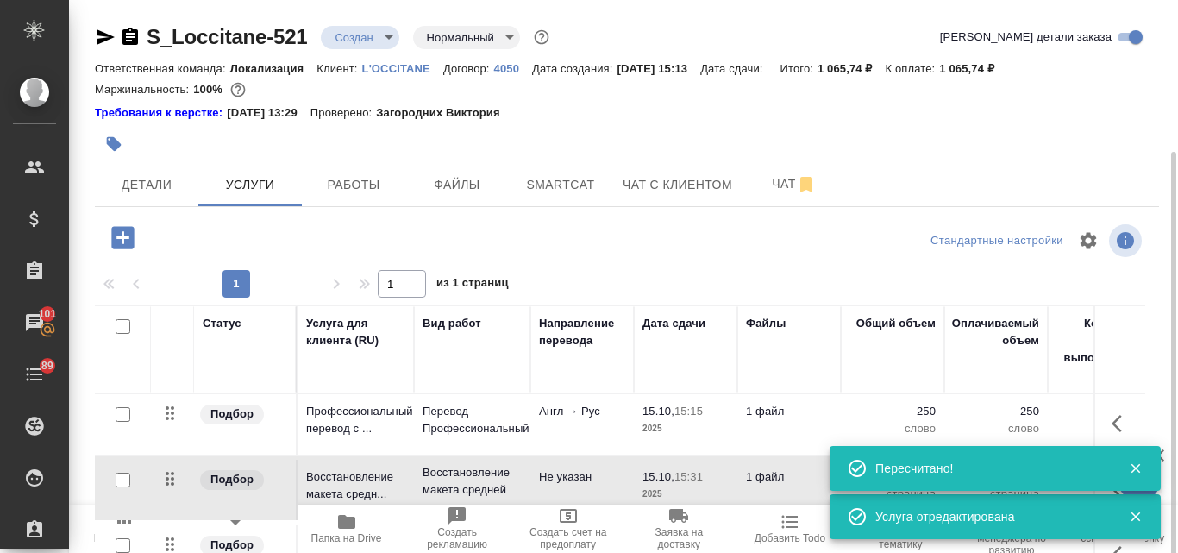
scroll to position [86, 0]
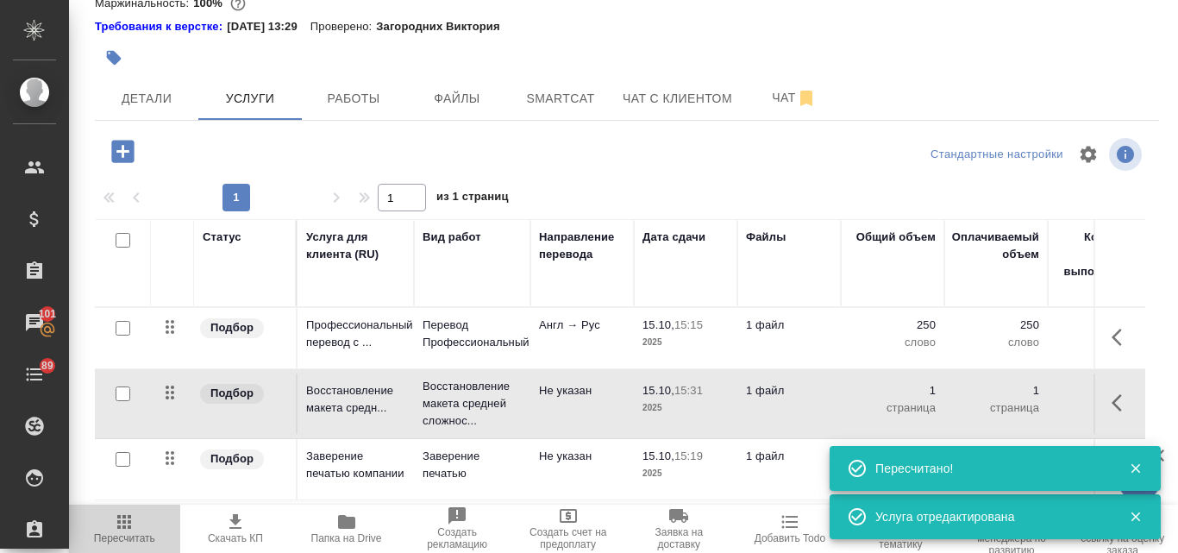
click at [133, 530] on icon "button" at bounding box center [124, 521] width 21 height 21
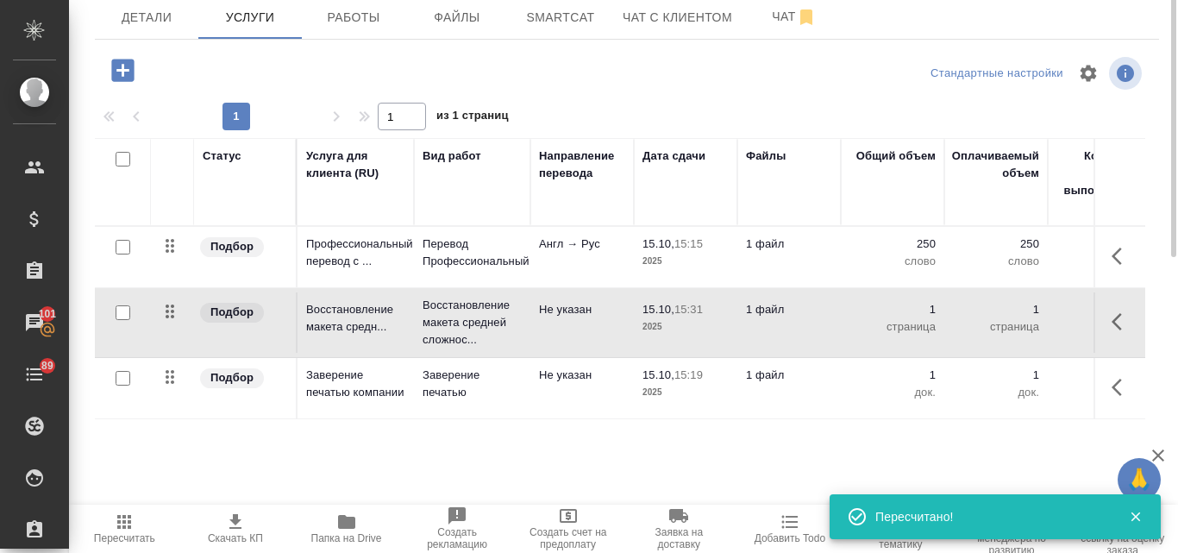
scroll to position [0, 0]
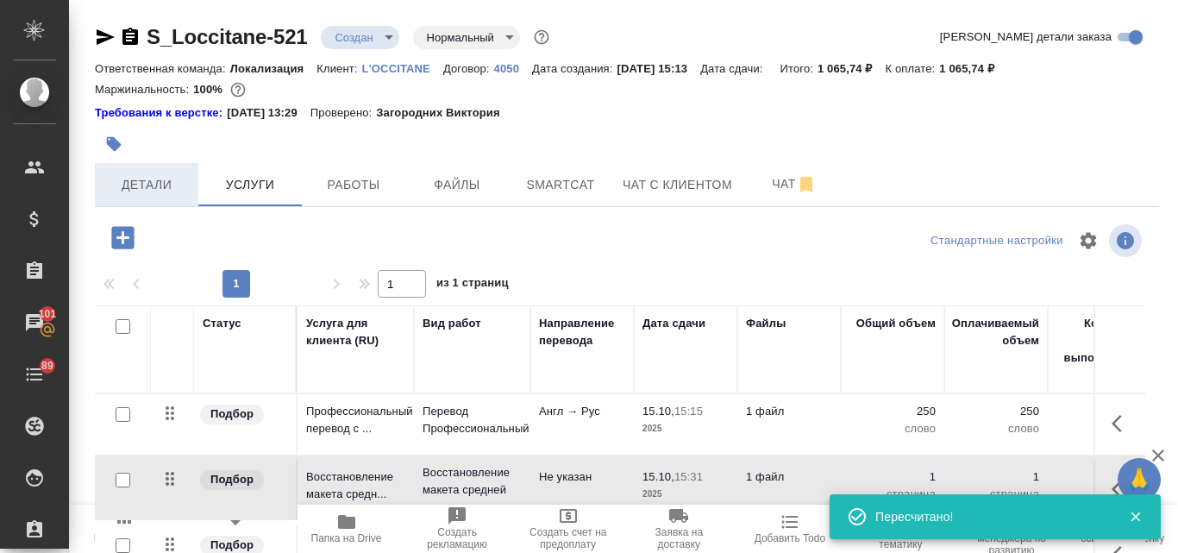
click at [138, 185] on span "Детали" at bounding box center [146, 185] width 83 height 22
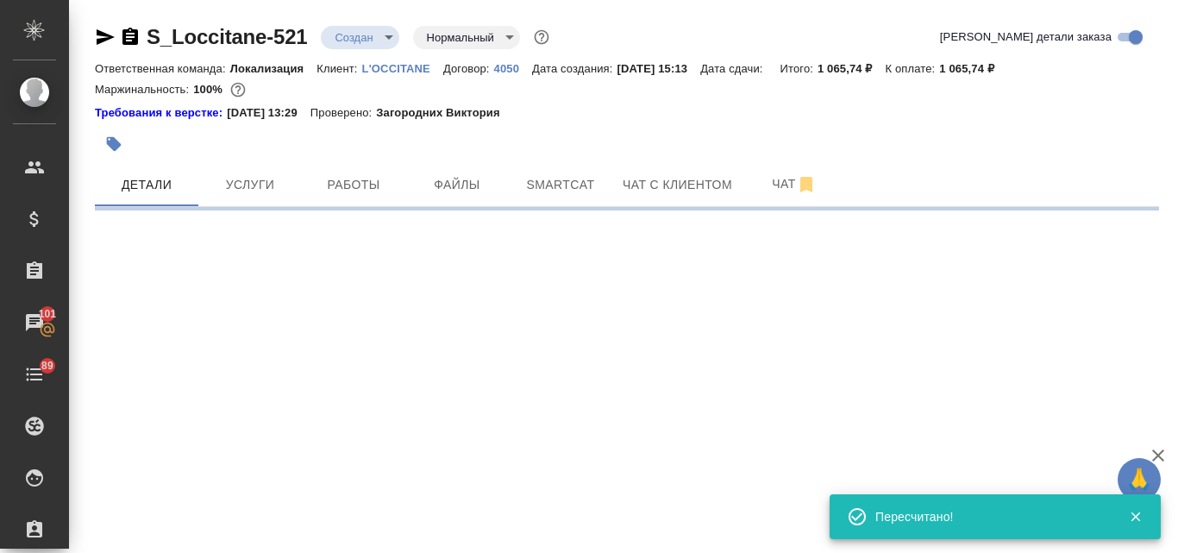
select select "RU"
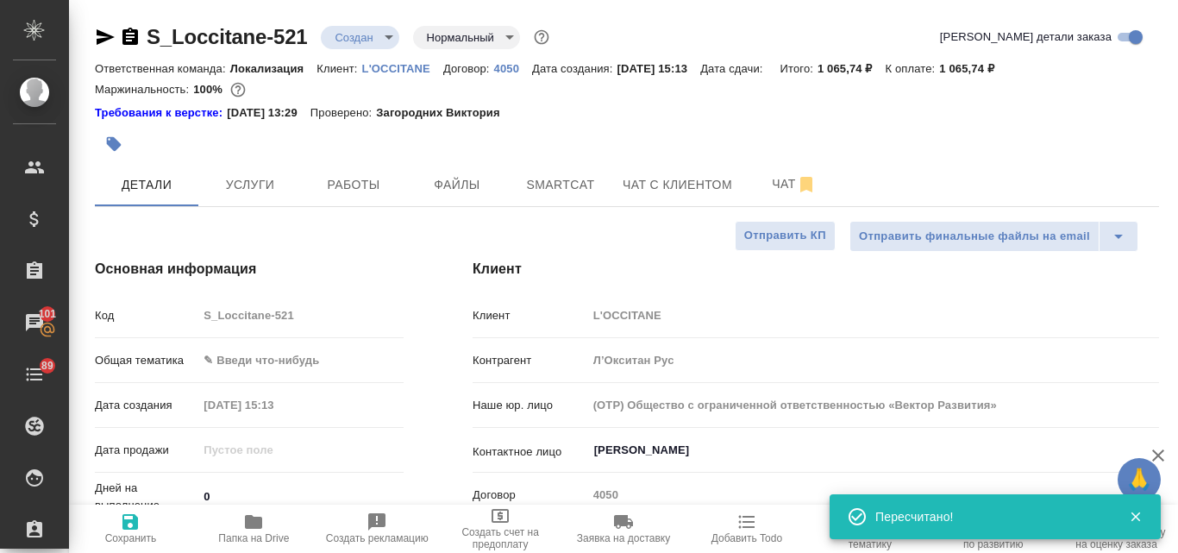
type textarea "x"
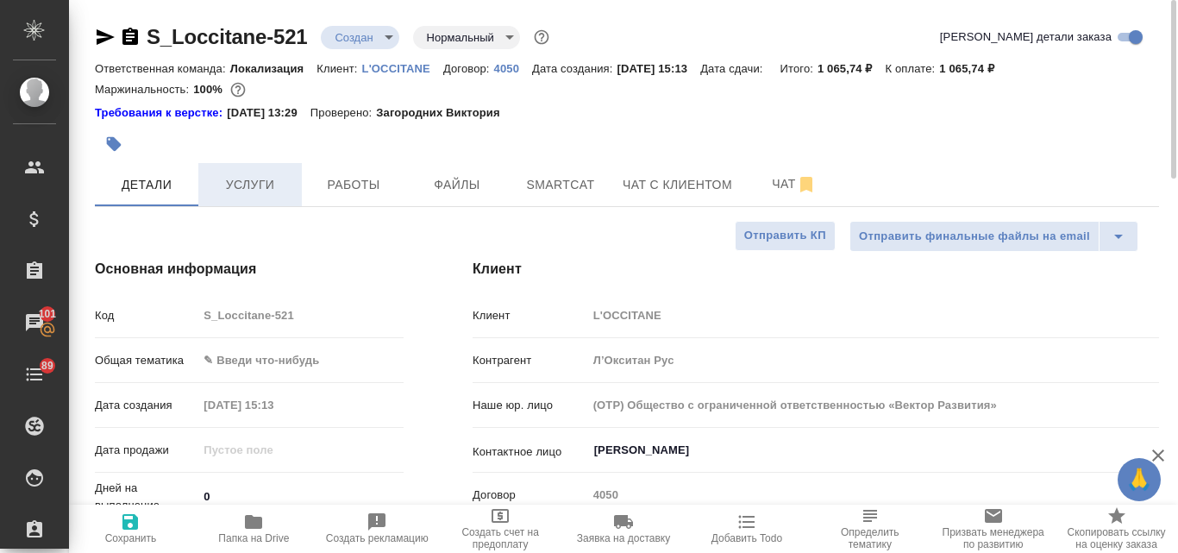
click at [223, 178] on span "Услуги" at bounding box center [250, 185] width 83 height 22
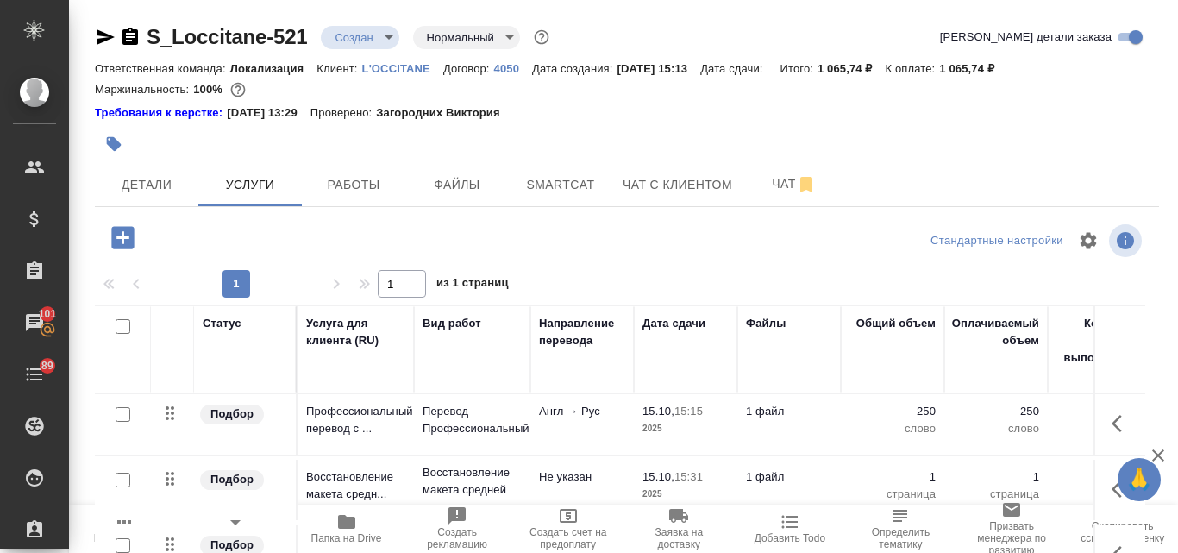
scroll to position [167, 0]
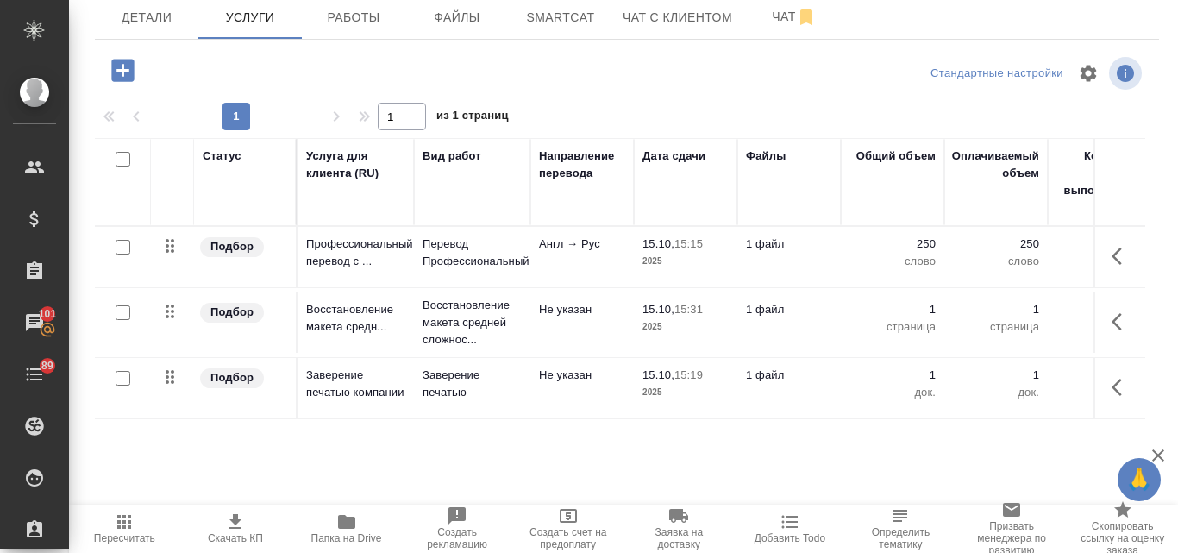
click at [243, 531] on icon "button" at bounding box center [235, 521] width 21 height 21
click at [246, 526] on span "Скачать КП" at bounding box center [236, 527] width 91 height 33
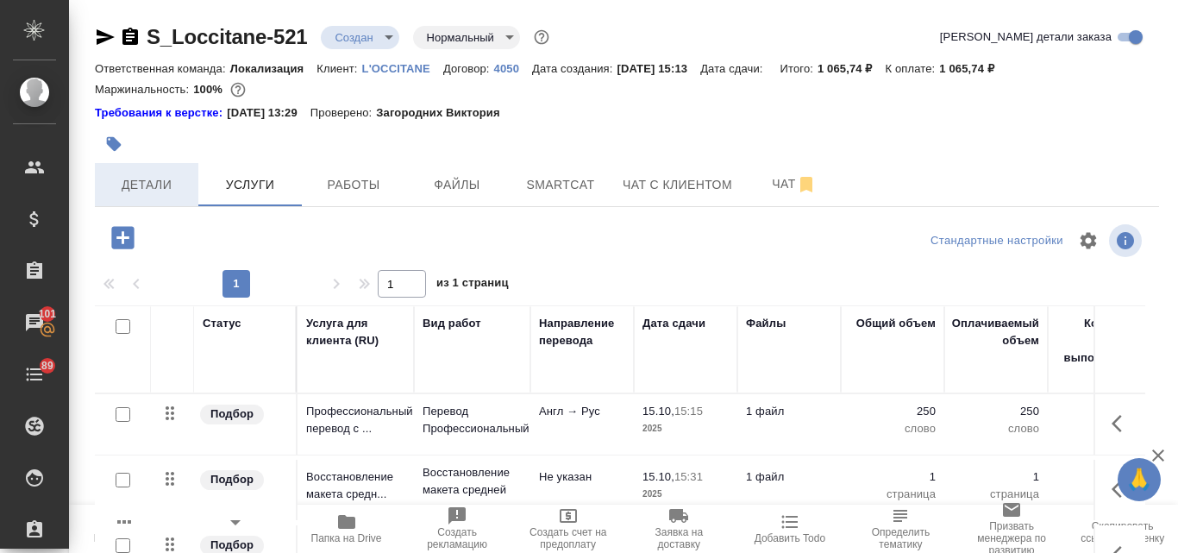
click at [161, 186] on span "Детали" at bounding box center [146, 185] width 83 height 22
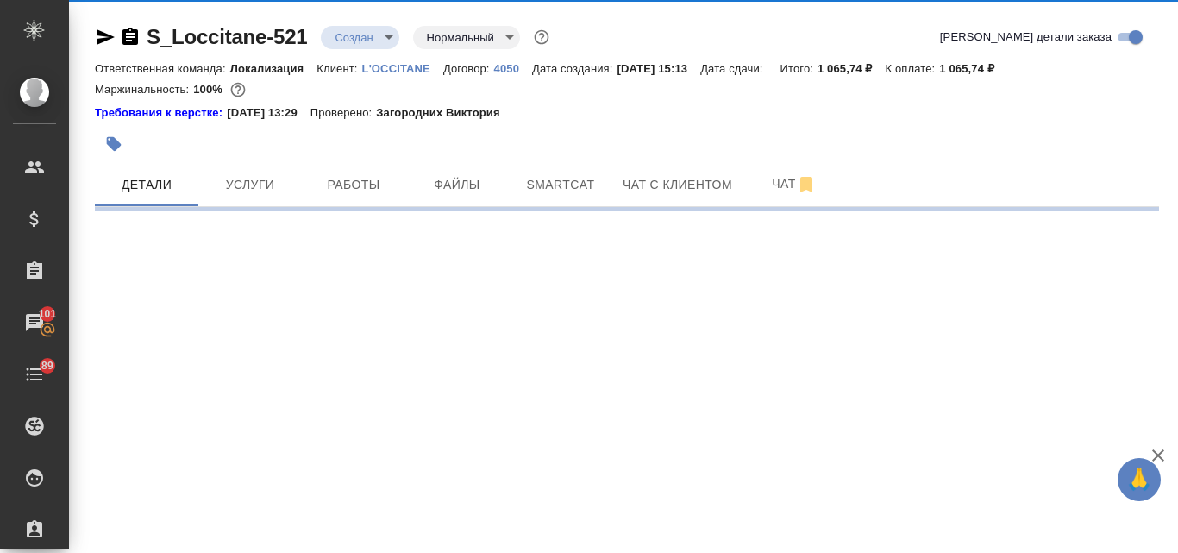
select select "RU"
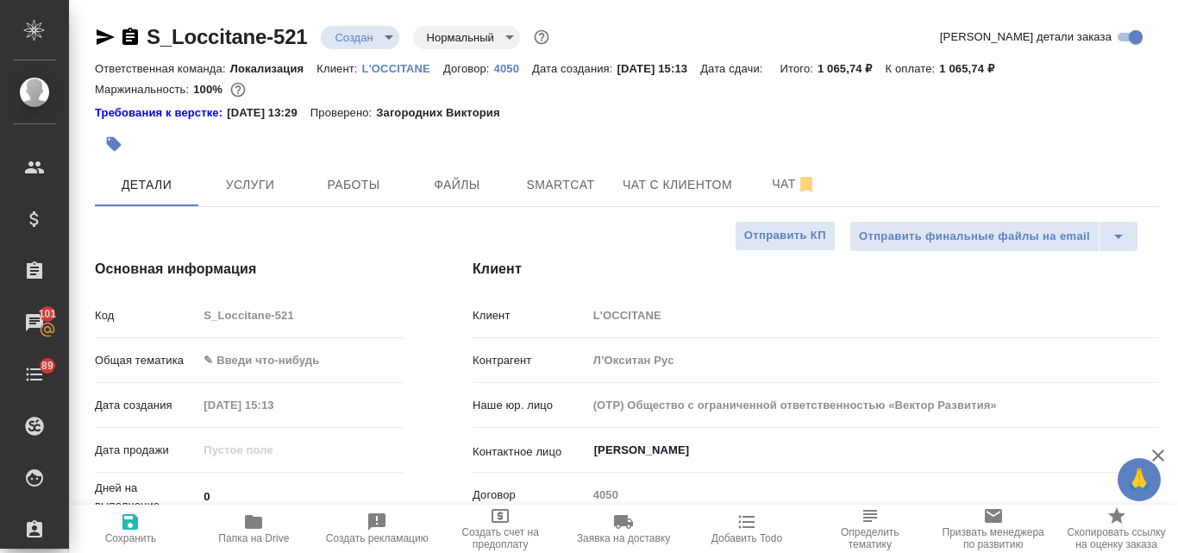
type textarea "x"
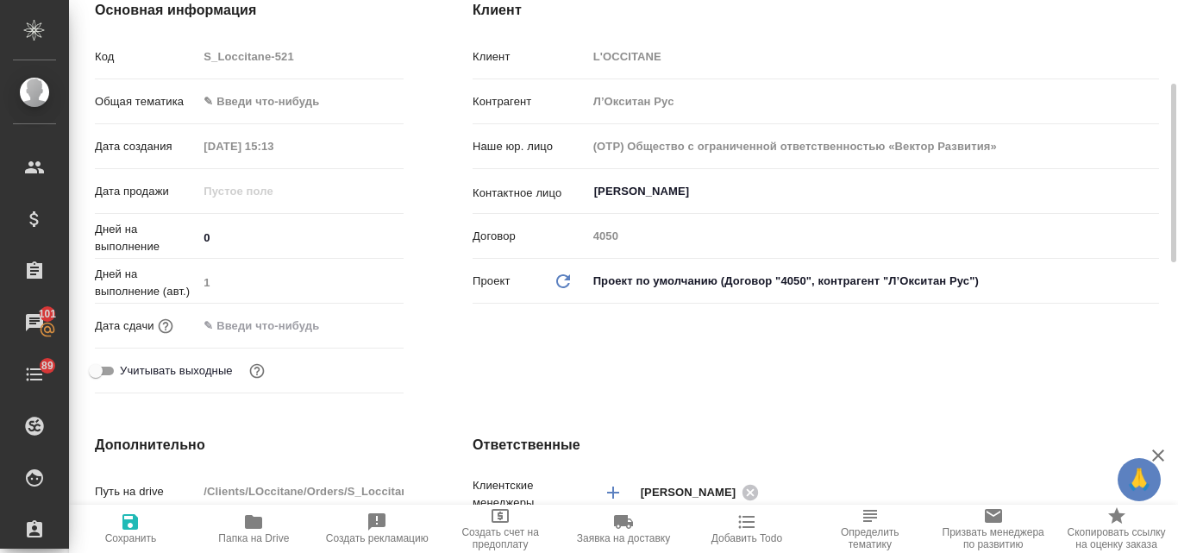
click at [270, 325] on input "text" at bounding box center [273, 325] width 151 height 25
click at [349, 320] on icon "button" at bounding box center [354, 323] width 16 height 17
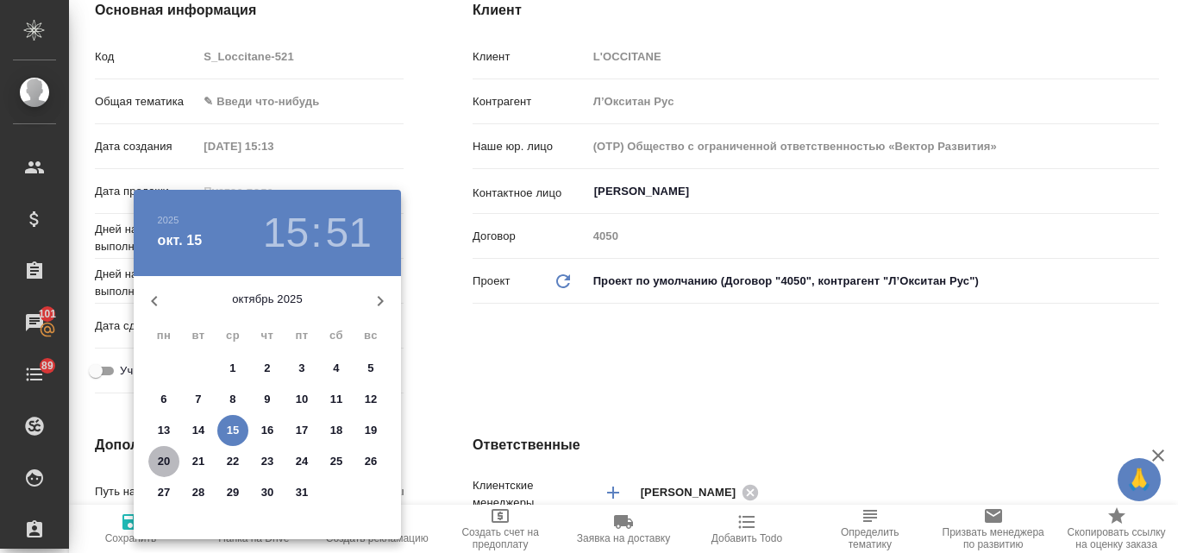
click at [166, 459] on p "20" at bounding box center [164, 461] width 13 height 17
type input "20.10.2025 15:51"
type textarea "x"
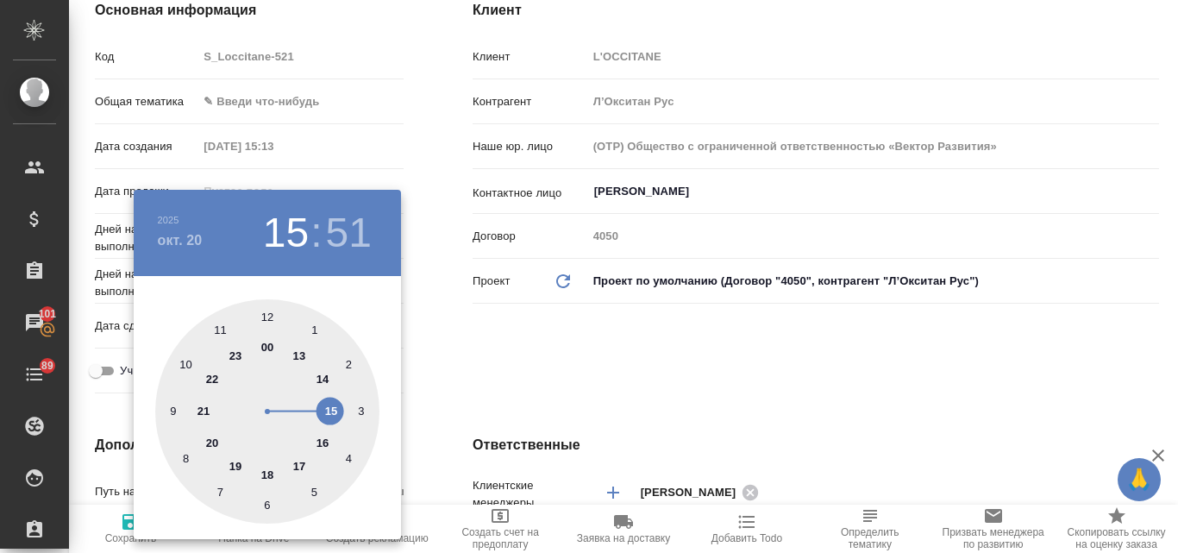
click at [318, 444] on div at bounding box center [267, 411] width 224 height 224
type input "20.10.2025 16:51"
type textarea "x"
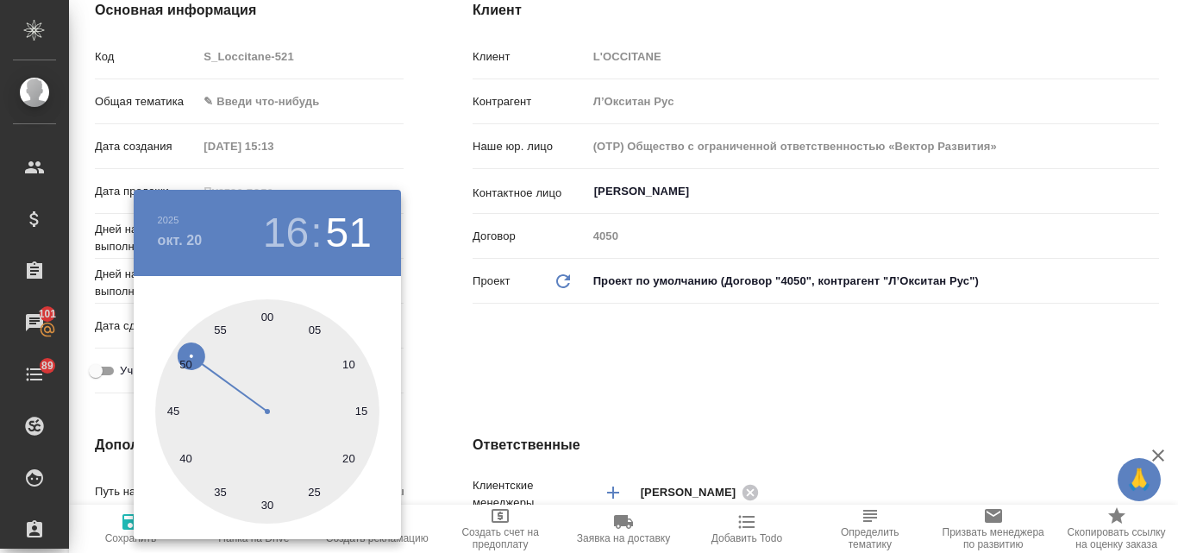
click at [268, 312] on div at bounding box center [267, 411] width 224 height 224
type input "20.10.2025 16:00"
type textarea "x"
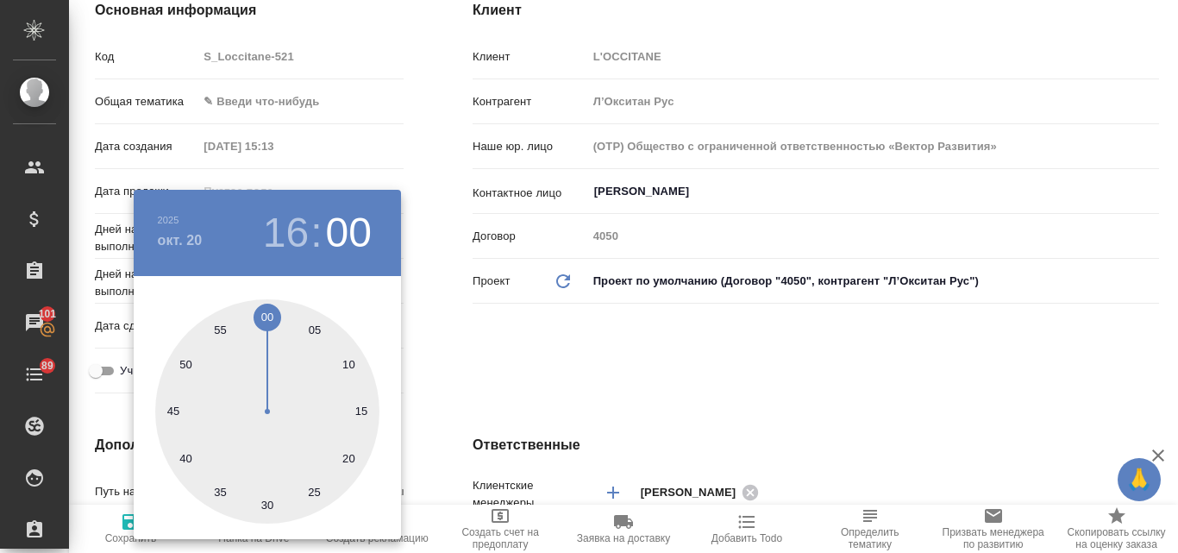
click at [508, 351] on div at bounding box center [589, 276] width 1178 height 553
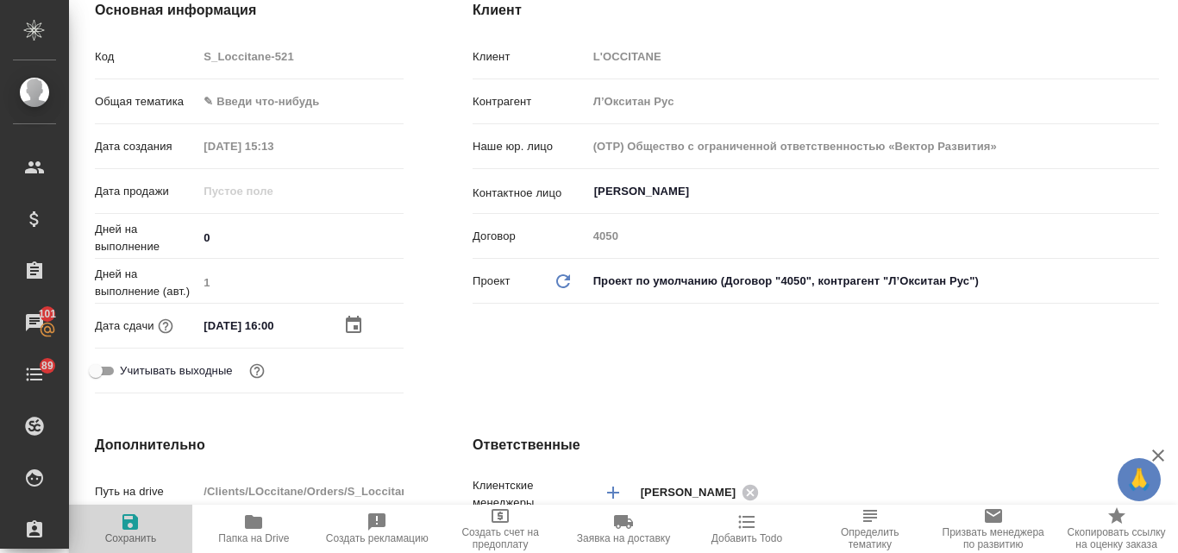
click at [124, 518] on icon "button" at bounding box center [130, 522] width 16 height 16
type textarea "x"
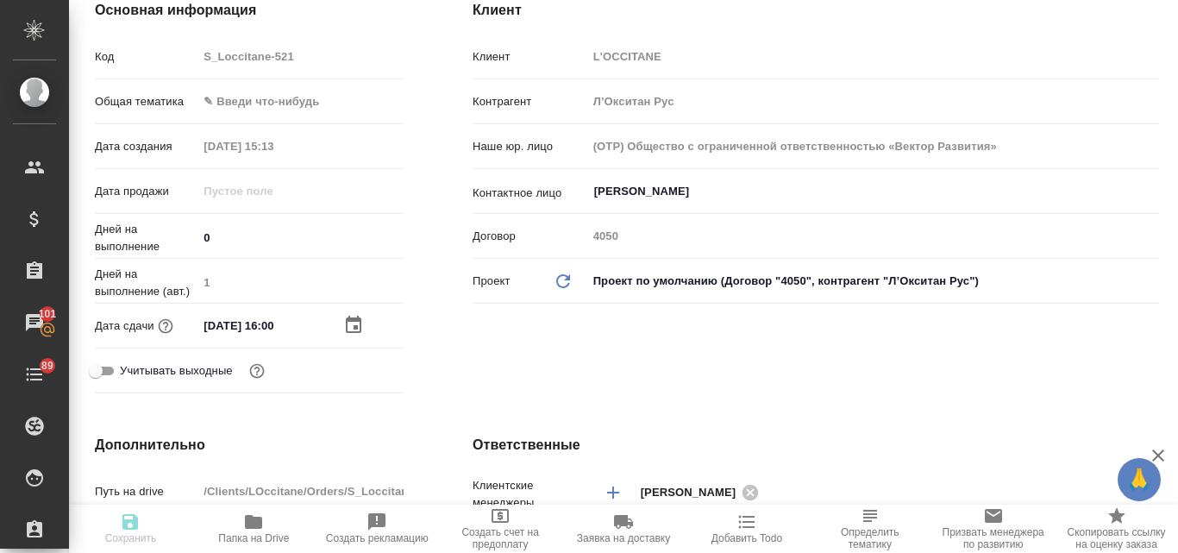
type textarea "x"
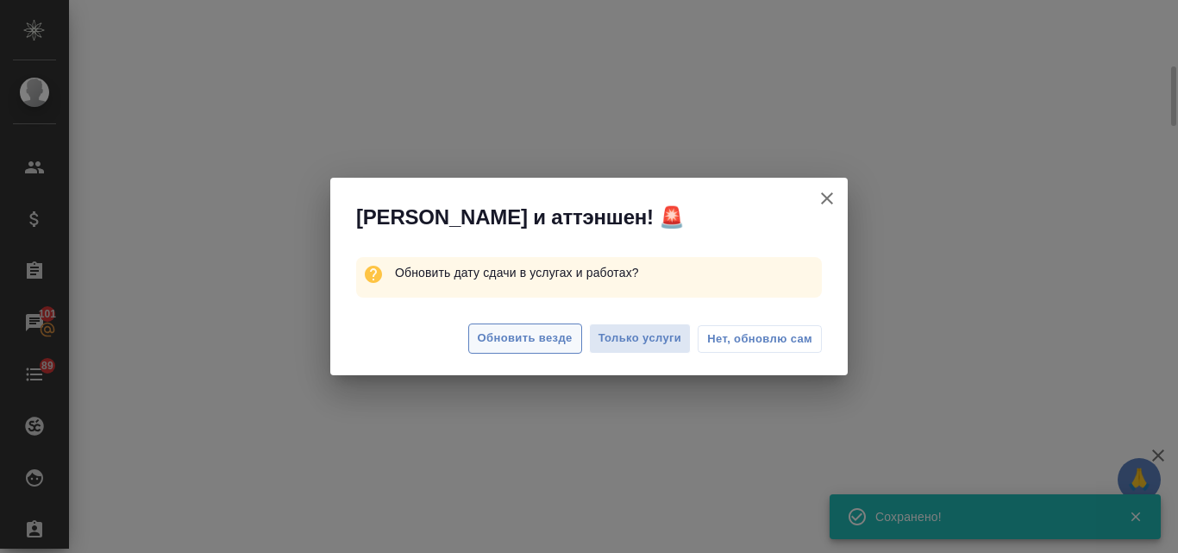
select select "RU"
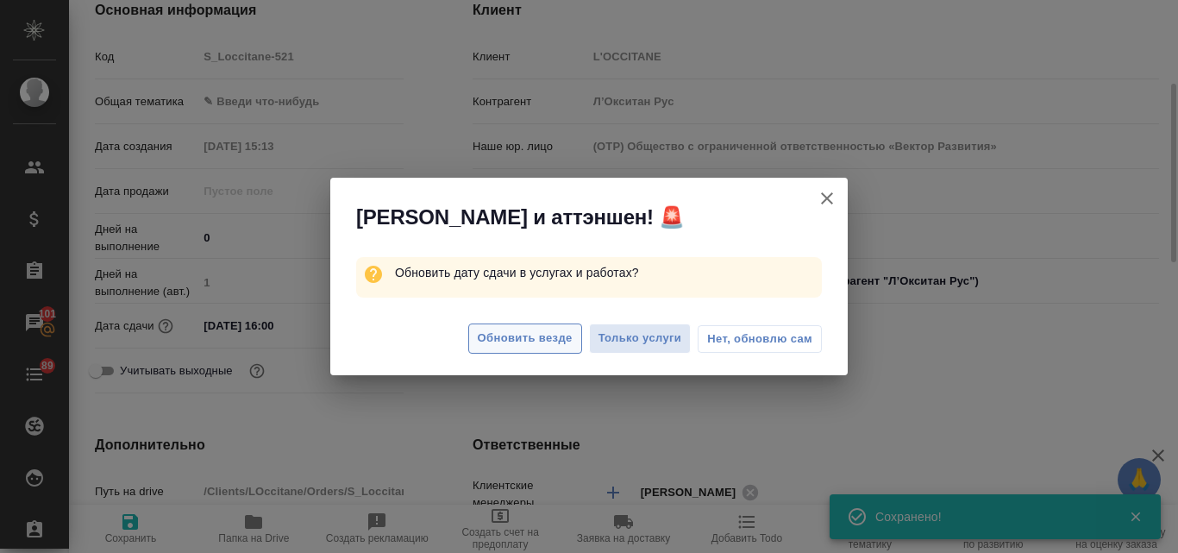
type textarea "x"
click at [541, 333] on span "Обновить везде" at bounding box center [525, 339] width 95 height 20
type textarea "x"
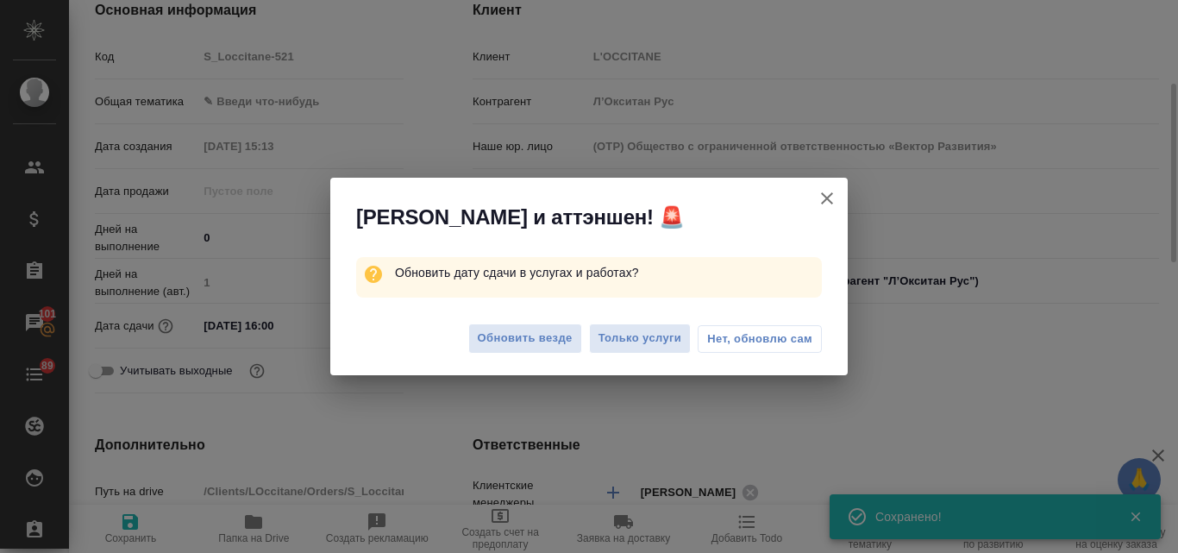
type textarea "x"
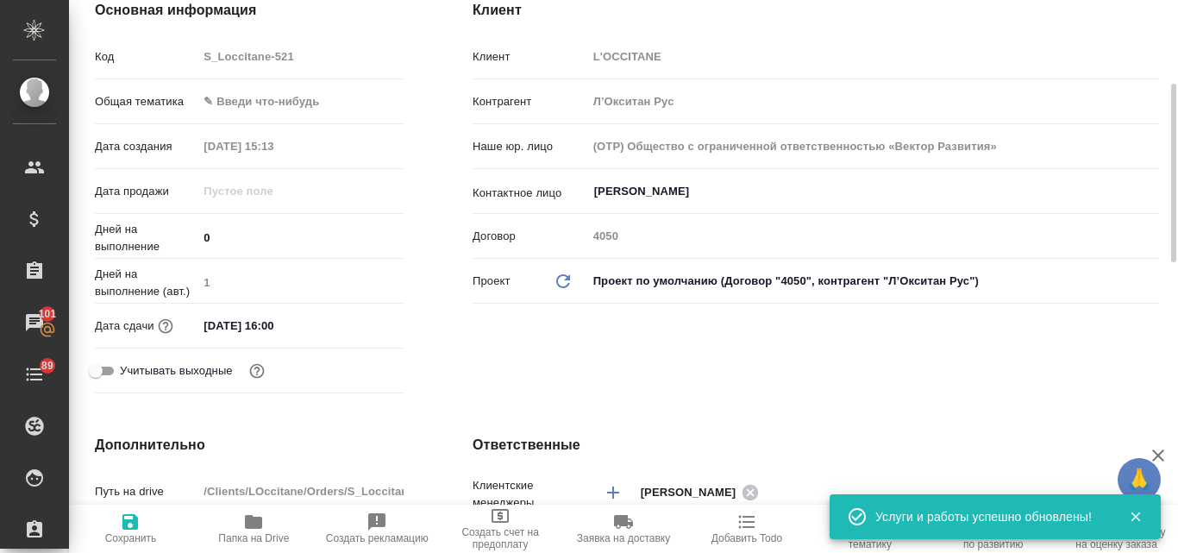
scroll to position [173, 0]
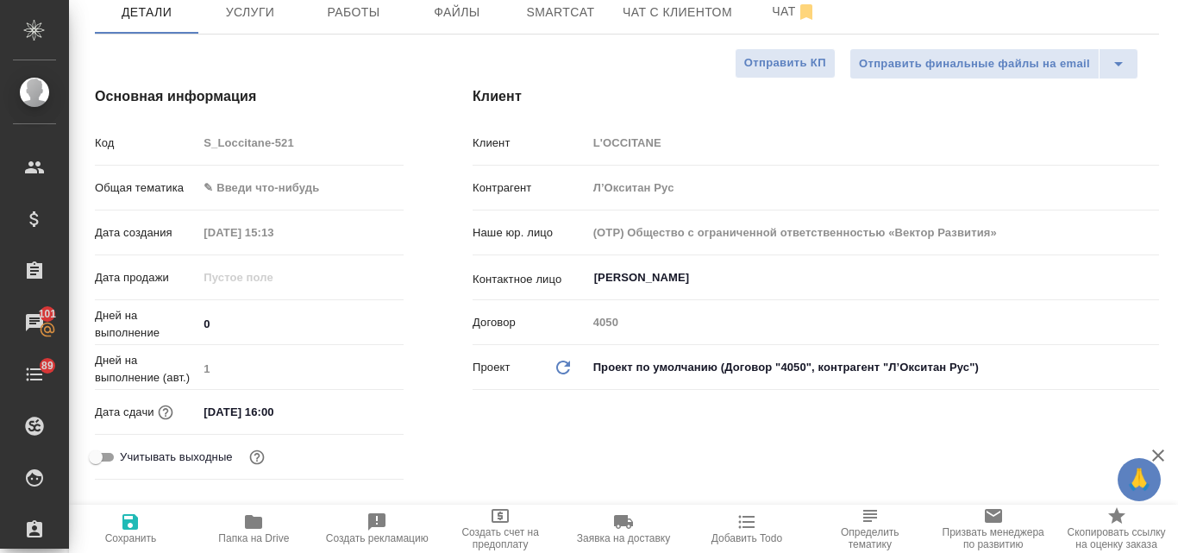
click at [267, 185] on body "🙏 .cls-1 fill:#fff; AWATERA Valyaeva Anna Клиенты Спецификации Заказы 101 Чаты …" at bounding box center [589, 276] width 1178 height 553
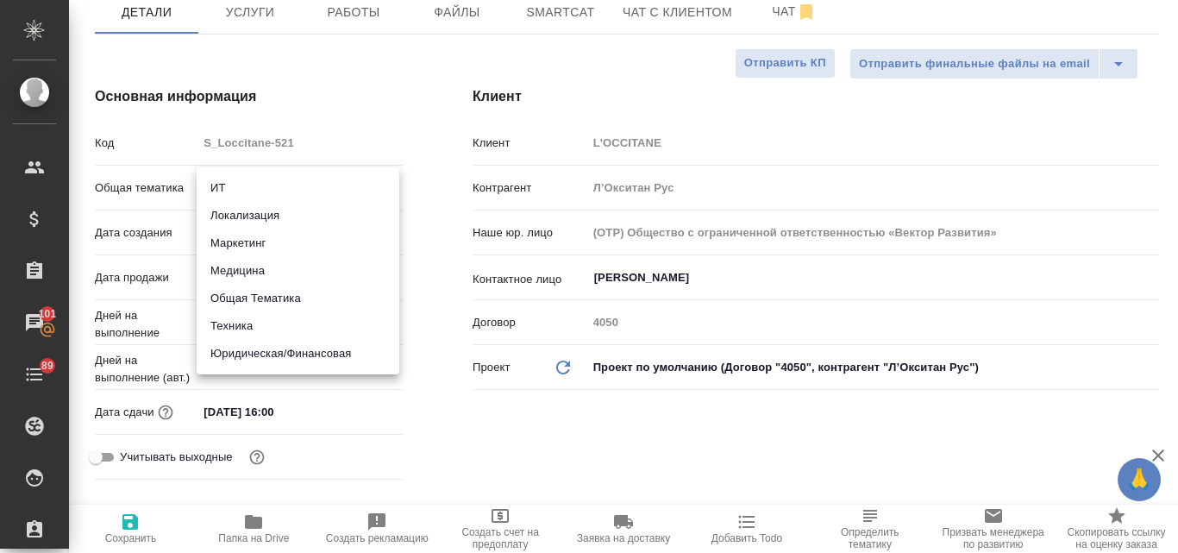
click at [265, 325] on li "Техника" at bounding box center [298, 326] width 203 height 28
type input "tech"
type textarea "x"
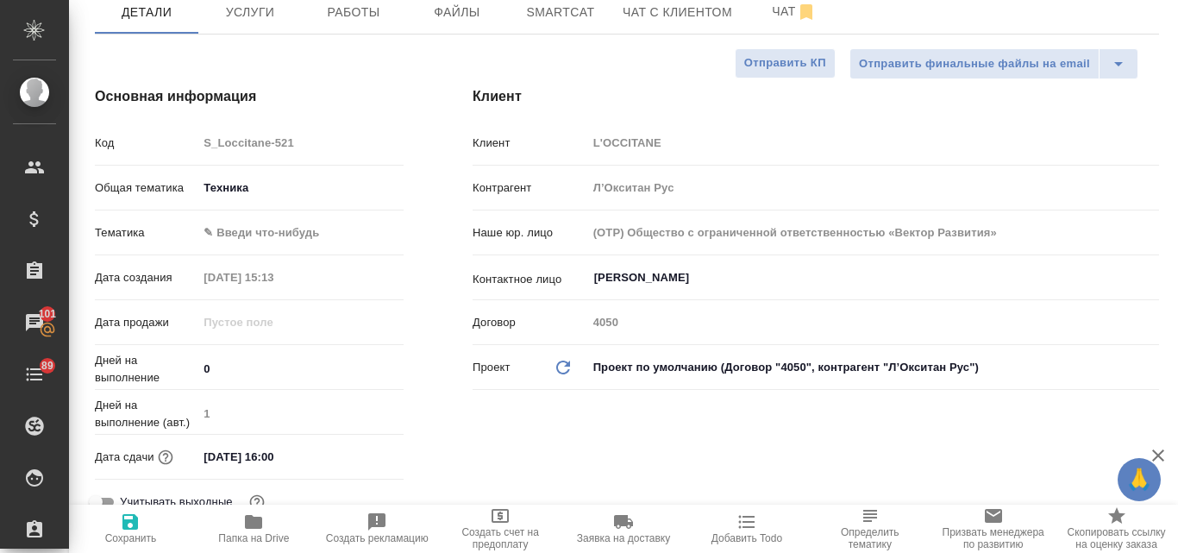
click at [135, 521] on icon "button" at bounding box center [130, 522] width 16 height 16
type textarea "x"
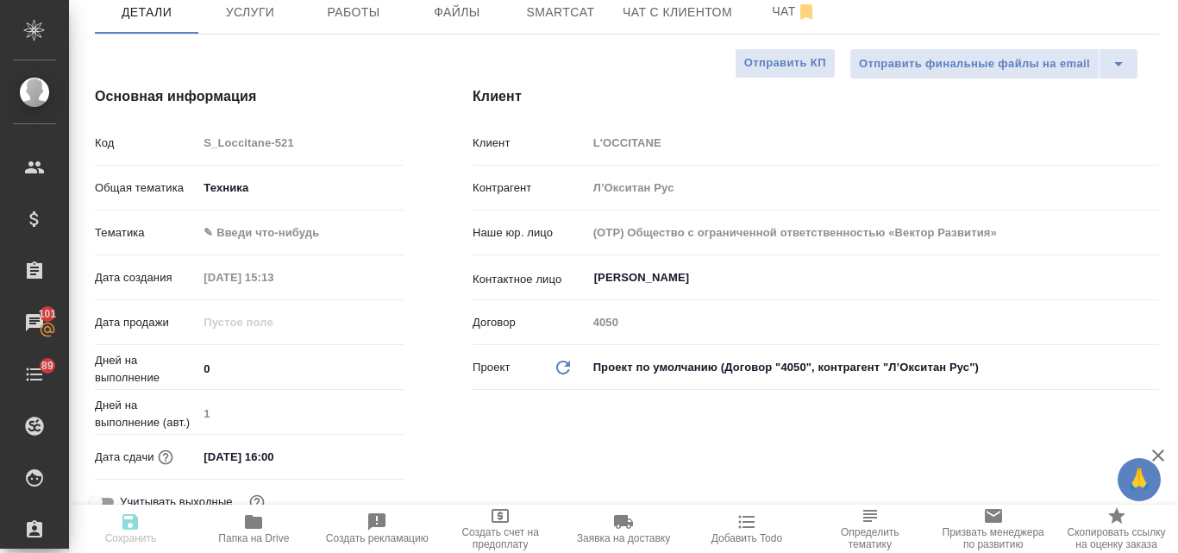
type textarea "x"
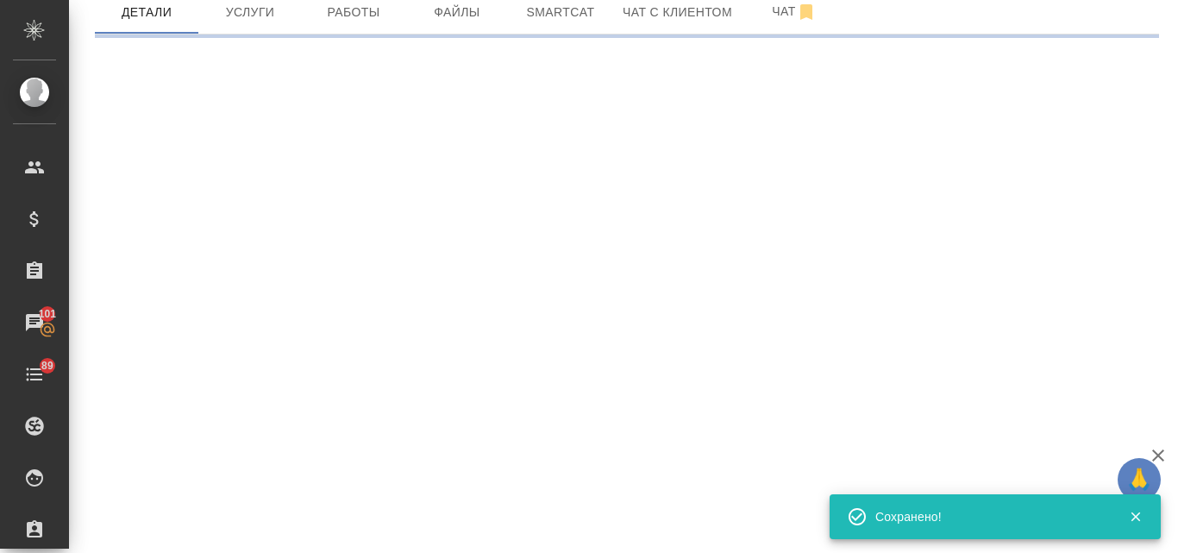
select select "RU"
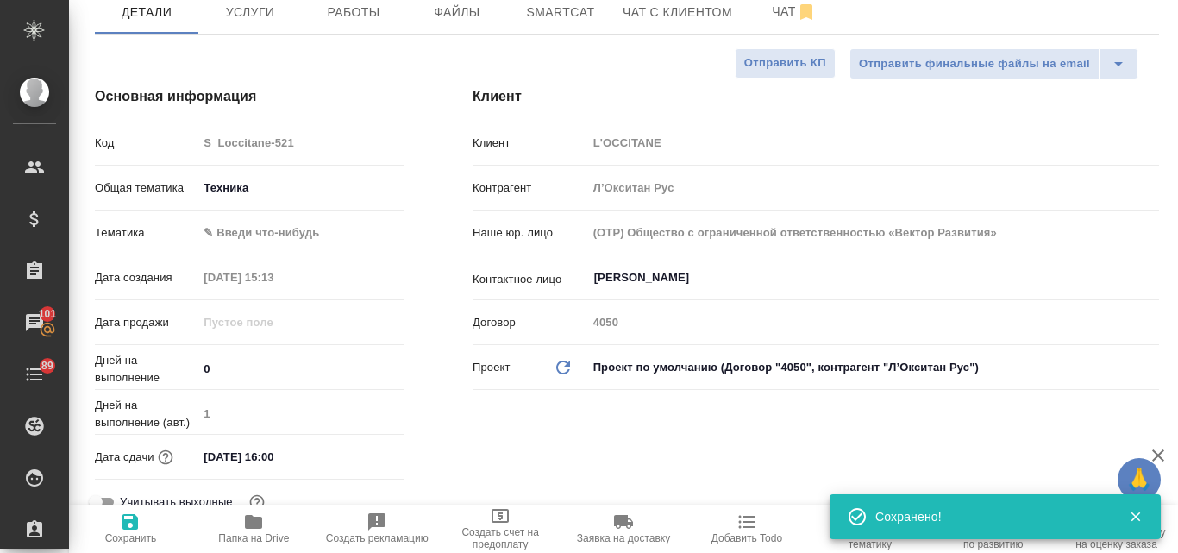
type textarea "x"
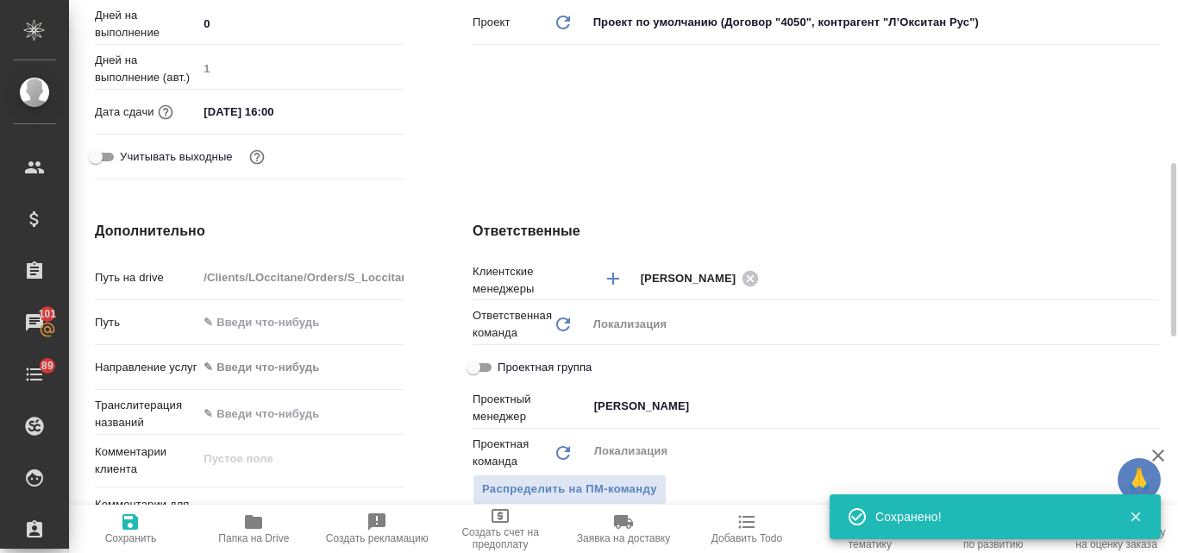
scroll to position [690, 0]
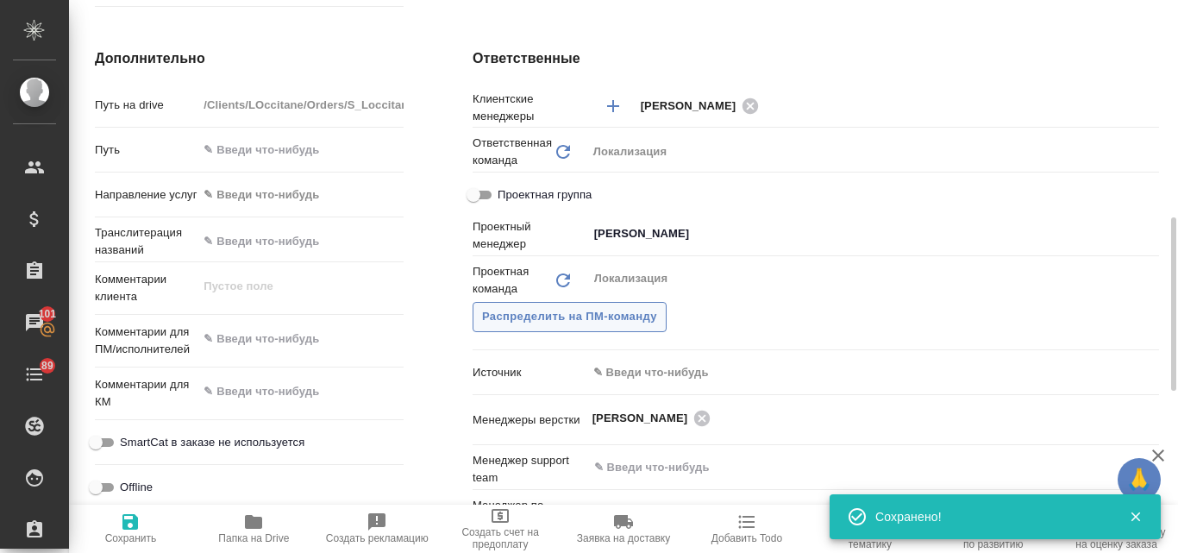
click at [592, 321] on span "Распределить на ПМ-команду" at bounding box center [569, 317] width 175 height 20
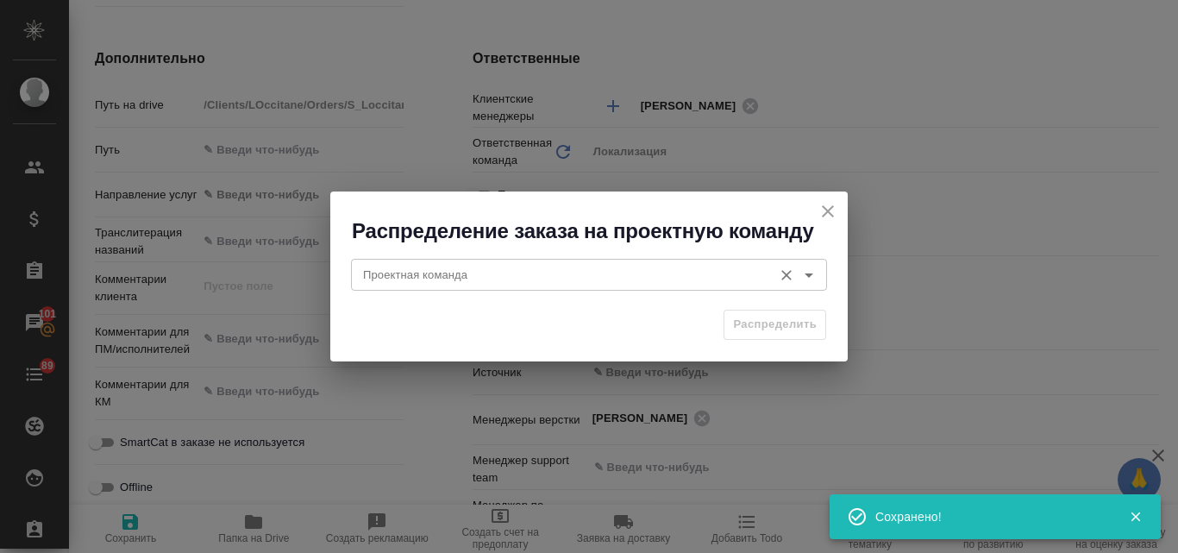
click at [456, 275] on input "Проектная команда" at bounding box center [560, 274] width 408 height 21
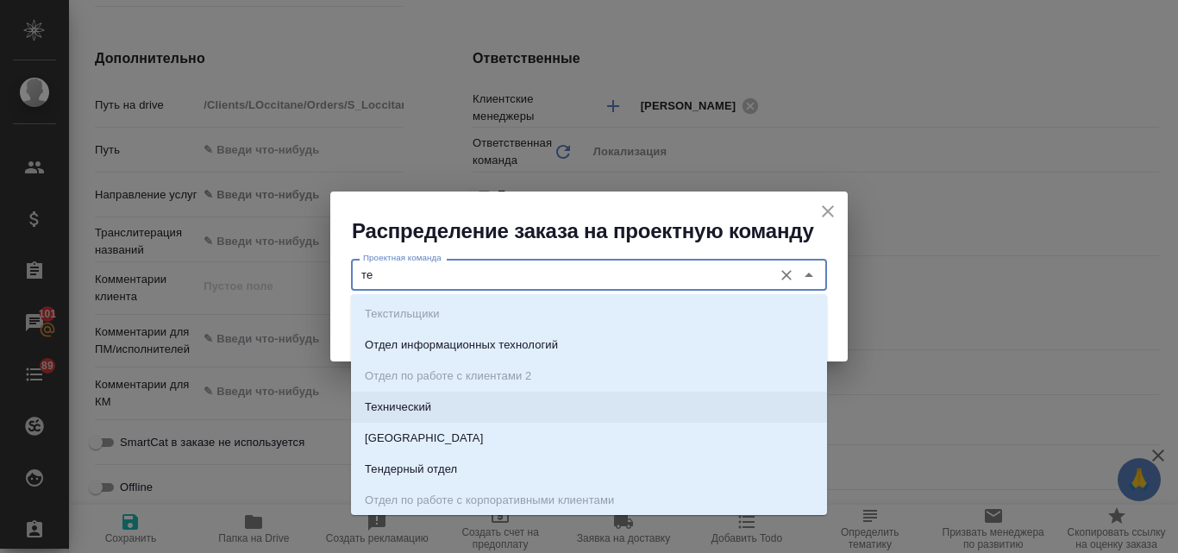
click at [476, 406] on li "Технический" at bounding box center [589, 407] width 476 height 31
type input "Технический"
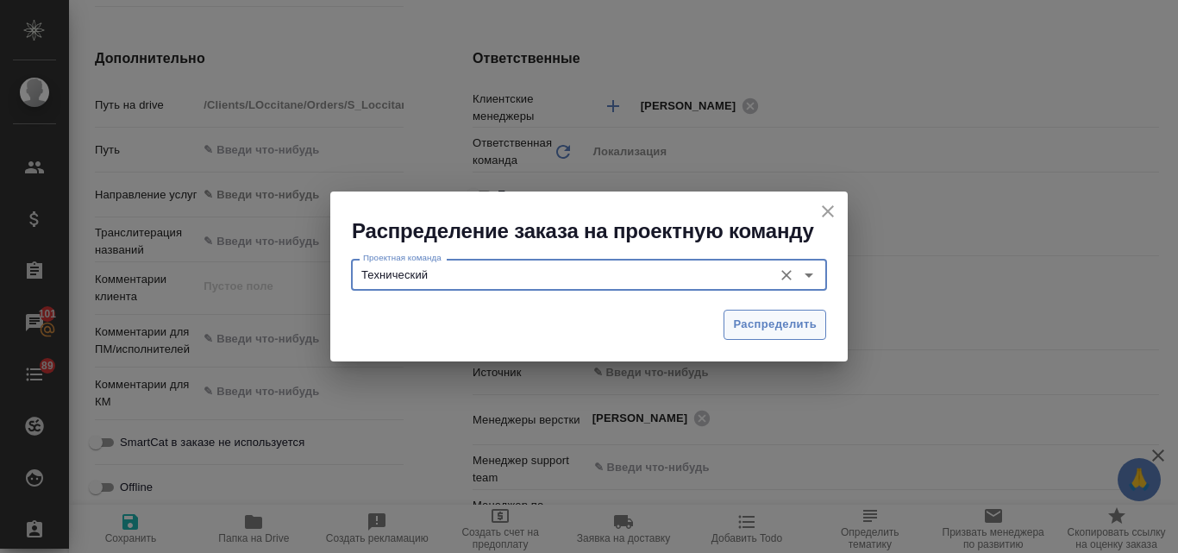
click at [797, 323] on span "Распределить" at bounding box center [775, 325] width 84 height 20
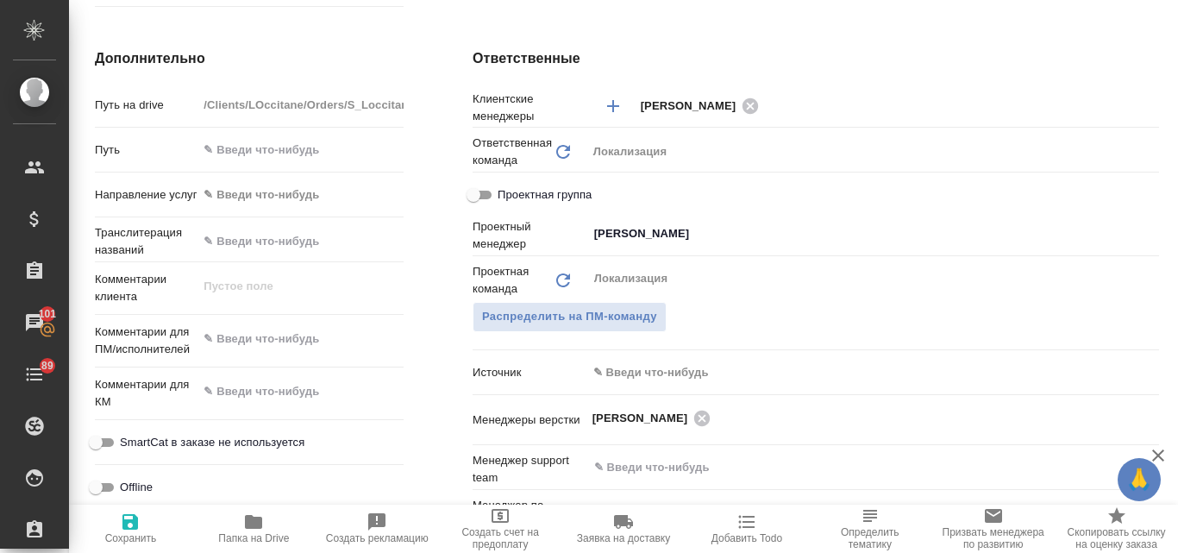
type textarea "x"
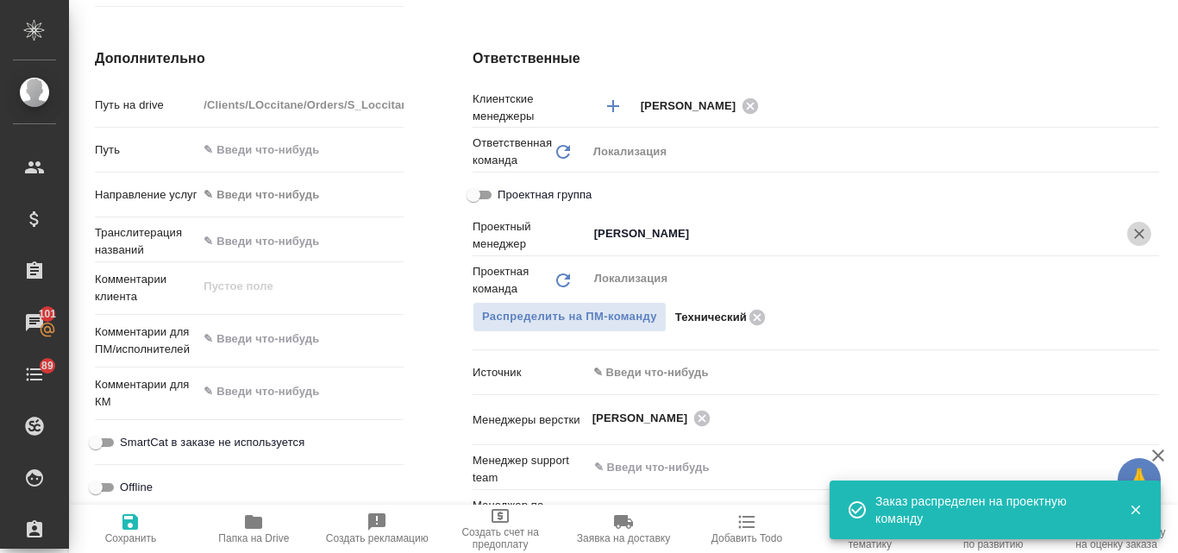
click at [1127, 235] on button "Очистить" at bounding box center [1139, 234] width 24 height 24
type textarea "x"
click at [133, 529] on icon "button" at bounding box center [130, 522] width 16 height 16
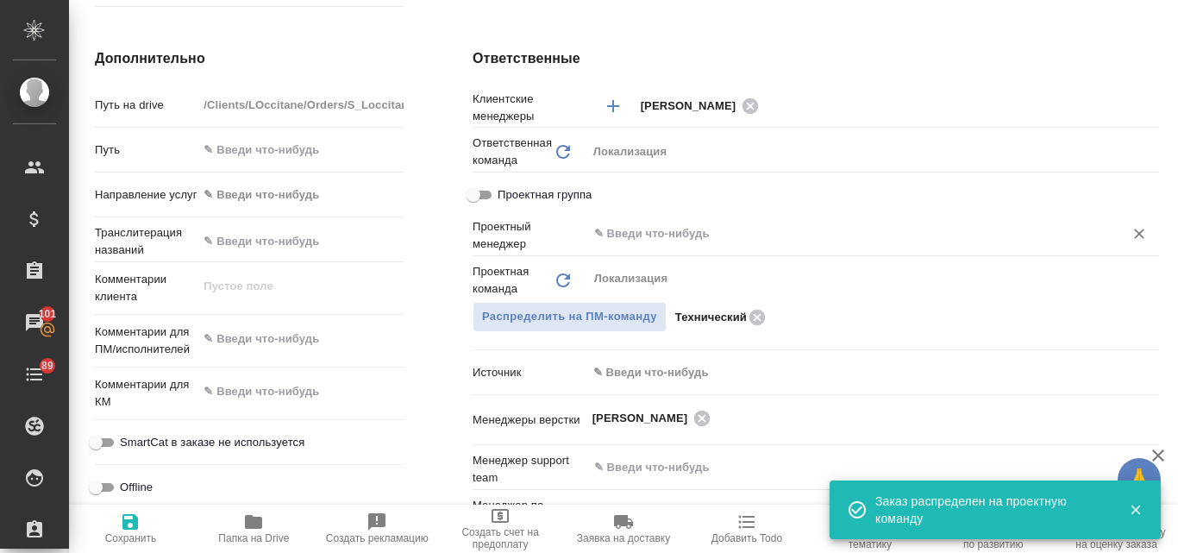
type textarea "x"
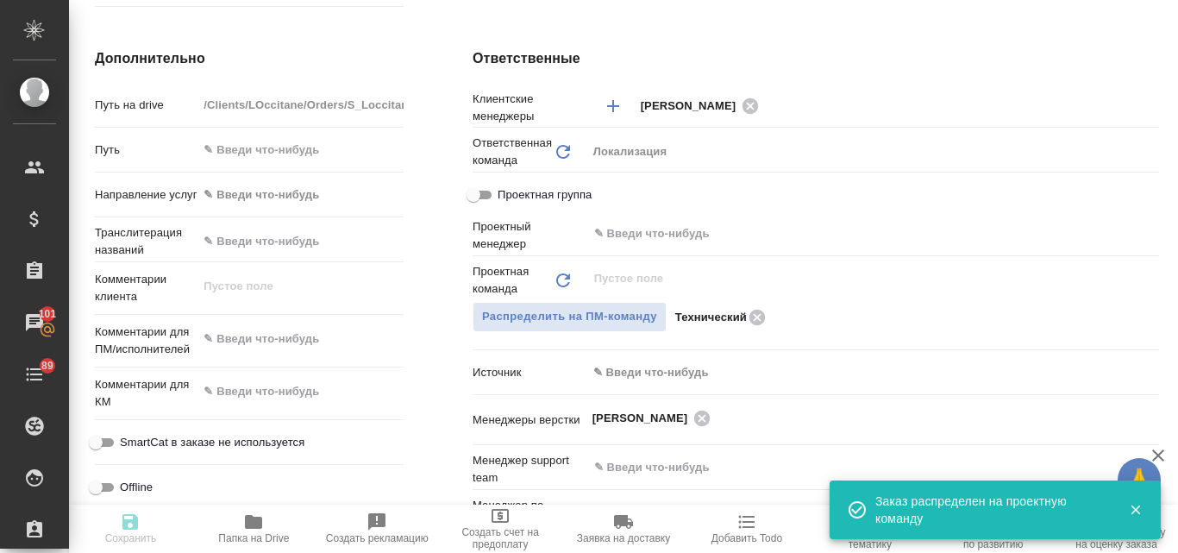
type textarea "x"
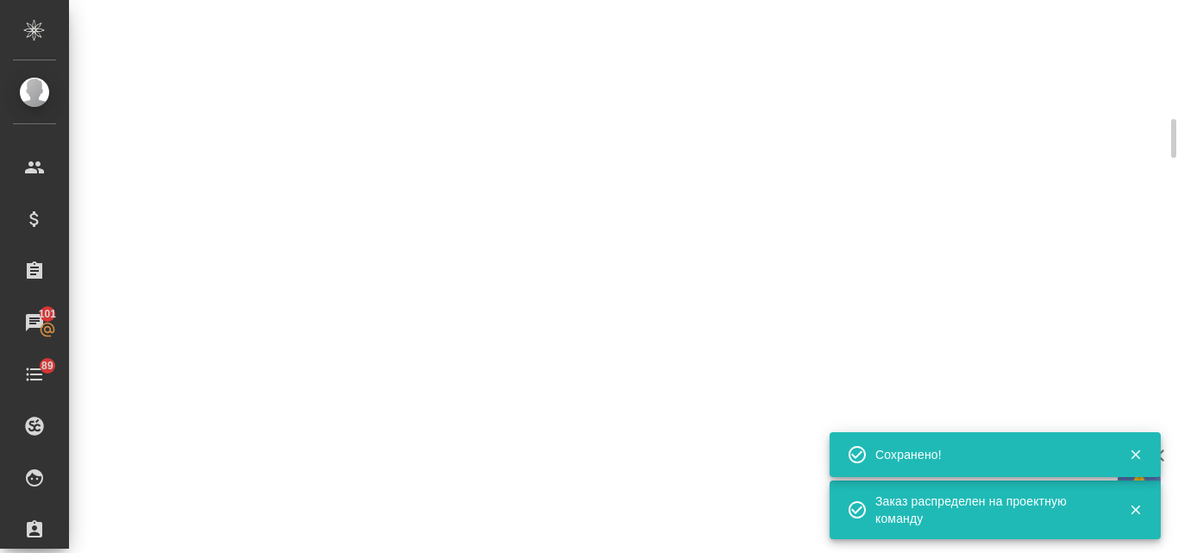
select select "RU"
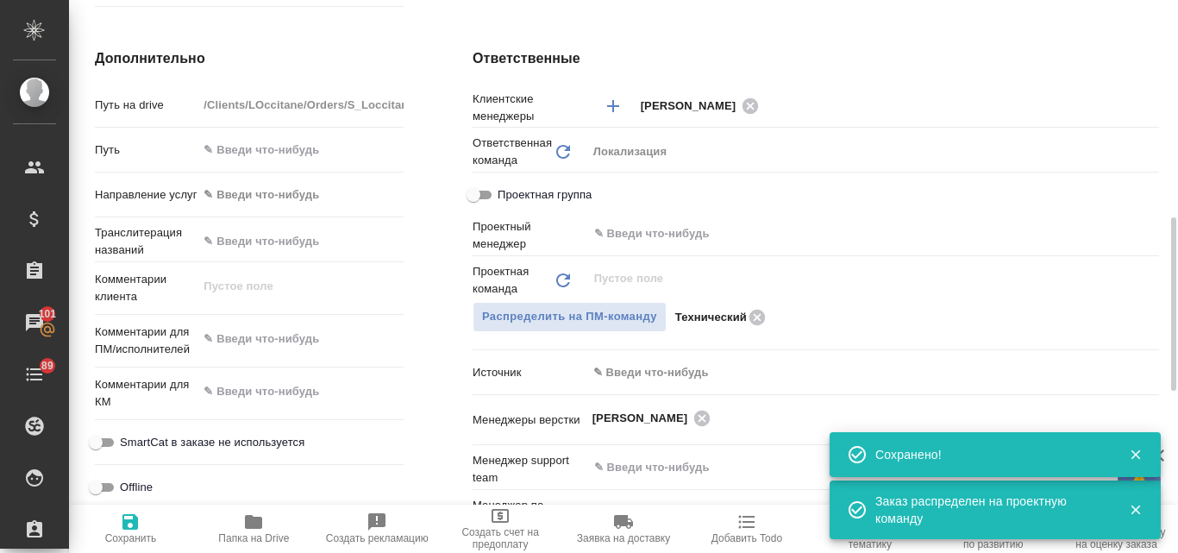
type textarea "x"
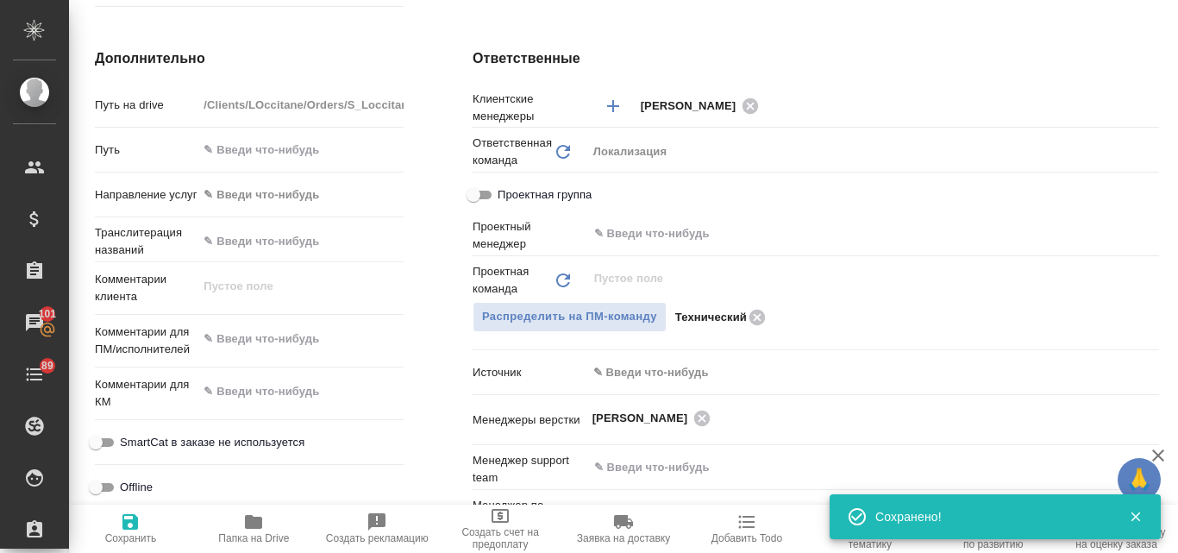
type textarea "x"
click at [227, 328] on textarea at bounding box center [301, 338] width 206 height 29
type textarea "x"
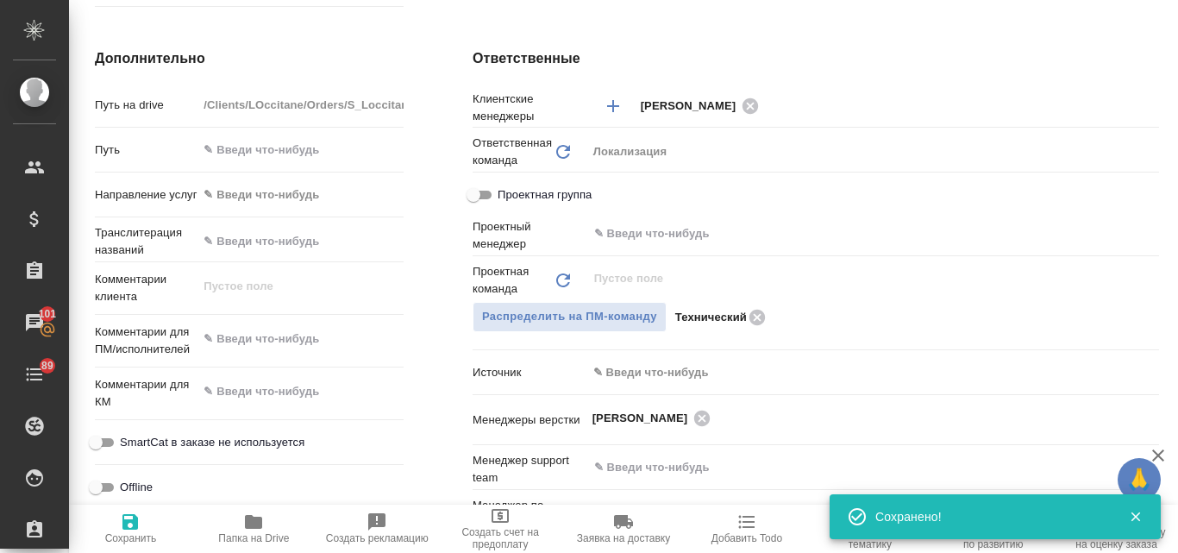
type textarea "x"
paste textarea "Примите, пожалуйста, заявку на перевод и подпись переводчиком Наименование прод…"
type textarea "Примите, пожалуйста, заявку на перевод и подпись переводчиком Наименование прод…"
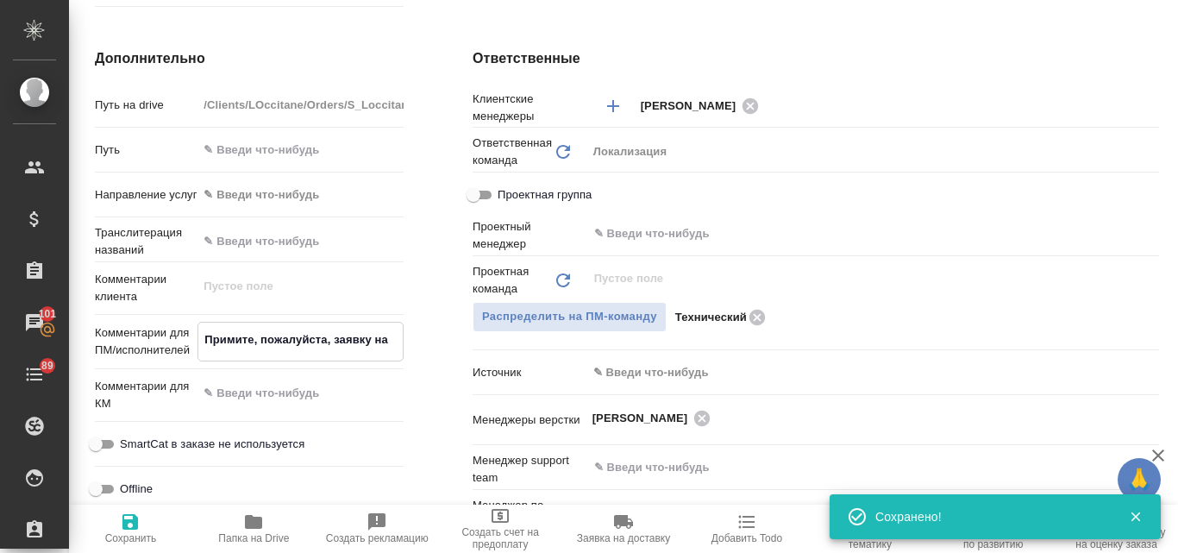
type textarea "x"
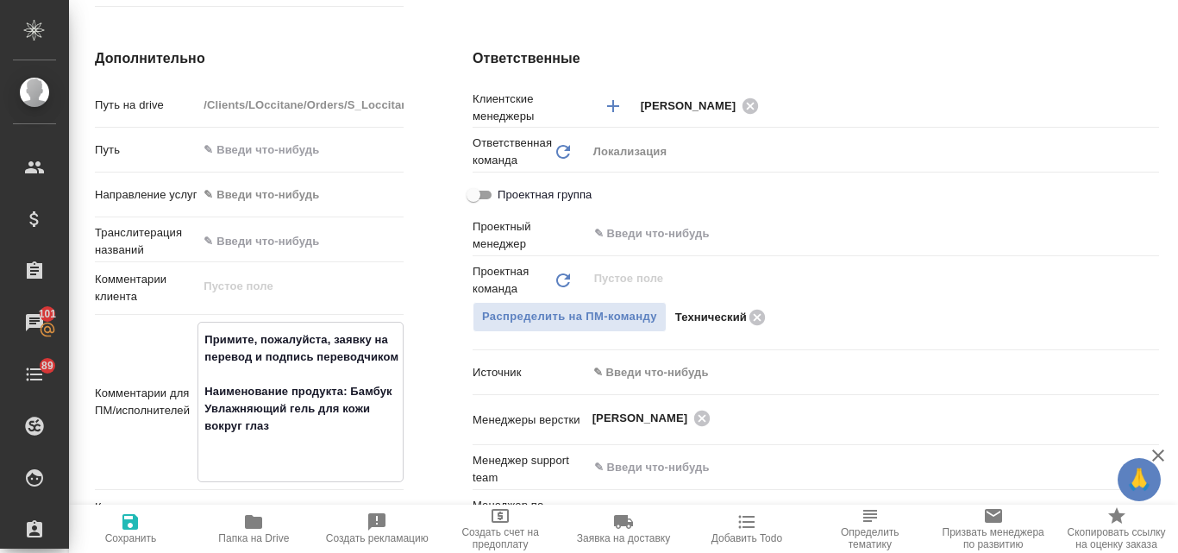
drag, startPoint x: 349, startPoint y: 388, endPoint x: 370, endPoint y: 423, distance: 40.2
click at [370, 423] on textarea "Примите, пожалуйста, заявку на перевод и подпись переводчиком Наименование прод…" at bounding box center [300, 400] width 204 height 150
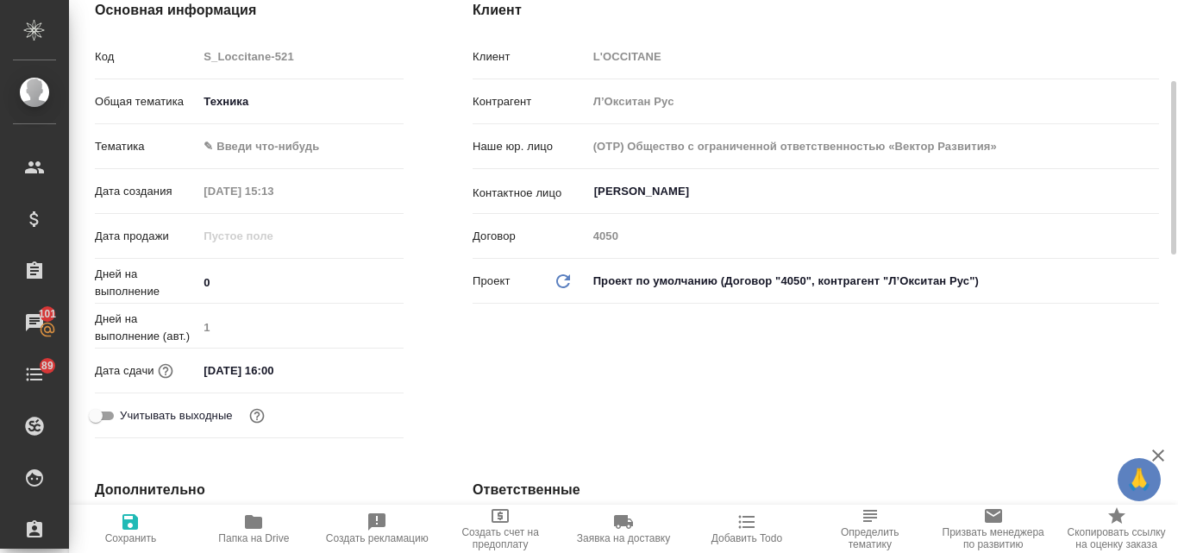
scroll to position [0, 0]
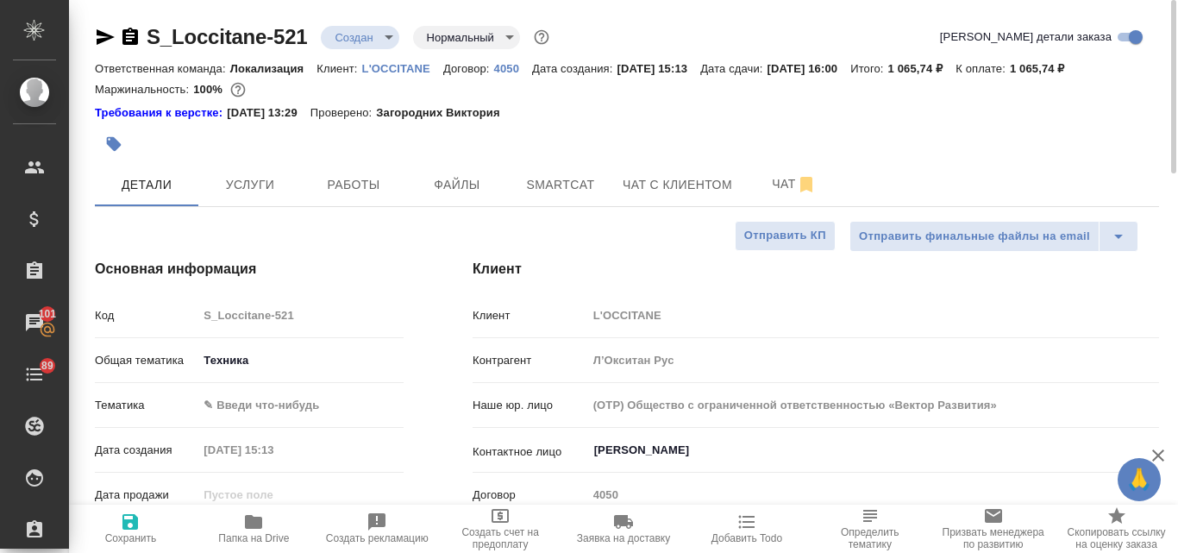
type textarea "Примите, пожалуйста, заявку на перевод и подпись переводчиком Наименование прод…"
click at [119, 143] on icon "button" at bounding box center [113, 143] width 17 height 17
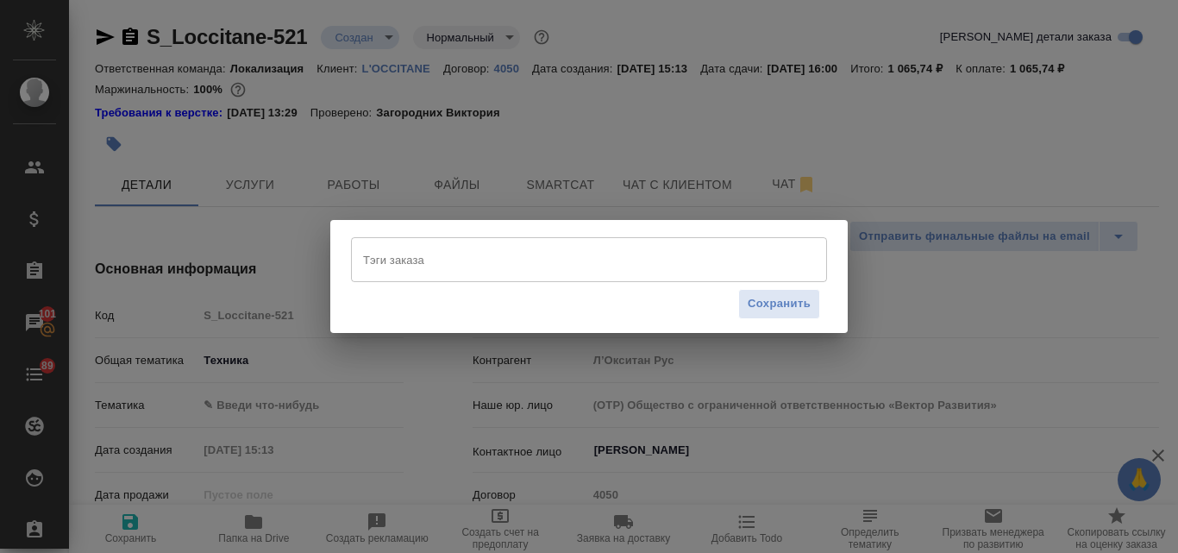
type textarea "x"
click at [404, 260] on input "Тэги заказа" at bounding box center [573, 259] width 428 height 29
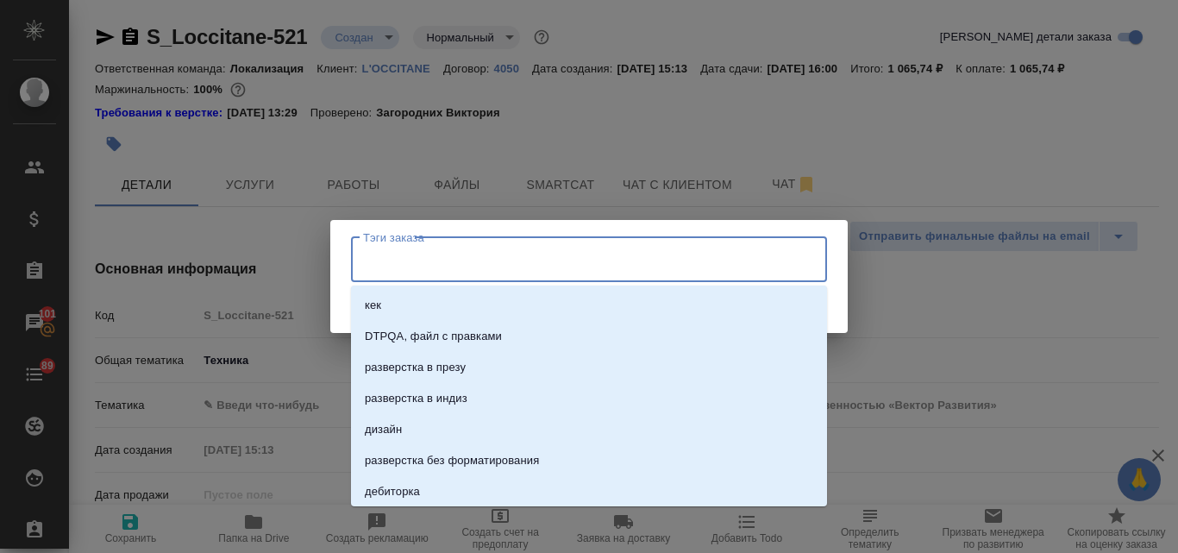
paste input "Бамбук Увлажняющий гель для кожи вокруг глаз"
type input "Бамбук Увлажняющий гель для кожи вокруг глаз"
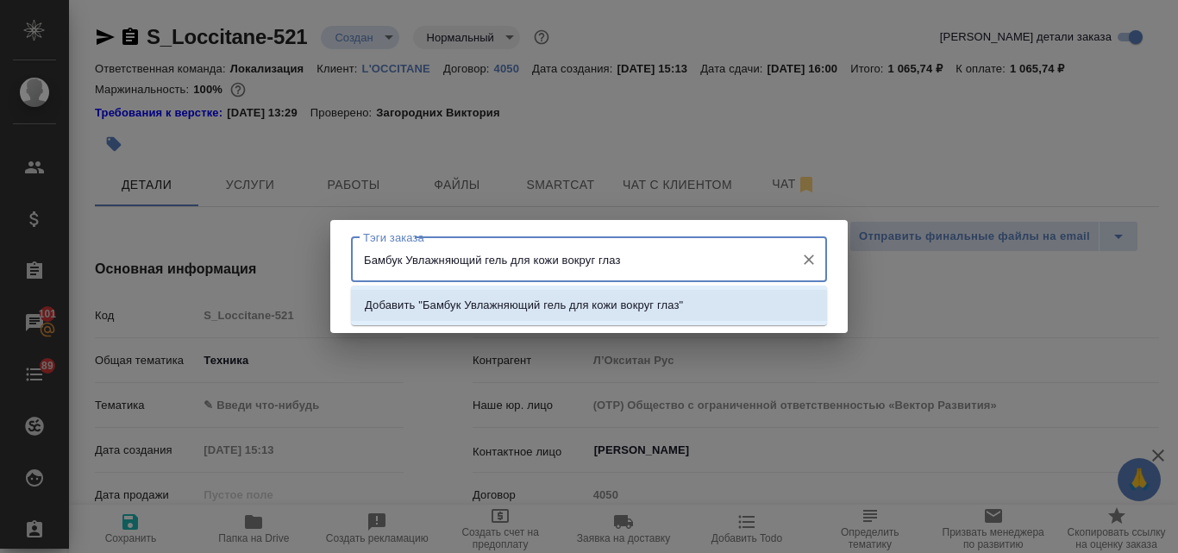
click at [498, 308] on p "Добавить "Бамбук Увлажняющий гель для кожи вокруг глаз"" at bounding box center [524, 305] width 318 height 17
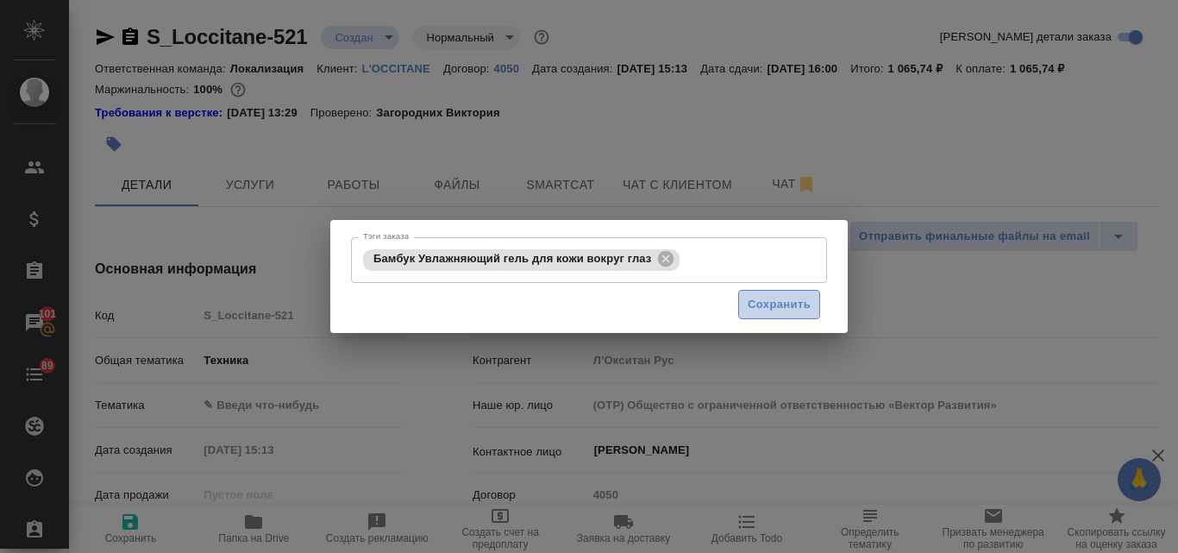
click at [769, 312] on span "Сохранить" at bounding box center [779, 305] width 63 height 20
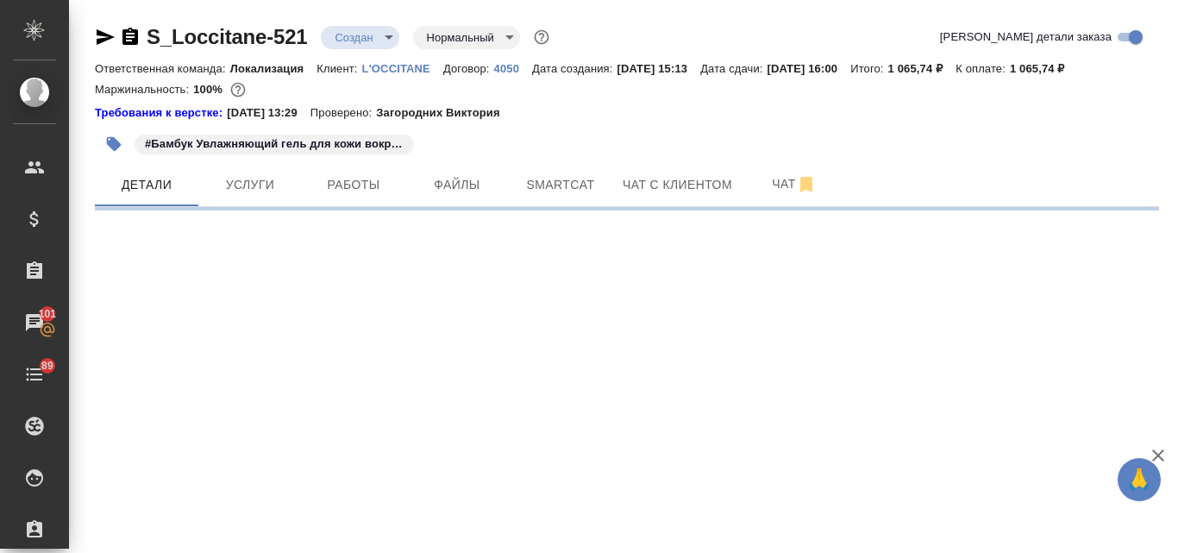
select select "RU"
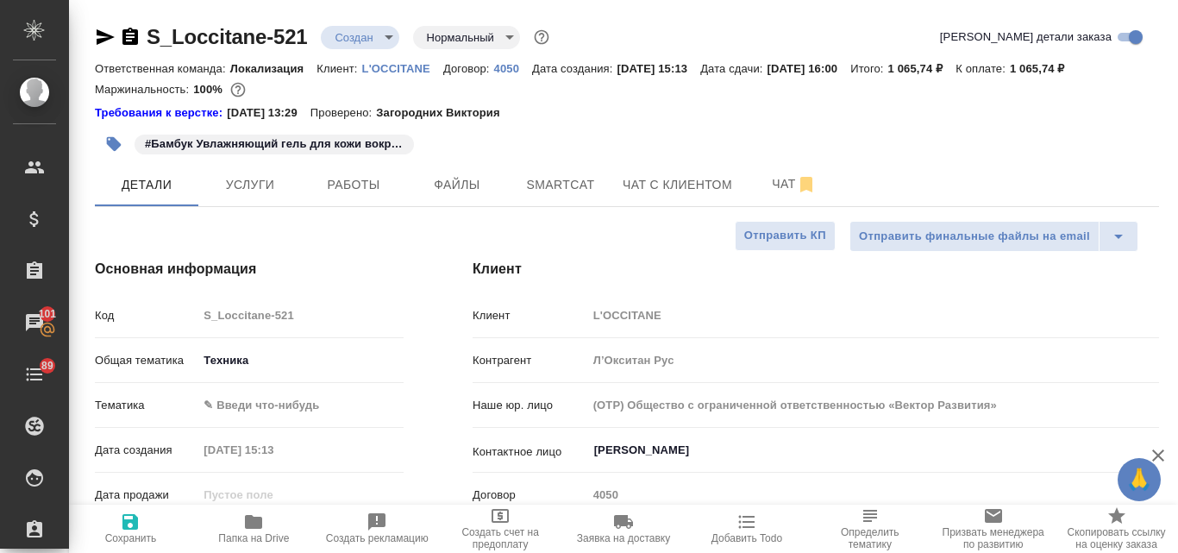
type textarea "x"
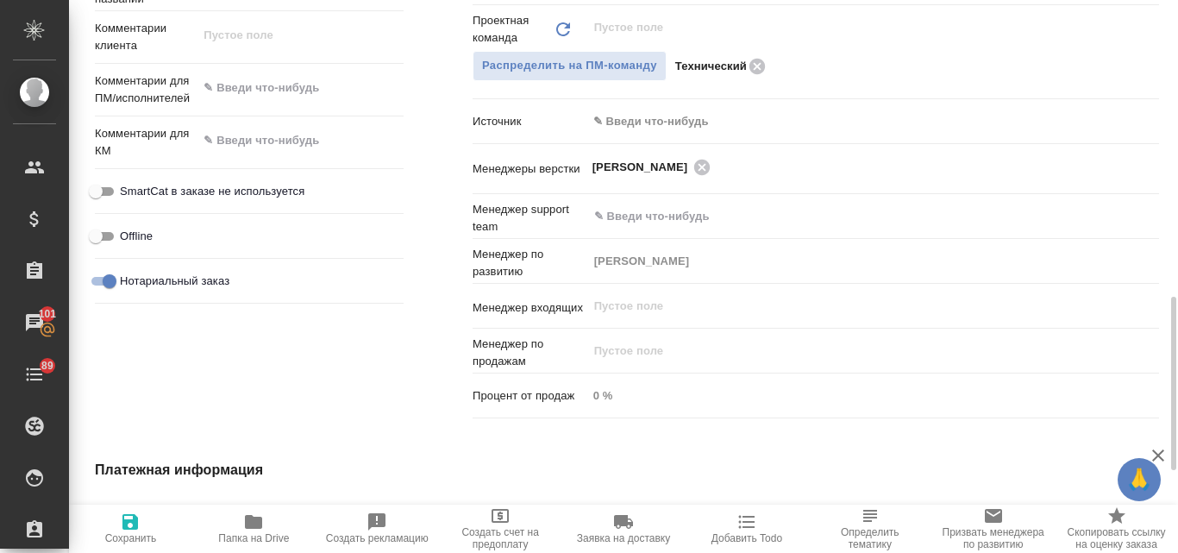
scroll to position [769, 0]
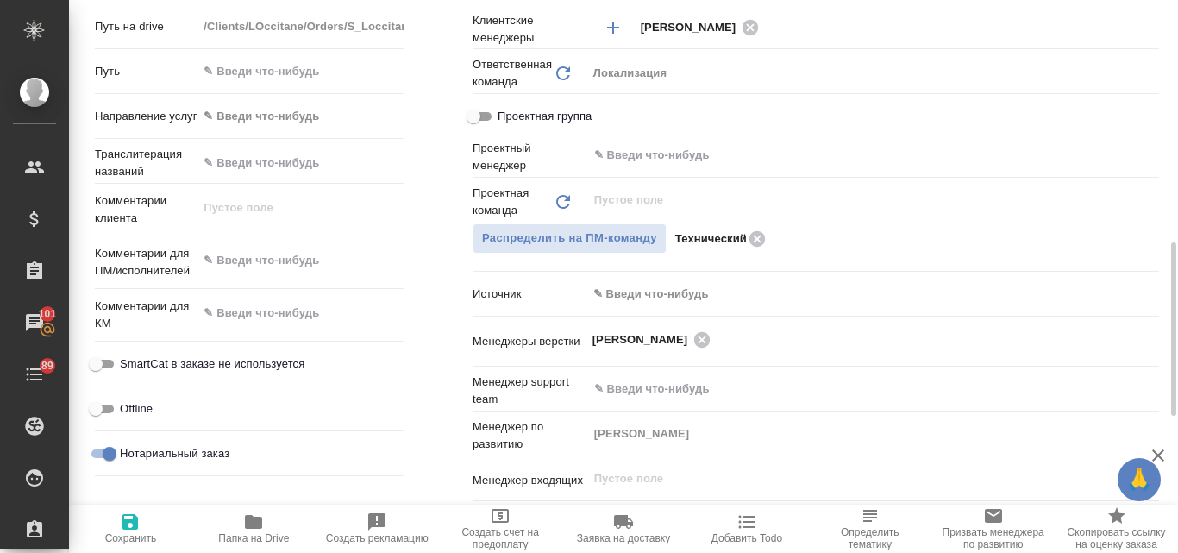
type textarea "x"
click at [261, 268] on textarea at bounding box center [300, 261] width 204 height 29
type textarea "x"
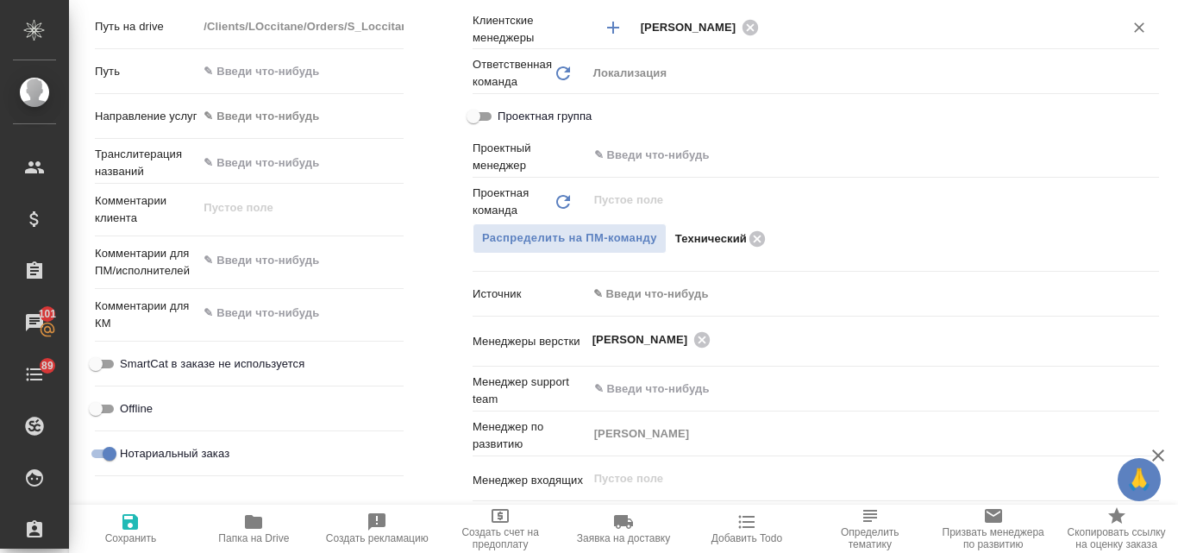
type textarea "x"
paste textarea "Примите, пожалуйста, заявку на перевод и подпись переводчиком Наименование прод…"
type textarea "Примите, пожалуйста, заявку на перевод и подпись переводчиком Наименование прод…"
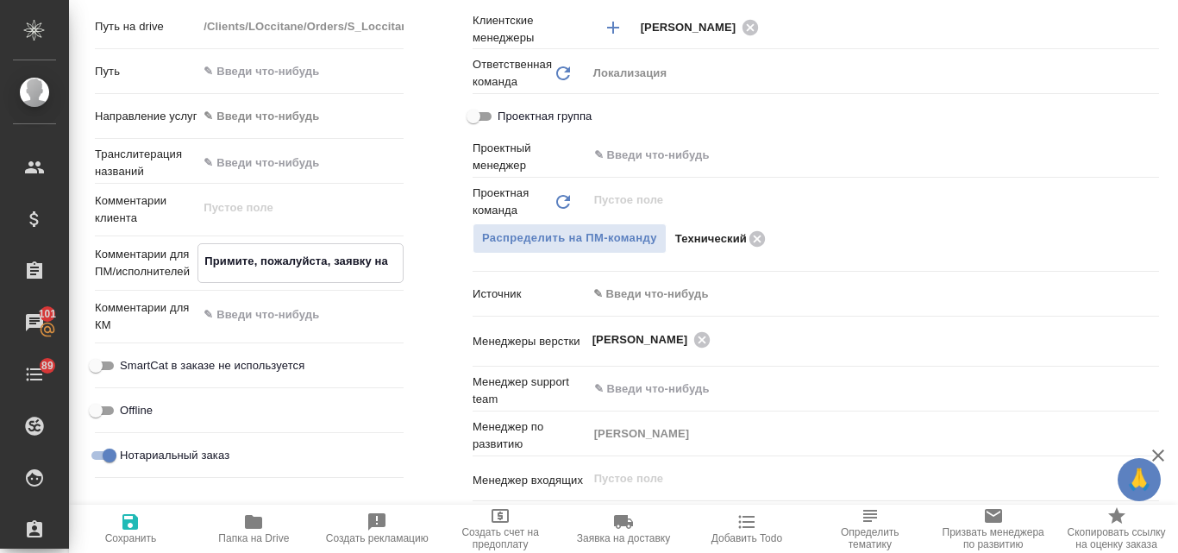
type textarea "x"
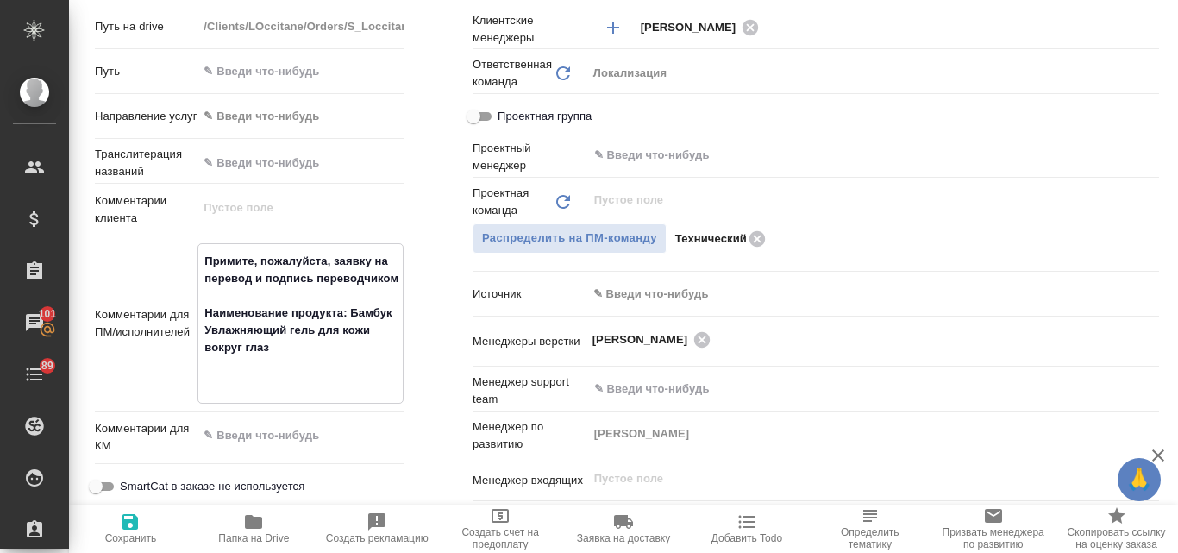
type textarea "Примите, пожалуйста, заявку на перевод и подпись переводчиком Наименование прод…"
type textarea "x"
click at [134, 527] on icon "button" at bounding box center [130, 522] width 16 height 16
type textarea "x"
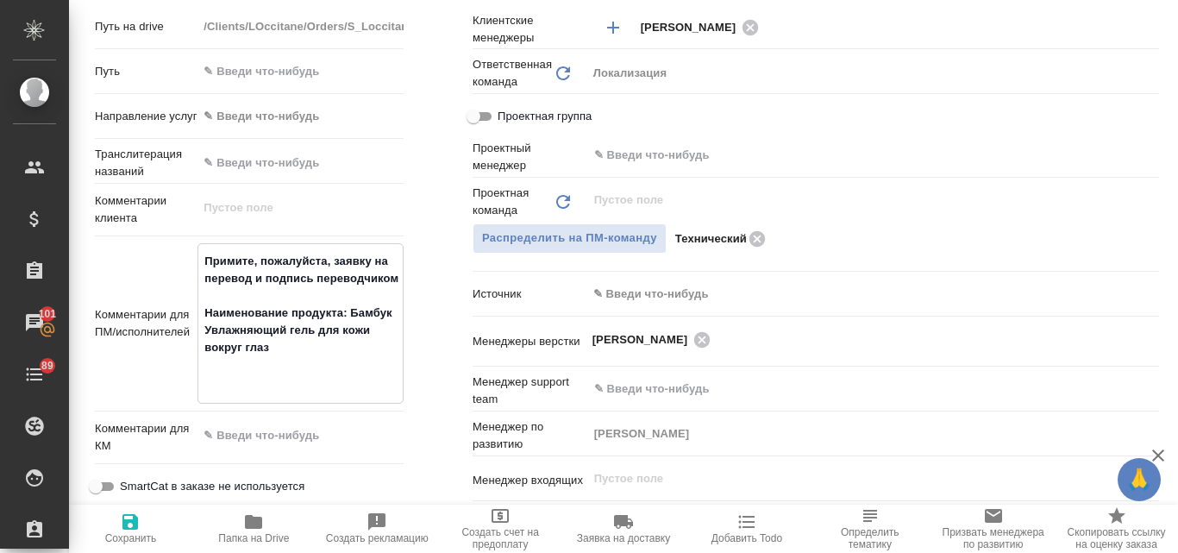
type textarea "x"
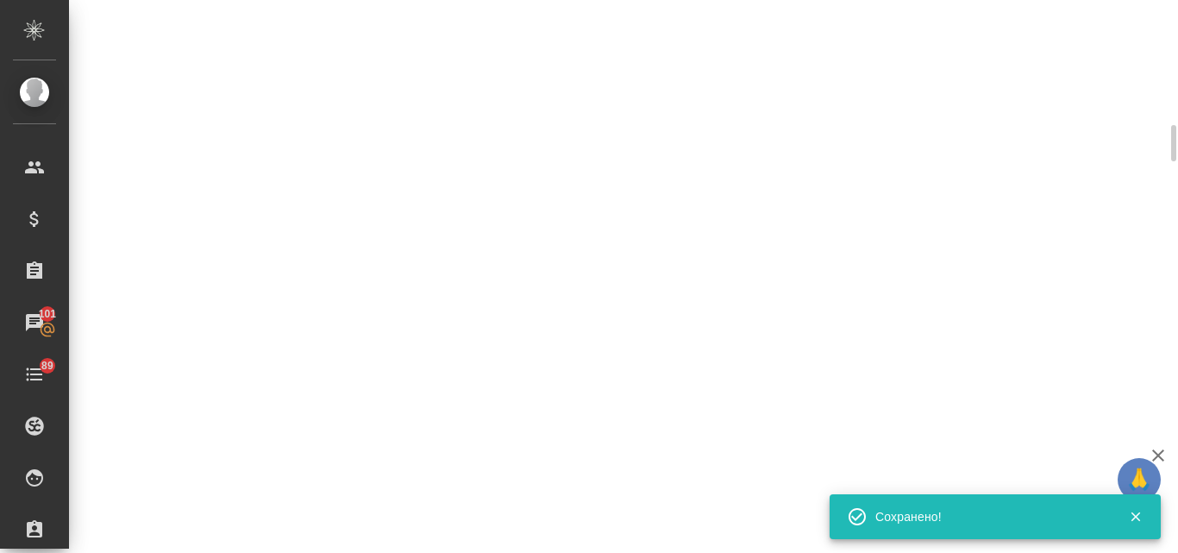
select select "RU"
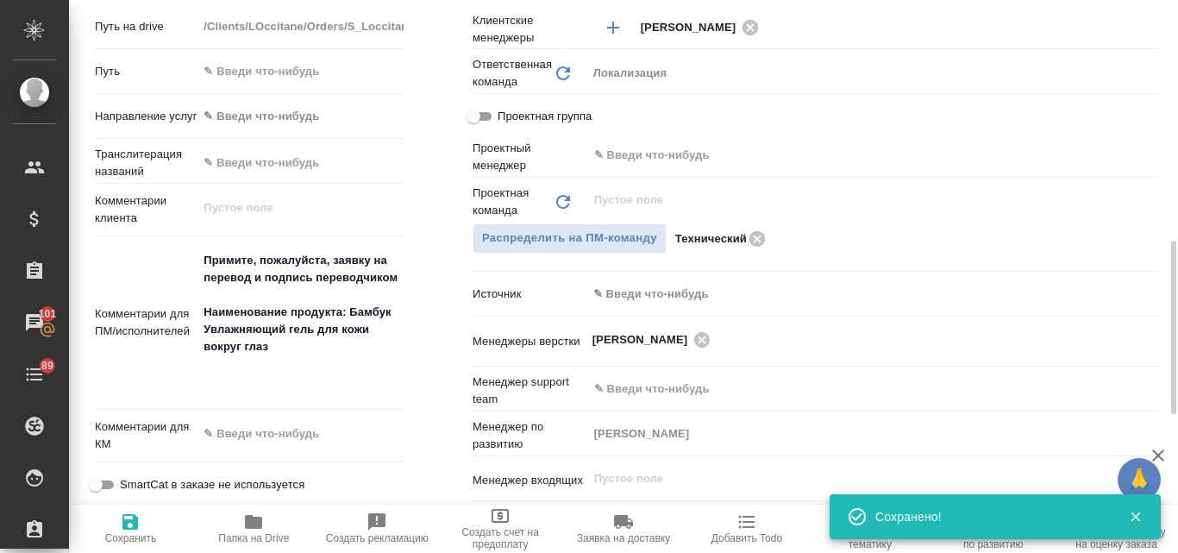
type textarea "x"
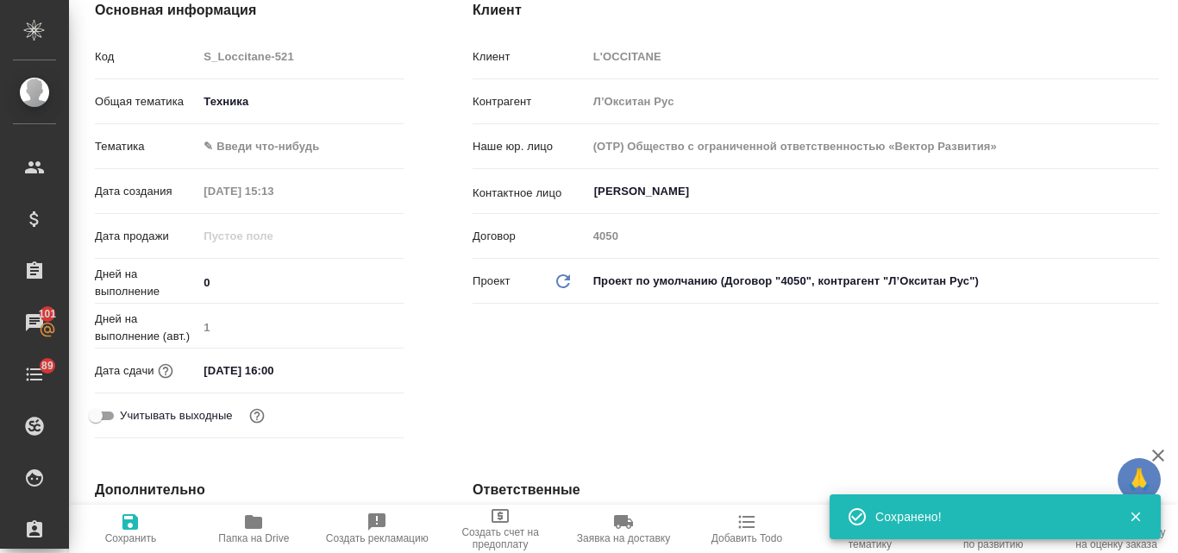
scroll to position [0, 0]
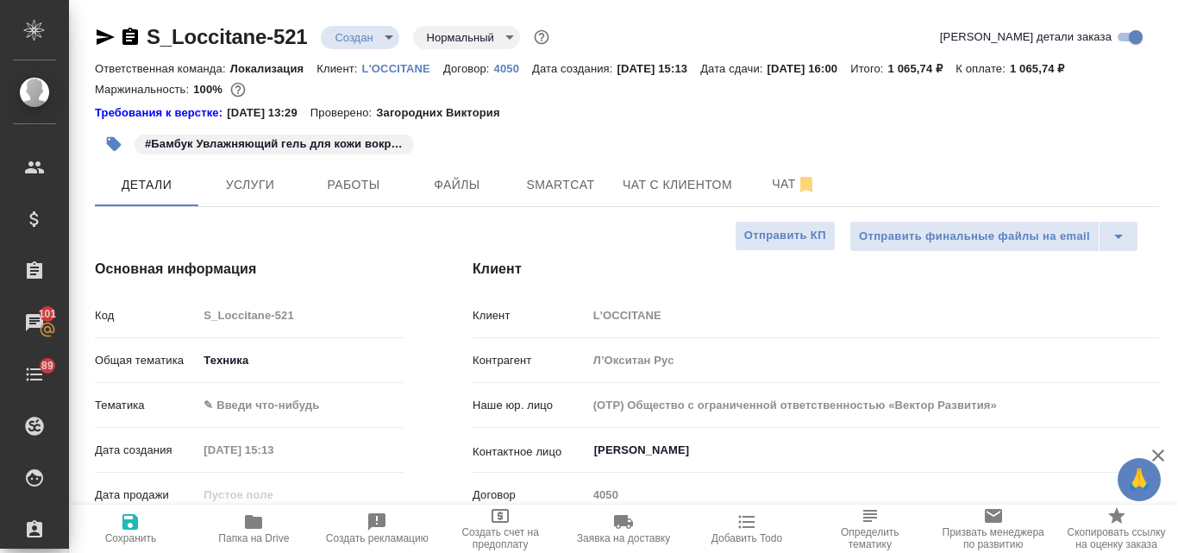
click at [391, 38] on body "🙏 .cls-1 fill:#fff; AWATERA Valyaeva Anna Клиенты Спецификации Заказы 101 Чаты …" at bounding box center [589, 276] width 1178 height 553
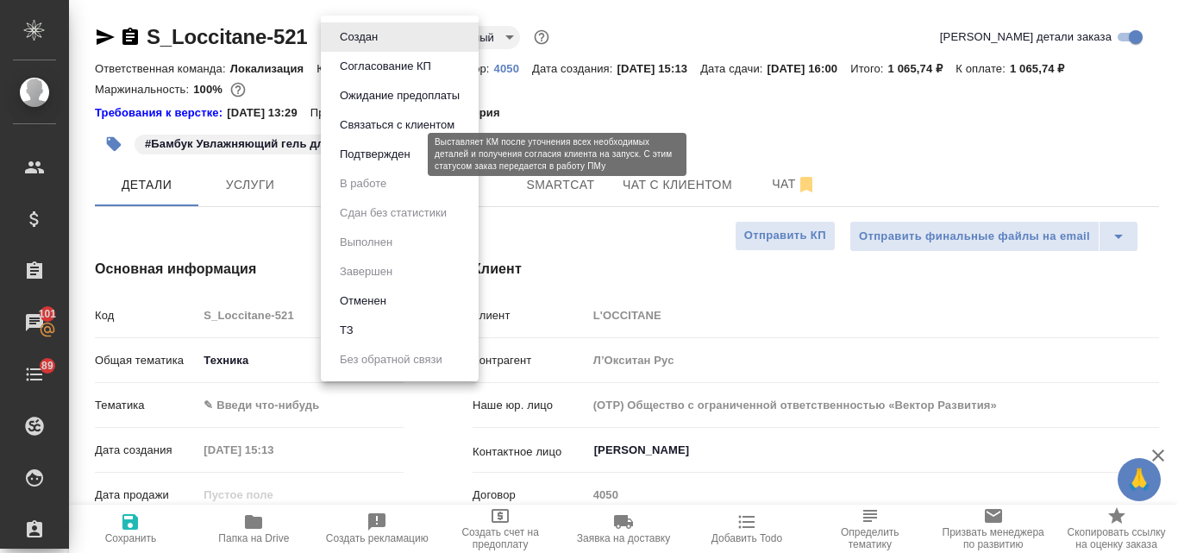
click at [365, 154] on button "Подтвержден" at bounding box center [375, 154] width 81 height 19
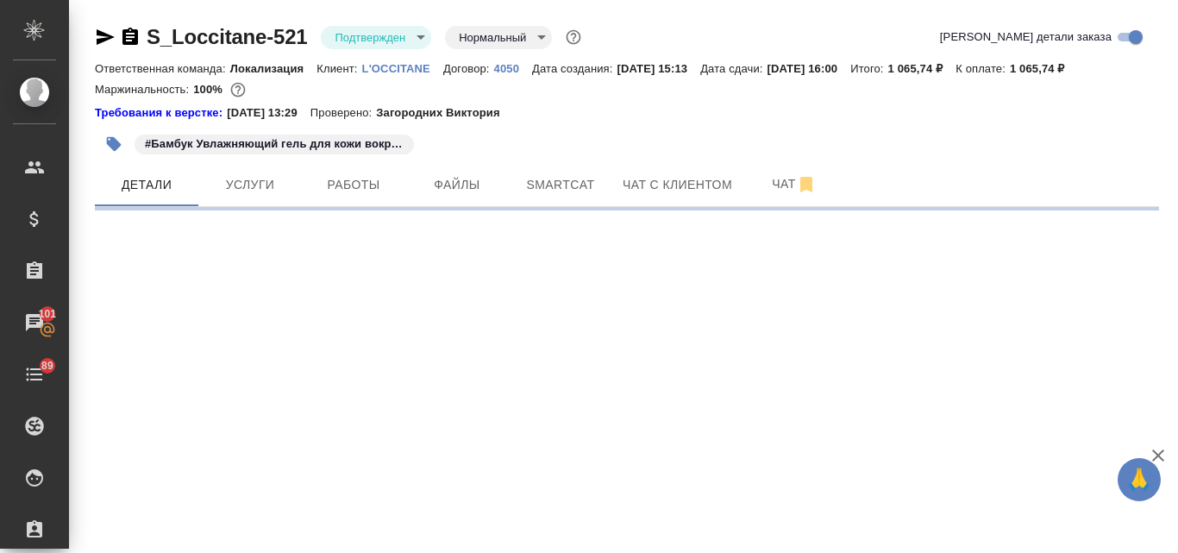
select select "RU"
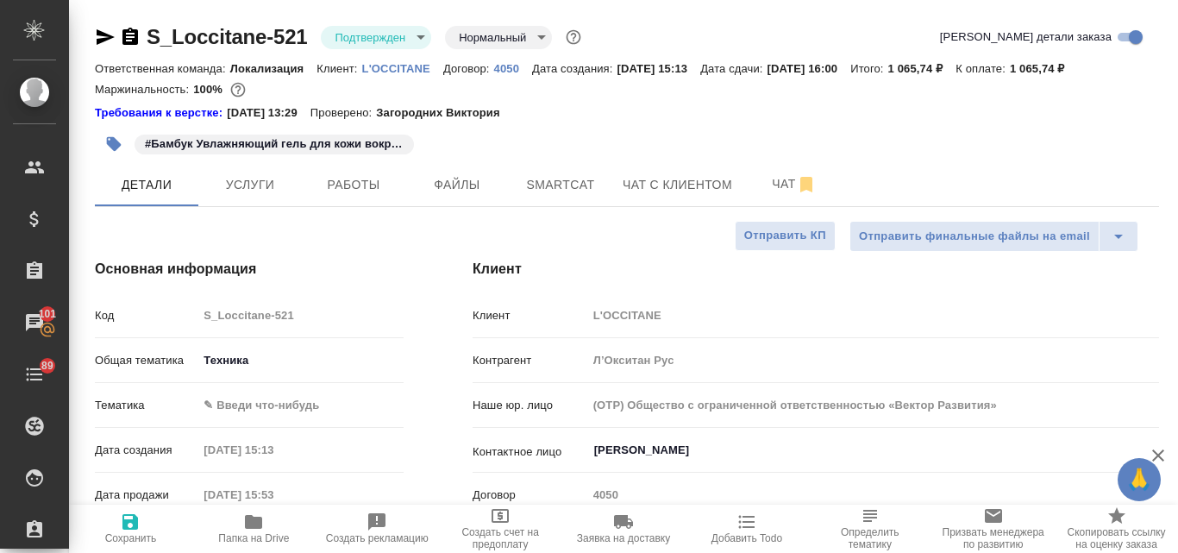
type textarea "x"
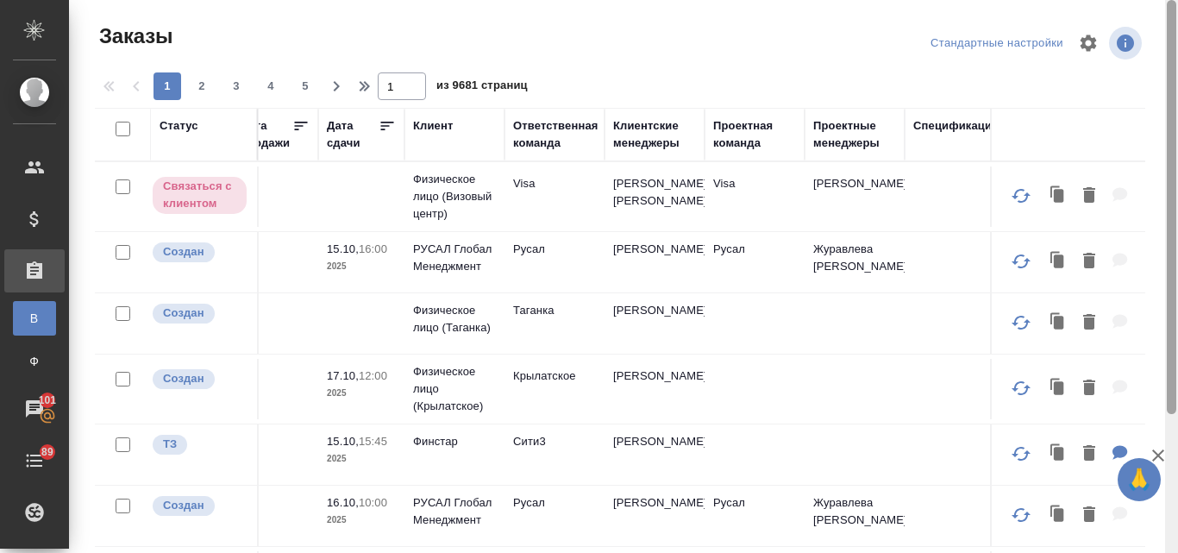
drag, startPoint x: 1169, startPoint y: 285, endPoint x: 1177, endPoint y: 126, distance: 158.9
click at [1177, 126] on div at bounding box center [1171, 276] width 13 height 553
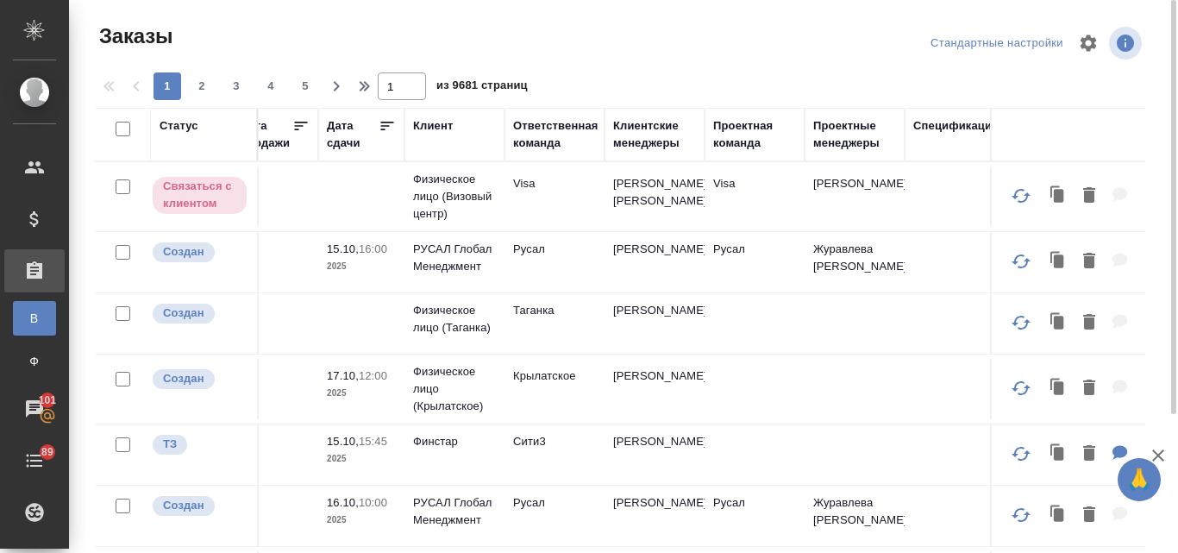
click at [660, 128] on div "Клиентские менеджеры" at bounding box center [654, 134] width 83 height 35
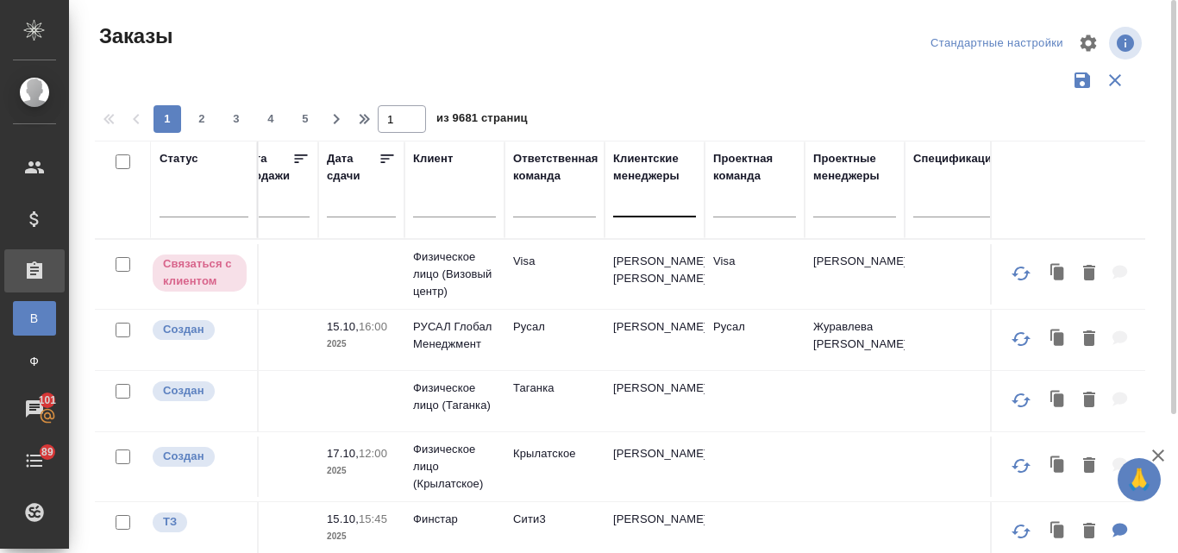
click at [640, 204] on div at bounding box center [654, 199] width 83 height 25
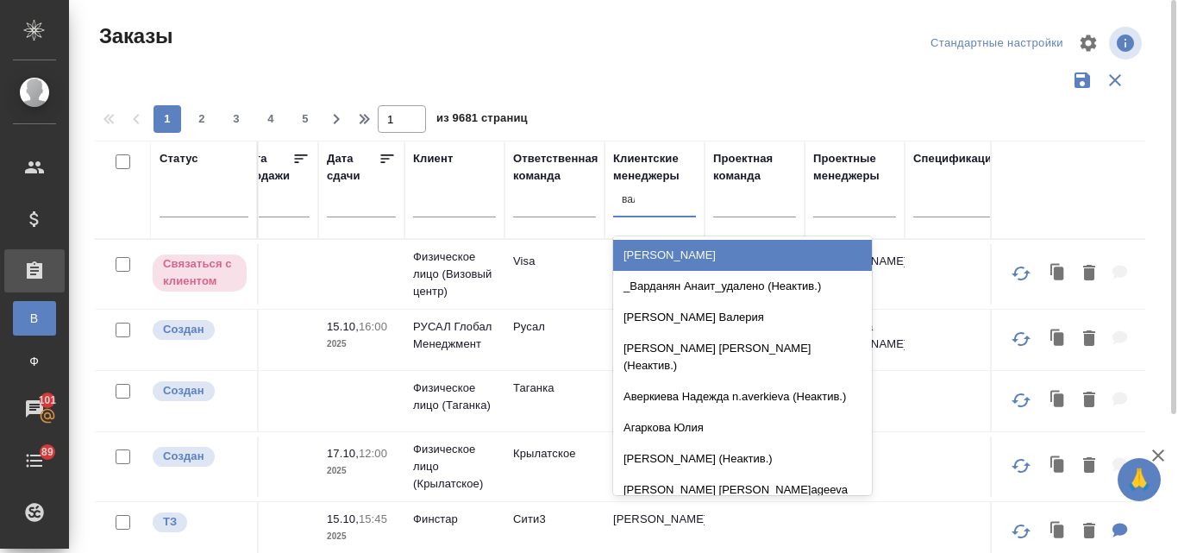
type input "валя"
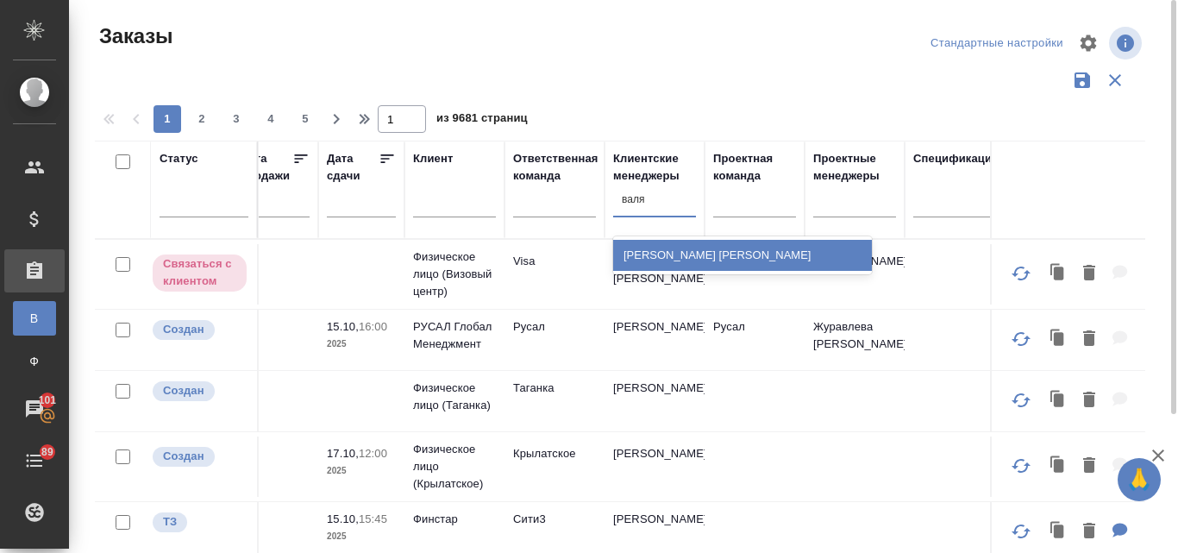
click at [636, 263] on div "[PERSON_NAME] [PERSON_NAME]" at bounding box center [742, 255] width 259 height 31
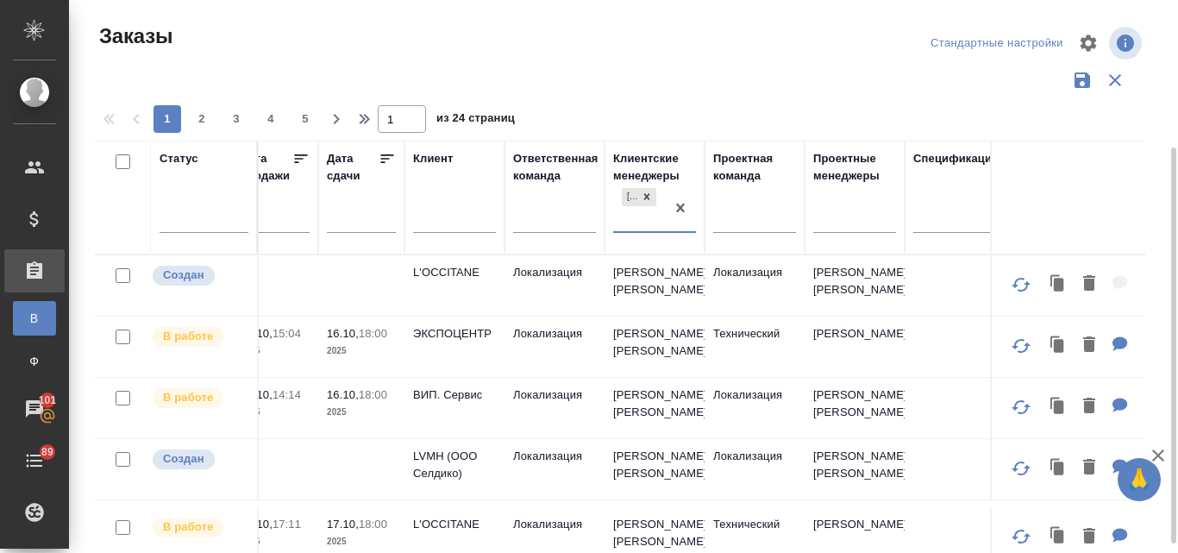
scroll to position [173, 0]
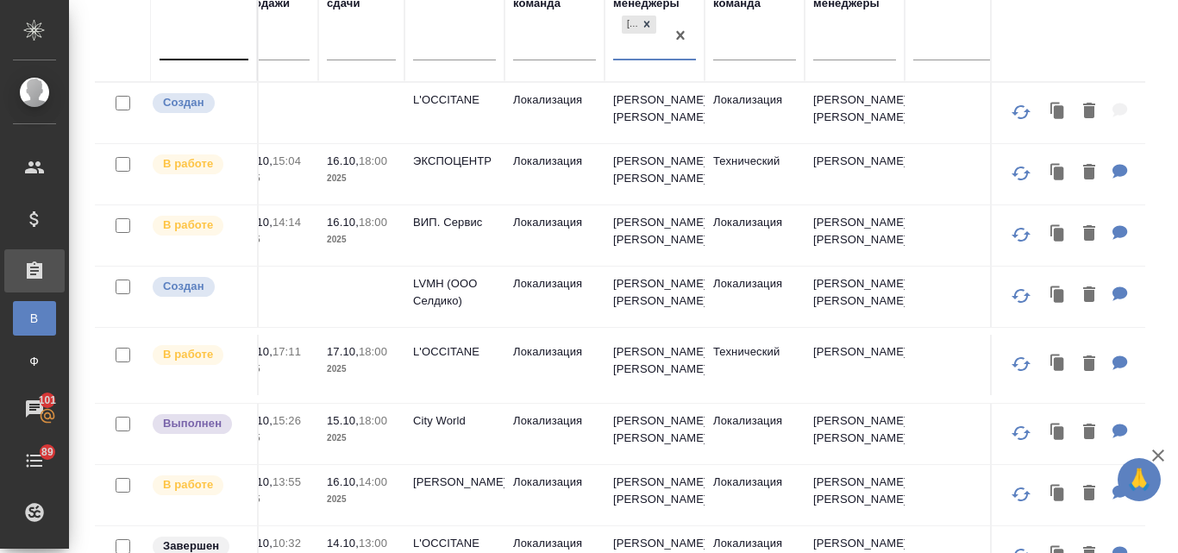
click at [202, 52] on div at bounding box center [204, 42] width 89 height 25
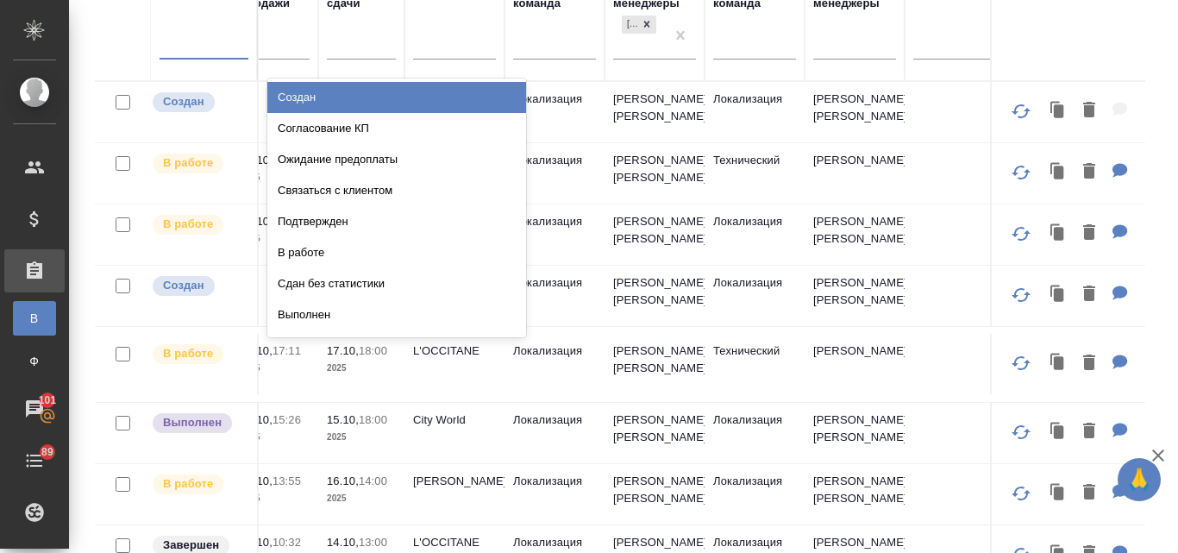
click at [289, 103] on div "Создан" at bounding box center [396, 97] width 259 height 31
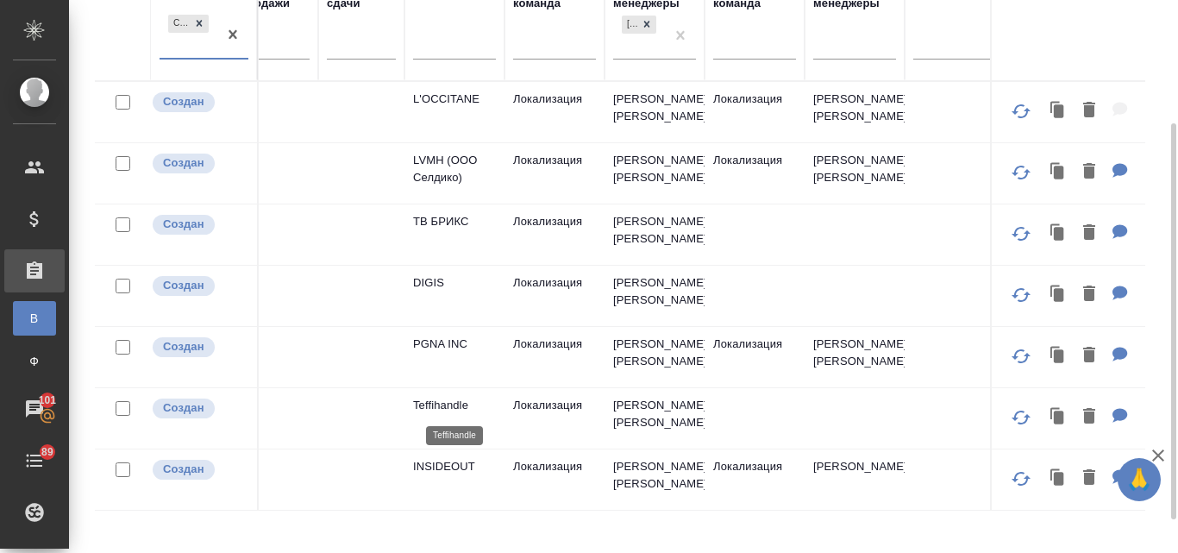
click at [467, 398] on p "Teffihandle" at bounding box center [454, 405] width 83 height 17
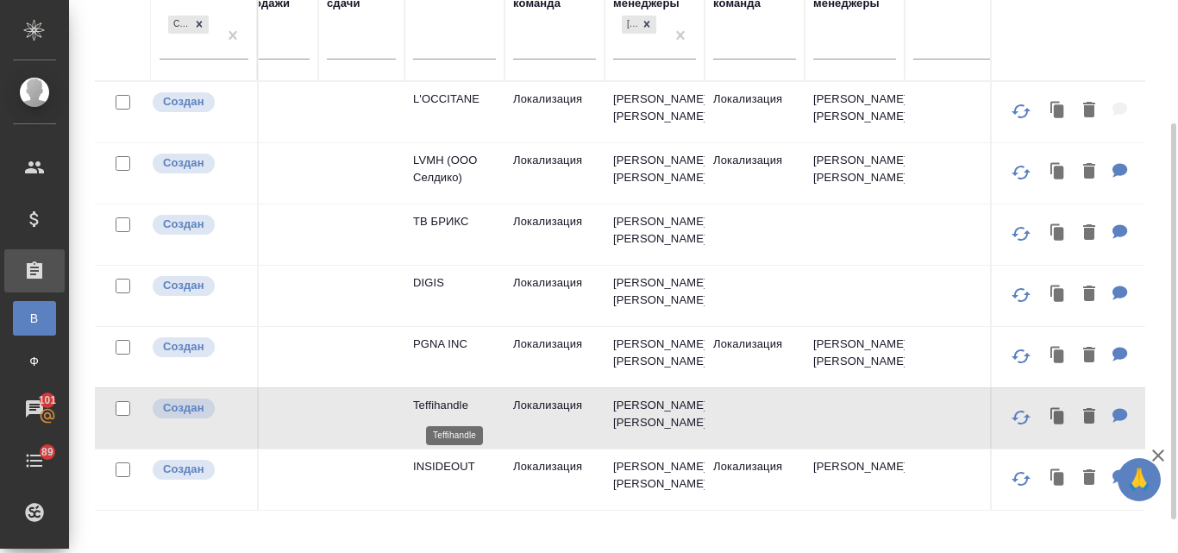
click at [467, 398] on p "Teffihandle" at bounding box center [454, 405] width 83 height 17
click at [449, 467] on p "INSIDEOUT" at bounding box center [454, 466] width 83 height 17
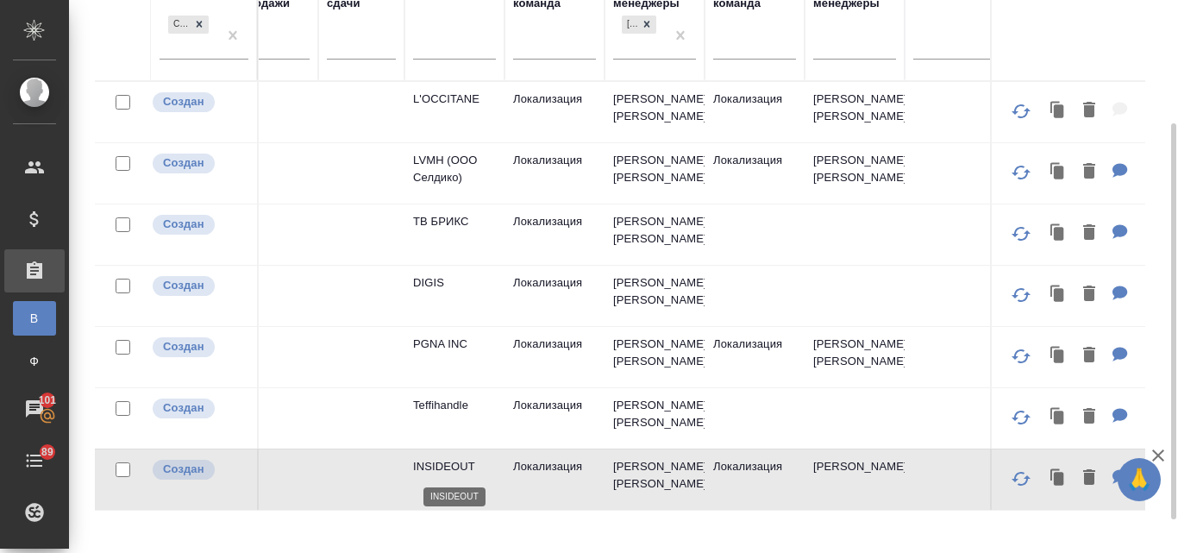
click at [449, 467] on p "INSIDEOUT" at bounding box center [454, 466] width 83 height 17
click at [466, 348] on p "PGNA INC" at bounding box center [454, 344] width 83 height 17
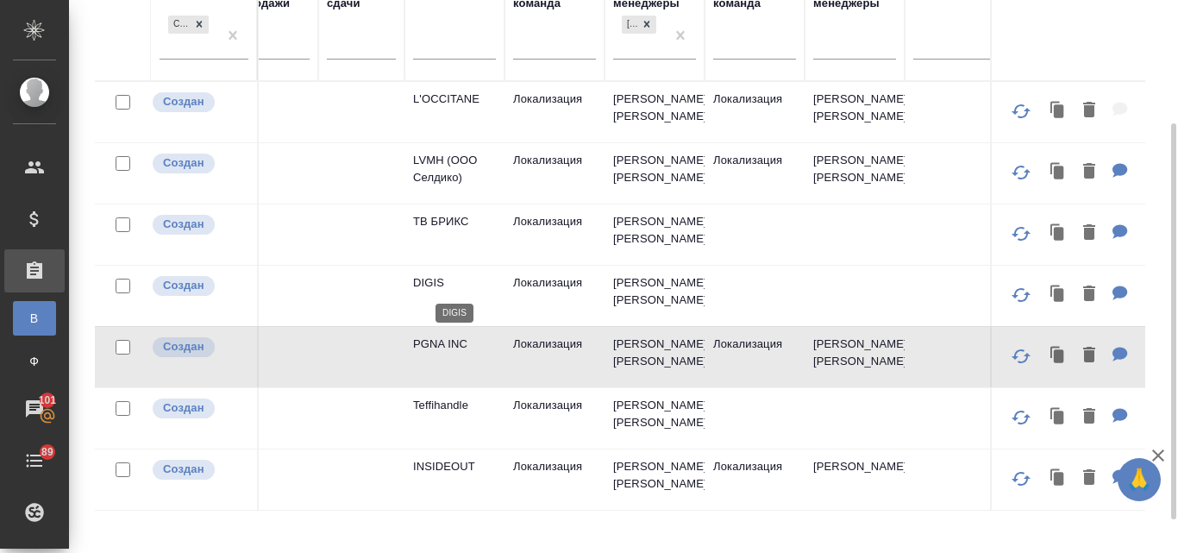
click at [431, 274] on p "DIGIS" at bounding box center [454, 282] width 83 height 17
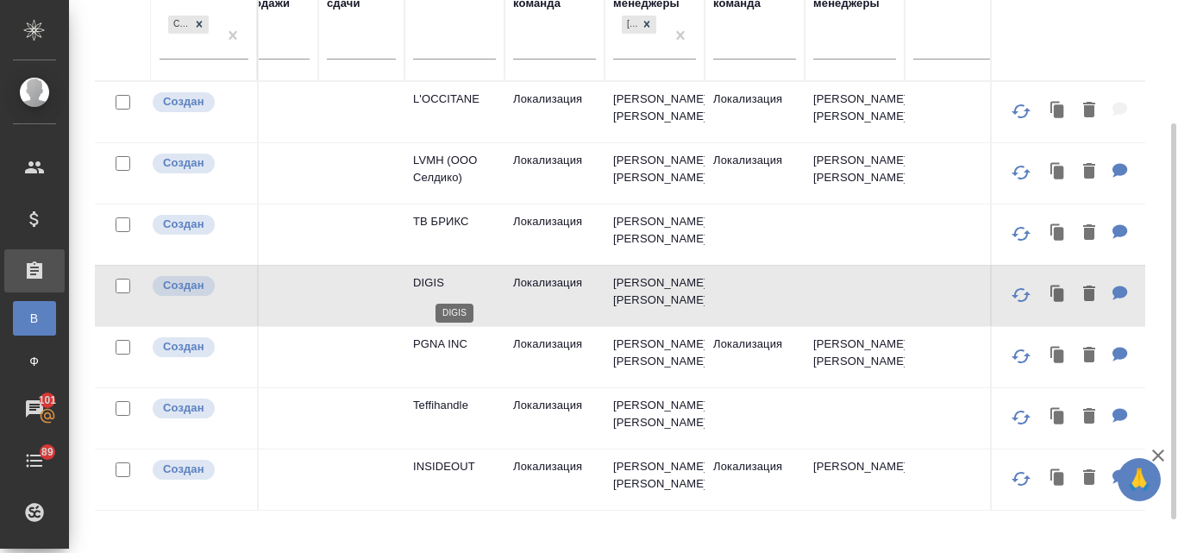
click at [431, 274] on p "DIGIS" at bounding box center [454, 282] width 83 height 17
click at [450, 226] on p "ТВ БРИКС" at bounding box center [454, 221] width 83 height 17
click at [449, 226] on p "ТВ БРИКС" at bounding box center [454, 221] width 83 height 17
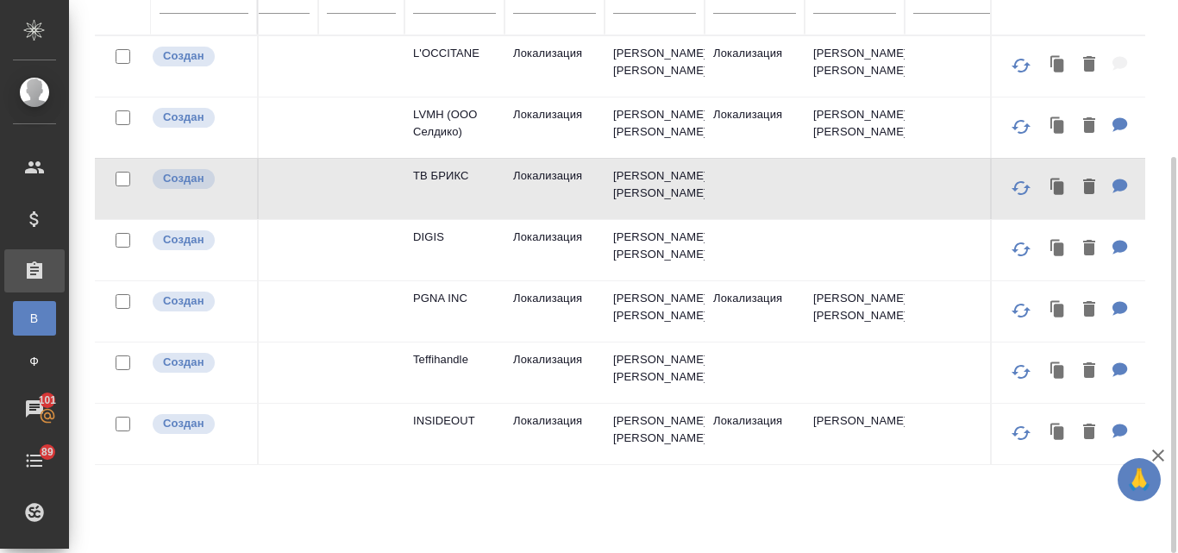
scroll to position [0, 0]
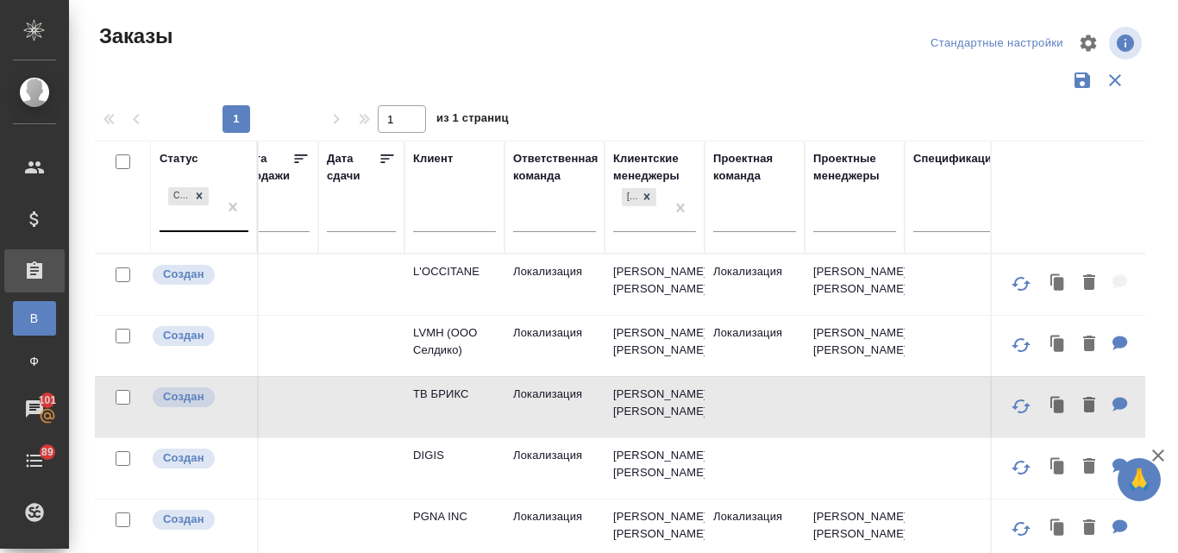
click at [215, 204] on div "Создан" at bounding box center [189, 207] width 58 height 47
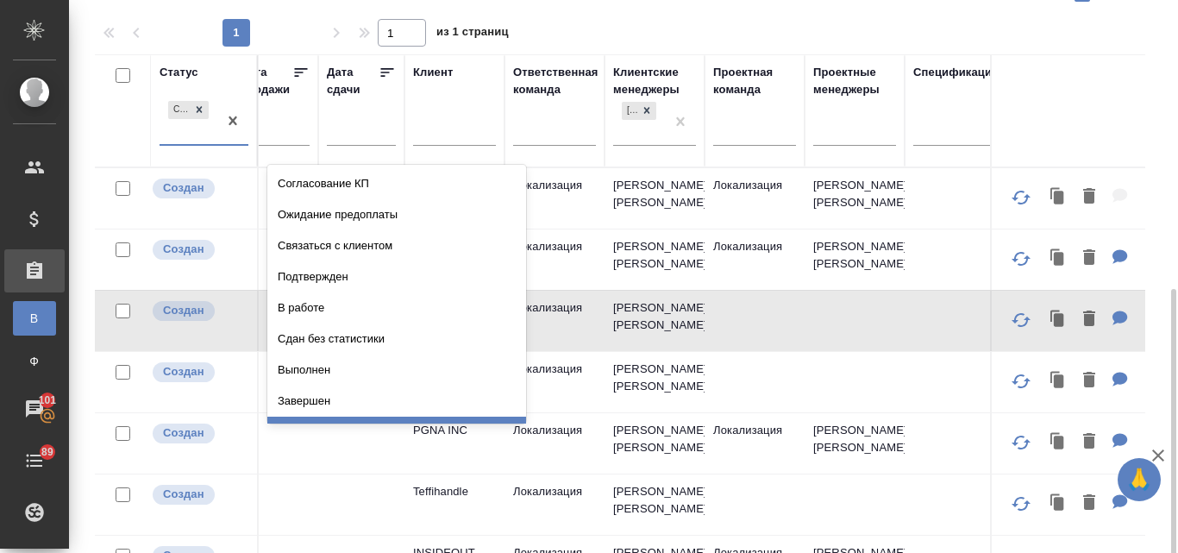
scroll to position [218, 0]
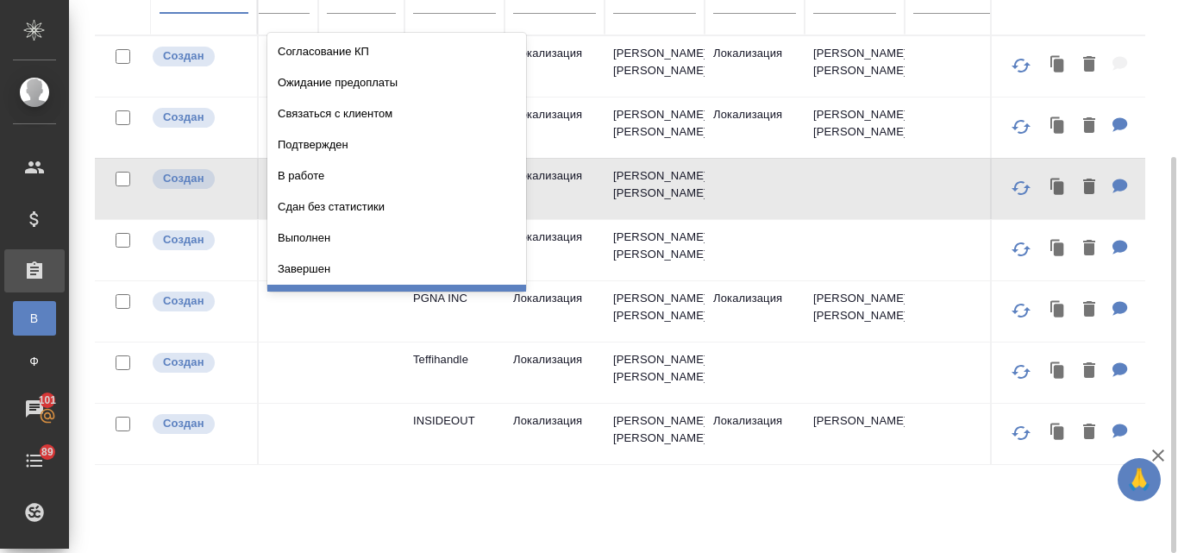
click at [237, 493] on div "Статус option Создан, selected. option Отменен focused, 10 of 12. 11 results av…" at bounding box center [620, 232] width 1051 height 621
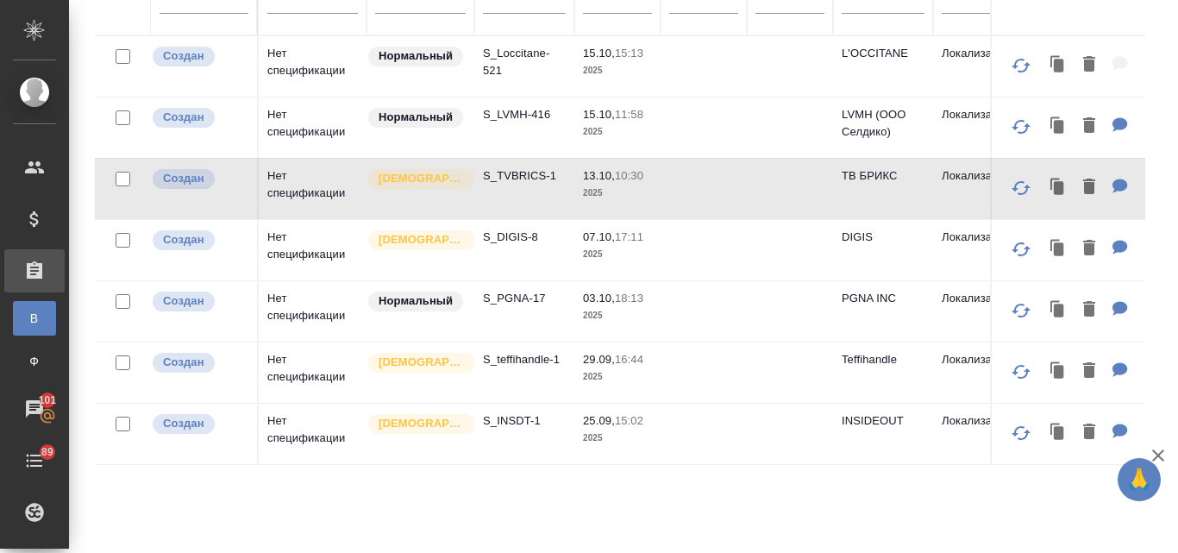
scroll to position [0, 0]
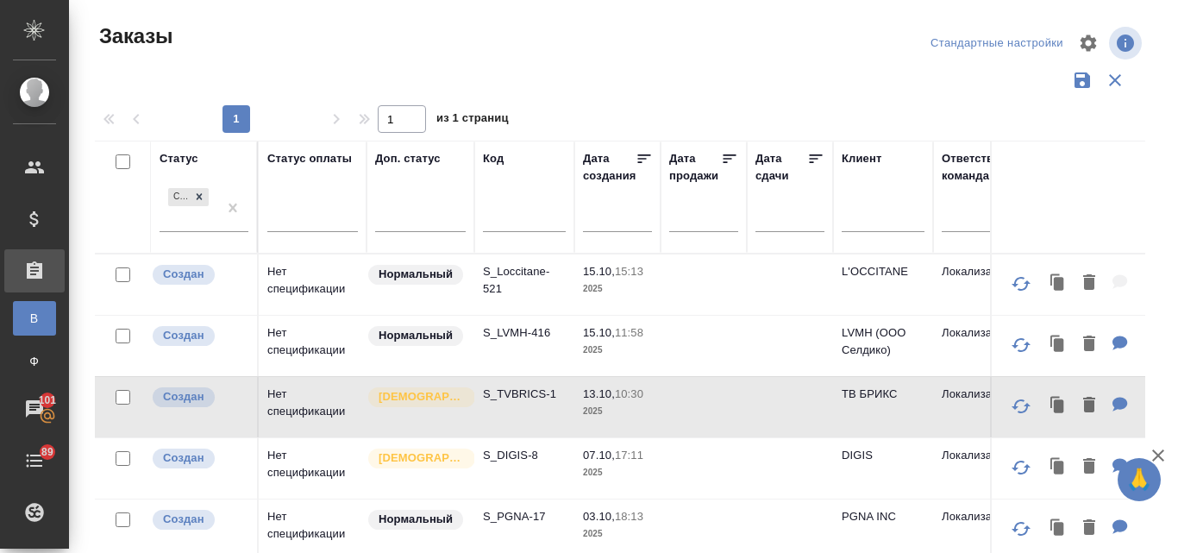
click at [496, 219] on input "text" at bounding box center [524, 221] width 83 height 22
type input "ы"
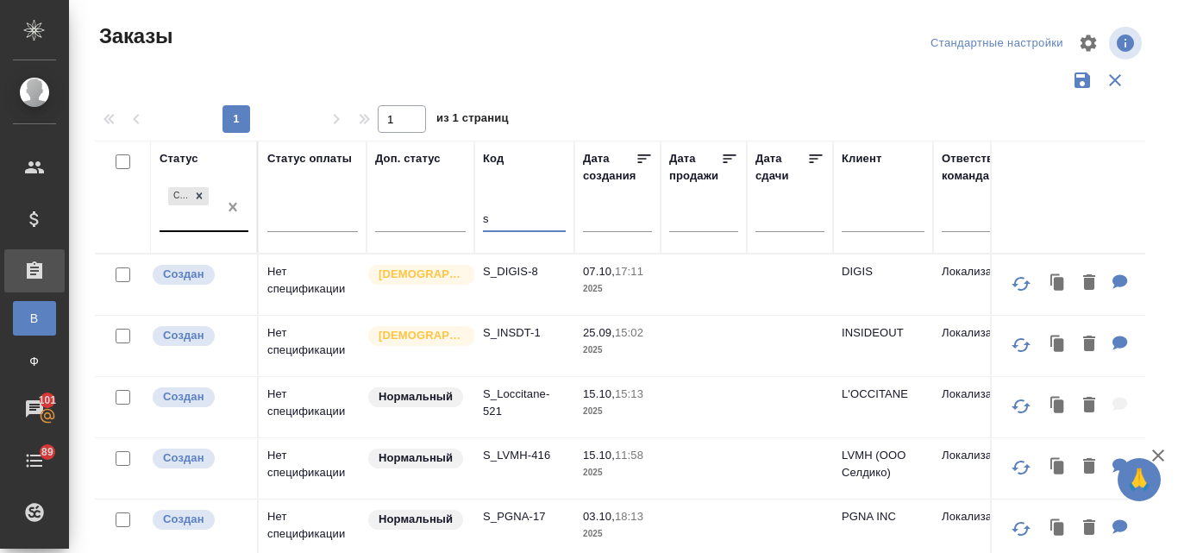
type input "s"
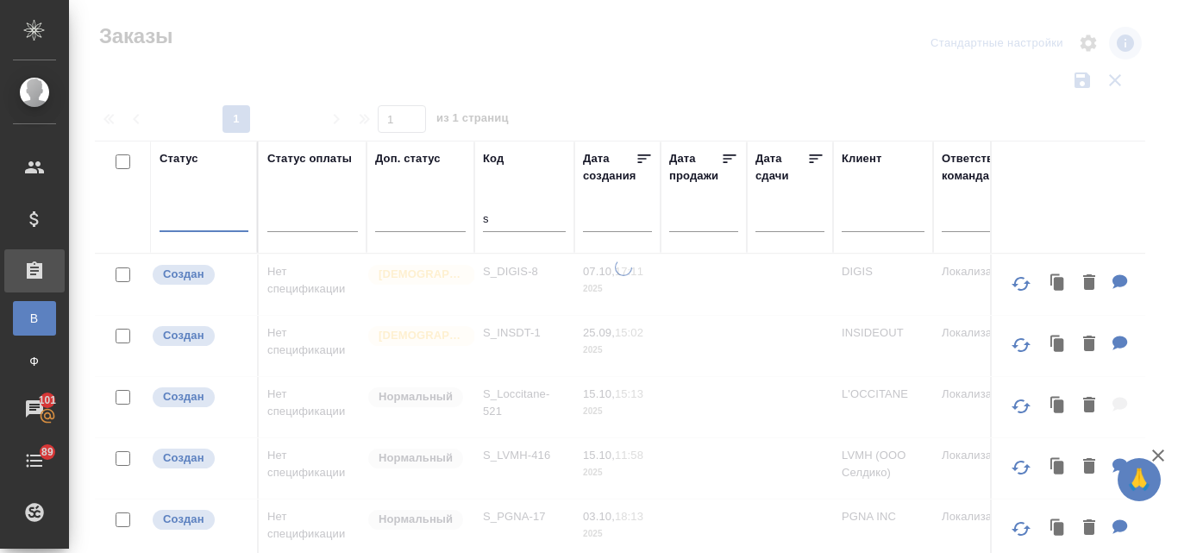
click at [179, 219] on div at bounding box center [204, 214] width 89 height 25
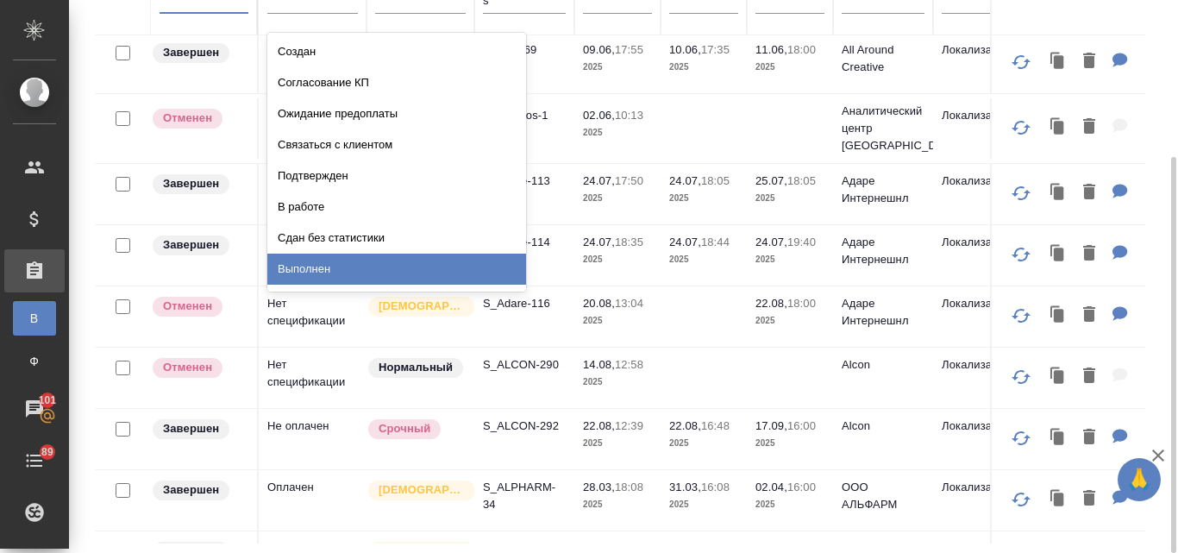
scroll to position [86, 0]
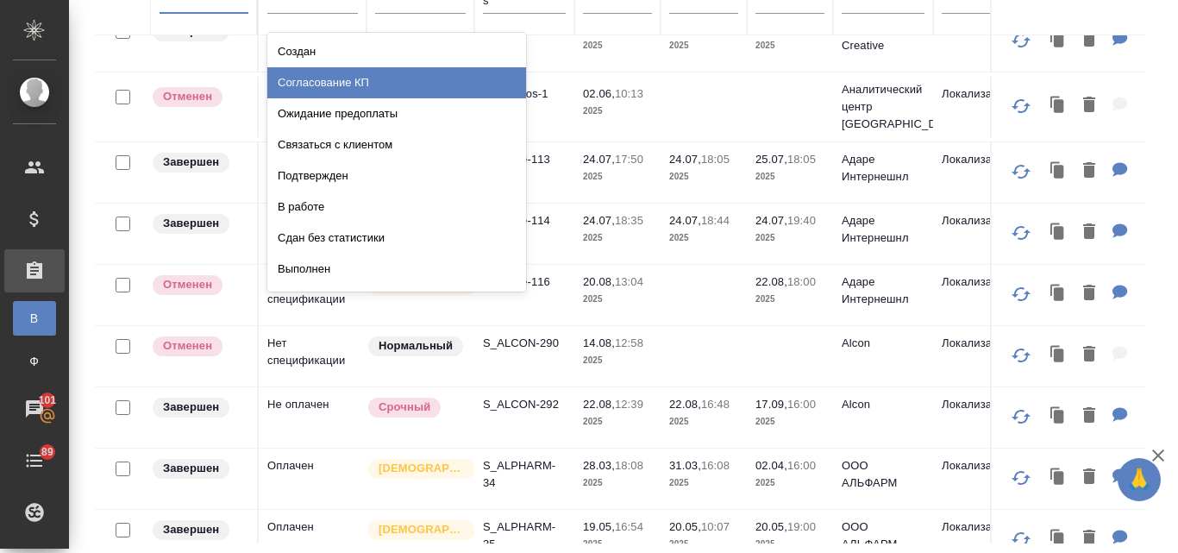
click at [350, 75] on div "Согласование КП" at bounding box center [396, 82] width 259 height 31
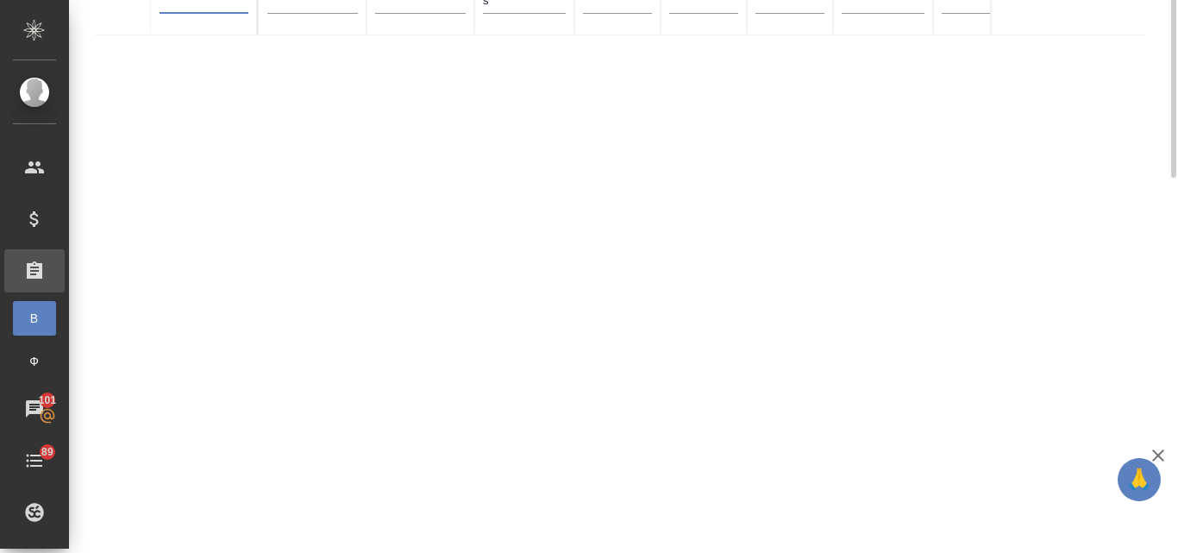
scroll to position [0, 0]
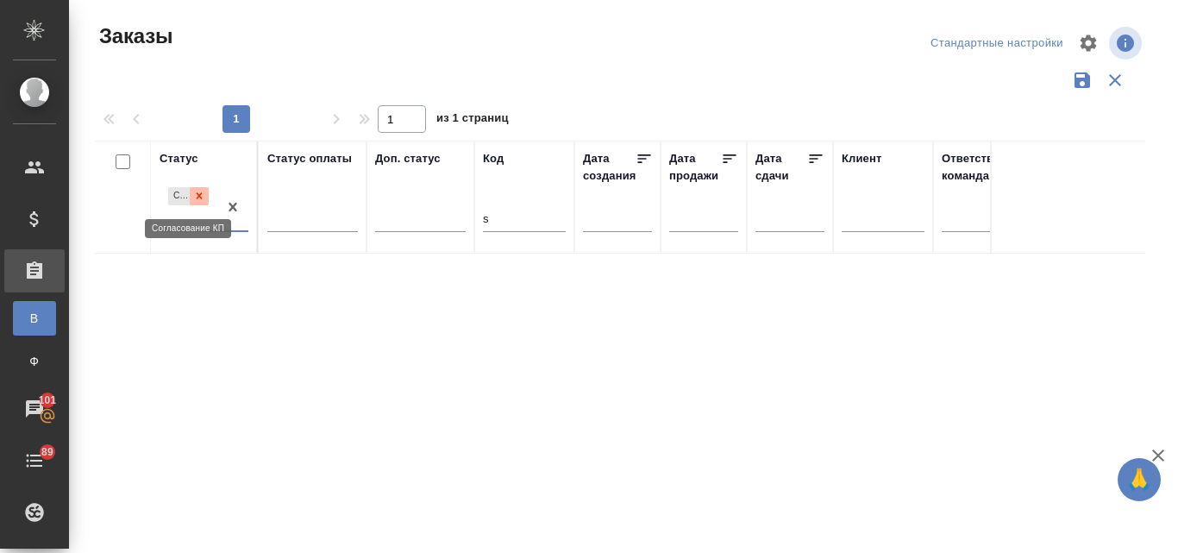
click at [197, 194] on icon at bounding box center [200, 196] width 6 height 6
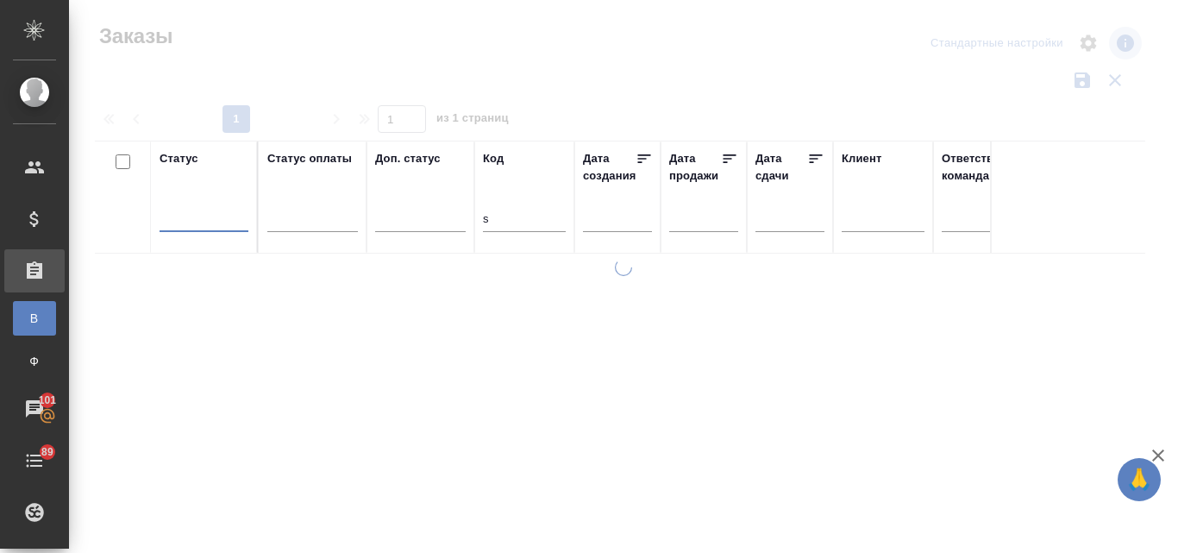
click at [507, 215] on input "s" at bounding box center [524, 221] width 83 height 22
click at [495, 216] on input "s" at bounding box center [524, 221] width 83 height 22
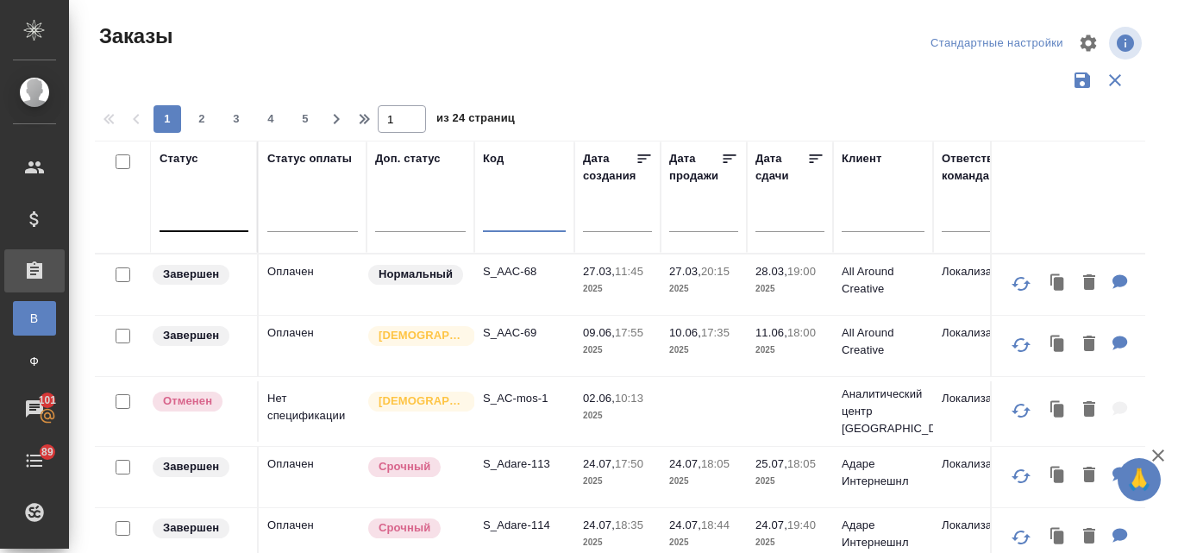
paste input "S_FL_Loc-286"
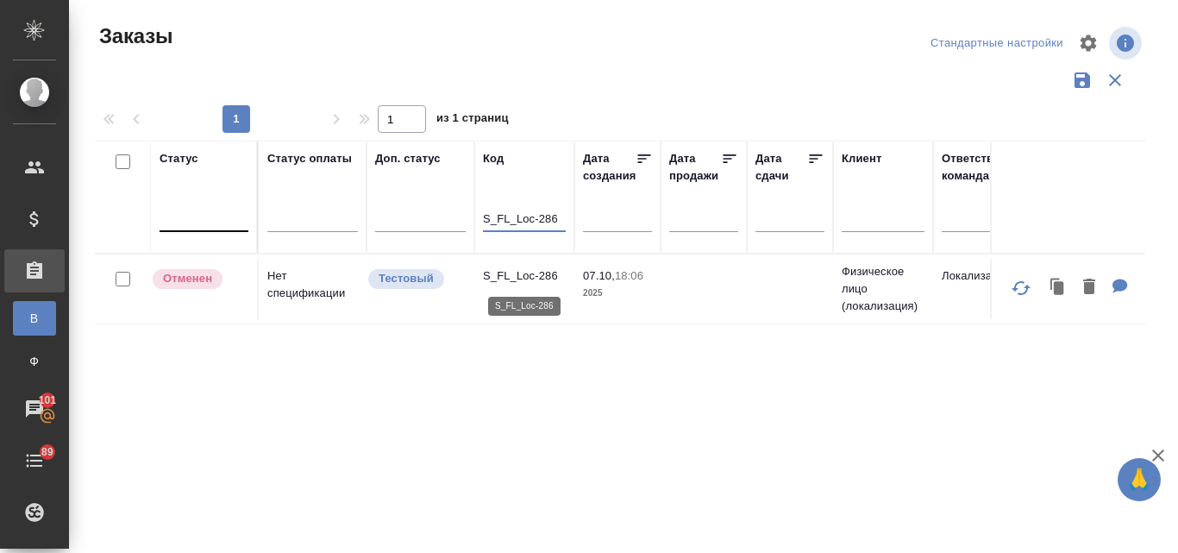
type input "S_FL_Loc-286"
click at [516, 278] on p "S_FL_Loc-286" at bounding box center [524, 275] width 83 height 17
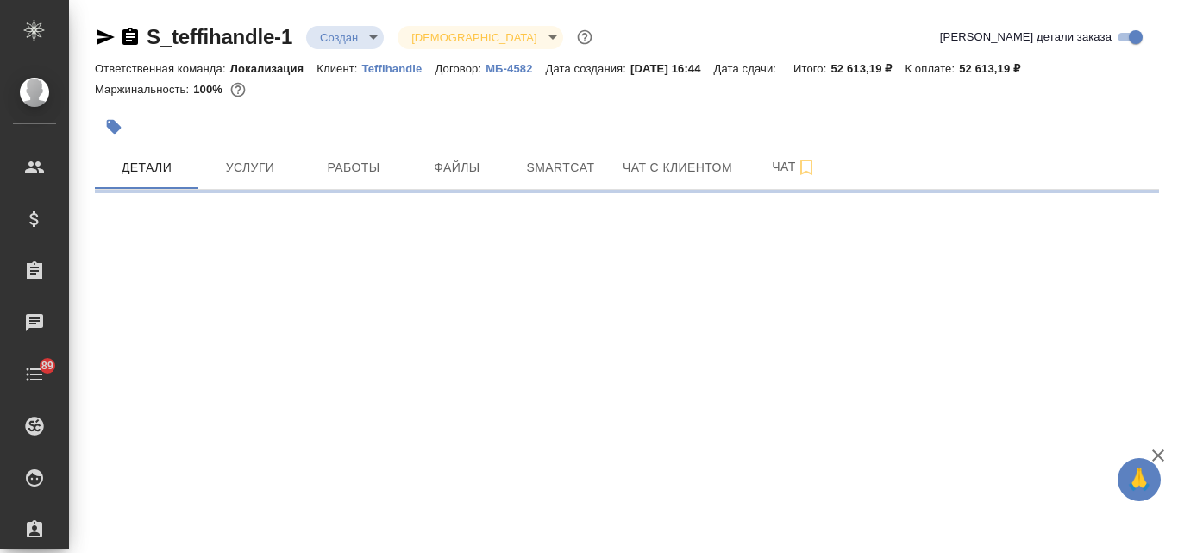
select select "RU"
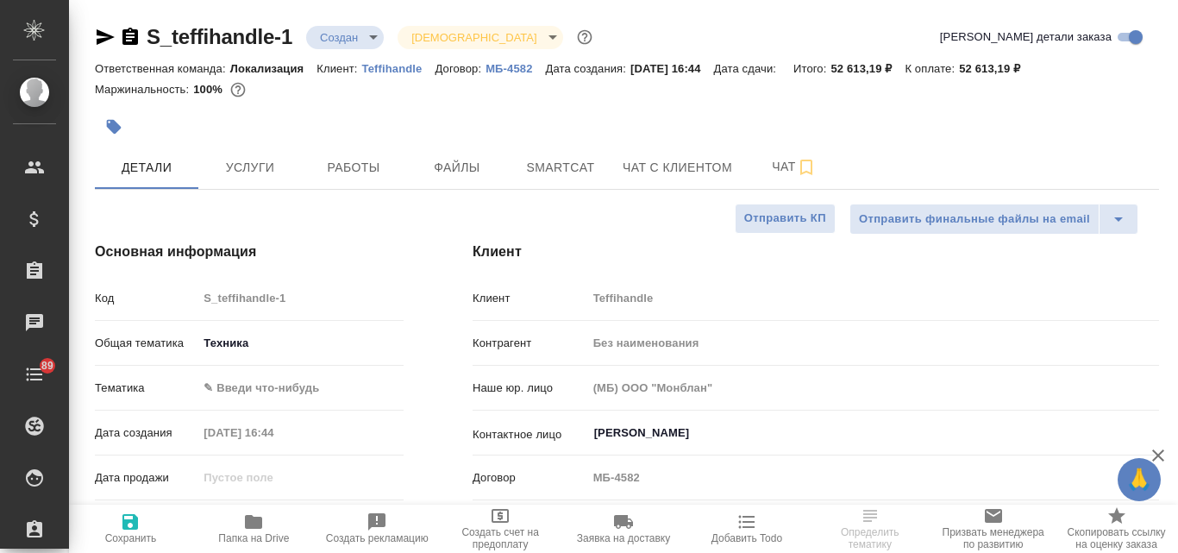
type textarea "x"
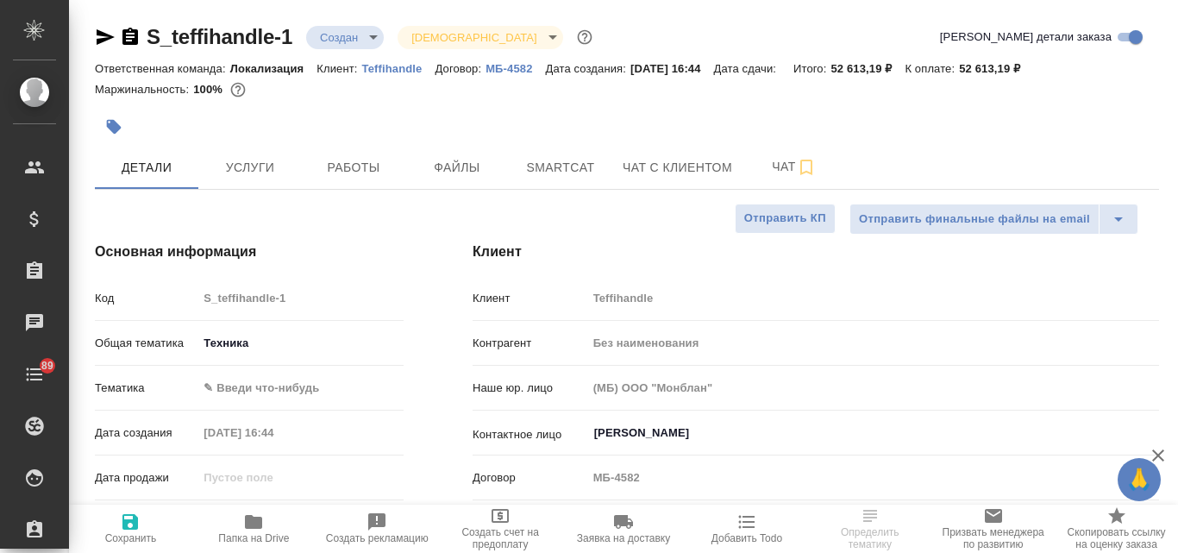
type textarea "x"
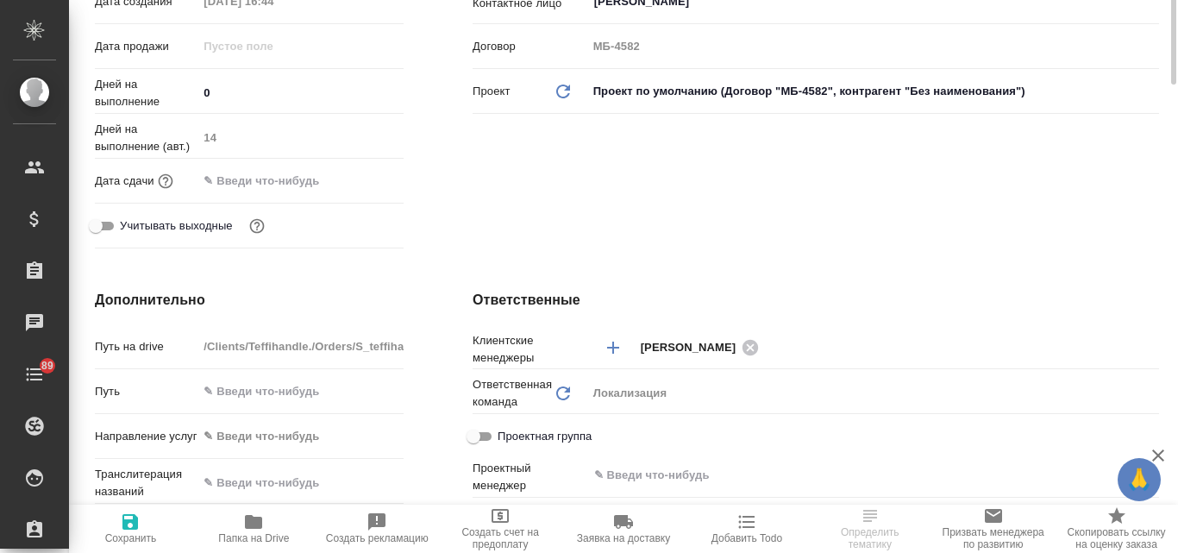
scroll to position [259, 0]
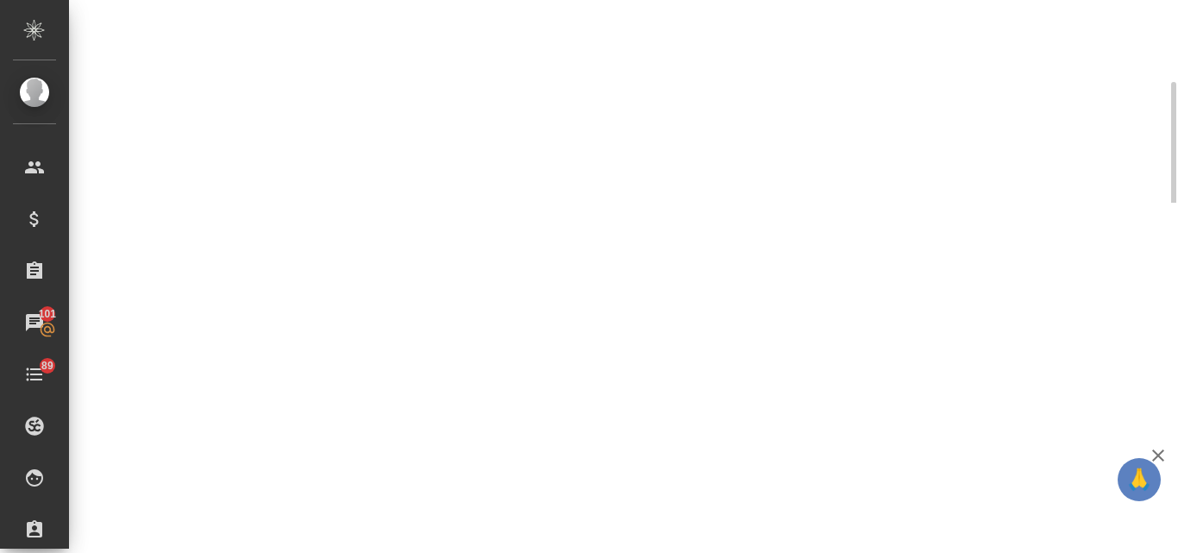
select select "RU"
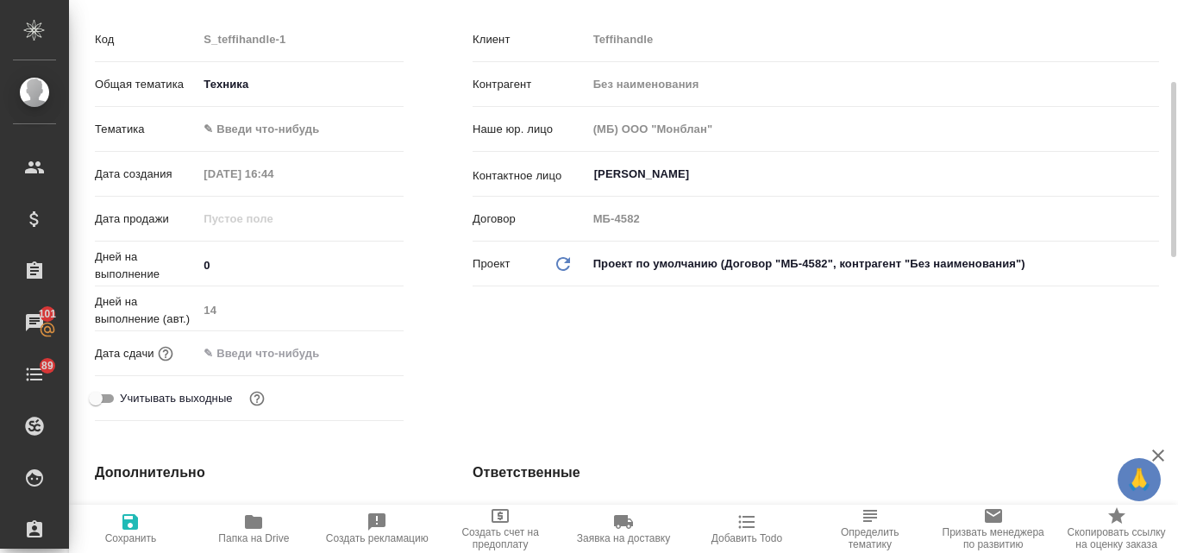
type textarea "x"
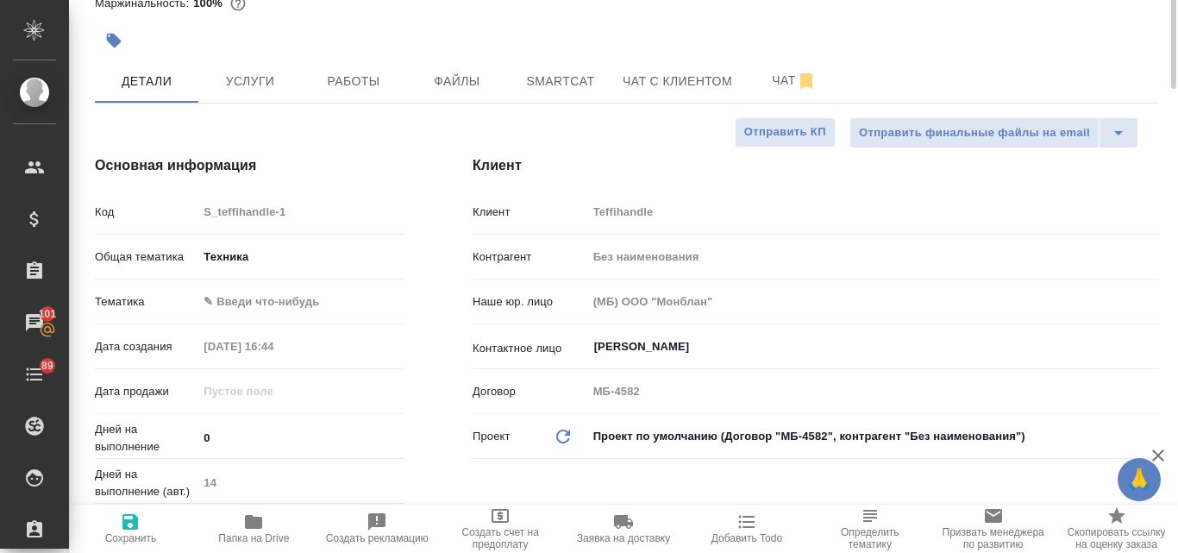
scroll to position [0, 0]
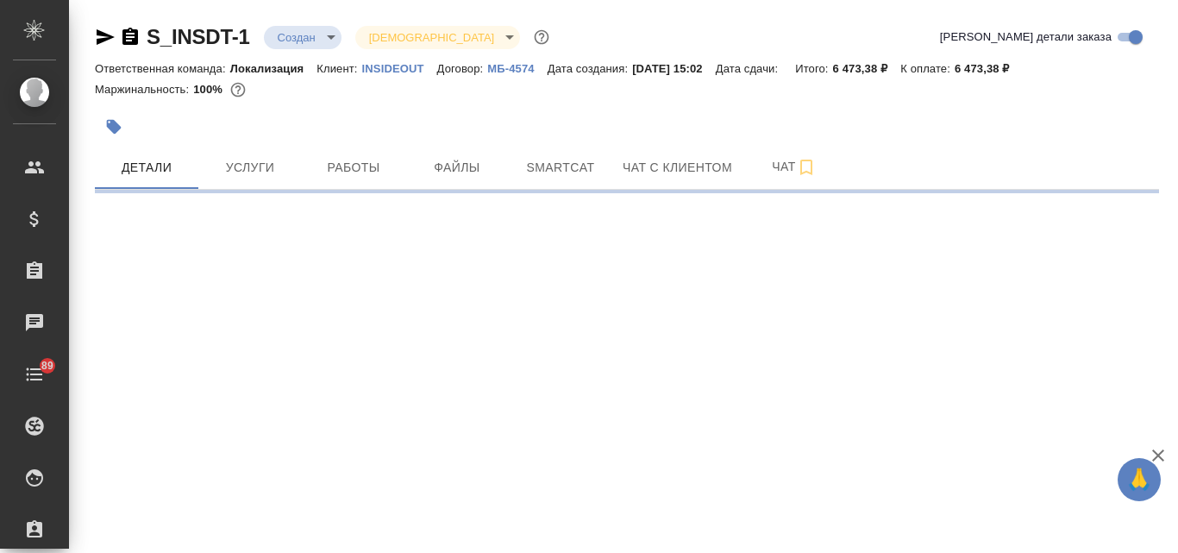
select select "RU"
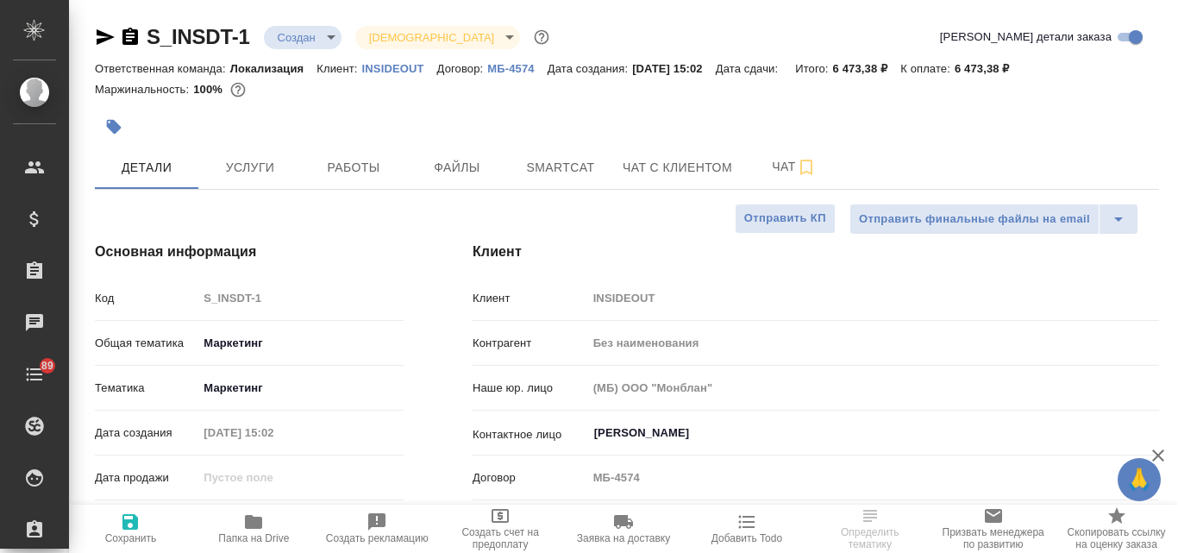
type textarea "x"
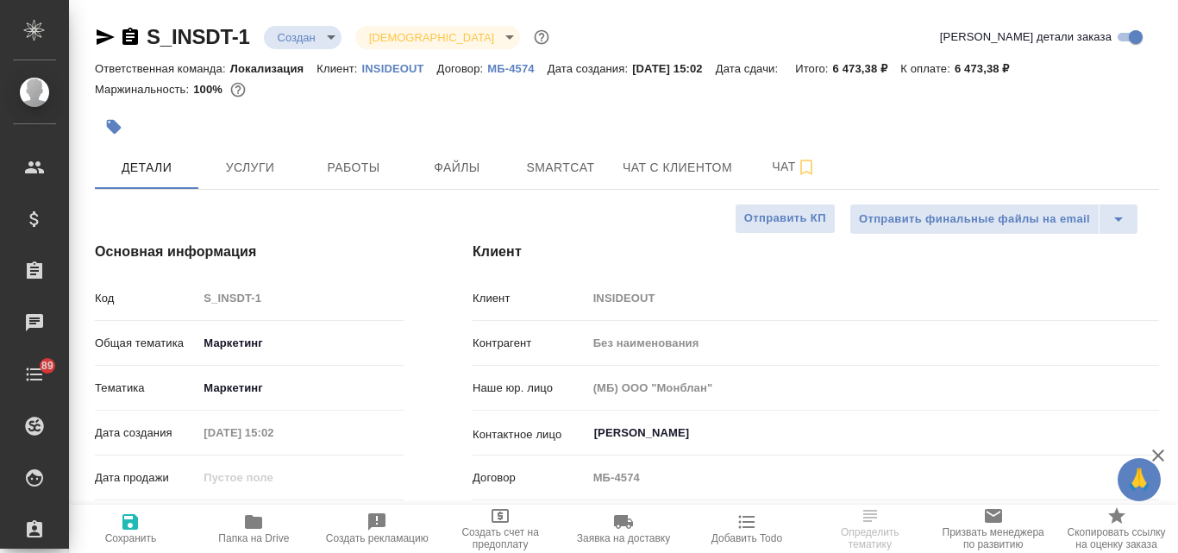
type textarea "x"
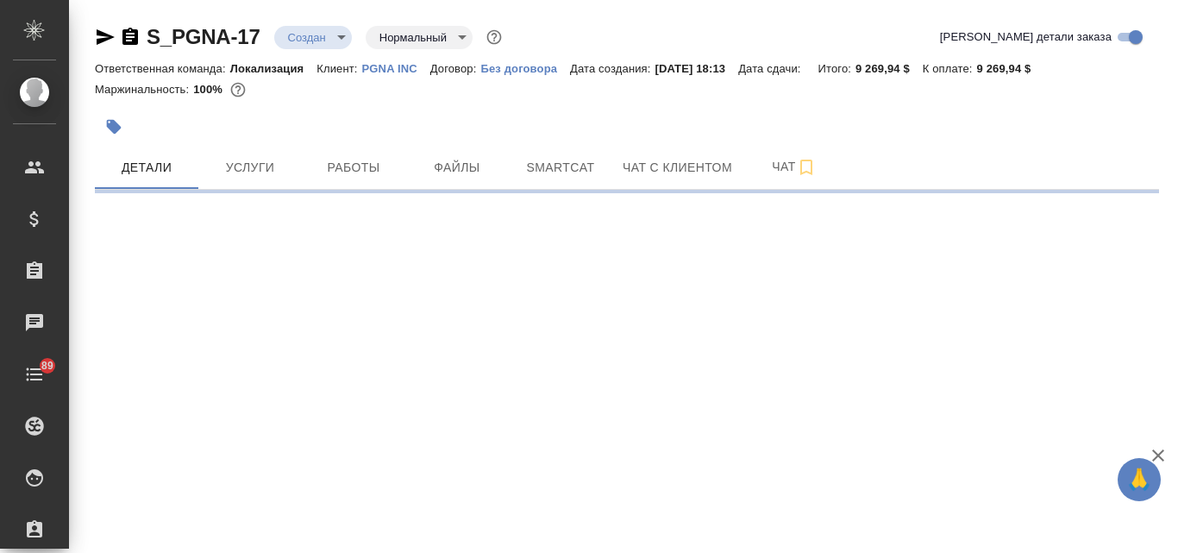
select select "RU"
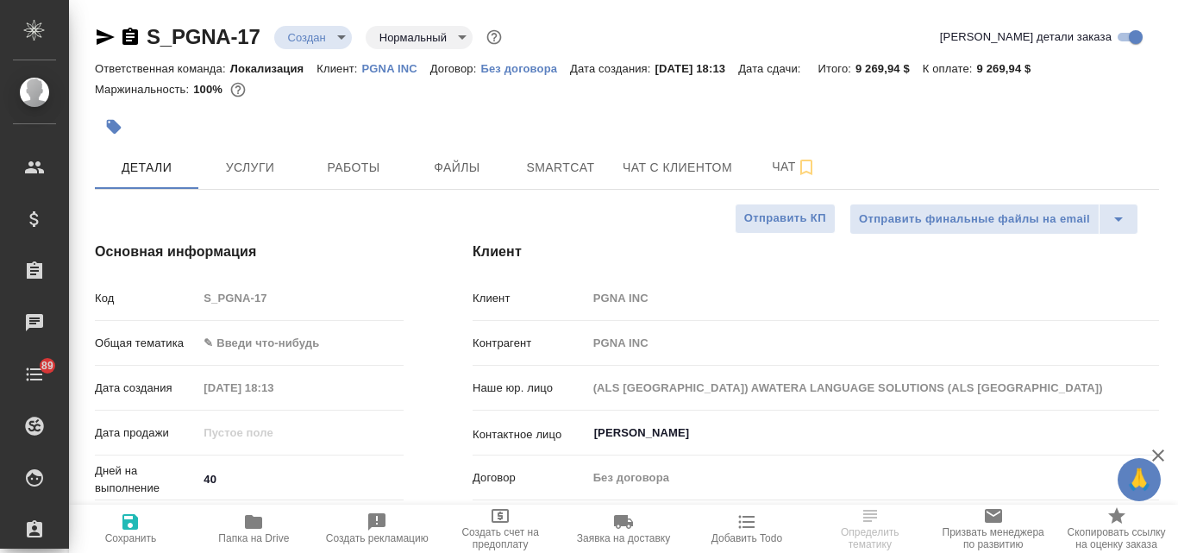
type textarea "x"
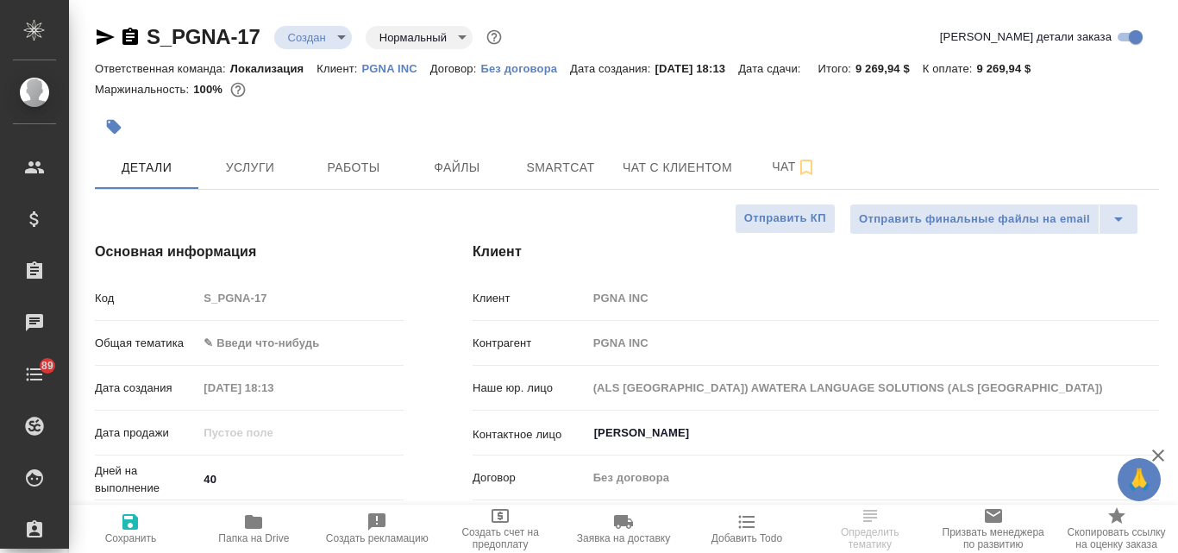
type textarea "x"
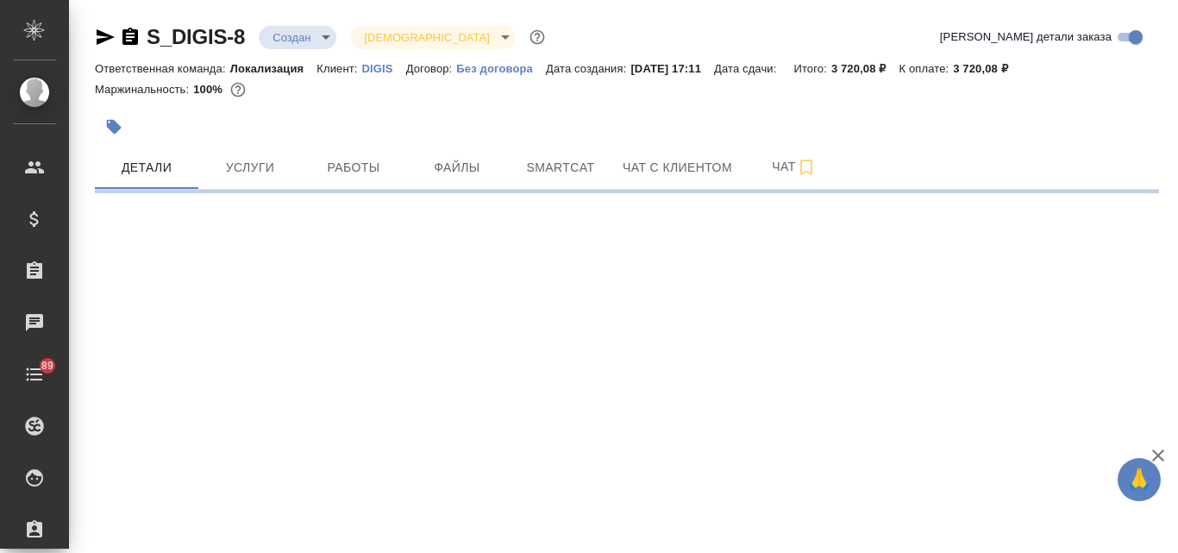
select select "RU"
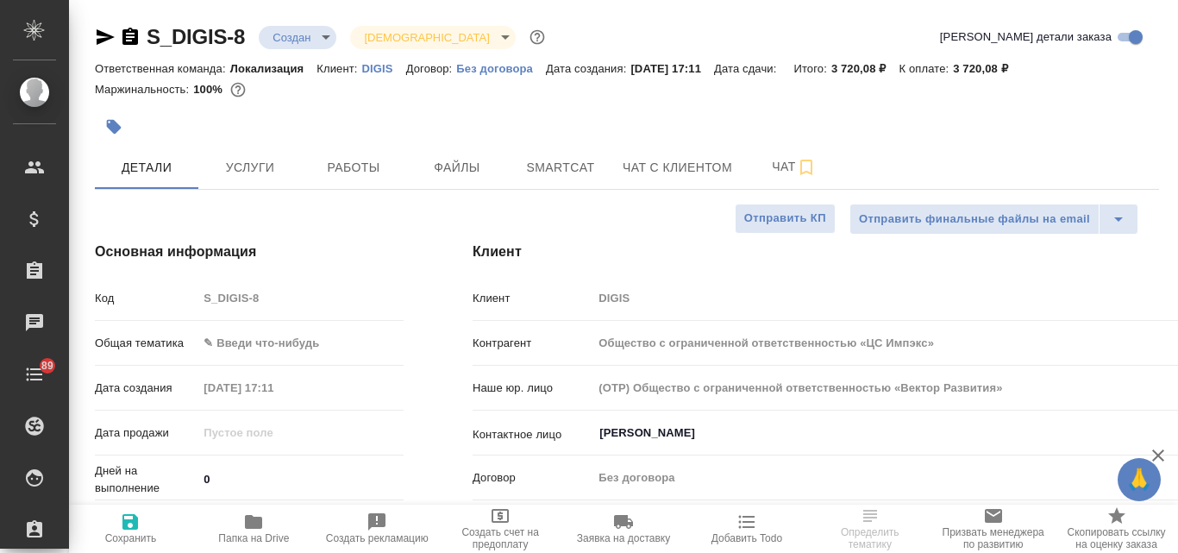
type textarea "x"
type input "Общество с ограниченной ответственностью «ЦС Импэкс»"
type textarea "x"
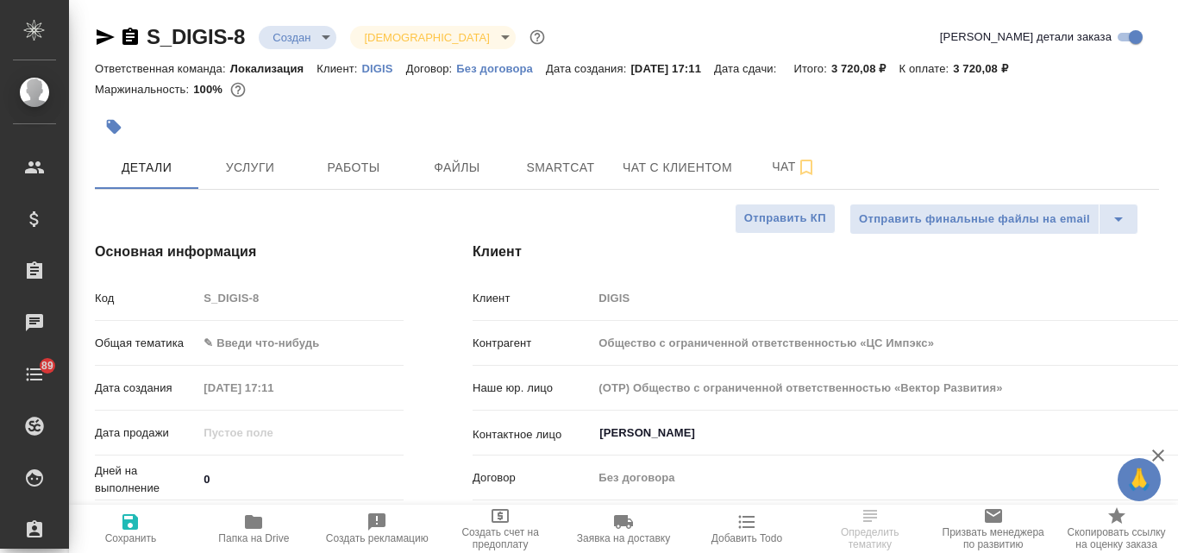
type textarea "x"
type input "Общество с ограниченной ответственностью «ЦС Импэкс»"
type textarea "x"
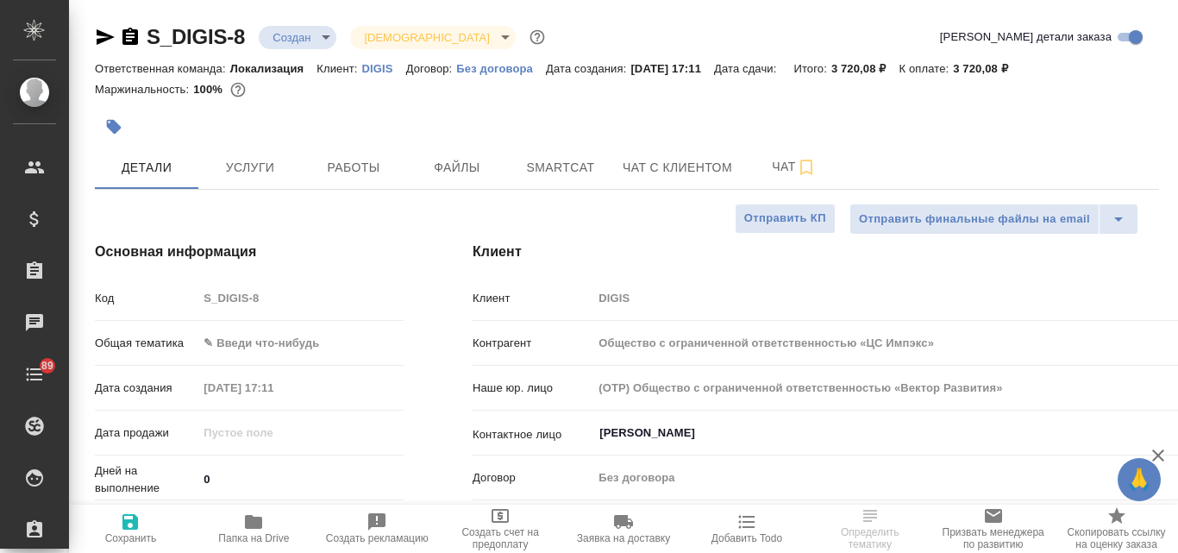
type textarea "x"
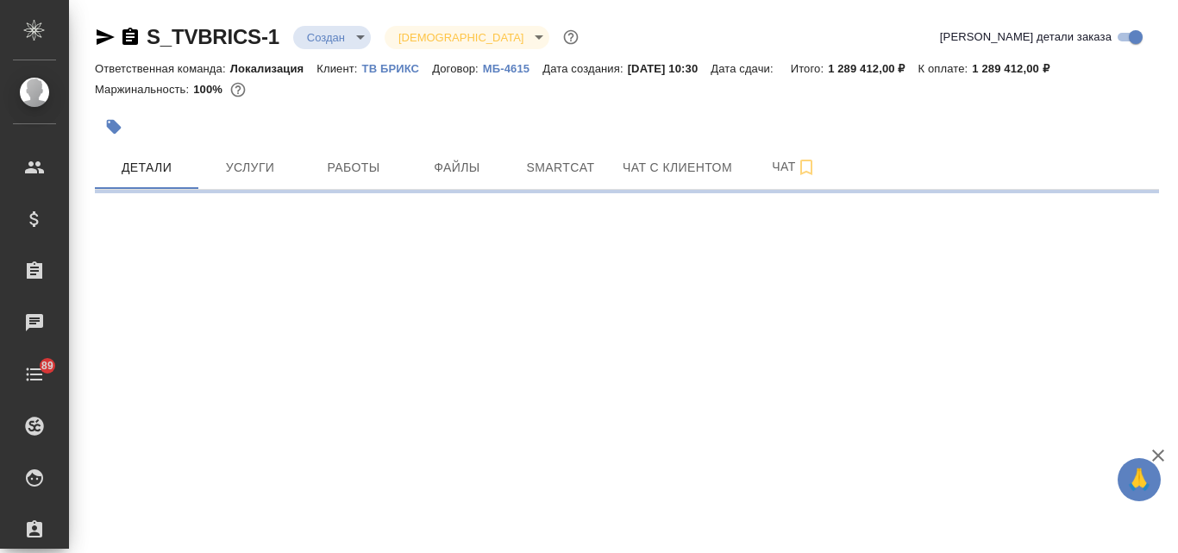
select select "RU"
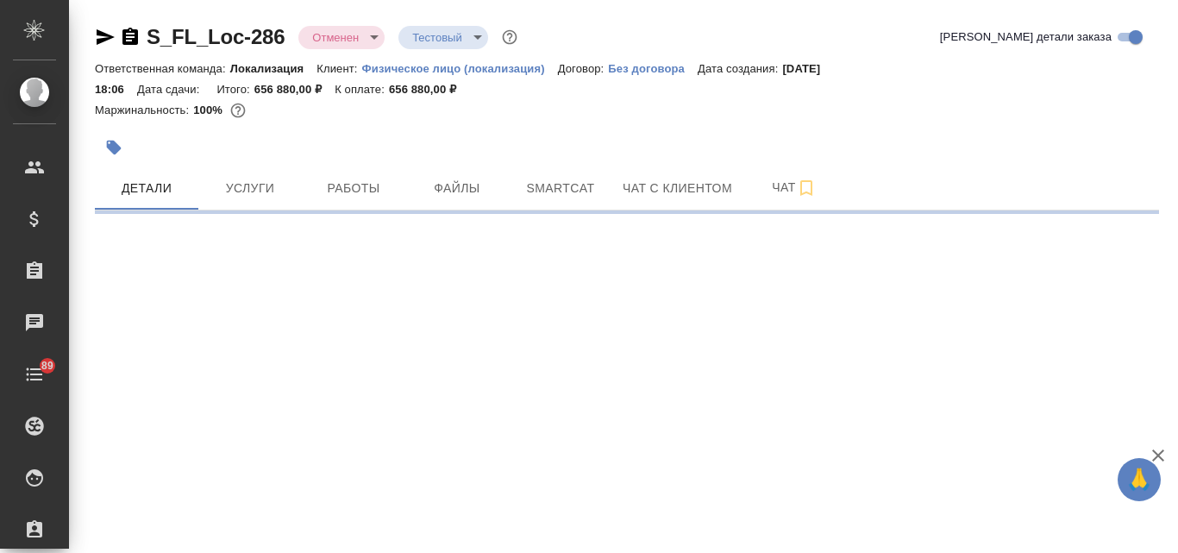
select select "RU"
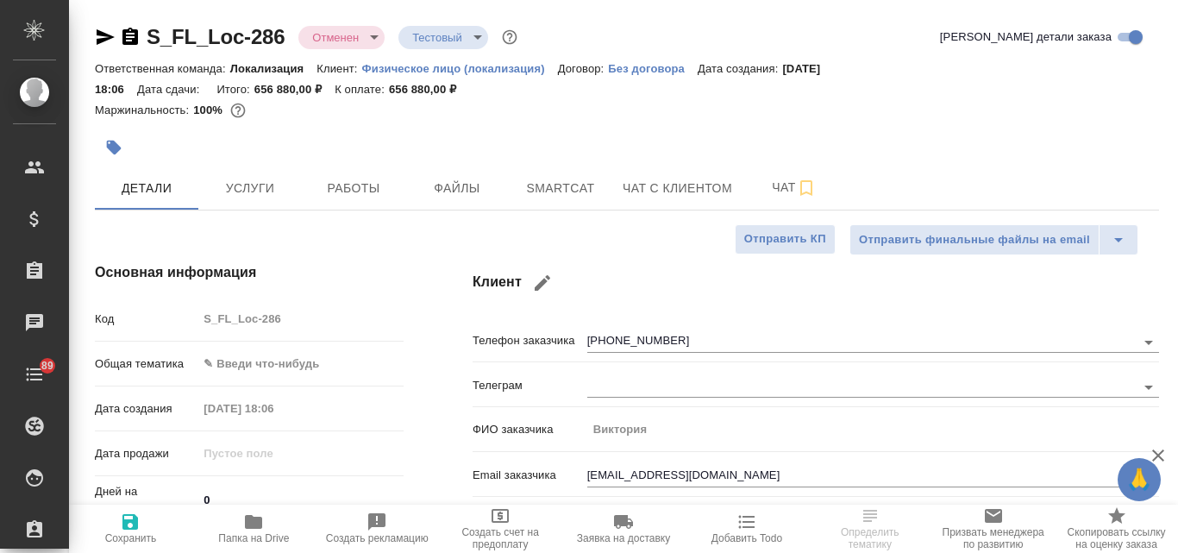
type textarea "x"
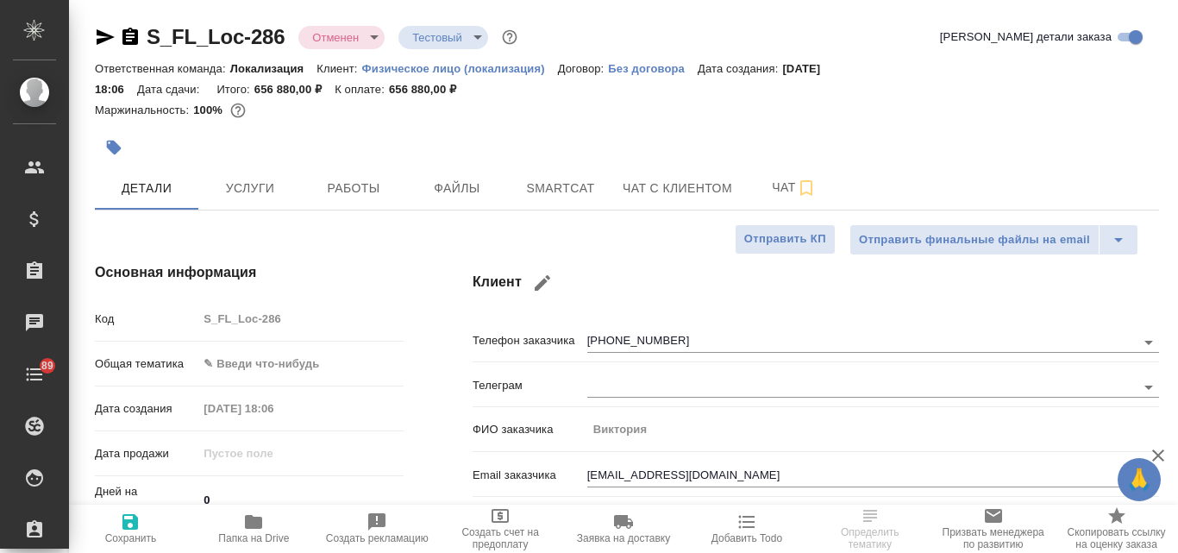
type textarea "x"
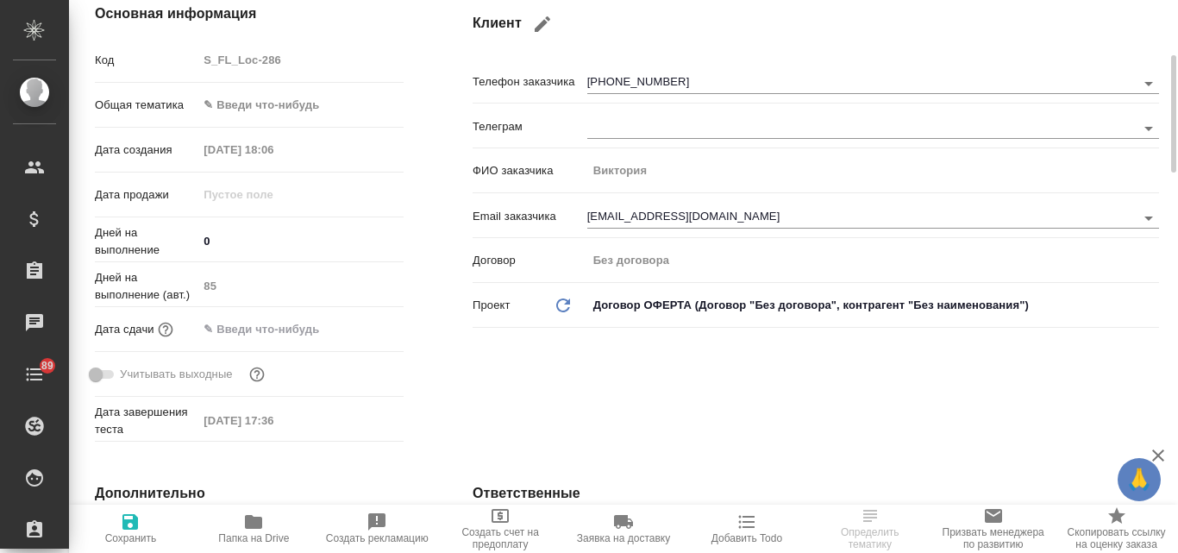
scroll to position [86, 0]
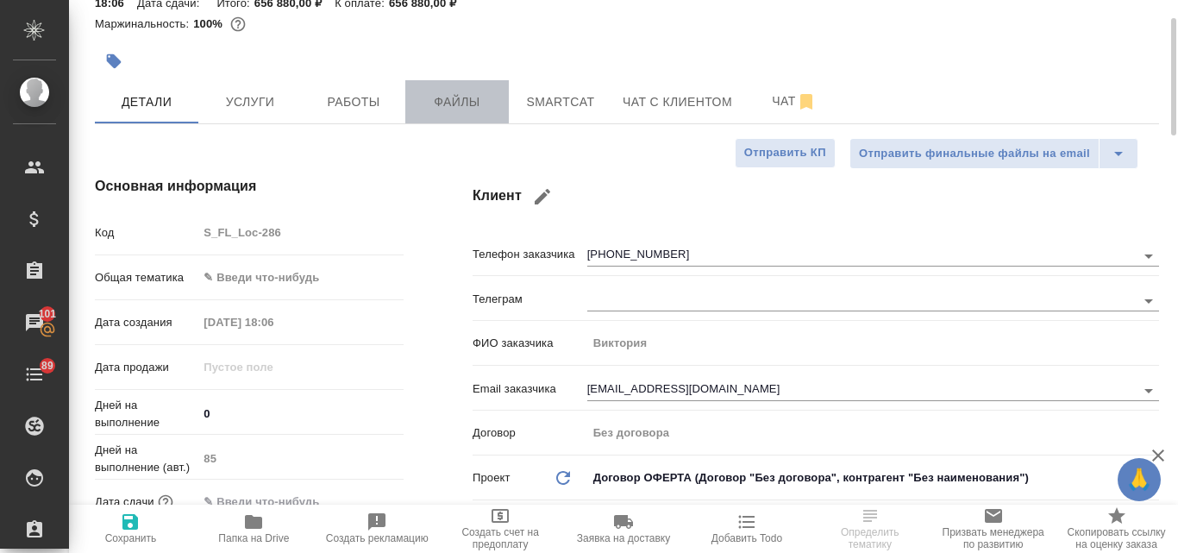
click at [450, 107] on span "Файлы" at bounding box center [457, 102] width 83 height 22
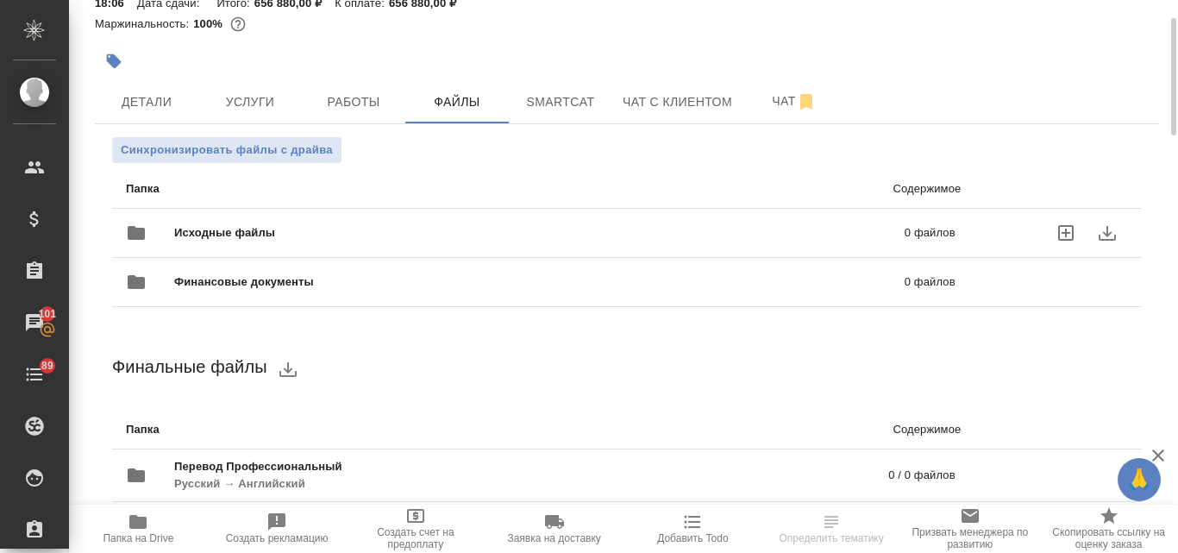
click at [402, 237] on span "Исходные файлы" at bounding box center [382, 232] width 416 height 17
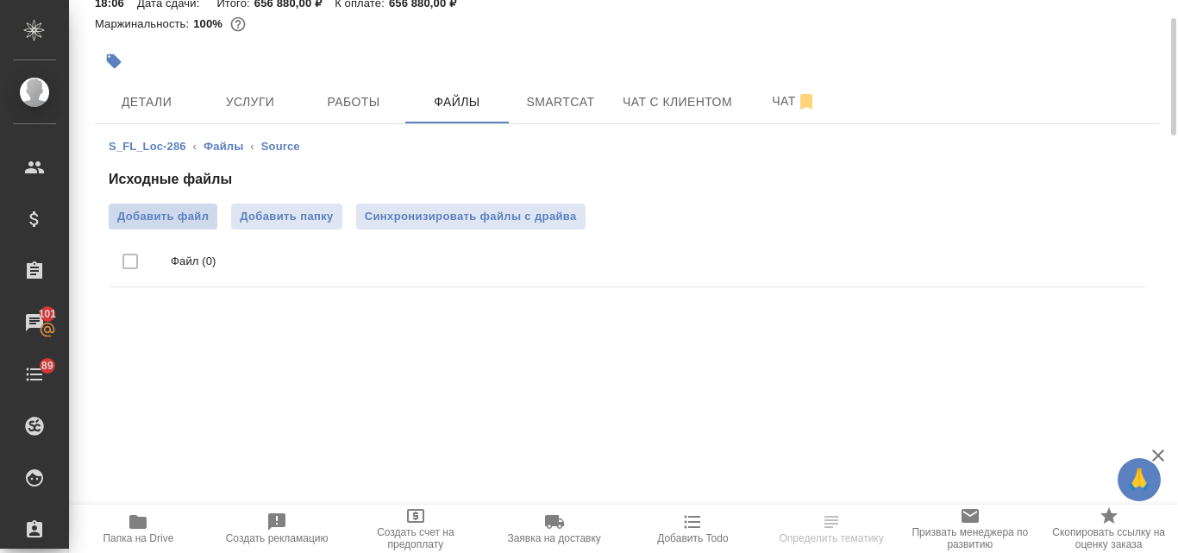
click at [170, 218] on span "Добавить файл" at bounding box center [162, 216] width 91 height 17
click at [0, 0] on input "Добавить файл" at bounding box center [0, 0] width 0 height 0
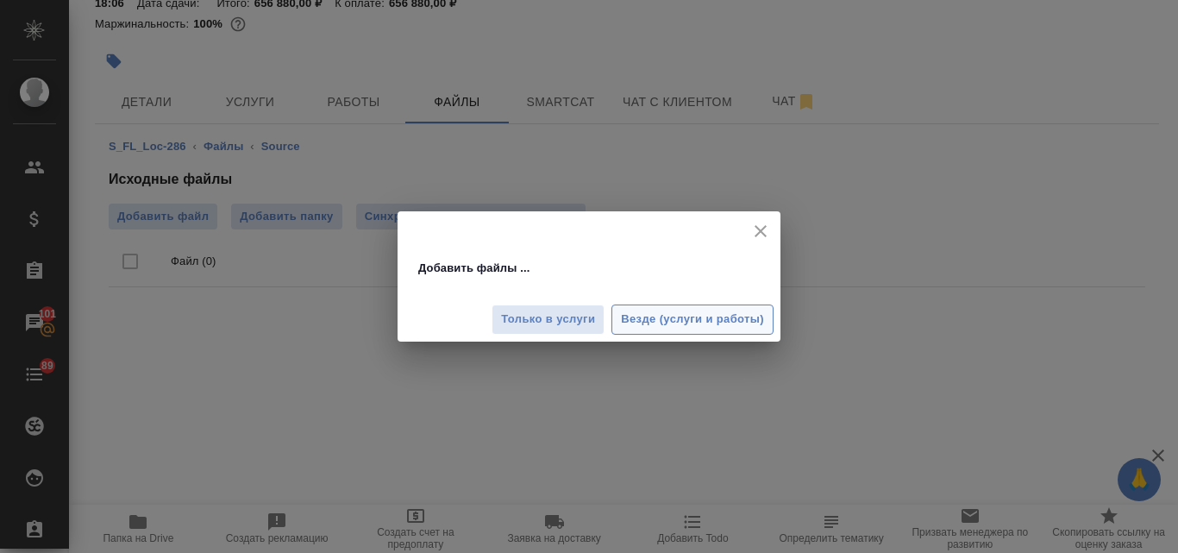
click at [666, 323] on span "Везде (услуги и работы)" at bounding box center [692, 320] width 143 height 20
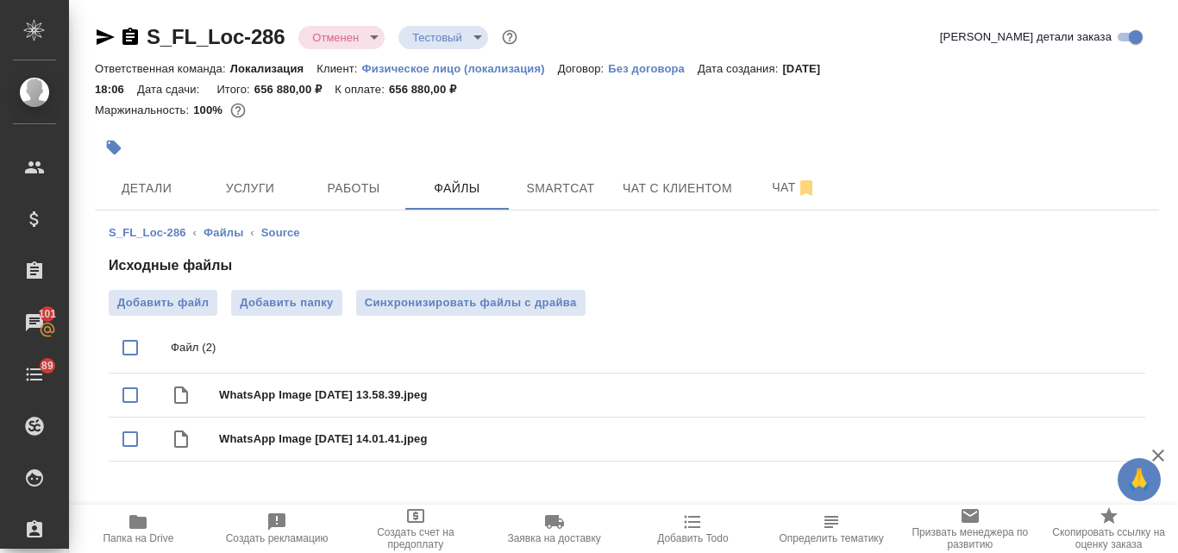
click at [370, 37] on body "🙏 .cls-1 fill:#fff; AWATERA Valyaeva Anna Клиенты Спецификации Заказы 101 Чаты …" at bounding box center [589, 276] width 1178 height 553
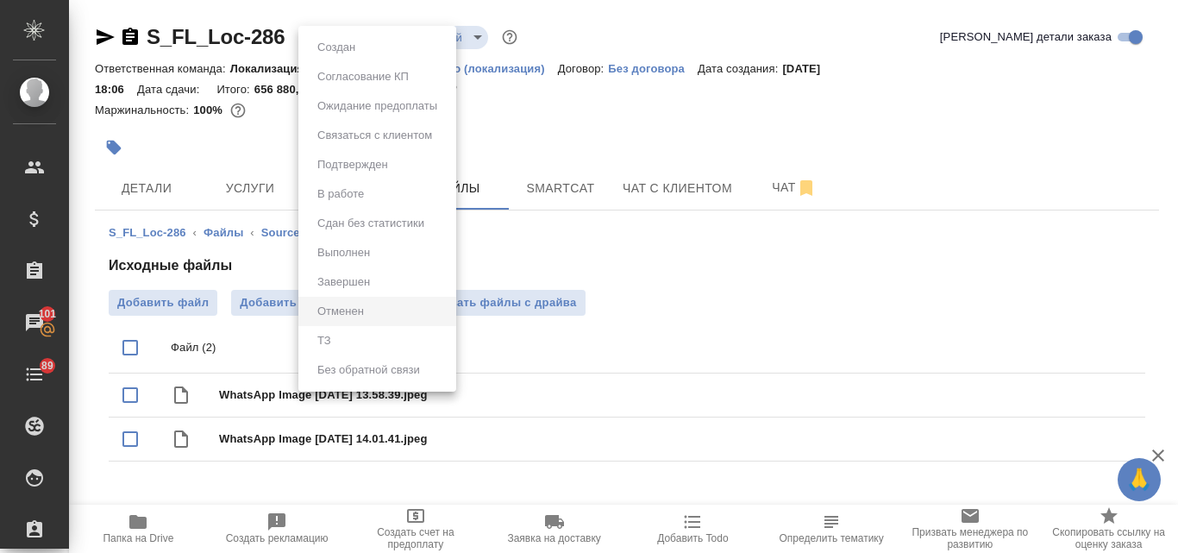
click at [580, 111] on div at bounding box center [589, 276] width 1178 height 553
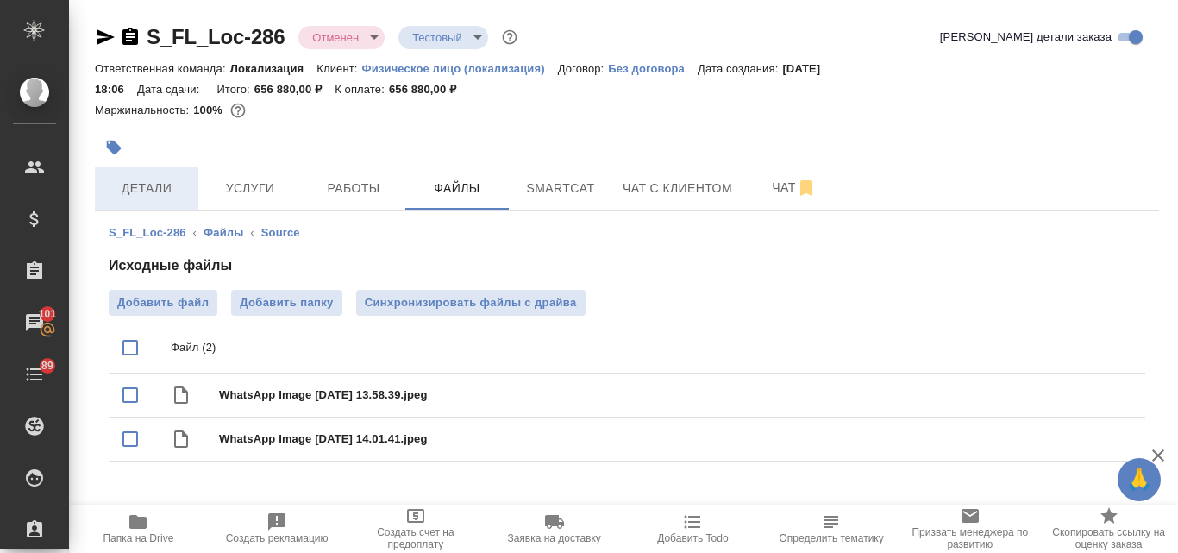
click at [135, 191] on span "Детали" at bounding box center [146, 189] width 83 height 22
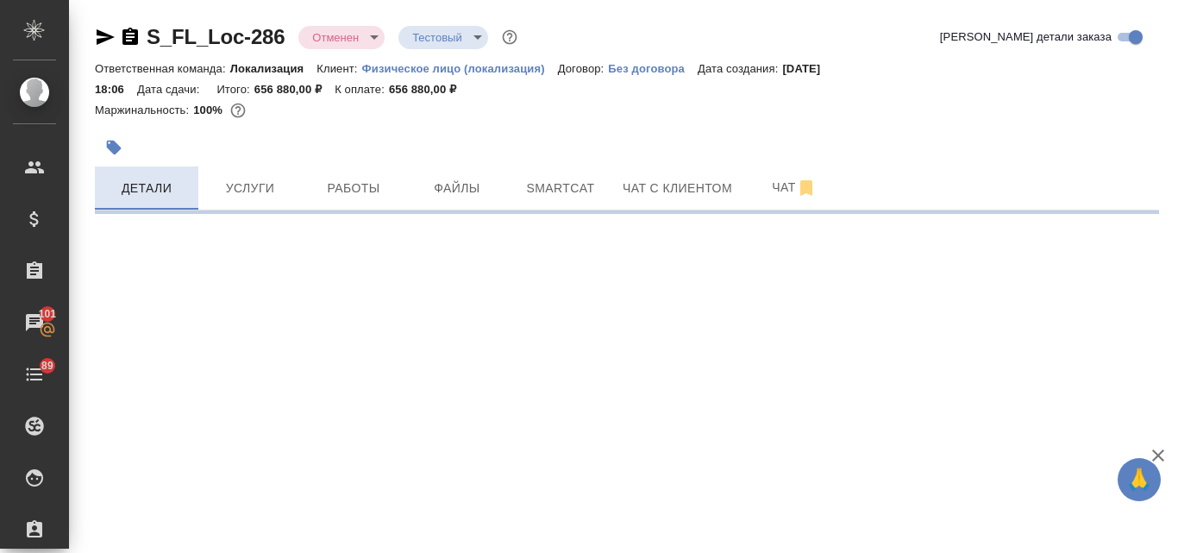
select select "RU"
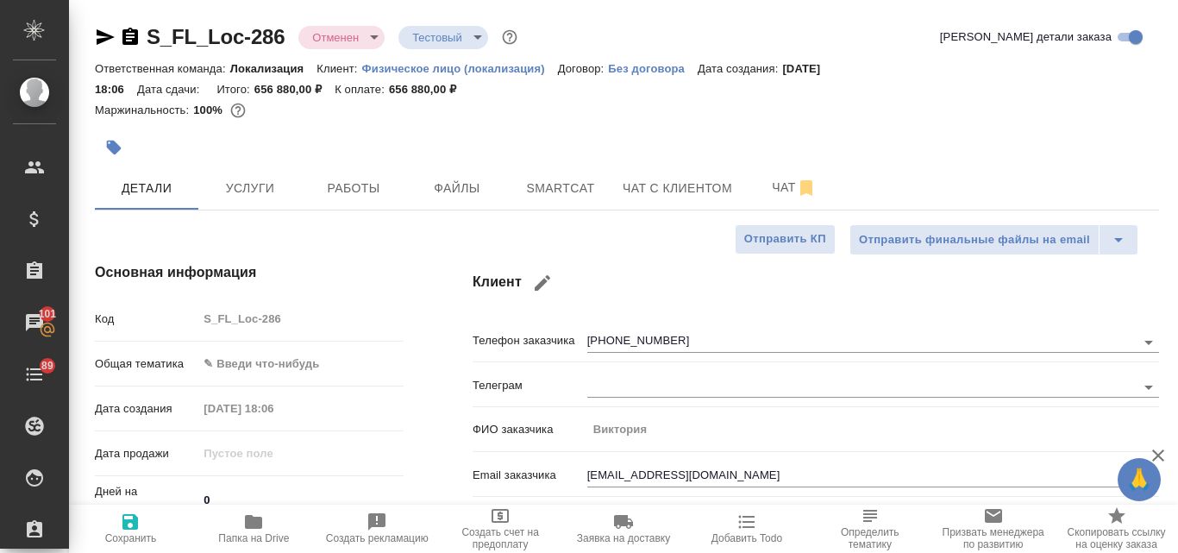
type textarea "x"
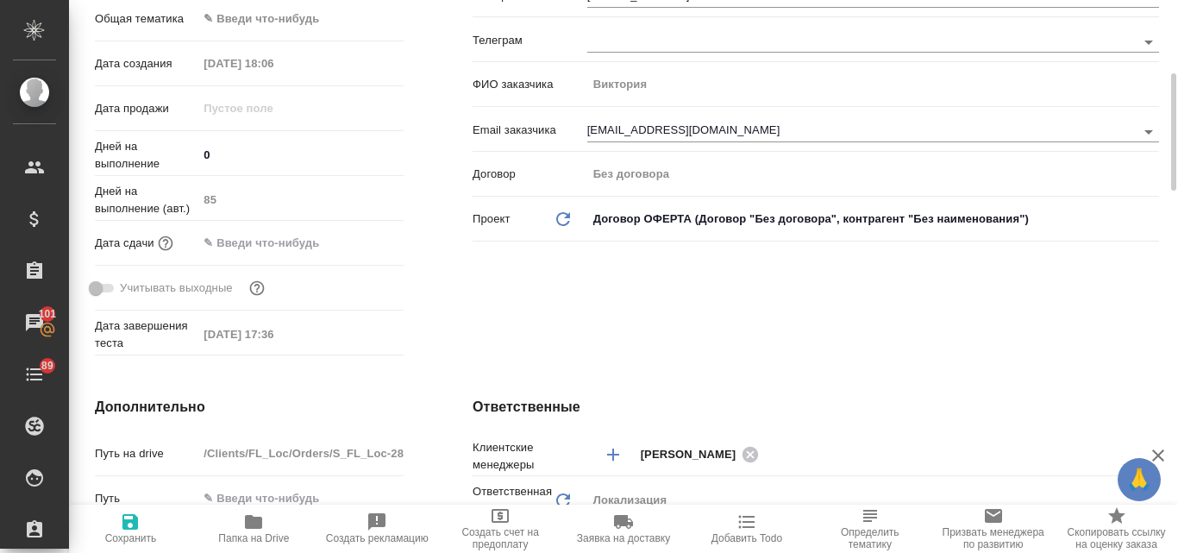
scroll to position [518, 0]
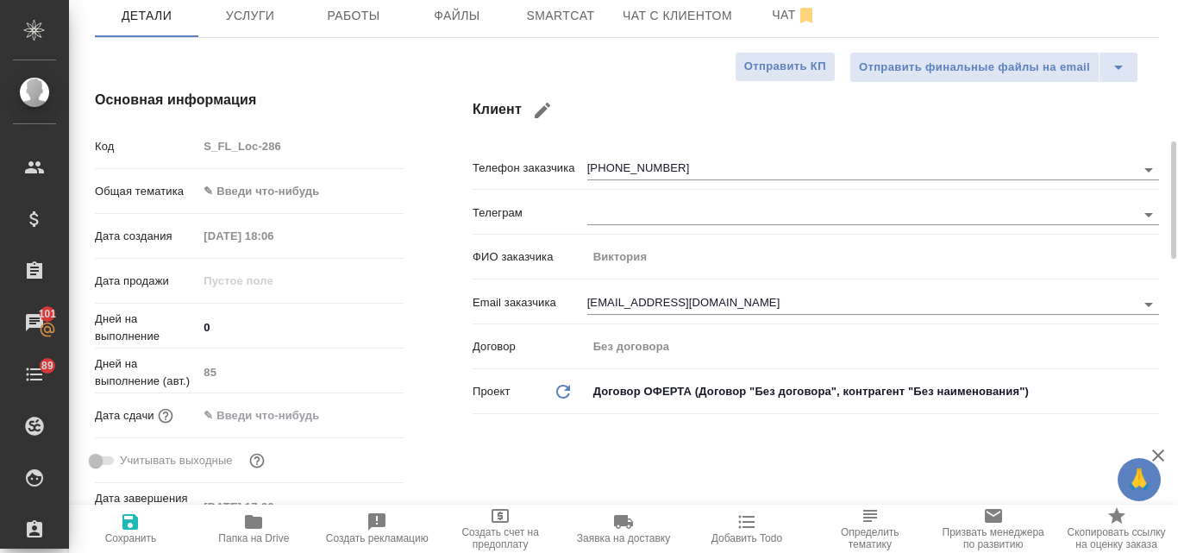
type textarea "x"
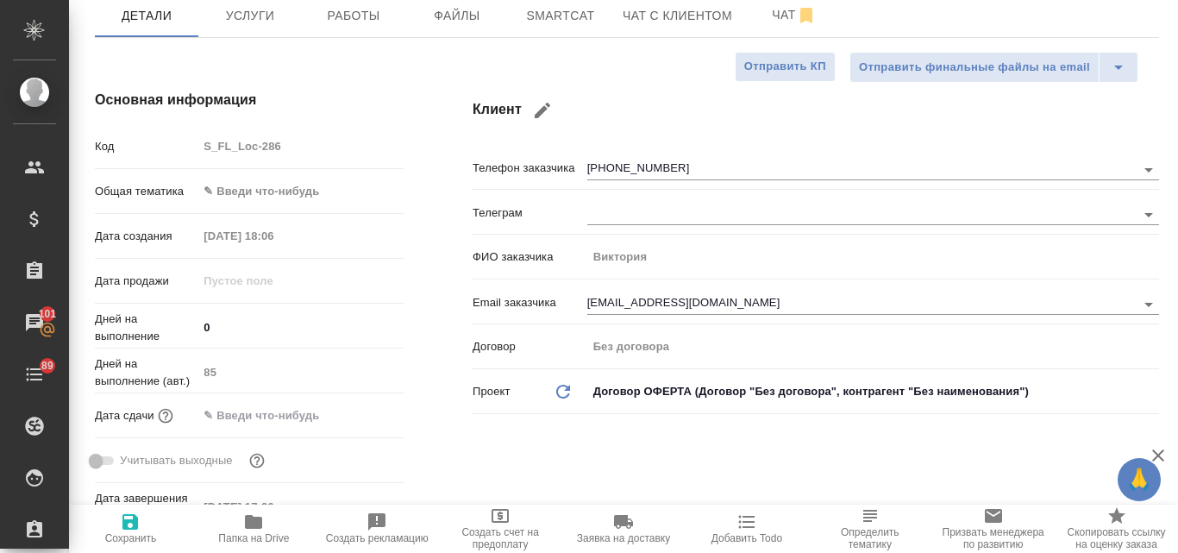
type textarea "x"
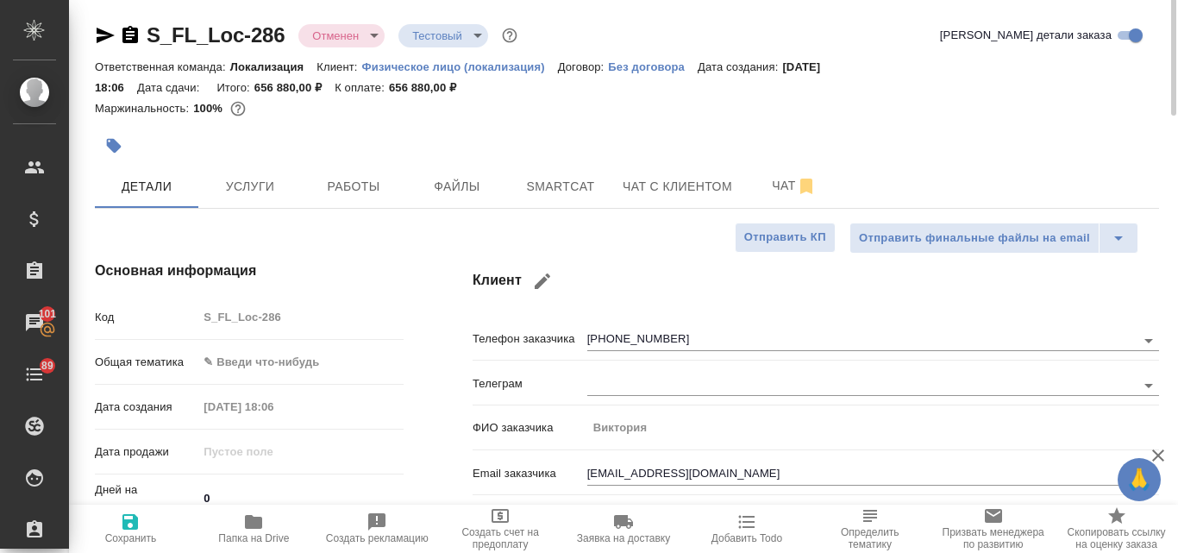
scroll to position [0, 0]
click at [104, 32] on icon "button" at bounding box center [105, 37] width 21 height 21
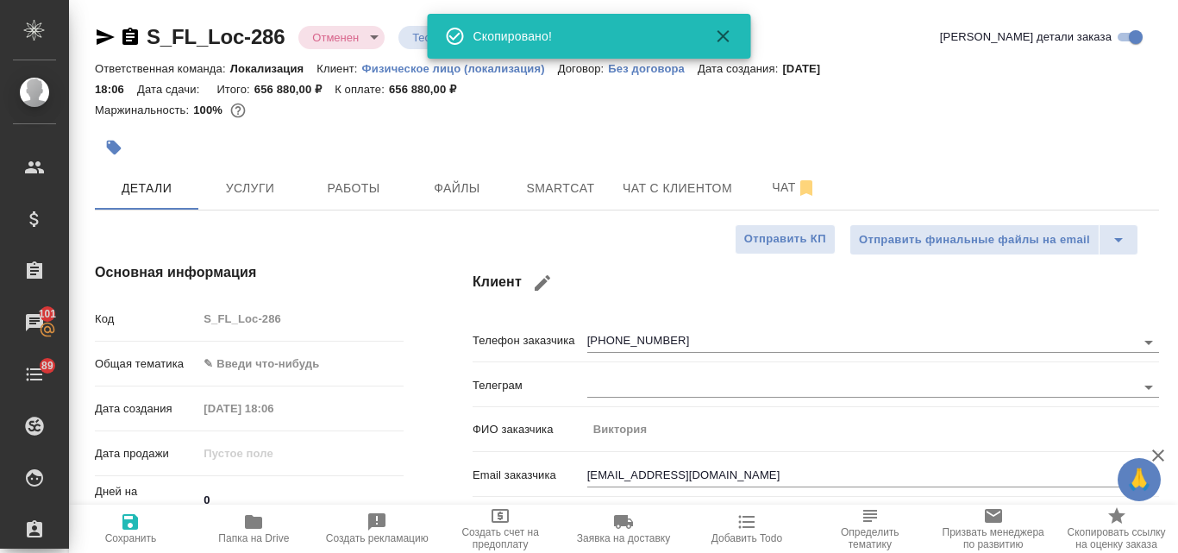
type textarea "x"
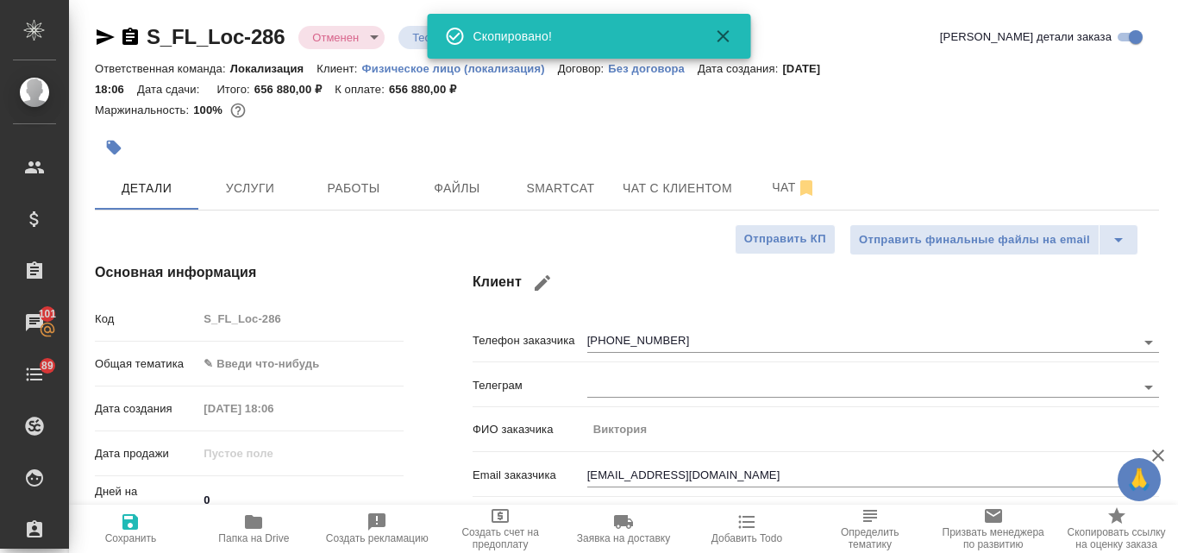
type textarea "x"
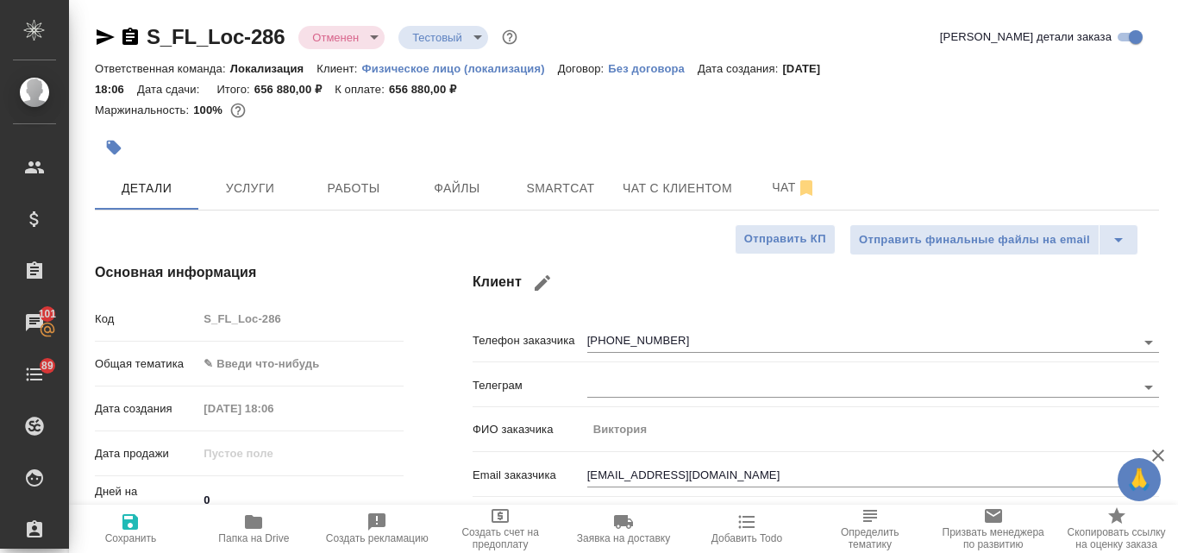
type textarea "x"
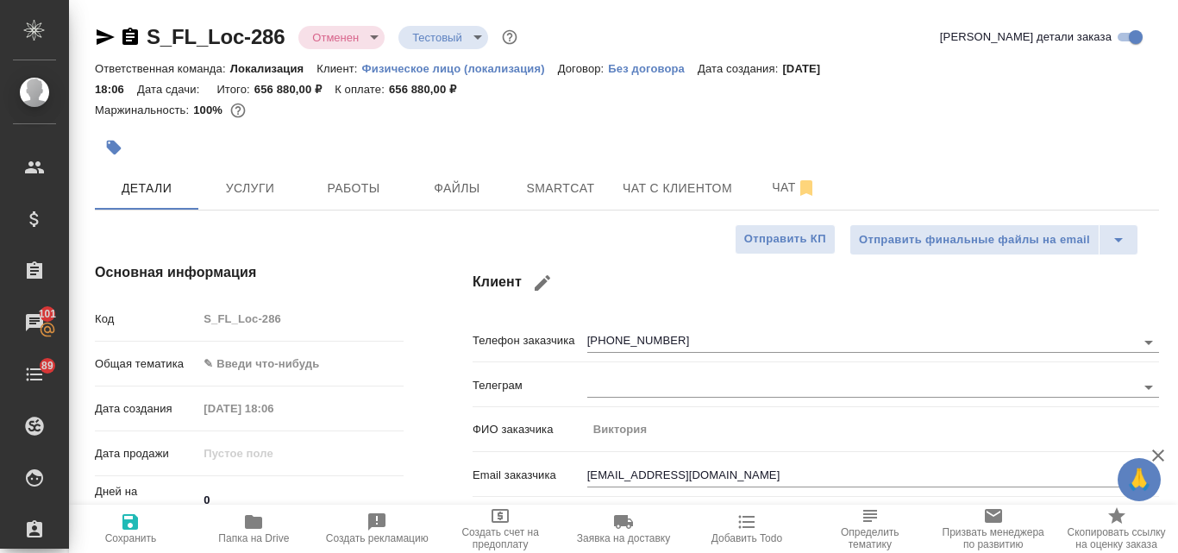
type textarea "x"
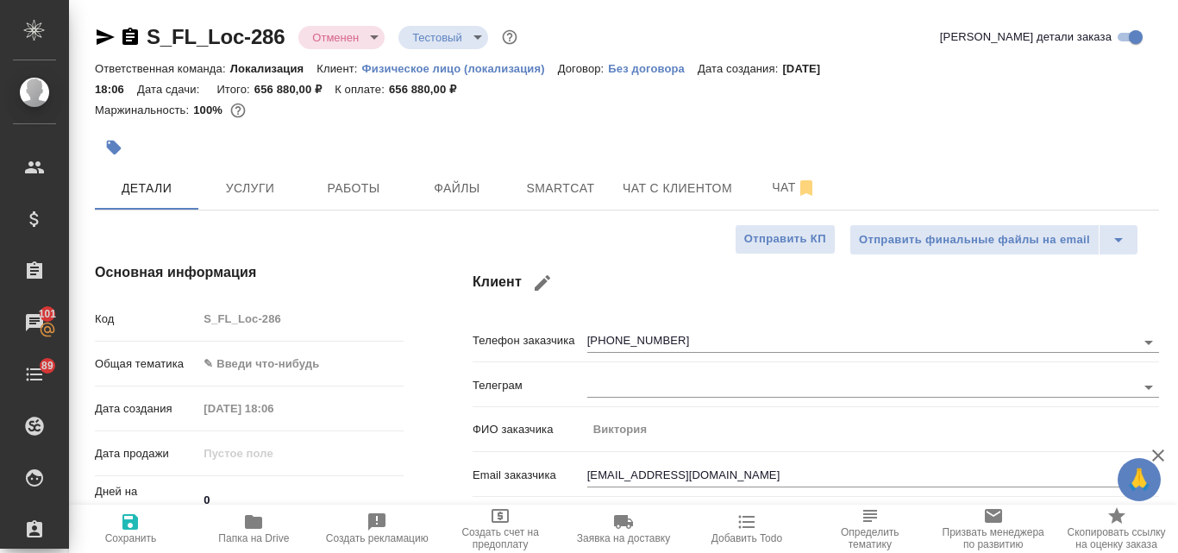
type textarea "x"
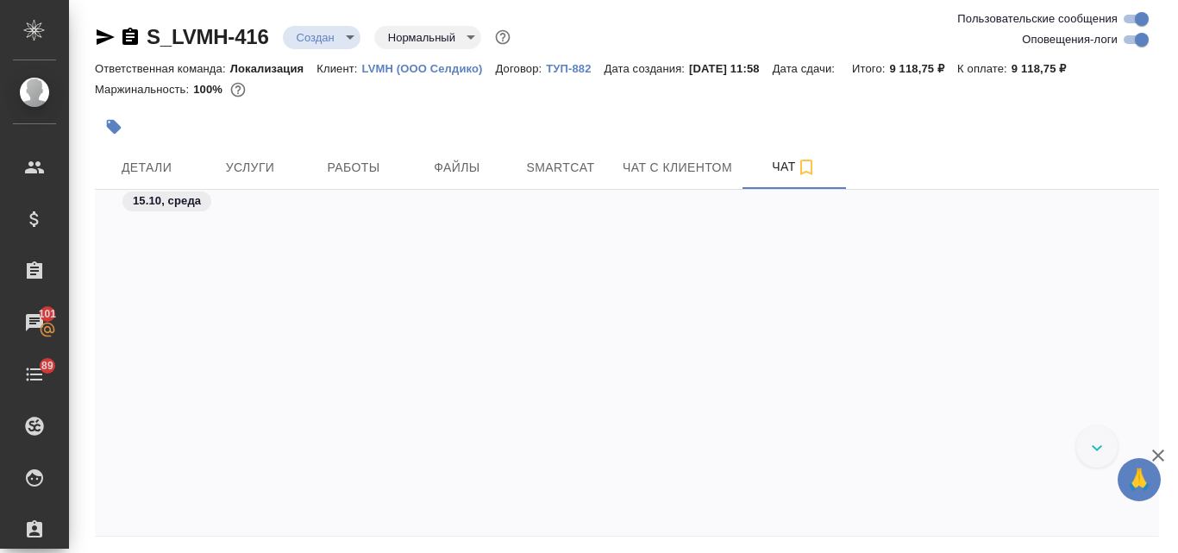
scroll to position [1030, 0]
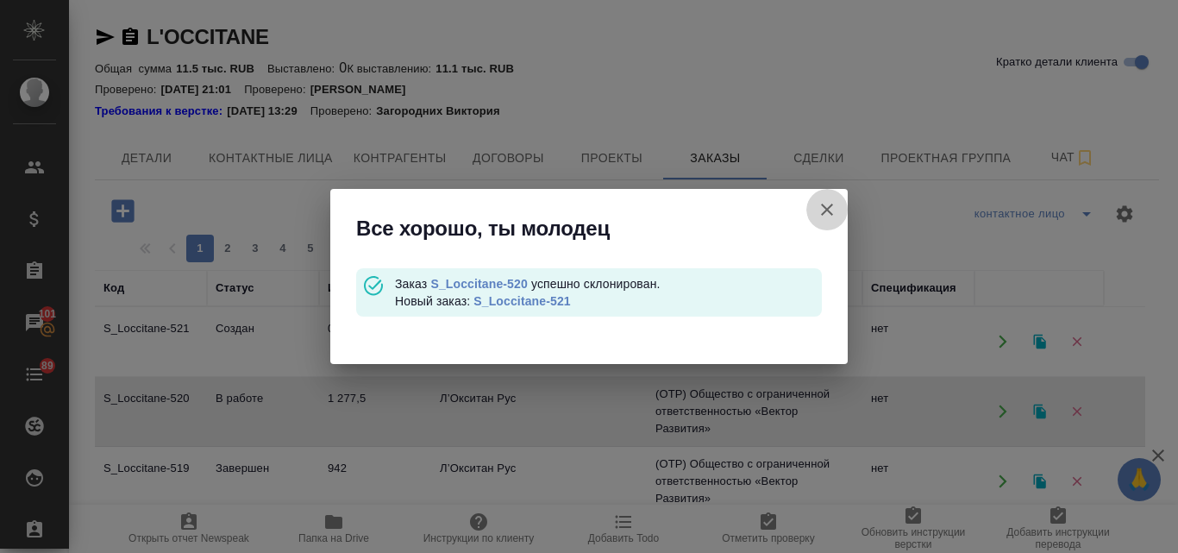
click at [826, 214] on icon "button" at bounding box center [827, 209] width 21 height 21
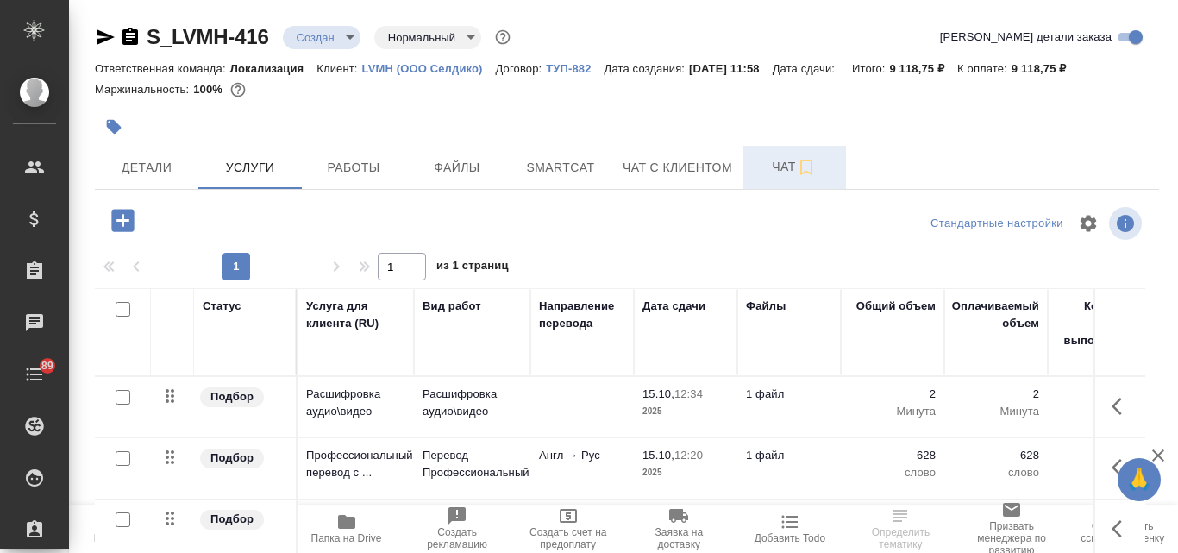
click at [778, 160] on span "Чат" at bounding box center [794, 167] width 83 height 22
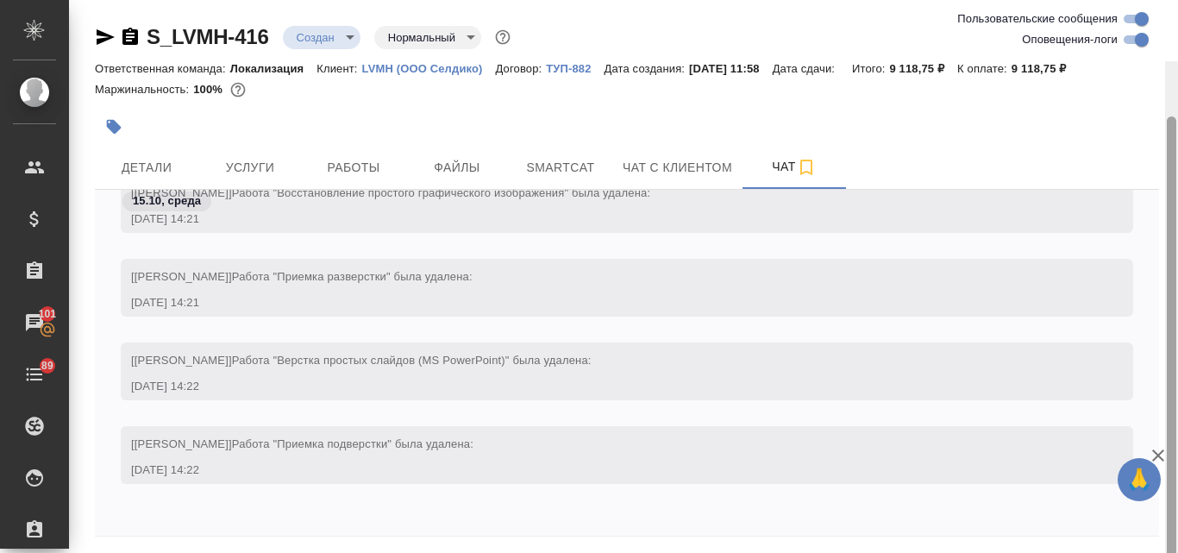
scroll to position [61, 0]
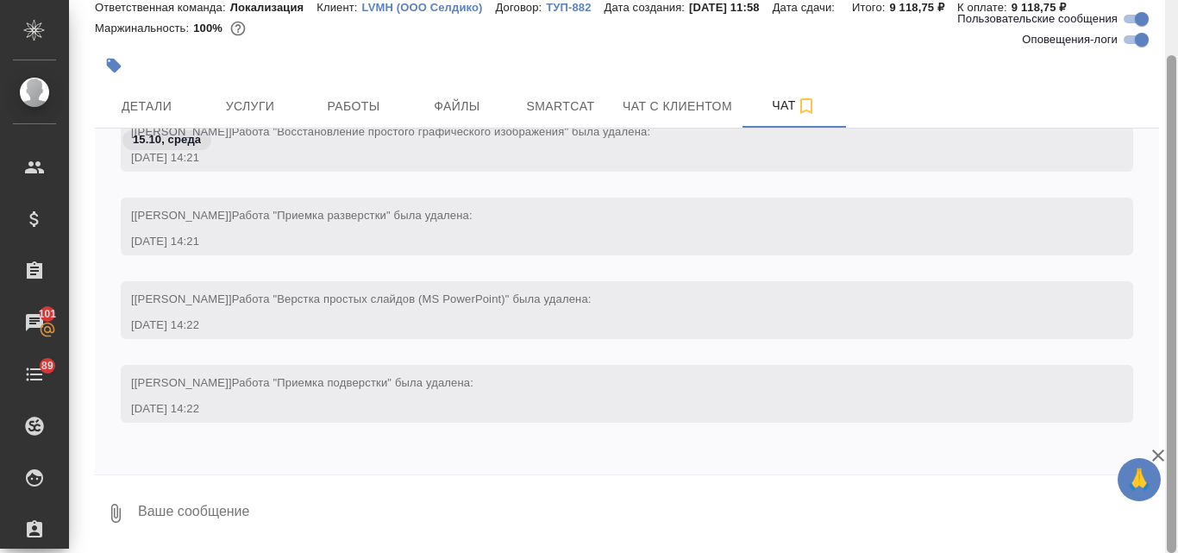
drag, startPoint x: 1177, startPoint y: 289, endPoint x: 1171, endPoint y: 358, distance: 69.3
click at [1177, 355] on div at bounding box center [1171, 276] width 13 height 553
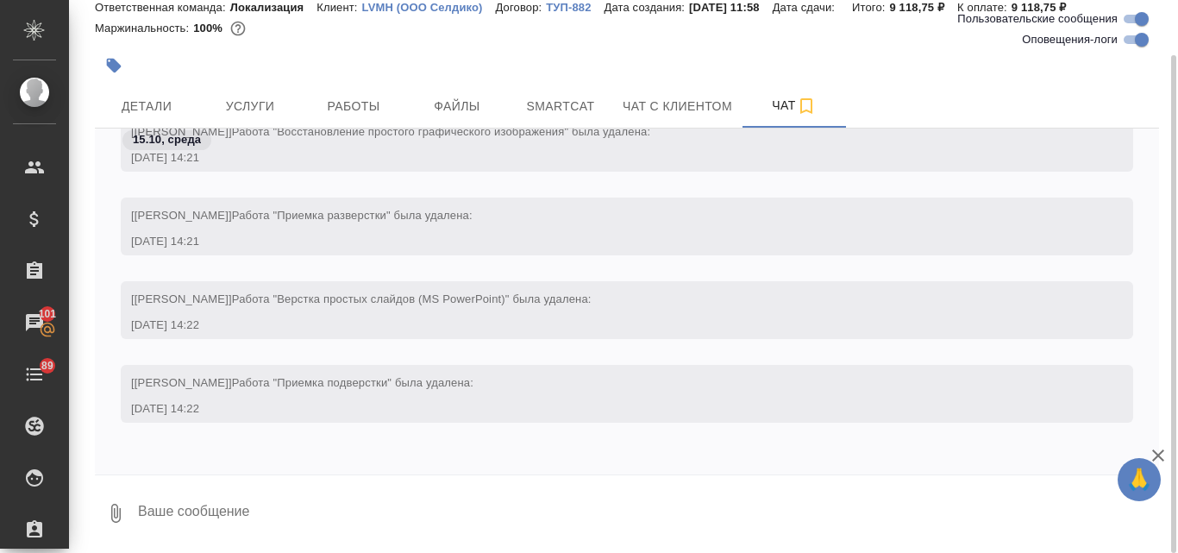
click at [205, 502] on textarea at bounding box center [647, 513] width 1023 height 59
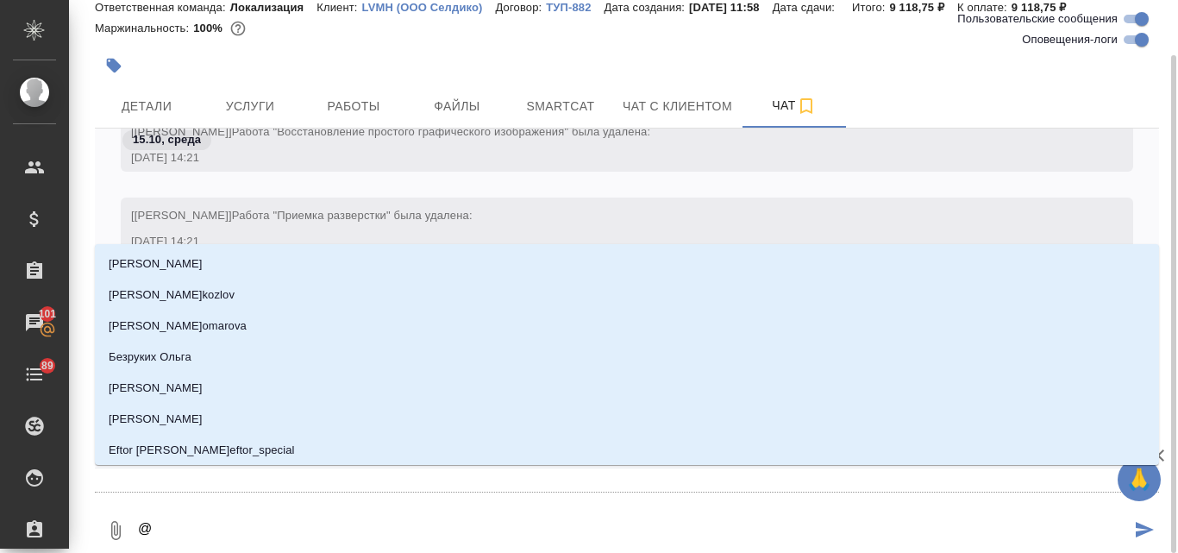
type textarea "@м"
type input "м"
type textarea "@ма"
type input "ма"
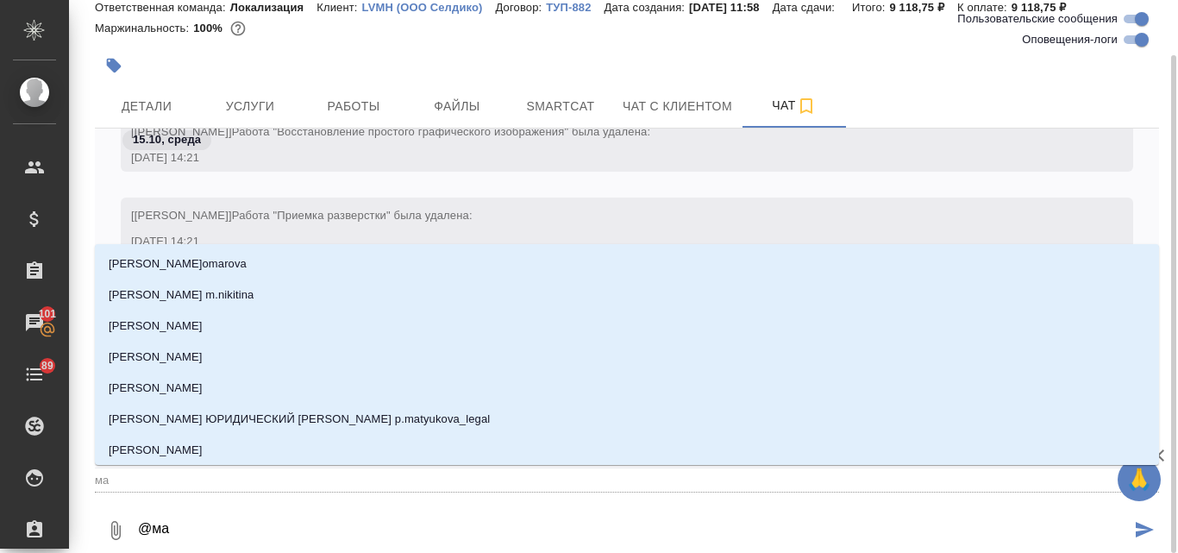
type textarea "@мал"
type input "мал"
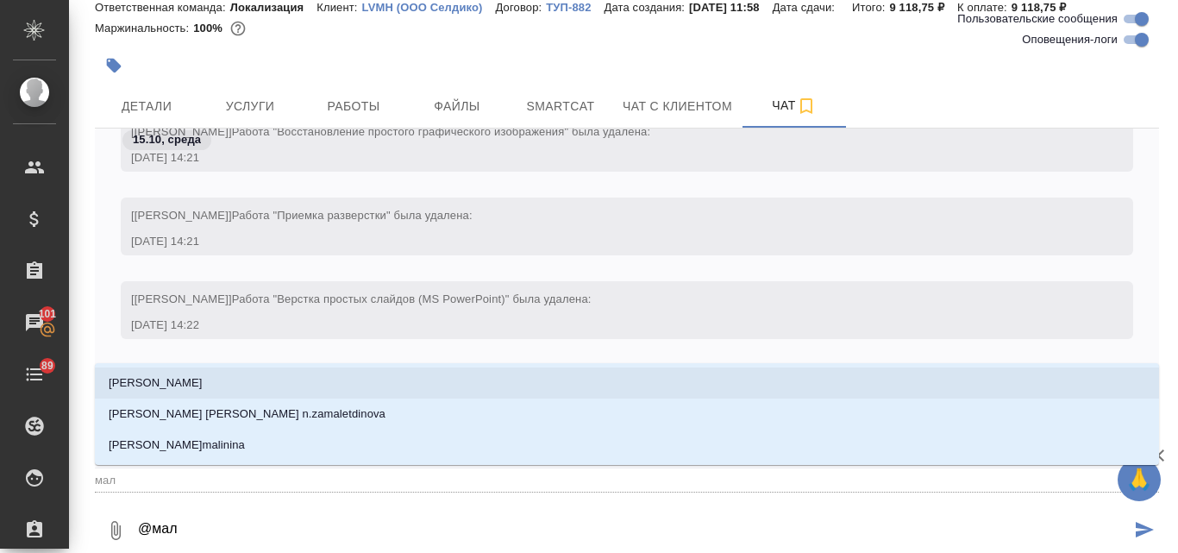
click at [203, 388] on p "Малофеева Екатерина" at bounding box center [156, 382] width 94 height 17
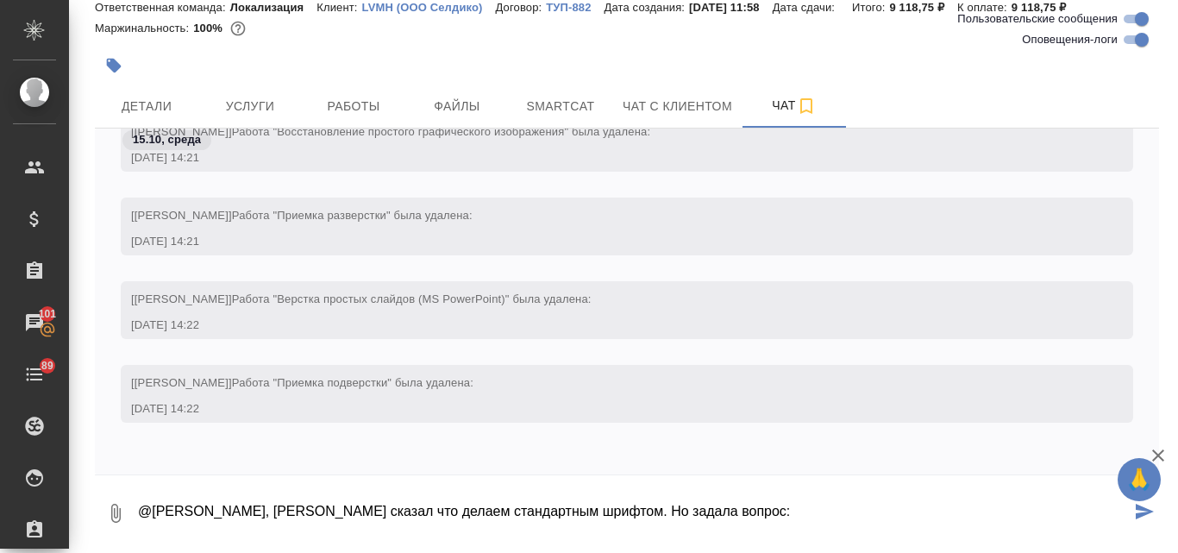
paste textarea "Я при необходимости сделаю замену самостоятельно. Это же будет возможно?"
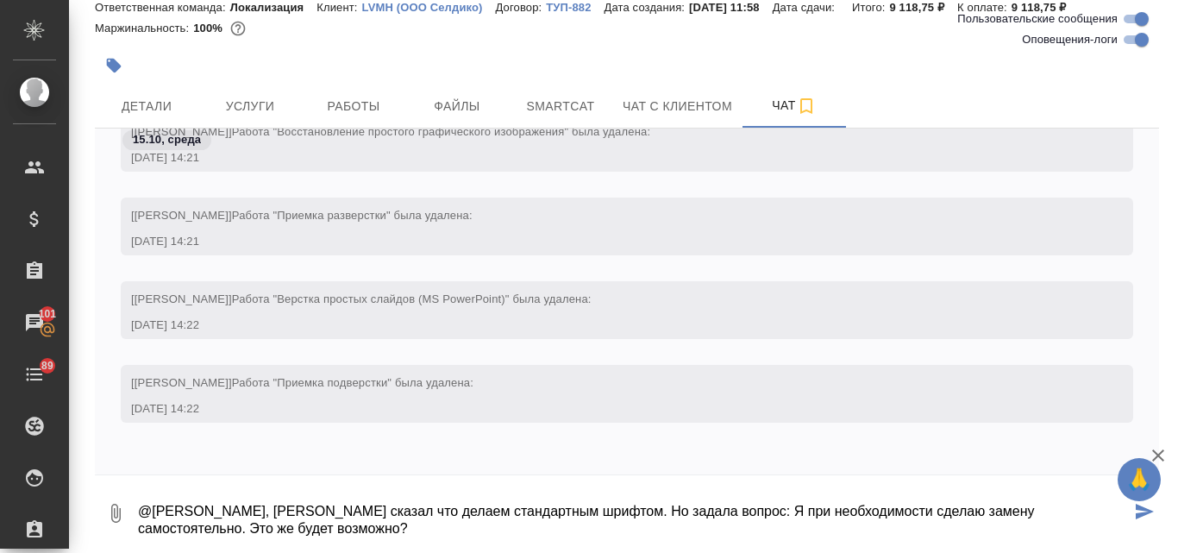
click at [398, 513] on textarea "@Малофеева Екатерина, клиент сказал что делаем стандартным шрифтом. Но задала в…" at bounding box center [633, 513] width 995 height 59
type textarea "@Малофеева Екатерина, клиент сказала что делаем стандартным шрифтом. Но задала …"
click at [1136, 516] on icon "submit" at bounding box center [1145, 512] width 18 height 16
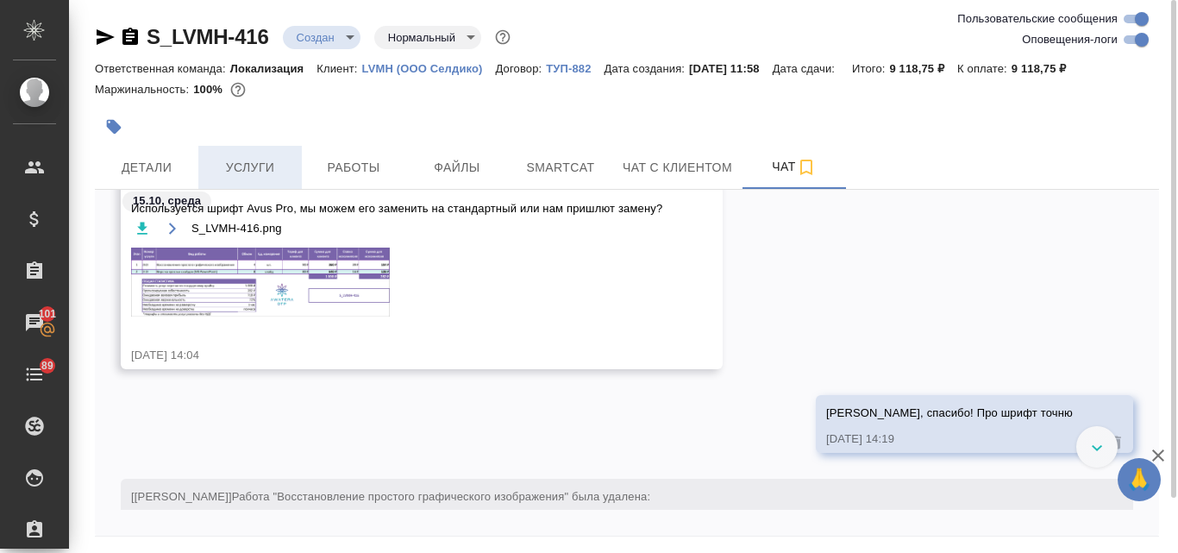
scroll to position [1049, 0]
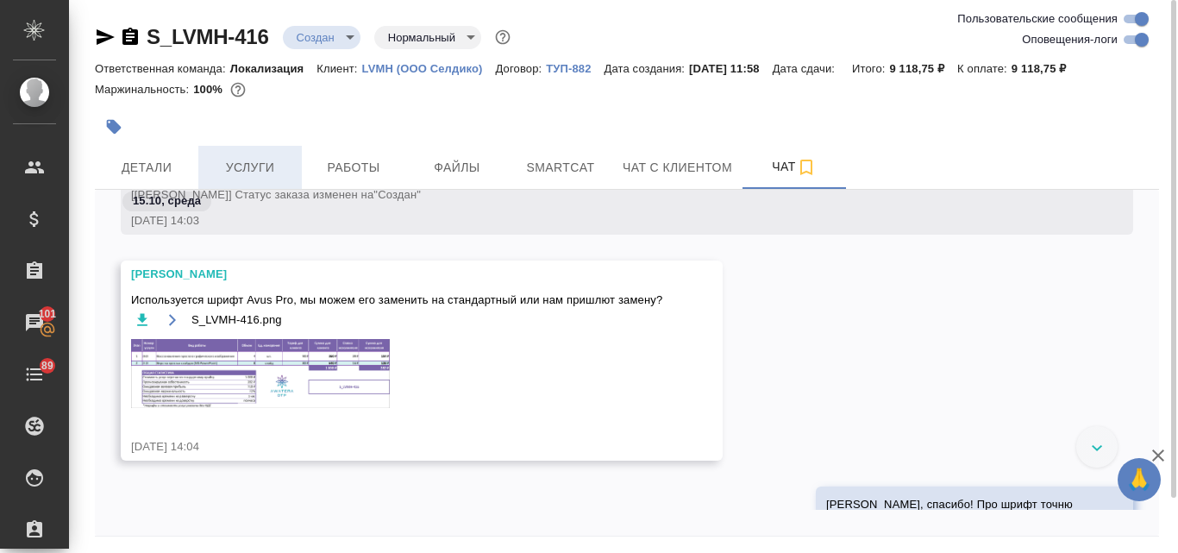
click at [242, 181] on button "Услуги" at bounding box center [250, 167] width 104 height 43
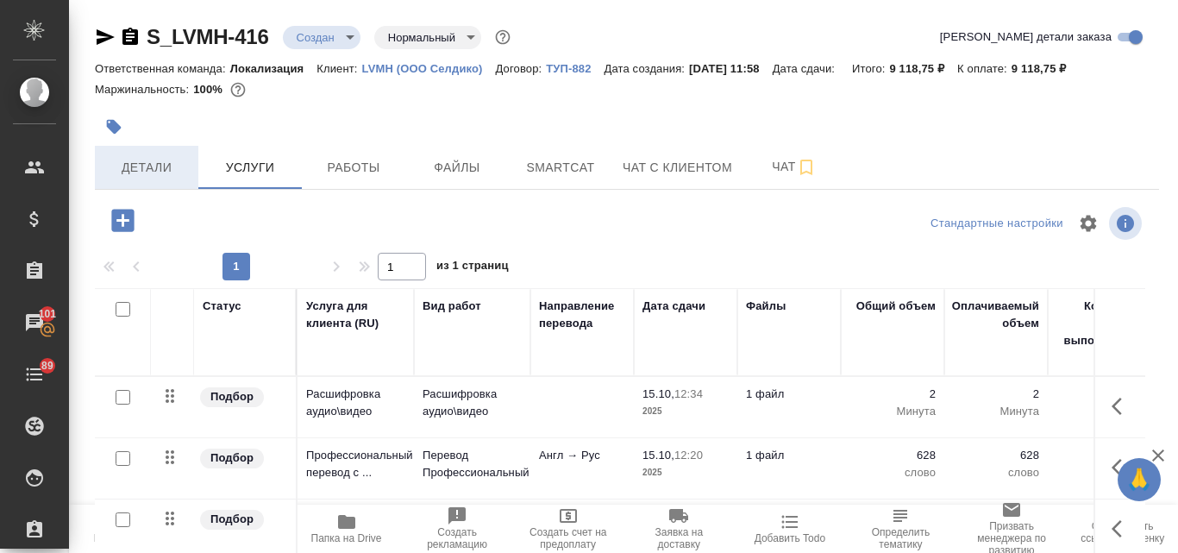
click at [147, 173] on span "Детали" at bounding box center [146, 168] width 83 height 22
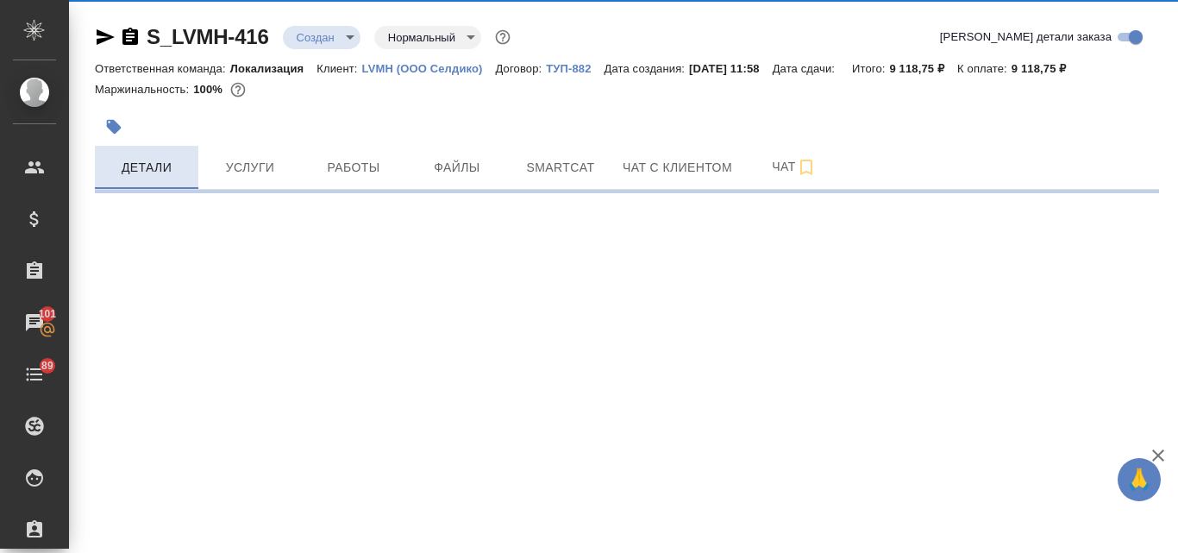
select select "RU"
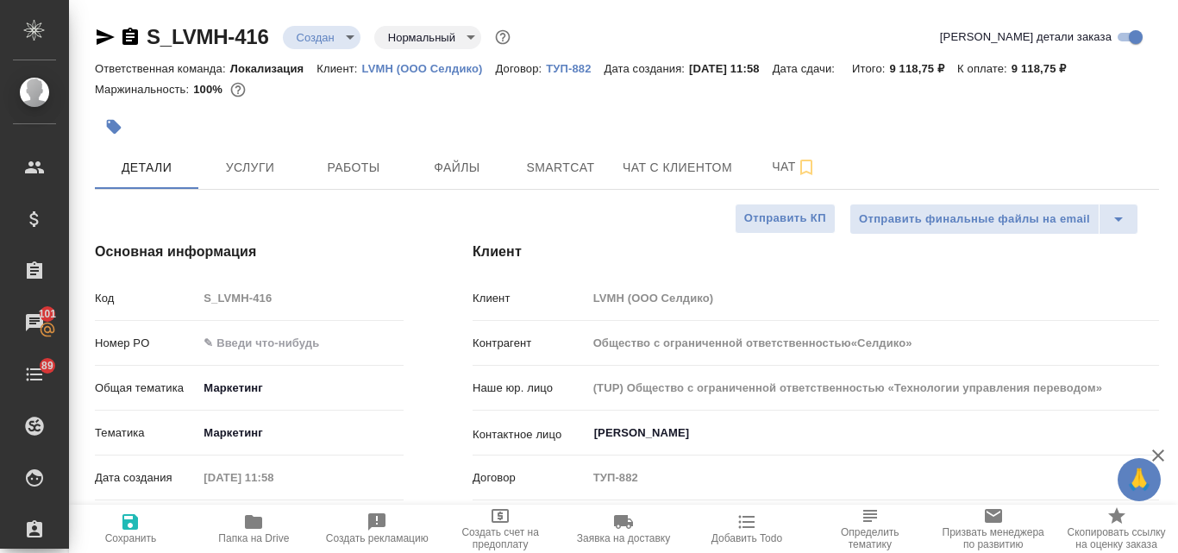
type textarea "x"
click at [267, 348] on input "text" at bounding box center [301, 342] width 206 height 25
paste input "194142"
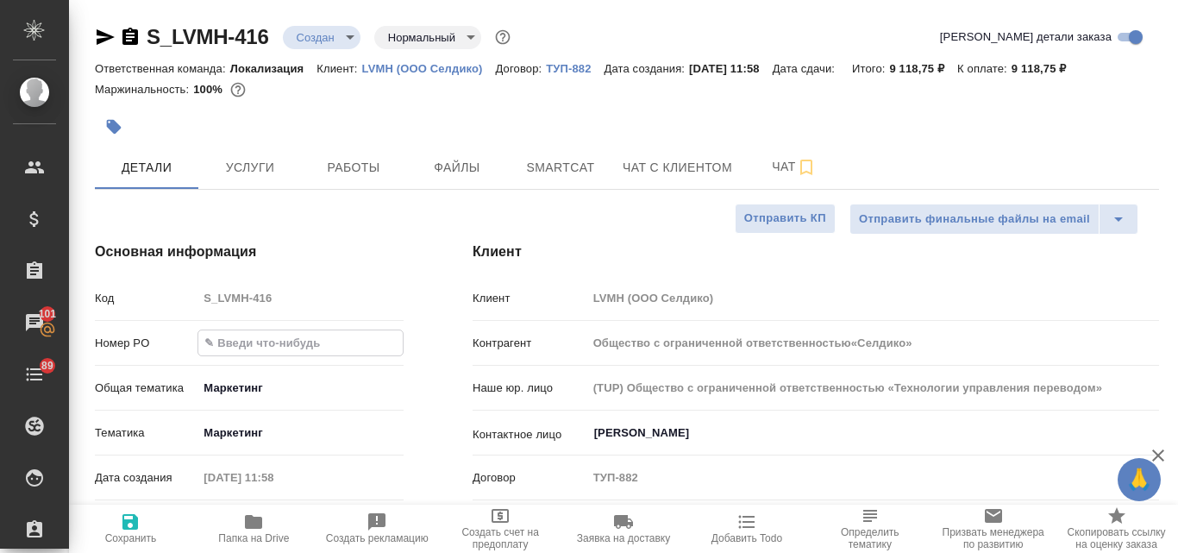
type input "194142"
type input "Общество с ограниченной ответственностью«Селдико»"
type textarea "x"
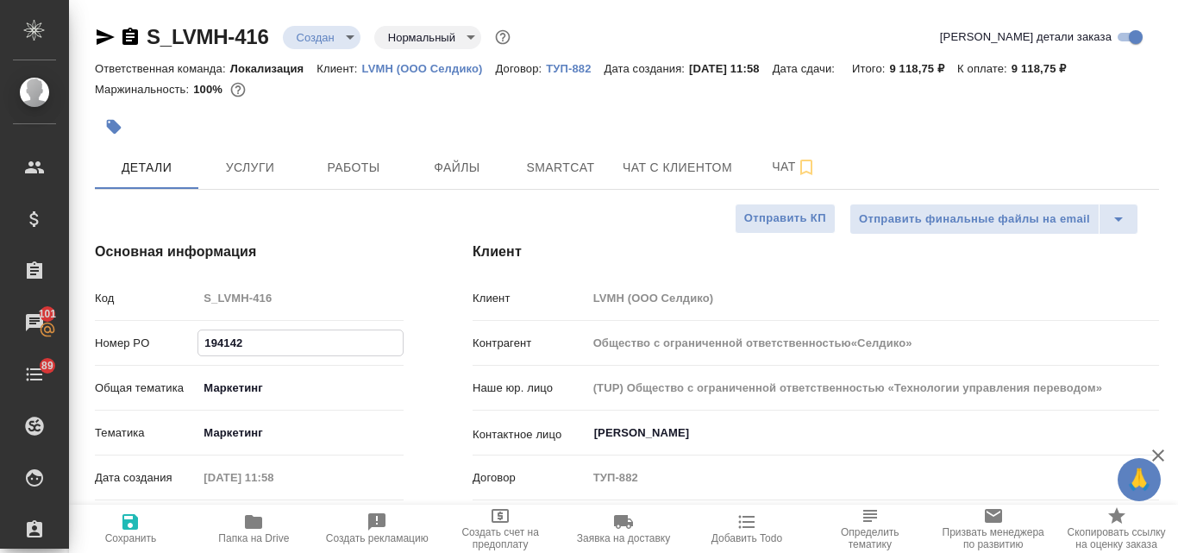
type input "194142"
click at [126, 536] on span "Сохранить" at bounding box center [131, 538] width 52 height 12
type input "Общество с ограниченной ответственностью«Селдико»"
type textarea "x"
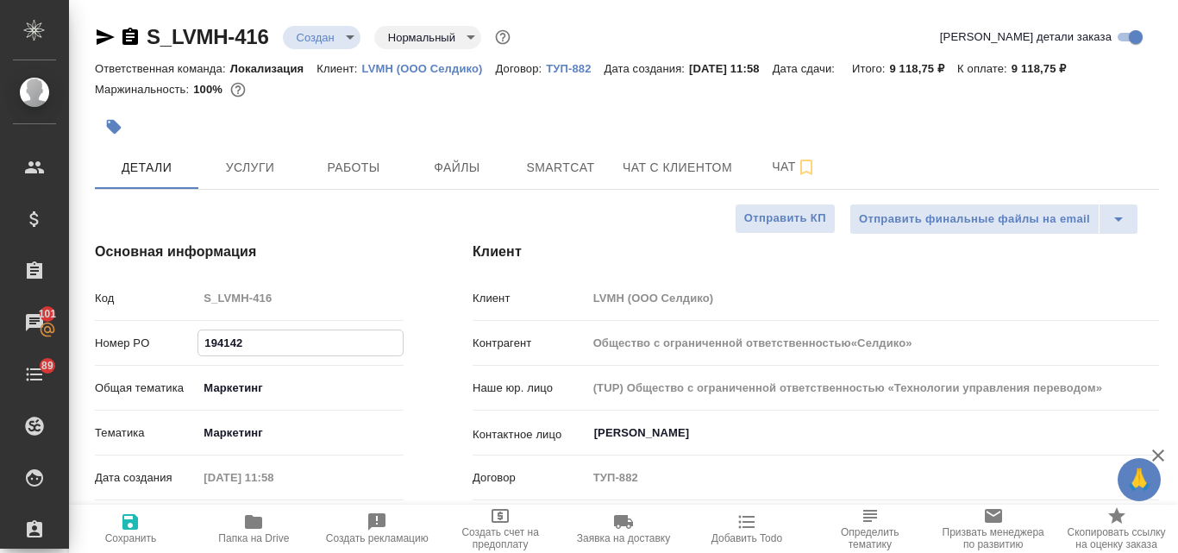
type textarea "x"
type input "Общество с ограниченной ответственностью«Селдико»"
type textarea "x"
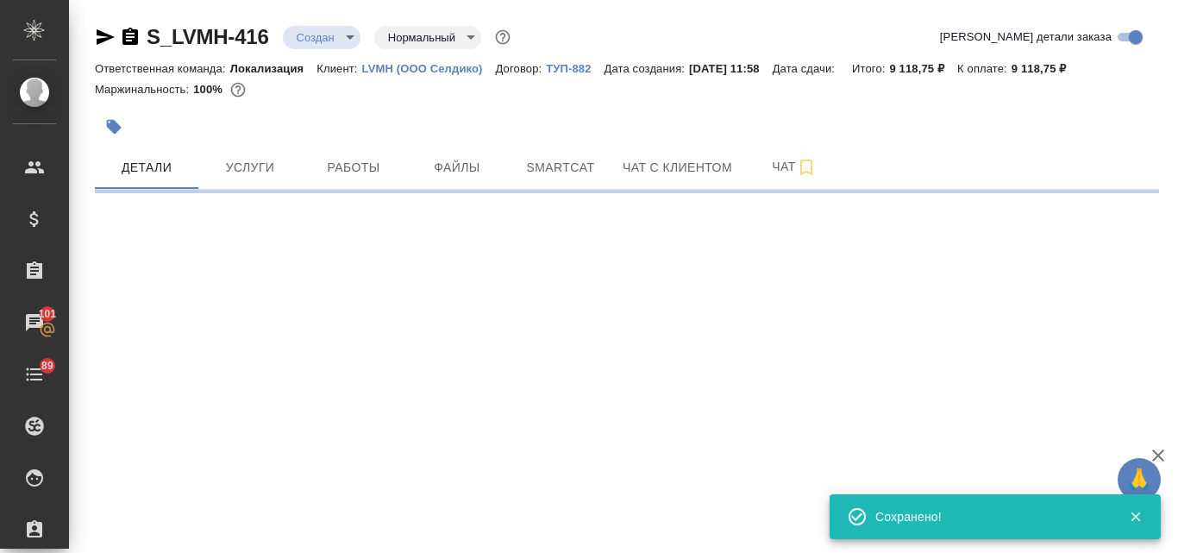
select select "RU"
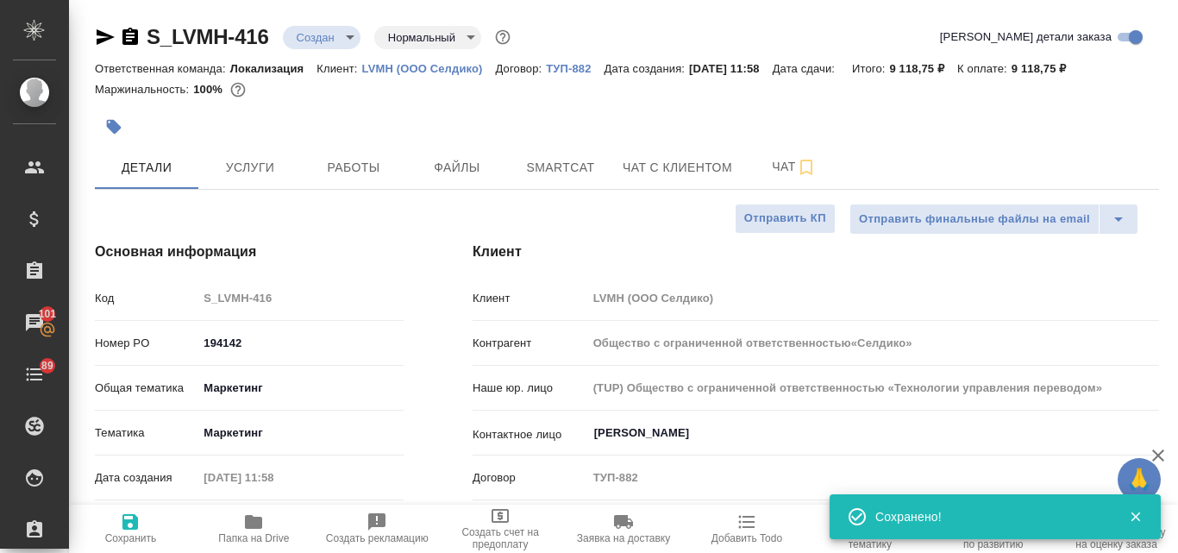
type textarea "x"
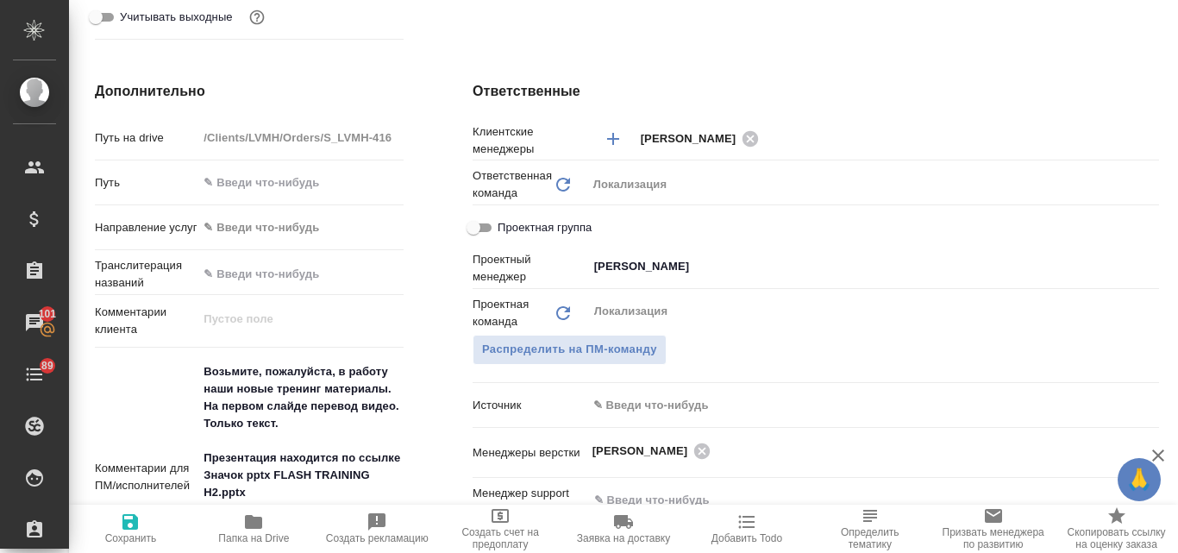
scroll to position [512, 0]
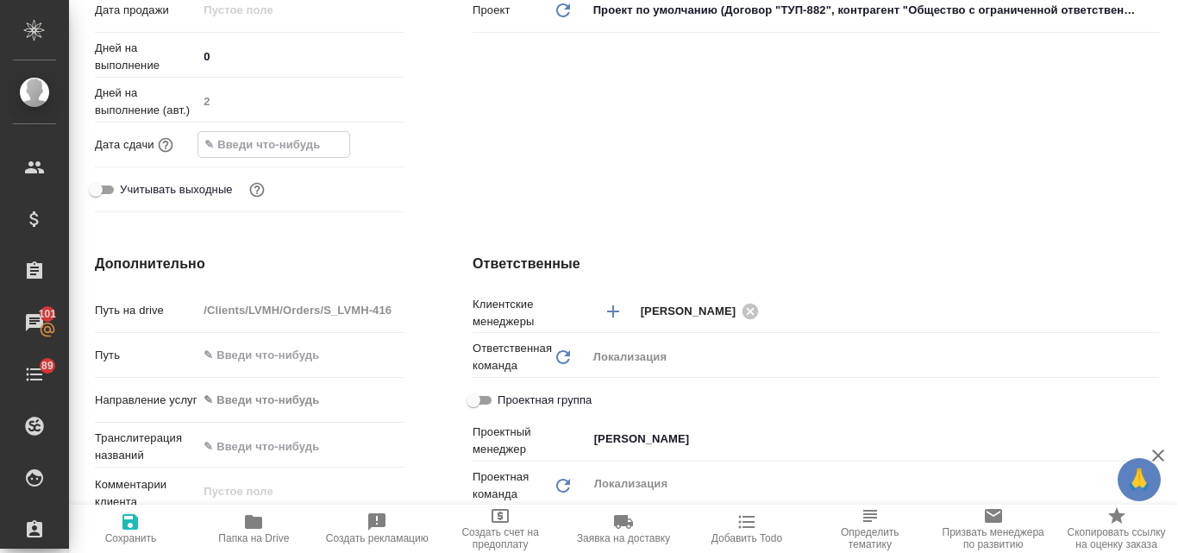
click at [257, 147] on input "text" at bounding box center [273, 144] width 151 height 25
click at [352, 137] on icon "button" at bounding box center [354, 142] width 16 height 17
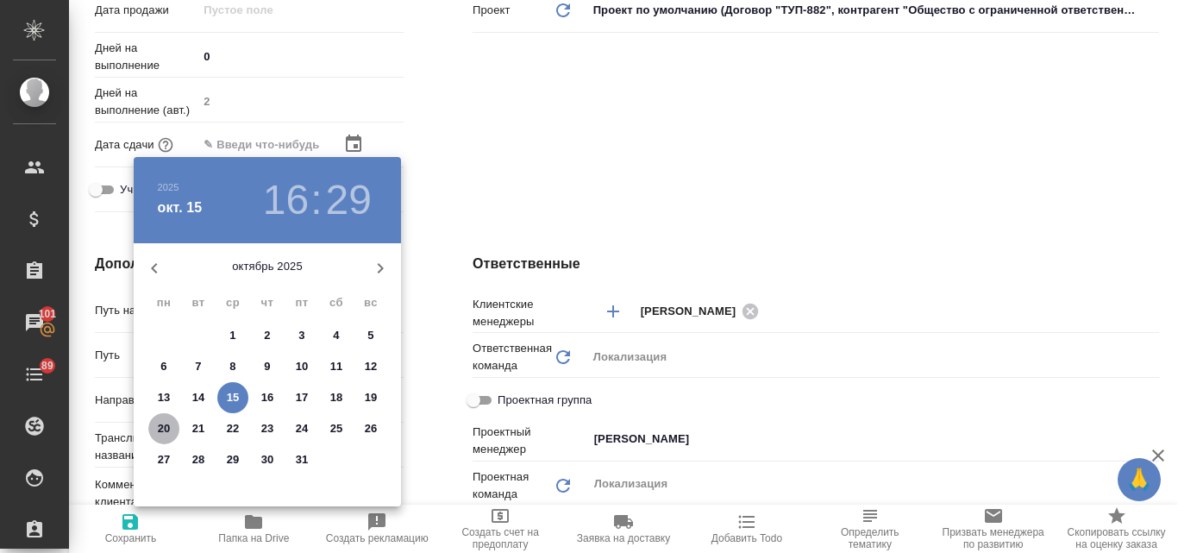
click at [161, 424] on p "20" at bounding box center [164, 428] width 13 height 17
type input "20.10.2025 16:29"
type input "Общество с ограниченной ответственностью«Селдико»"
type textarea "x"
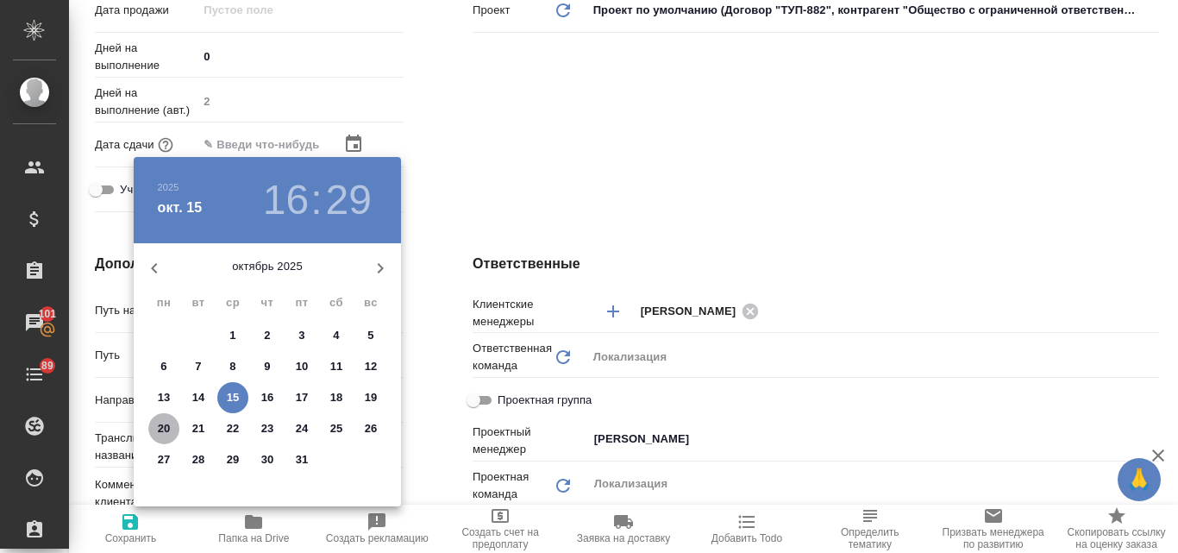
type textarea "x"
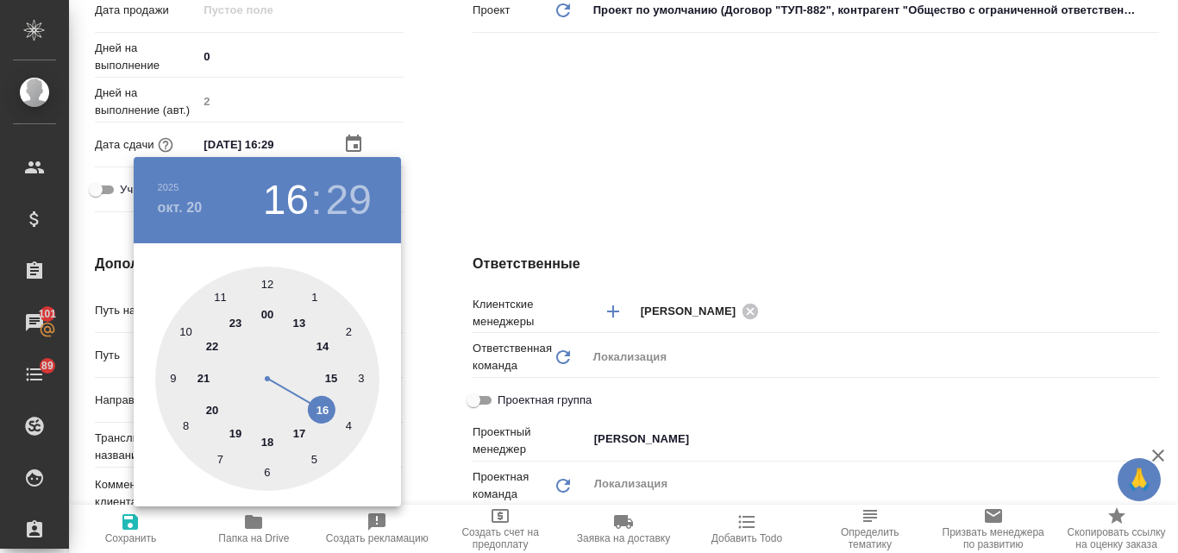
click at [299, 433] on div at bounding box center [267, 379] width 224 height 224
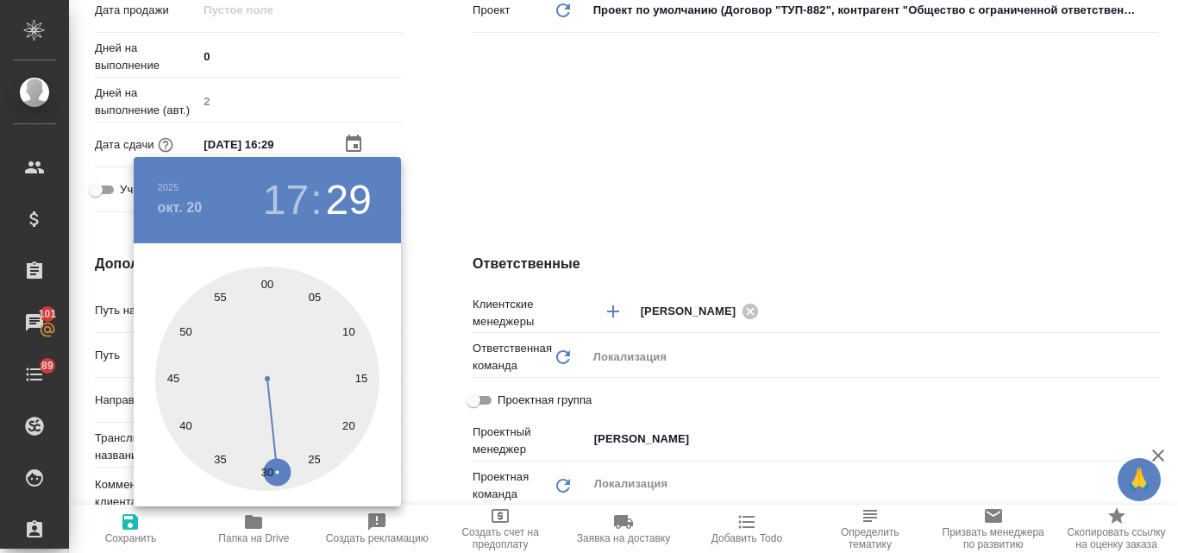
type input "20.10.2025 17:29"
type input "Общество с ограниченной ответственностью«Селдико»"
type textarea "x"
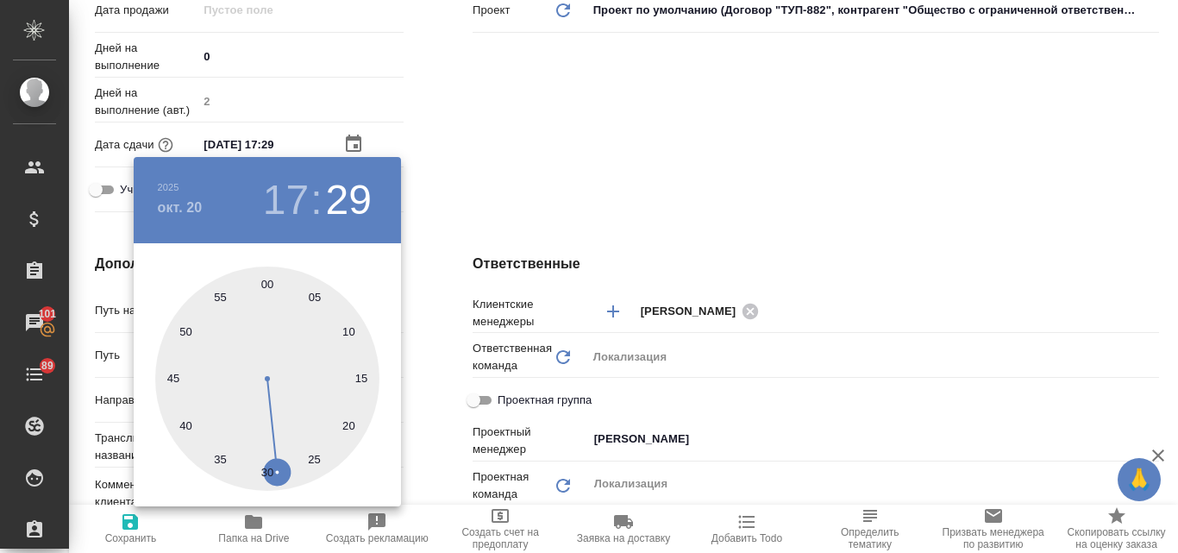
drag, startPoint x: 266, startPoint y: 281, endPoint x: 274, endPoint y: 280, distance: 8.7
click at [267, 281] on div at bounding box center [267, 379] width 224 height 224
type input "20.10.2025 17:00"
type input "Общество с ограниченной ответственностью«Селдико»"
type textarea "x"
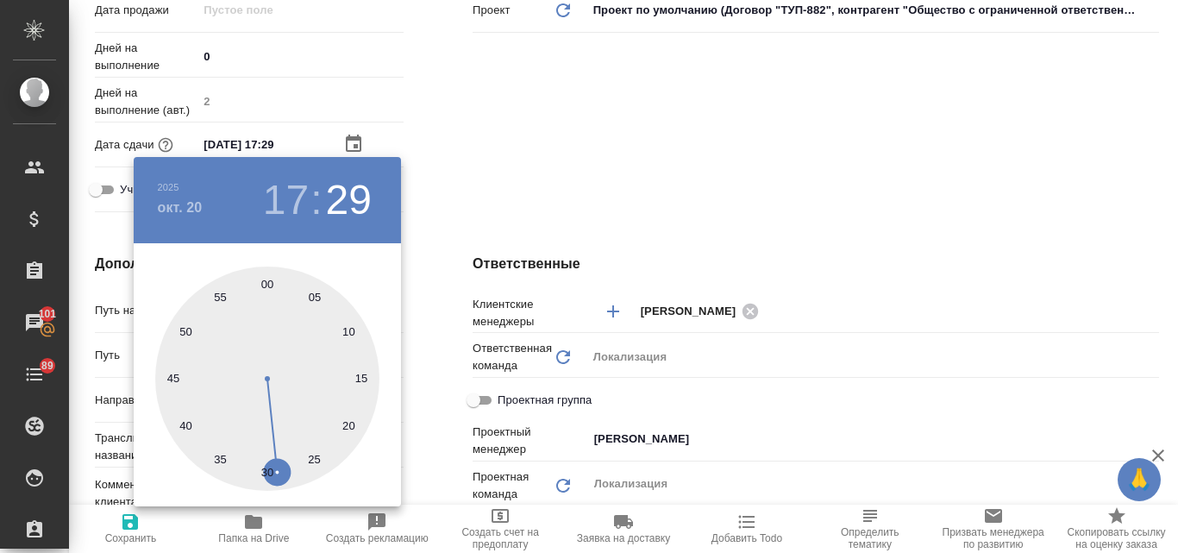
type textarea "x"
click at [617, 160] on div at bounding box center [589, 276] width 1178 height 553
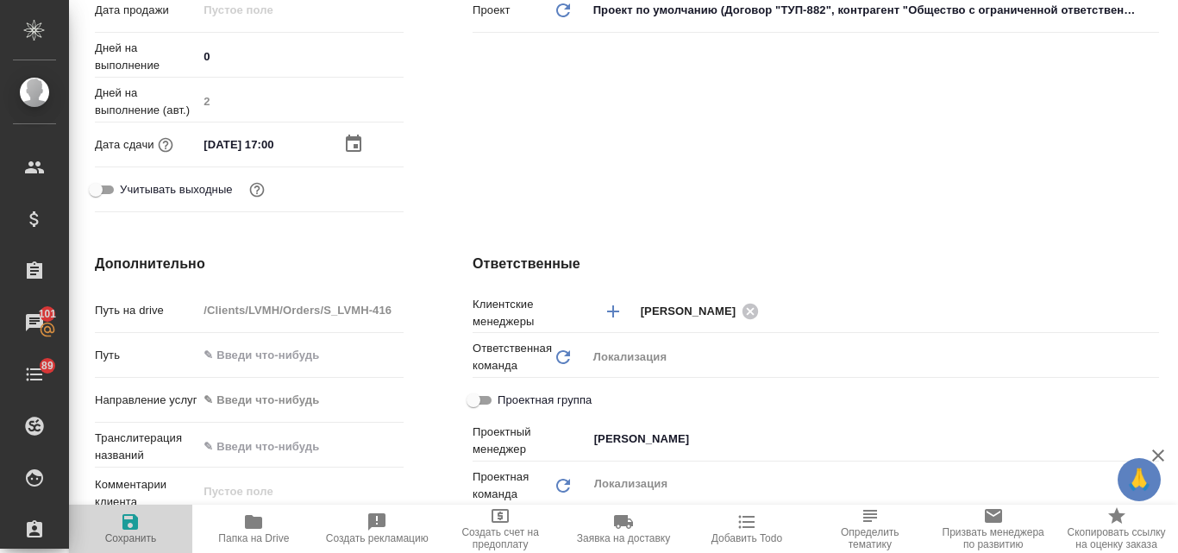
click at [134, 522] on icon "button" at bounding box center [130, 522] width 16 height 16
type input "Общество с ограниченной ответственностью«Селдико»"
type textarea "x"
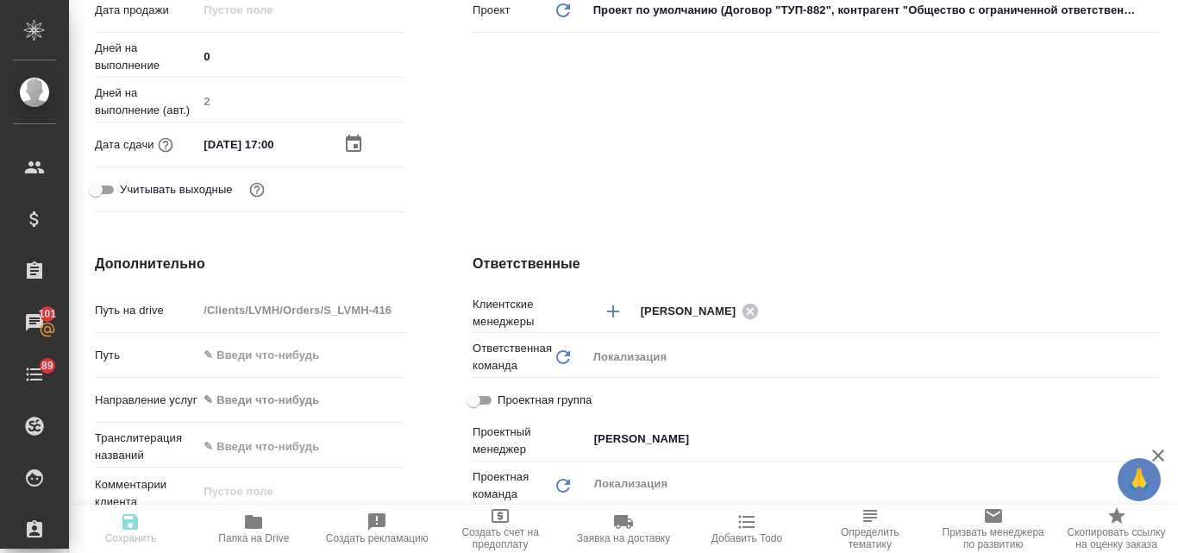
type input "Общество с ограниченной ответственностью«Селдико»"
type textarea "x"
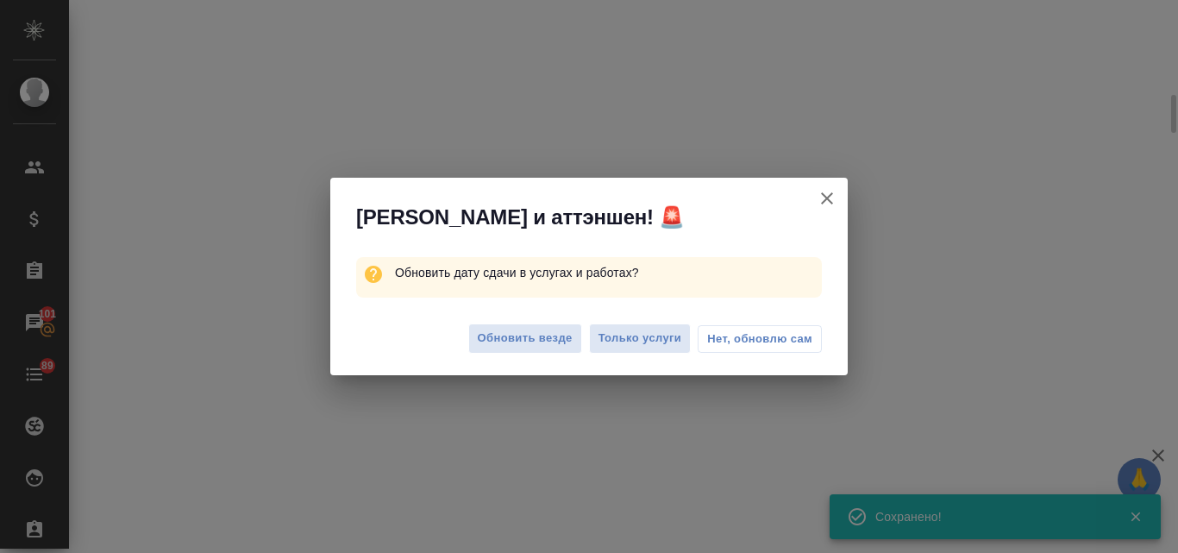
select select "RU"
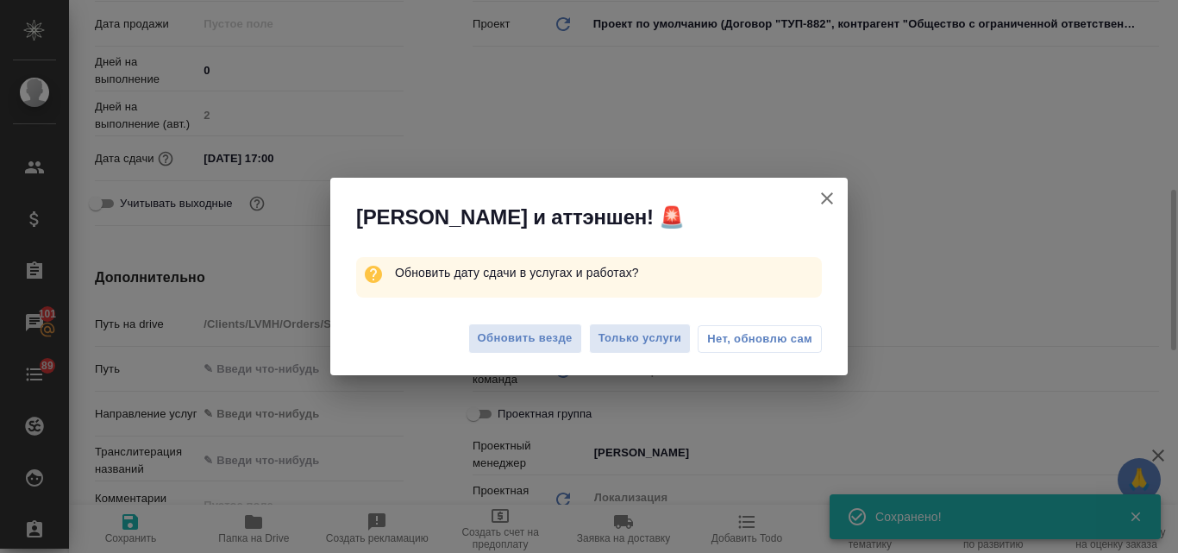
scroll to position [533, 0]
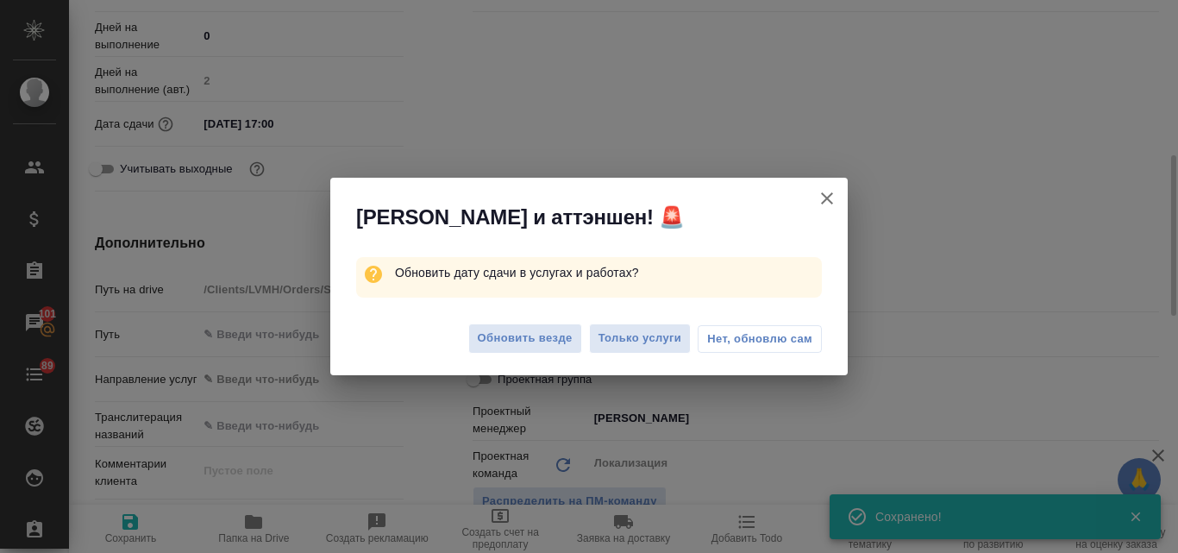
type textarea "x"
click at [512, 332] on span "Обновить везде" at bounding box center [525, 339] width 95 height 20
type input "Общество с ограниченной ответственностью«Селдико»"
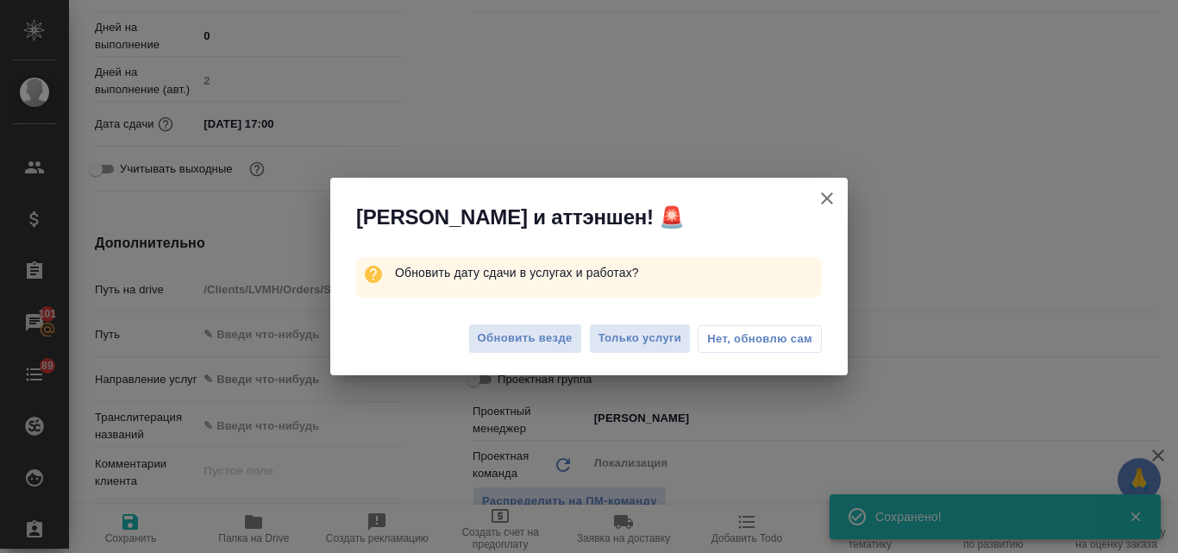
type textarea "x"
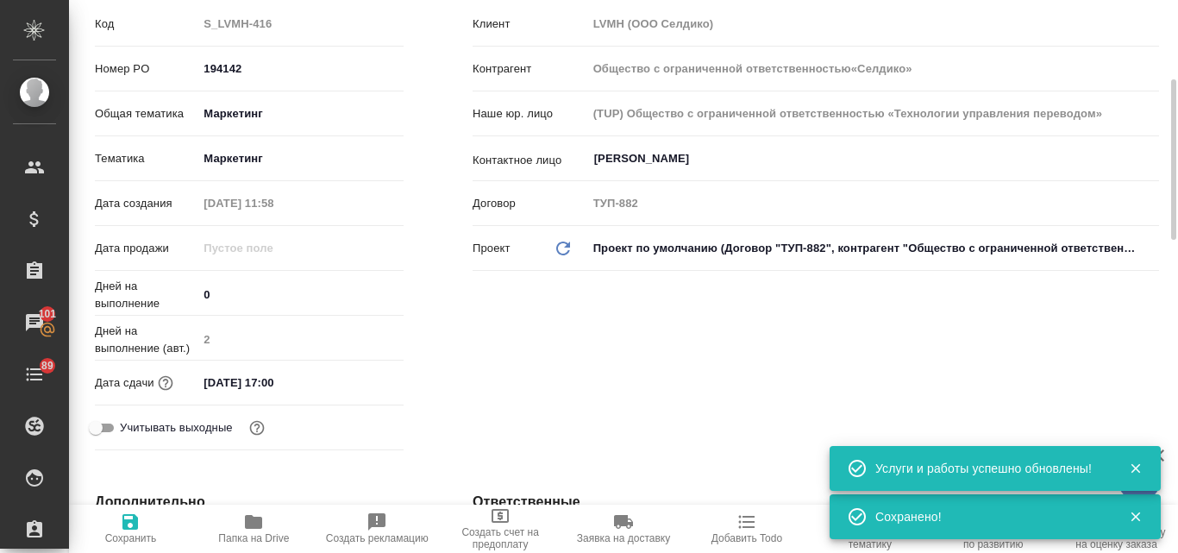
scroll to position [0, 0]
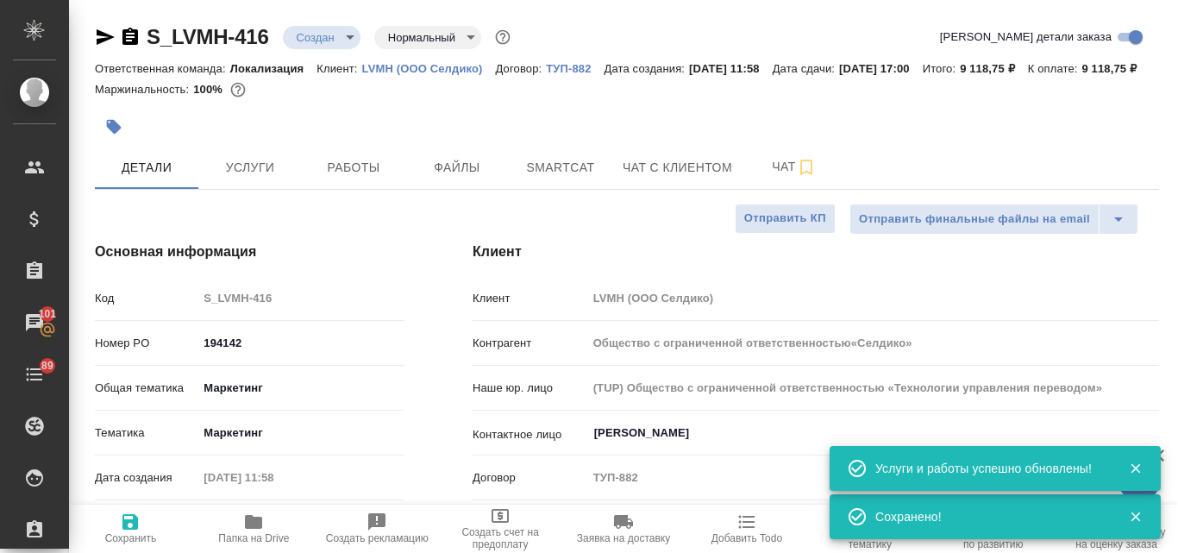
click at [343, 42] on body "🙏 .cls-1 fill:#fff; AWATERA Valyaeva Anna Клиенты Спецификации Заказы 101 Чаты …" at bounding box center [589, 276] width 1178 height 553
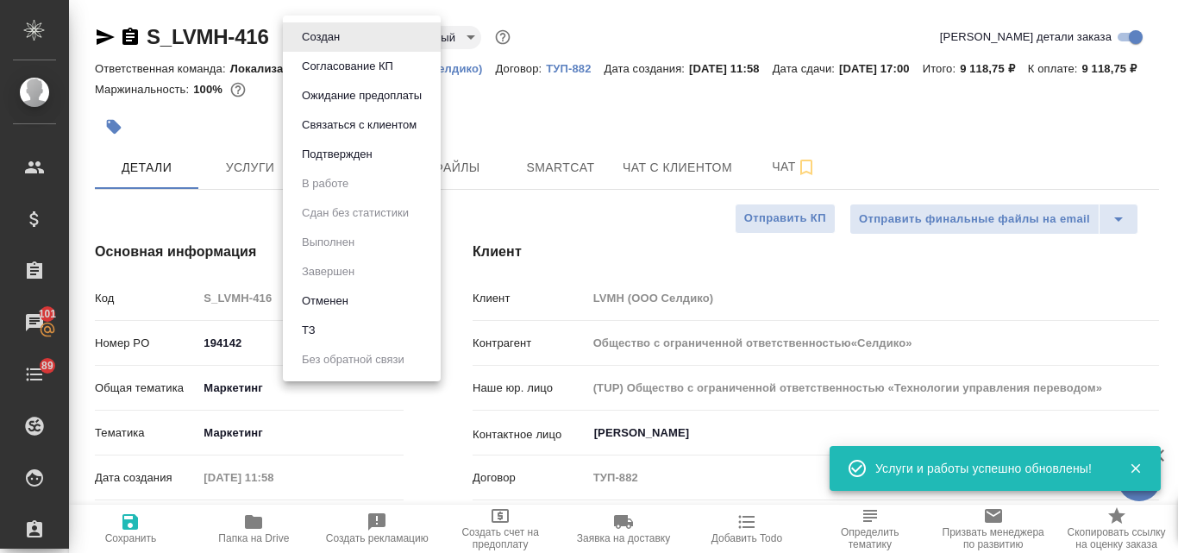
click at [336, 156] on button "Подтвержден" at bounding box center [337, 154] width 81 height 19
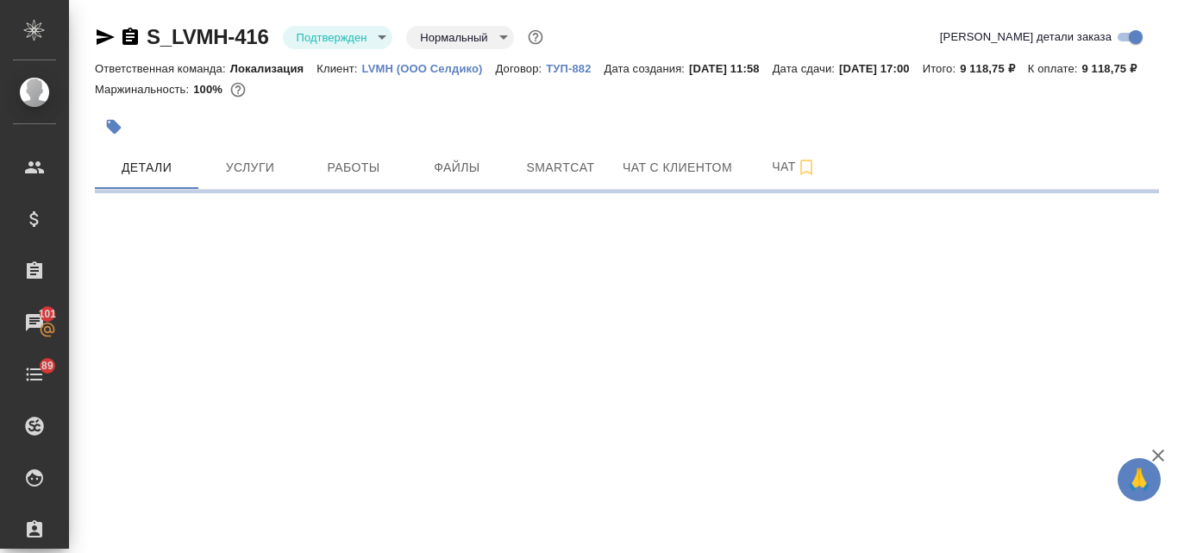
select select "RU"
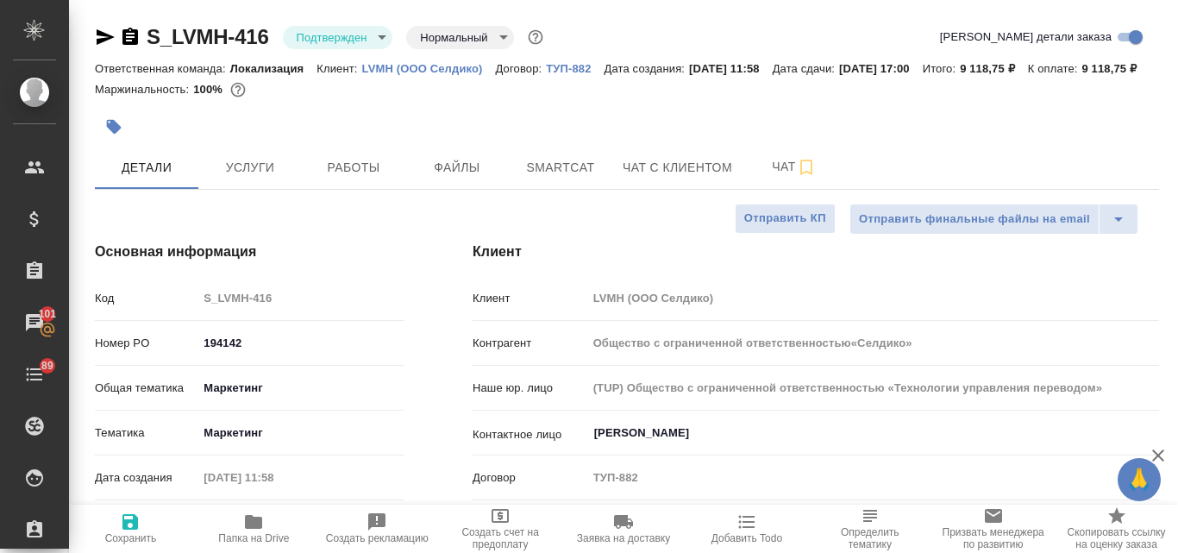
type textarea "x"
click at [110, 40] on icon "button" at bounding box center [105, 37] width 21 height 21
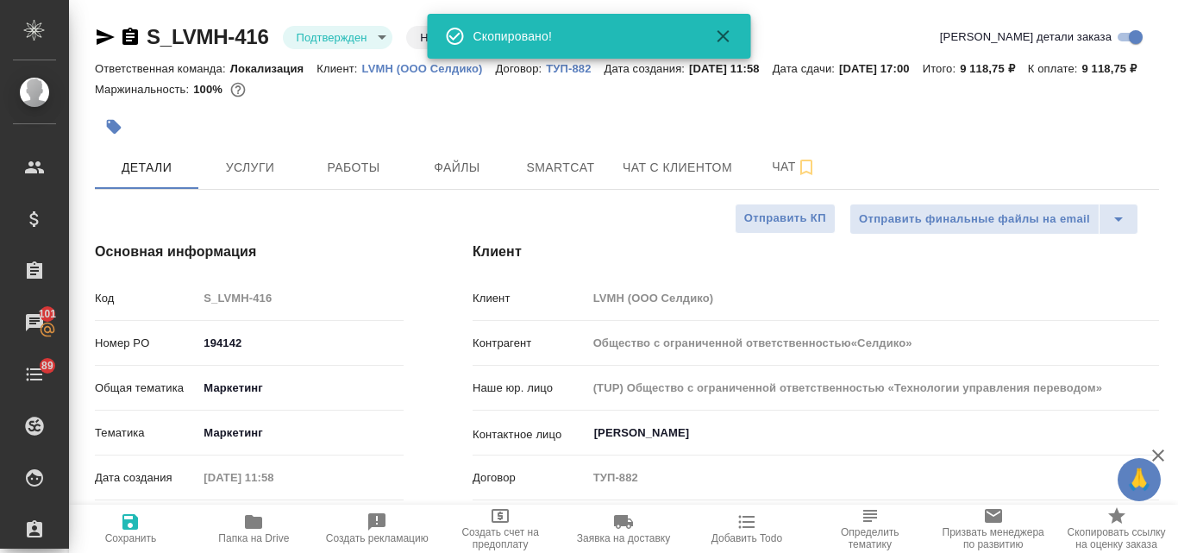
type input "Общество с ограниченной ответственностью«Селдико»"
type textarea "x"
type input "Общество с ограниченной ответственностью«Селдико»"
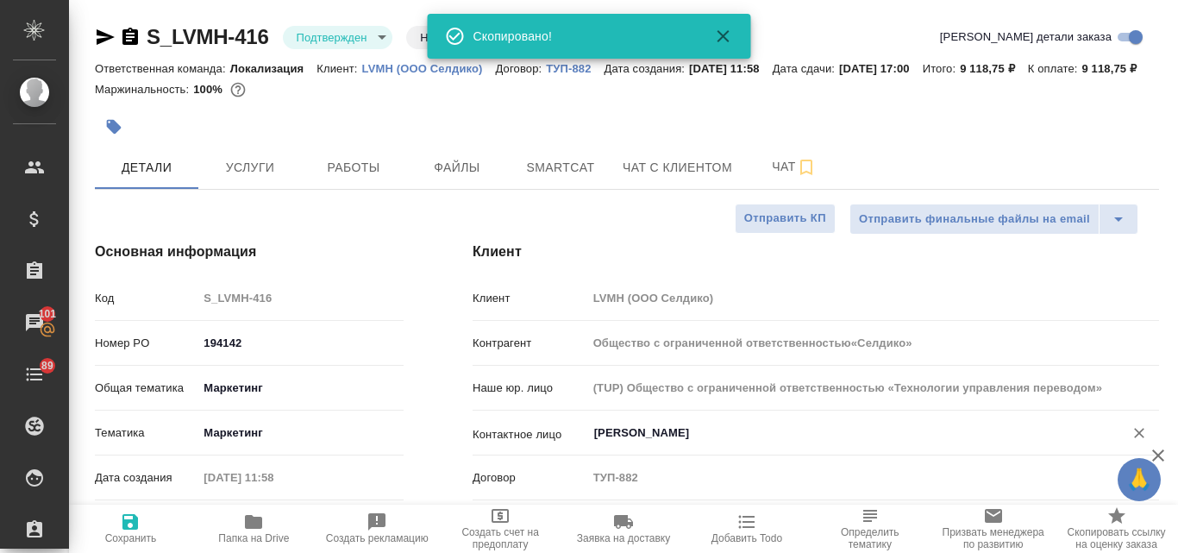
type textarea "x"
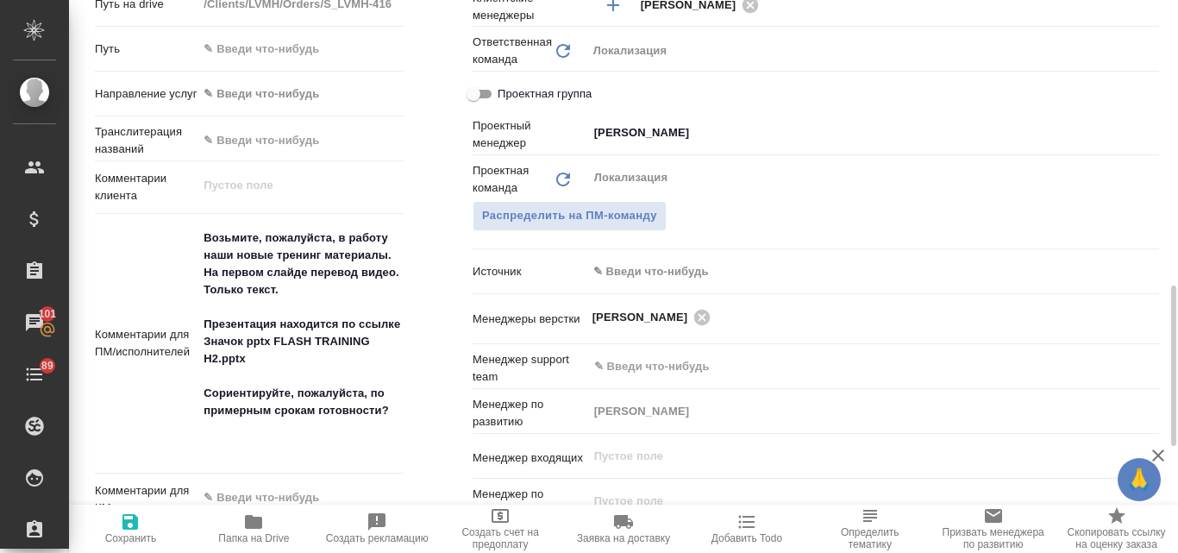
scroll to position [803, 0]
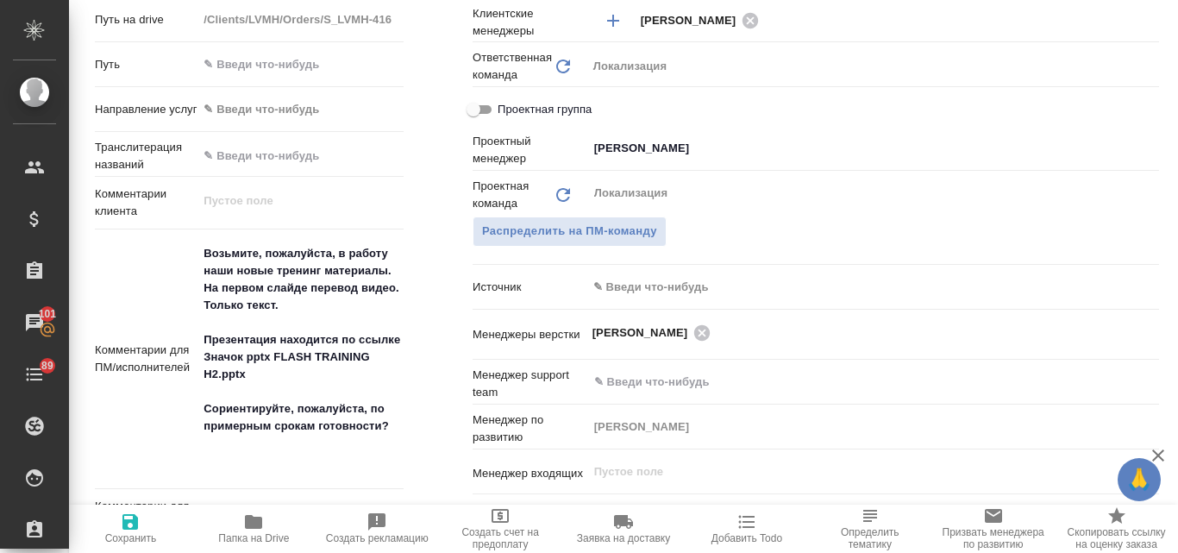
click at [620, 309] on body "🙏 .cls-1 fill:#fff; AWATERA Valyaeva Anna Клиенты Спецификации Заказы 101 Чаты …" at bounding box center [589, 276] width 1178 height 553
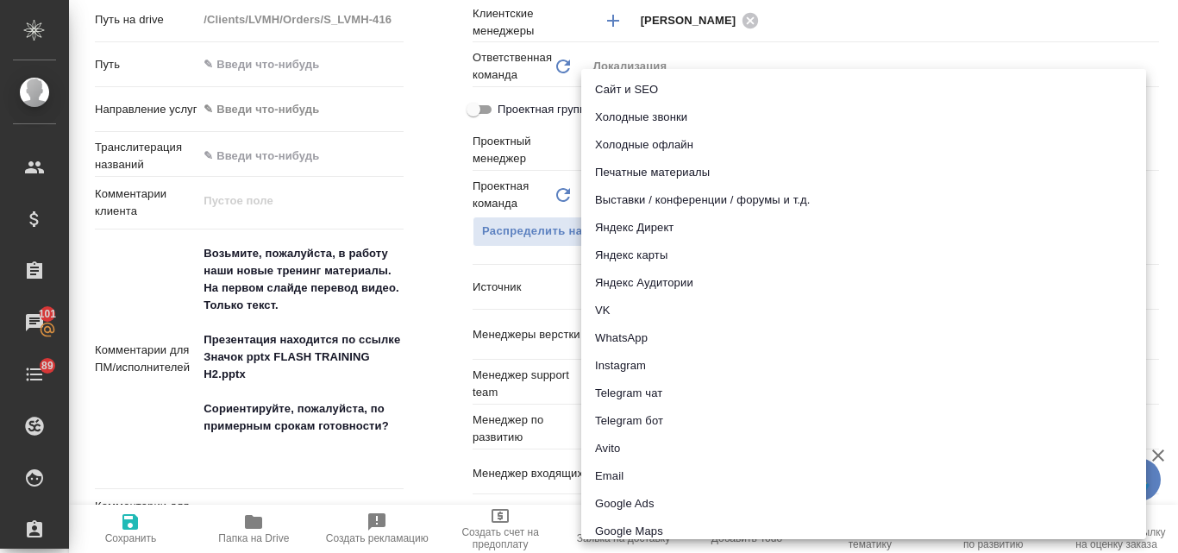
click at [615, 475] on li "Email" at bounding box center [863, 476] width 565 height 28
type input "Общество с ограниченной ответственностью«Селдико»"
type textarea "x"
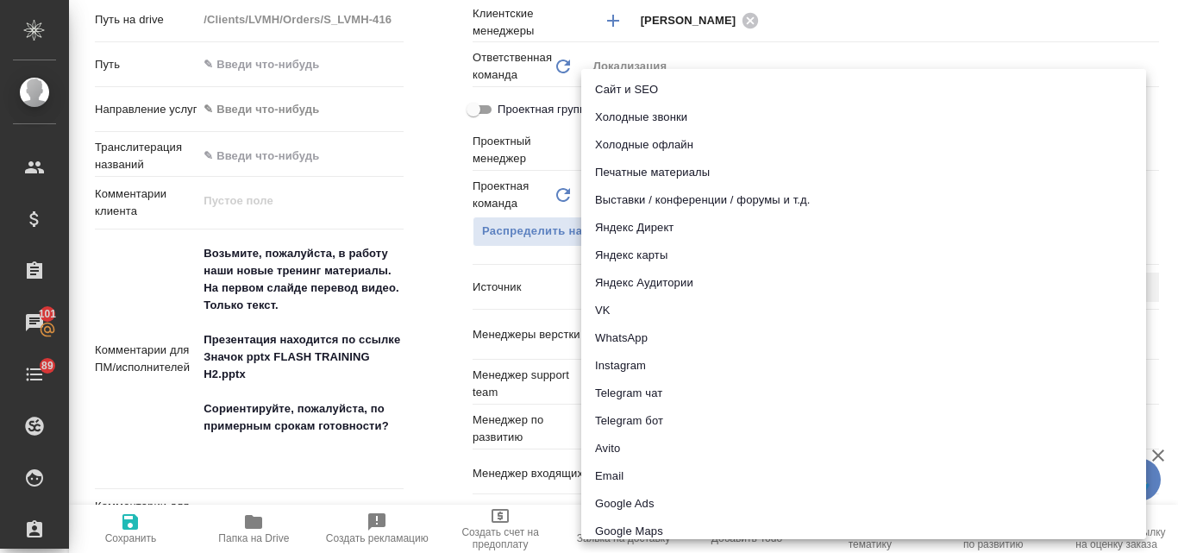
type input "emailAds"
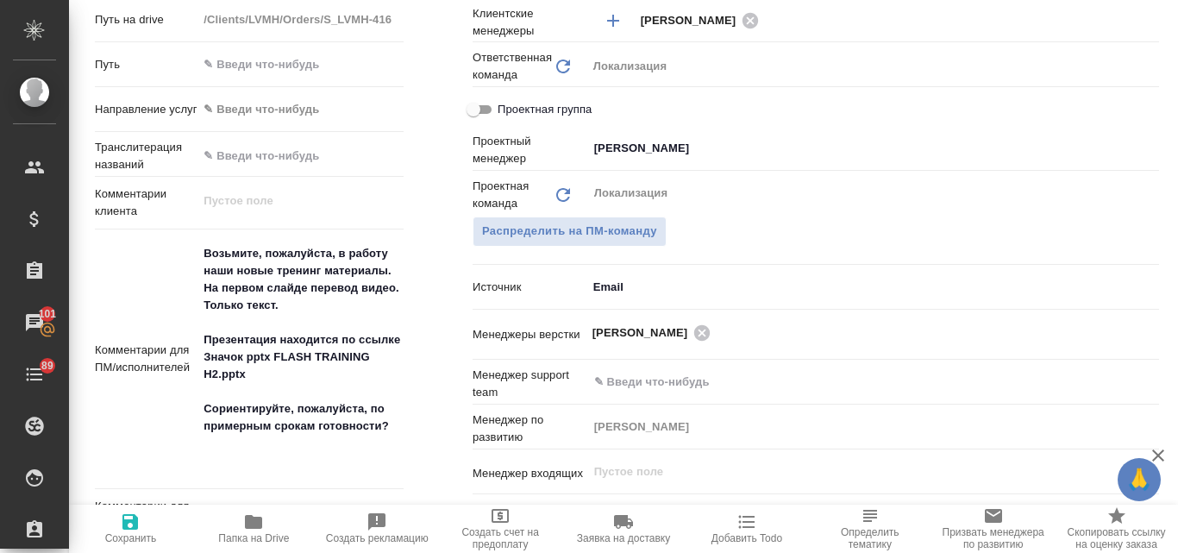
click at [129, 531] on icon "button" at bounding box center [130, 521] width 21 height 21
type input "Общество с ограниченной ответственностью«Селдико»"
type textarea "x"
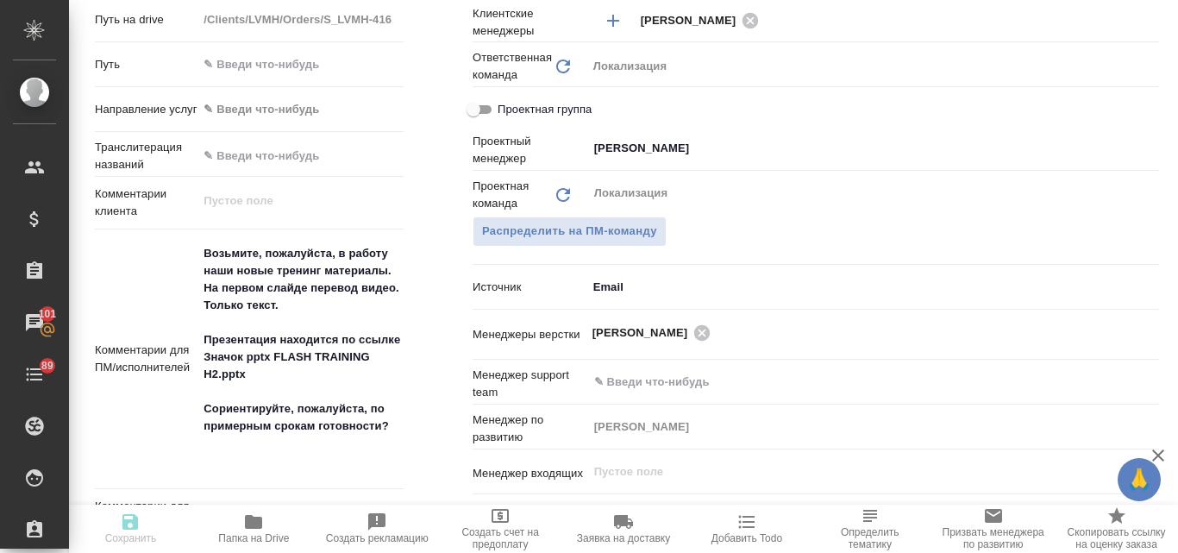
type input "Общество с ограниченной ответственностью«Селдико»"
type textarea "x"
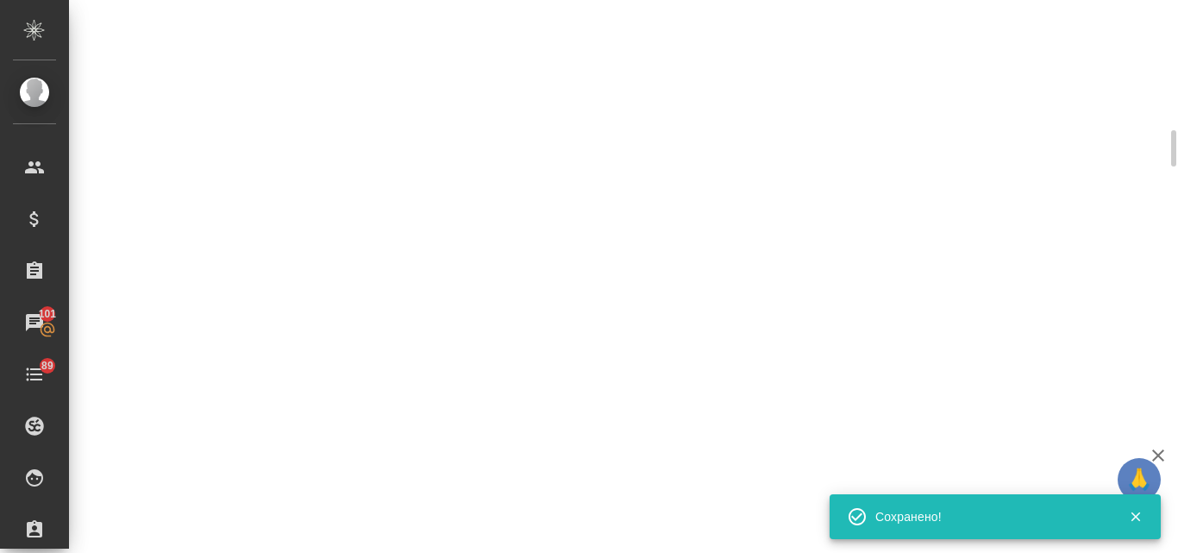
select select "RU"
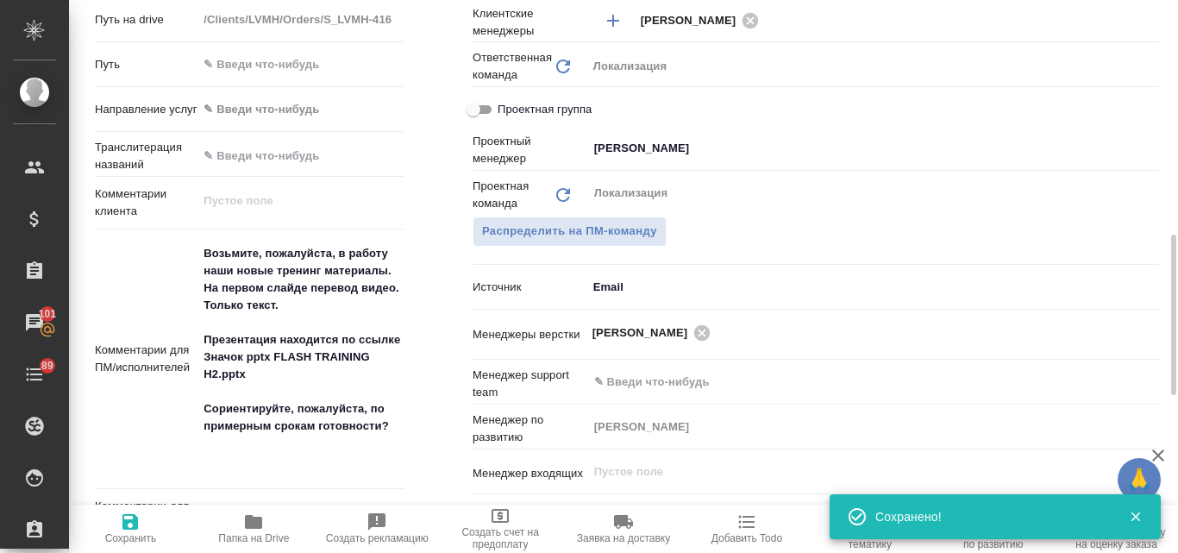
type textarea "x"
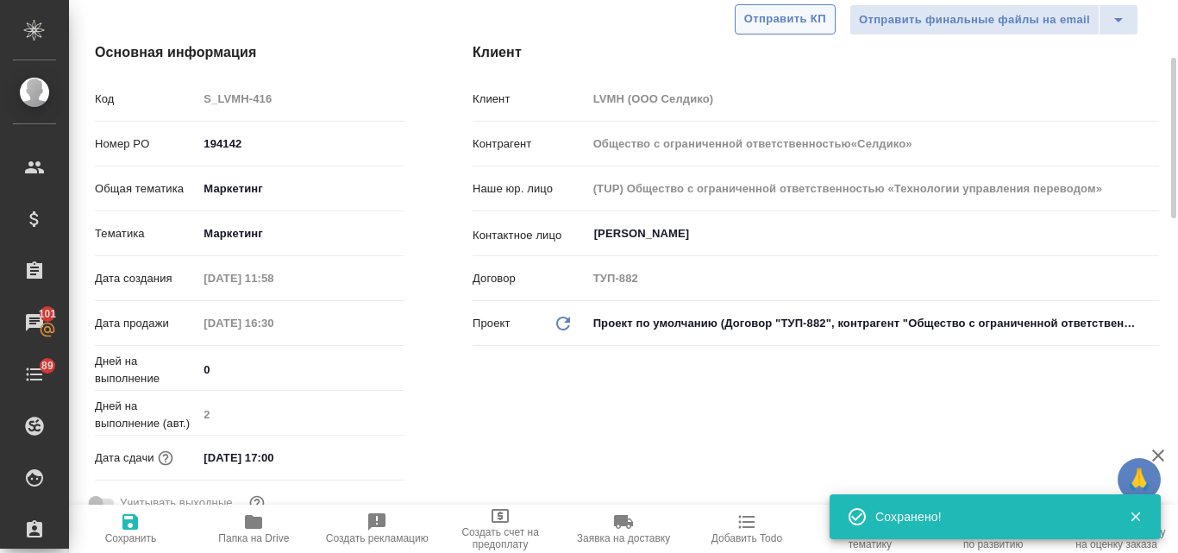
scroll to position [0, 0]
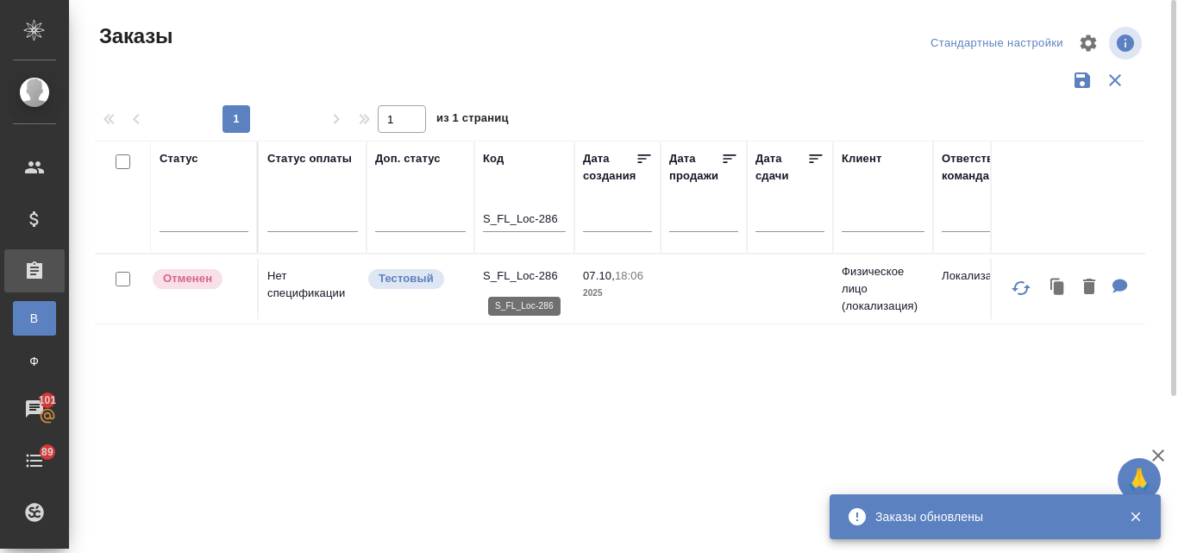
click at [511, 273] on p "S_FL_Loc-286" at bounding box center [524, 275] width 83 height 17
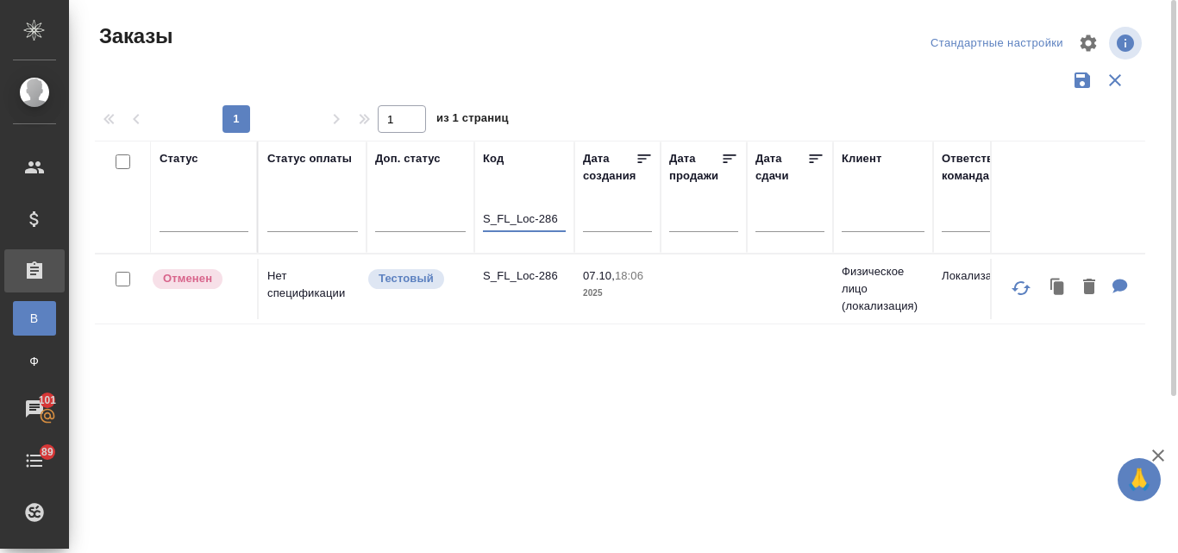
drag, startPoint x: 561, startPoint y: 211, endPoint x: 476, endPoint y: 219, distance: 84.9
click at [476, 219] on th "Код S_FL_Loc-286" at bounding box center [524, 197] width 100 height 113
paste input "S_ONPT-319"
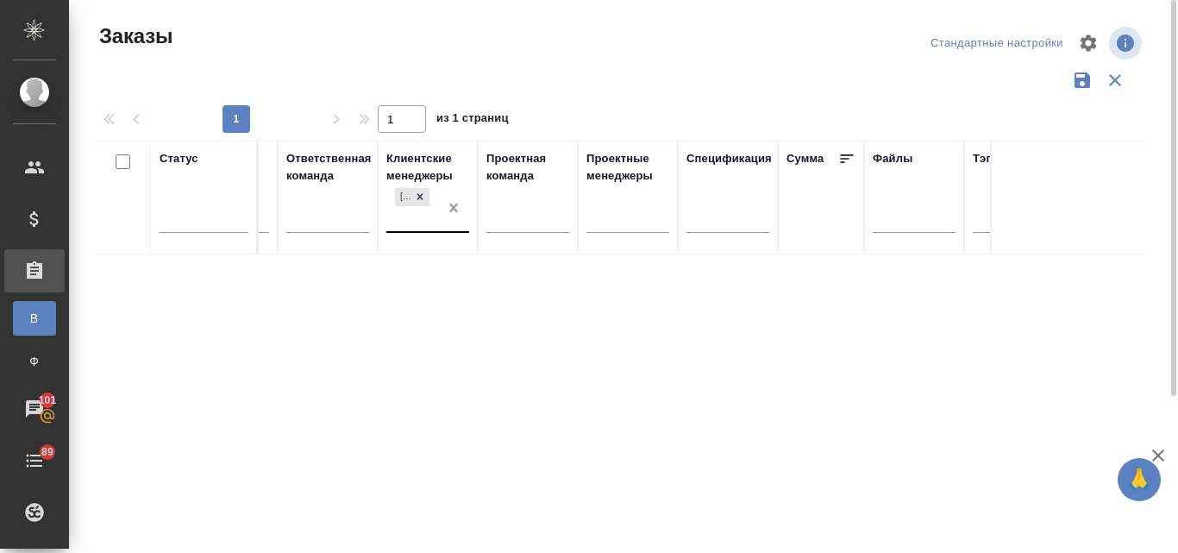
type input "S_ONPT-319"
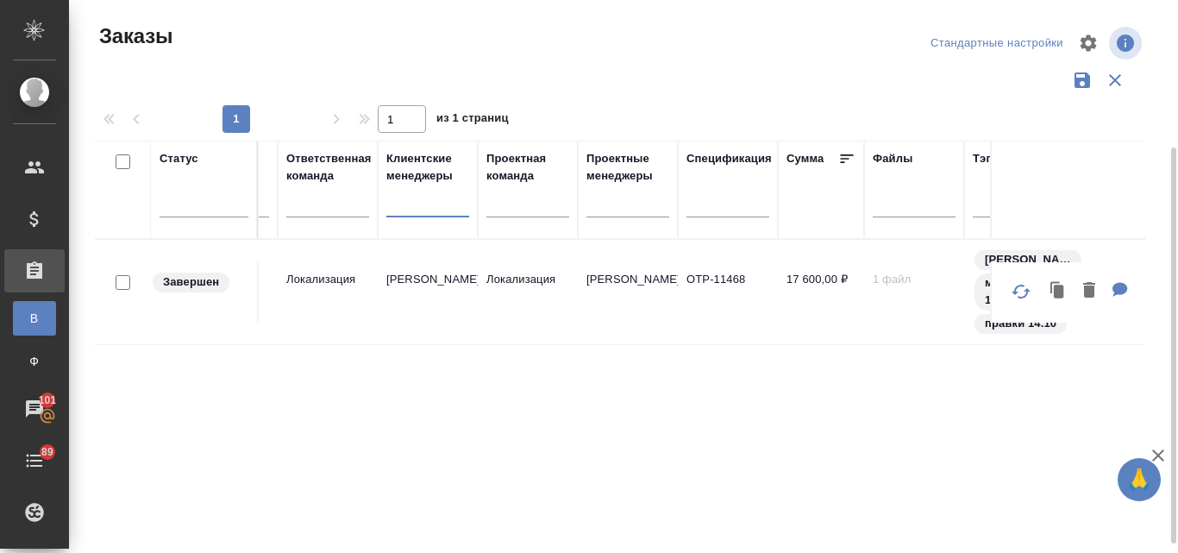
scroll to position [173, 0]
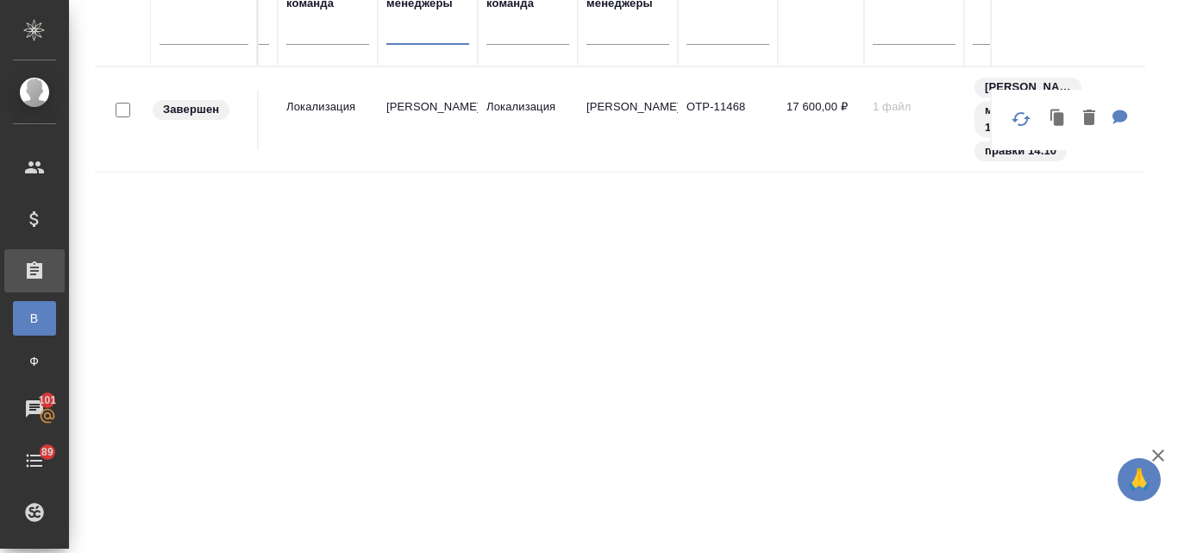
click at [464, 102] on td "Барышева Зоя" at bounding box center [428, 120] width 100 height 60
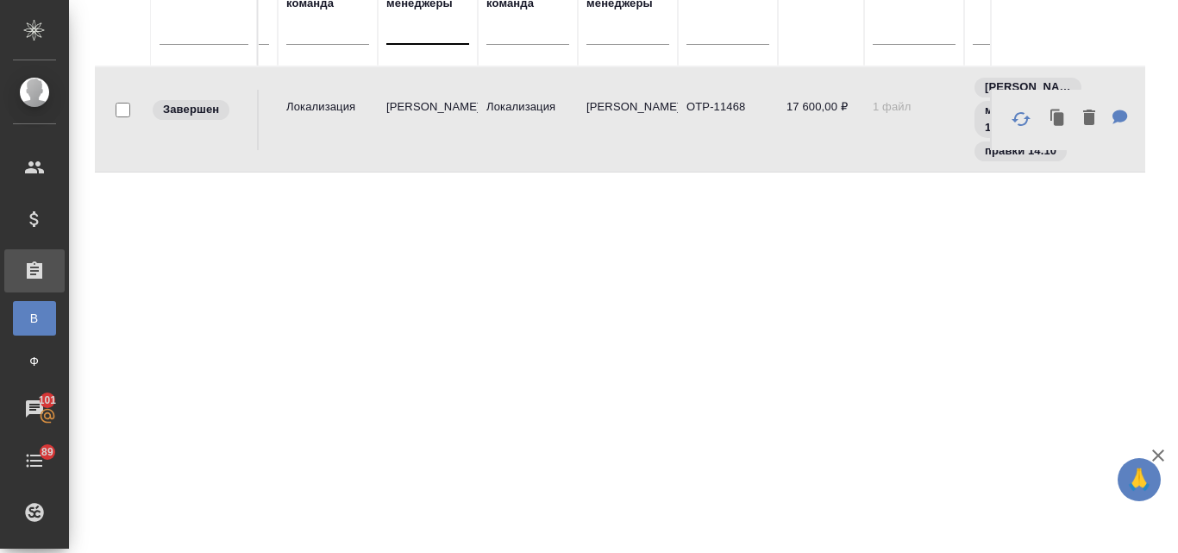
click at [462, 102] on td "Барышева Зоя" at bounding box center [428, 120] width 100 height 60
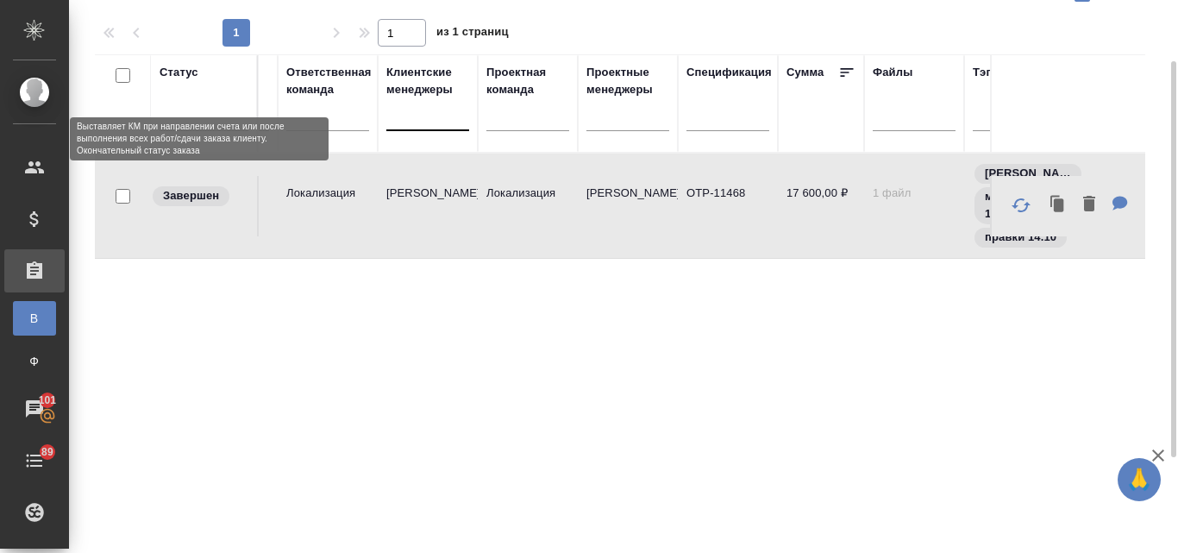
scroll to position [0, 0]
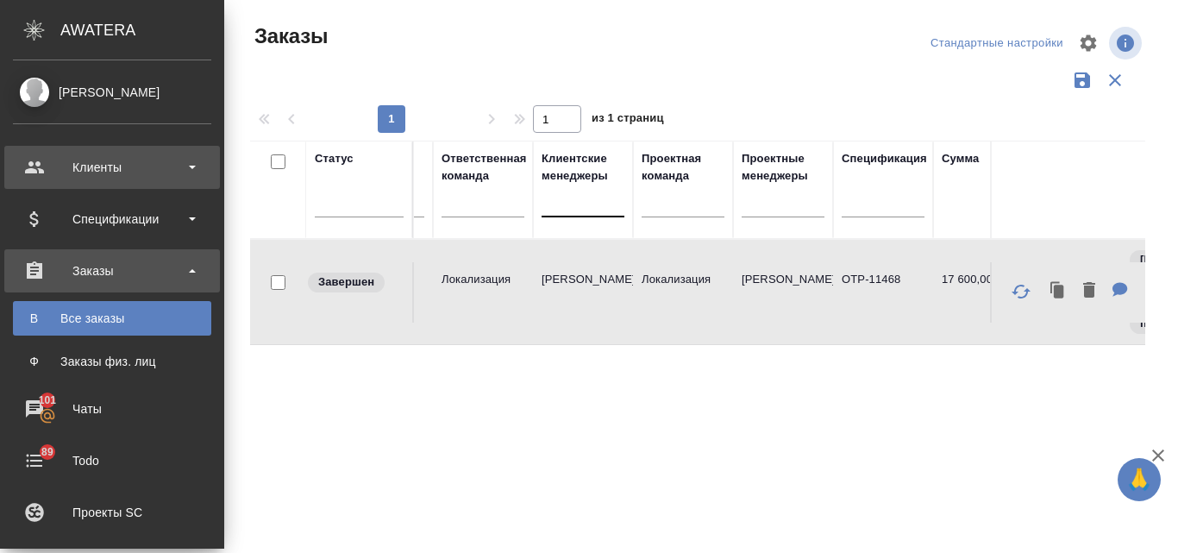
click at [85, 167] on div "Клиенты" at bounding box center [112, 167] width 198 height 26
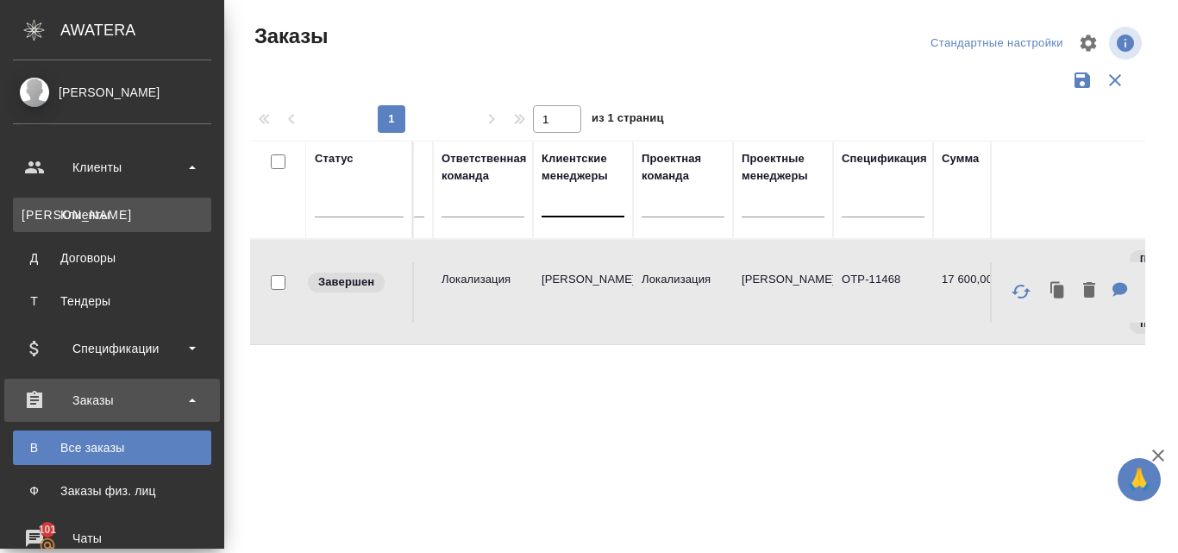
click at [80, 214] on div "Клиенты" at bounding box center [112, 214] width 181 height 17
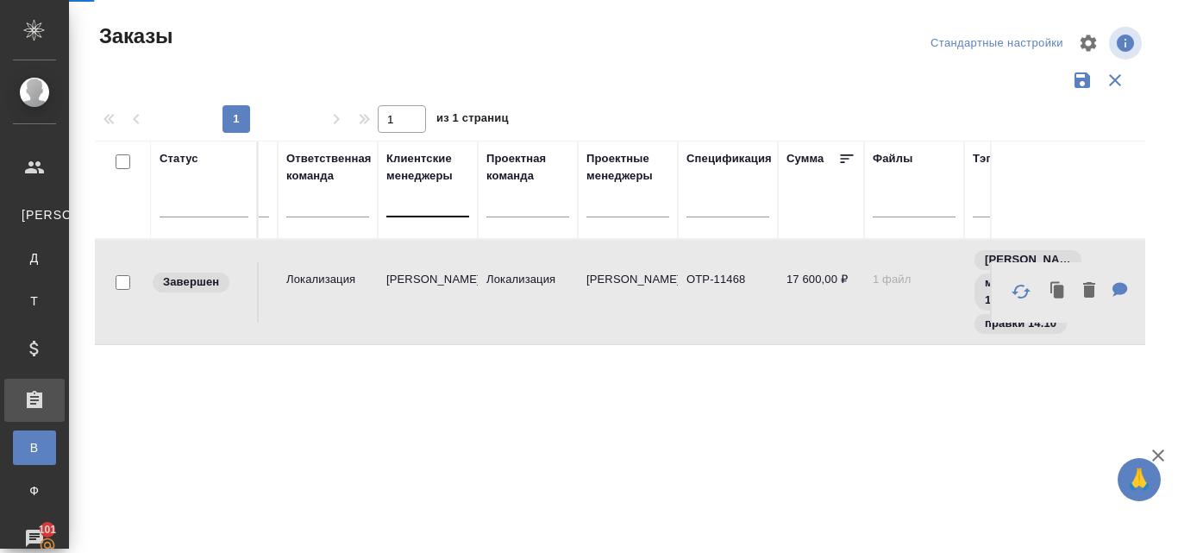
select select "RU"
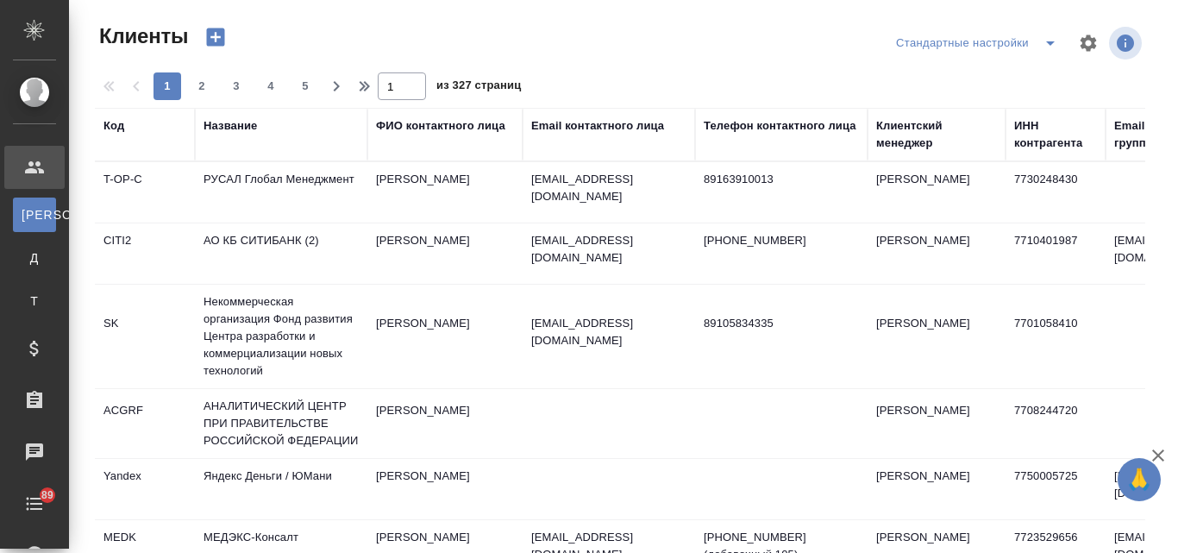
click at [216, 124] on div "Название" at bounding box center [230, 125] width 53 height 17
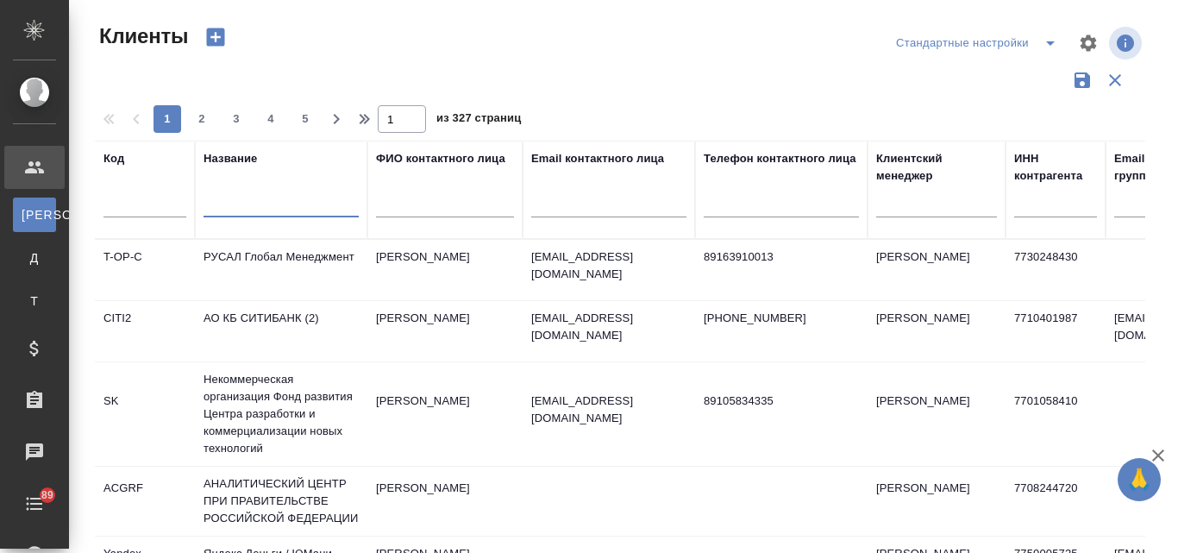
click at [245, 205] on input "text" at bounding box center [281, 207] width 155 height 22
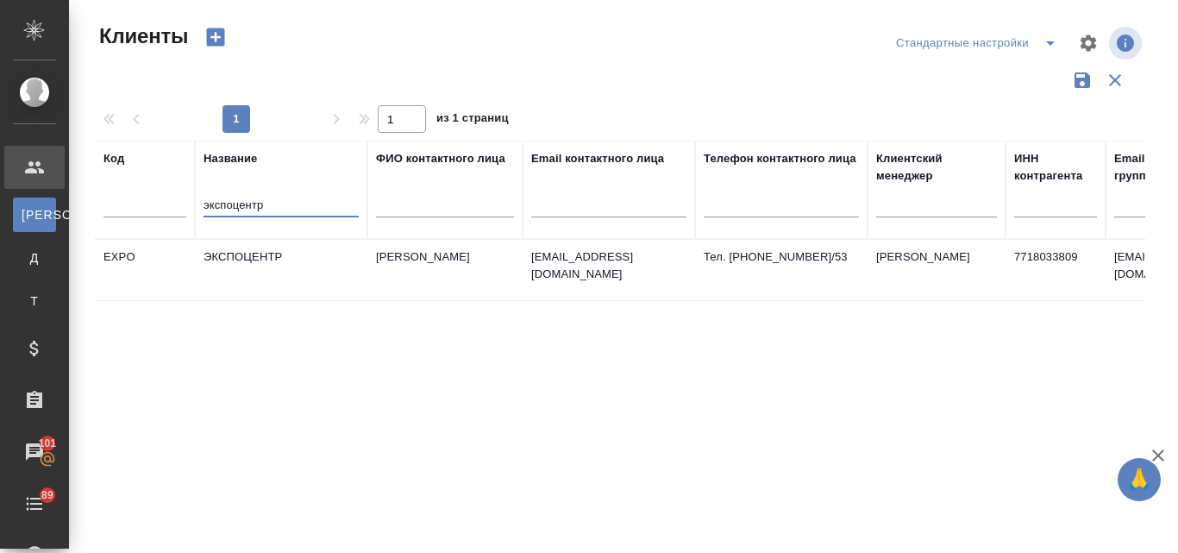
type input "экспоцентр"
click at [244, 259] on td "ЭКСПОЦЕНТР" at bounding box center [281, 270] width 173 height 60
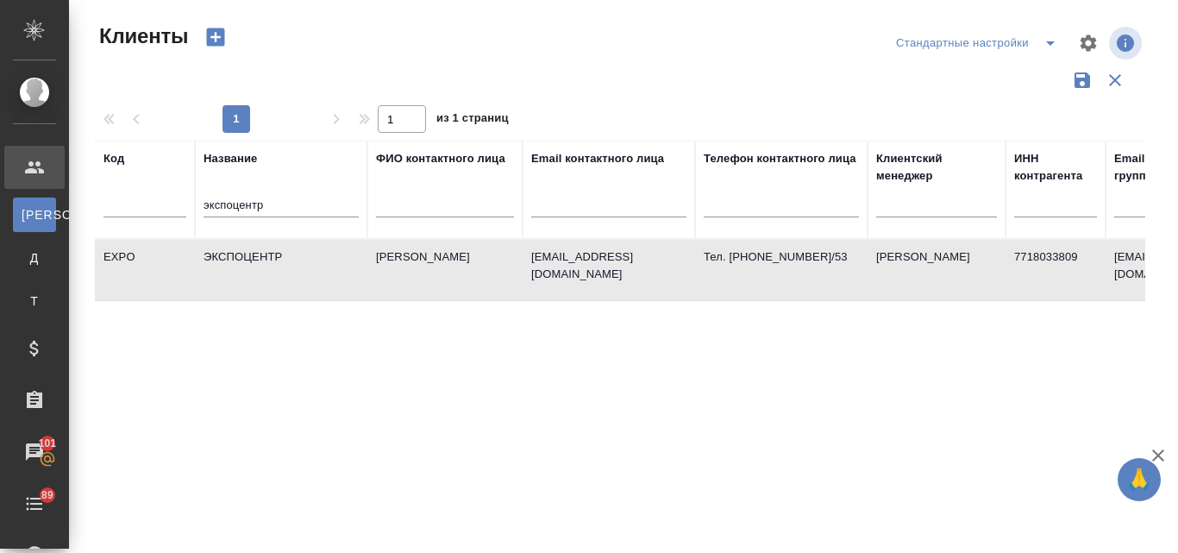
click at [331, 284] on td "ЭКСПОЦЕНТР" at bounding box center [281, 270] width 173 height 60
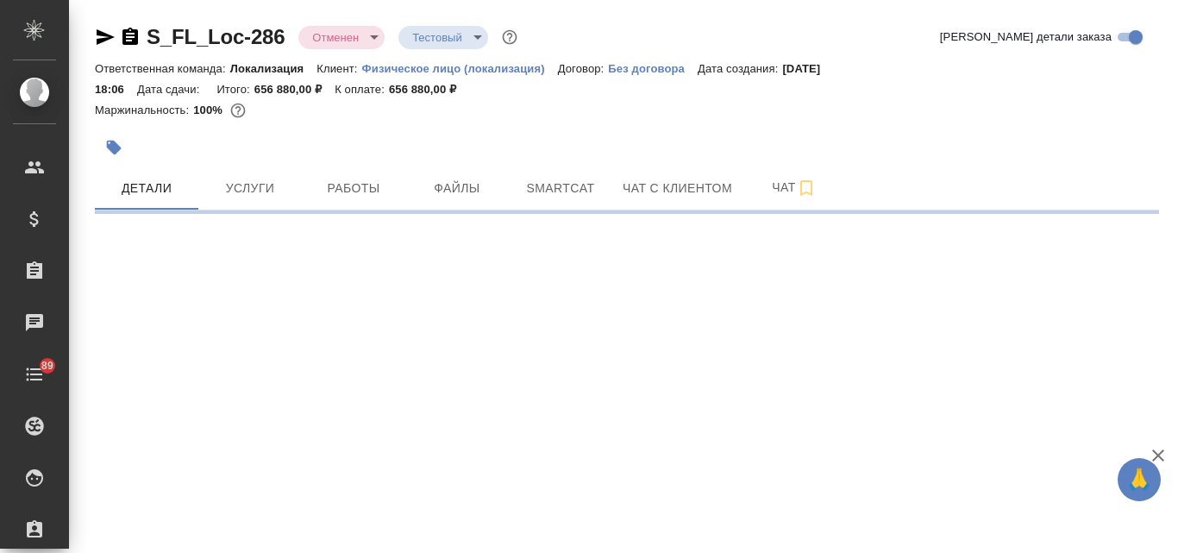
select select "RU"
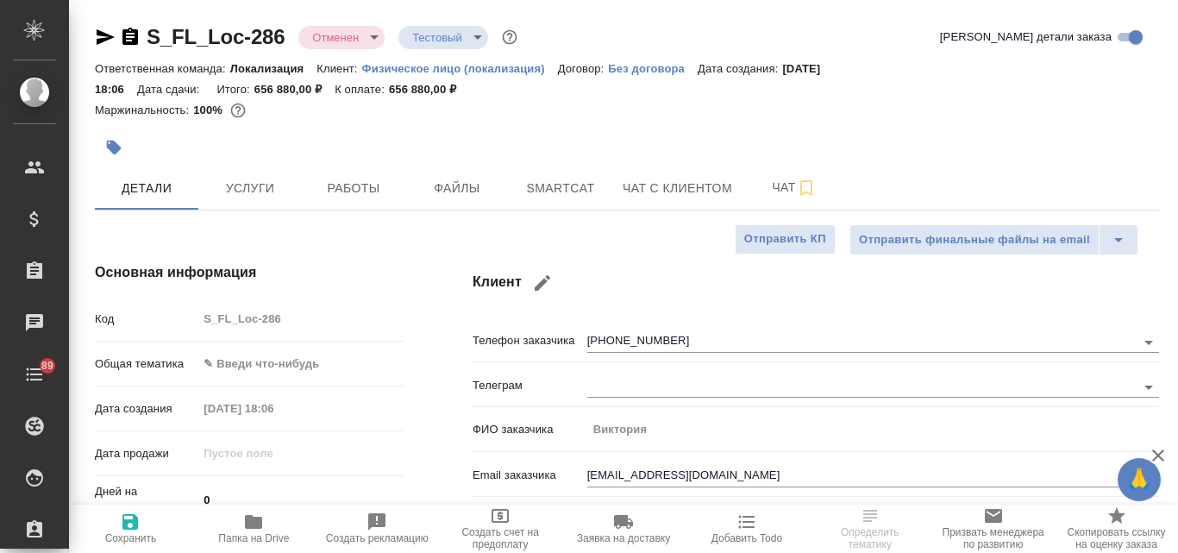
type textarea "x"
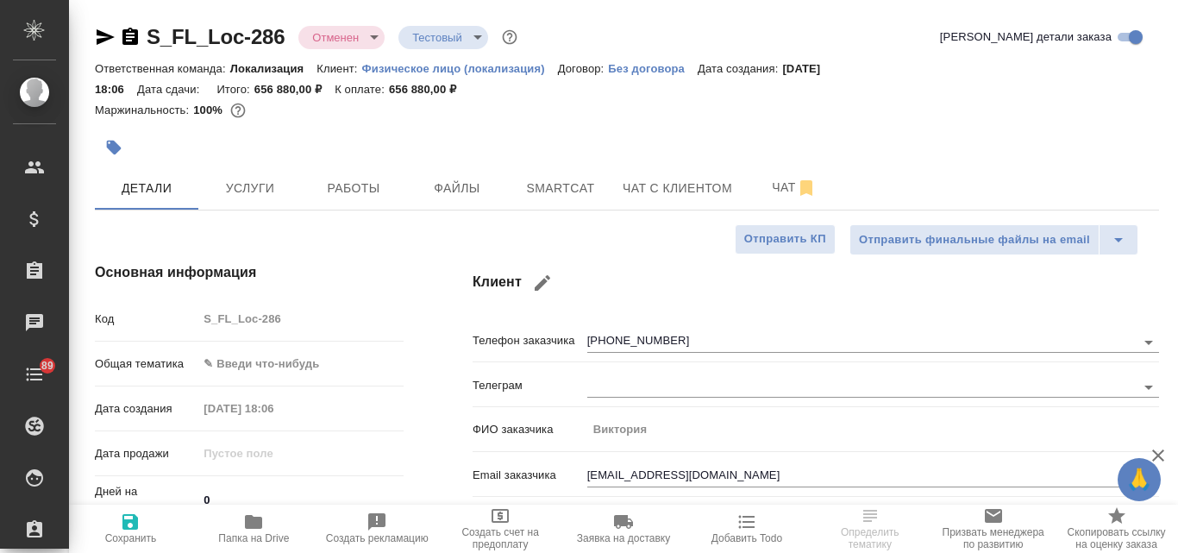
type textarea "x"
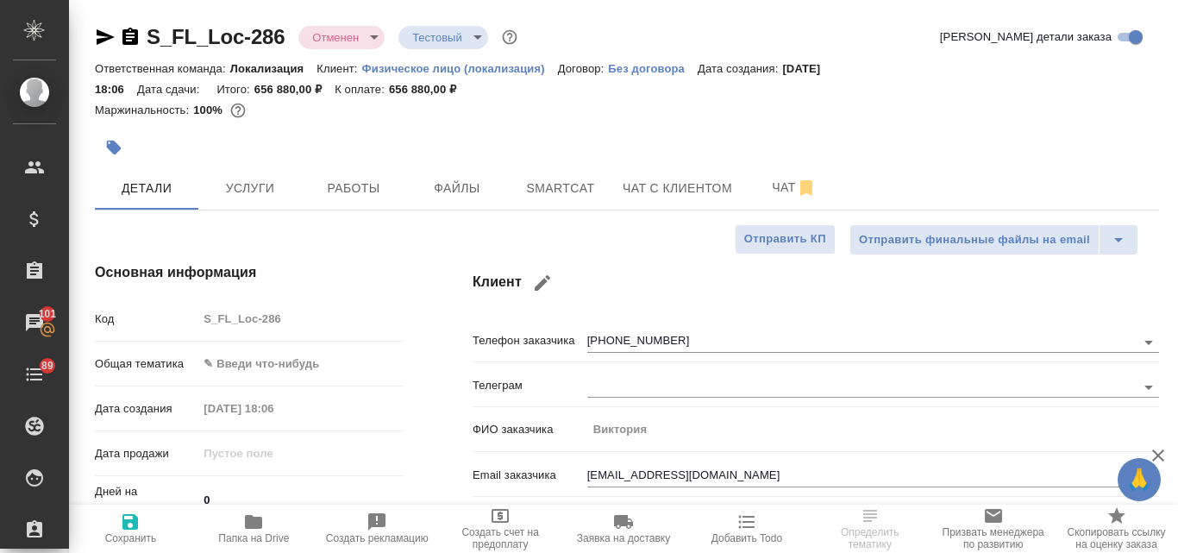
select select "RU"
type textarea "x"
type input "[PERSON_NAME]"
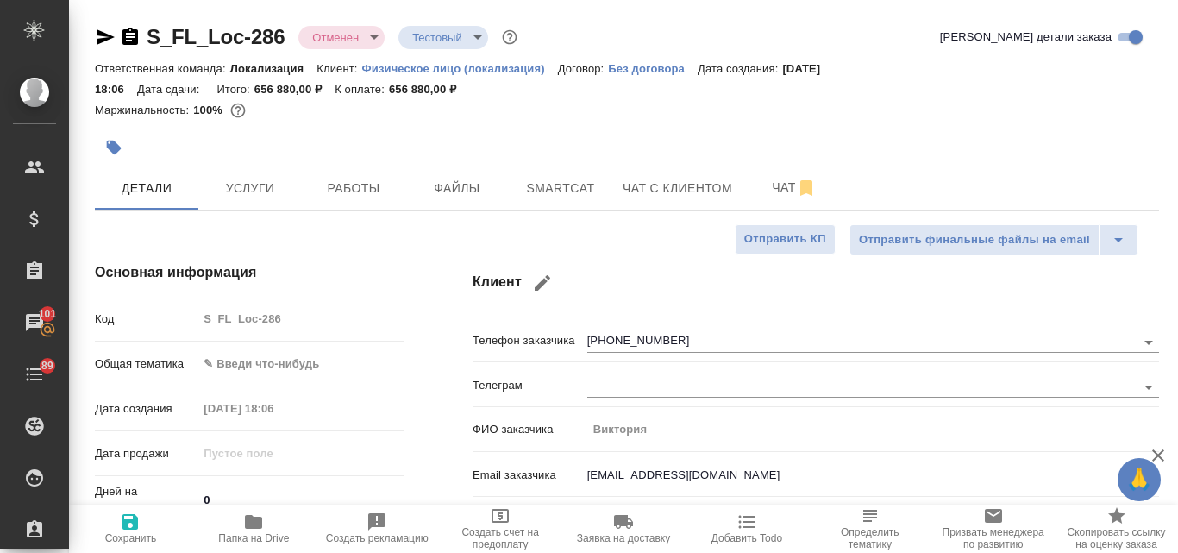
type input "Гудина Александра"
type textarea "x"
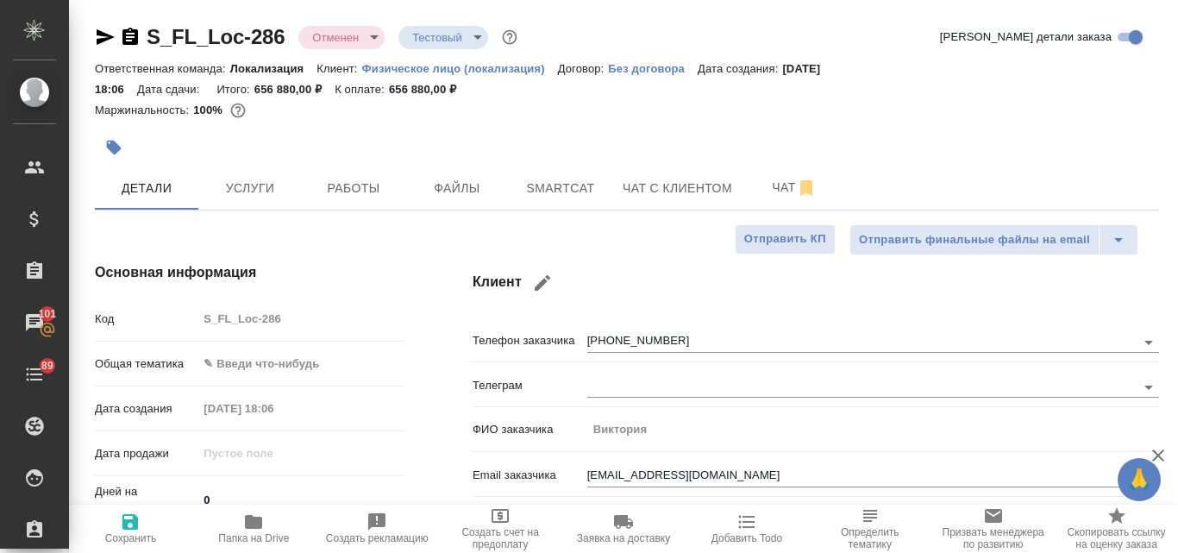
type textarea "x"
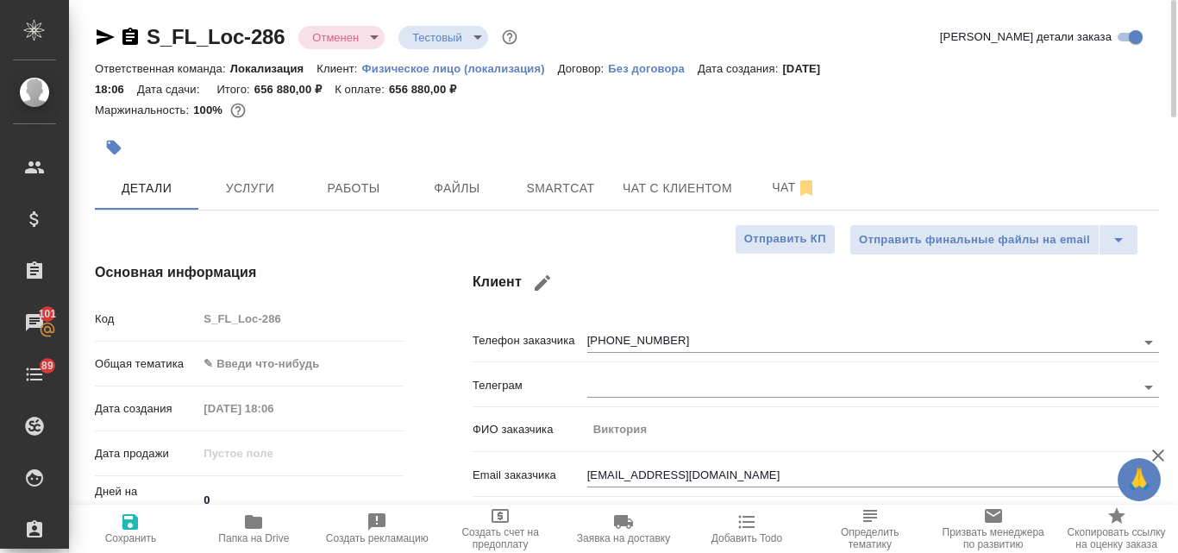
type textarea "x"
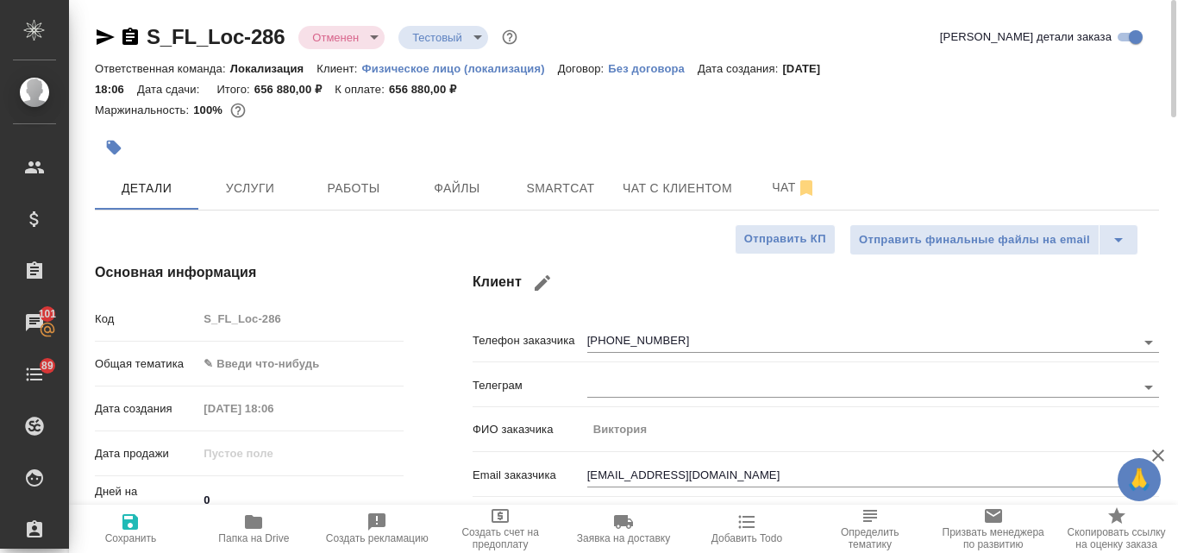
type textarea "x"
select select "RU"
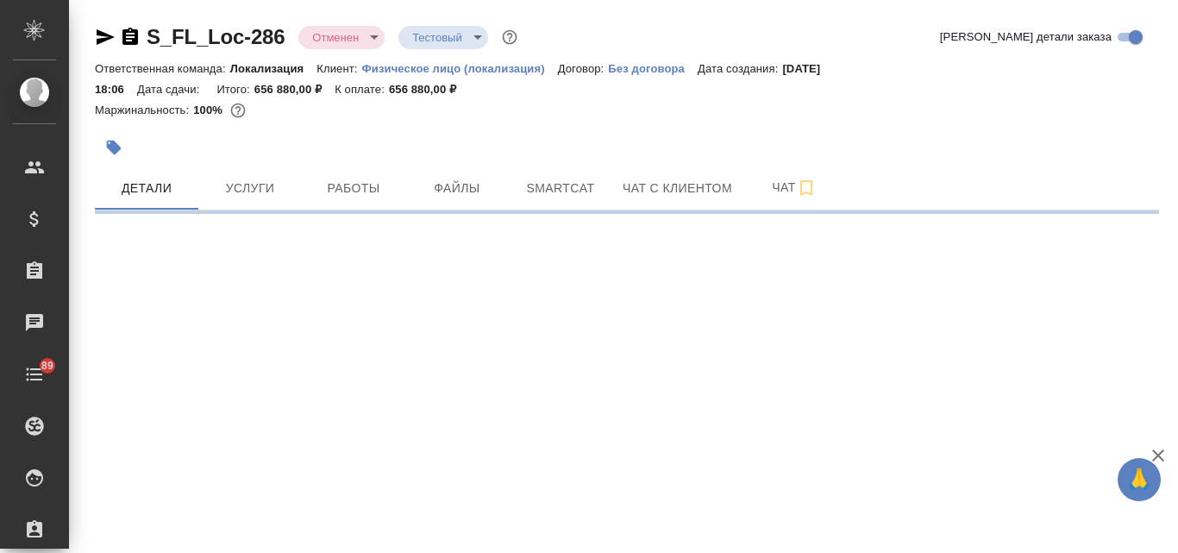
select select "RU"
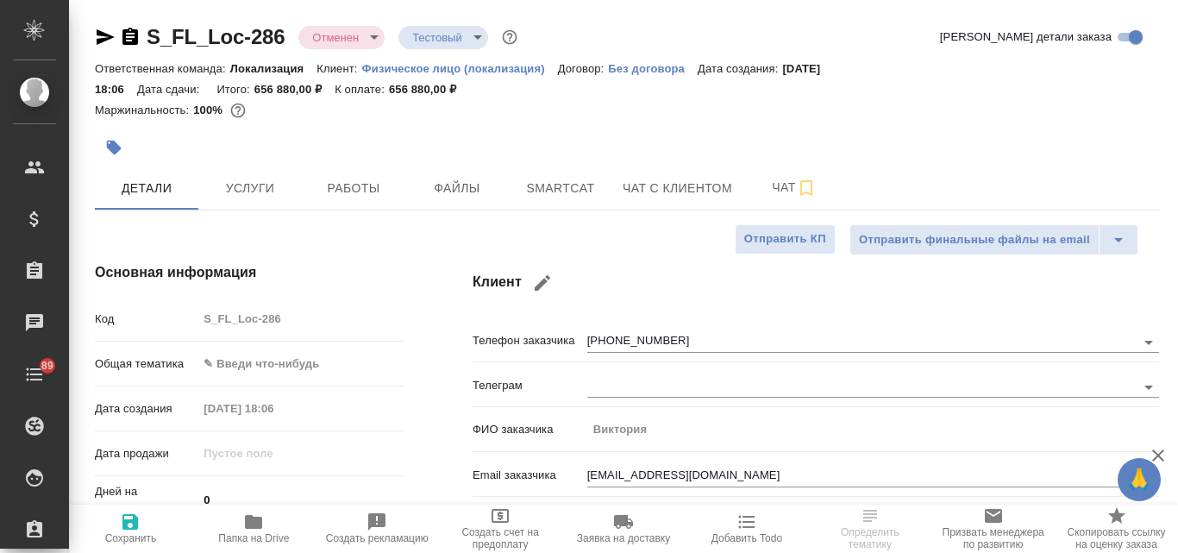
type textarea "x"
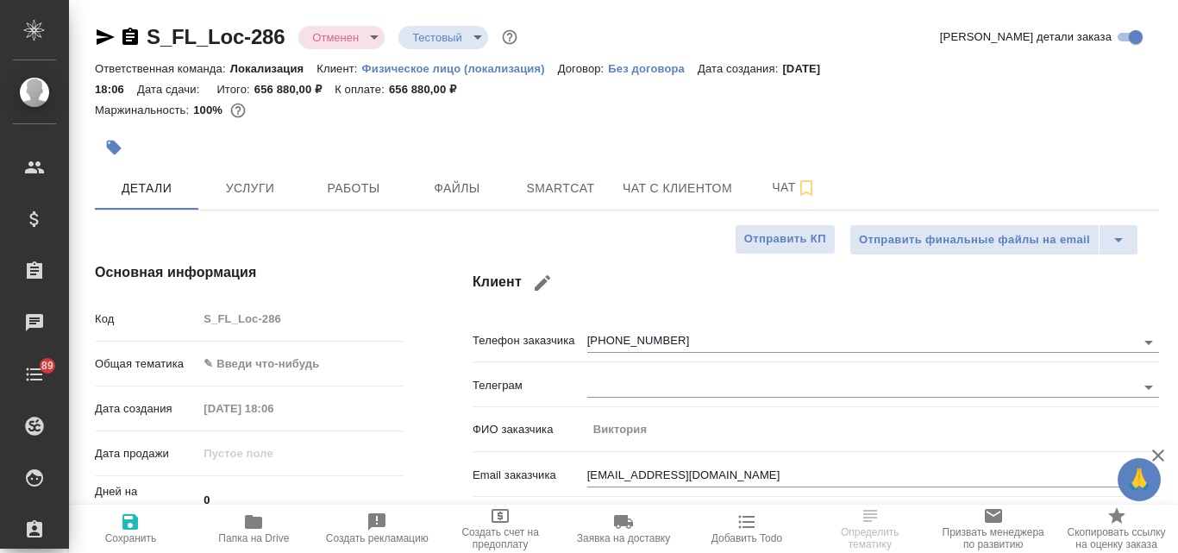
type textarea "x"
select select "RU"
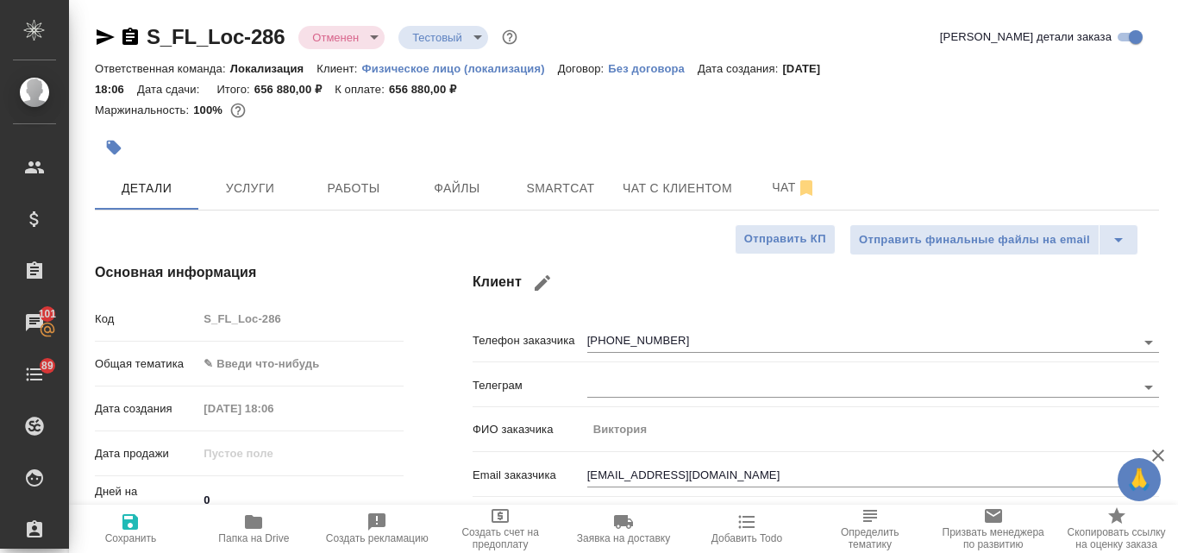
type textarea "x"
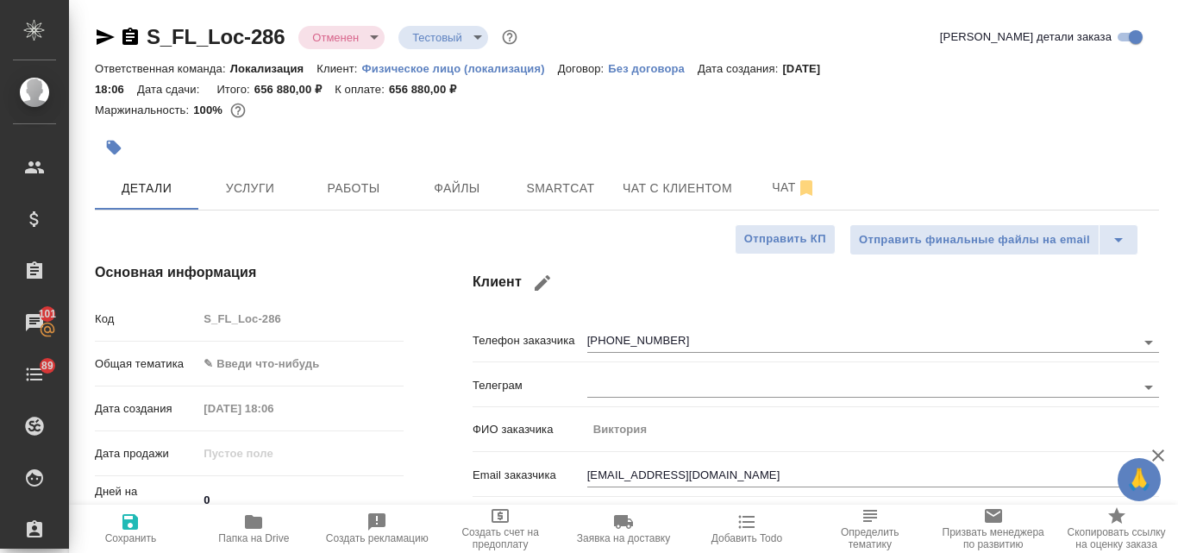
type textarea "x"
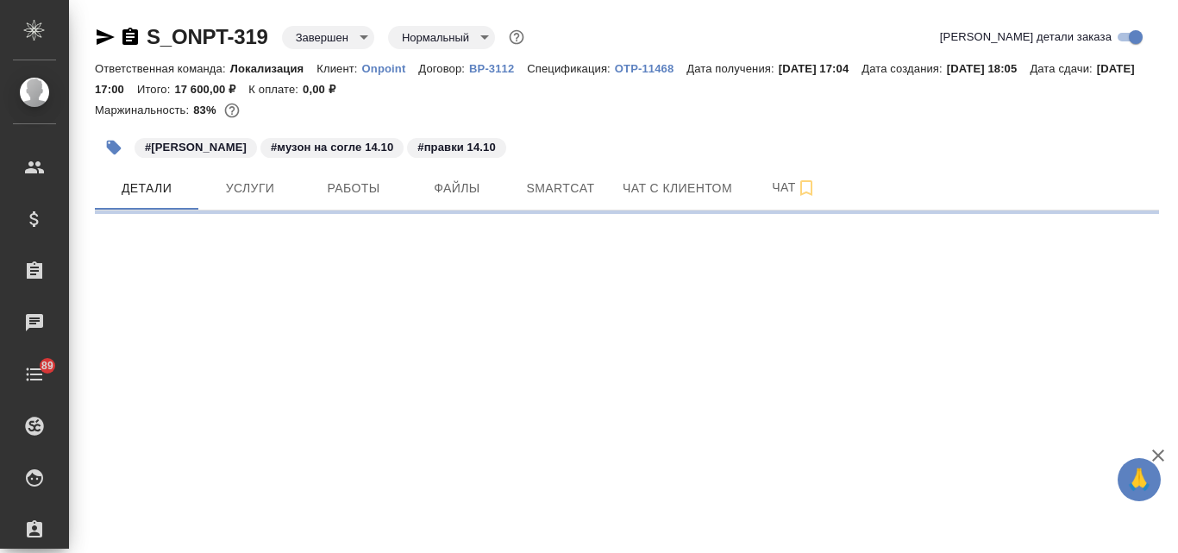
select select "RU"
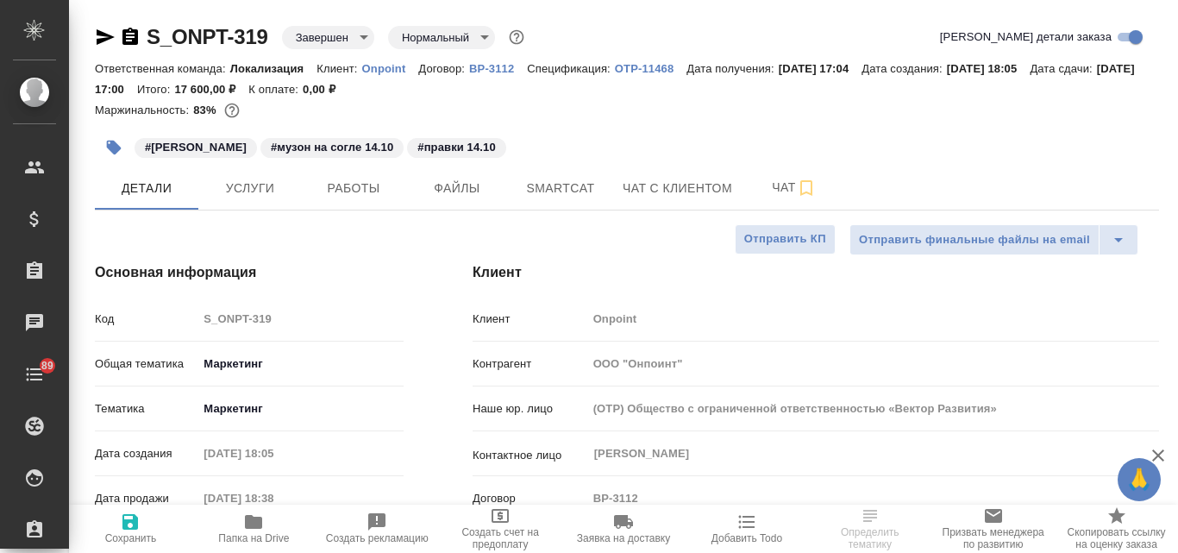
type textarea "x"
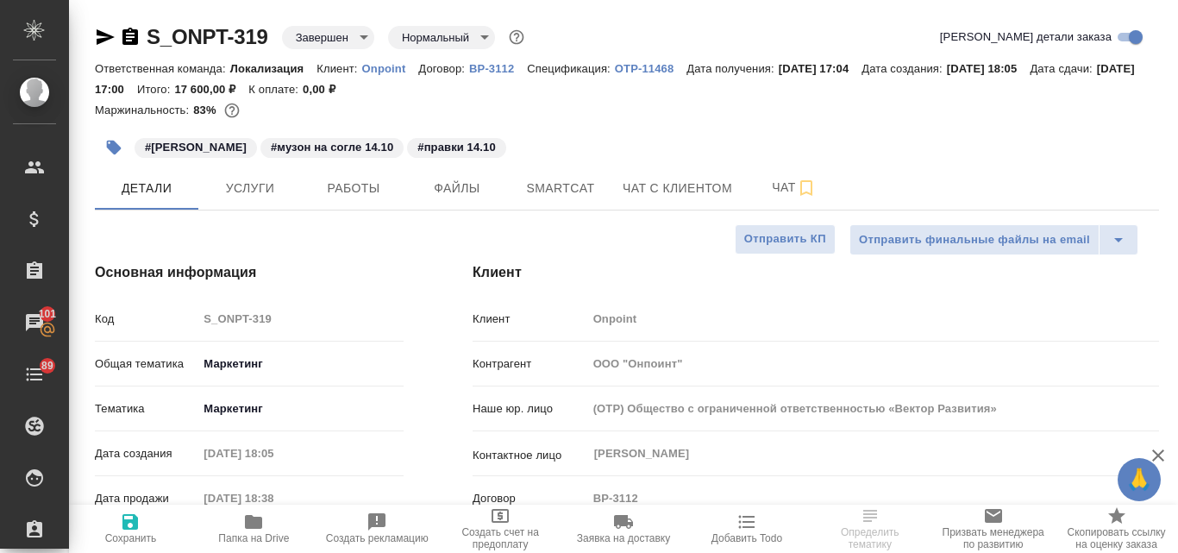
type textarea "x"
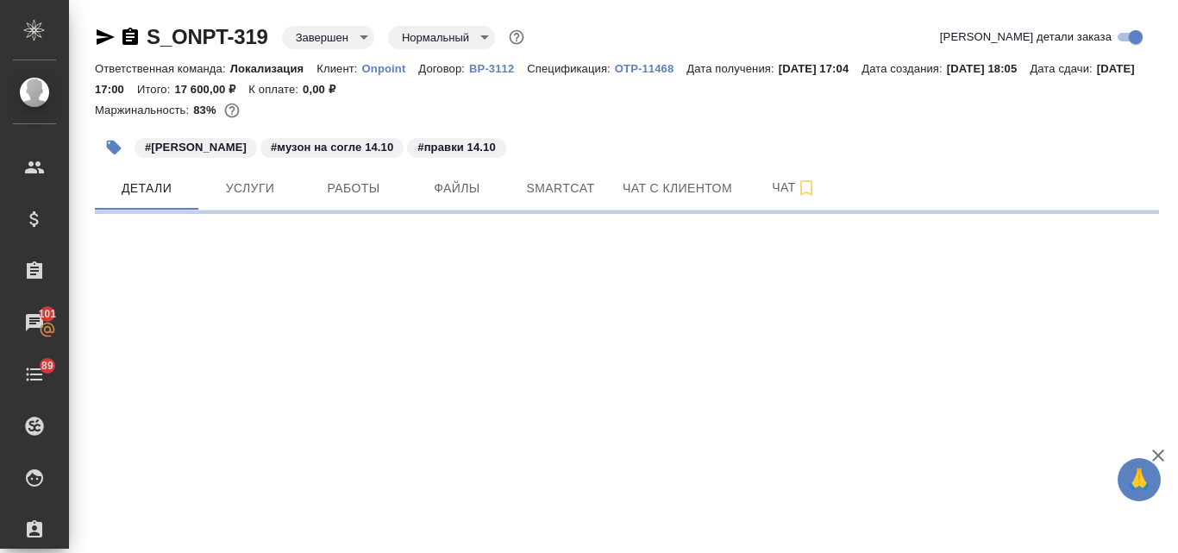
select select "RU"
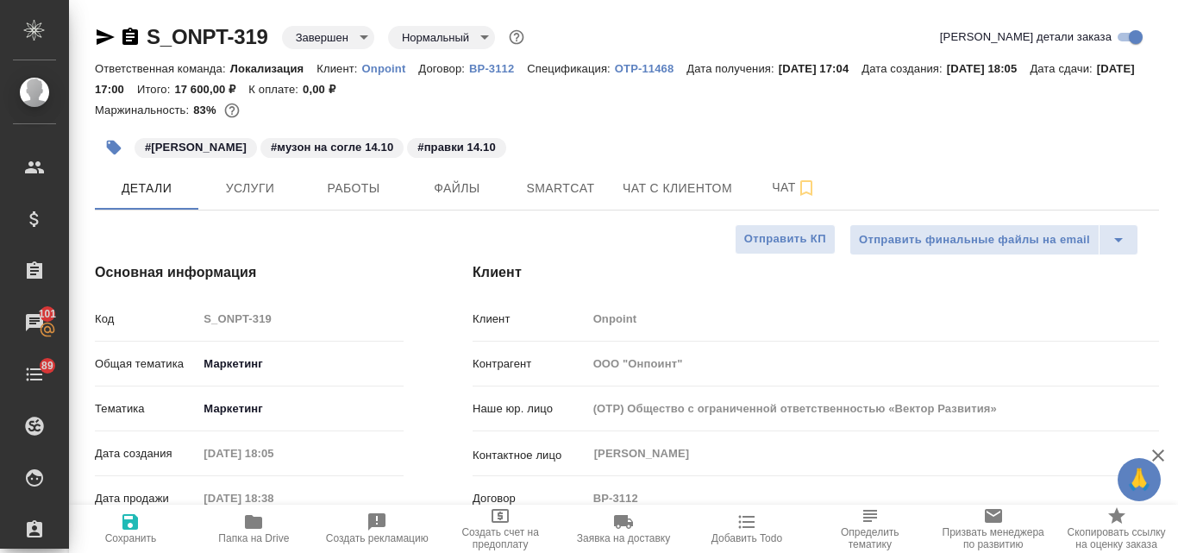
type textarea "x"
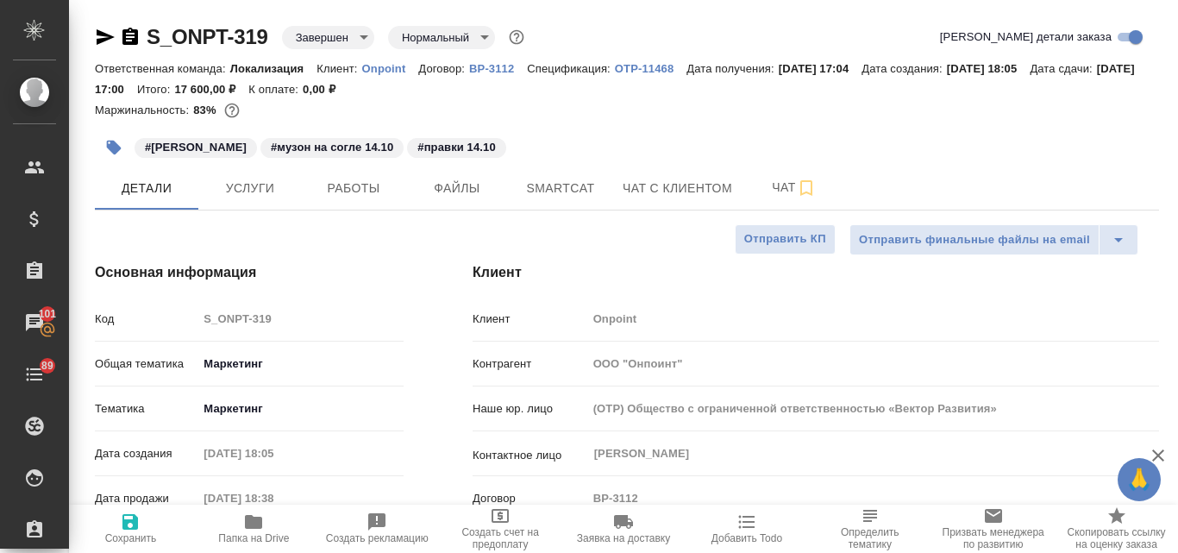
type textarea "x"
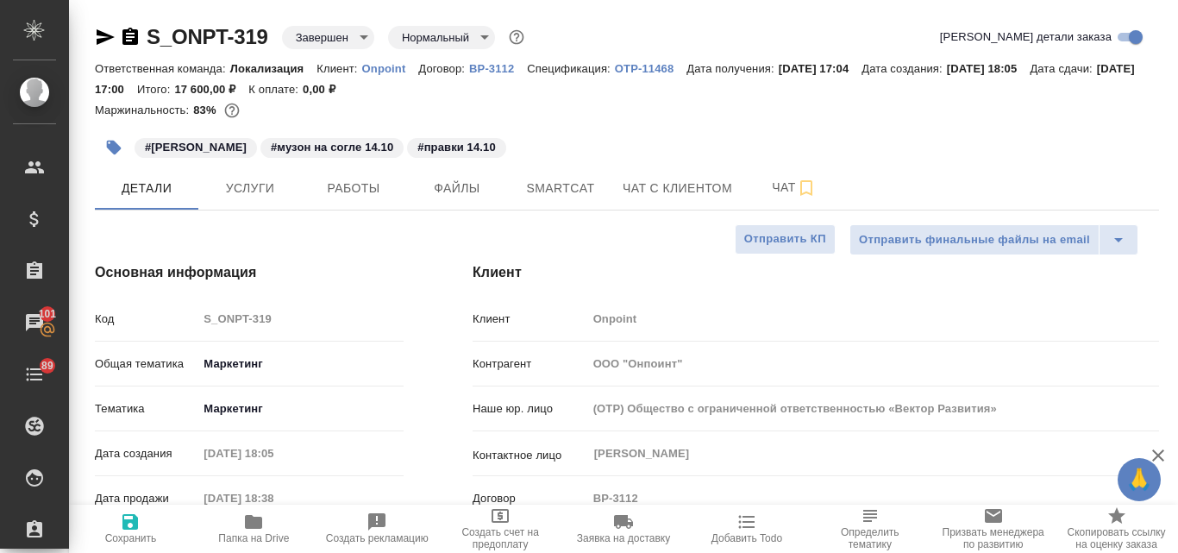
type textarea "x"
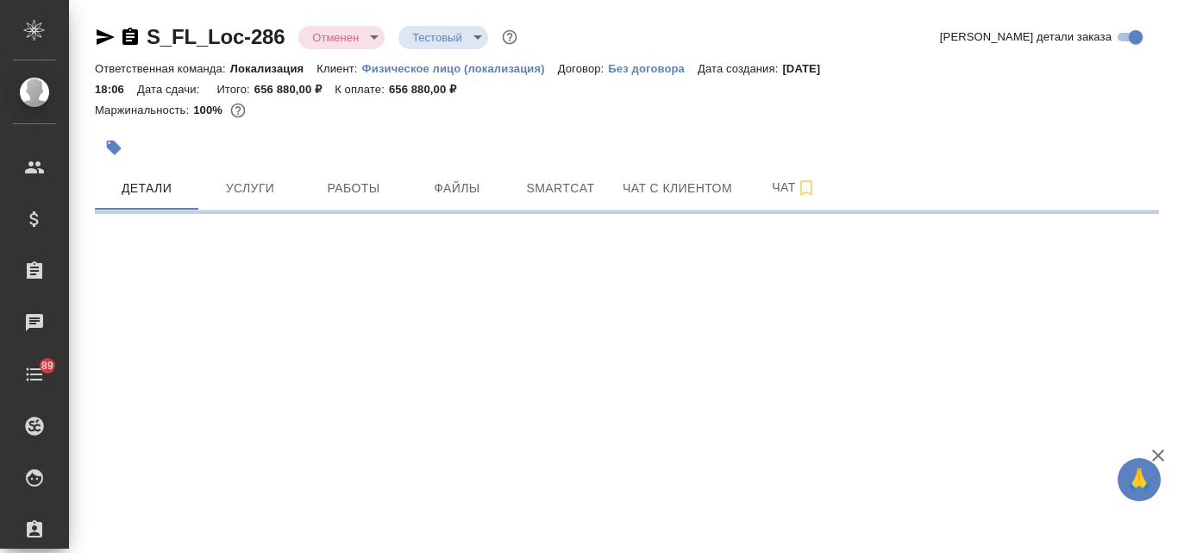
select select "RU"
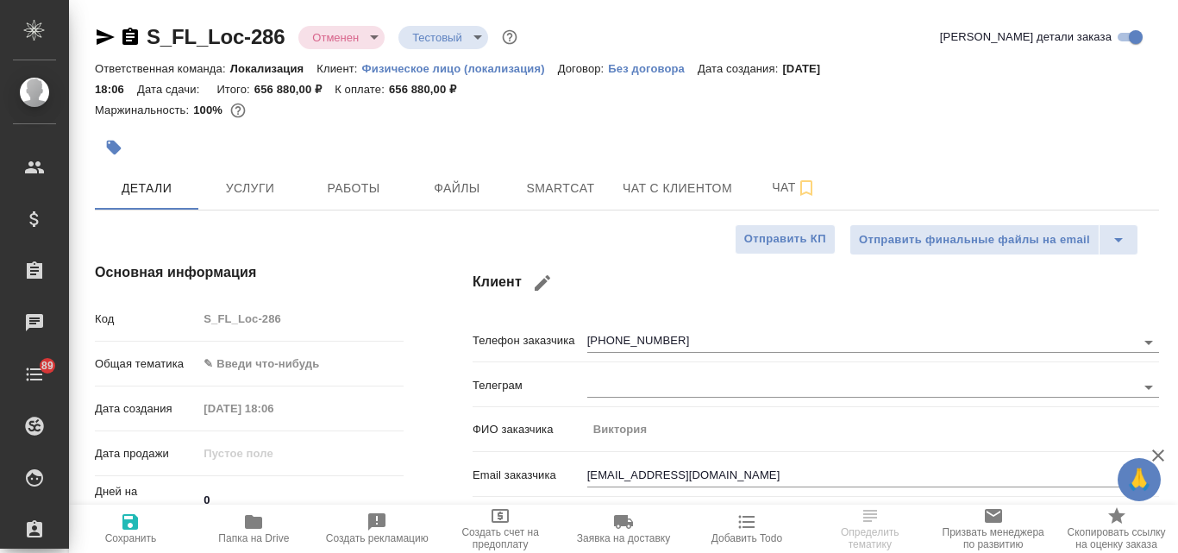
type textarea "x"
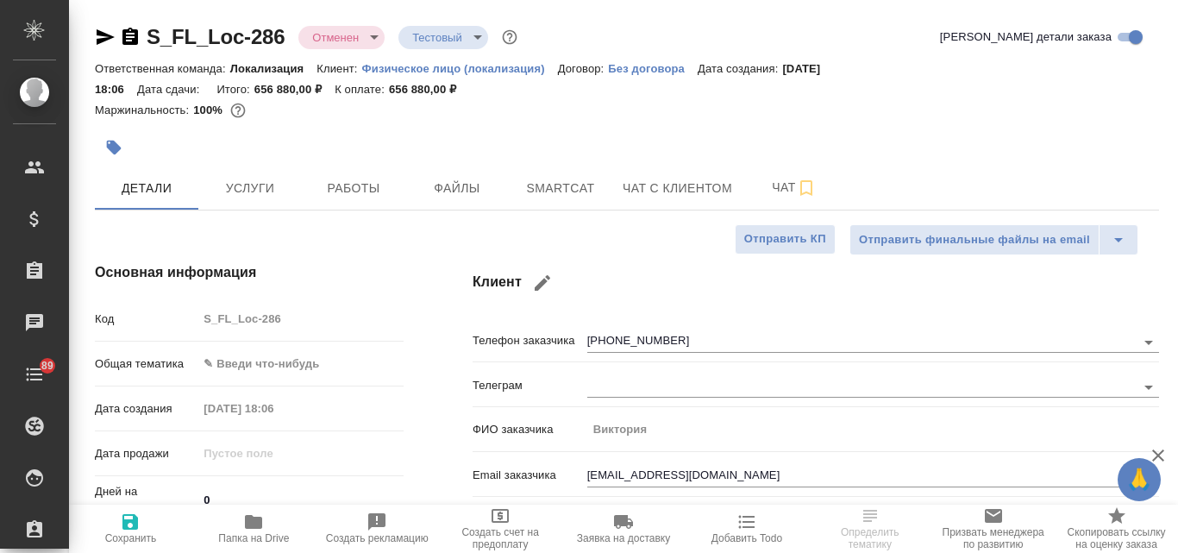
type textarea "x"
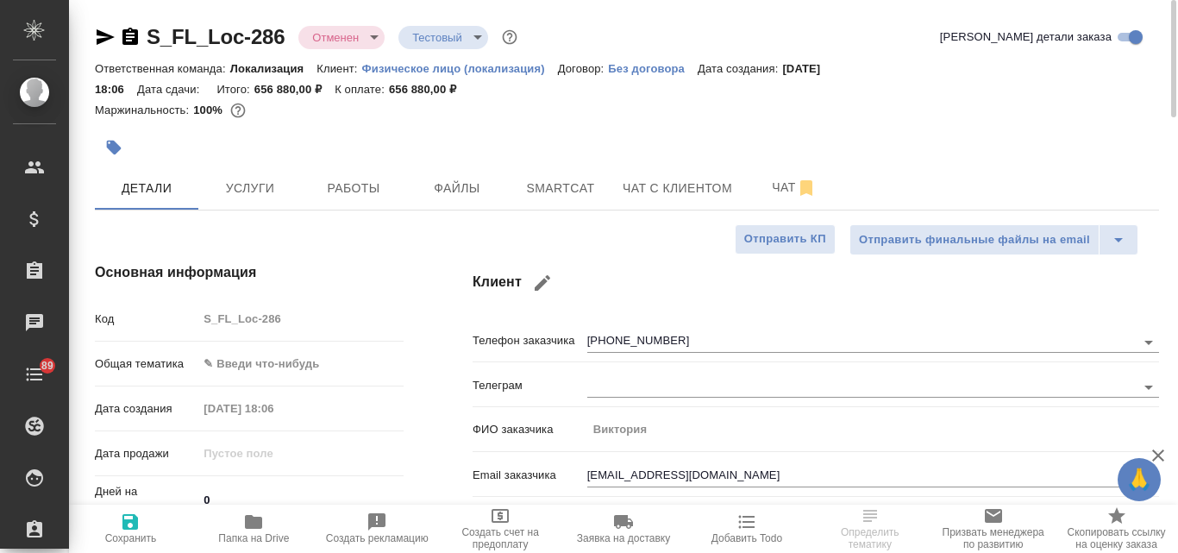
type textarea "x"
select select "RU"
type textarea "x"
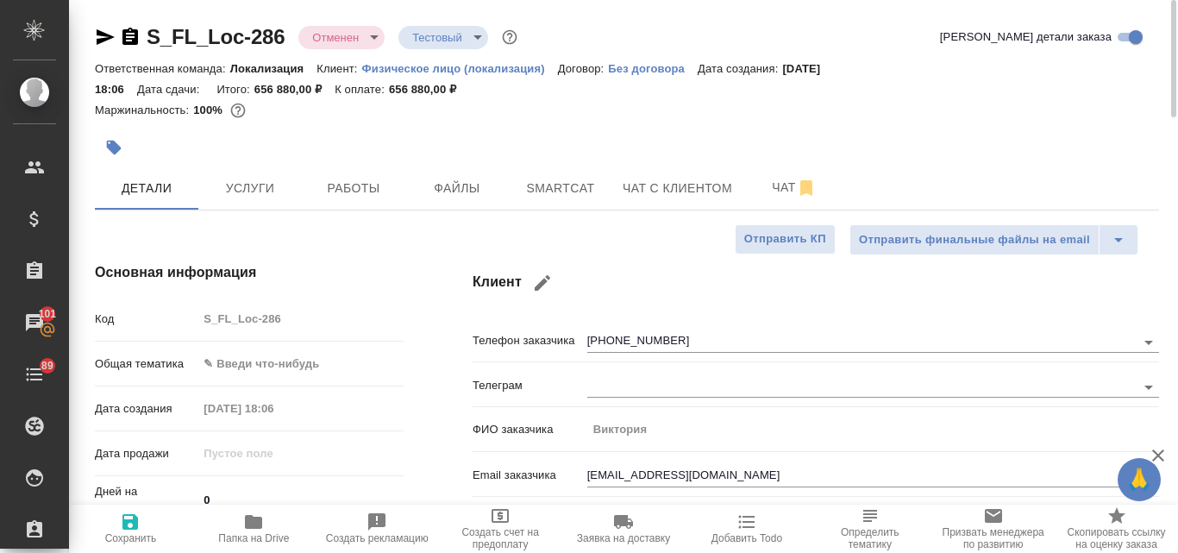
type textarea "x"
click at [98, 35] on icon "button" at bounding box center [106, 37] width 18 height 16
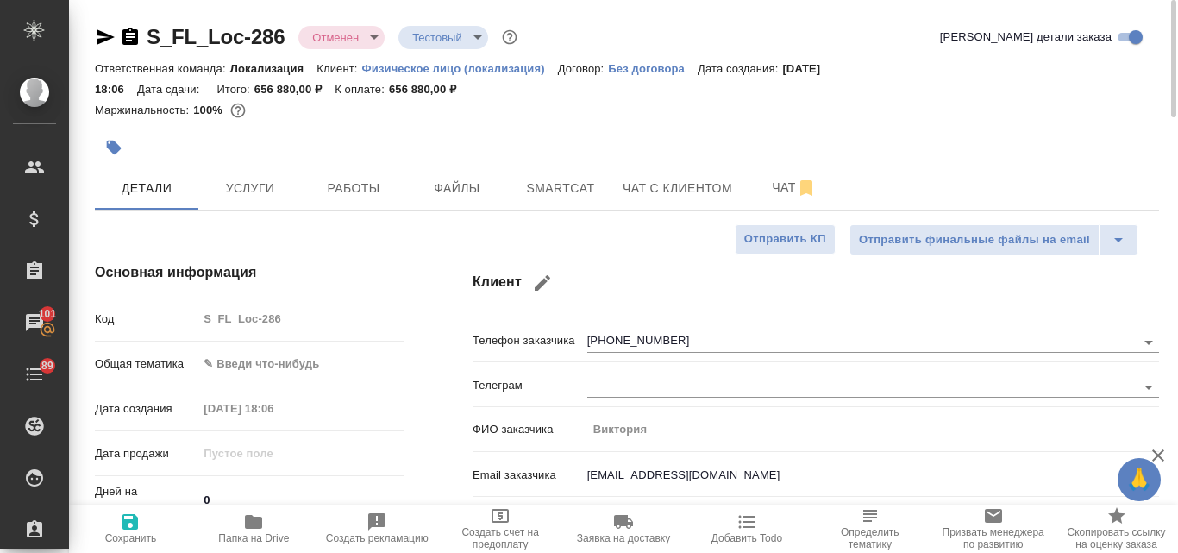
type textarea "x"
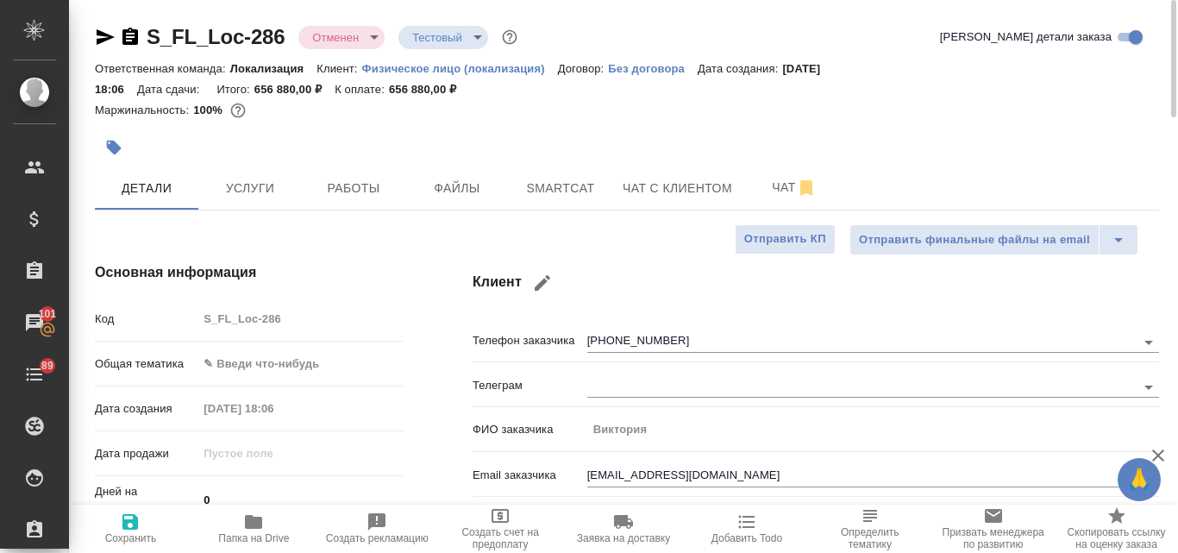
type textarea "x"
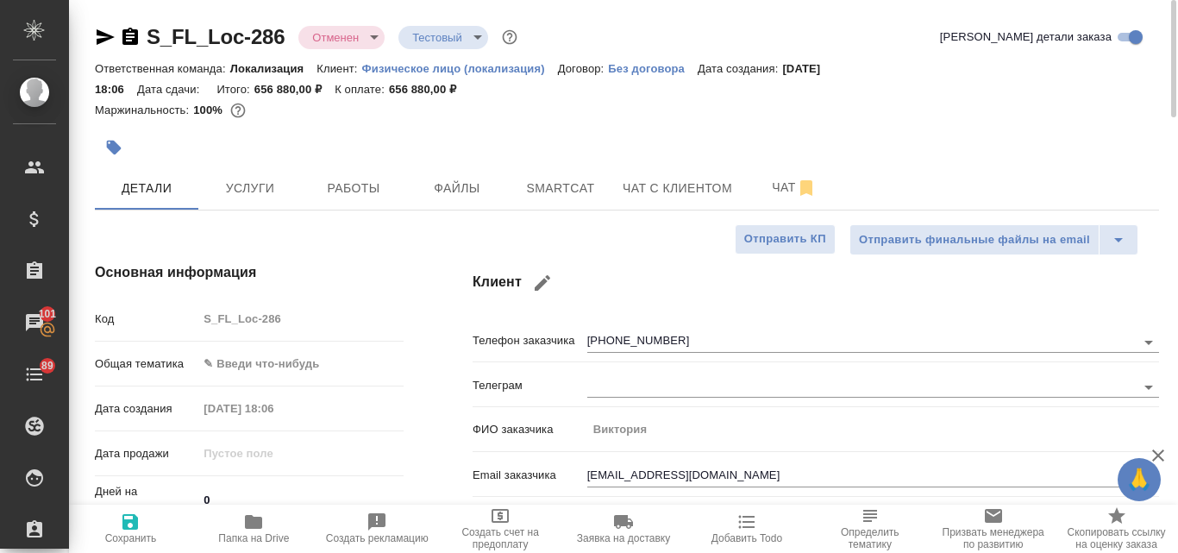
type textarea "x"
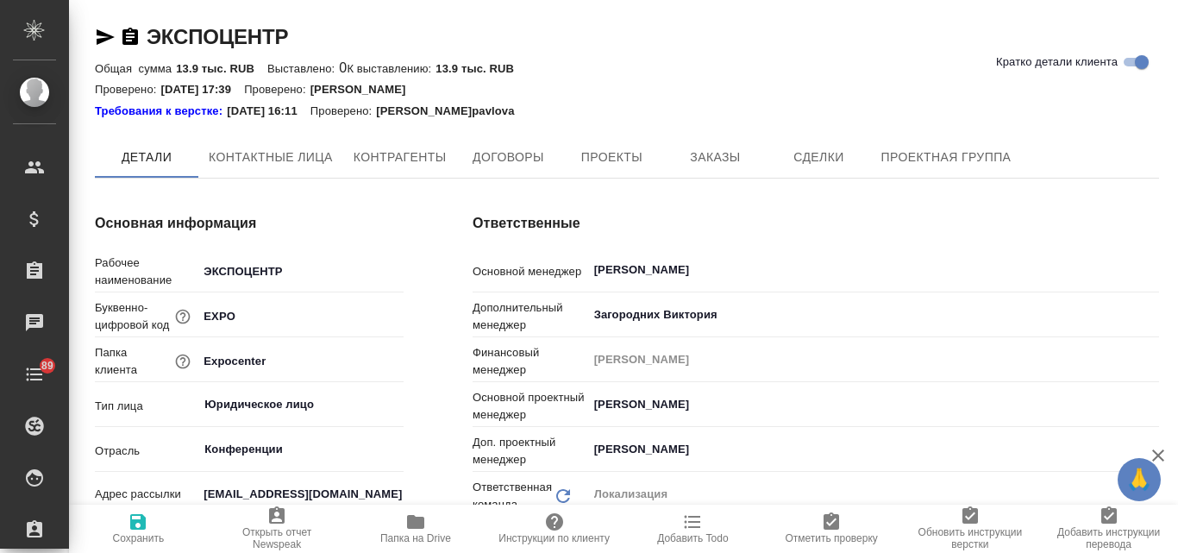
type textarea "x"
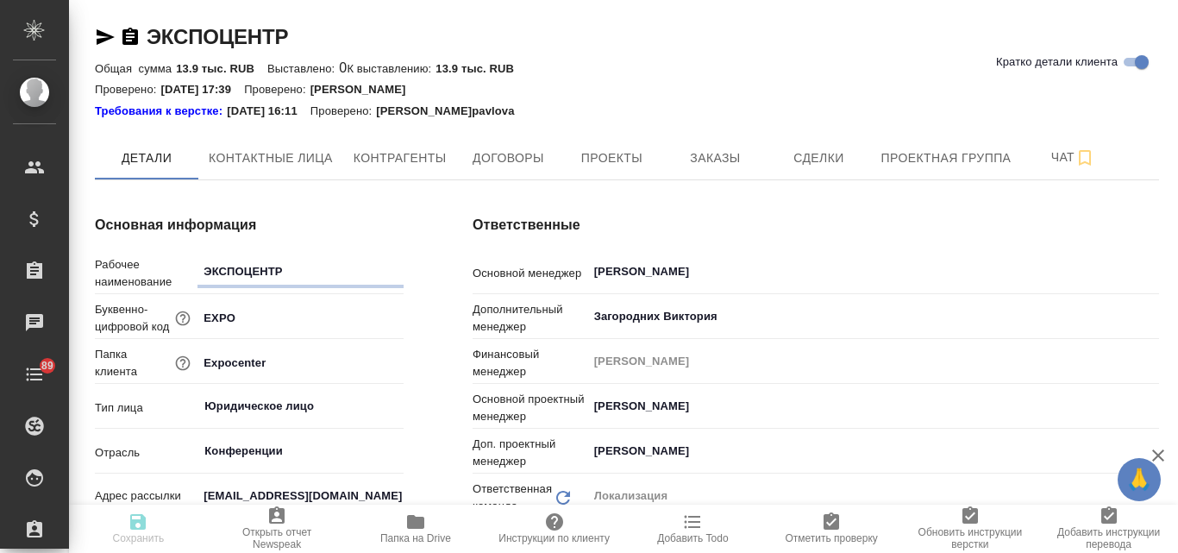
type textarea "x"
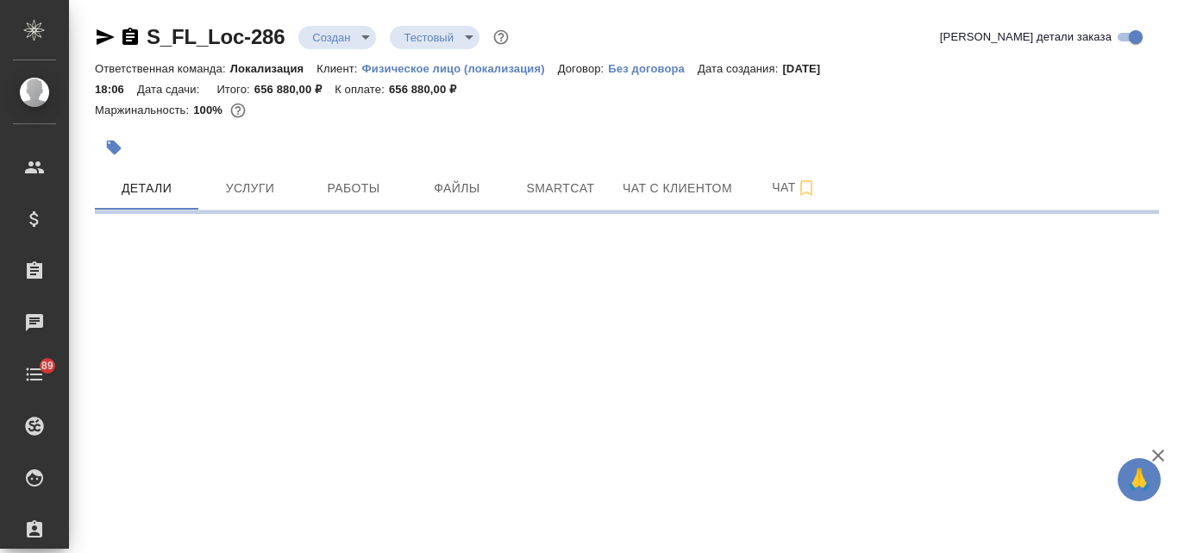
select select "RU"
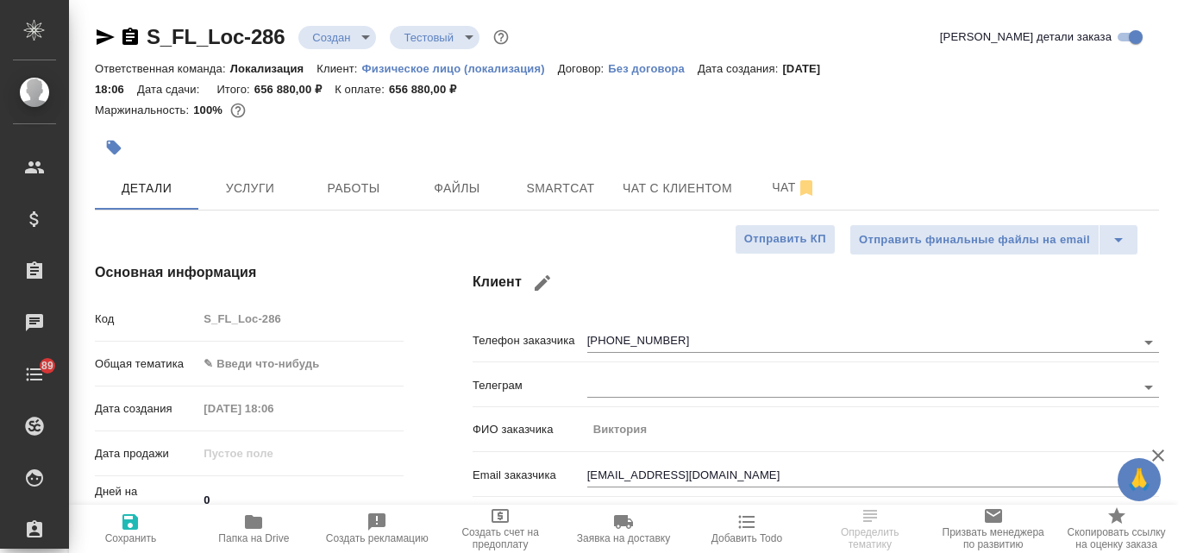
type textarea "x"
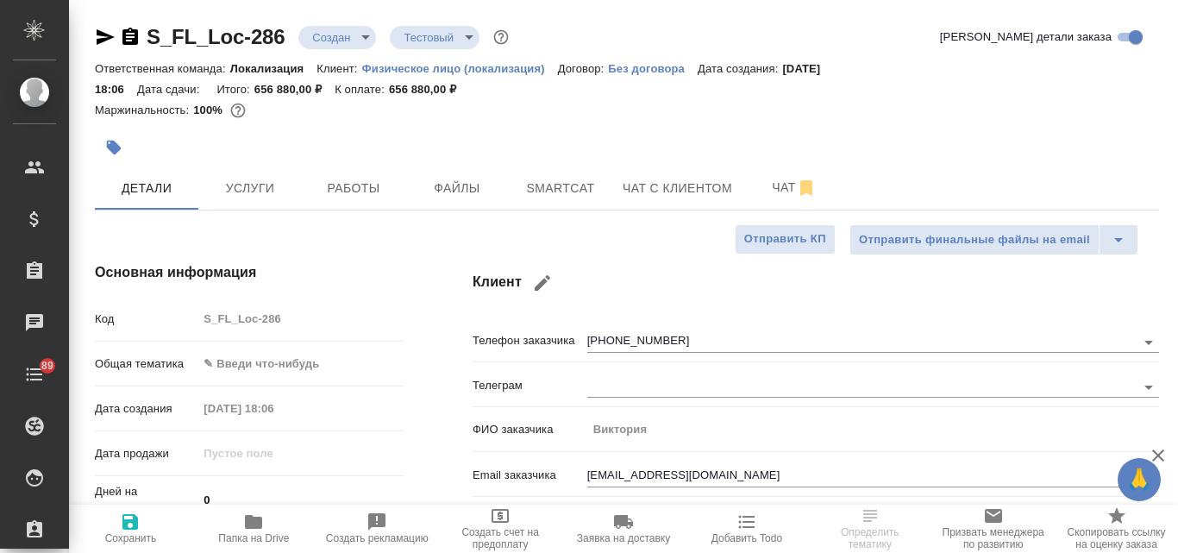
type textarea "x"
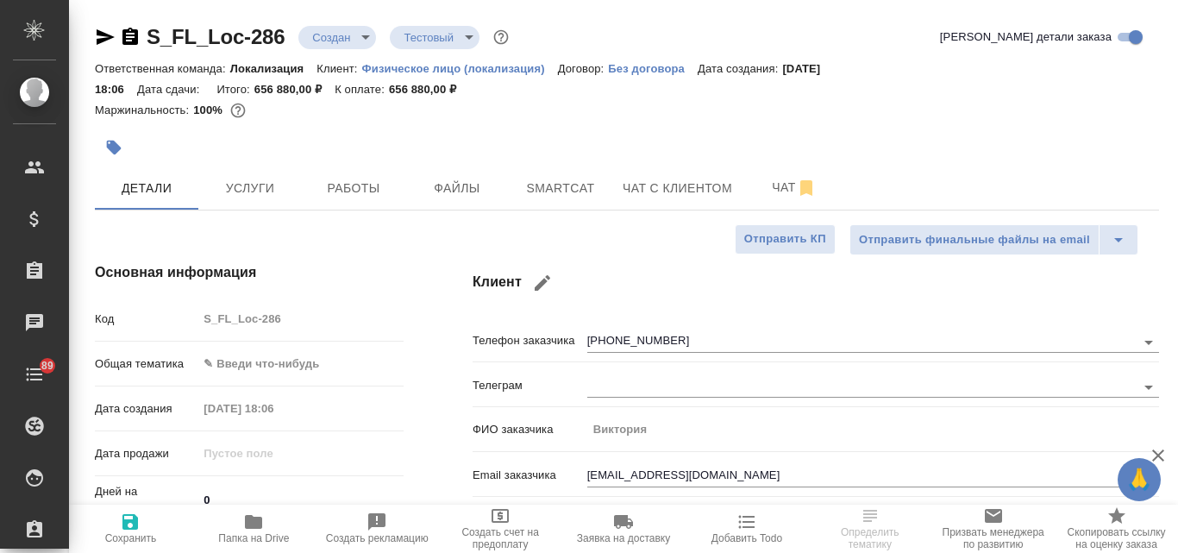
type textarea "x"
select select "RU"
type textarea "x"
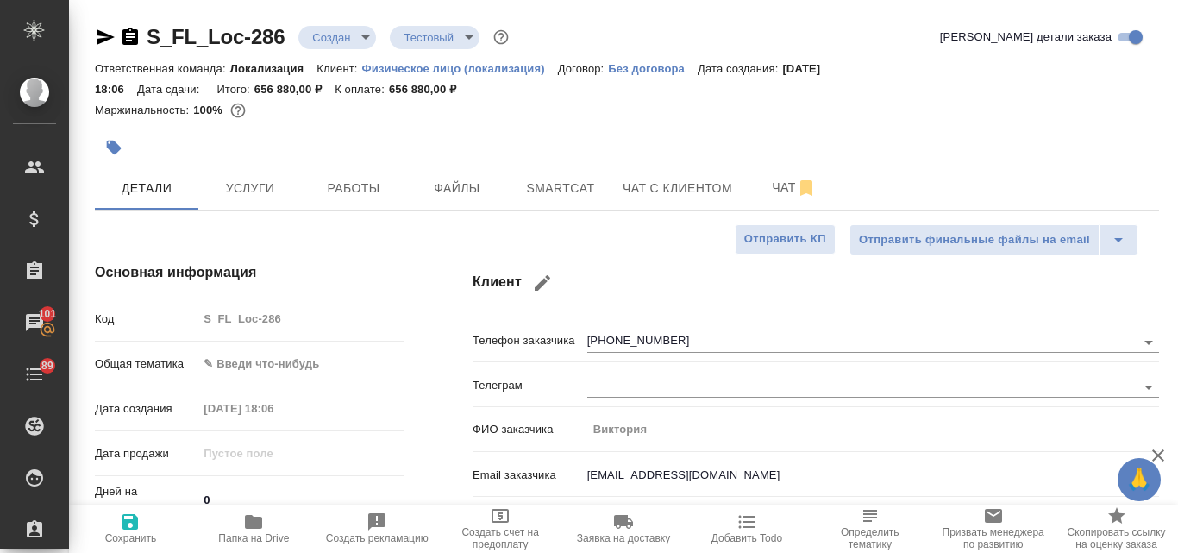
type textarea "x"
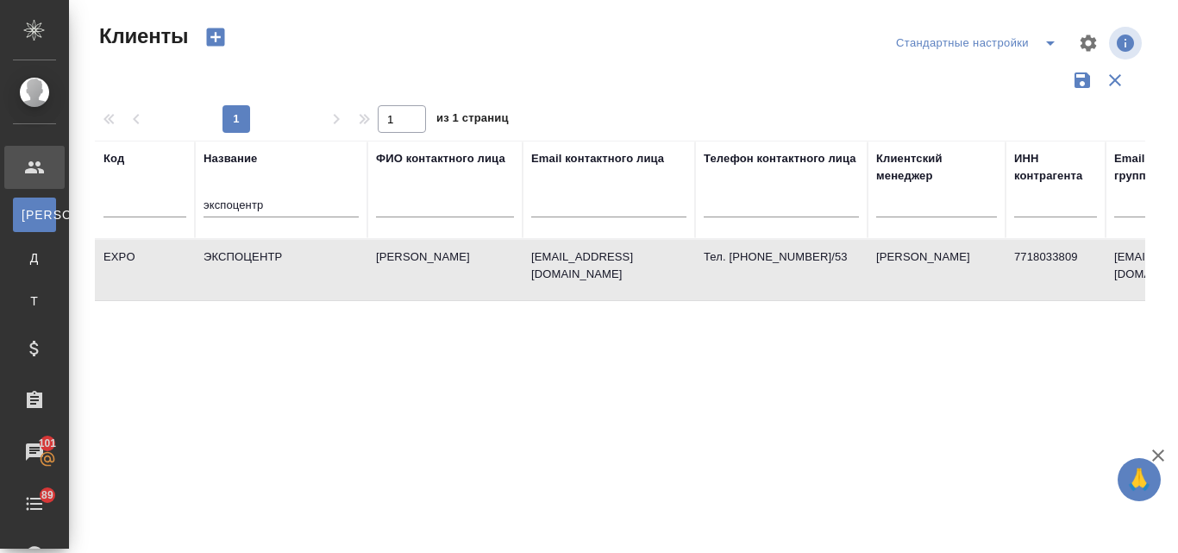
select select "RU"
click at [550, 406] on div "Код Название экспоцентр ФИО контактного лица Email контактного лица Телефон кон…" at bounding box center [620, 451] width 1051 height 621
click at [409, 271] on td "[PERSON_NAME]" at bounding box center [444, 270] width 155 height 60
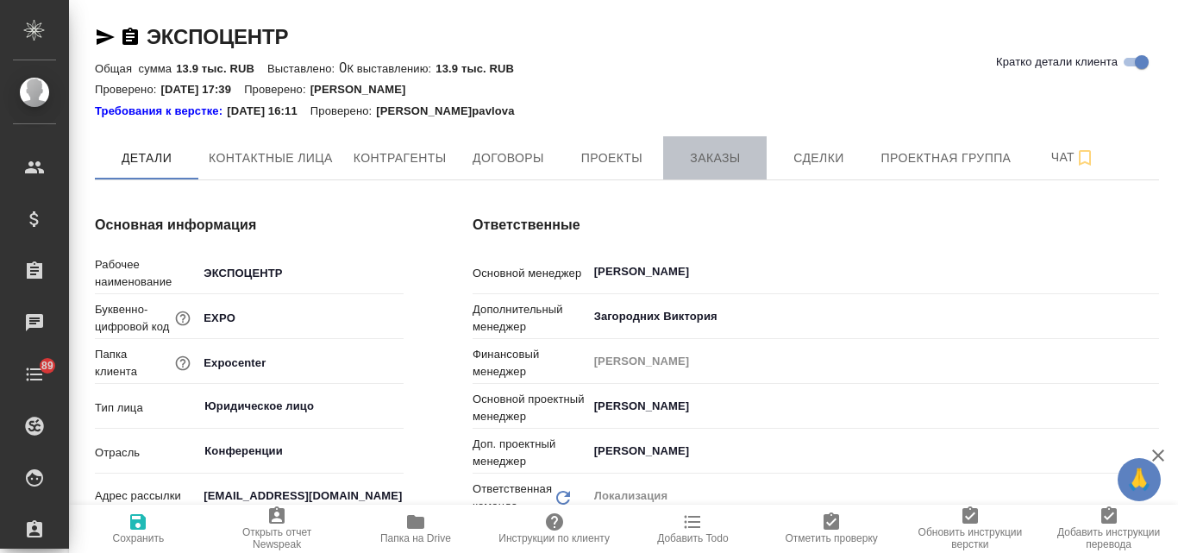
click at [731, 160] on span "Заказы" at bounding box center [715, 158] width 83 height 22
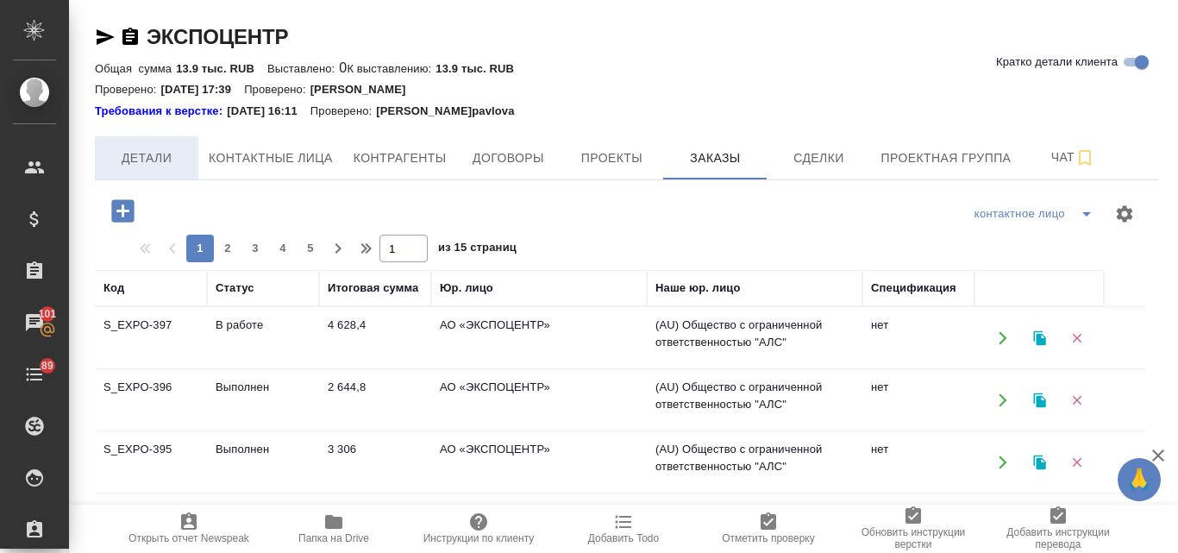
click at [172, 163] on span "Детали" at bounding box center [146, 158] width 83 height 22
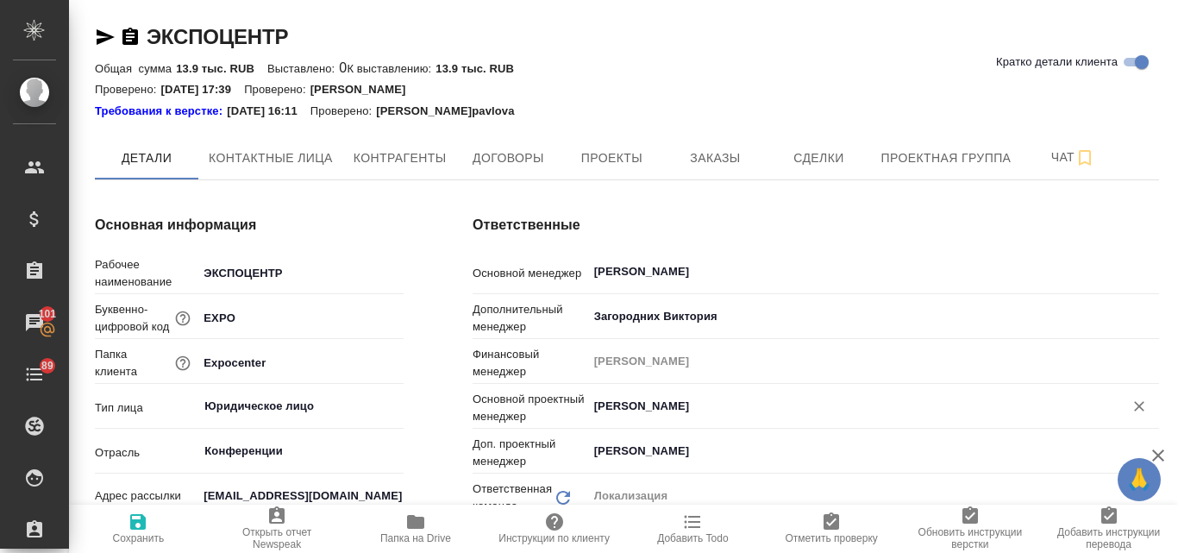
type textarea "x"
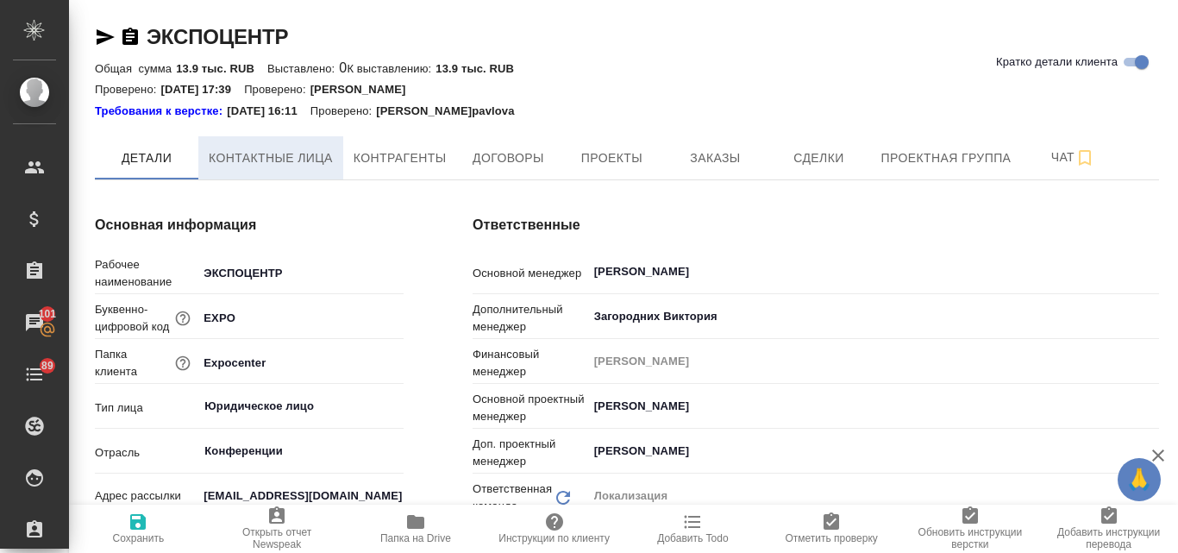
type textarea "x"
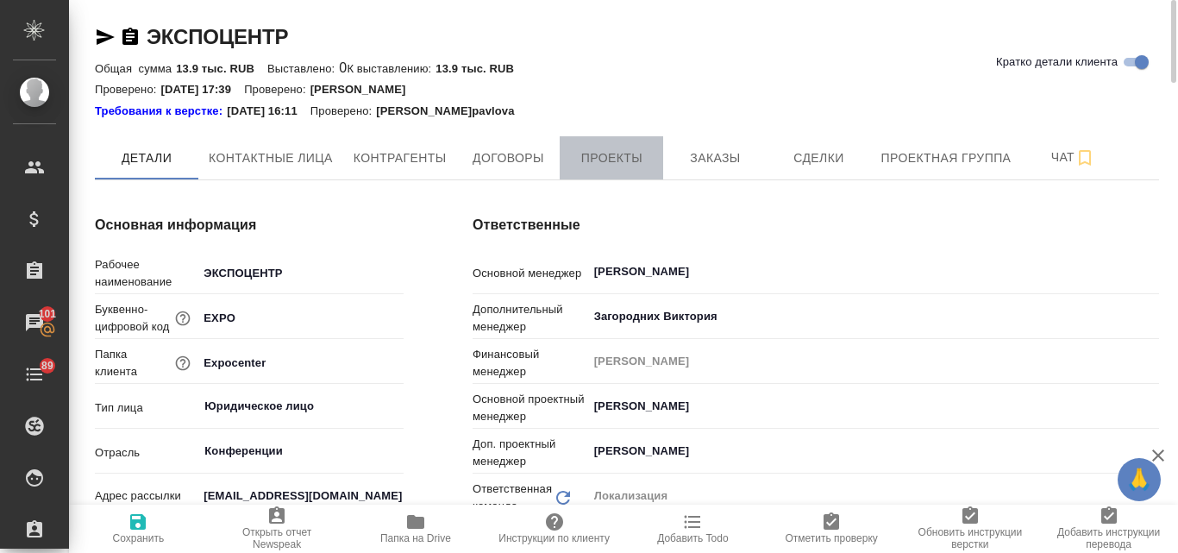
click at [593, 160] on span "Проекты" at bounding box center [611, 158] width 83 height 22
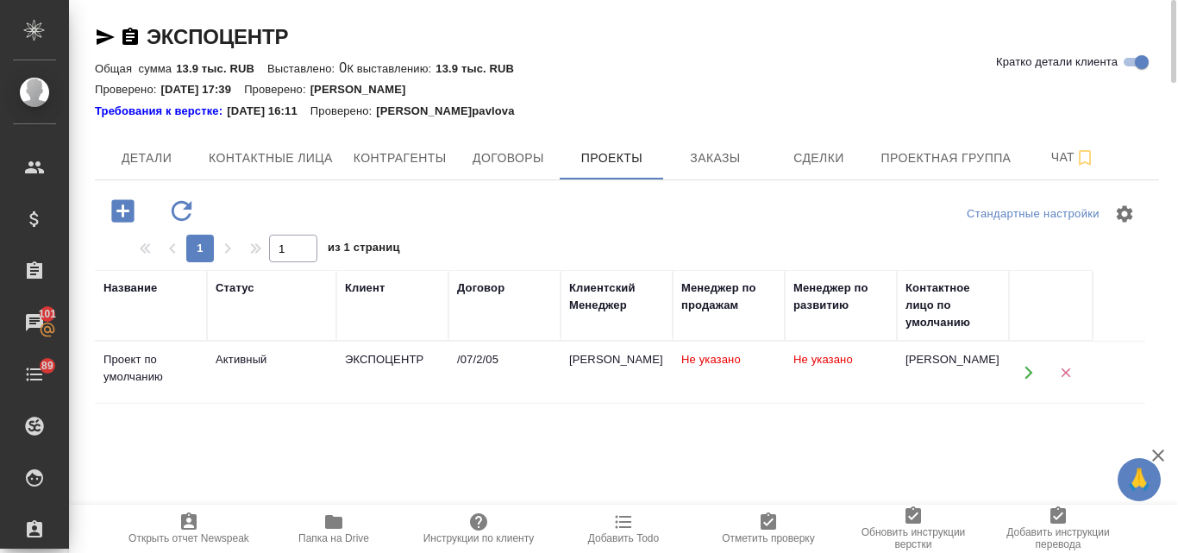
click at [401, 367] on div "ЭКСПОЦЕНТР" at bounding box center [392, 359] width 95 height 17
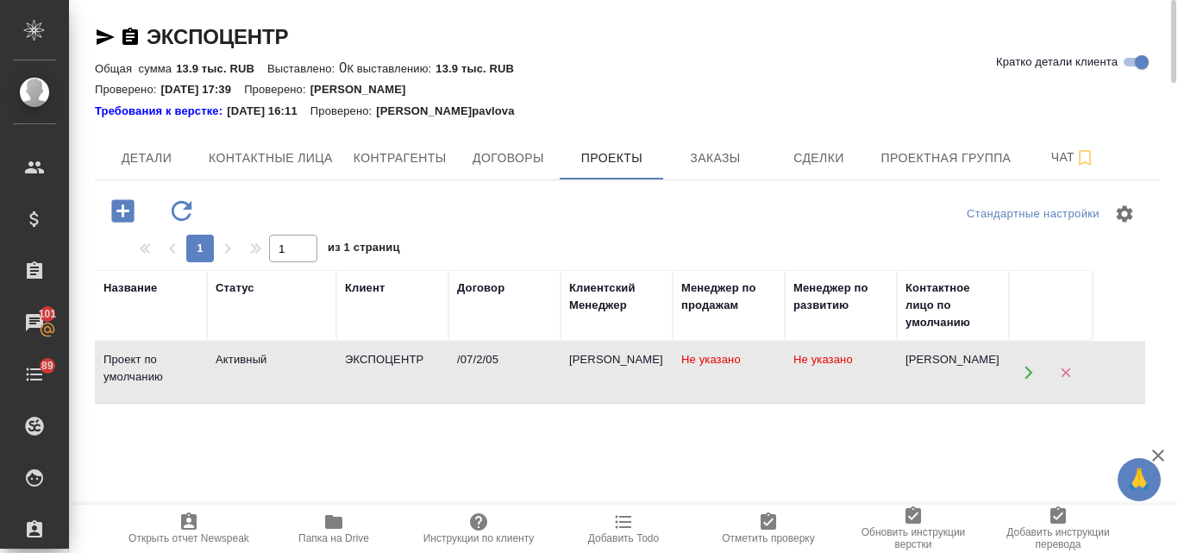
click at [401, 367] on div "ЭКСПОЦЕНТР" at bounding box center [392, 359] width 95 height 17
click at [387, 161] on span "Контрагенты" at bounding box center [400, 158] width 93 height 22
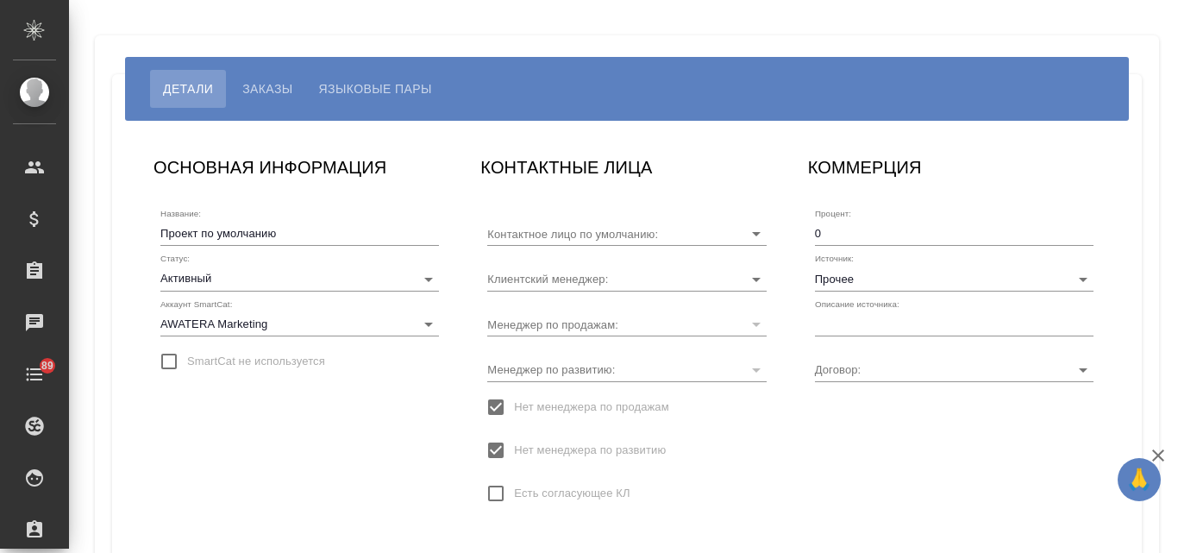
type input "[PERSON_NAME]"
type input "/07/2/05"
type input "[PERSON_NAME]"
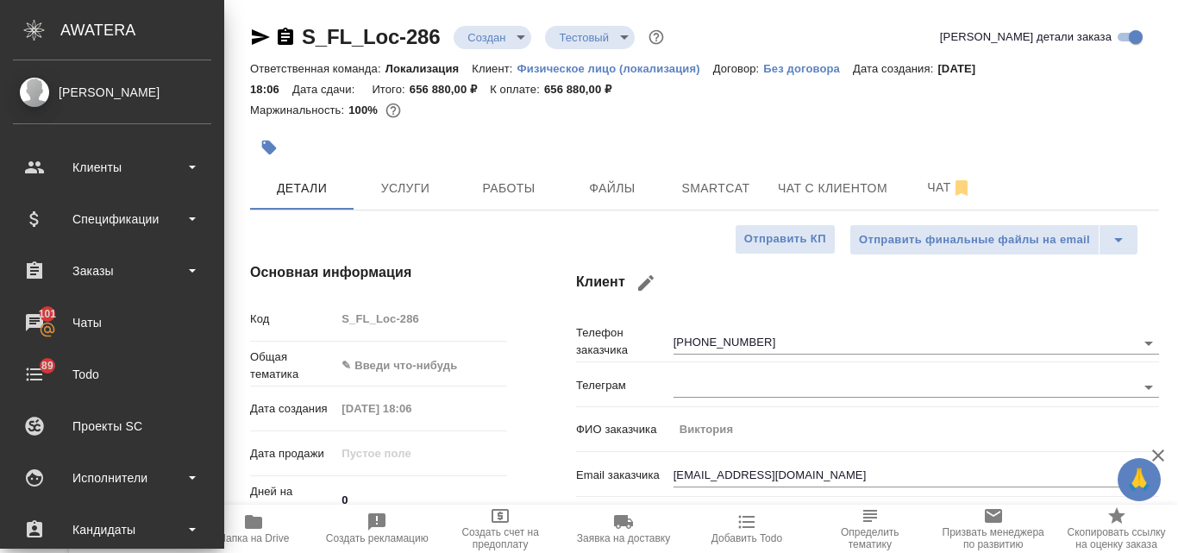
select select "RU"
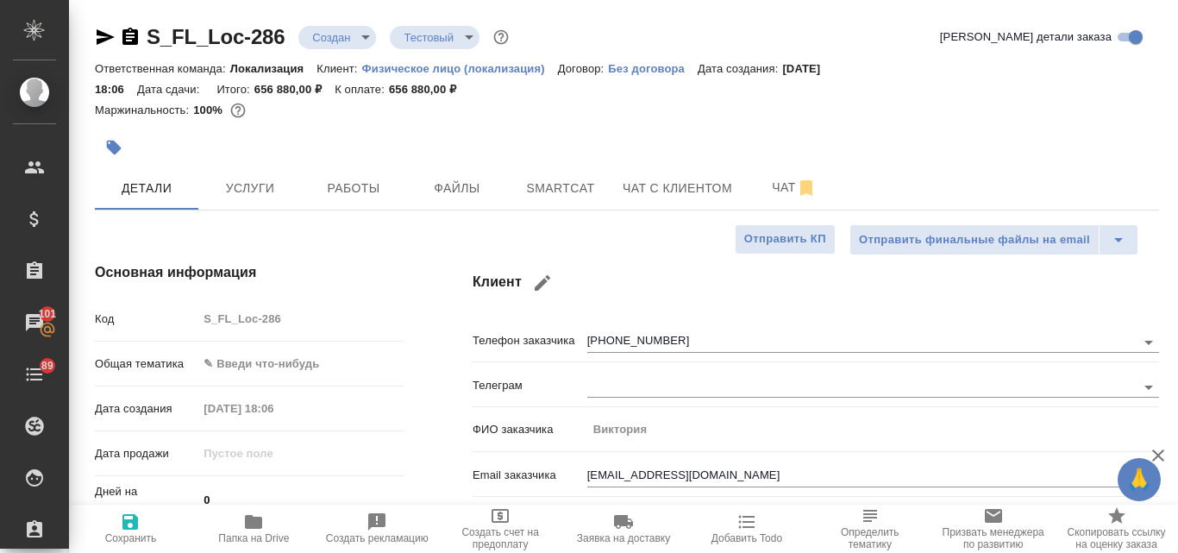
drag, startPoint x: 775, startPoint y: 469, endPoint x: 394, endPoint y: 341, distance: 402.3
click at [779, 468] on input "[EMAIL_ADDRESS][DOMAIN_NAME]" at bounding box center [845, 476] width 517 height 21
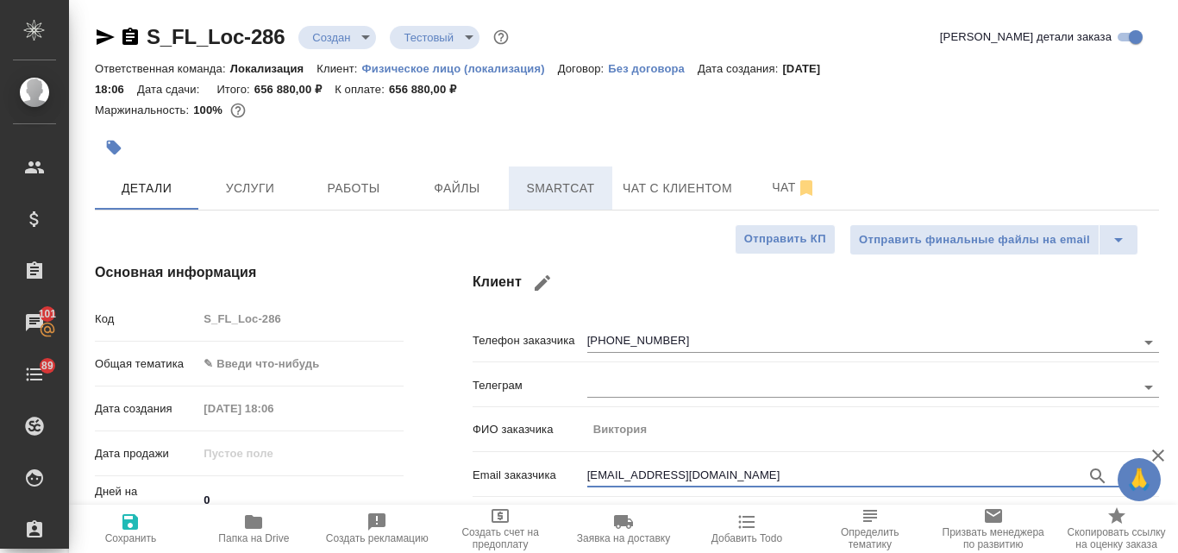
click at [538, 183] on span "Smartcat" at bounding box center [560, 189] width 83 height 22
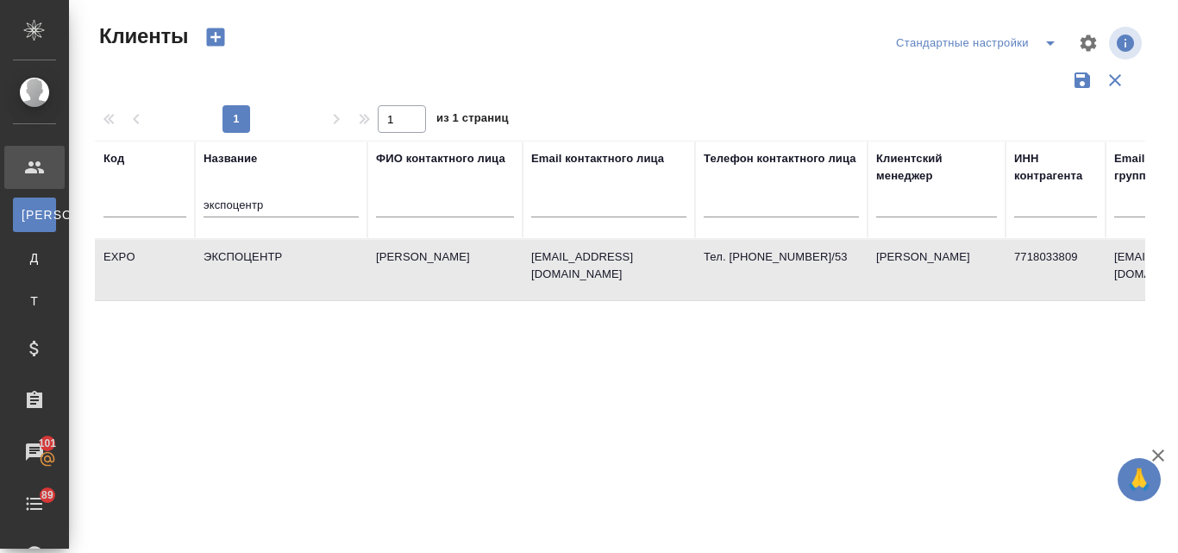
select select "RU"
drag, startPoint x: 276, startPoint y: 191, endPoint x: 242, endPoint y: 199, distance: 35.4
click at [242, 199] on div "экспоцентр" at bounding box center [281, 208] width 155 height 42
drag, startPoint x: 242, startPoint y: 209, endPoint x: 193, endPoint y: 213, distance: 48.5
click at [193, 213] on tr "Код Название экспоцентр ФИО контактного лица Email контактного лица Телефон кон…" at bounding box center [747, 190] width 1304 height 98
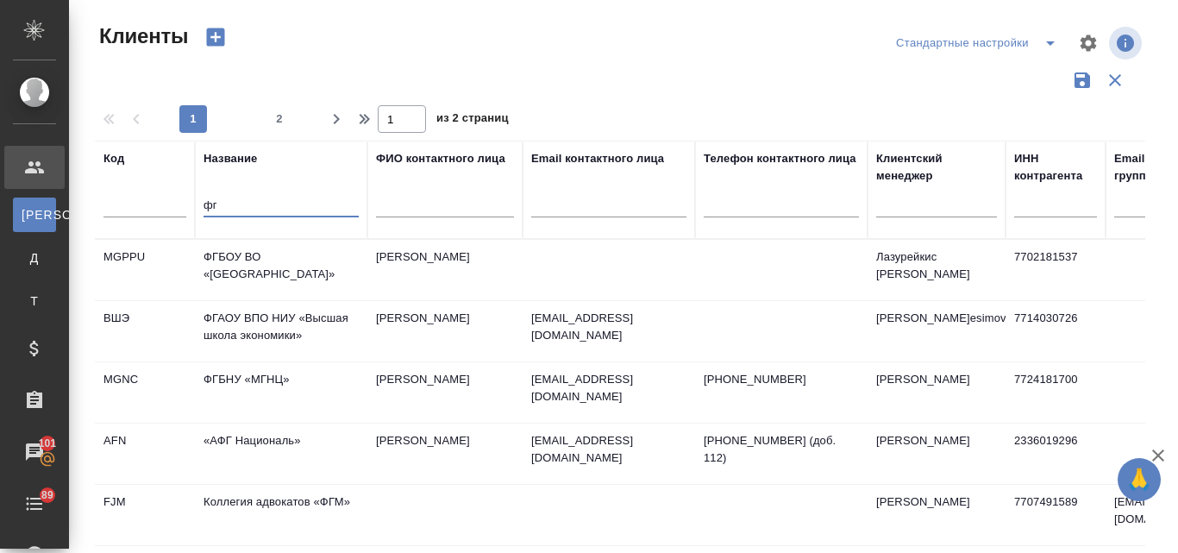
type input "ф"
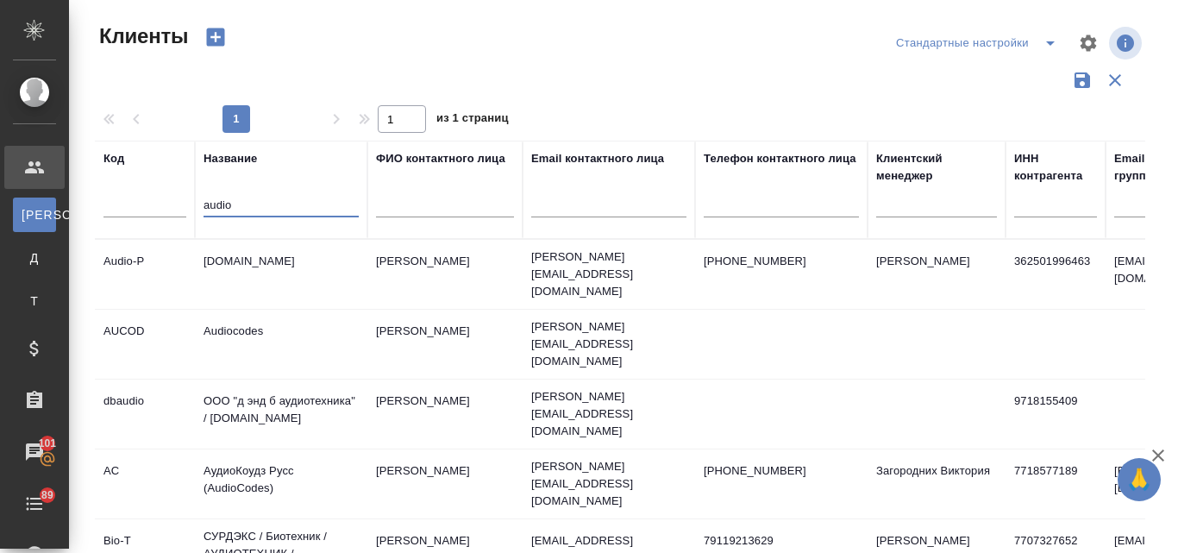
type input "audio"
click at [229, 259] on td "[DOMAIN_NAME]" at bounding box center [281, 274] width 173 height 60
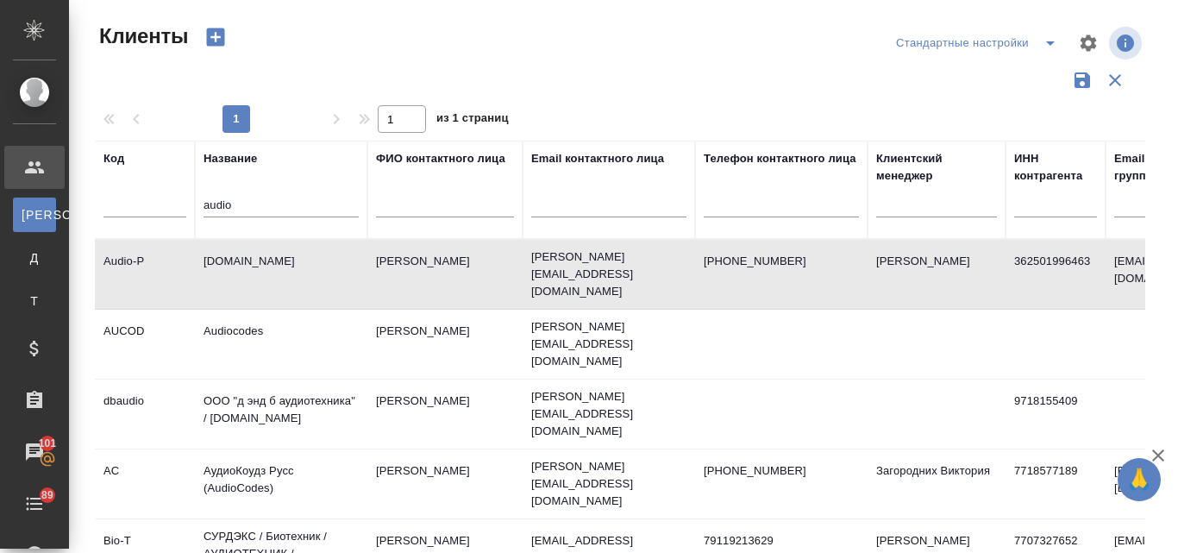
click at [229, 259] on td "[DOMAIN_NAME]" at bounding box center [281, 274] width 173 height 60
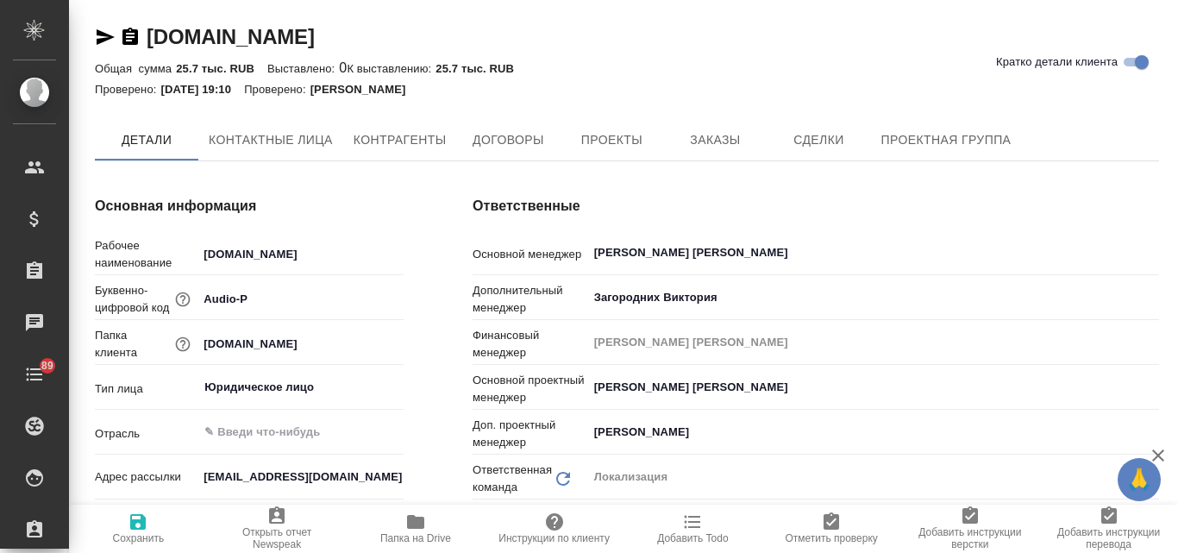
type textarea "x"
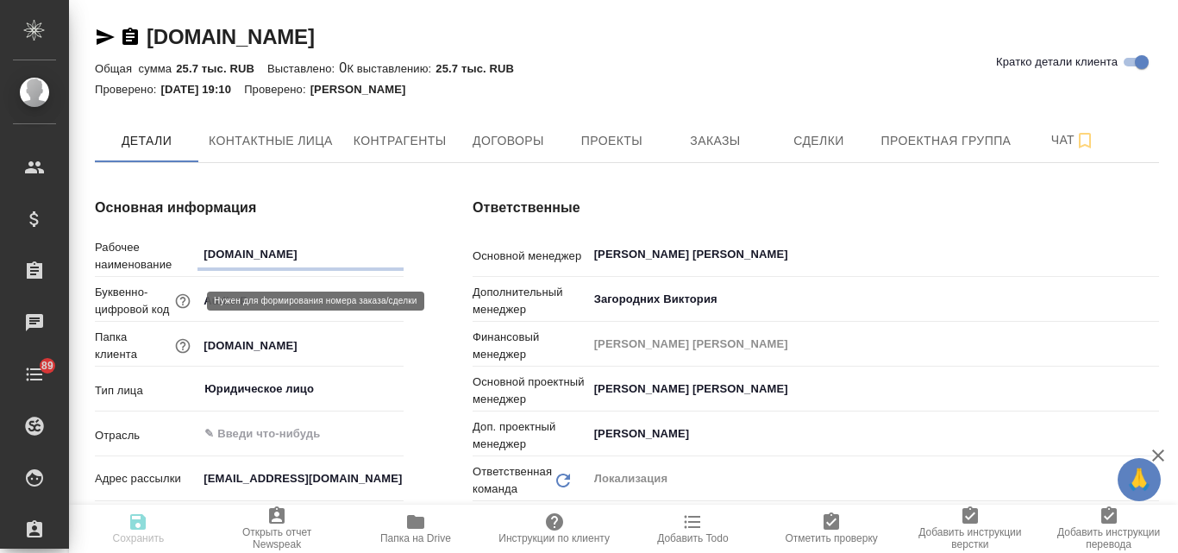
type textarea "x"
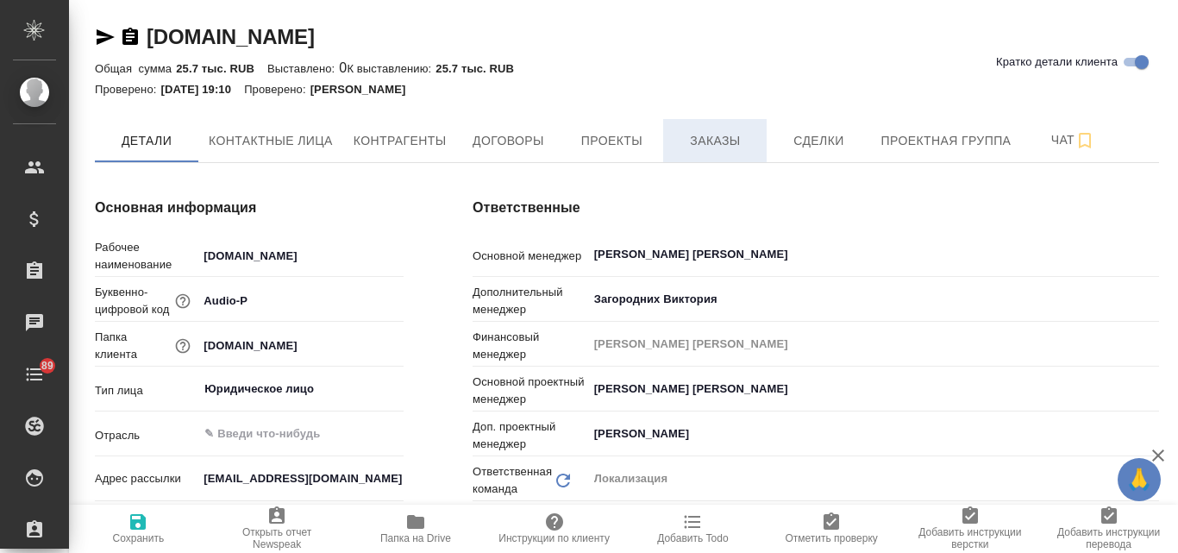
type textarea "x"
click at [742, 150] on span "Заказы" at bounding box center [715, 141] width 83 height 22
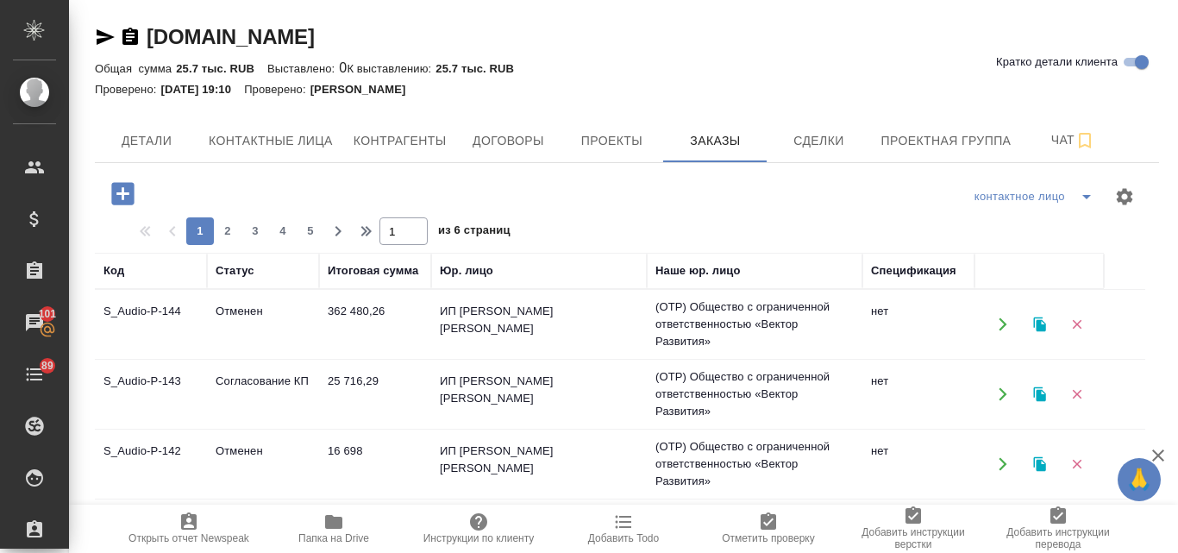
click at [1035, 320] on icon "button" at bounding box center [1040, 325] width 16 height 16
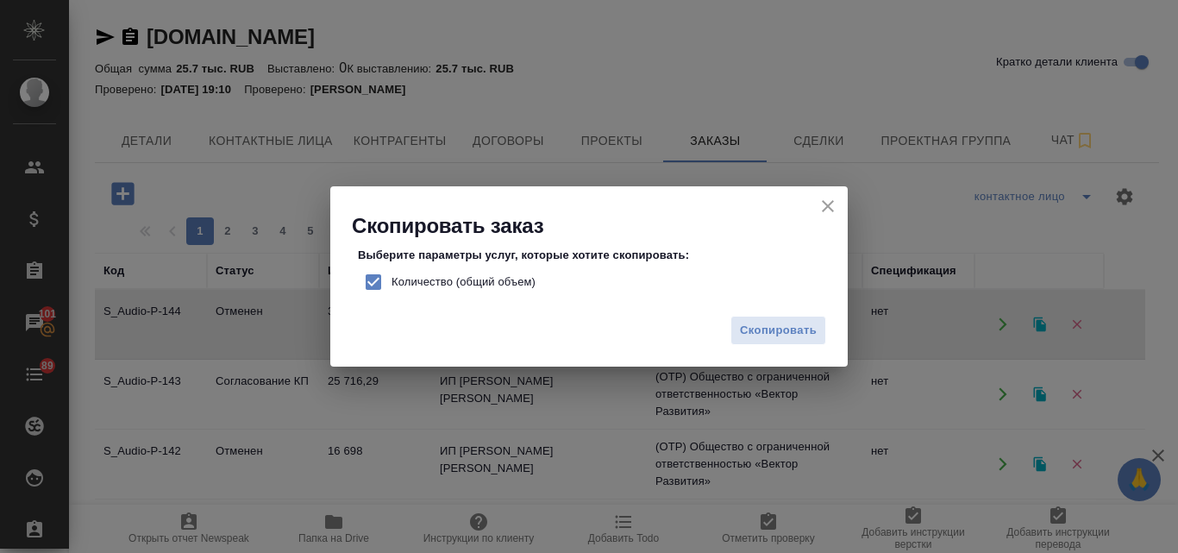
drag, startPoint x: 378, startPoint y: 279, endPoint x: 574, endPoint y: 316, distance: 200.1
click at [379, 279] on input "Количество (общий объем)" at bounding box center [373, 282] width 36 height 36
checkbox input "false"
click at [781, 324] on span "Скопировать" at bounding box center [778, 331] width 77 height 20
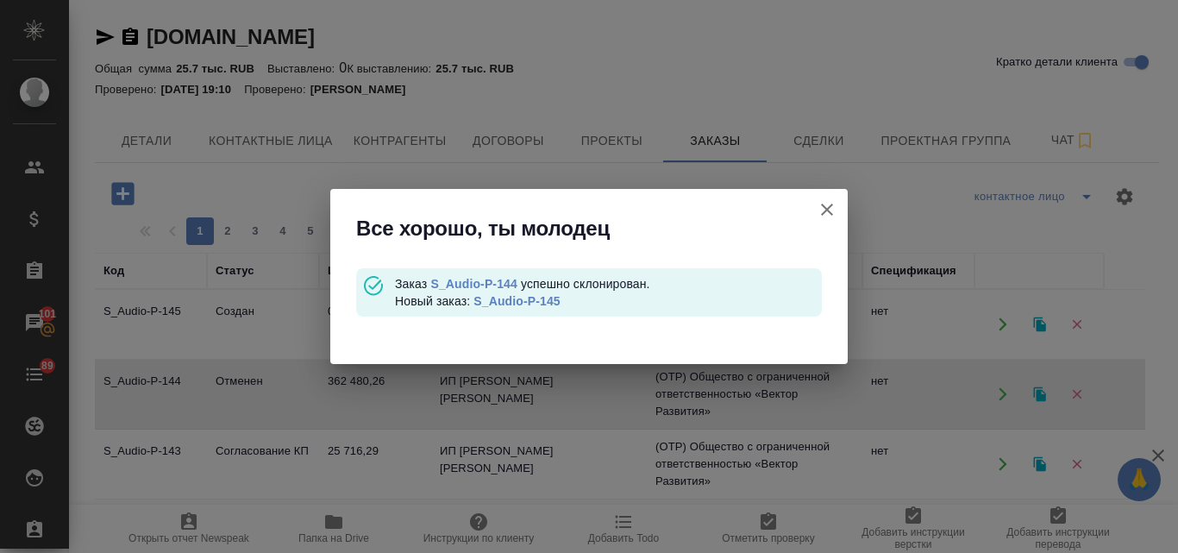
click at [549, 305] on link "S_Audio-P-145" at bounding box center [517, 301] width 87 height 14
click at [826, 210] on icon "button" at bounding box center [827, 210] width 12 height 12
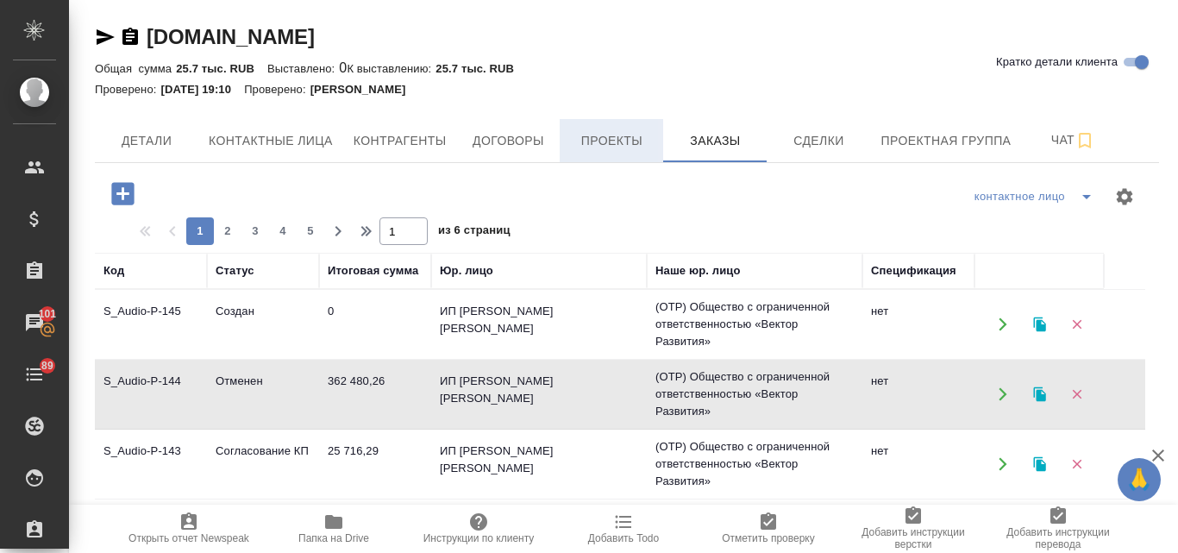
click at [593, 150] on span "Проекты" at bounding box center [611, 141] width 83 height 22
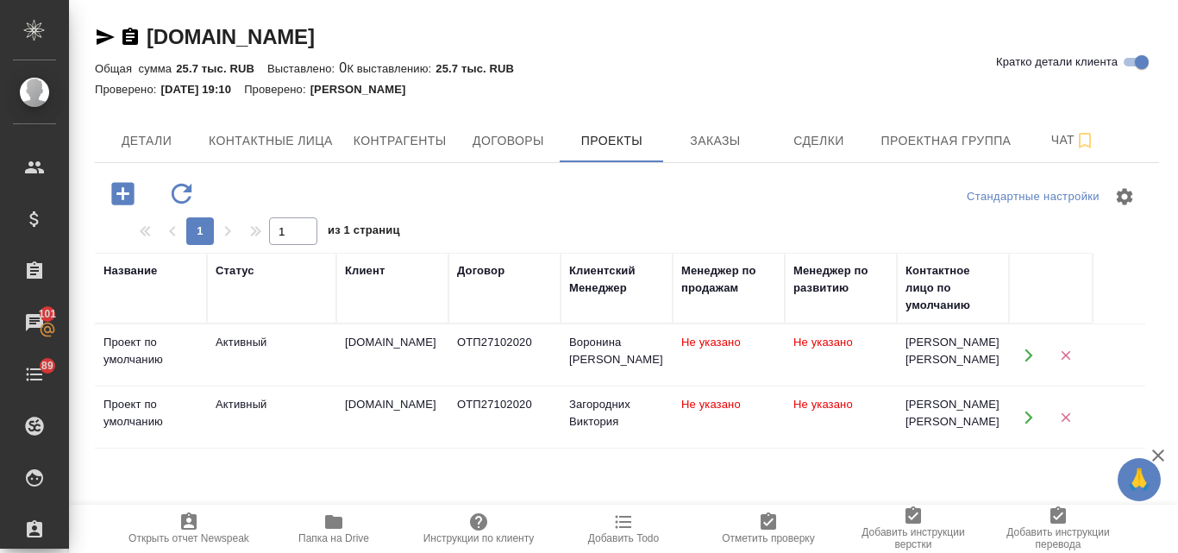
click at [493, 403] on div "ОТП27102020" at bounding box center [504, 404] width 95 height 17
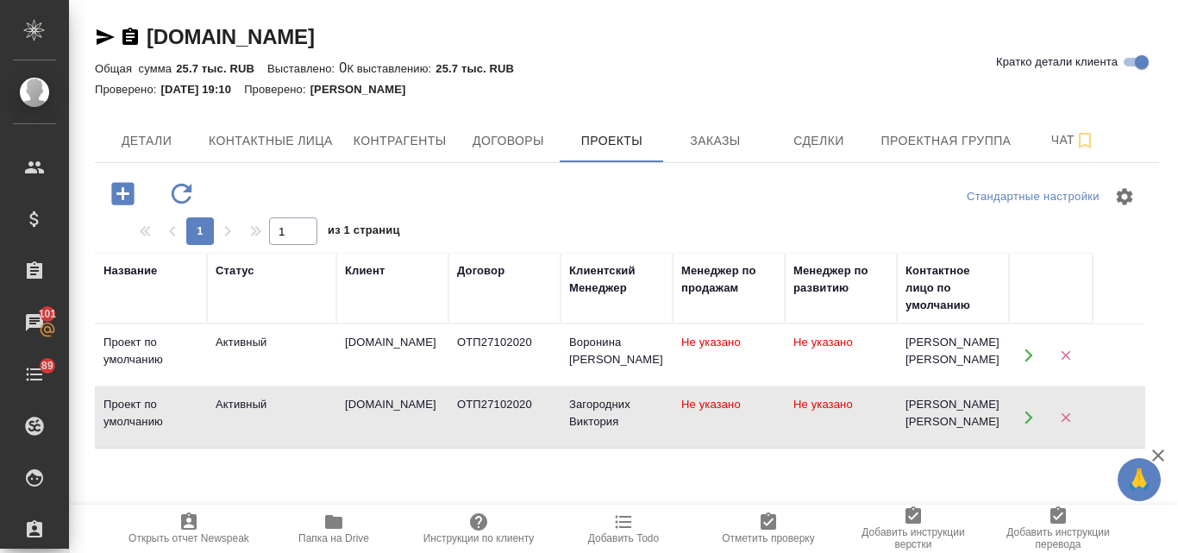
click at [493, 403] on div "ОТП27102020" at bounding box center [504, 404] width 95 height 17
click at [543, 424] on td "ОТП27102020" at bounding box center [505, 417] width 112 height 60
drag, startPoint x: 351, startPoint y: 31, endPoint x: 152, endPoint y: 27, distance: 199.3
click at [152, 27] on div "Audio-Production.ru Кратко детали клиента" at bounding box center [627, 37] width 1064 height 28
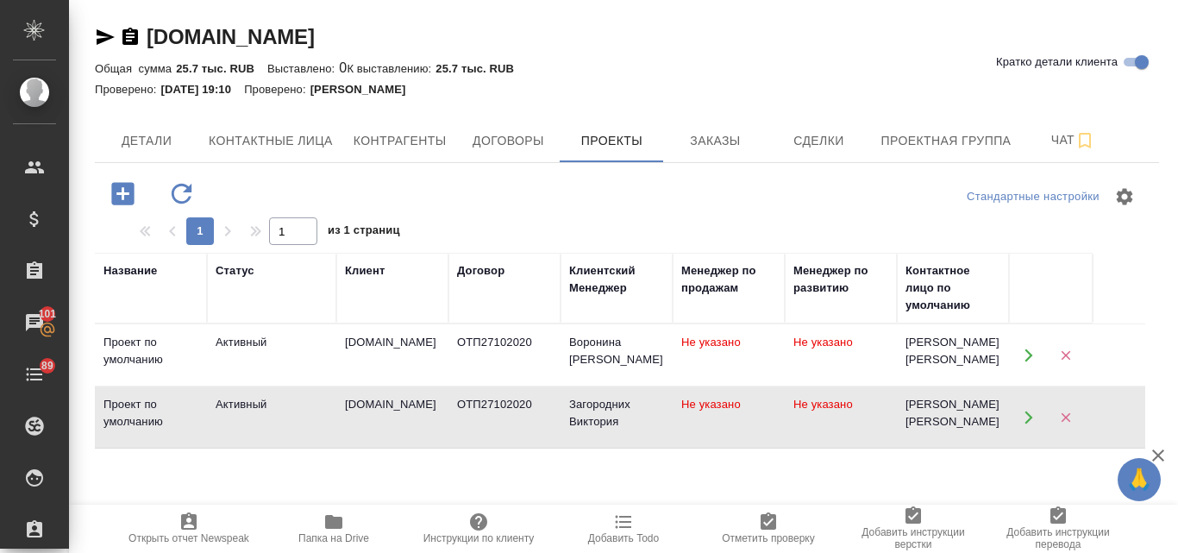
copy link "[DOMAIN_NAME]"
click at [342, 367] on td "[DOMAIN_NAME]" at bounding box center [392, 355] width 112 height 60
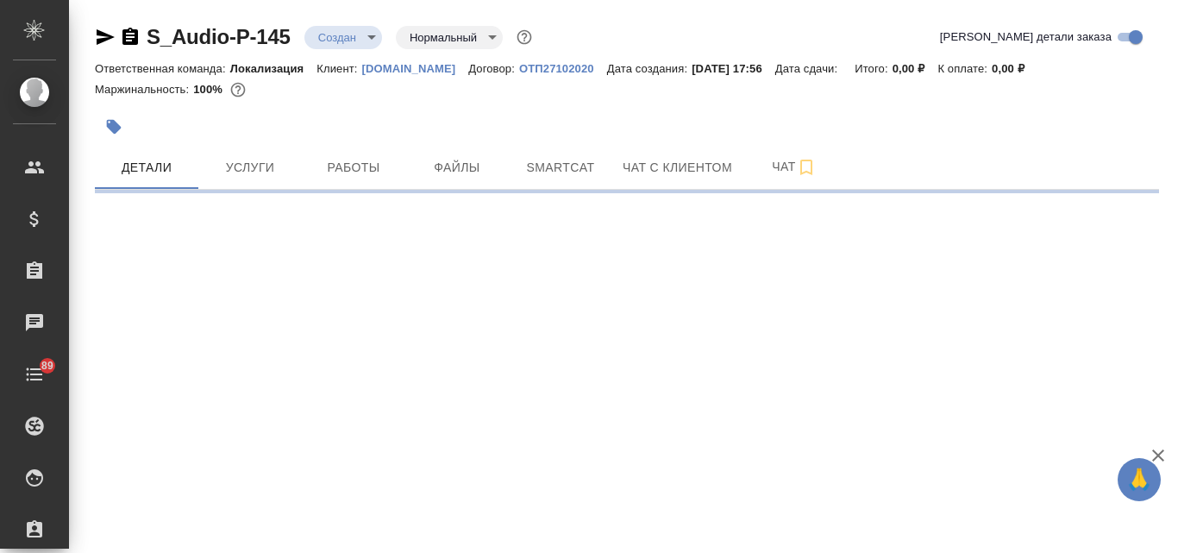
select select "RU"
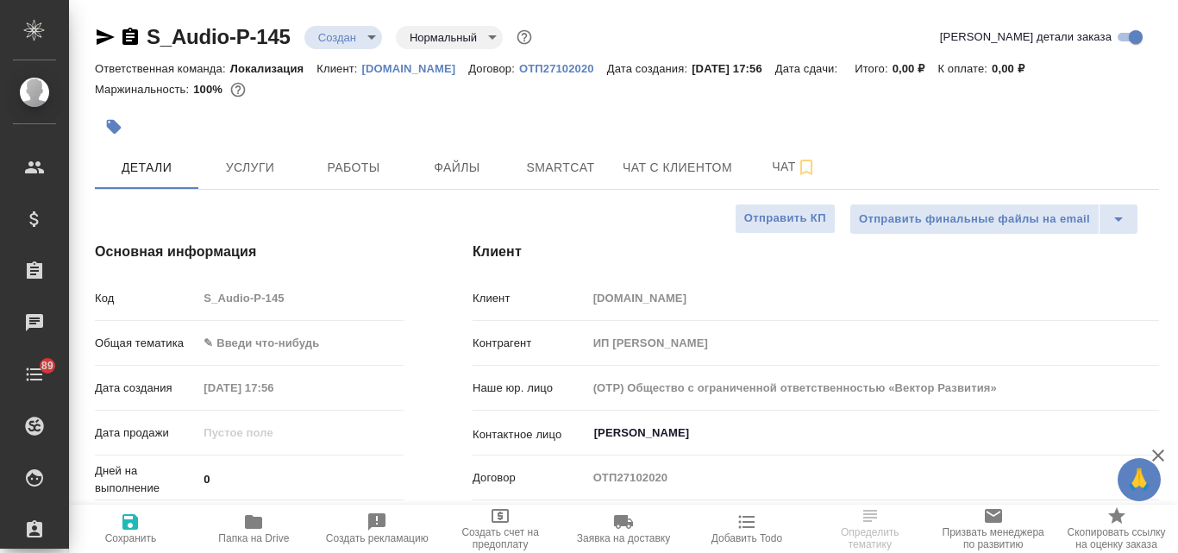
type textarea "x"
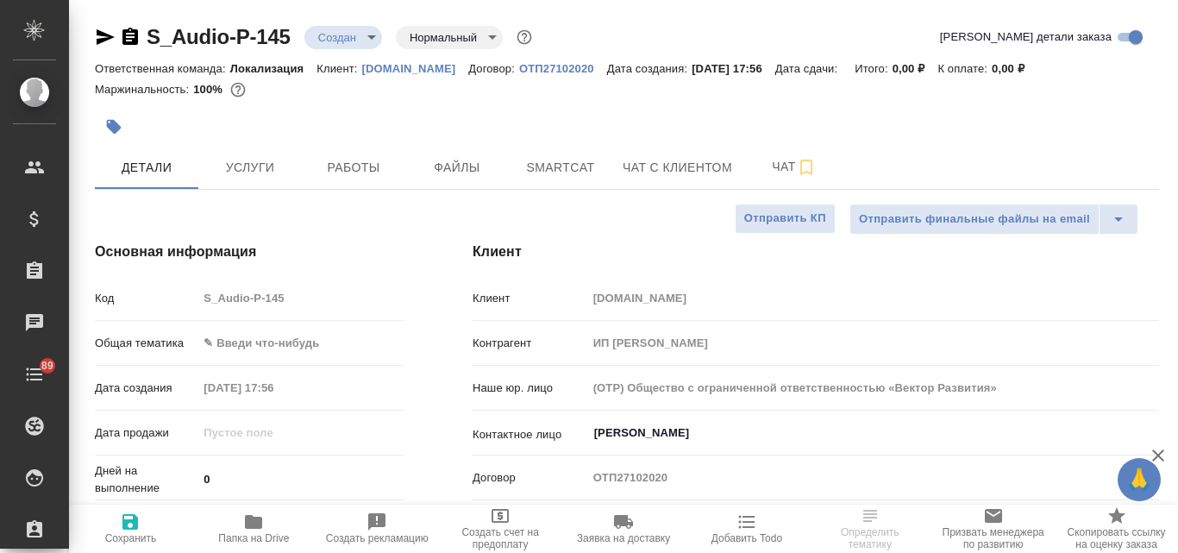
type textarea "x"
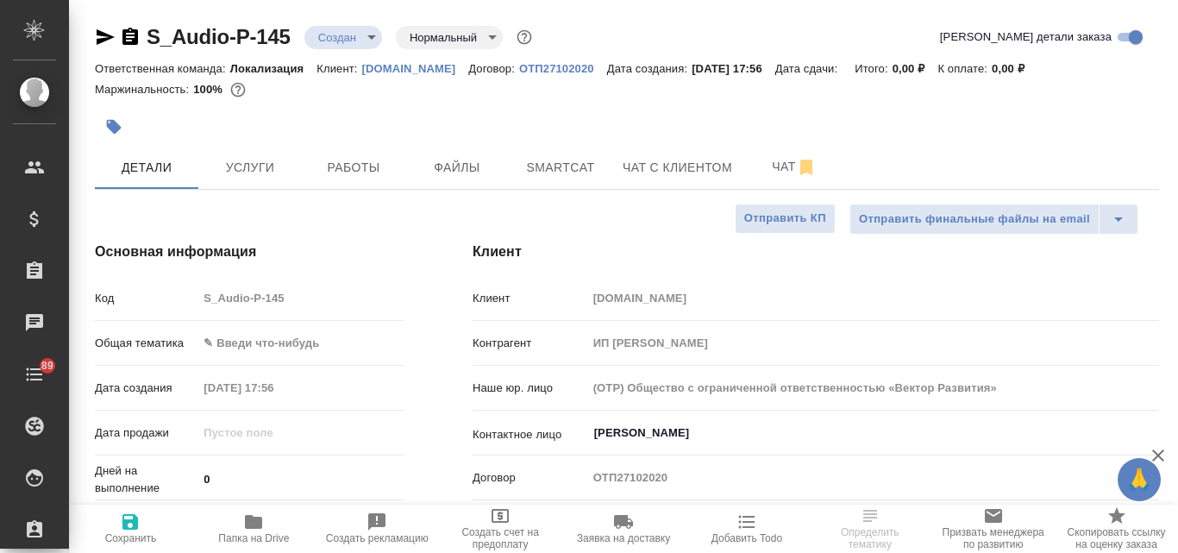
type textarea "x"
select select "RU"
type textarea "x"
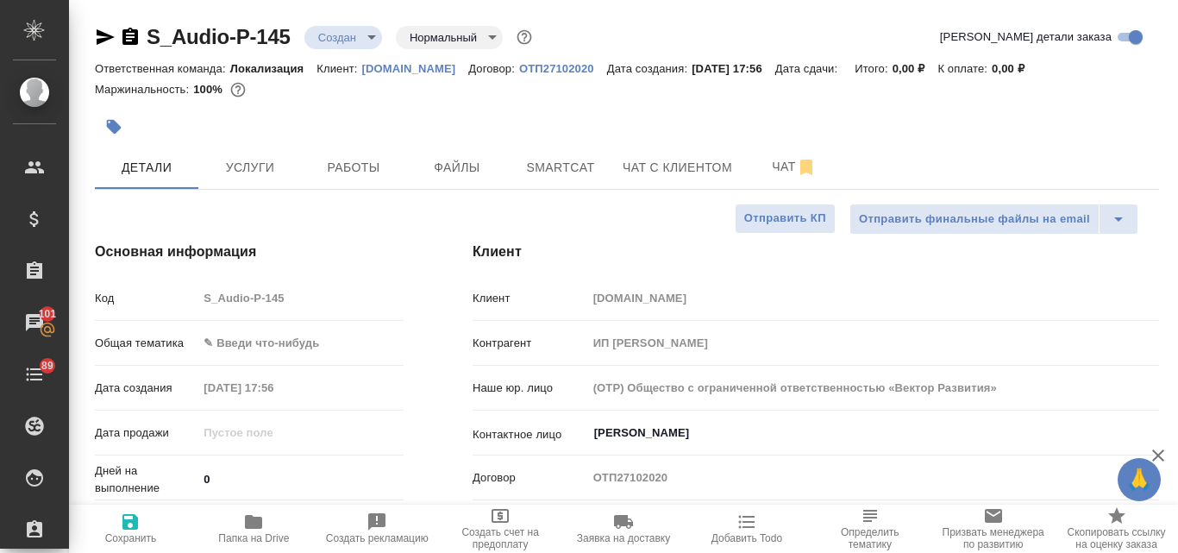
type textarea "x"
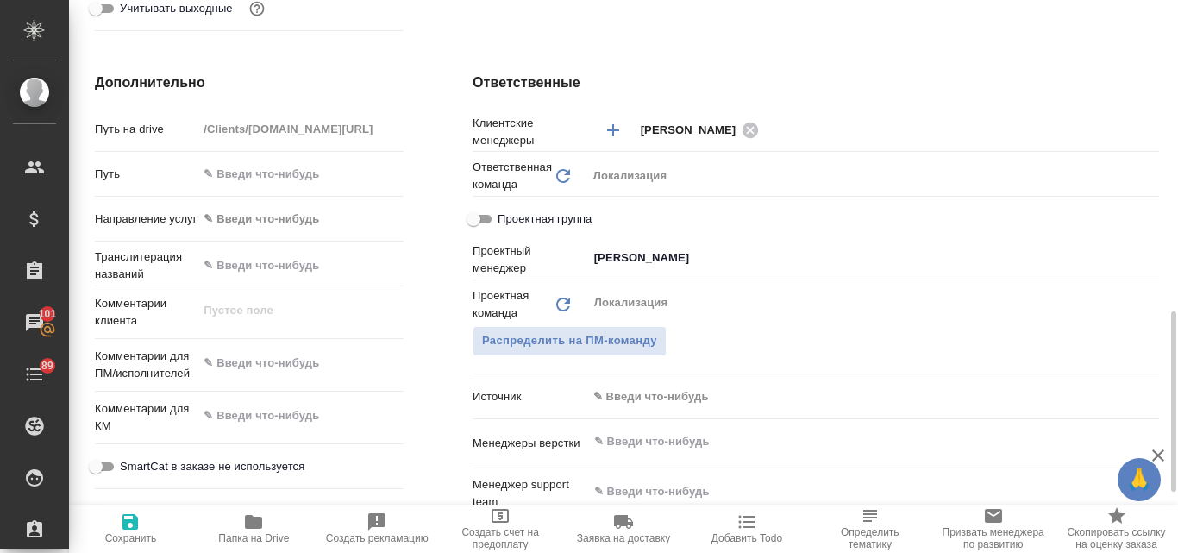
scroll to position [690, 0]
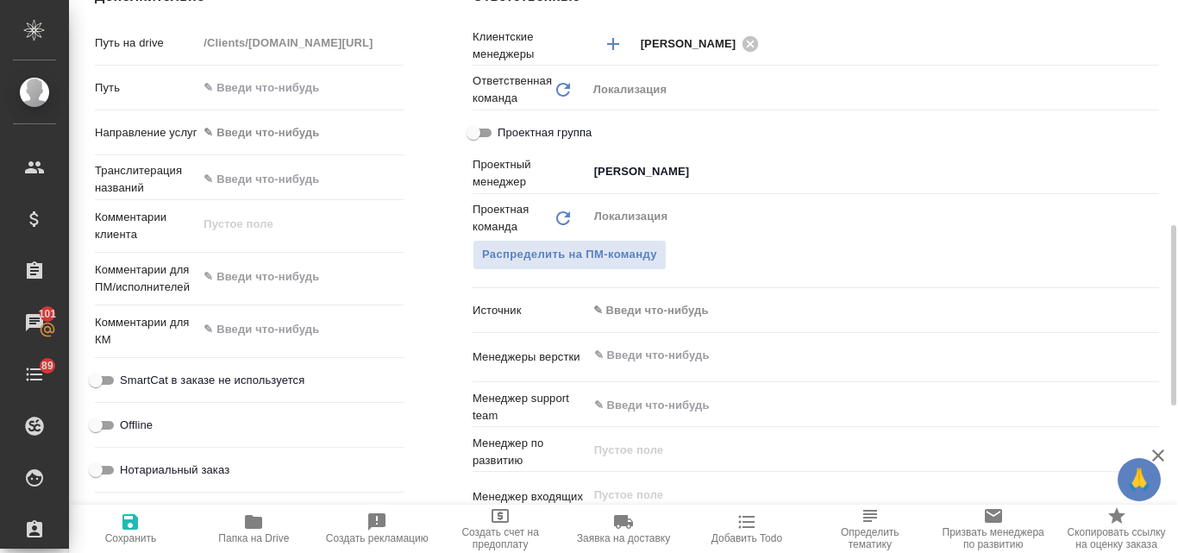
type textarea "x"
click at [239, 285] on textarea at bounding box center [301, 276] width 206 height 29
paste textarea "L ipsu dolo sitametconsec adipis. Elitsed doeius? Te incididu u laboreet do mag…"
type textarea "L ipsu dolo sitametconsec adipis. Elitsed doeius? Te incididu u laboreet do mag…"
type textarea "x"
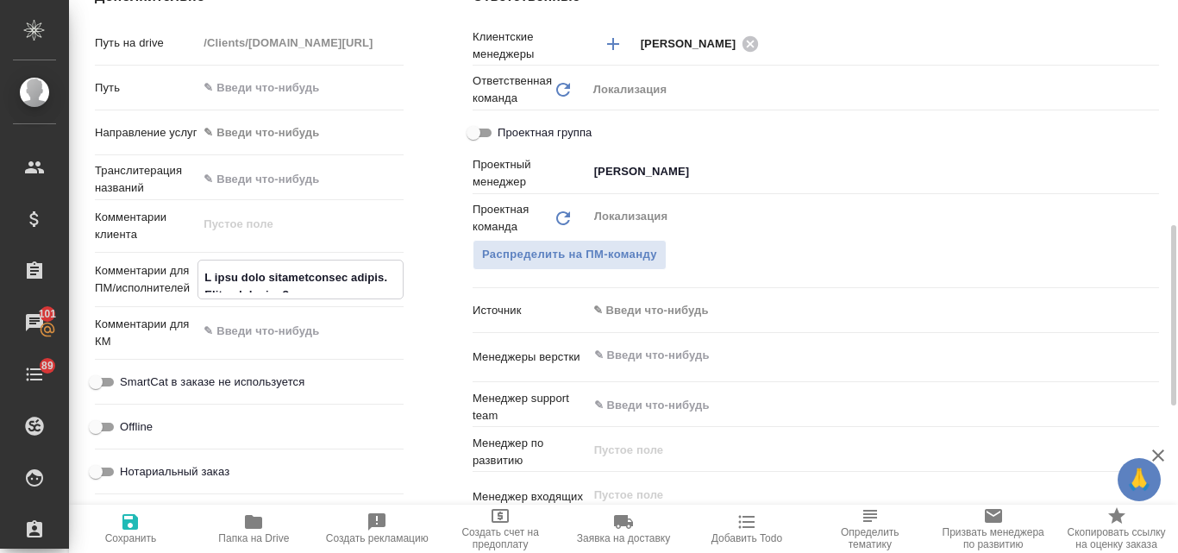
type textarea "x"
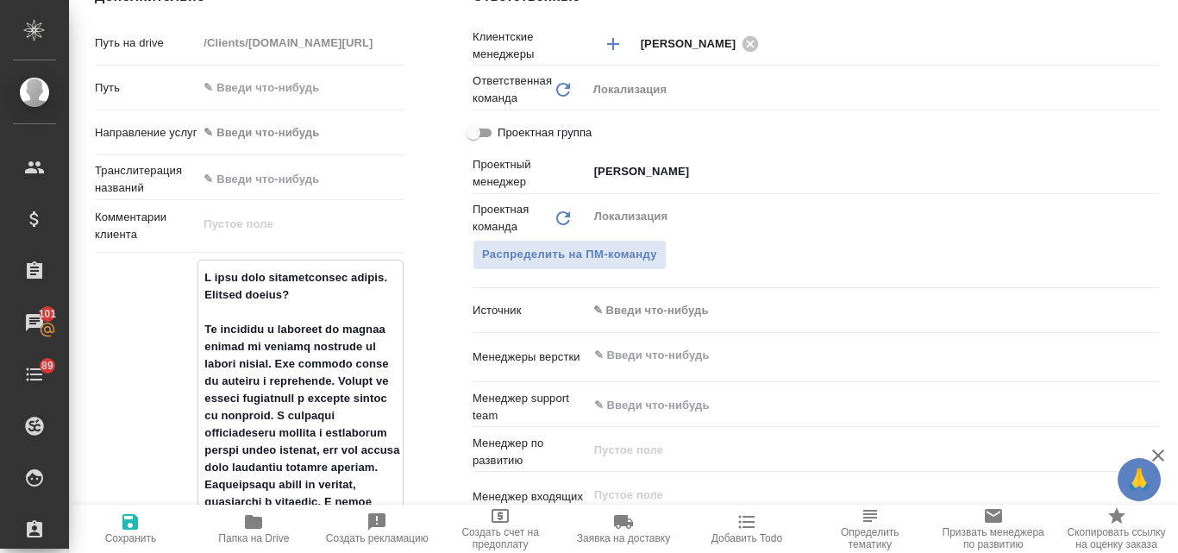
scroll to position [1094, 0]
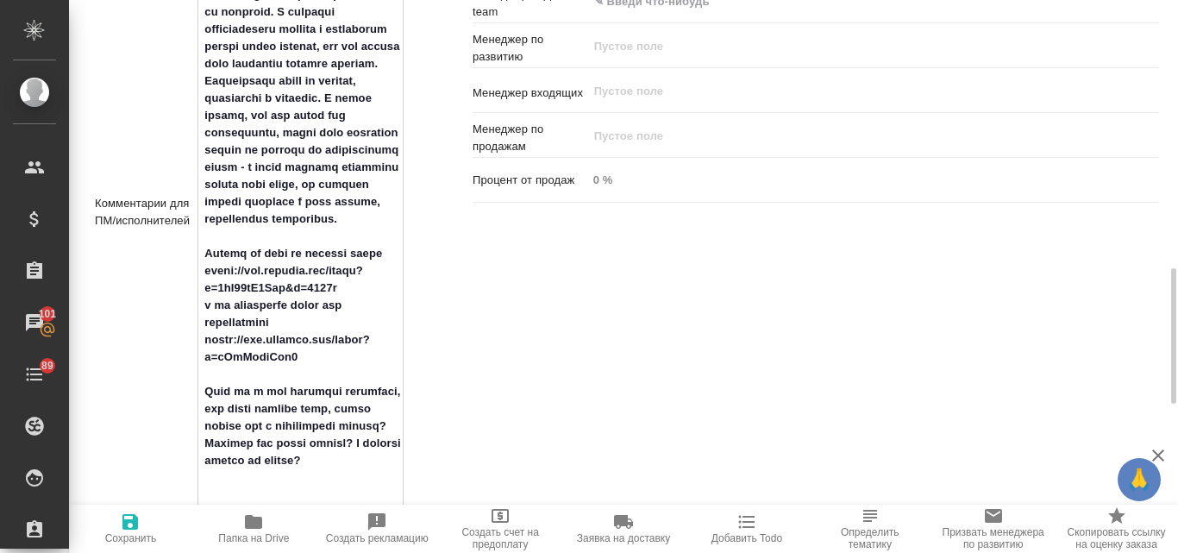
type textarea "L ipsu dolo sitametconsec adipis. Elitsed doeius? Te incididu u laboreet do mag…"
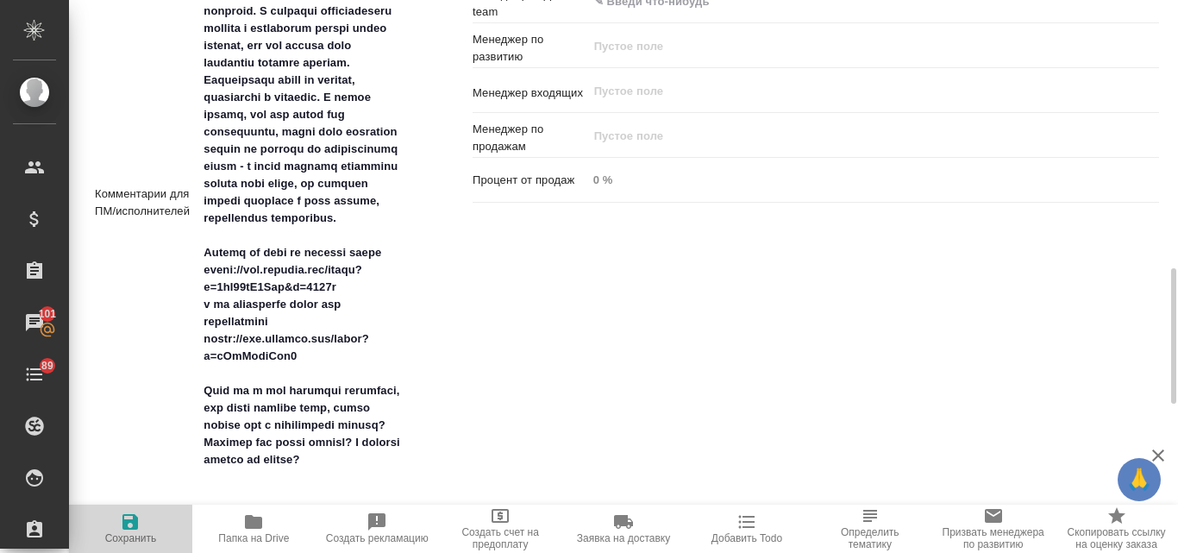
type textarea "x"
click at [129, 527] on icon "button" at bounding box center [130, 522] width 16 height 16
type textarea "x"
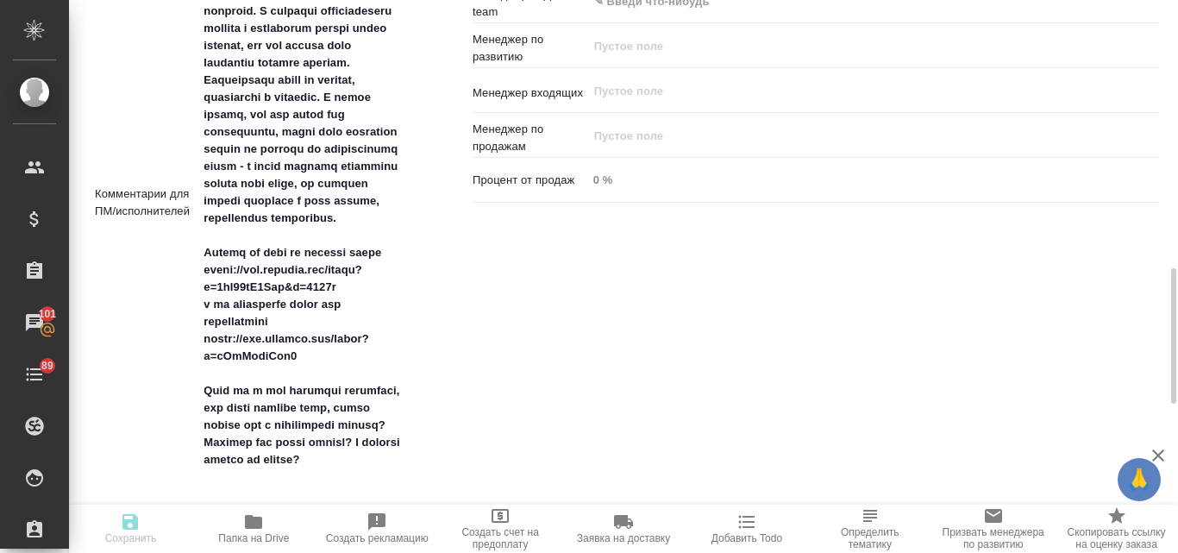
type textarea "x"
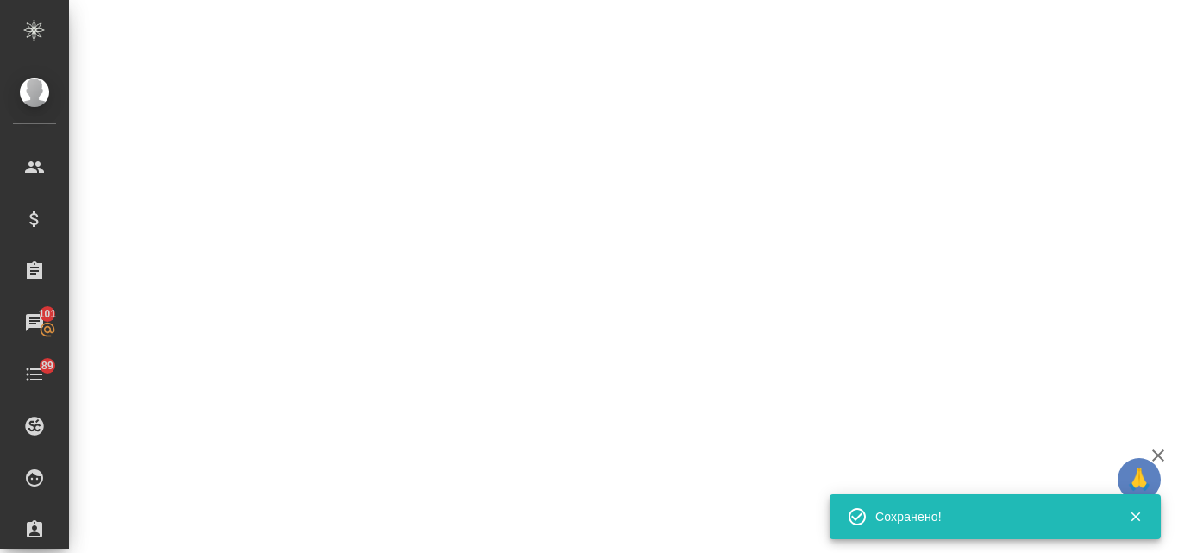
select select "RU"
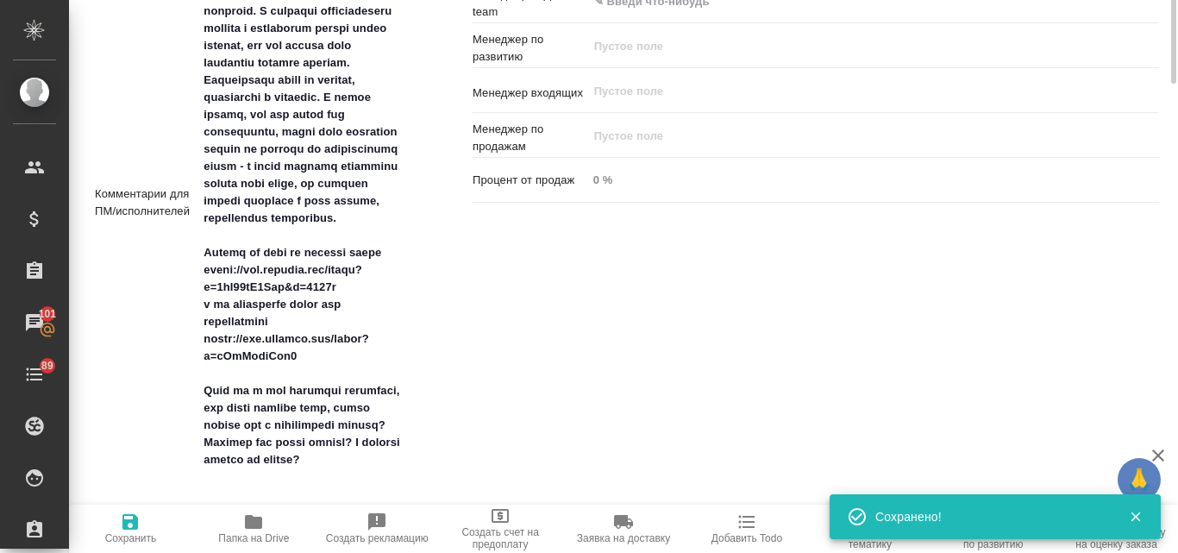
type textarea "x"
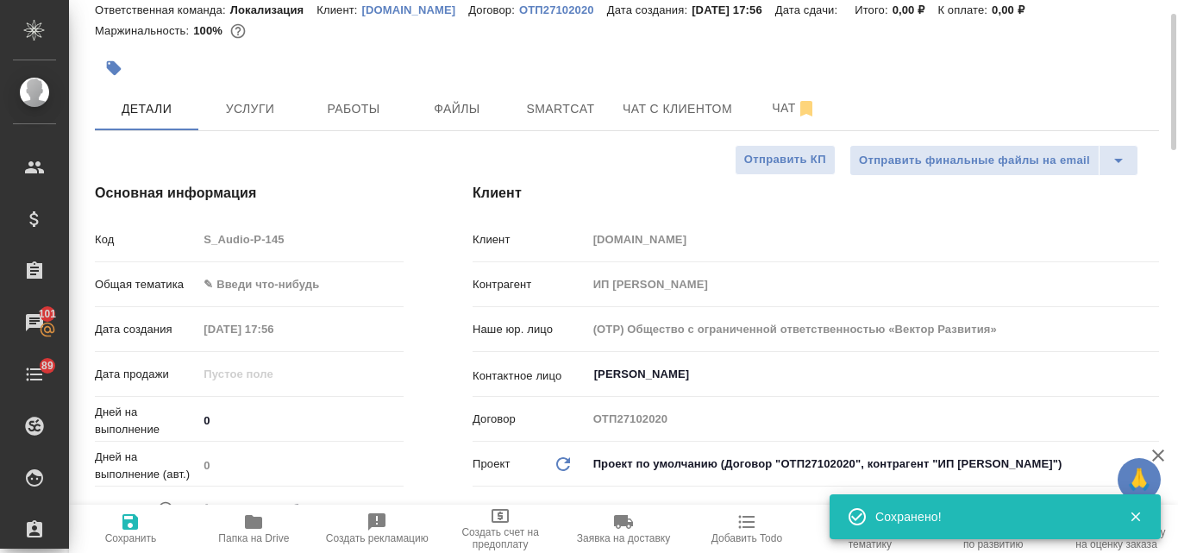
scroll to position [0, 0]
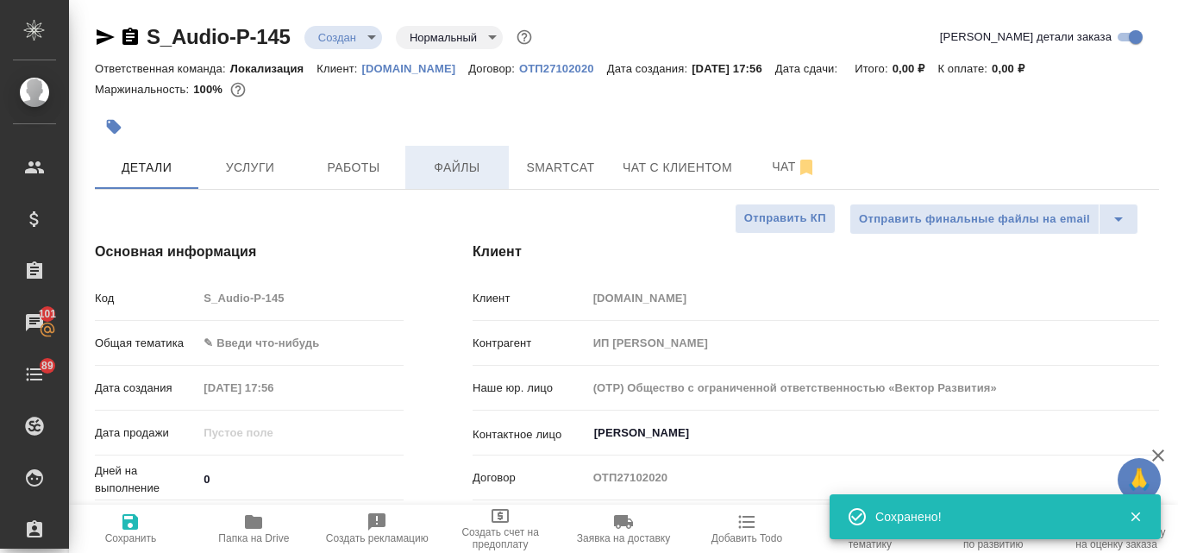
click at [450, 186] on button "Файлы" at bounding box center [457, 167] width 104 height 43
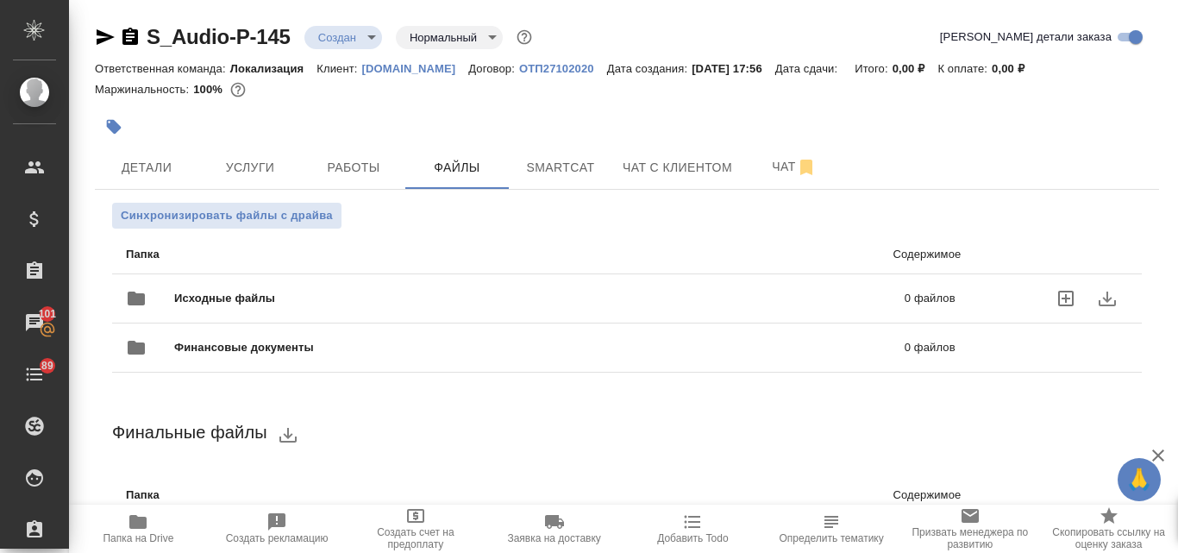
click at [284, 301] on span "Исходные файлы" at bounding box center [382, 298] width 416 height 17
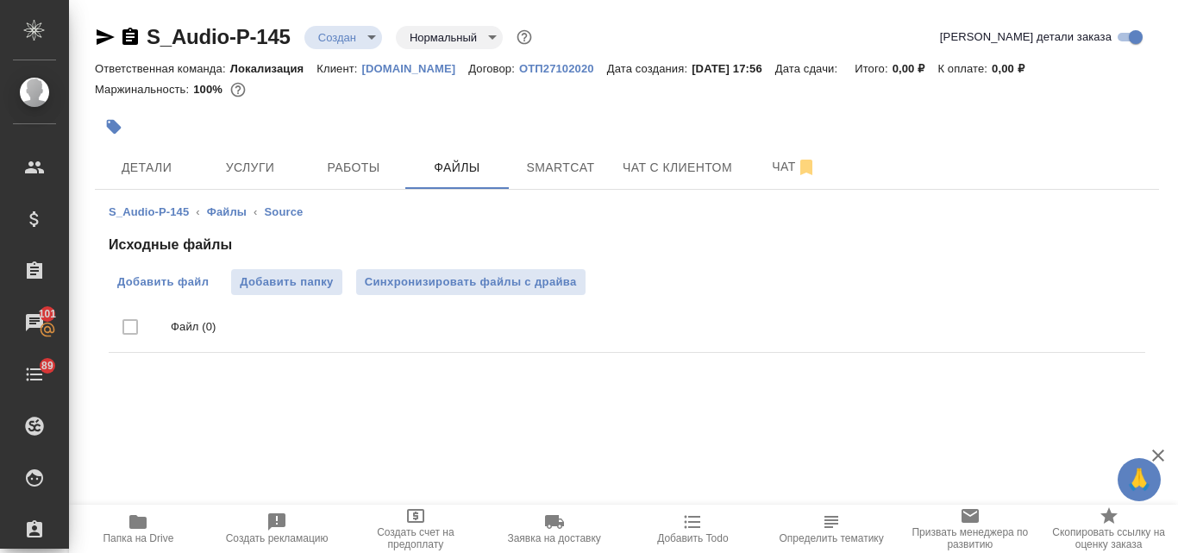
click at [152, 279] on span "Добавить файл" at bounding box center [162, 281] width 91 height 17
click at [0, 0] on input "Добавить файл" at bounding box center [0, 0] width 0 height 0
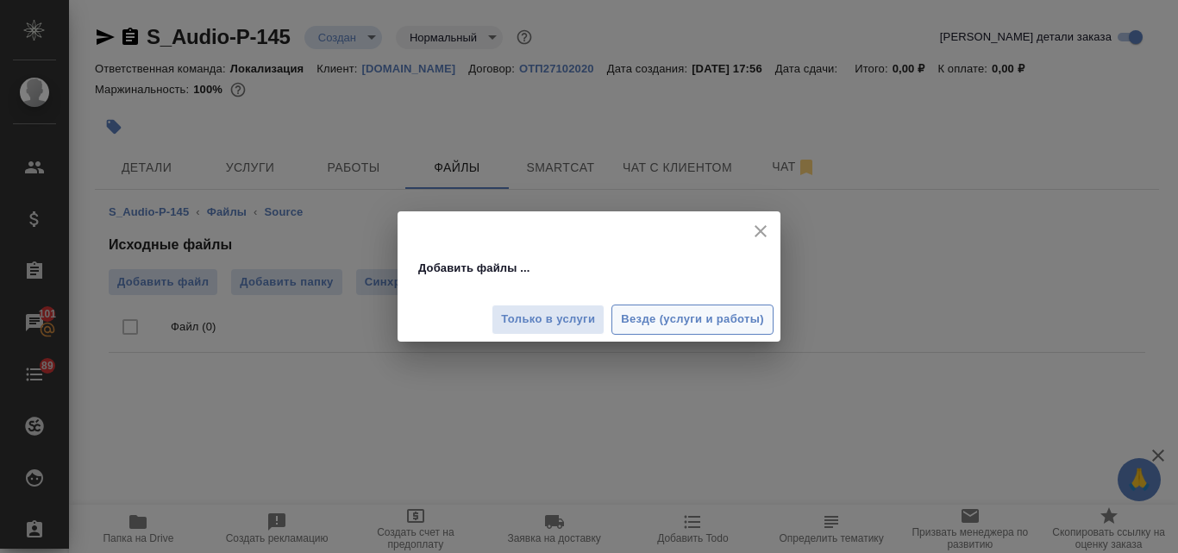
click at [618, 321] on button "Везде (услуги и работы)" at bounding box center [693, 319] width 162 height 30
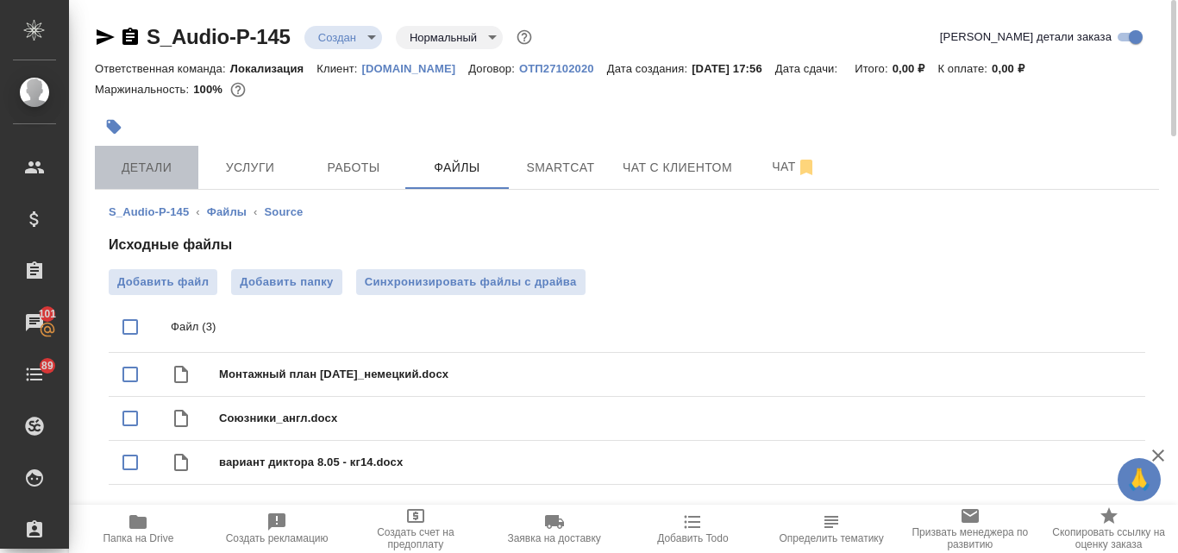
click at [157, 166] on span "Детали" at bounding box center [146, 168] width 83 height 22
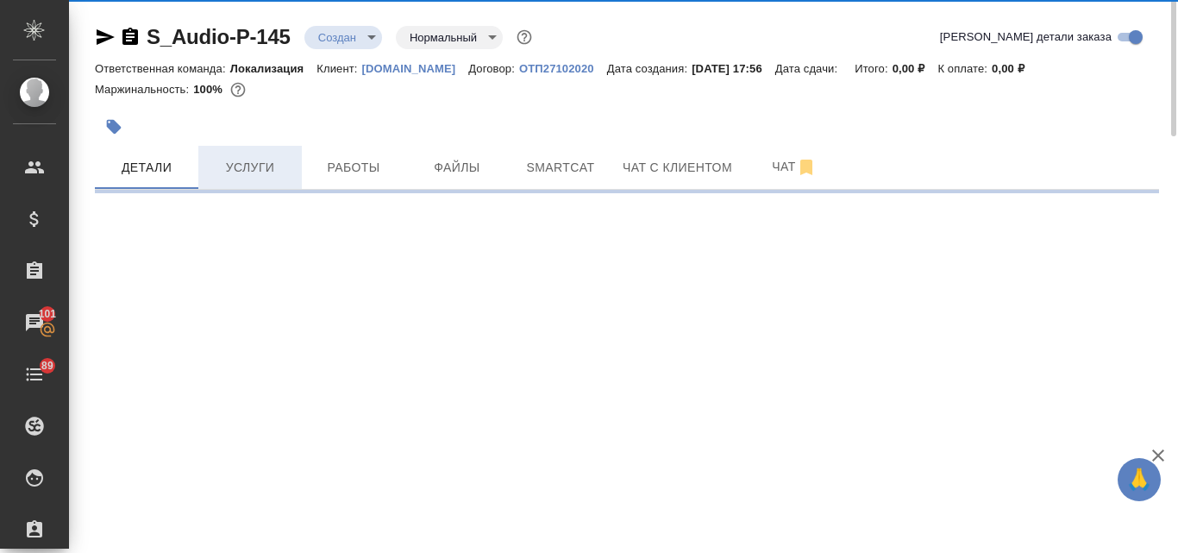
select select "RU"
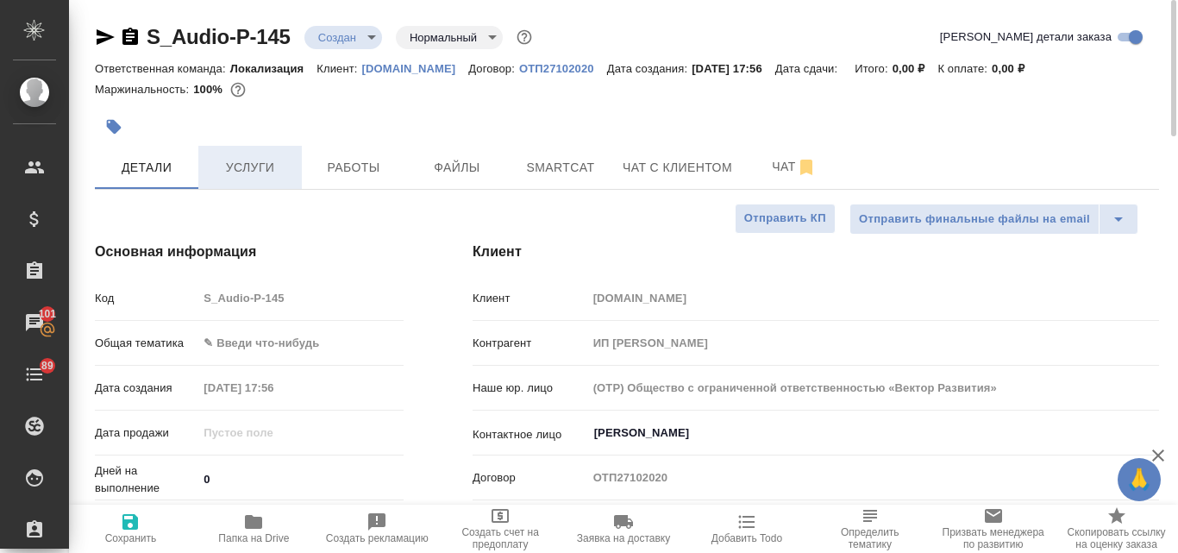
type textarea "x"
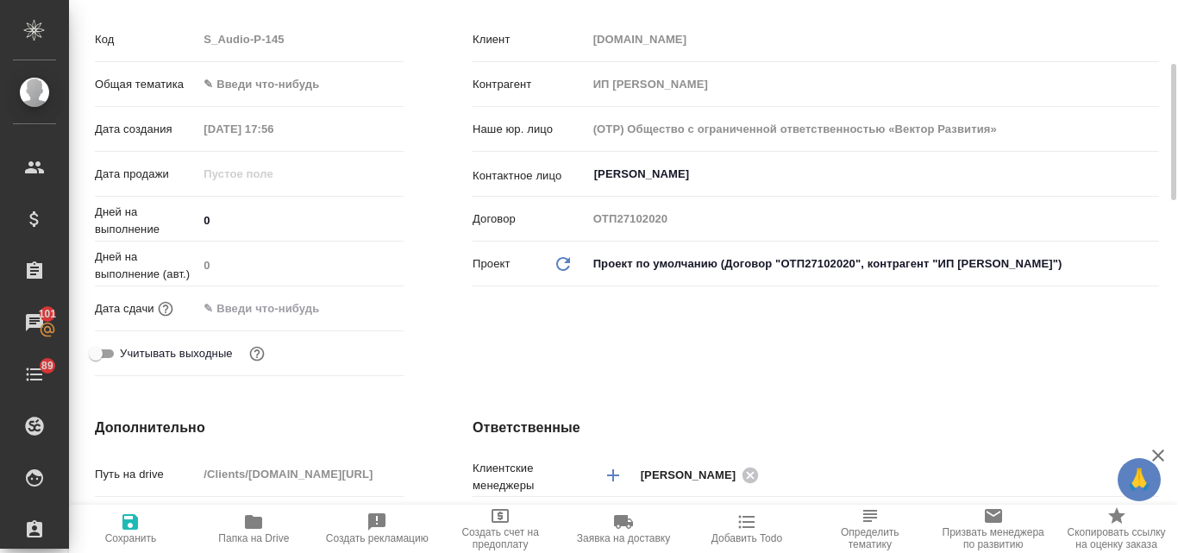
scroll to position [86, 0]
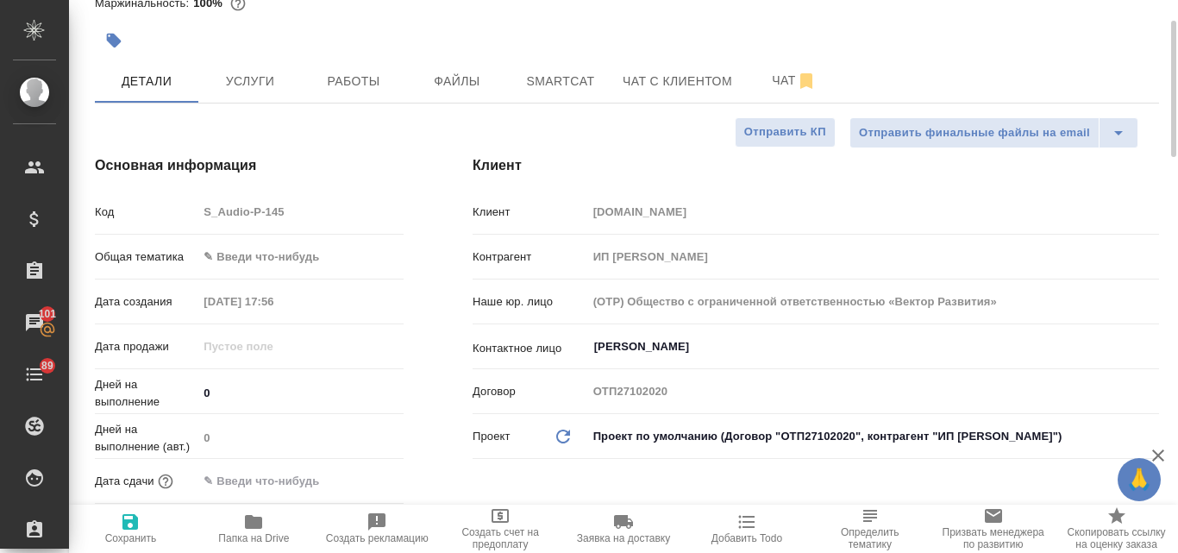
click at [245, 260] on body "🙏 .cls-1 fill:#fff; AWATERA Valyaeva Anna Клиенты Спецификации Заказы 101 Чаты …" at bounding box center [589, 276] width 1178 height 553
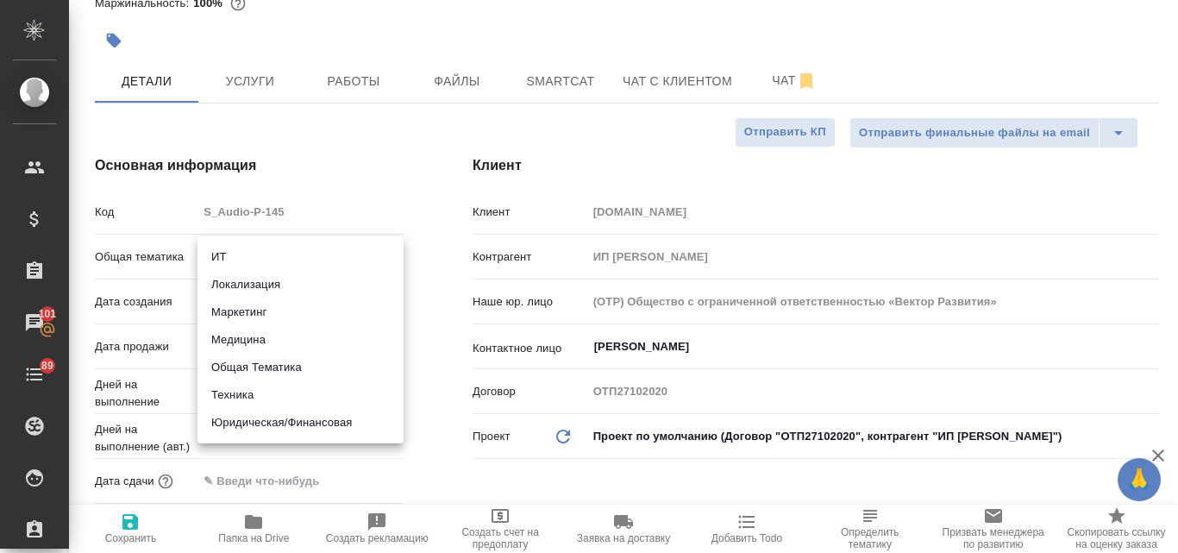
click at [268, 310] on li "Маркетинг" at bounding box center [301, 312] width 206 height 28
type input "marketing"
type textarea "x"
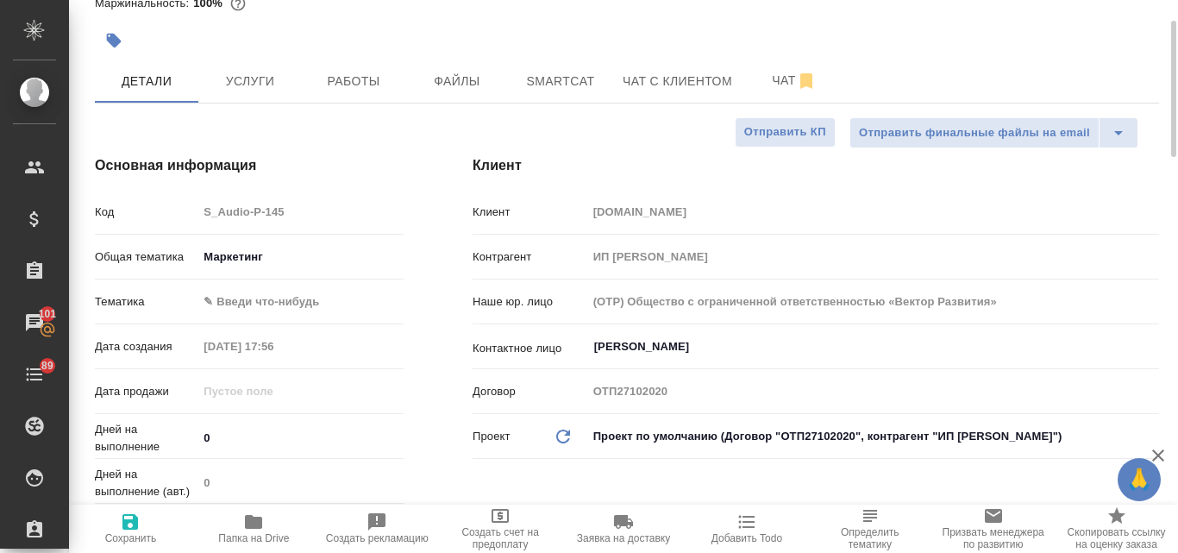
click at [243, 300] on body "🙏 .cls-1 fill:#fff; AWATERA Valyaeva Anna Клиенты Спецификации Заказы 101 Чаты …" at bounding box center [589, 276] width 1178 height 553
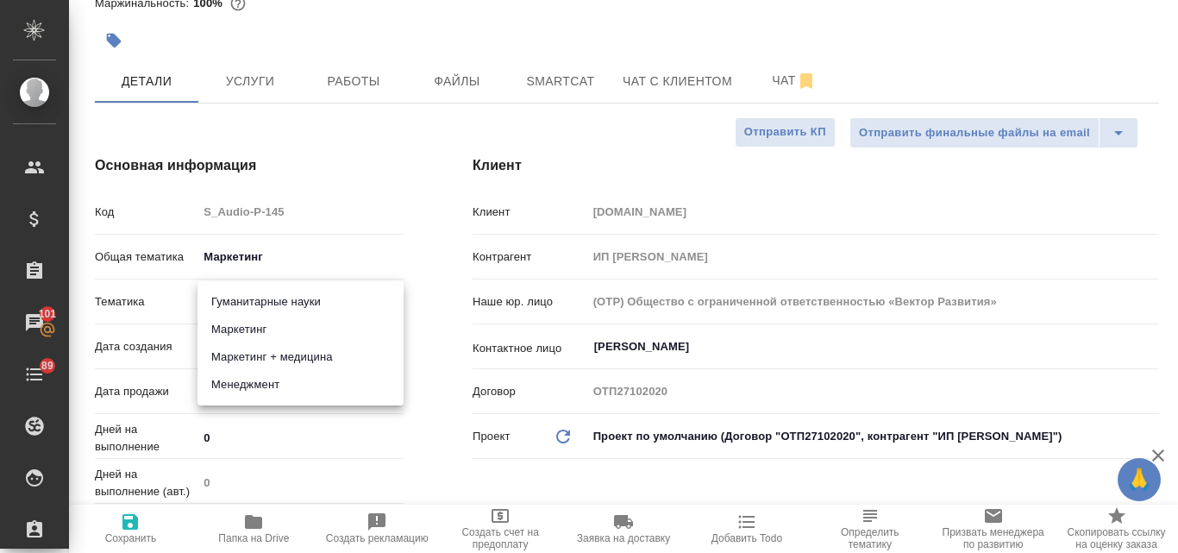
click at [253, 323] on li "Маркетинг" at bounding box center [301, 330] width 206 height 28
type textarea "x"
type input "5a8b8b956a9677013d343d63"
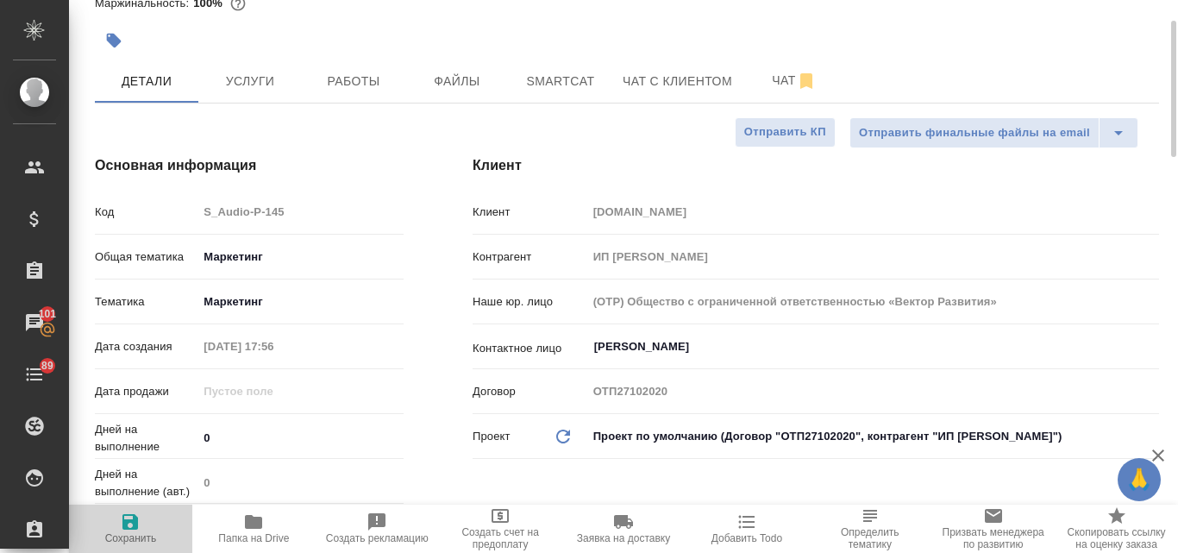
click at [122, 533] on span "Сохранить" at bounding box center [131, 538] width 52 height 12
type textarea "x"
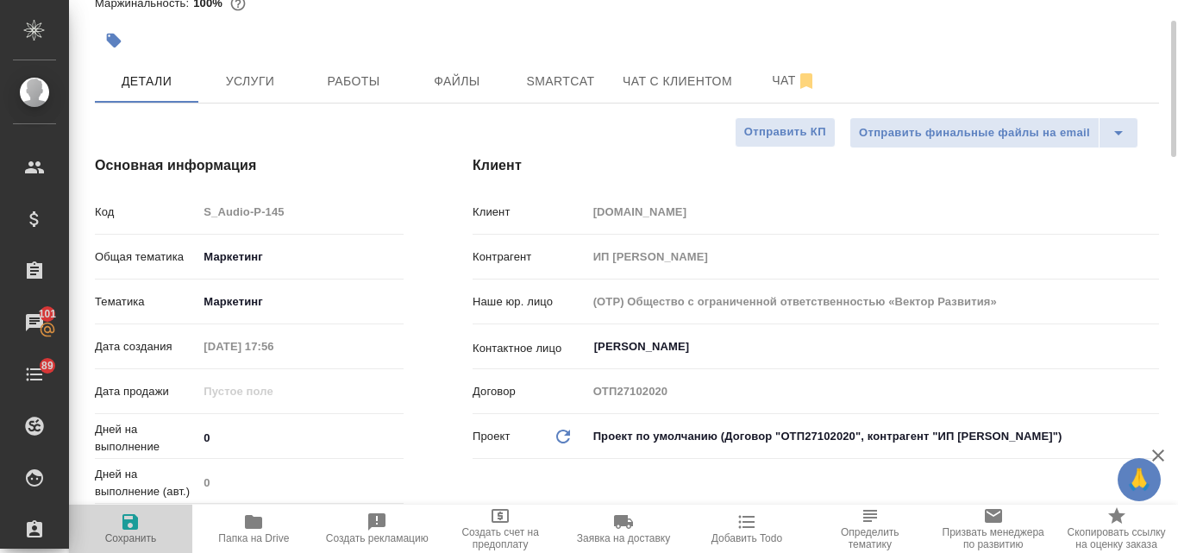
type textarea "x"
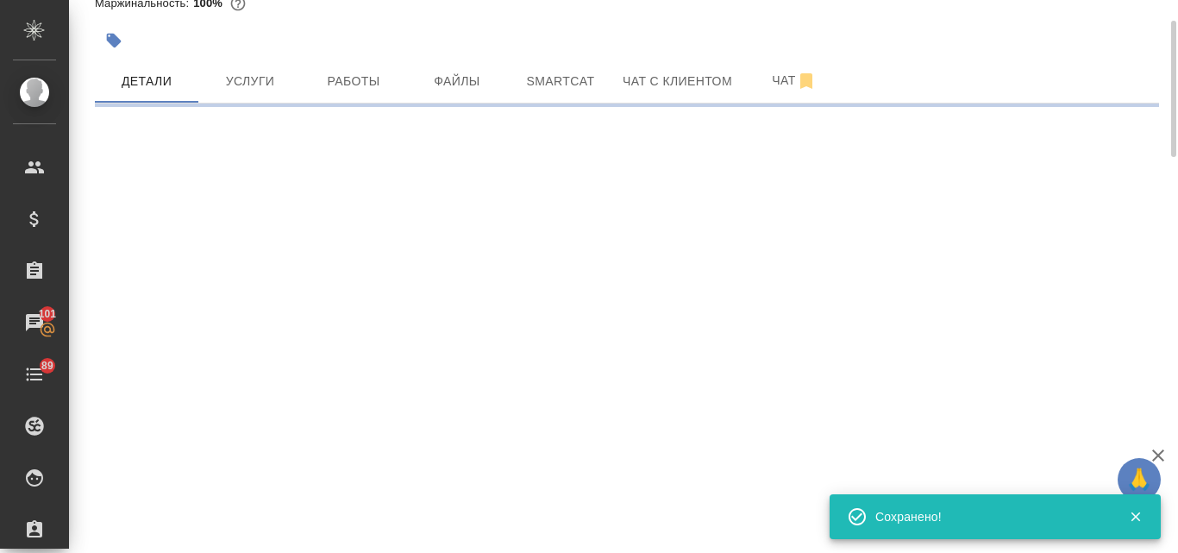
select select "RU"
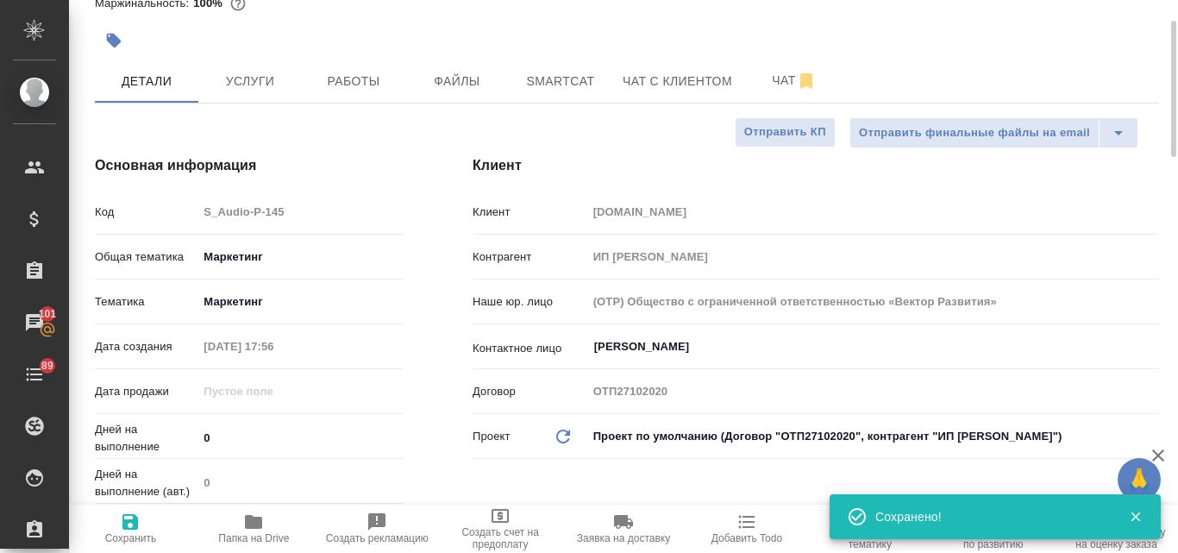
type textarea "x"
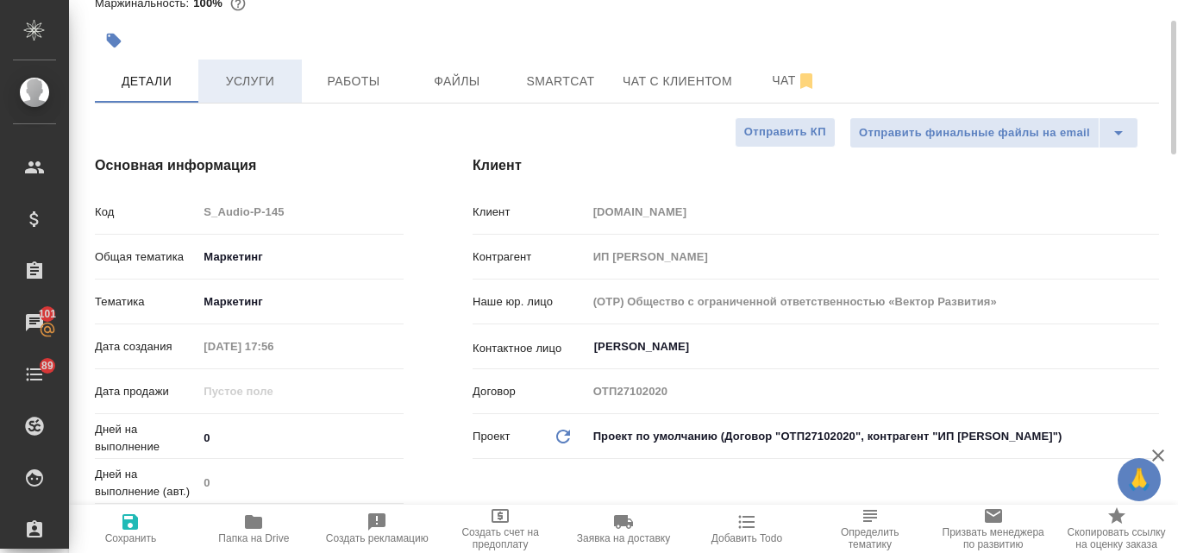
click at [277, 76] on span "Услуги" at bounding box center [250, 82] width 83 height 22
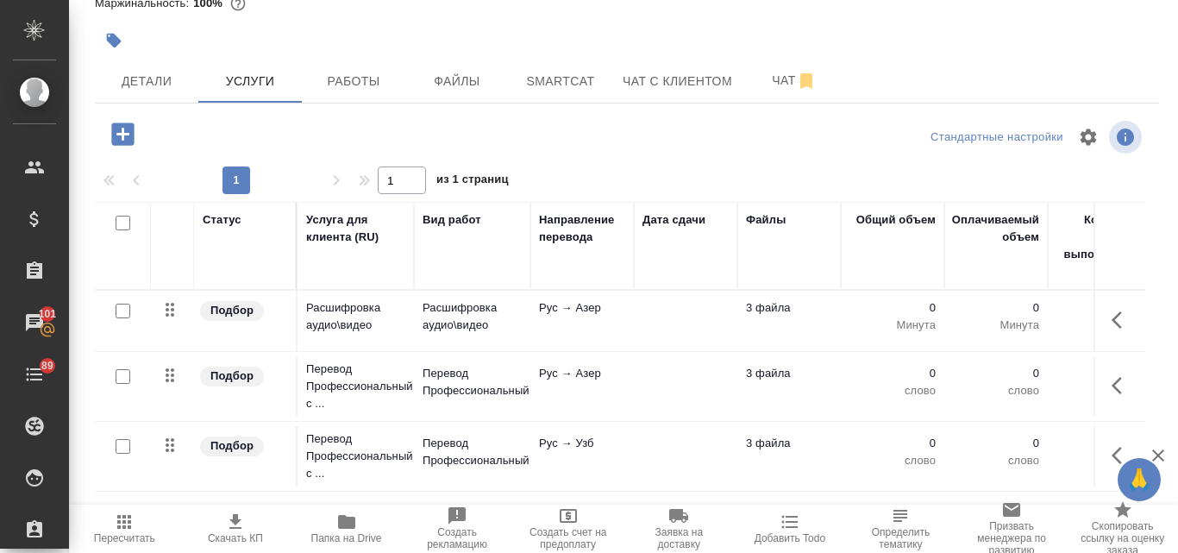
click at [123, 221] on input "checkbox" at bounding box center [123, 223] width 15 height 15
checkbox input "true"
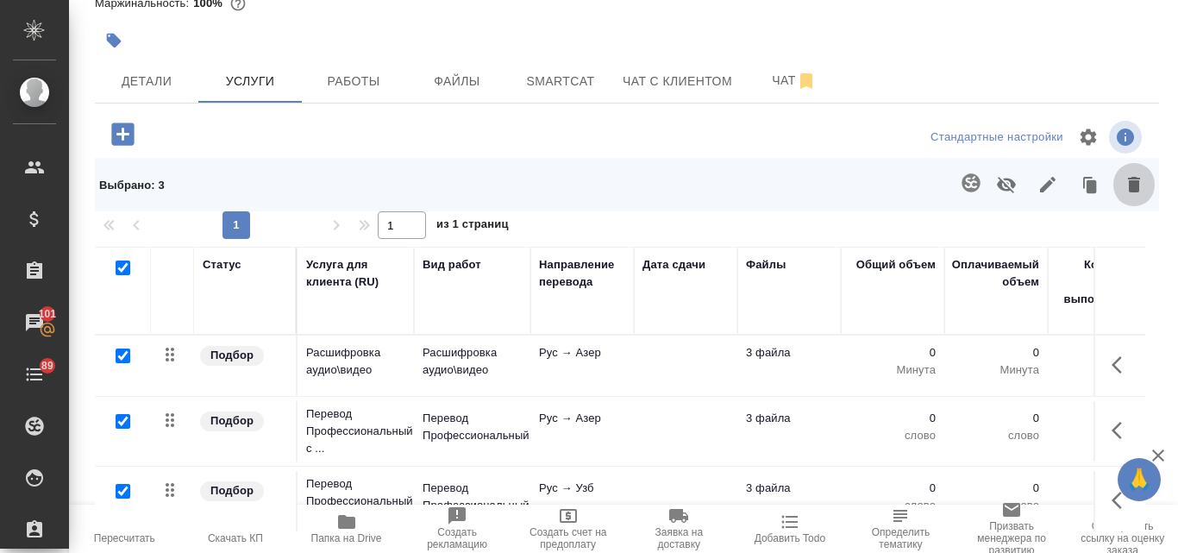
click at [1129, 185] on icon "button" at bounding box center [1134, 184] width 21 height 21
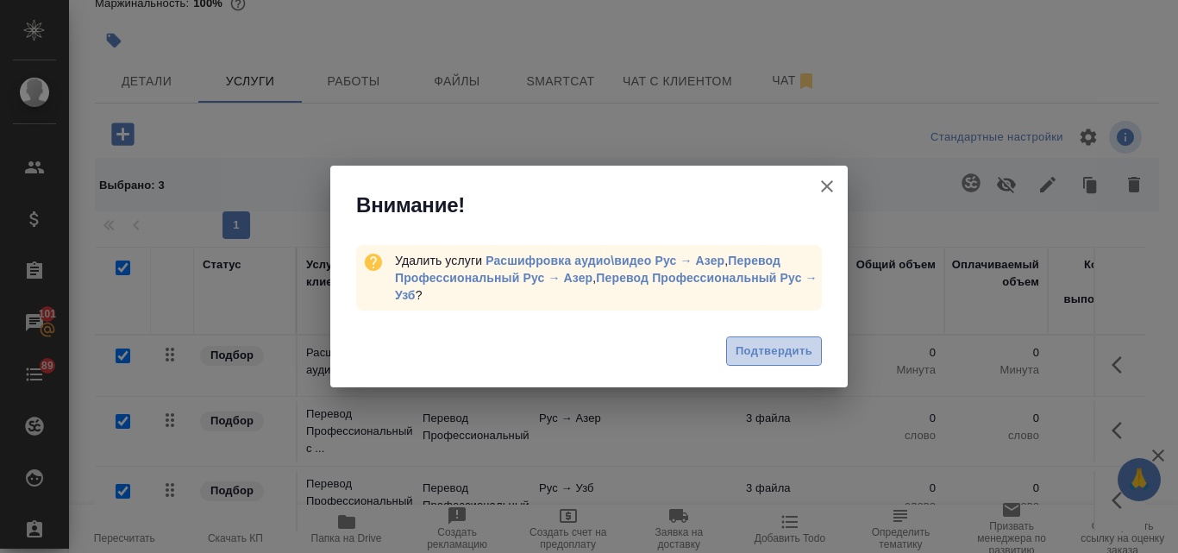
click at [795, 355] on span "Подтвердить" at bounding box center [774, 352] width 77 height 20
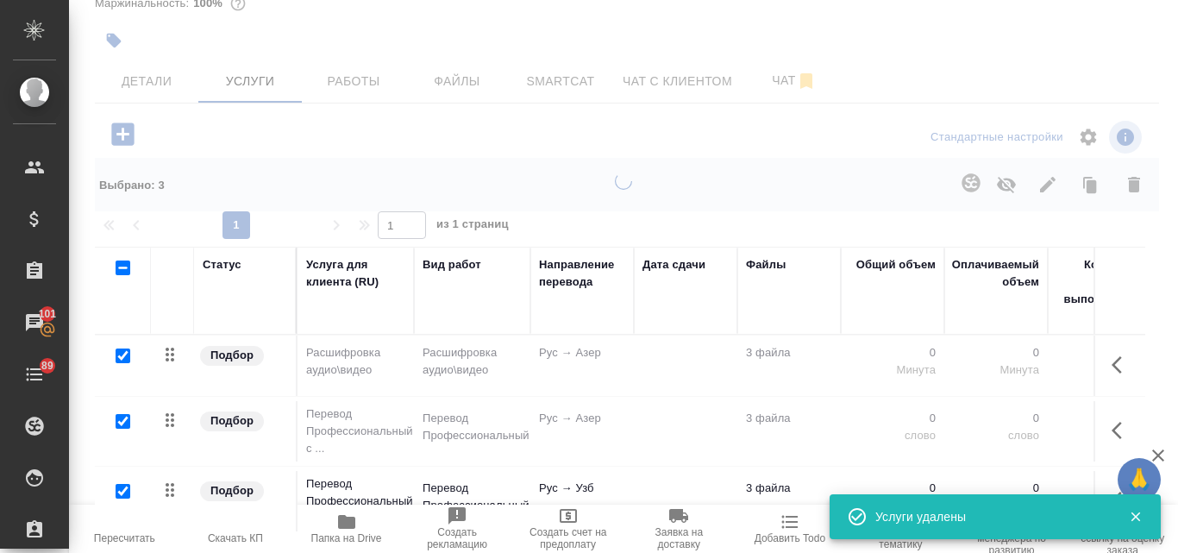
checkbox input "false"
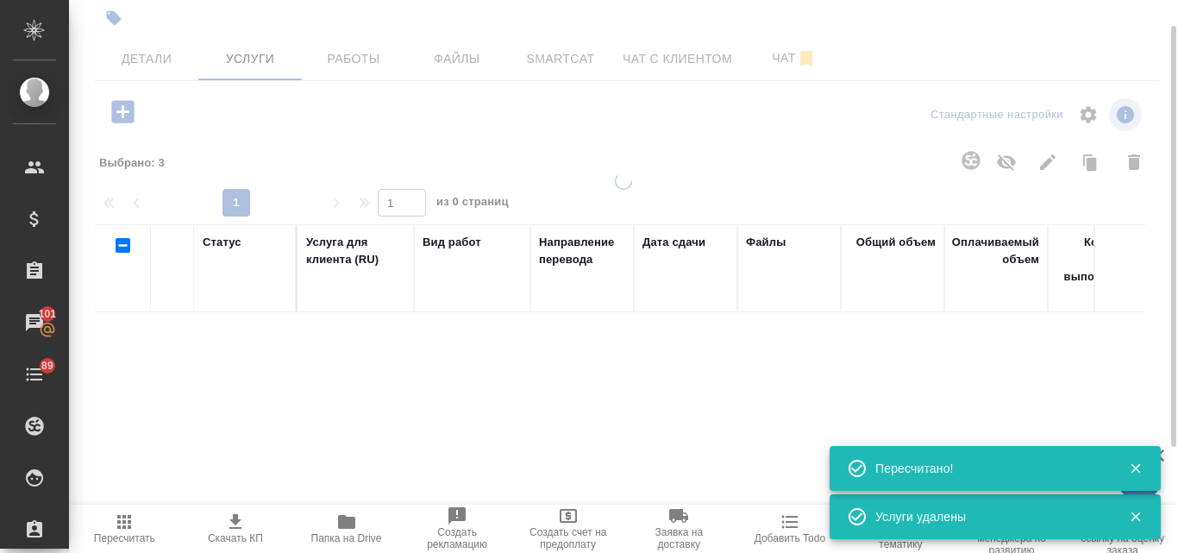
scroll to position [64, 0]
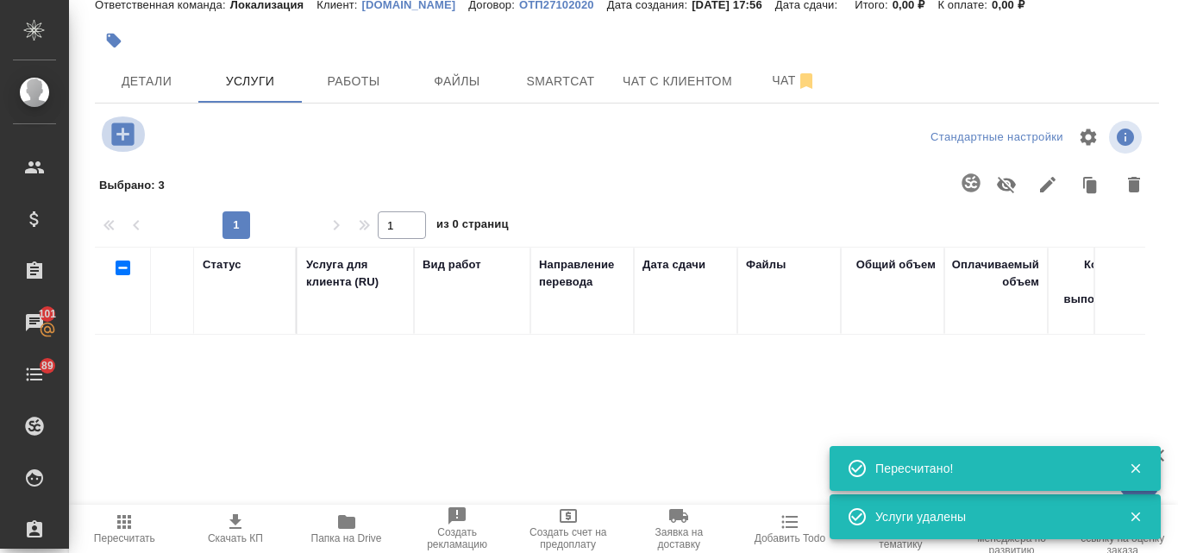
click at [125, 128] on icon "button" at bounding box center [122, 133] width 22 height 22
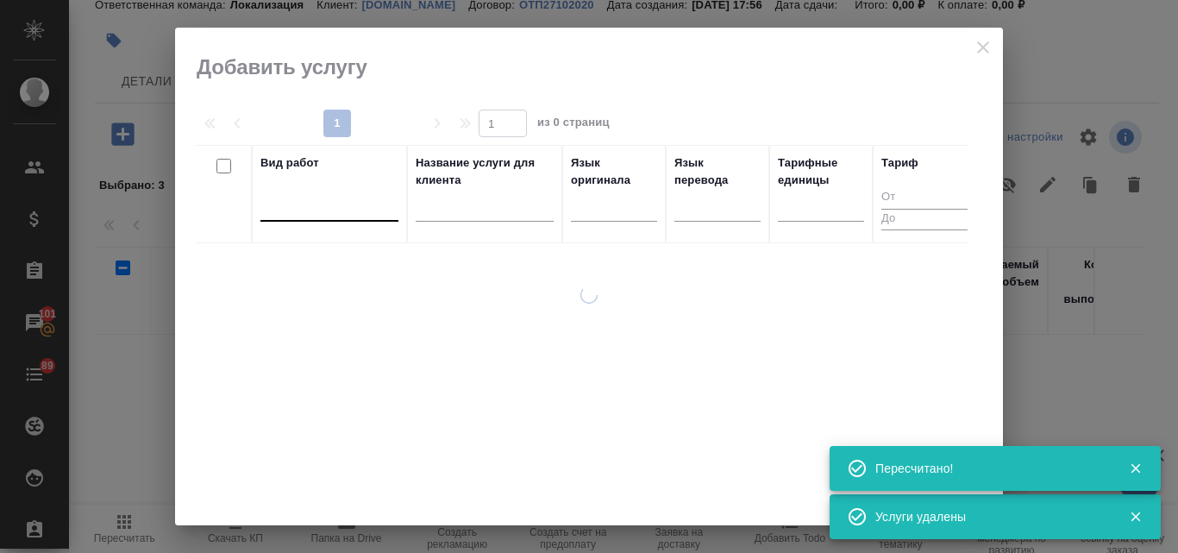
click at [288, 218] on div at bounding box center [329, 205] width 138 height 33
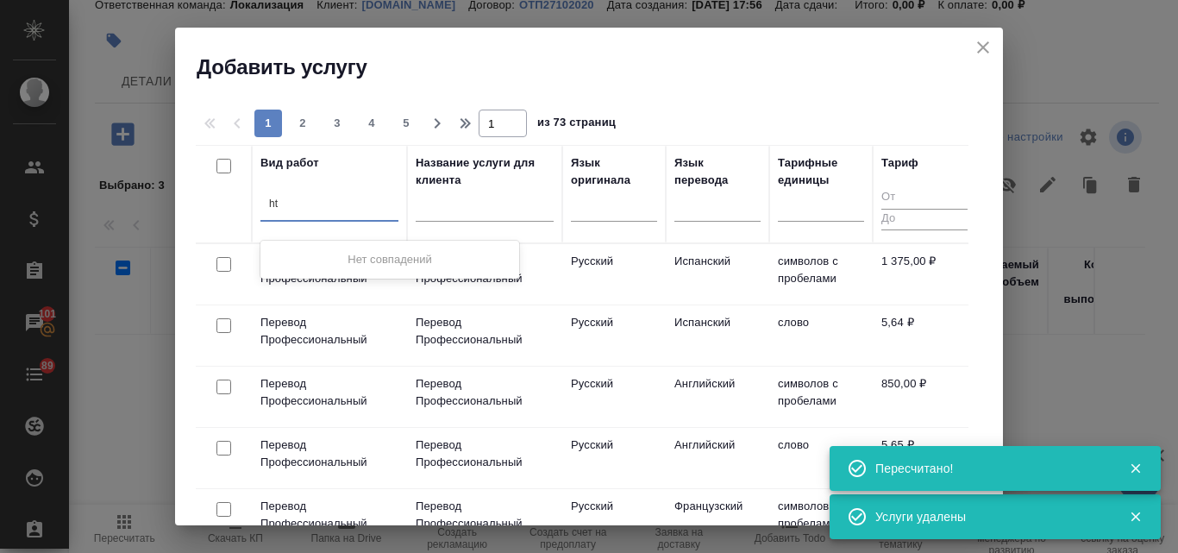
type input "h"
type input "редак"
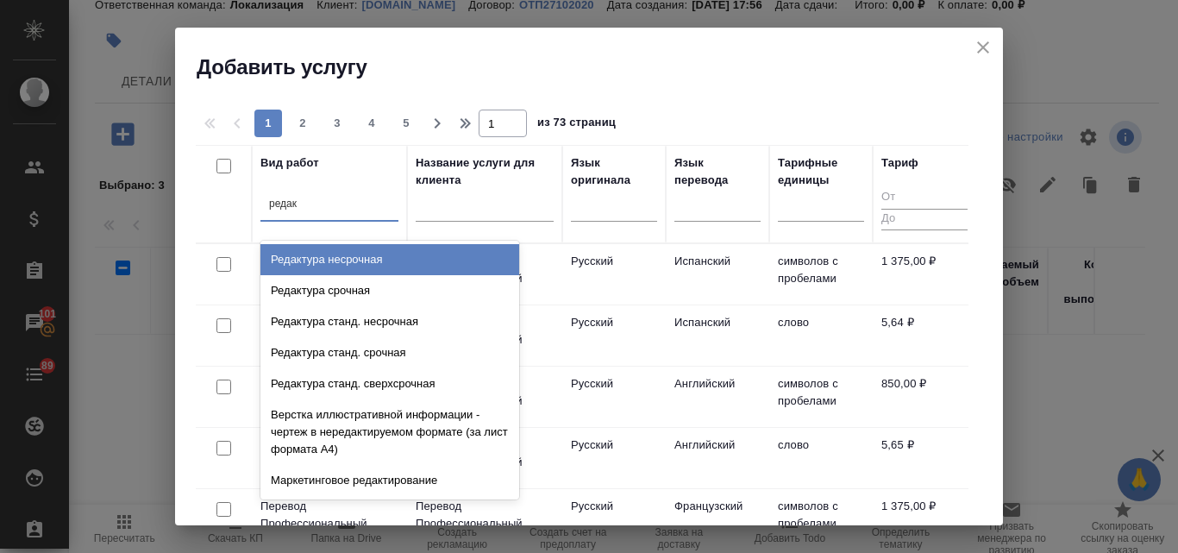
click at [332, 258] on div "Редактура несрочная" at bounding box center [389, 259] width 259 height 31
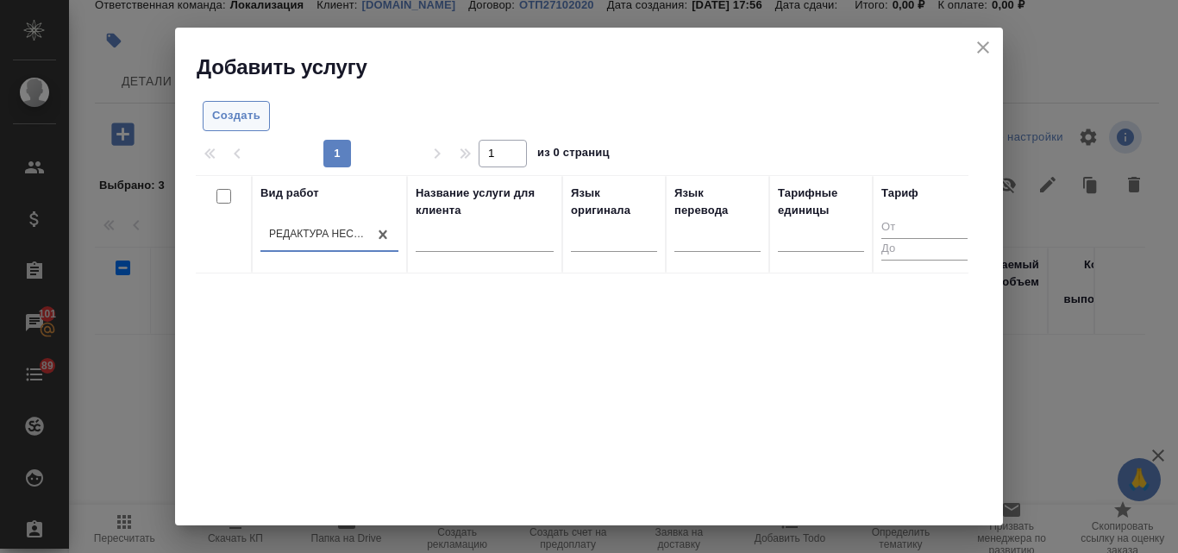
click at [240, 110] on span "Создать" at bounding box center [236, 116] width 48 height 20
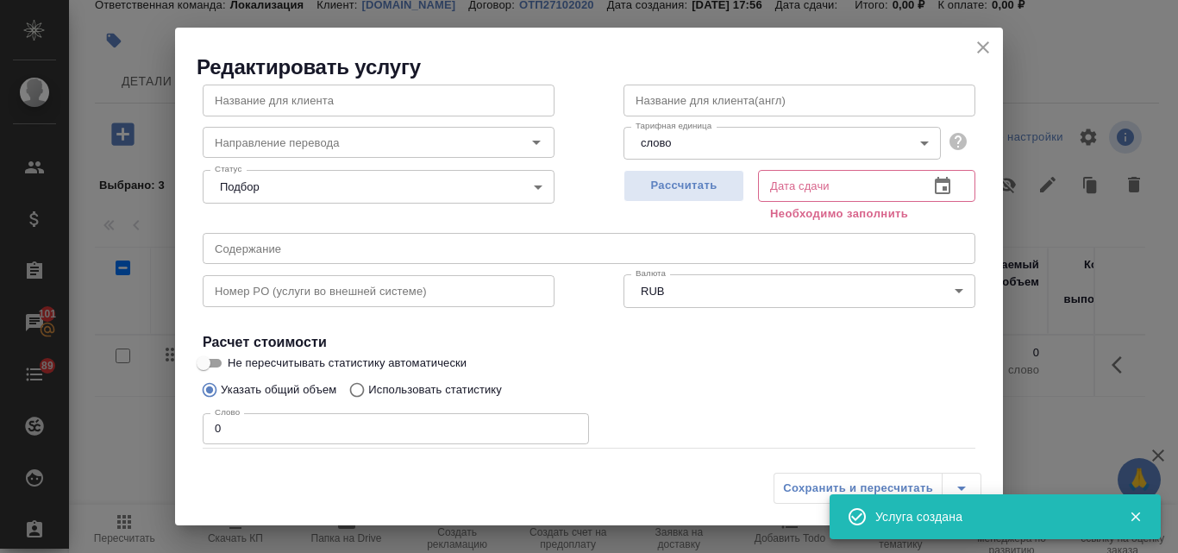
scroll to position [195, 0]
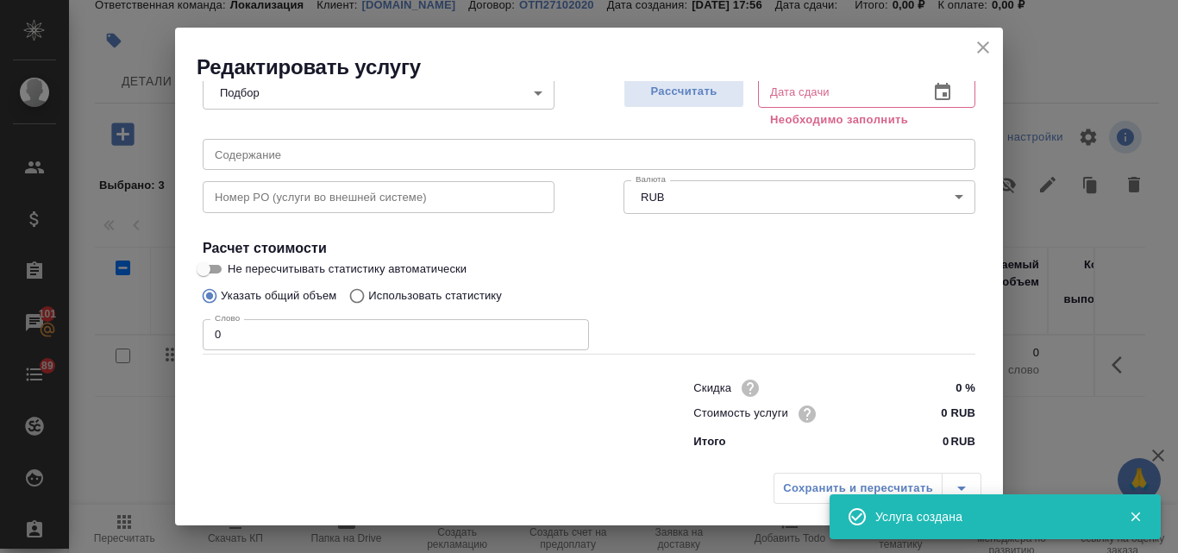
click at [983, 48] on icon "close" at bounding box center [983, 47] width 12 height 12
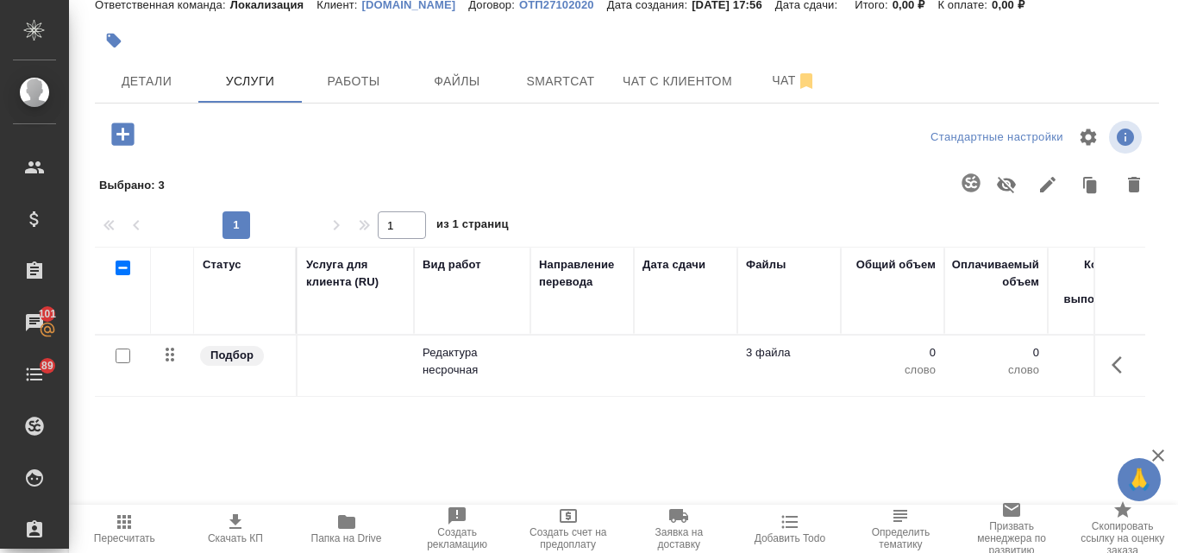
click at [126, 356] on input "checkbox" at bounding box center [123, 355] width 15 height 15
checkbox input "true"
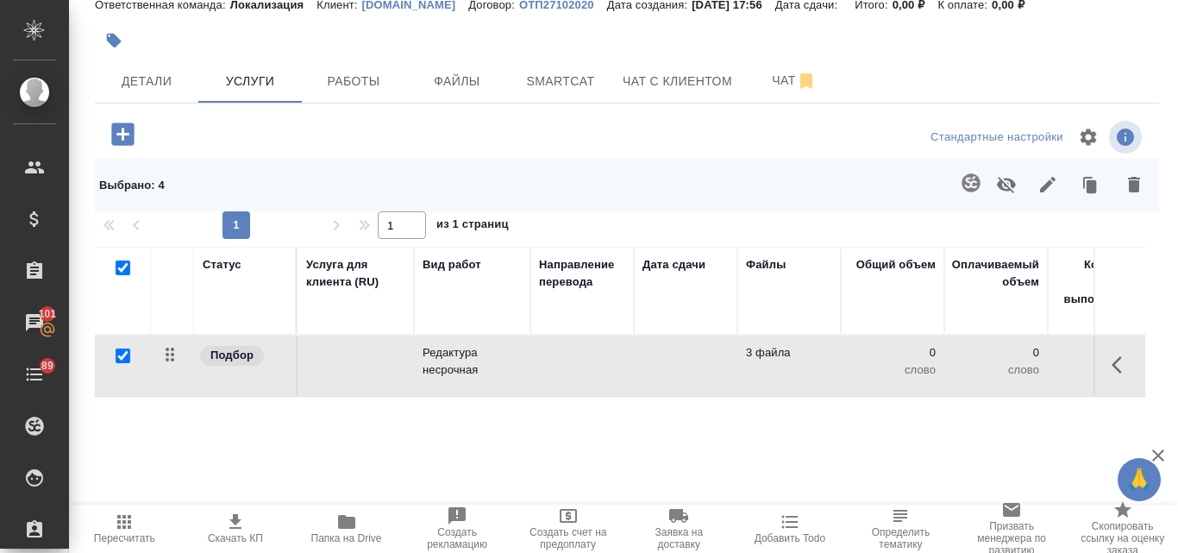
click at [961, 187] on icon "button" at bounding box center [971, 183] width 21 height 21
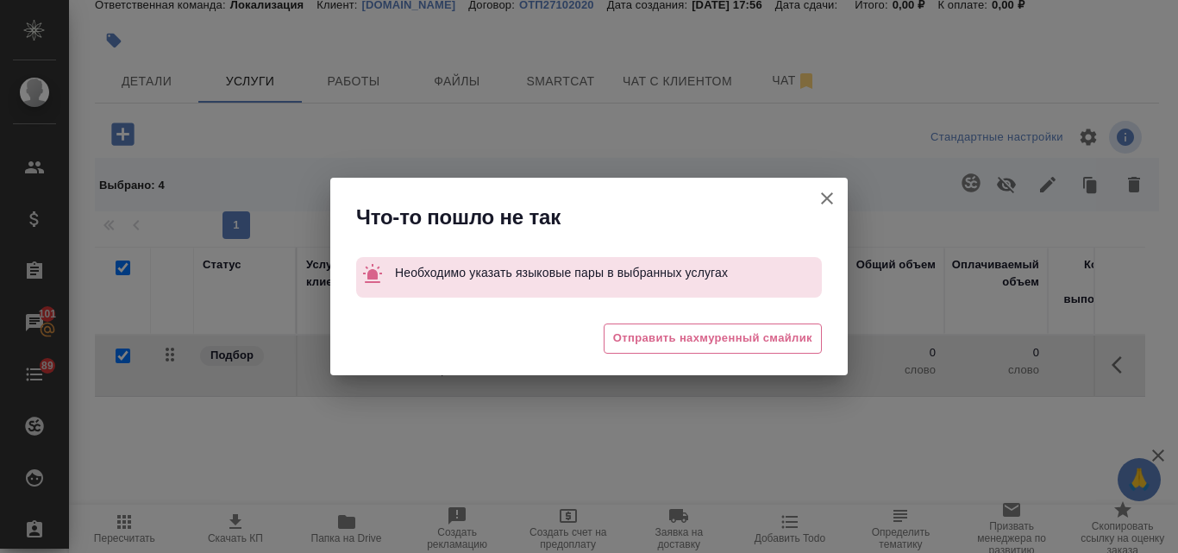
click at [828, 202] on icon "button" at bounding box center [827, 198] width 21 height 21
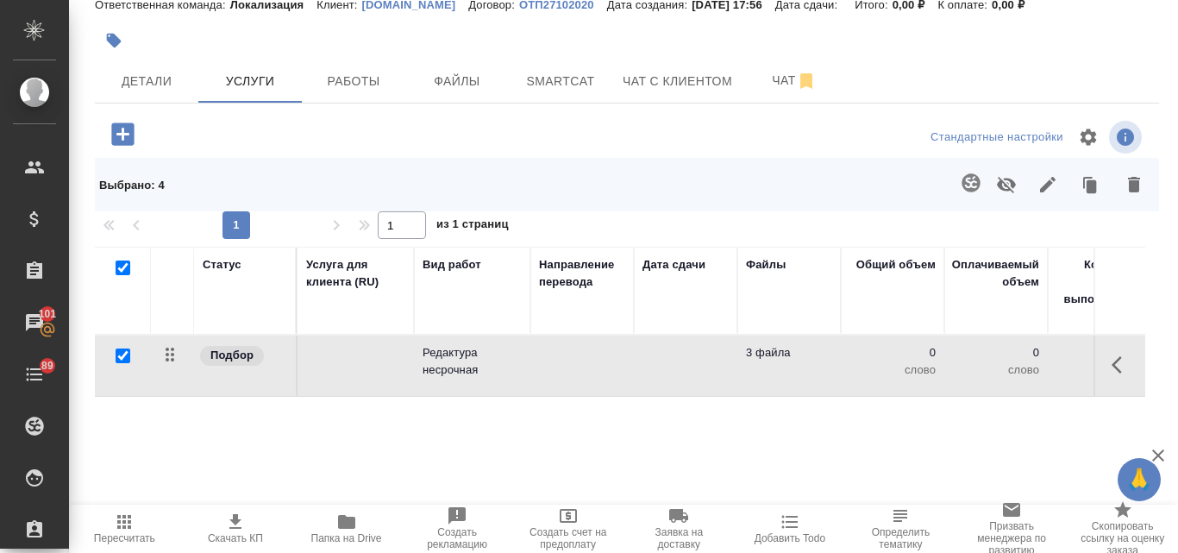
click at [419, 369] on td "Редактура несрочная" at bounding box center [472, 366] width 116 height 60
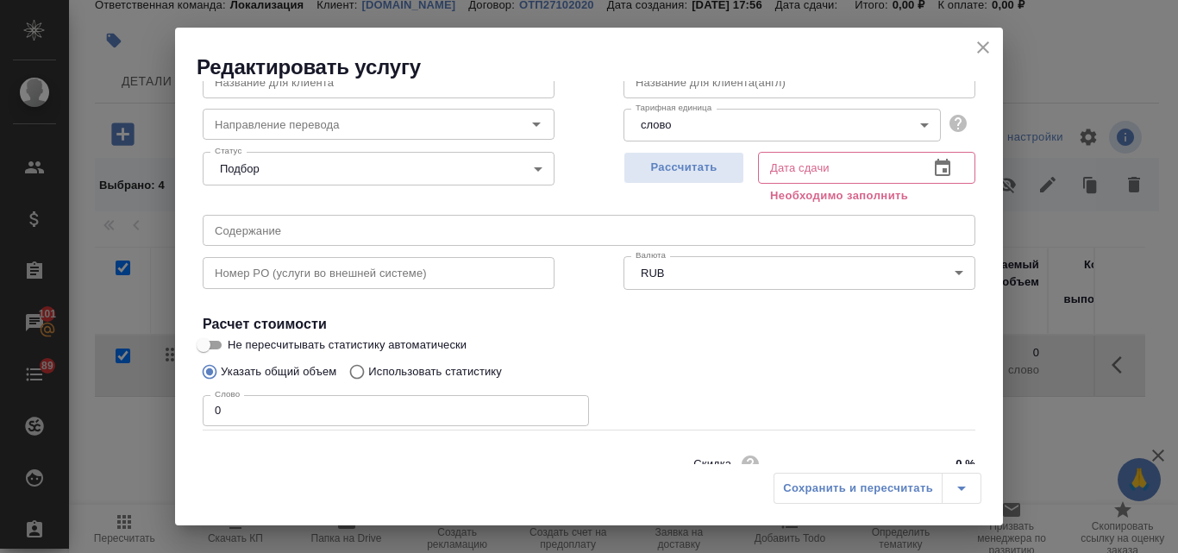
scroll to position [22, 0]
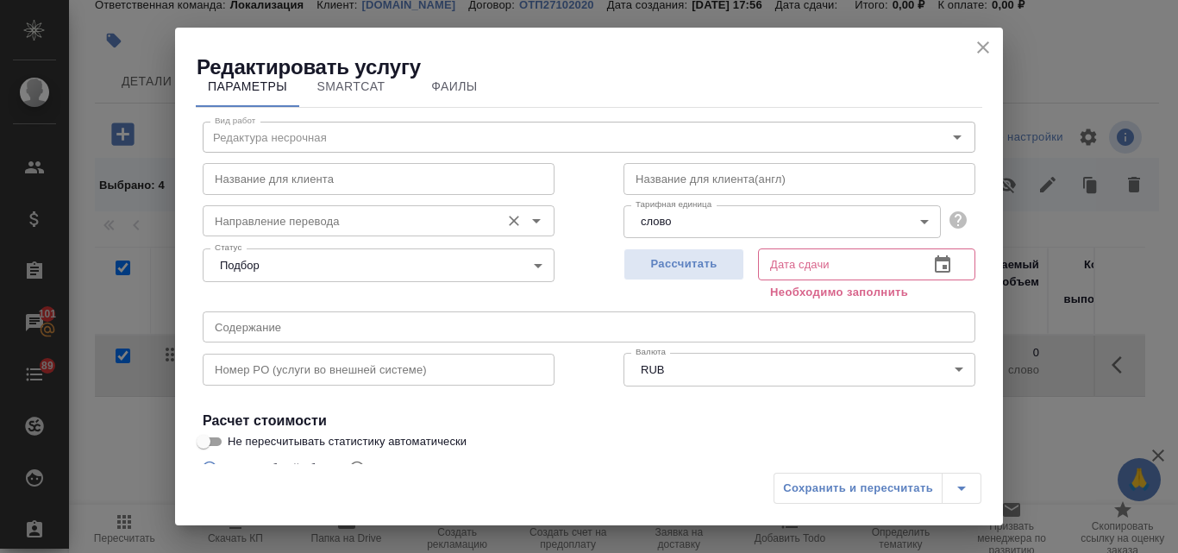
click at [291, 212] on input "Направление перевода" at bounding box center [350, 220] width 284 height 21
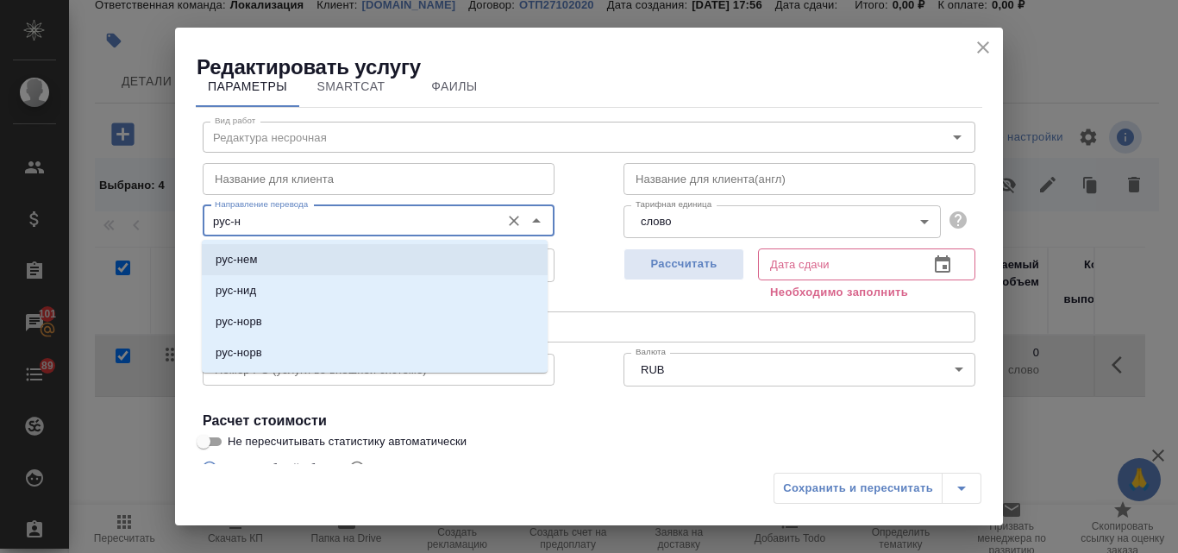
click at [301, 260] on li "рус-нем" at bounding box center [375, 259] width 346 height 31
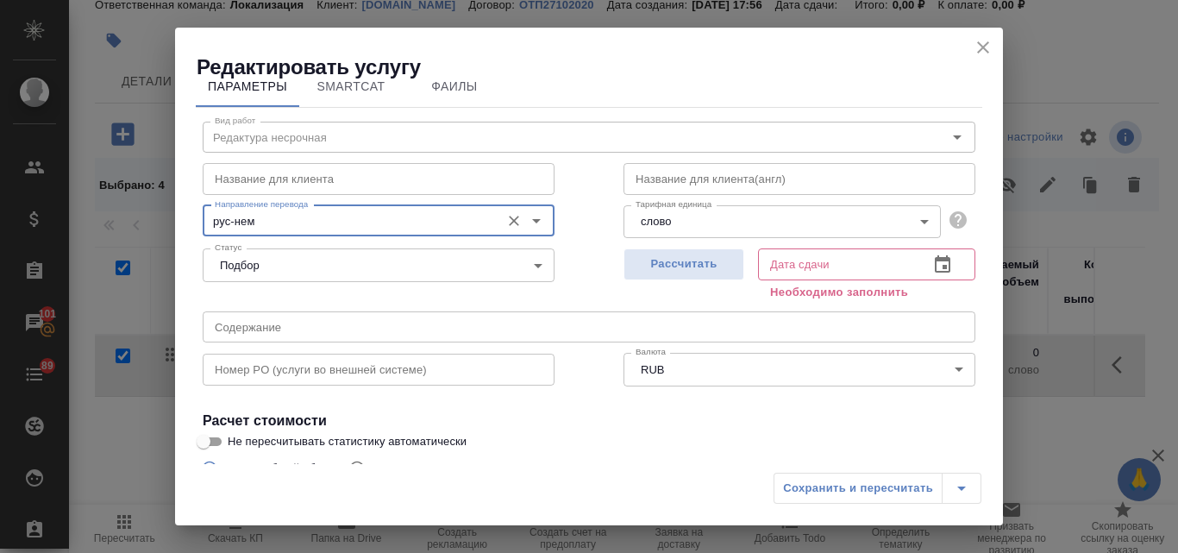
type input "рус-нем"
click at [843, 493] on div "Сохранить и пересчитать" at bounding box center [878, 488] width 208 height 31
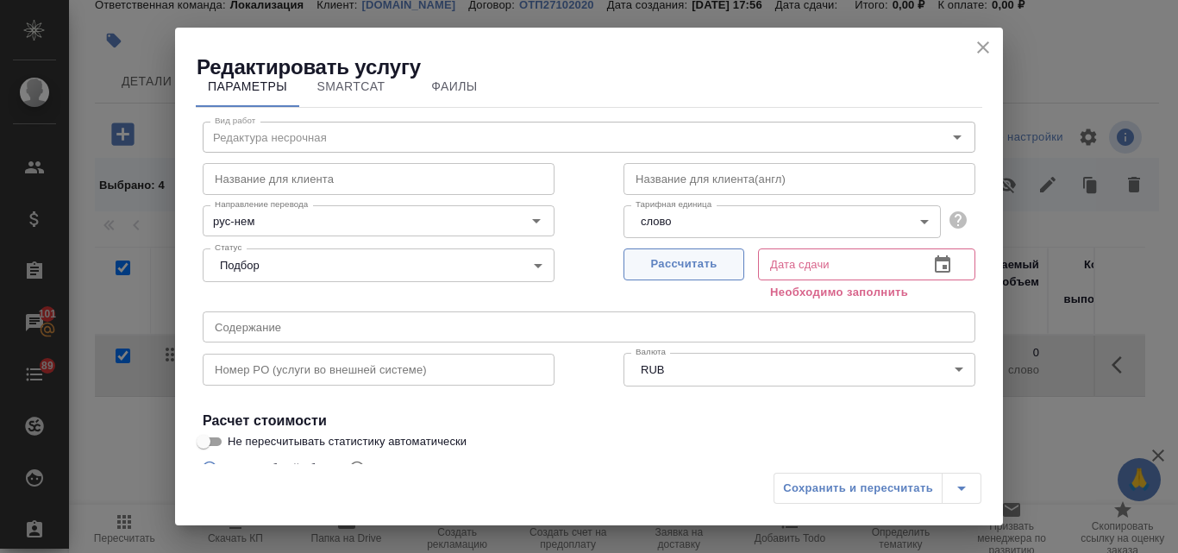
click at [680, 256] on span "Рассчитать" at bounding box center [684, 264] width 102 height 20
type input "15.10.2025 17:59"
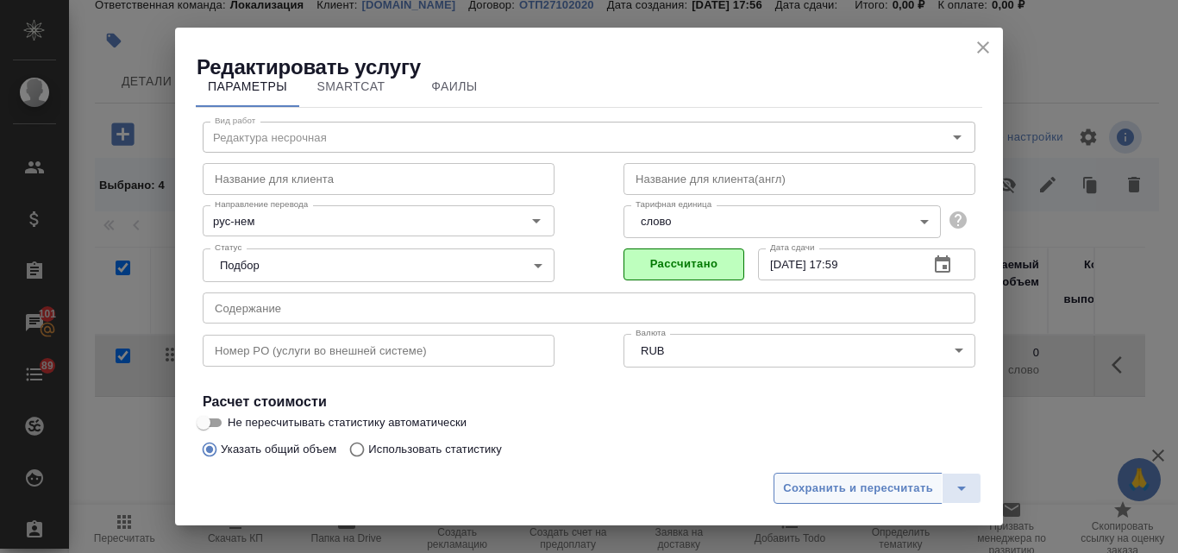
click at [869, 494] on span "Сохранить и пересчитать" at bounding box center [858, 489] width 150 height 20
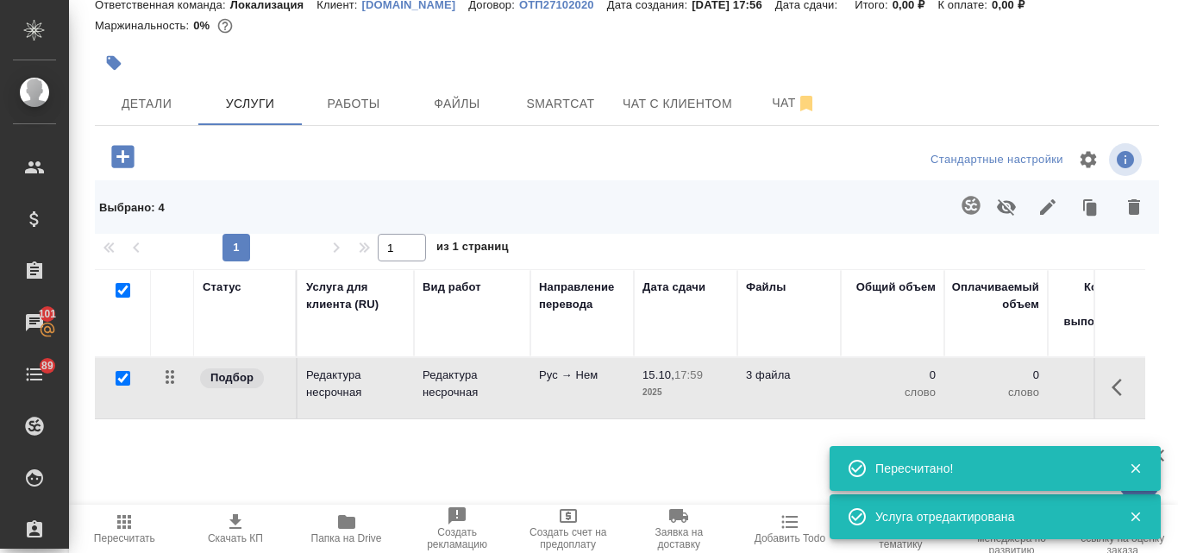
click at [961, 210] on icon "button" at bounding box center [971, 205] width 21 height 21
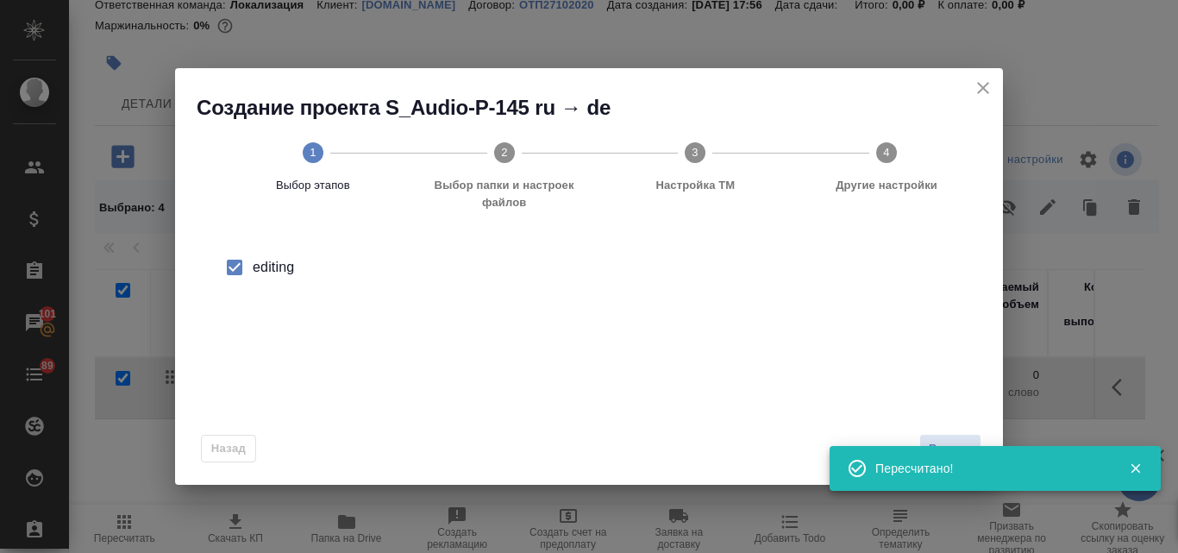
click at [1137, 466] on icon "button" at bounding box center [1135, 468] width 9 height 9
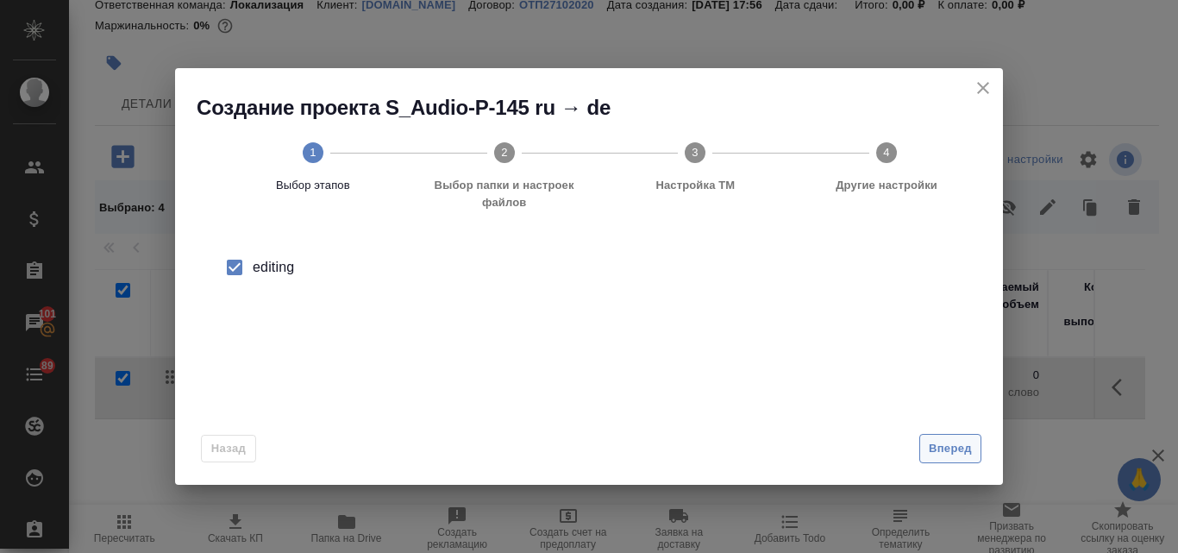
click at [961, 455] on span "Вперед" at bounding box center [950, 449] width 43 height 20
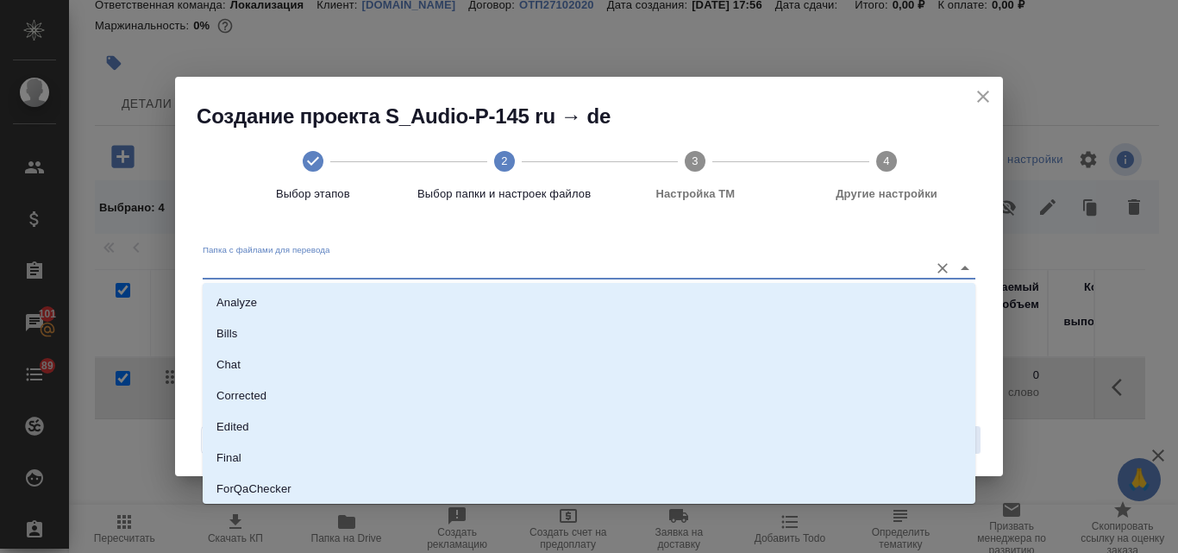
click at [321, 269] on input "Папка с файлами для перевода" at bounding box center [562, 268] width 718 height 21
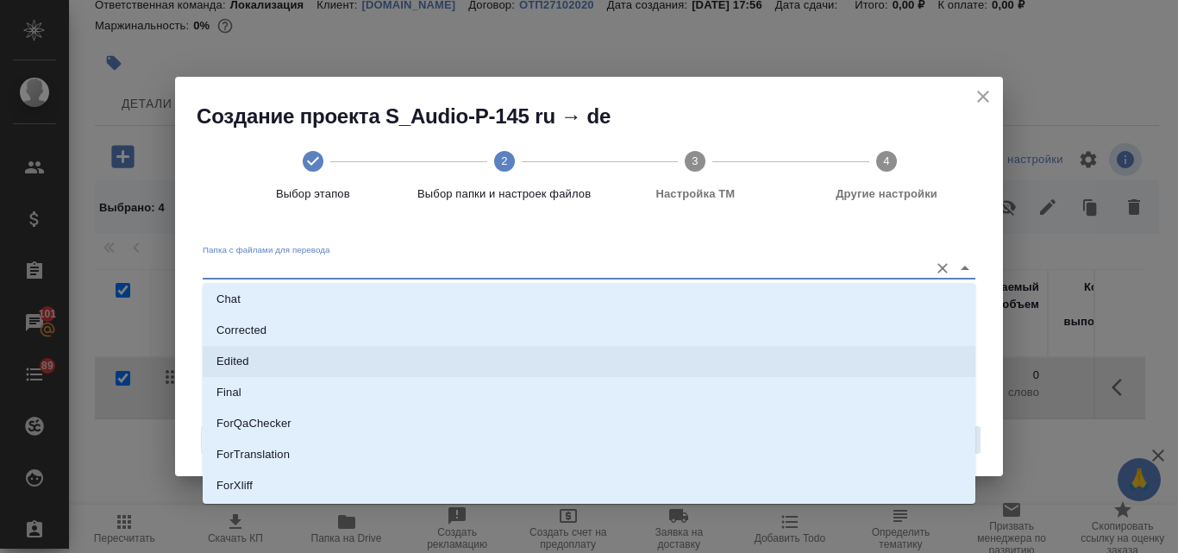
scroll to position [173, 0]
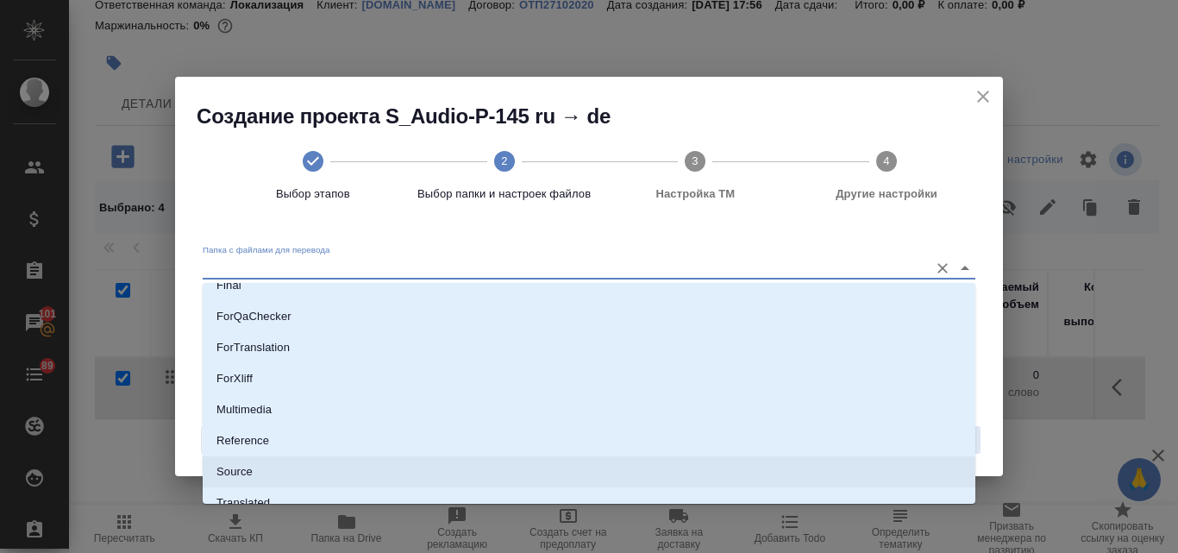
click at [257, 474] on li "Source" at bounding box center [589, 471] width 773 height 31
type input "Source"
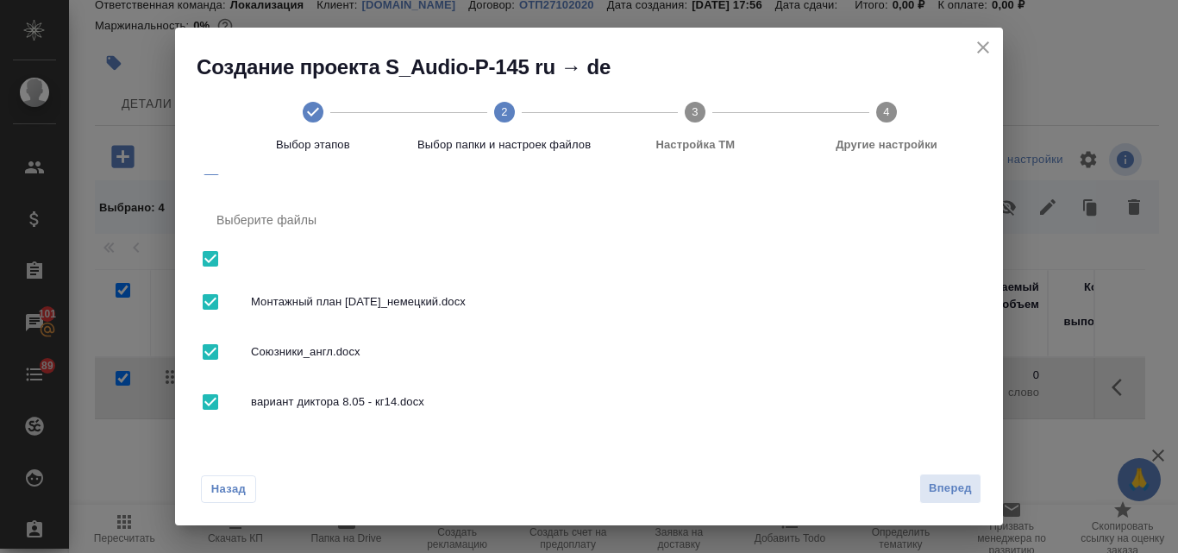
scroll to position [102, 0]
click at [209, 342] on input "checkbox" at bounding box center [210, 348] width 36 height 36
checkbox input "false"
click at [204, 401] on input "checkbox" at bounding box center [210, 398] width 36 height 36
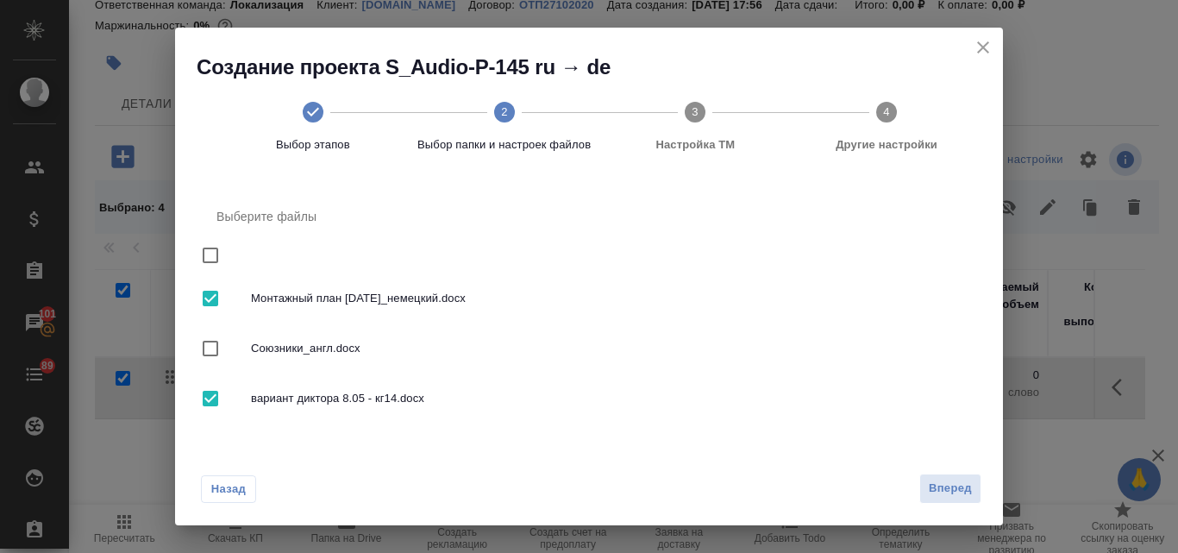
checkbox input "false"
click at [935, 492] on span "Вперед" at bounding box center [950, 489] width 43 height 20
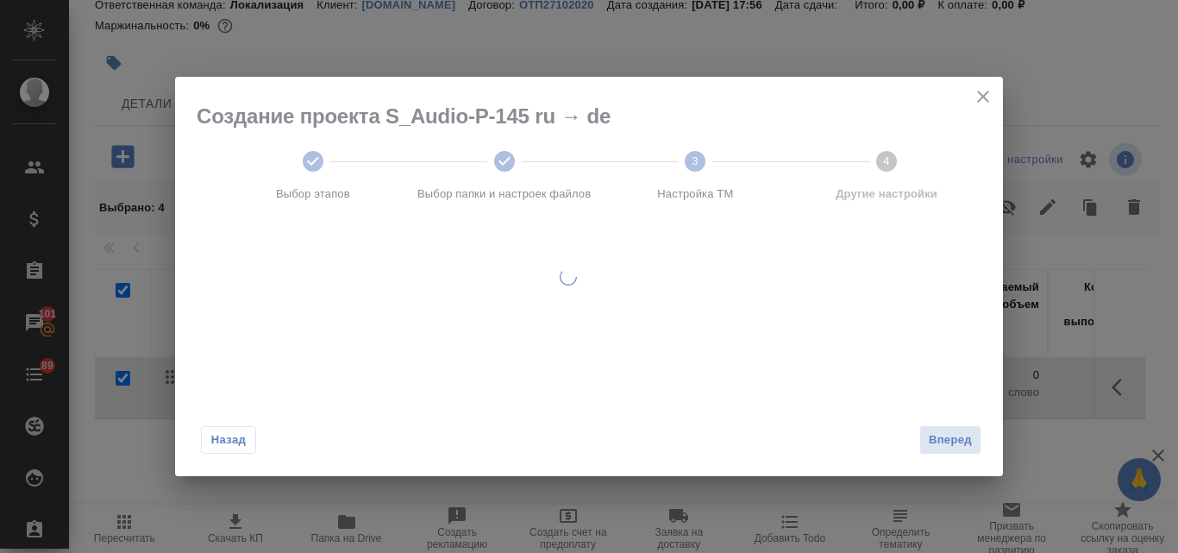
scroll to position [0, 0]
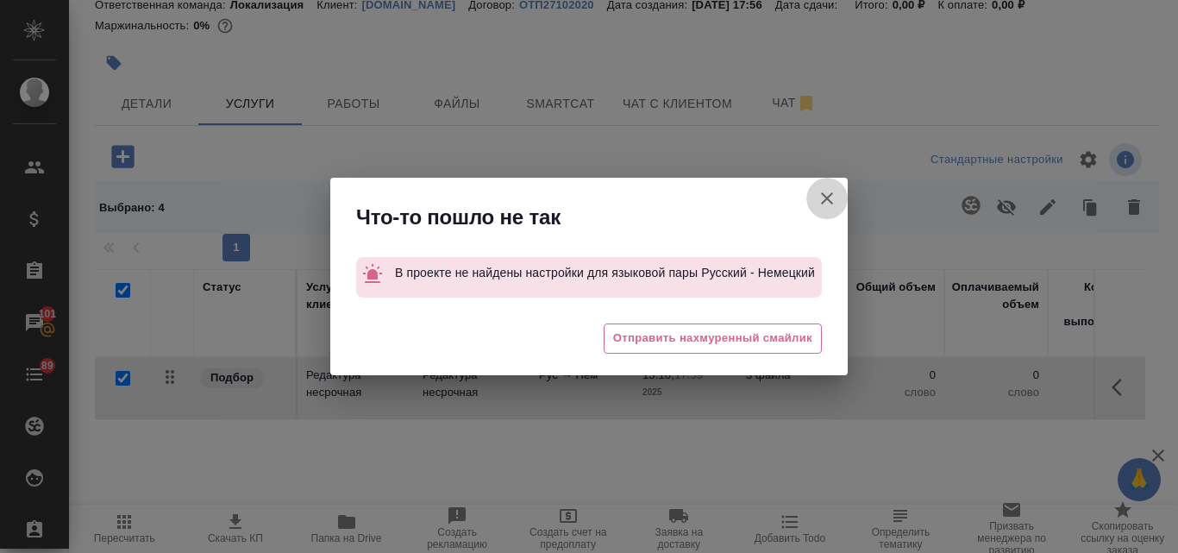
click at [825, 194] on icon "button" at bounding box center [827, 198] width 21 height 21
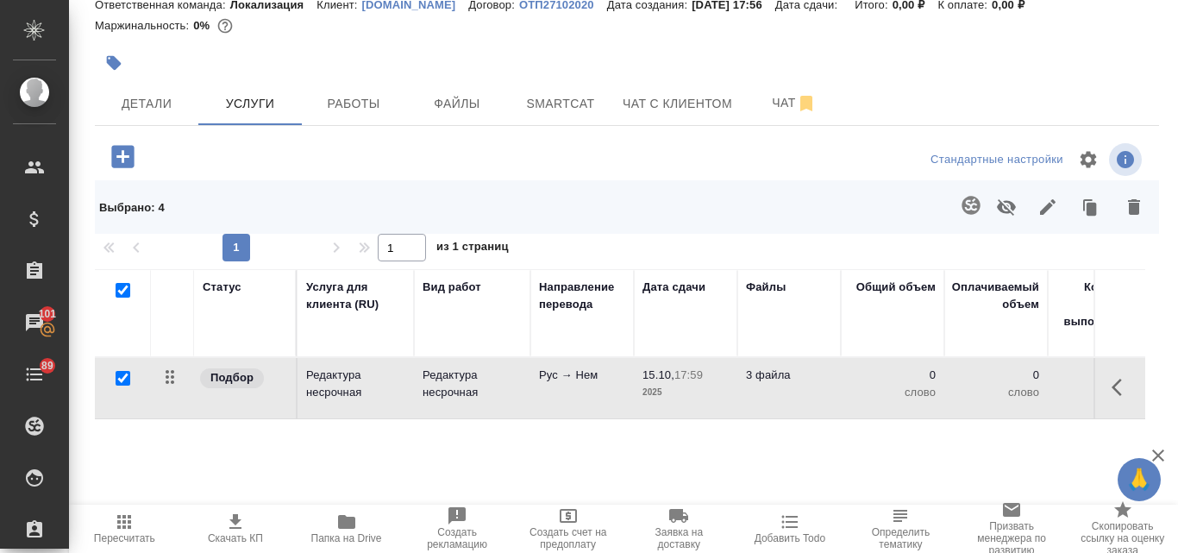
click at [556, 8] on p "ОТП27102020" at bounding box center [563, 4] width 88 height 13
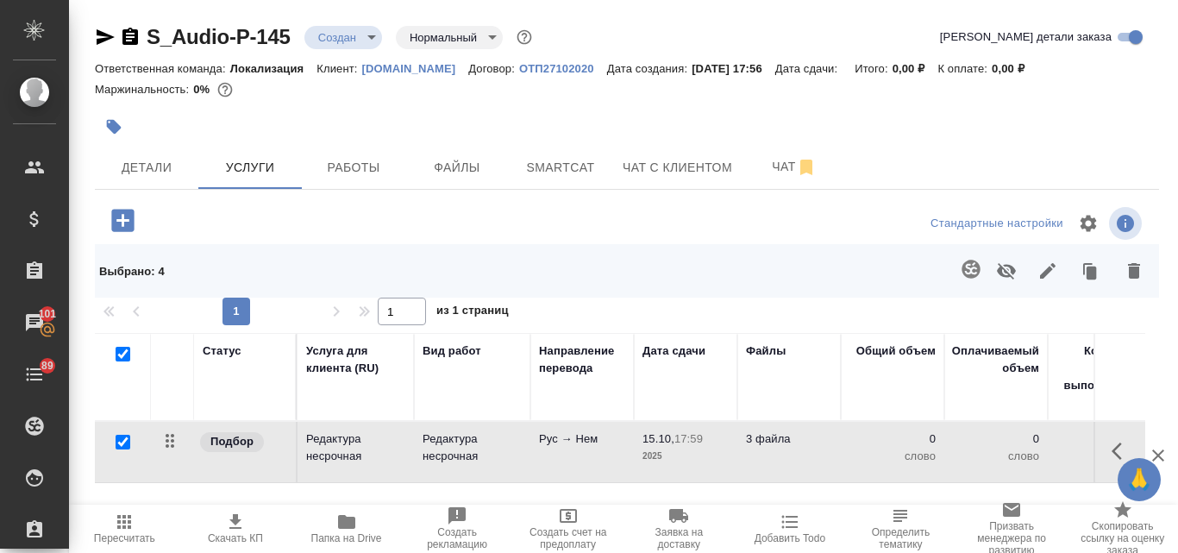
click at [292, 35] on div "S_Audio-P-145 Создан new Нормальный normal" at bounding box center [315, 37] width 441 height 28
drag, startPoint x: 145, startPoint y: 14, endPoint x: 252, endPoint y: 19, distance: 107.1
click at [252, 19] on div "S_Audio-P-145 Создан new Нормальный normal Кратко детали заказа Ответственная к…" at bounding box center [626, 374] width 1083 height 748
copy link "S_Audio-P"
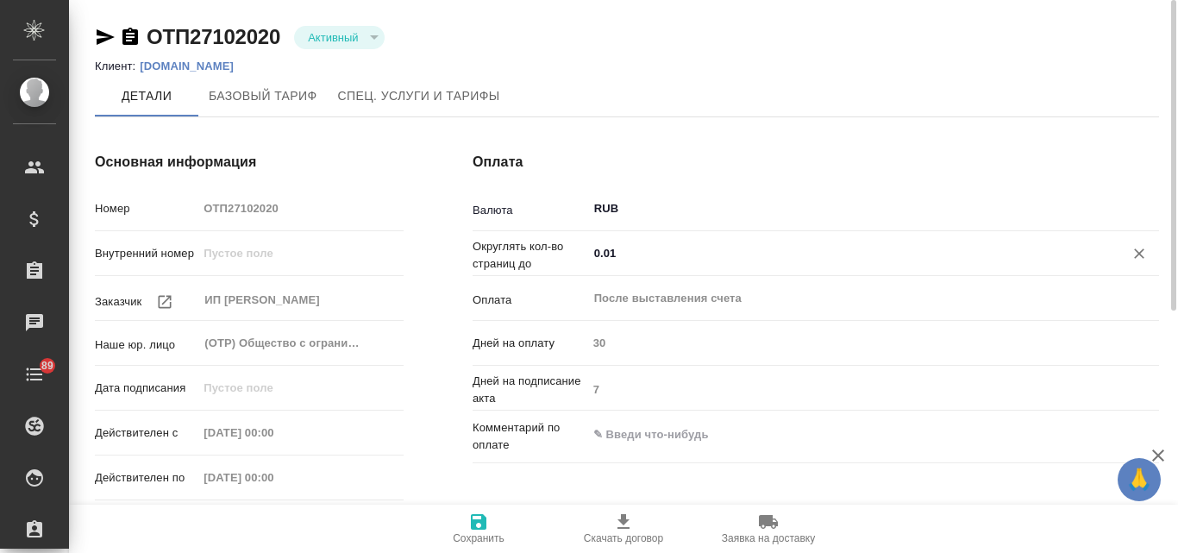
type input "Стандартный шаблон - [PHONE_NUMBER] - ВЫБЕРИ МЕНЯ!"
type input "Базовый ТП 2025"
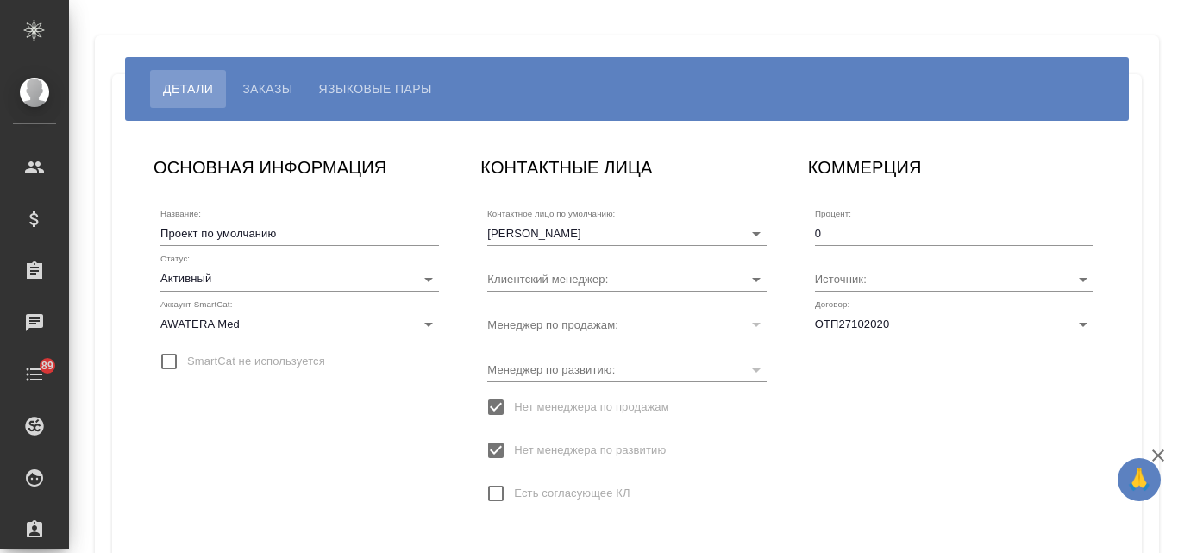
type input "Загородних Виктория"
click at [399, 88] on span "Языковые пары" at bounding box center [375, 88] width 113 height 21
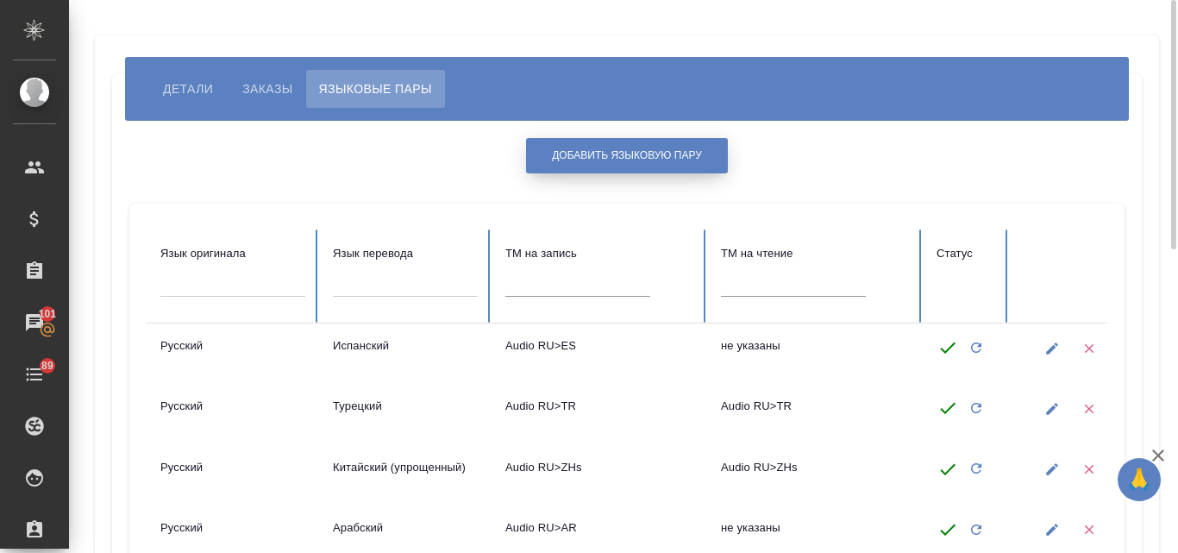
click at [630, 162] on span "Добавить языковую пару" at bounding box center [627, 155] width 150 height 15
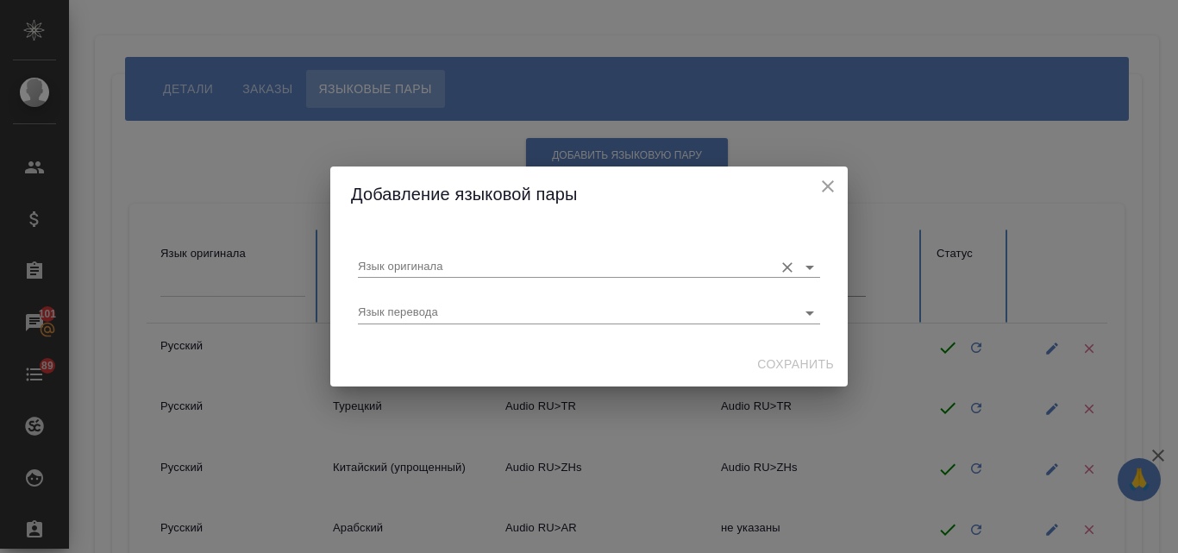
click at [483, 253] on div "Язык оригинала" at bounding box center [589, 259] width 462 height 35
type input "h"
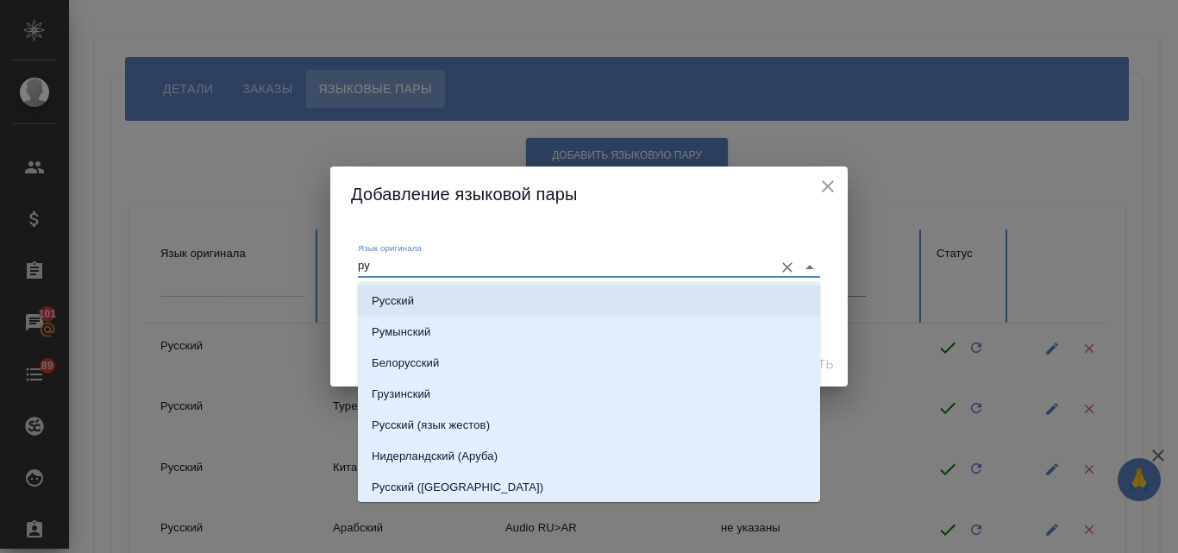
click at [397, 301] on p "Русский" at bounding box center [393, 300] width 42 height 17
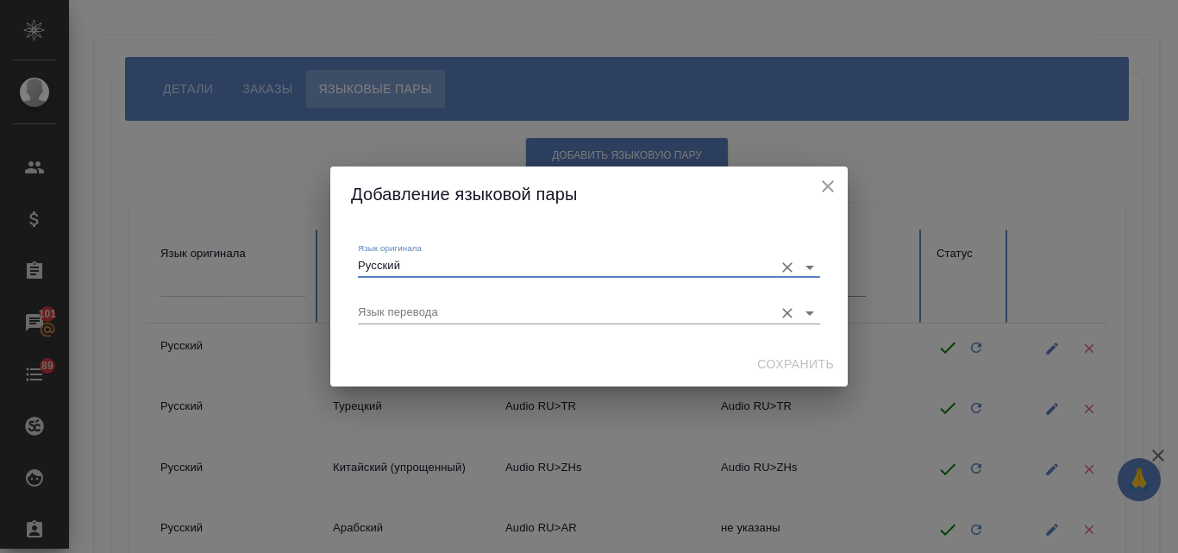
type input "Русский"
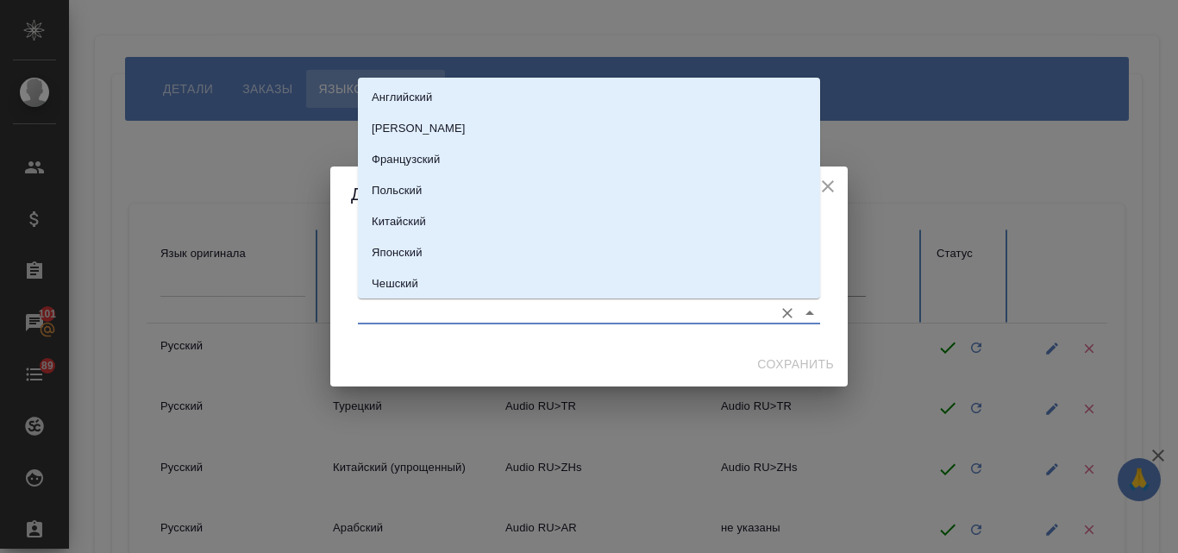
click at [401, 313] on input "Язык перевода" at bounding box center [561, 312] width 407 height 21
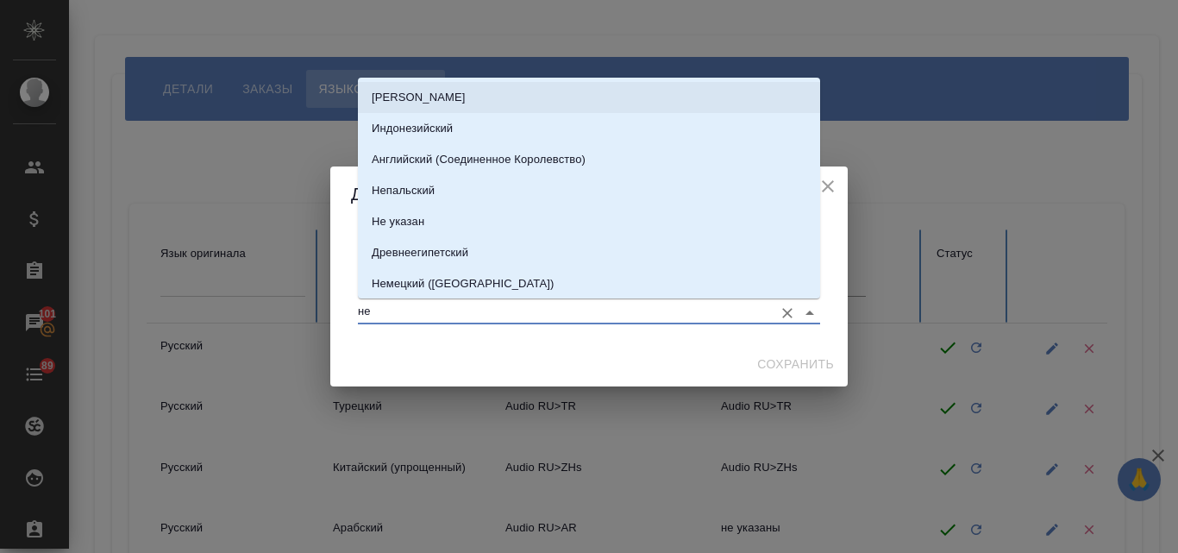
click at [450, 95] on li "[PERSON_NAME]" at bounding box center [589, 97] width 462 height 31
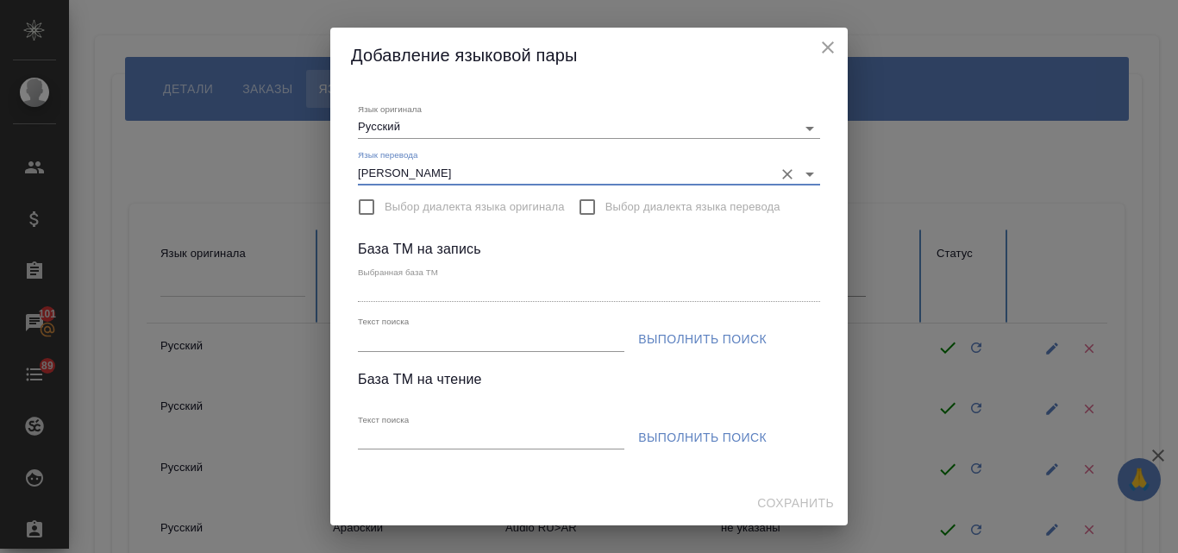
type input "[PERSON_NAME]"
click at [377, 343] on input "Текст поиска" at bounding box center [491, 340] width 267 height 22
paste input "S_Audio-P"
type input "S_Audio-P"
click at [733, 340] on span "Выполнить поиск" at bounding box center [702, 340] width 129 height 22
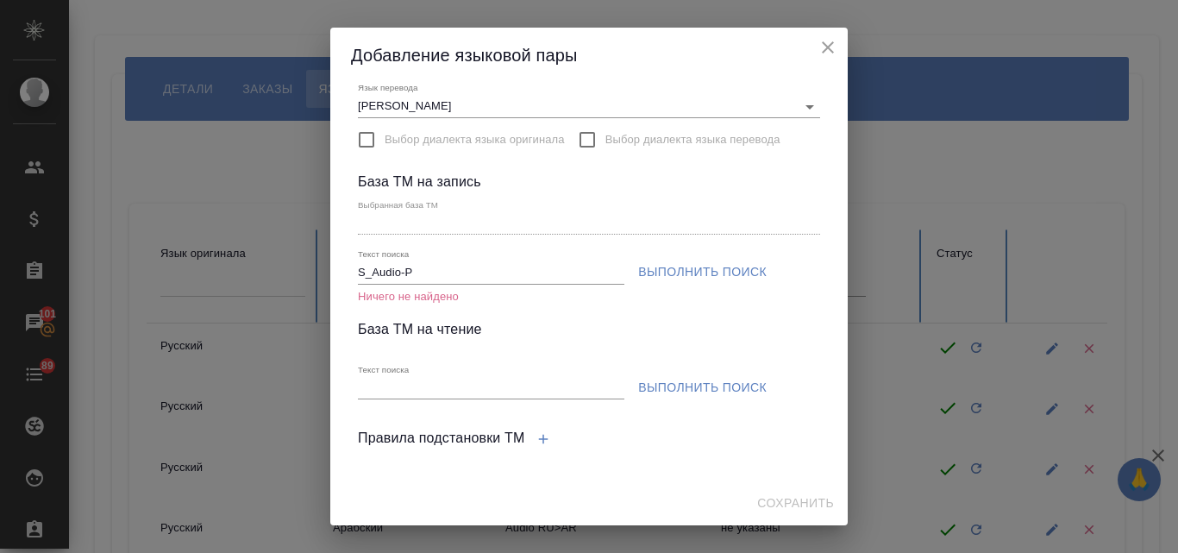
scroll to position [162, 0]
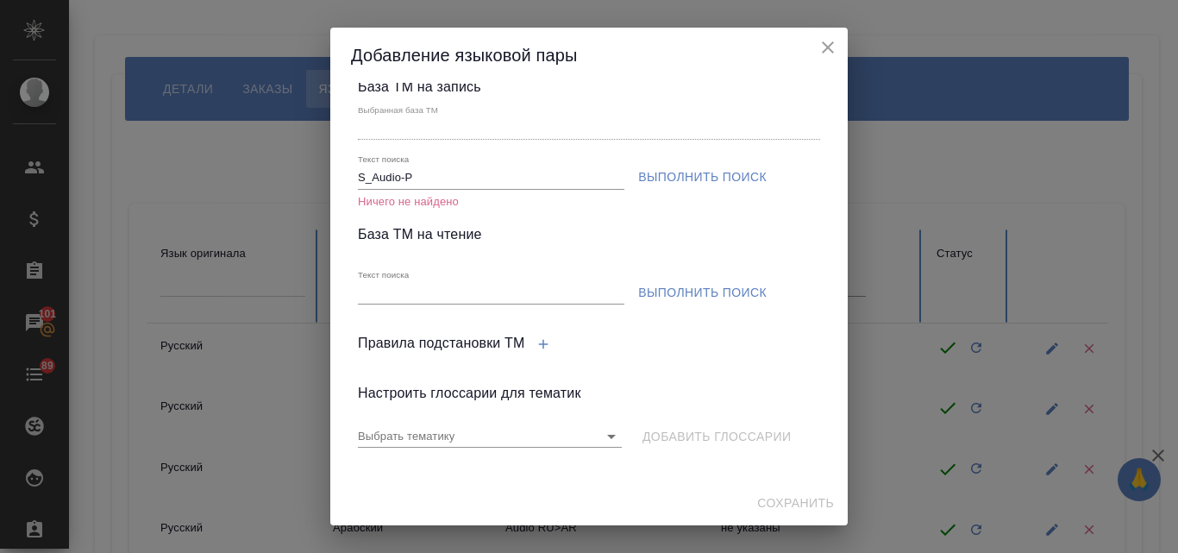
click at [381, 297] on input "Текст поиска" at bounding box center [491, 294] width 267 height 22
paste input "S_Audio-P"
type input "S_Audio-P"
click at [693, 294] on span "Выполнить поиск" at bounding box center [702, 293] width 129 height 22
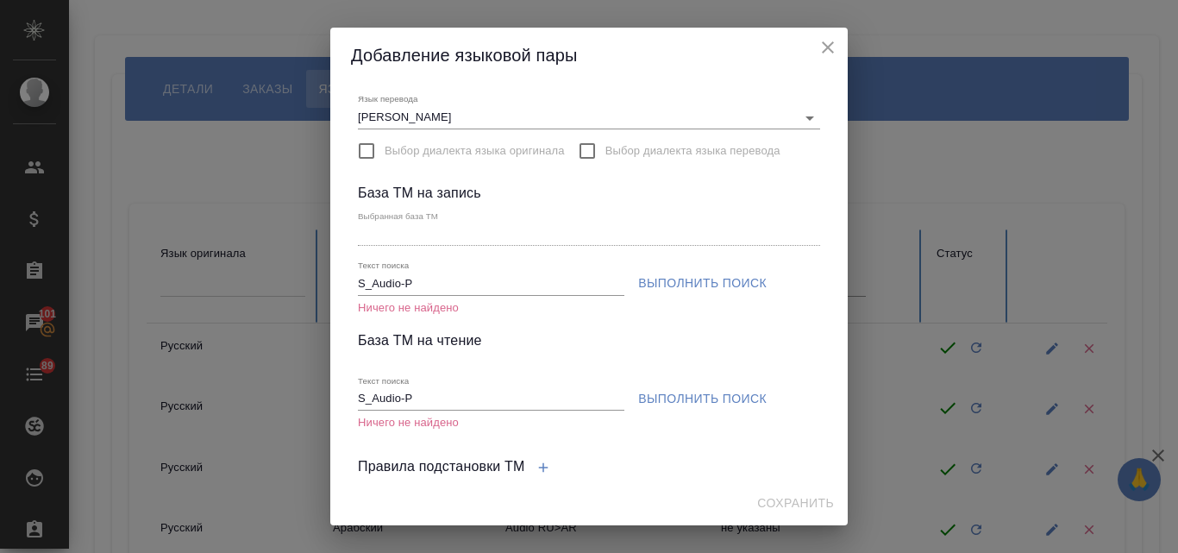
scroll to position [0, 0]
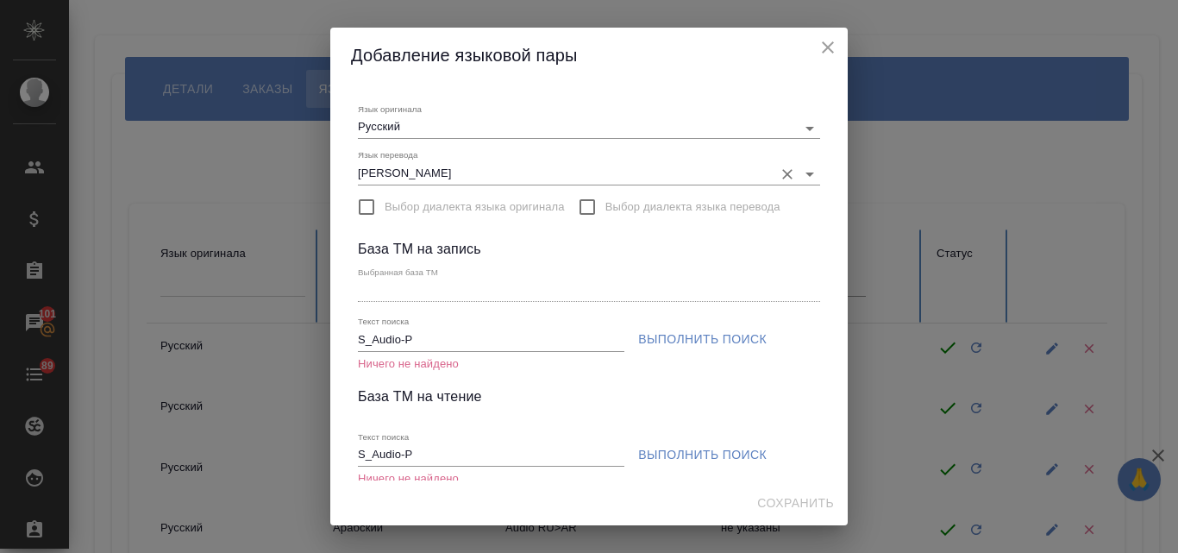
click at [491, 172] on input "[PERSON_NAME]" at bounding box center [561, 173] width 407 height 21
click at [828, 40] on icon "close" at bounding box center [828, 47] width 21 height 21
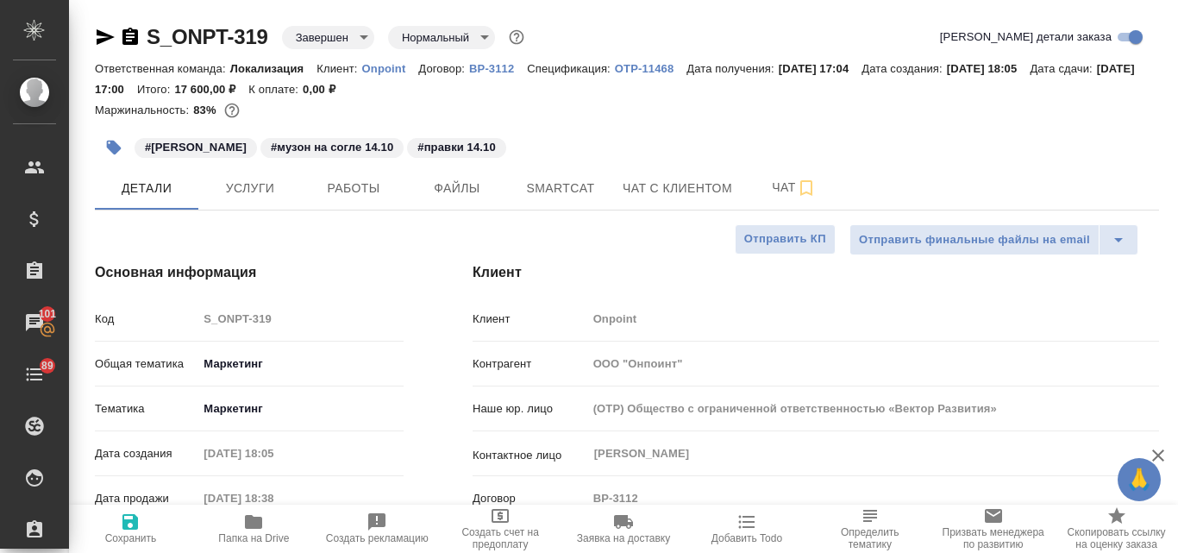
select select "RU"
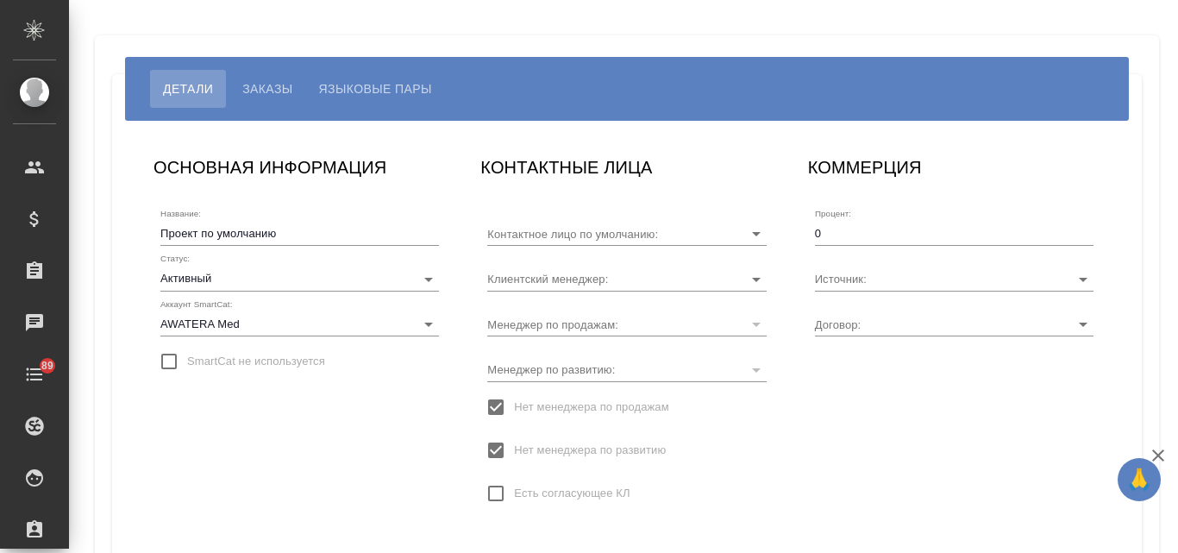
type input "[PERSON_NAME]"
type input "ОТП27102020"
type input "Загородних Виктория"
click at [343, 92] on span "Языковые пары" at bounding box center [375, 88] width 113 height 21
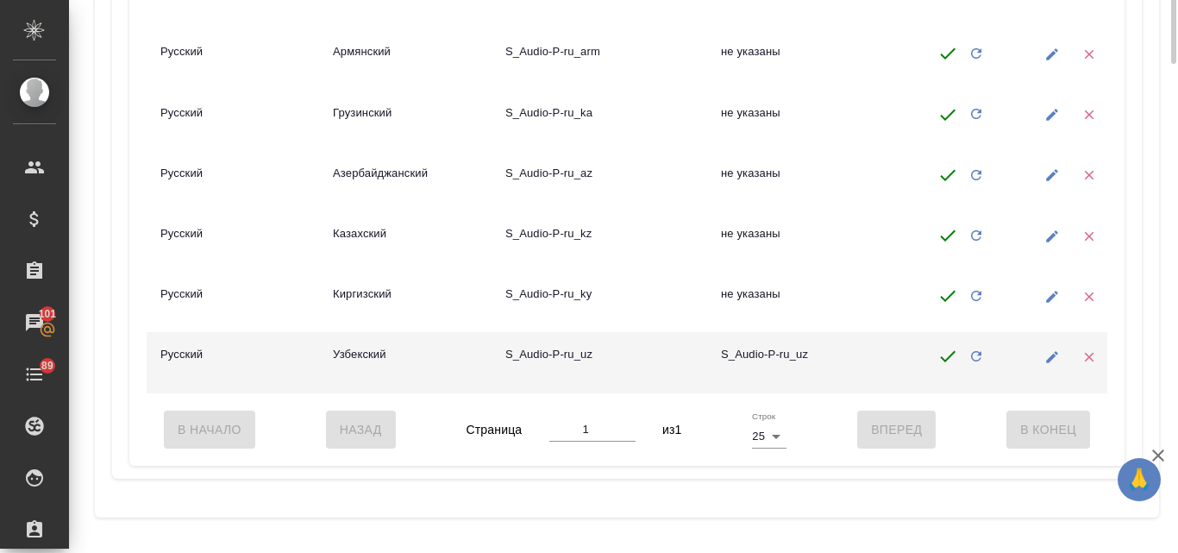
scroll to position [153, 0]
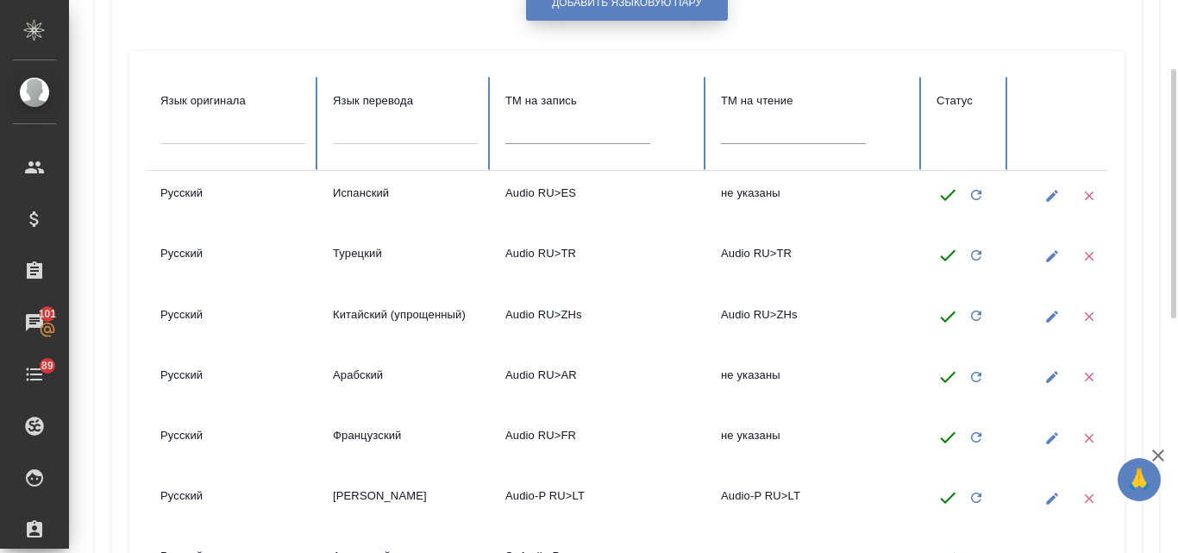
click at [624, 11] on button "Добавить языковую пару" at bounding box center [627, 2] width 202 height 35
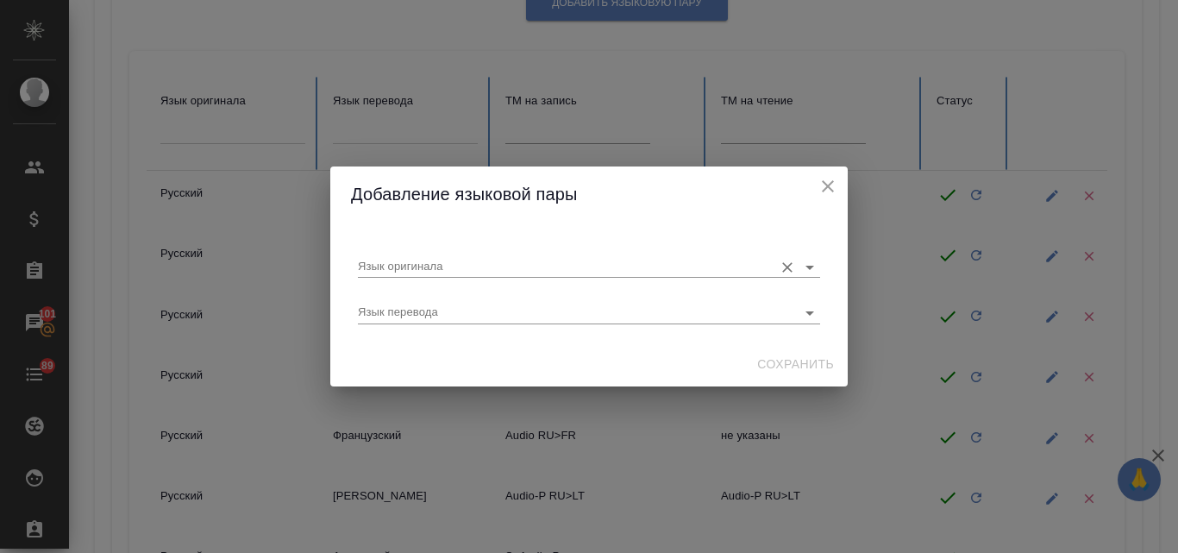
click at [447, 256] on input "Язык оригинала" at bounding box center [561, 266] width 407 height 21
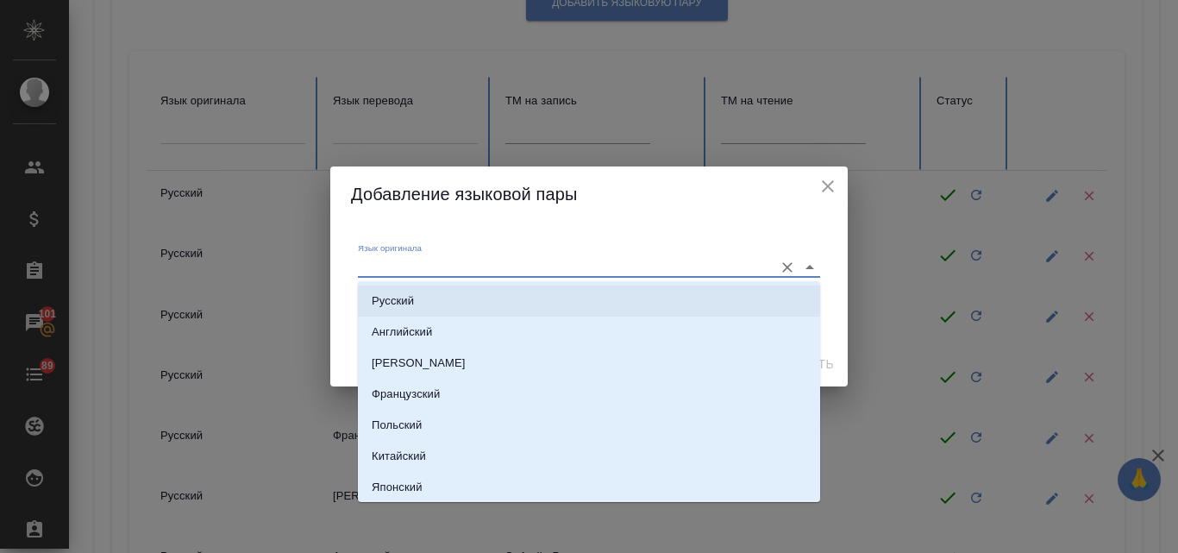
click at [424, 298] on li "Русский" at bounding box center [589, 301] width 462 height 31
type input "Русский"
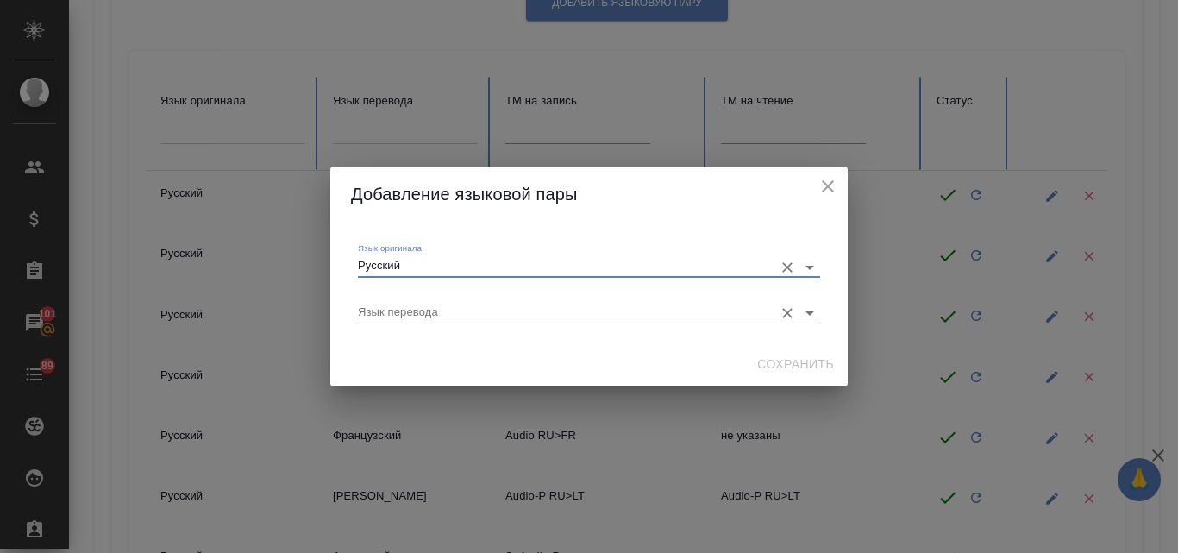
click at [408, 306] on input "Язык перевода" at bounding box center [561, 312] width 407 height 21
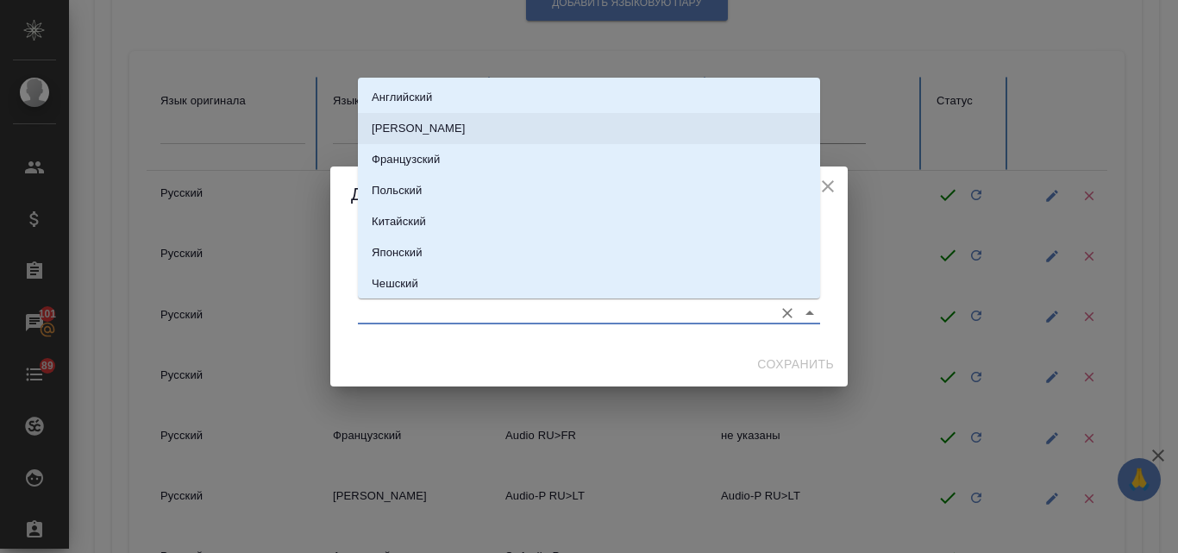
click at [410, 129] on p "[PERSON_NAME]" at bounding box center [419, 128] width 94 height 17
type input "[PERSON_NAME]"
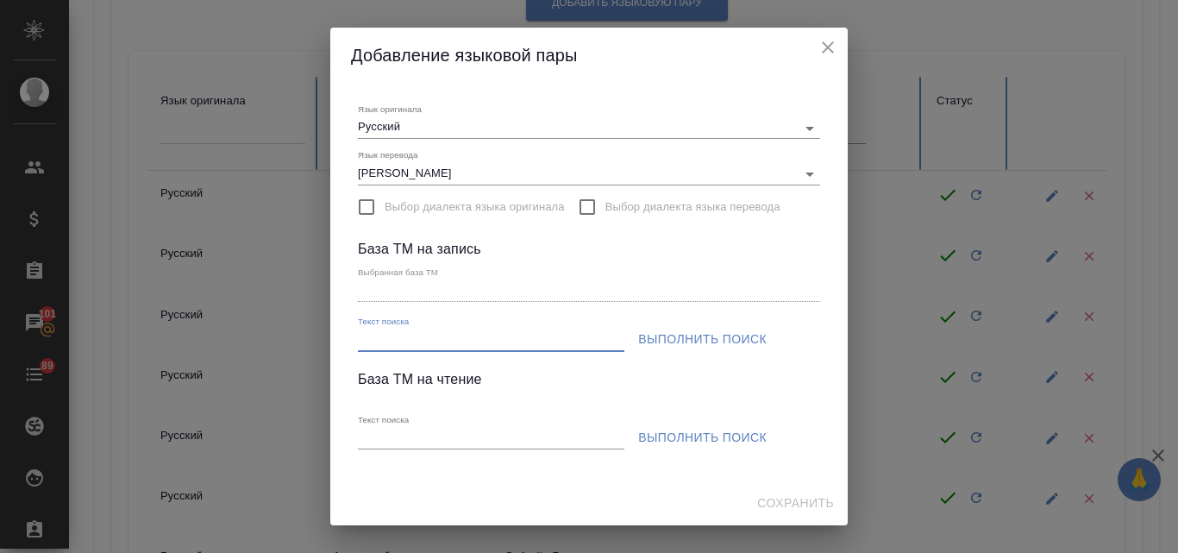
click at [477, 345] on input "Текст поиска" at bounding box center [491, 340] width 267 height 22
paste input "S_Audio-P"
type input "S_Audio-P"
click at [675, 338] on span "Выполнить поиск" at bounding box center [702, 340] width 129 height 22
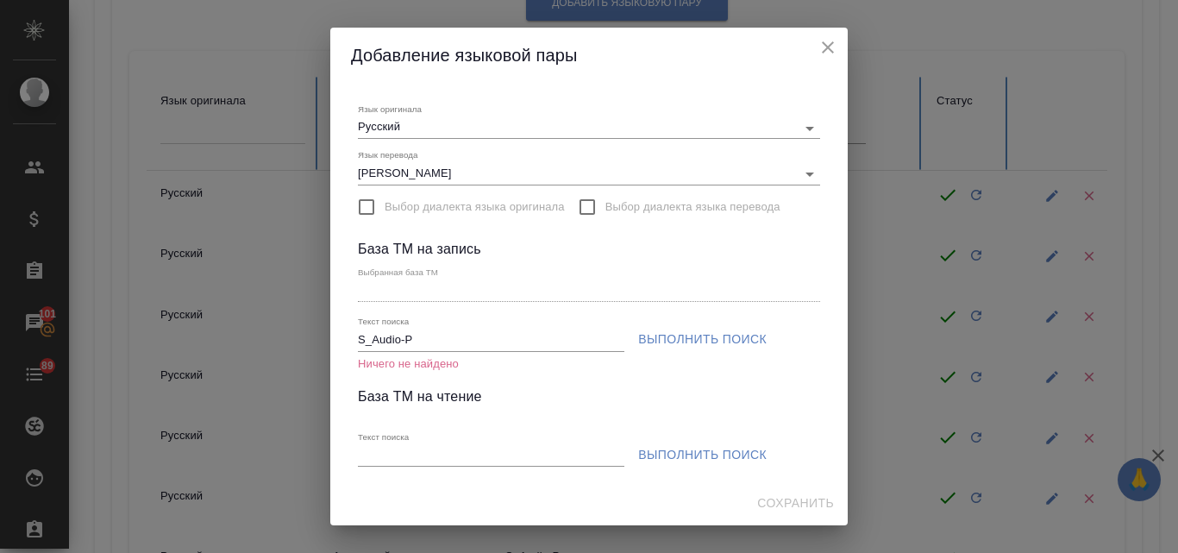
click at [832, 49] on icon "close" at bounding box center [828, 47] width 21 height 21
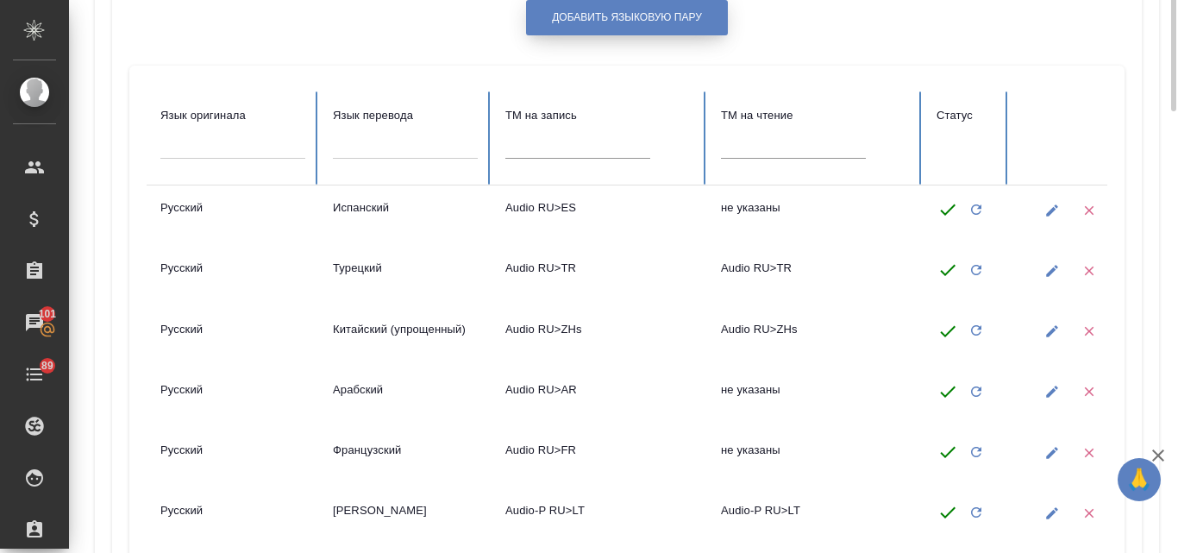
scroll to position [0, 0]
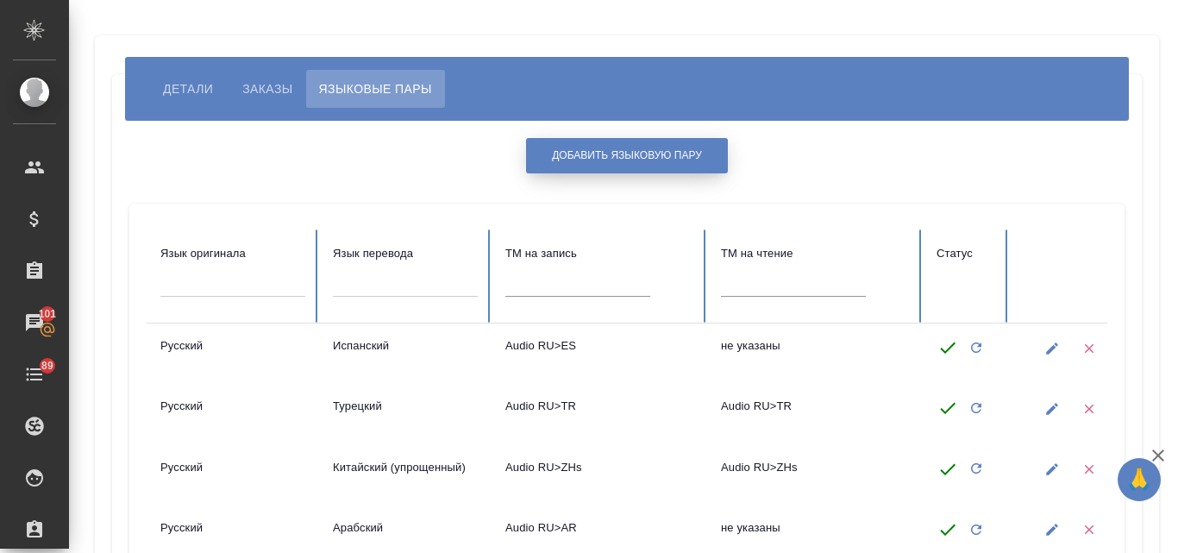
click at [637, 156] on span "Добавить языковую пару" at bounding box center [627, 155] width 150 height 15
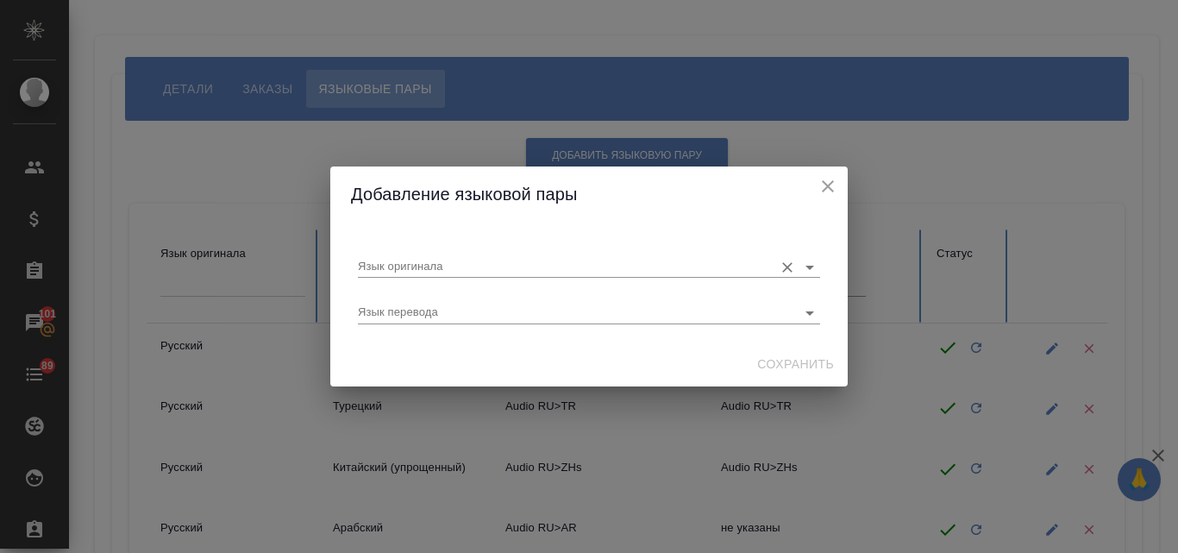
click at [412, 265] on input "Язык оригинала" at bounding box center [561, 266] width 407 height 21
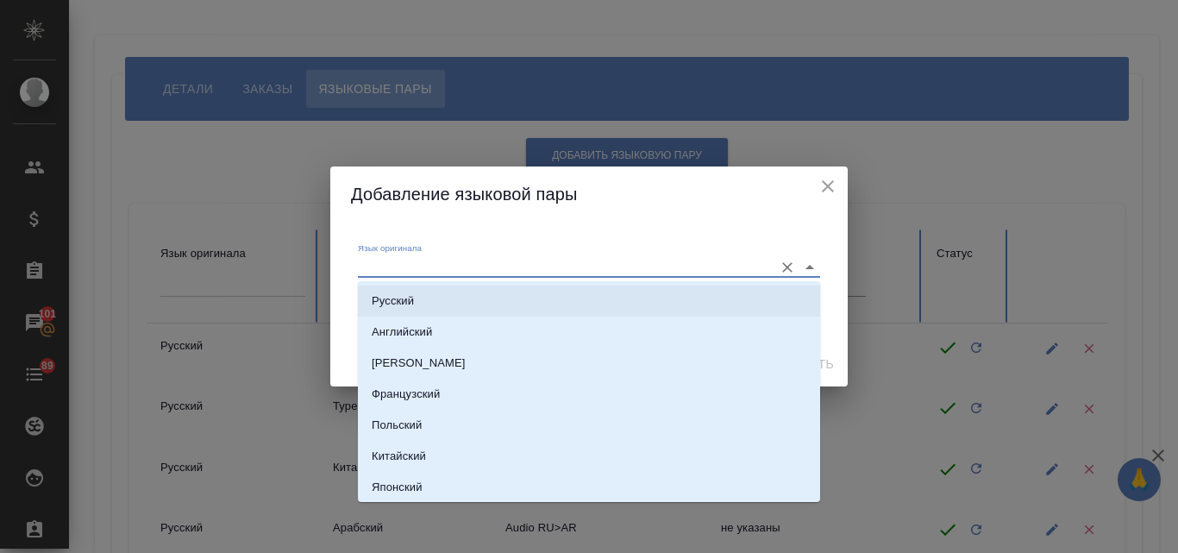
click at [401, 299] on p "Русский" at bounding box center [393, 300] width 42 height 17
type input "Русский"
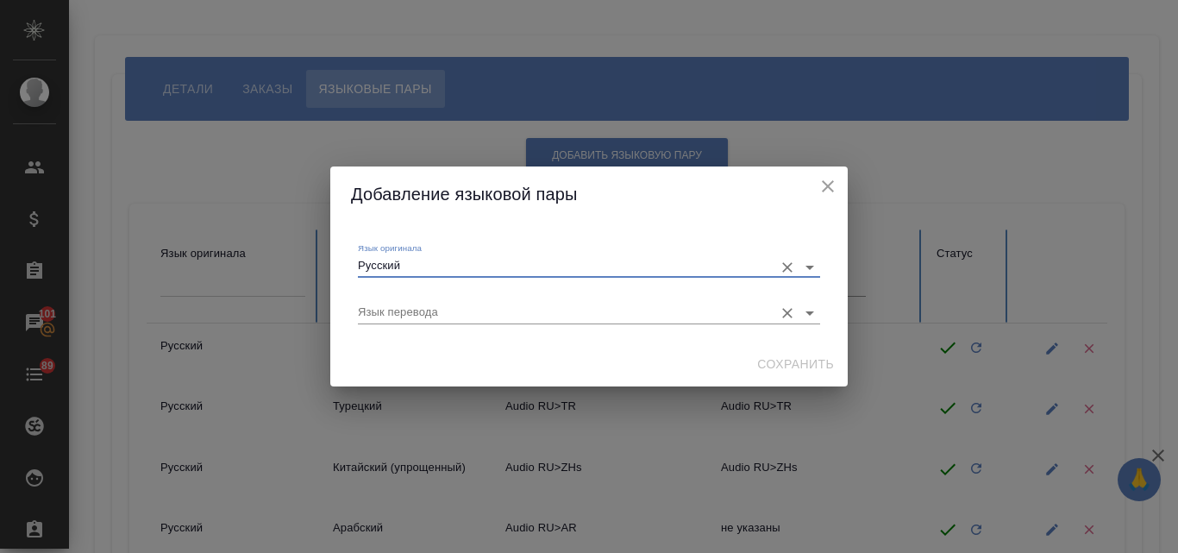
click at [395, 308] on input "Язык перевода" at bounding box center [561, 312] width 407 height 21
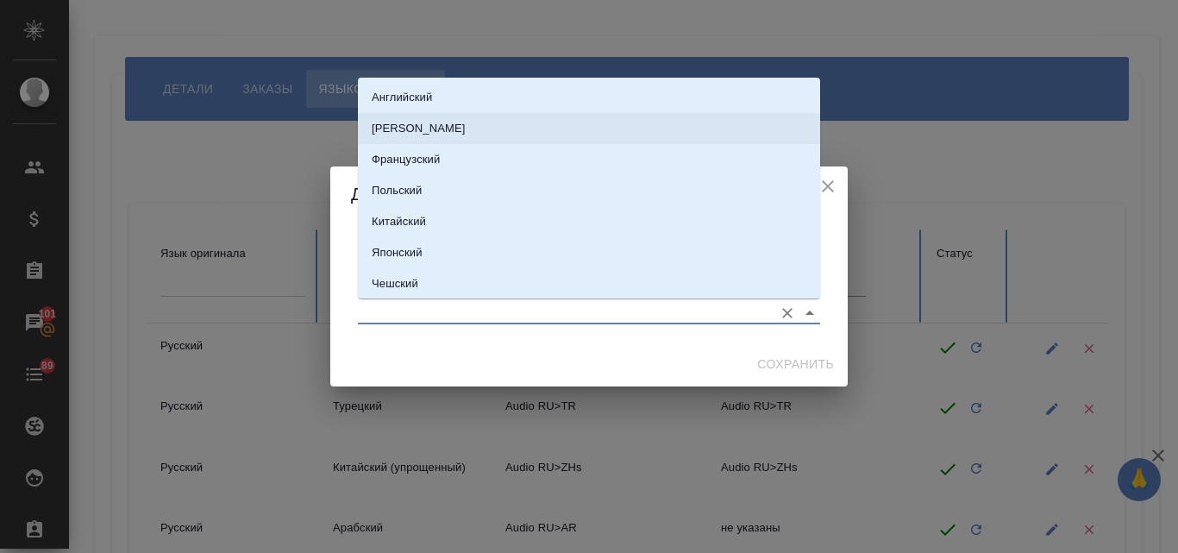
click at [416, 132] on p "[PERSON_NAME]" at bounding box center [419, 128] width 94 height 17
type input "[PERSON_NAME]"
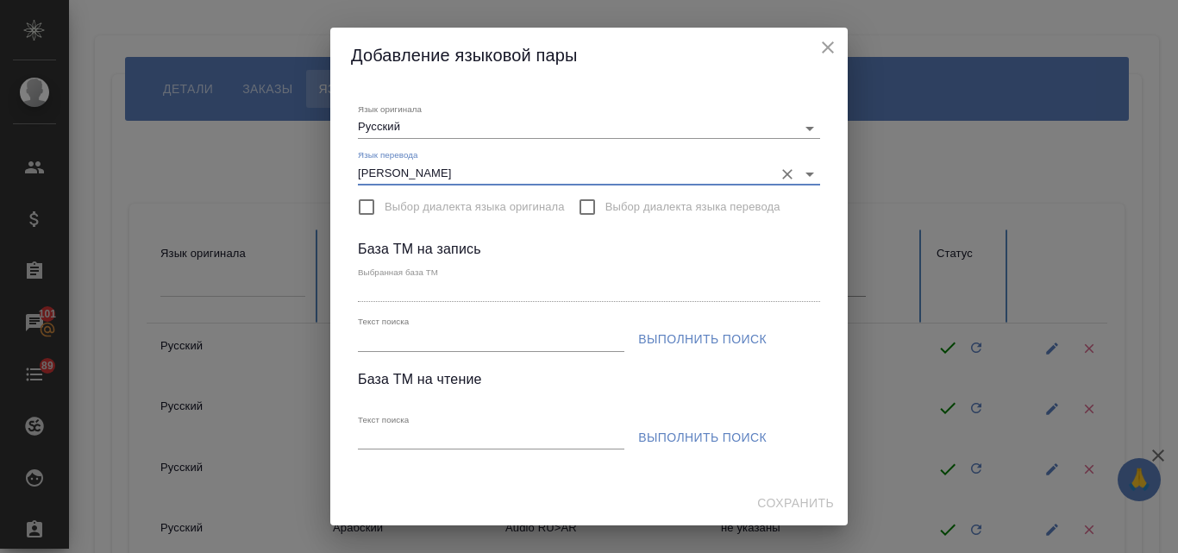
click at [399, 338] on input "Текст поиска" at bounding box center [491, 340] width 267 height 22
paste input "S_Audio-P"
type input "S_Audio-P"
click at [705, 333] on span "Выполнить поиск" at bounding box center [702, 340] width 129 height 22
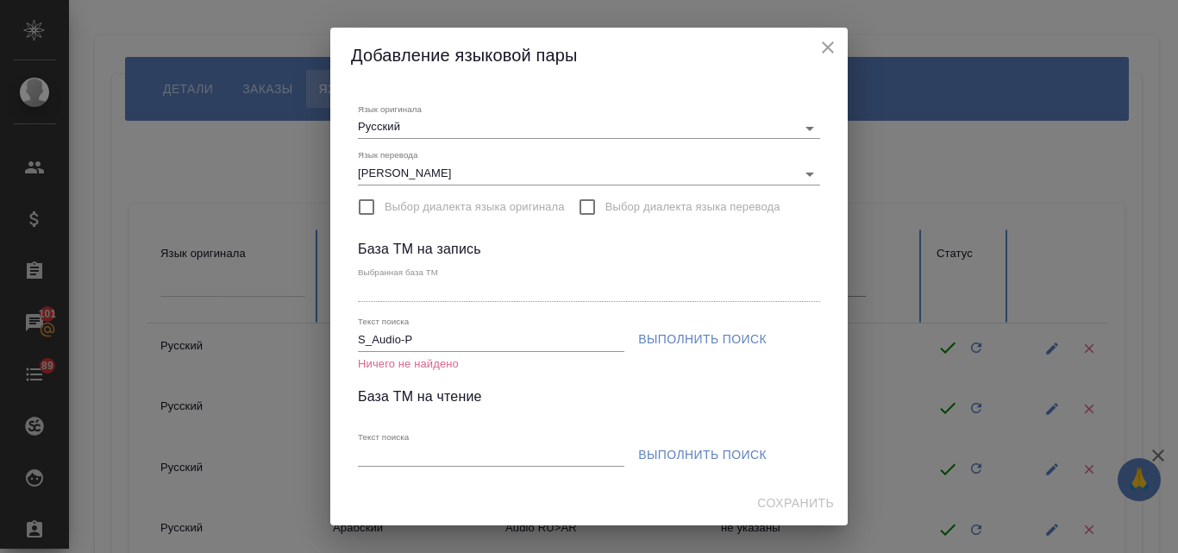
click at [424, 457] on input "Текст поиска" at bounding box center [491, 456] width 267 height 22
paste input "S_Audio-P"
type input "S_Audio-P"
click at [658, 446] on span "Выполнить поиск" at bounding box center [702, 455] width 129 height 22
click at [437, 328] on div "Текст поиска S_Audio-P" at bounding box center [491, 333] width 267 height 35
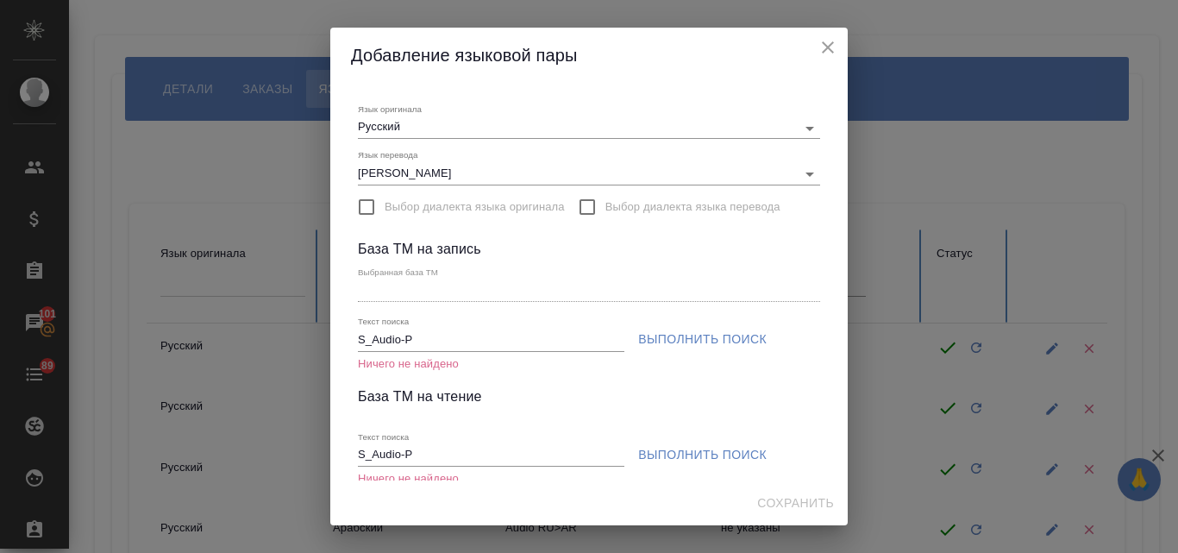
click at [423, 338] on input "S_Audio-P" at bounding box center [491, 340] width 267 height 22
type input "S_Audio-P"
click at [825, 47] on icon "close" at bounding box center [828, 47] width 21 height 21
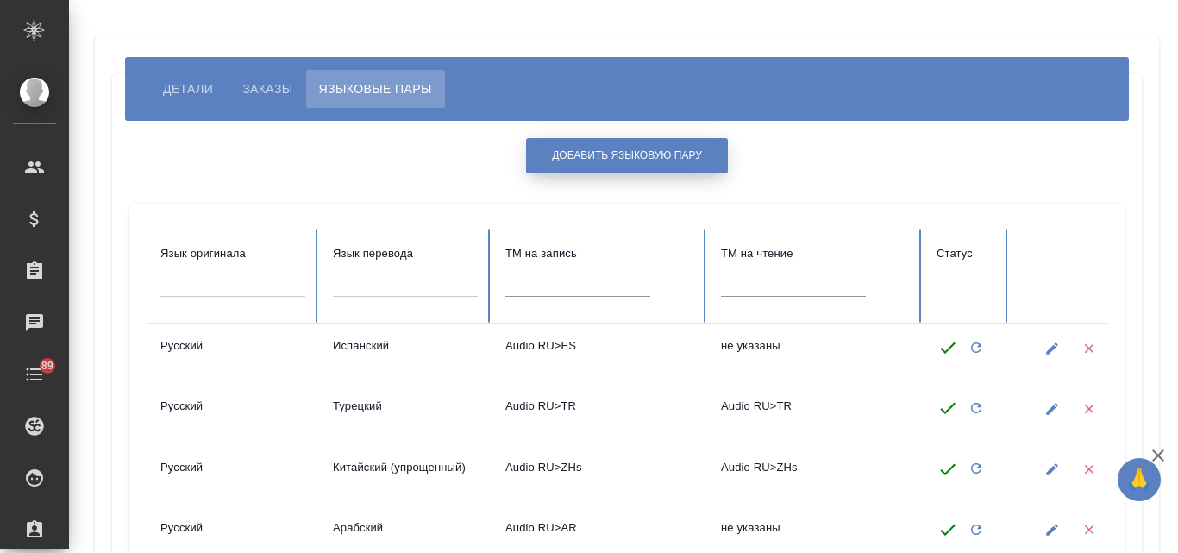
click at [571, 154] on span "Добавить языковую пару" at bounding box center [627, 155] width 150 height 15
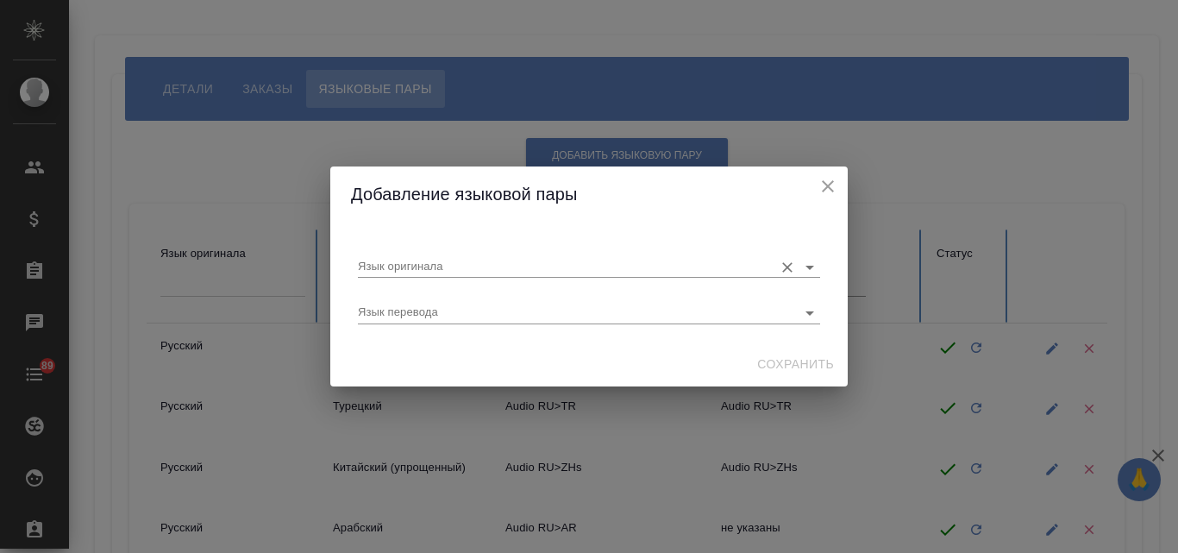
click at [441, 266] on input "Язык оригинала" at bounding box center [561, 266] width 407 height 21
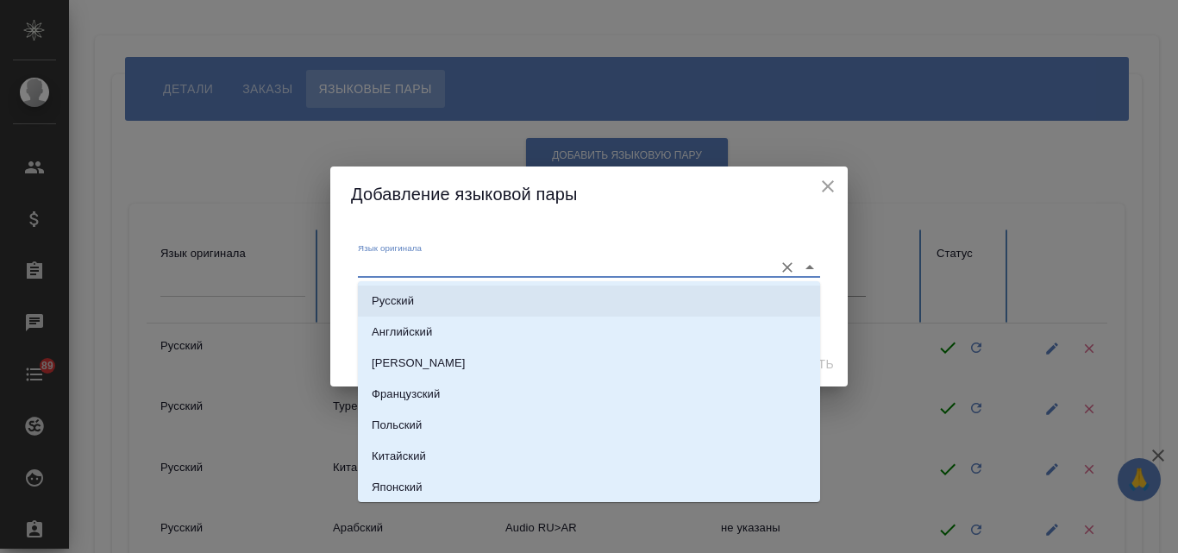
click at [406, 306] on p "Русский" at bounding box center [393, 300] width 42 height 17
type input "Русский"
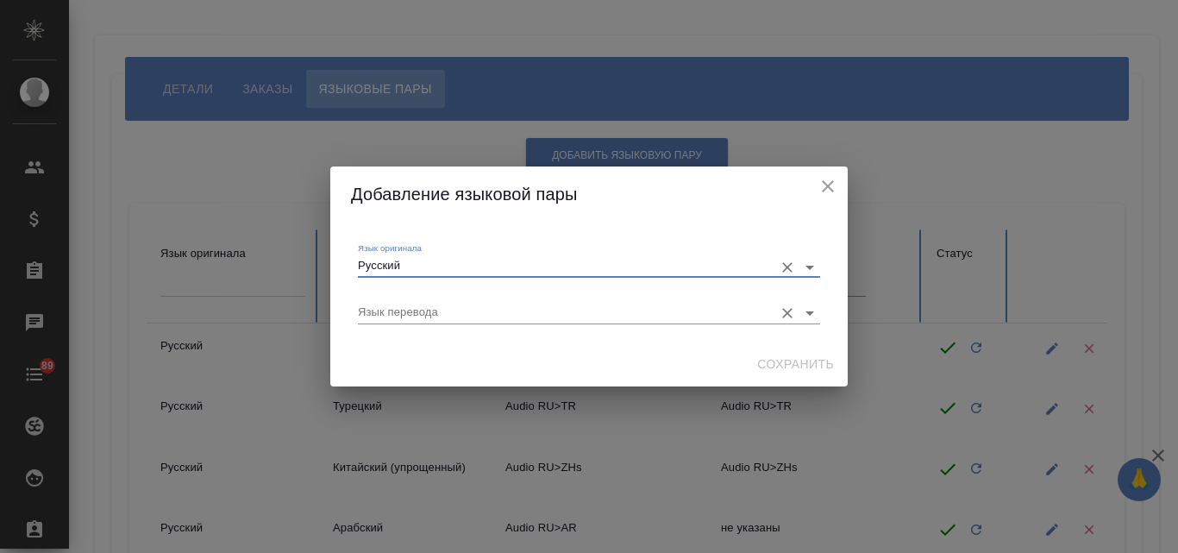
click at [388, 305] on input "Язык перевода" at bounding box center [561, 312] width 407 height 21
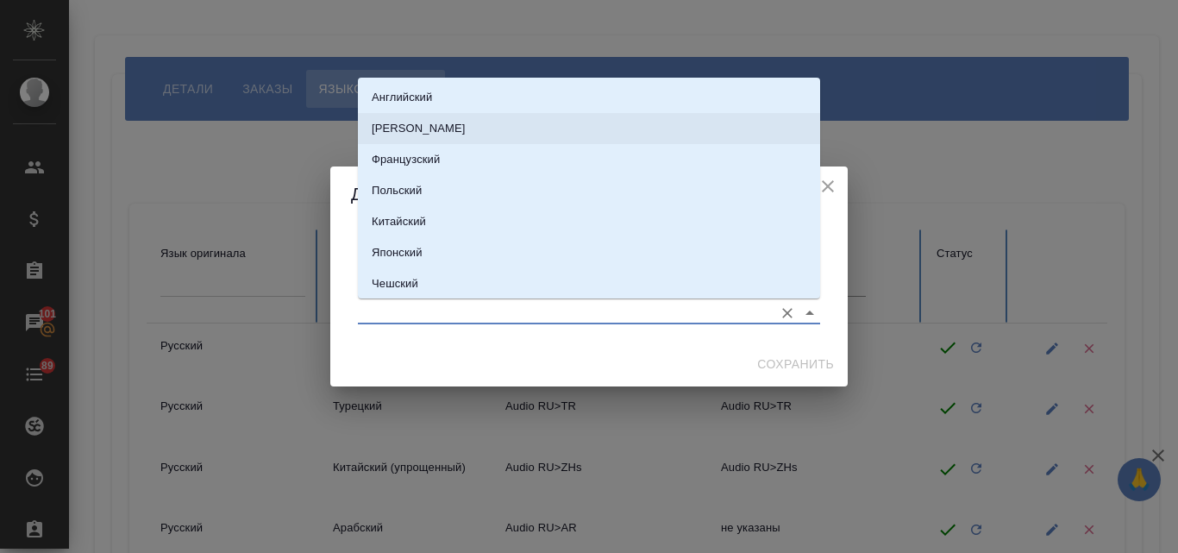
drag, startPoint x: 430, startPoint y: 126, endPoint x: 432, endPoint y: 135, distance: 9.8
click at [430, 127] on li "[PERSON_NAME]" at bounding box center [589, 128] width 462 height 31
type input "[PERSON_NAME]"
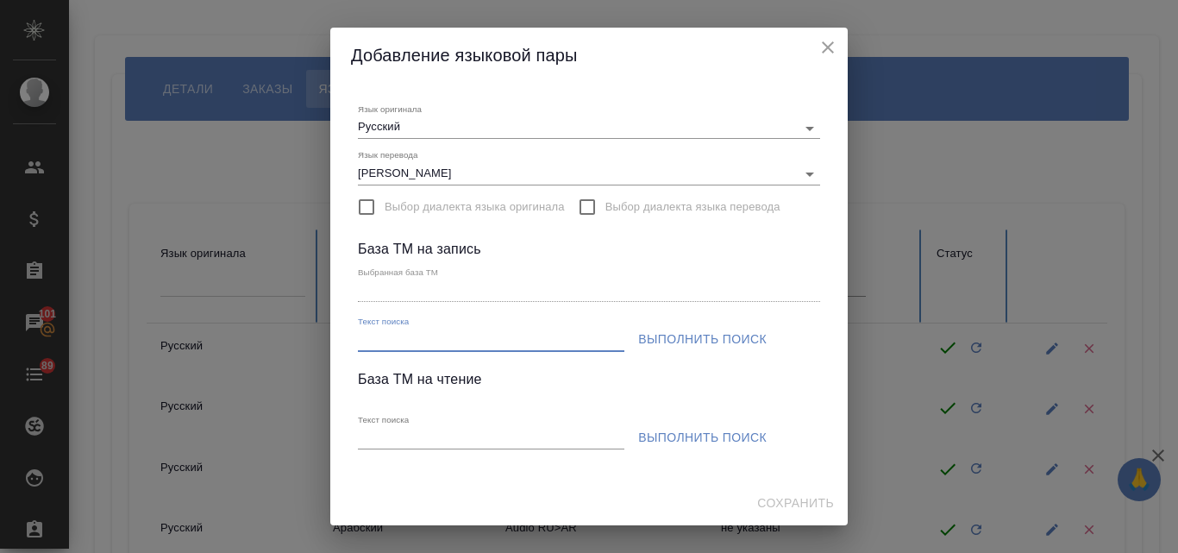
click at [411, 342] on input "Текст поиска" at bounding box center [491, 340] width 267 height 22
paste input "S_Audio-P"
type input "S_Audio-P"
click at [681, 326] on button "Выполнить поиск" at bounding box center [702, 339] width 142 height 32
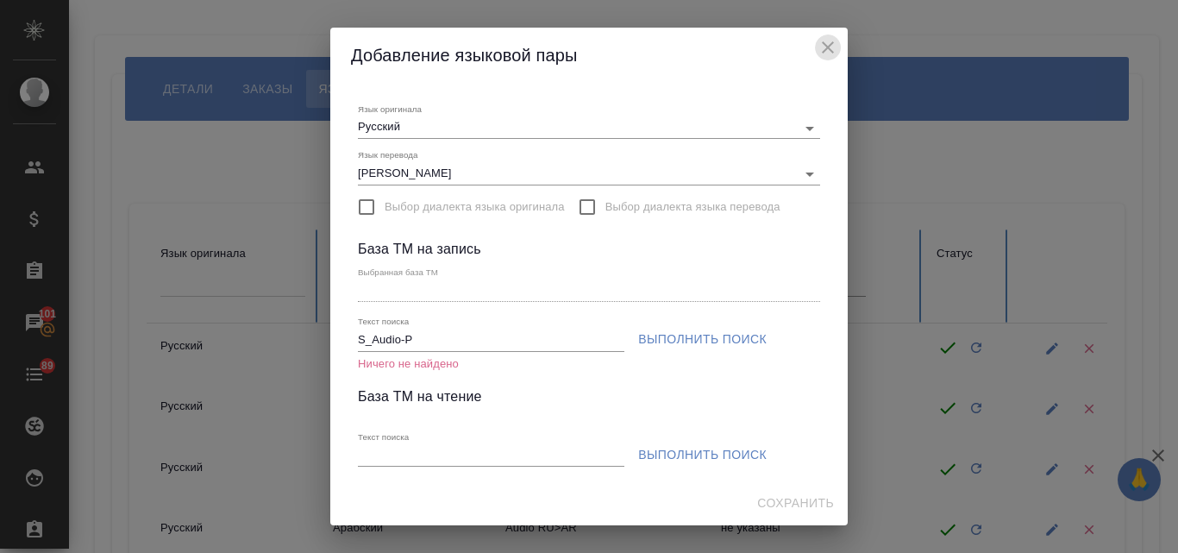
click at [826, 43] on icon "close" at bounding box center [828, 47] width 21 height 21
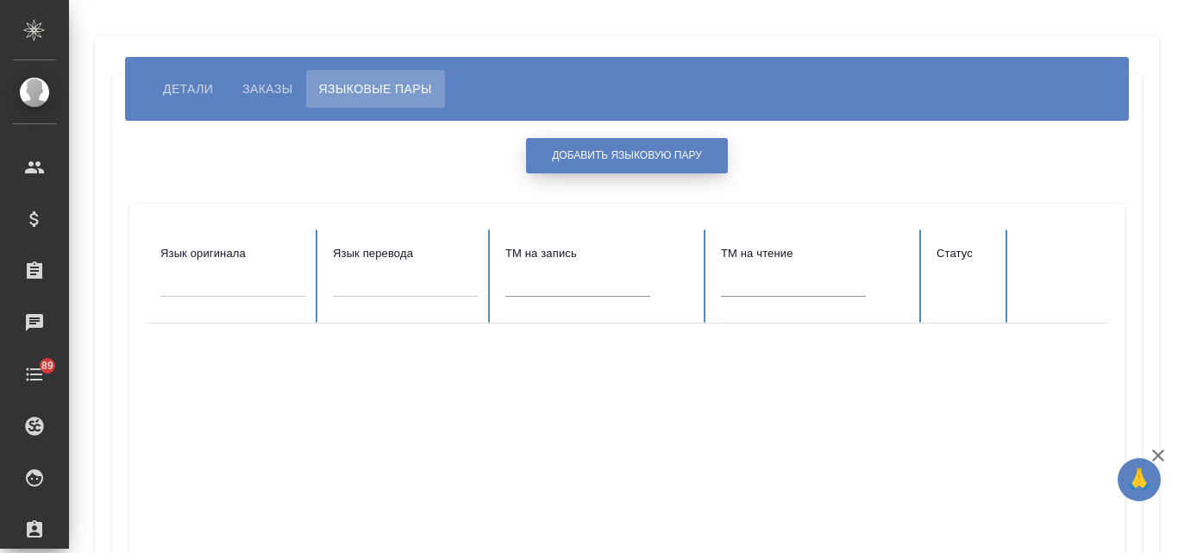
click at [661, 154] on span "Добавить языковую пару" at bounding box center [627, 155] width 150 height 15
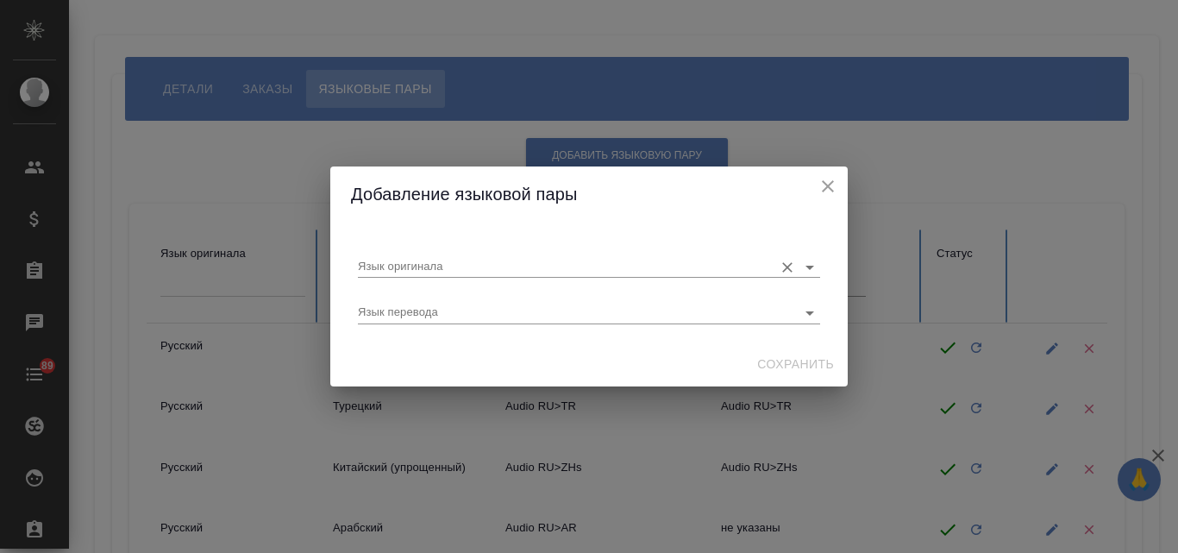
click at [419, 256] on input "Язык оригинала" at bounding box center [561, 266] width 407 height 21
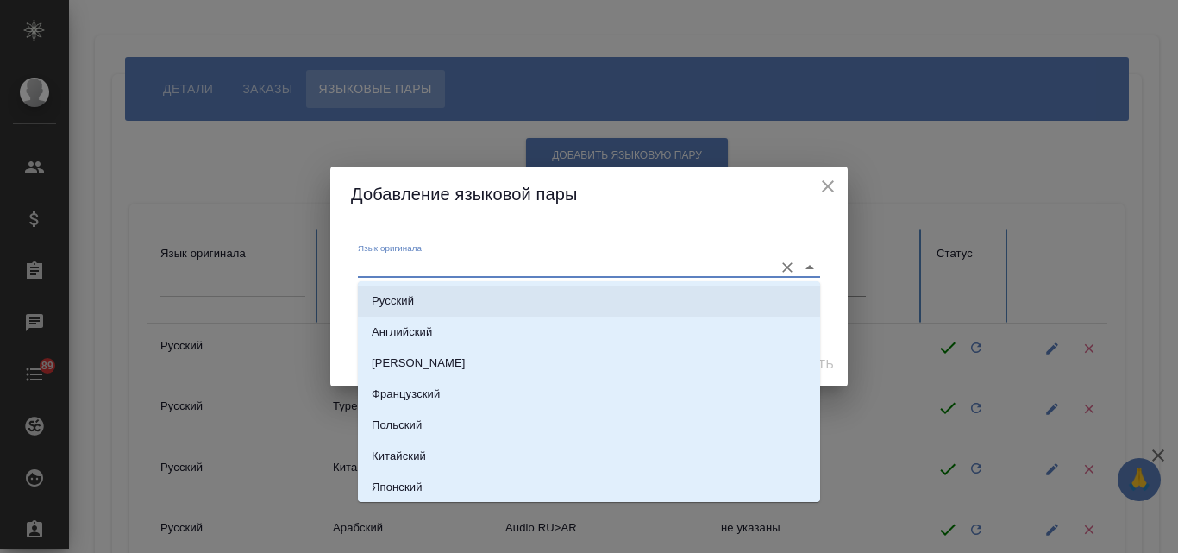
click at [410, 306] on p "Русский" at bounding box center [393, 300] width 42 height 17
type input "Русский"
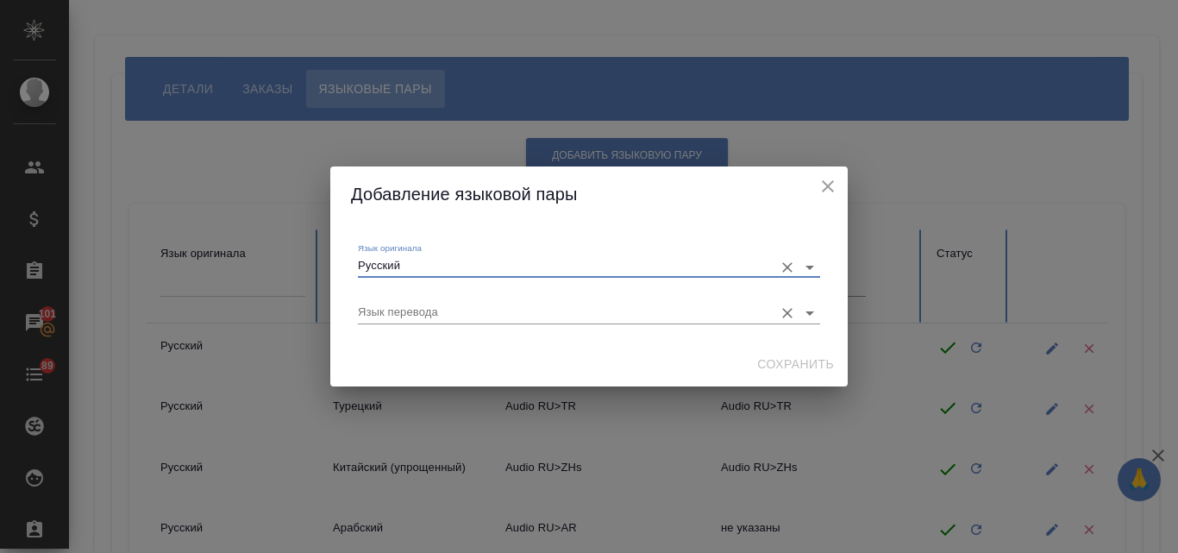
click at [390, 311] on input "Язык перевода" at bounding box center [561, 312] width 407 height 21
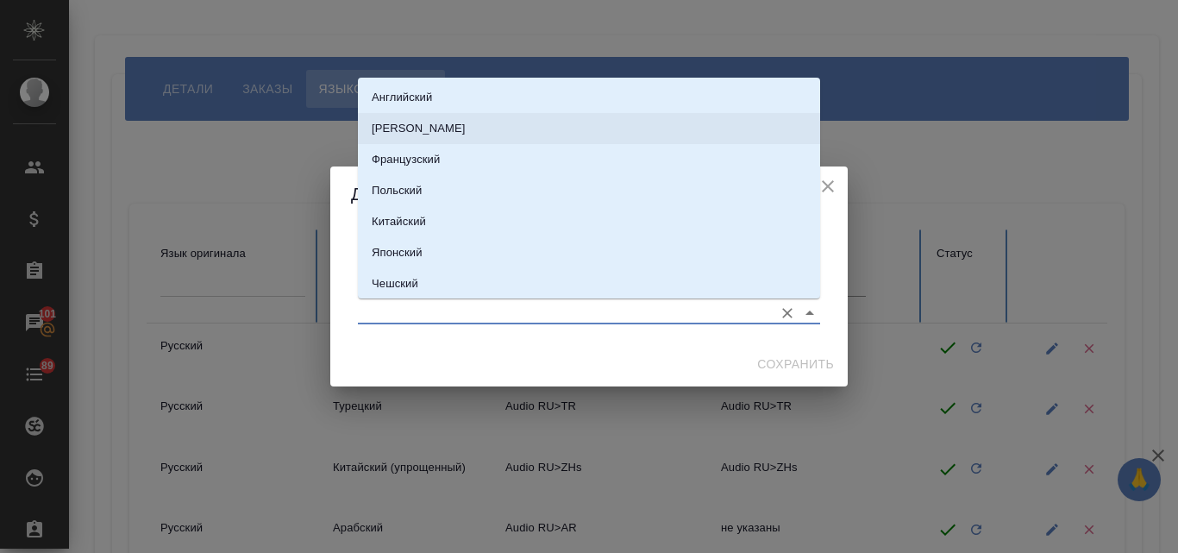
click at [414, 129] on p "[PERSON_NAME]" at bounding box center [419, 128] width 94 height 17
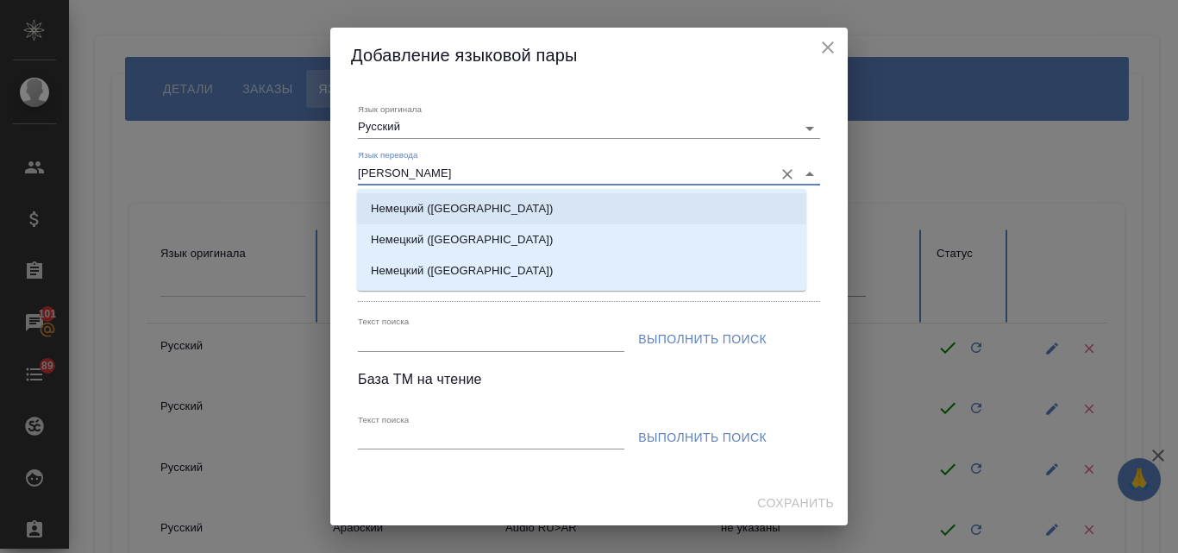
click at [449, 204] on p "Немецкий ([GEOGRAPHIC_DATA])" at bounding box center [462, 208] width 182 height 17
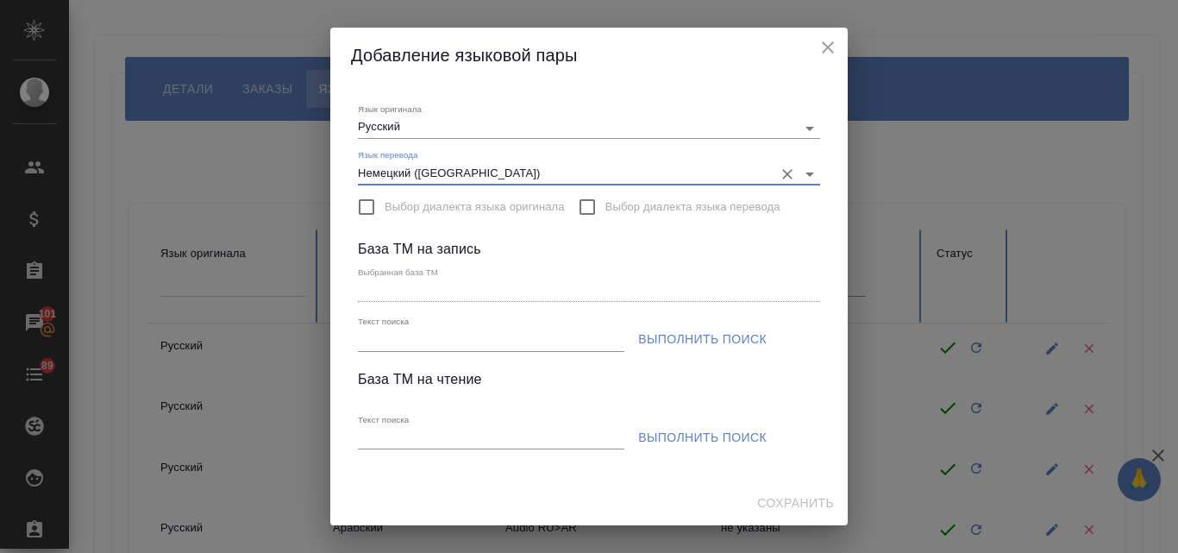
type input "Немецкий ([GEOGRAPHIC_DATA])"
click at [371, 336] on input "Текст поиска" at bounding box center [491, 340] width 267 height 22
paste input "[DOMAIN_NAME]"
type input "[DOMAIN_NAME]"
click at [704, 337] on span "Выполнить поиск" at bounding box center [702, 340] width 129 height 22
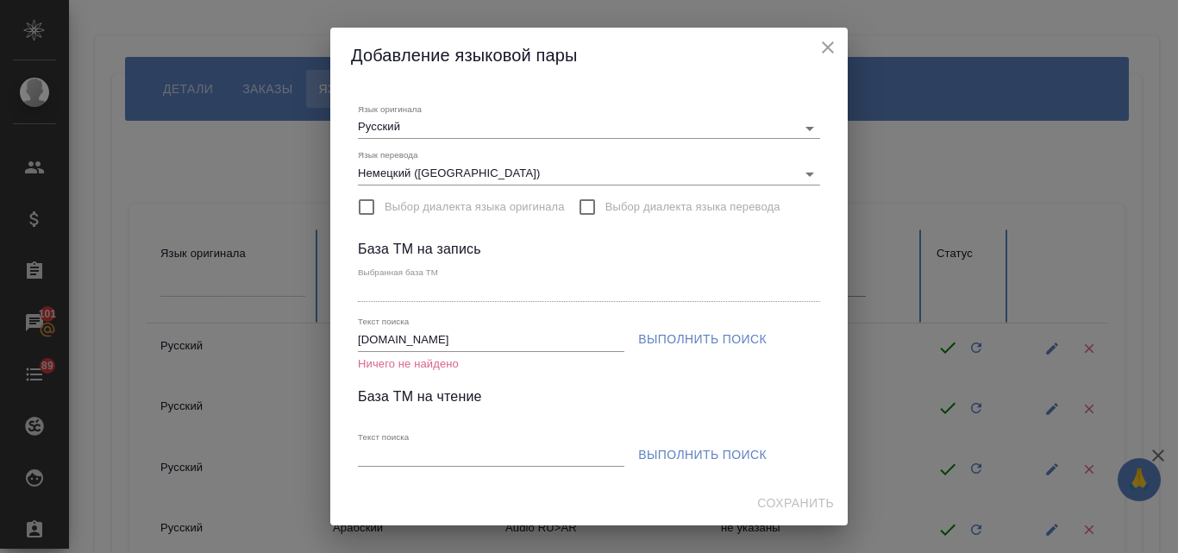
click at [405, 452] on input "Текст поиска" at bounding box center [491, 456] width 267 height 22
paste input "[DOMAIN_NAME]"
type input "Audio-Production.ru"
click at [702, 455] on span "Выполнить поиск" at bounding box center [702, 455] width 129 height 22
click at [832, 54] on icon "close" at bounding box center [828, 47] width 21 height 21
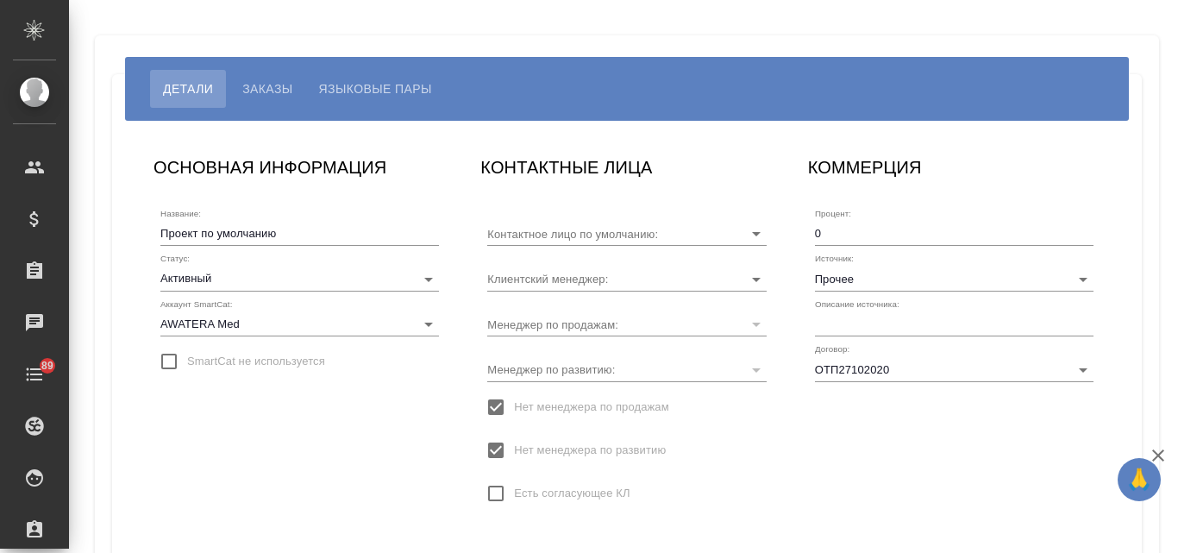
type input "[PERSON_NAME] [PERSON_NAME]"
type input "Воронина [PERSON_NAME]"
click at [348, 81] on span "Языковые пары" at bounding box center [375, 88] width 113 height 21
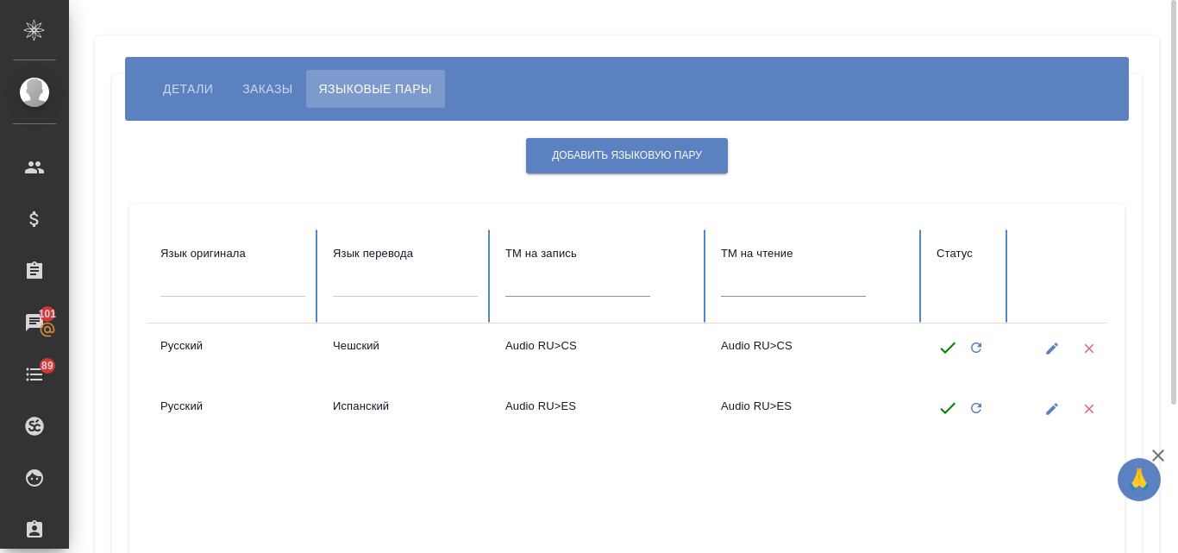
click at [281, 94] on span "Заказы" at bounding box center [267, 88] width 50 height 21
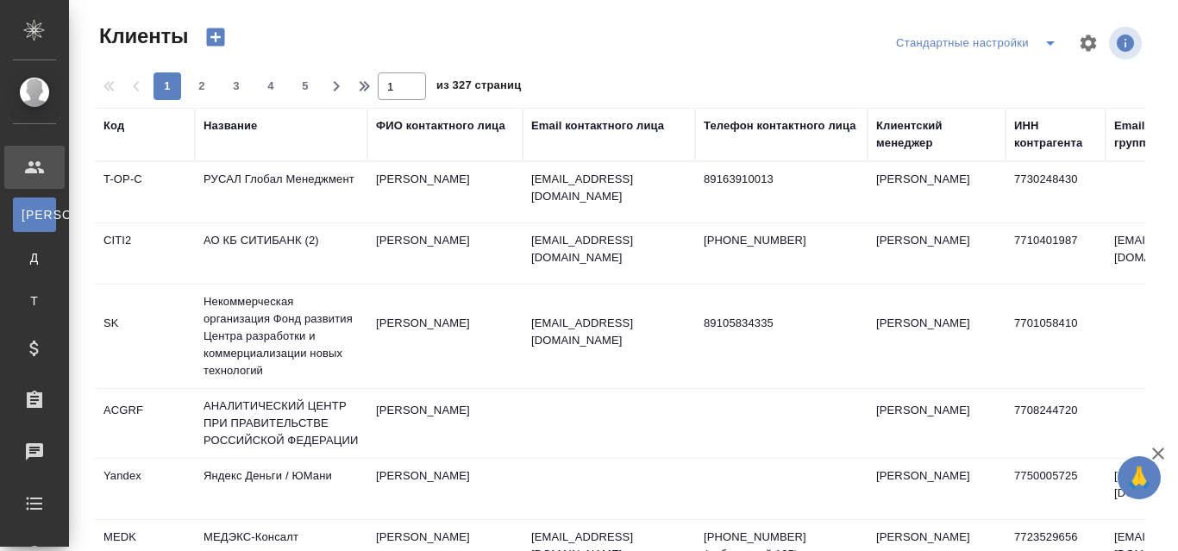
select select "RU"
